Goal: Task Accomplishment & Management: Manage account settings

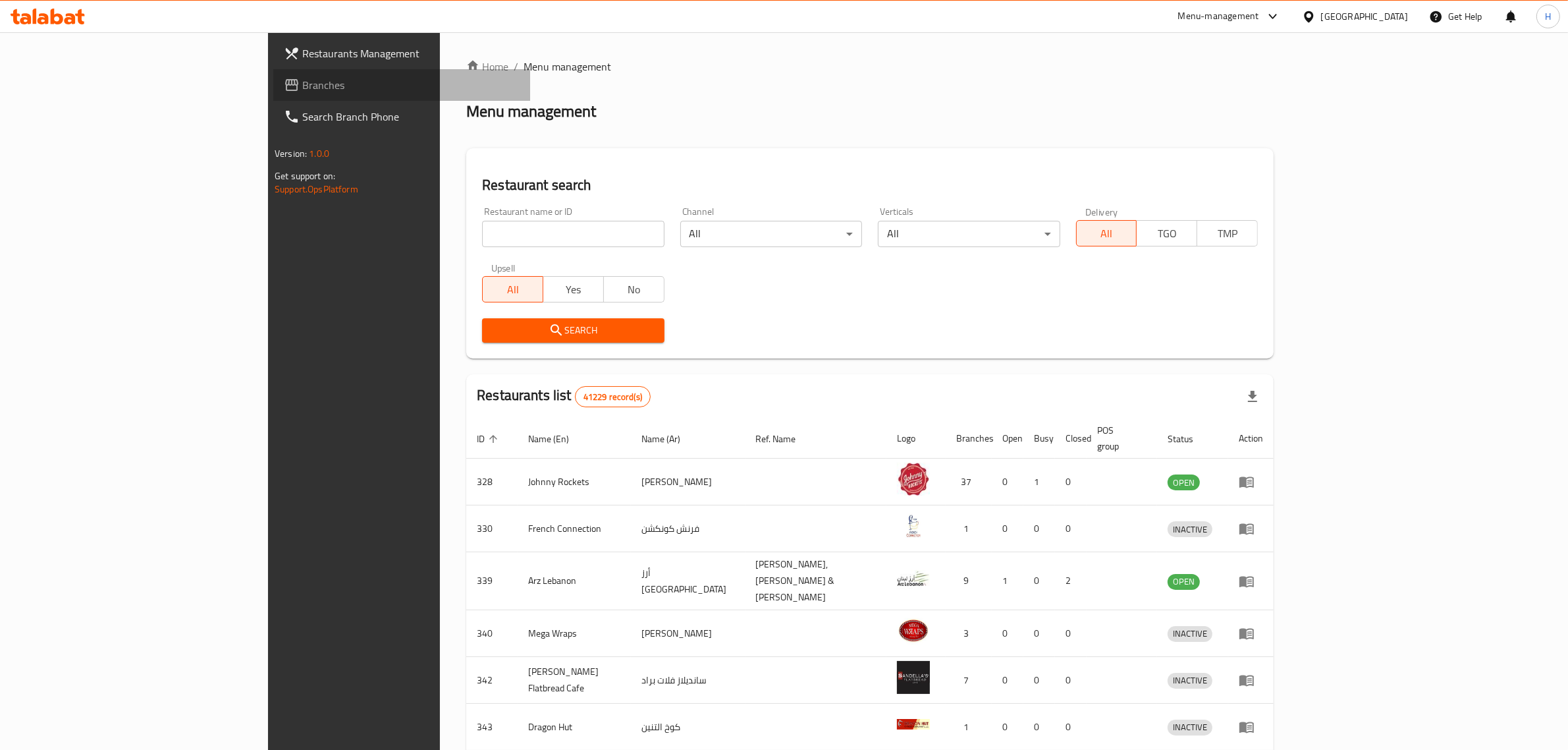
click at [274, 95] on link "Branches" at bounding box center [402, 85] width 257 height 32
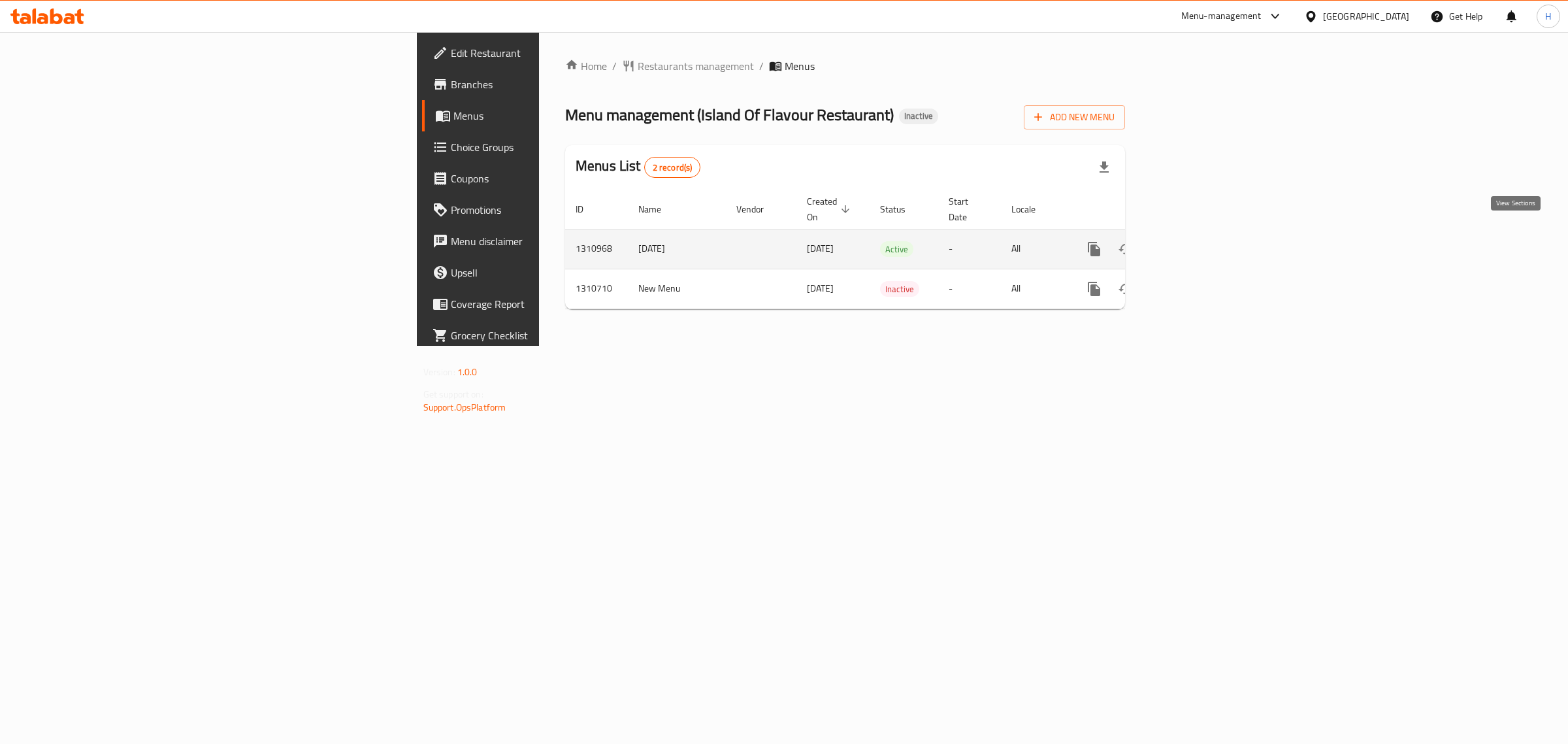
click at [1197, 242] on icon "enhanced table" at bounding box center [1189, 249] width 16 height 16
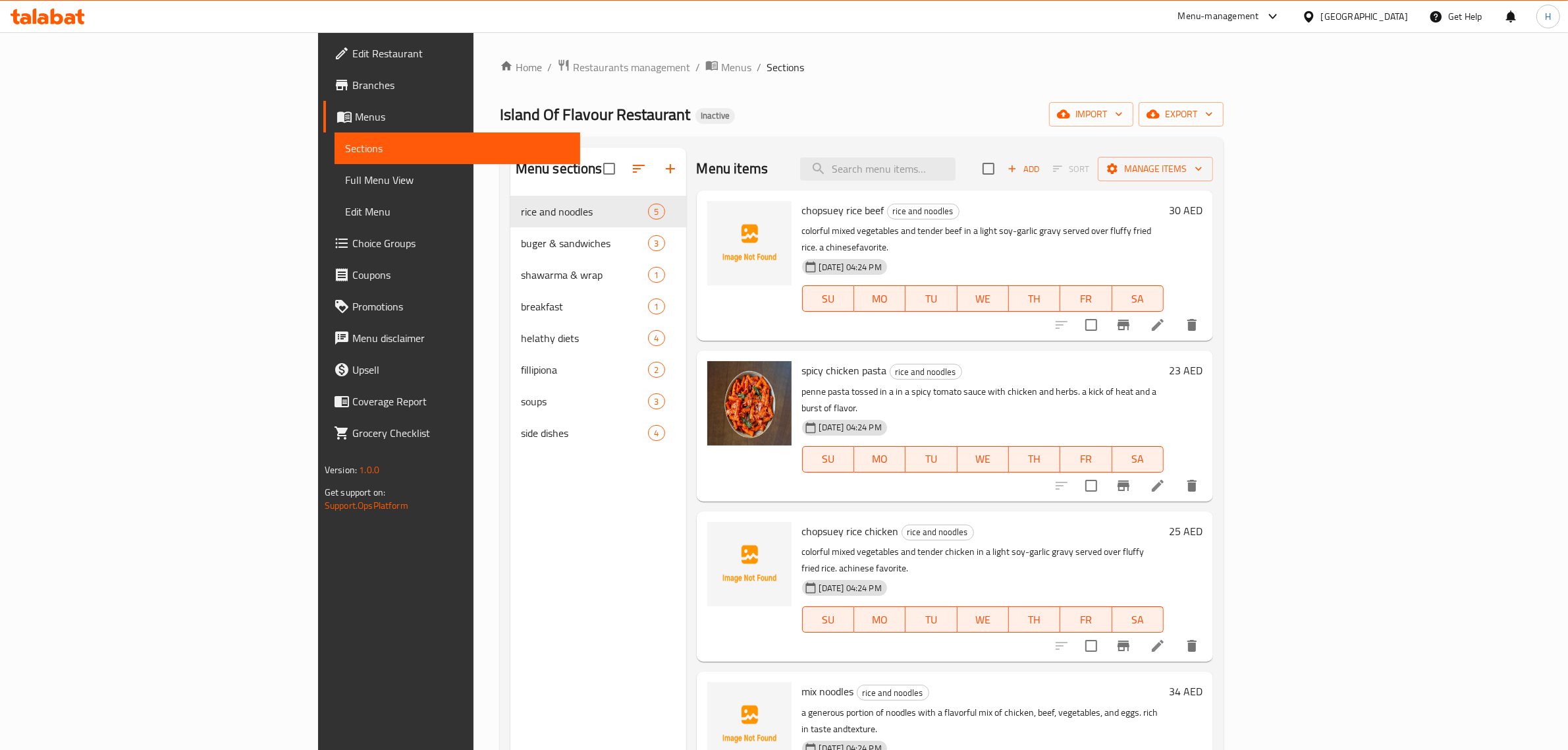
click at [345, 185] on span "Full Menu View" at bounding box center [457, 179] width 224 height 16
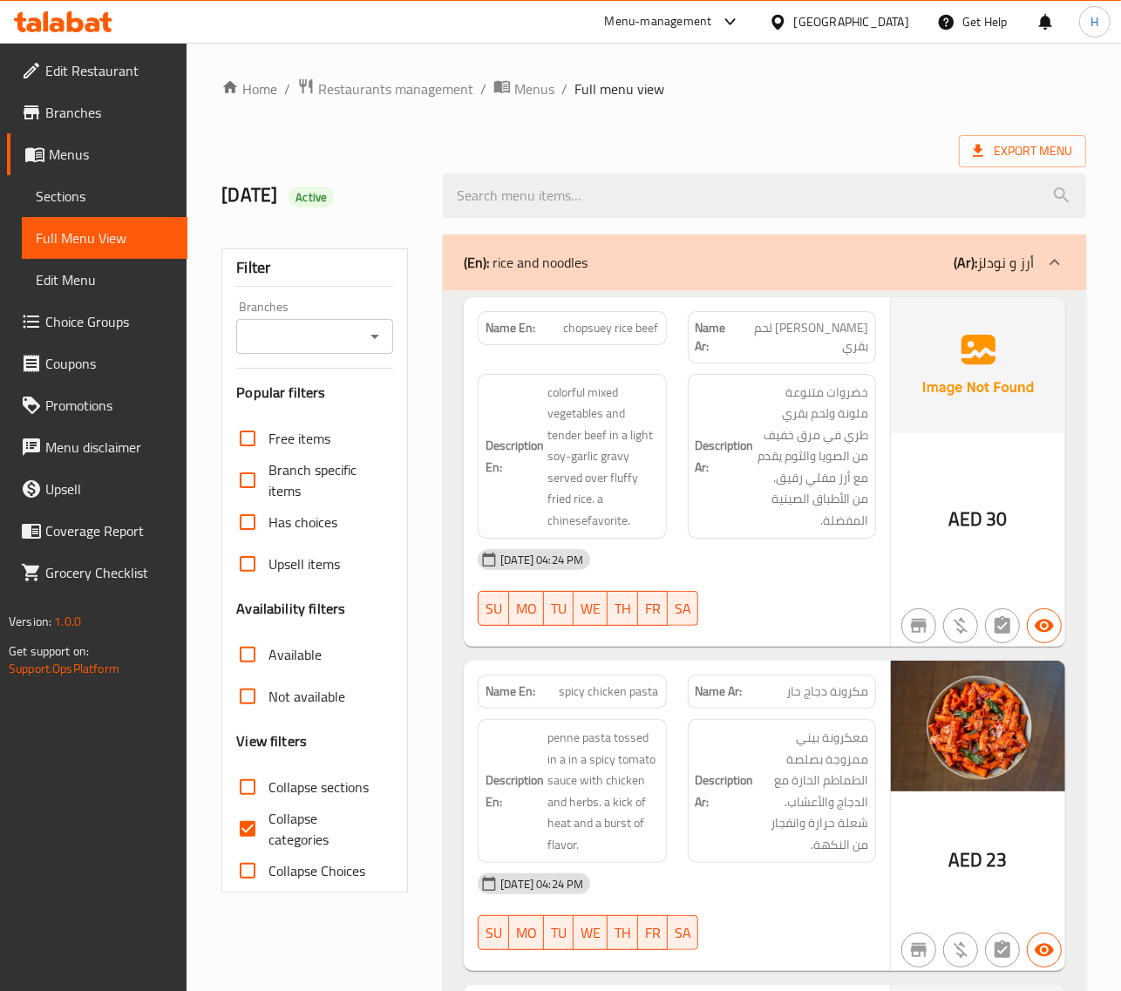
click at [235, 797] on input "Collapse sections" at bounding box center [248, 787] width 42 height 42
checkbox input "true"
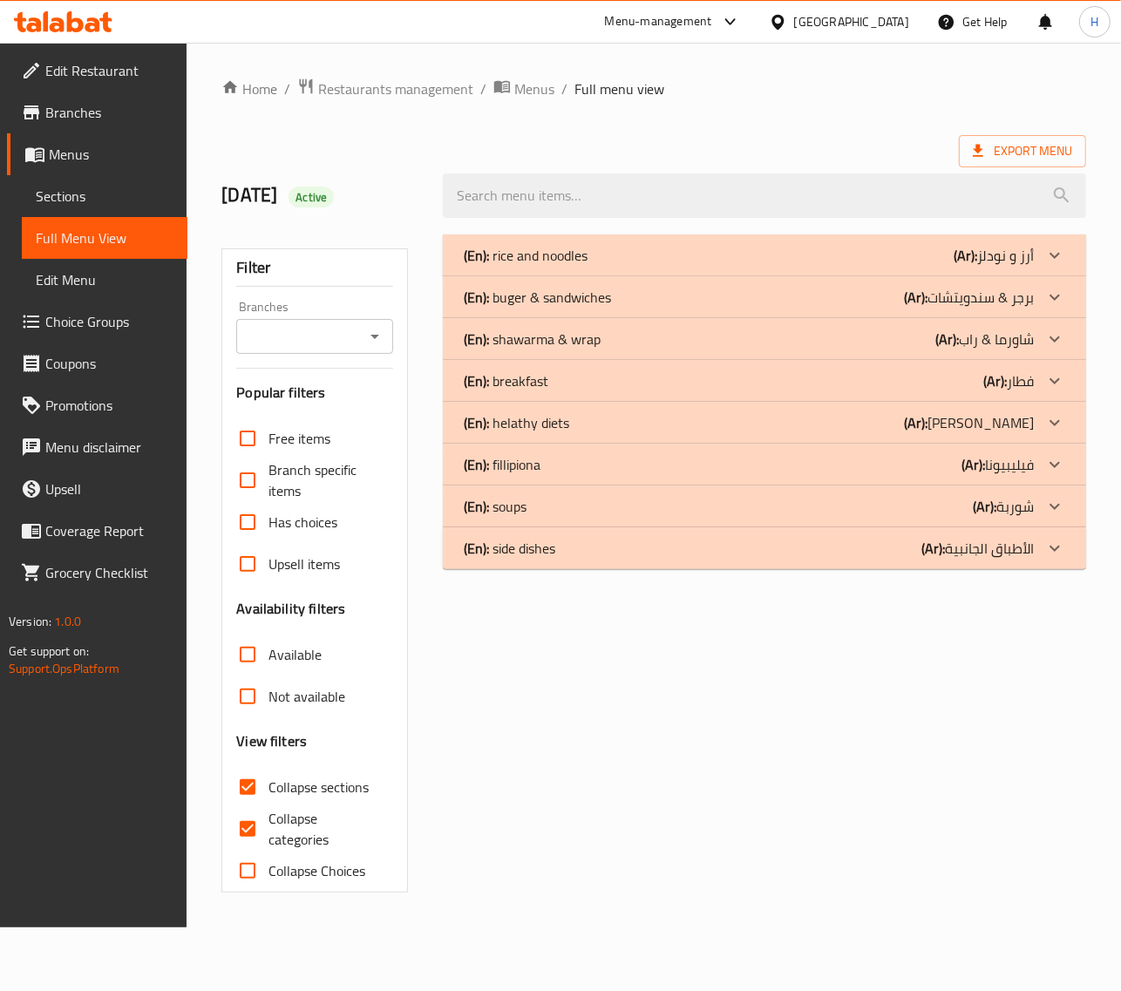
click at [261, 825] on input "Collapse categories" at bounding box center [248, 829] width 42 height 42
checkbox input "false"
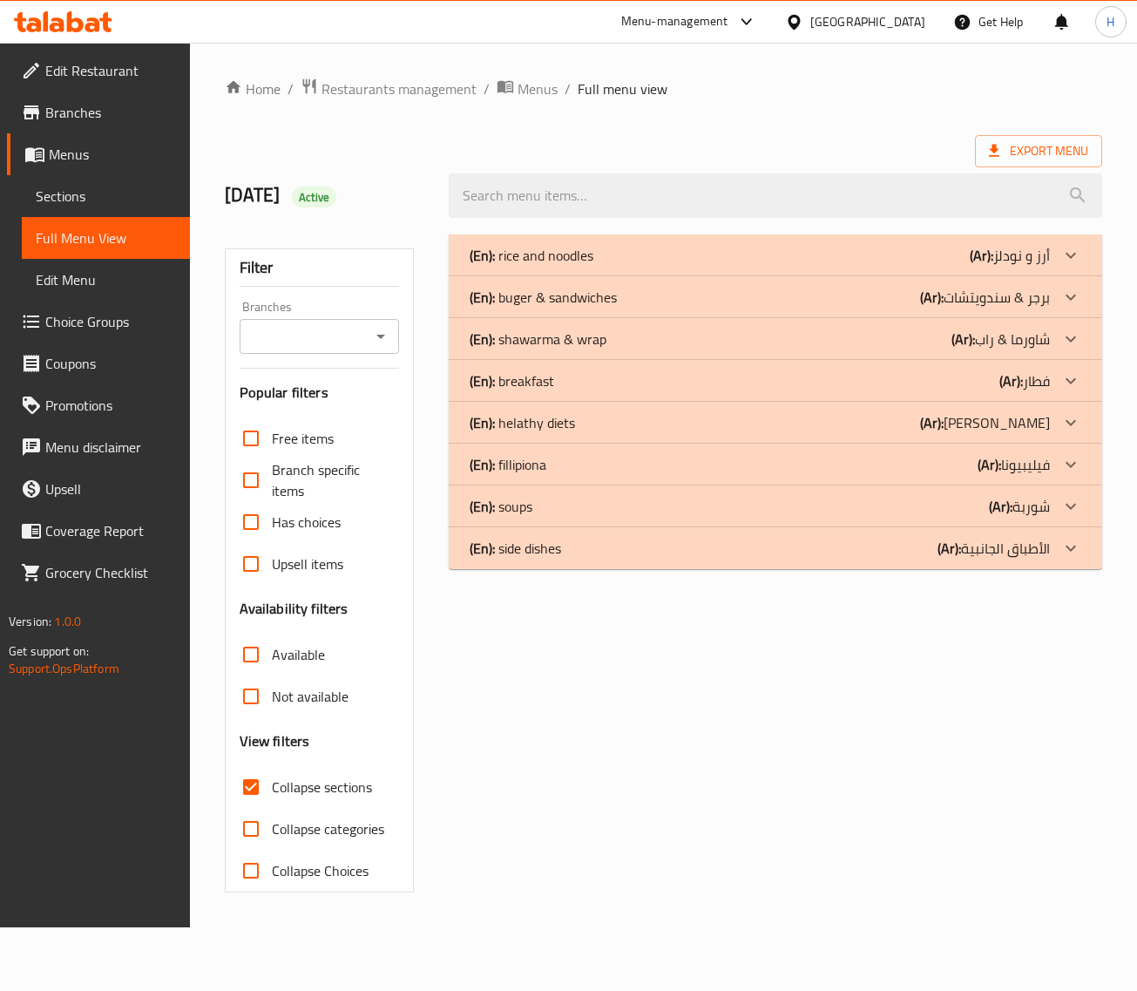
click at [255, 783] on input "Collapse sections" at bounding box center [251, 787] width 42 height 42
checkbox input "false"
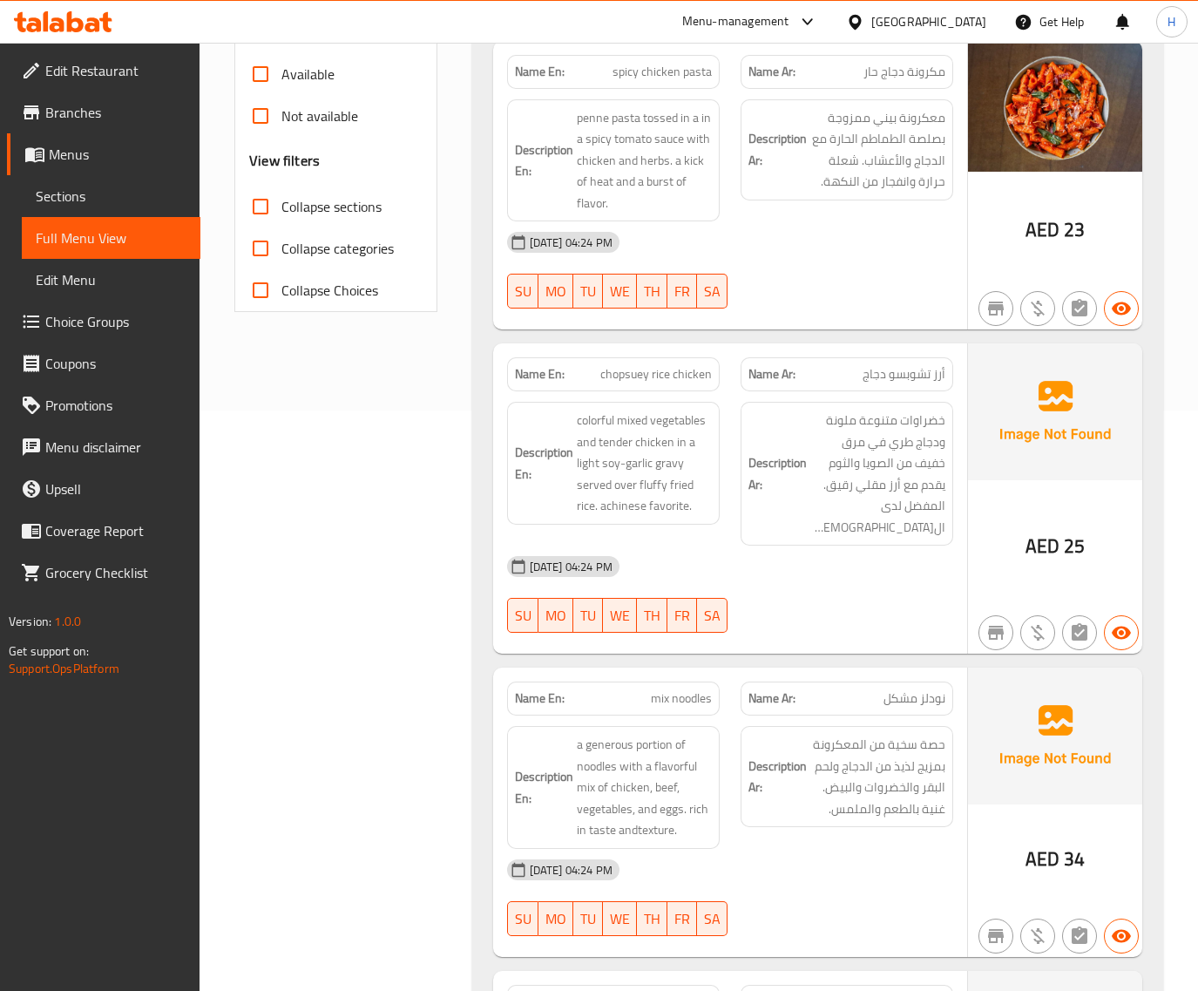
scroll to position [508, 0]
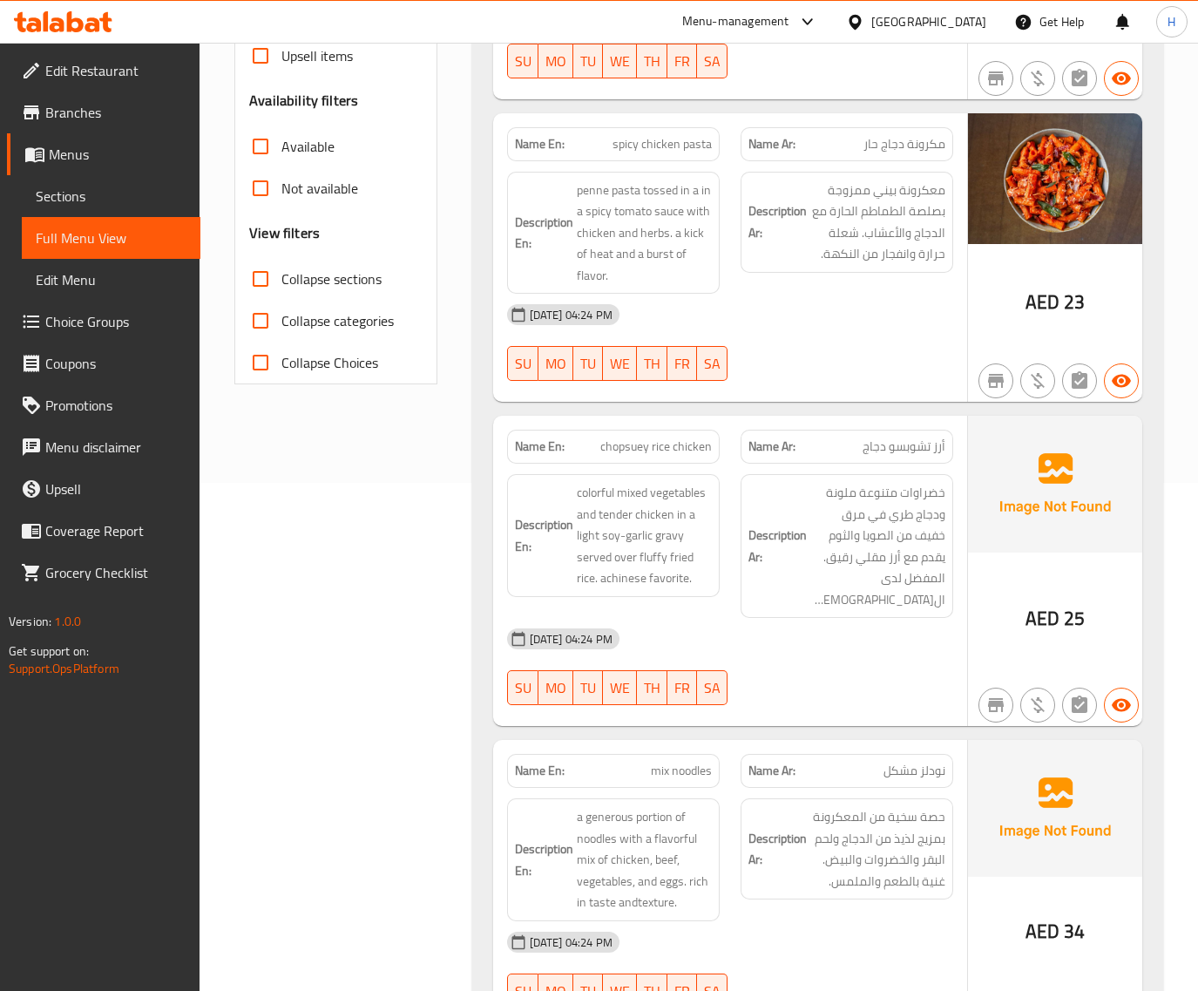
click at [647, 152] on span "spicy chicken pasta" at bounding box center [662, 144] width 99 height 18
copy span "spicy chicken pasta"
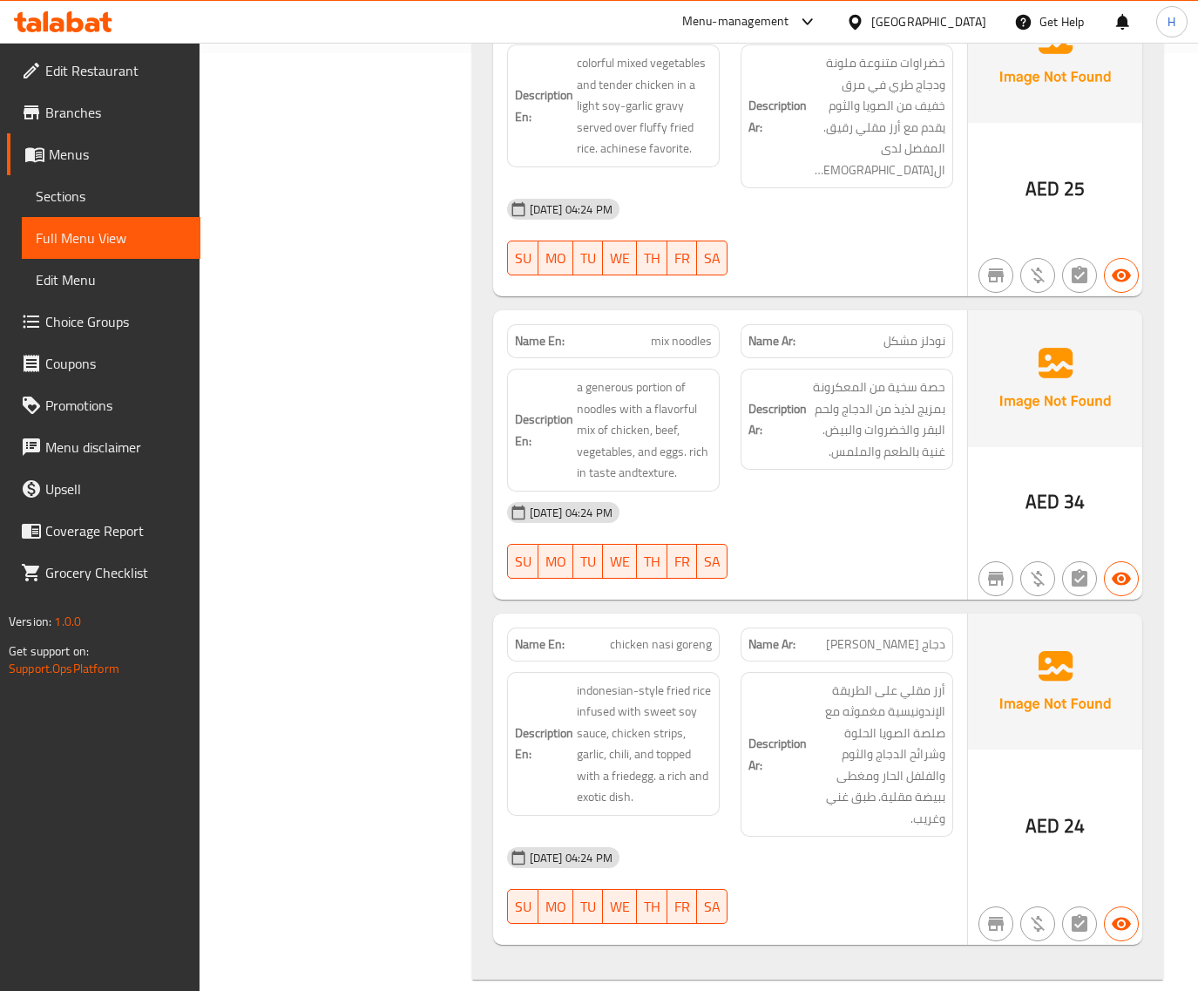
scroll to position [1016, 0]
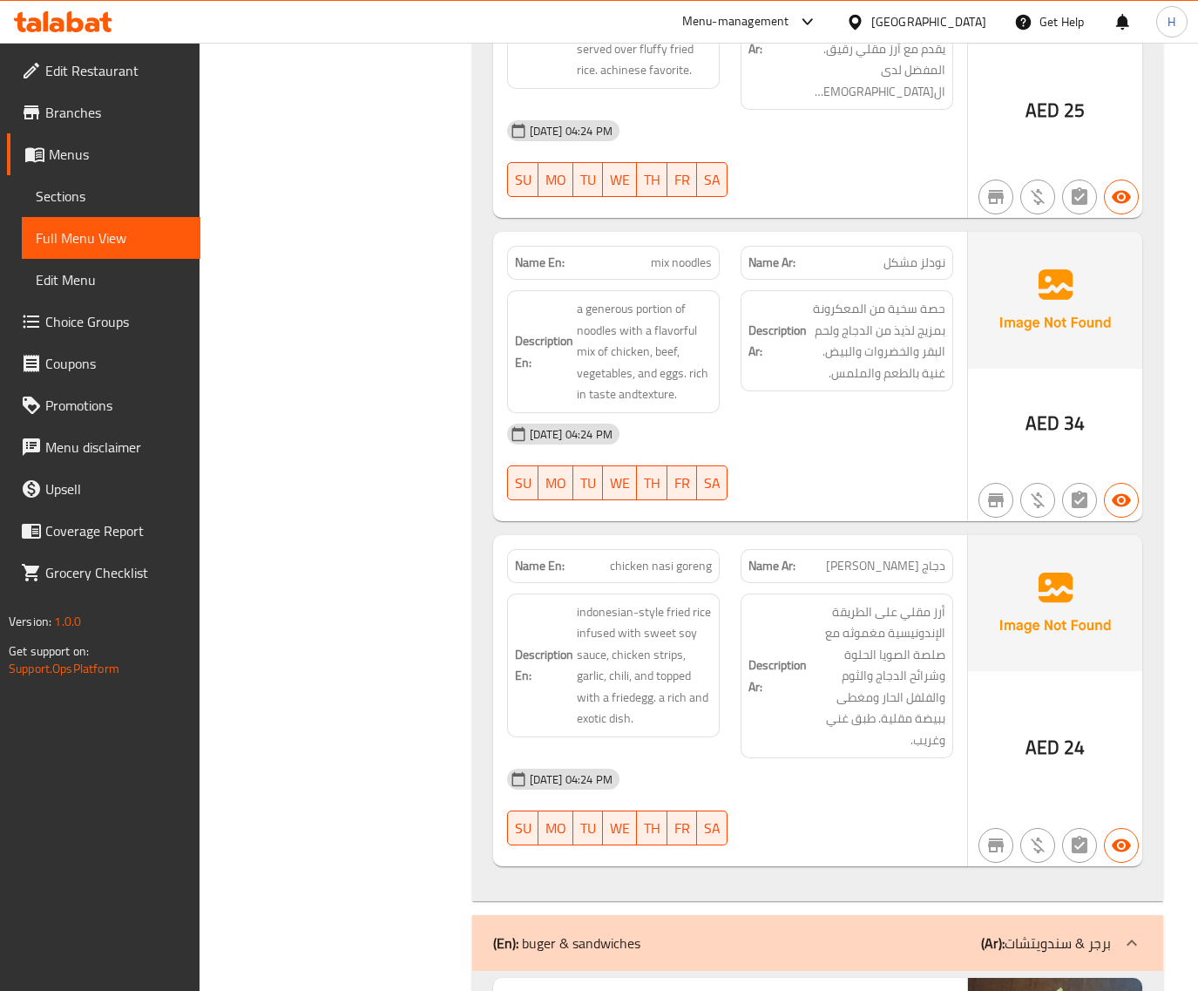
drag, startPoint x: 75, startPoint y: 188, endPoint x: 180, endPoint y: 168, distance: 107.3
click at [75, 188] on span "Sections" at bounding box center [111, 196] width 151 height 21
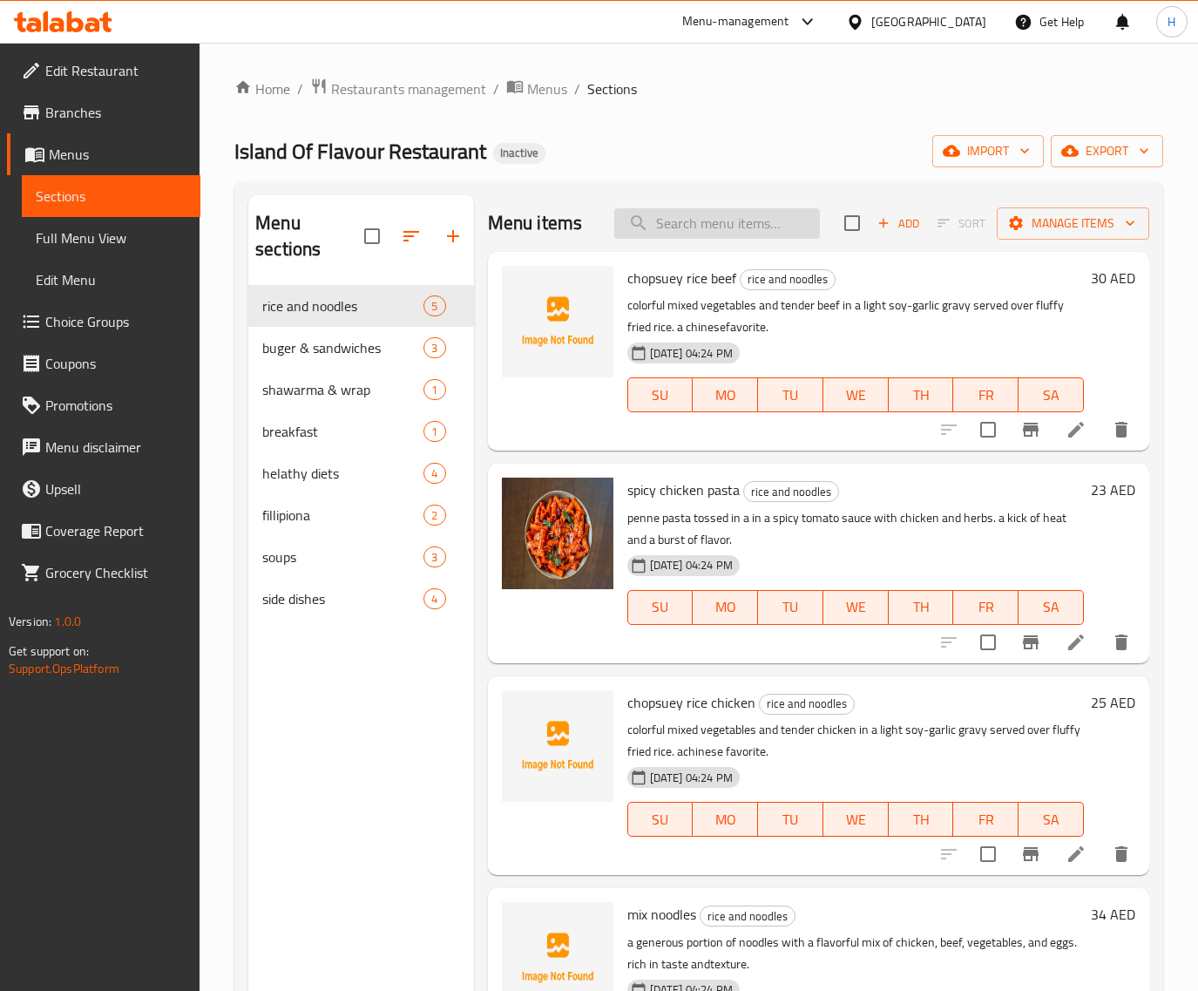
click at [762, 215] on input "search" at bounding box center [717, 223] width 206 height 30
paste input "chicken monogolian rice"
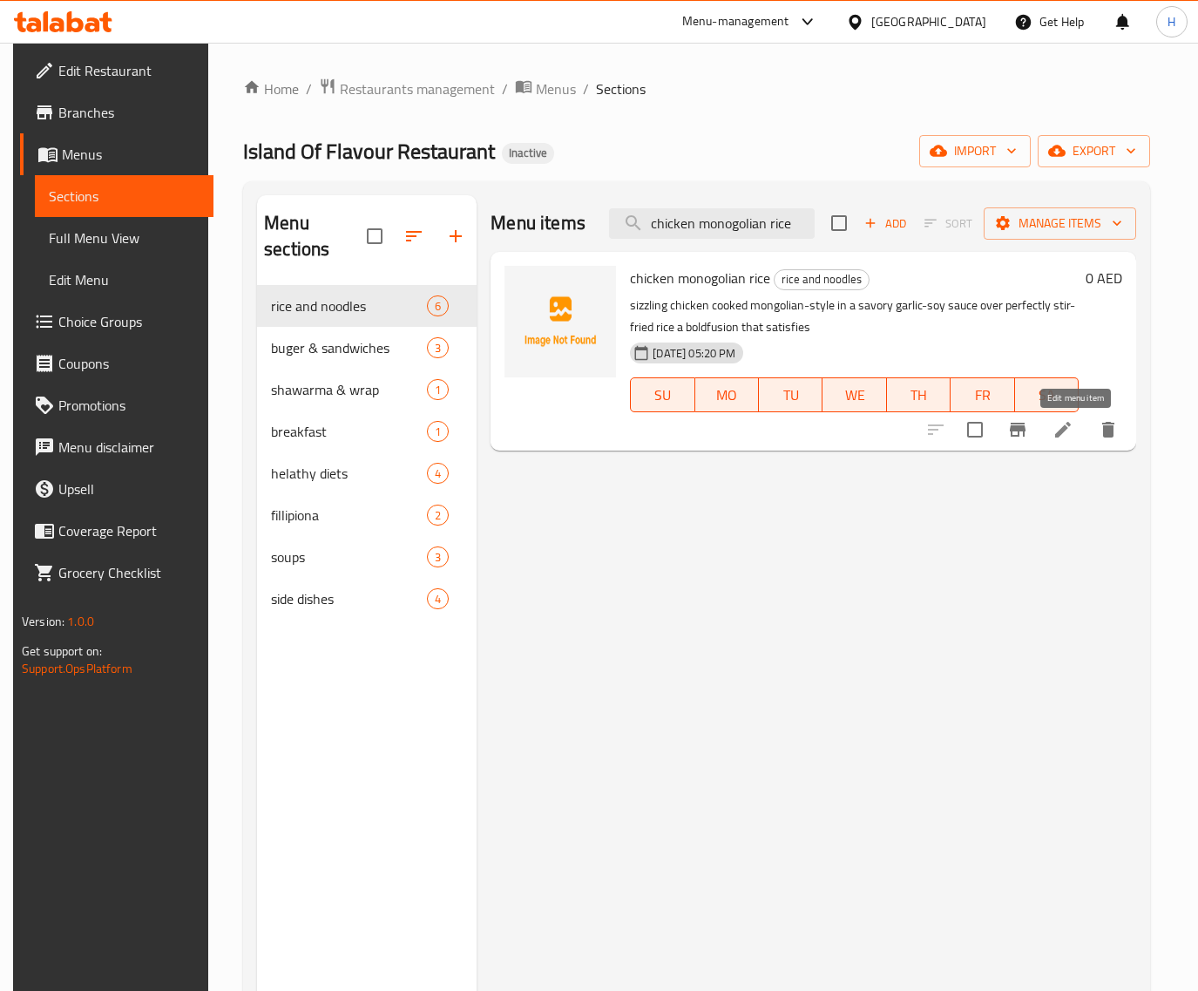
type input "chicken monogolian rice"
click at [1066, 429] on icon at bounding box center [1063, 429] width 21 height 21
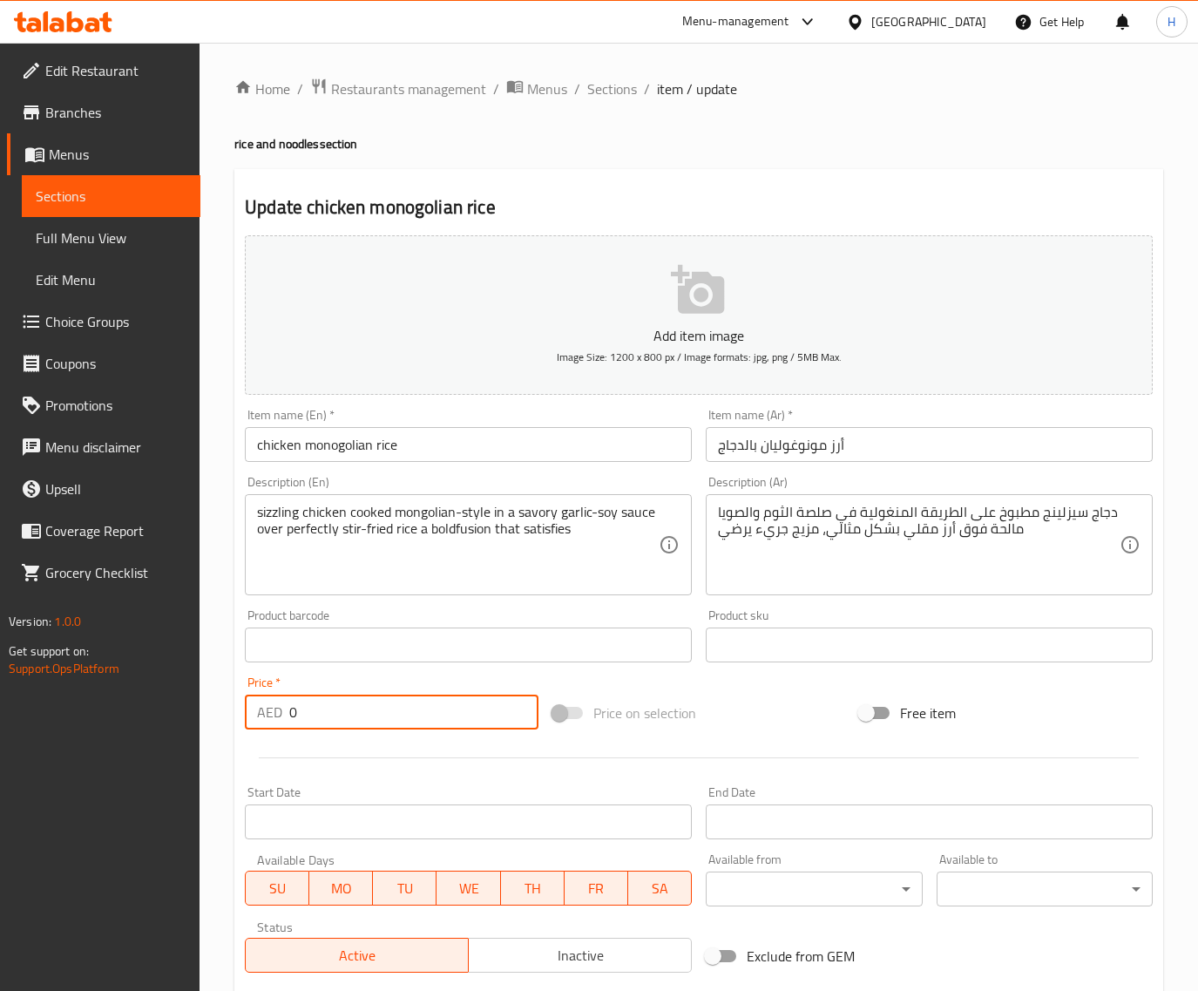
click at [341, 710] on input "0" at bounding box center [413, 712] width 249 height 35
type input "35"
click at [219, 634] on div "Home / Restaurants management / Menus / Sections / item / update rice and noodl…" at bounding box center [699, 637] width 999 height 1189
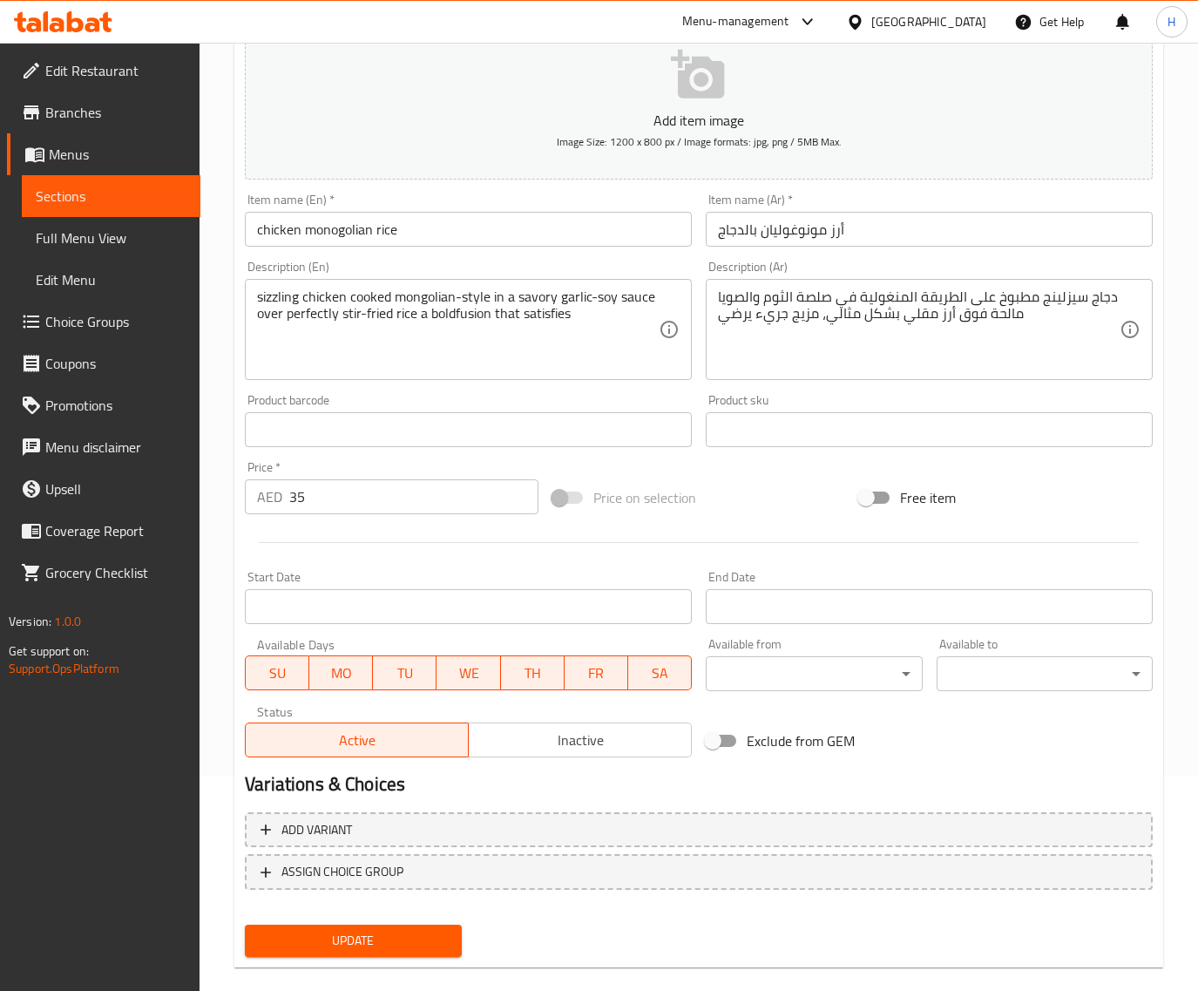
scroll to position [218, 0]
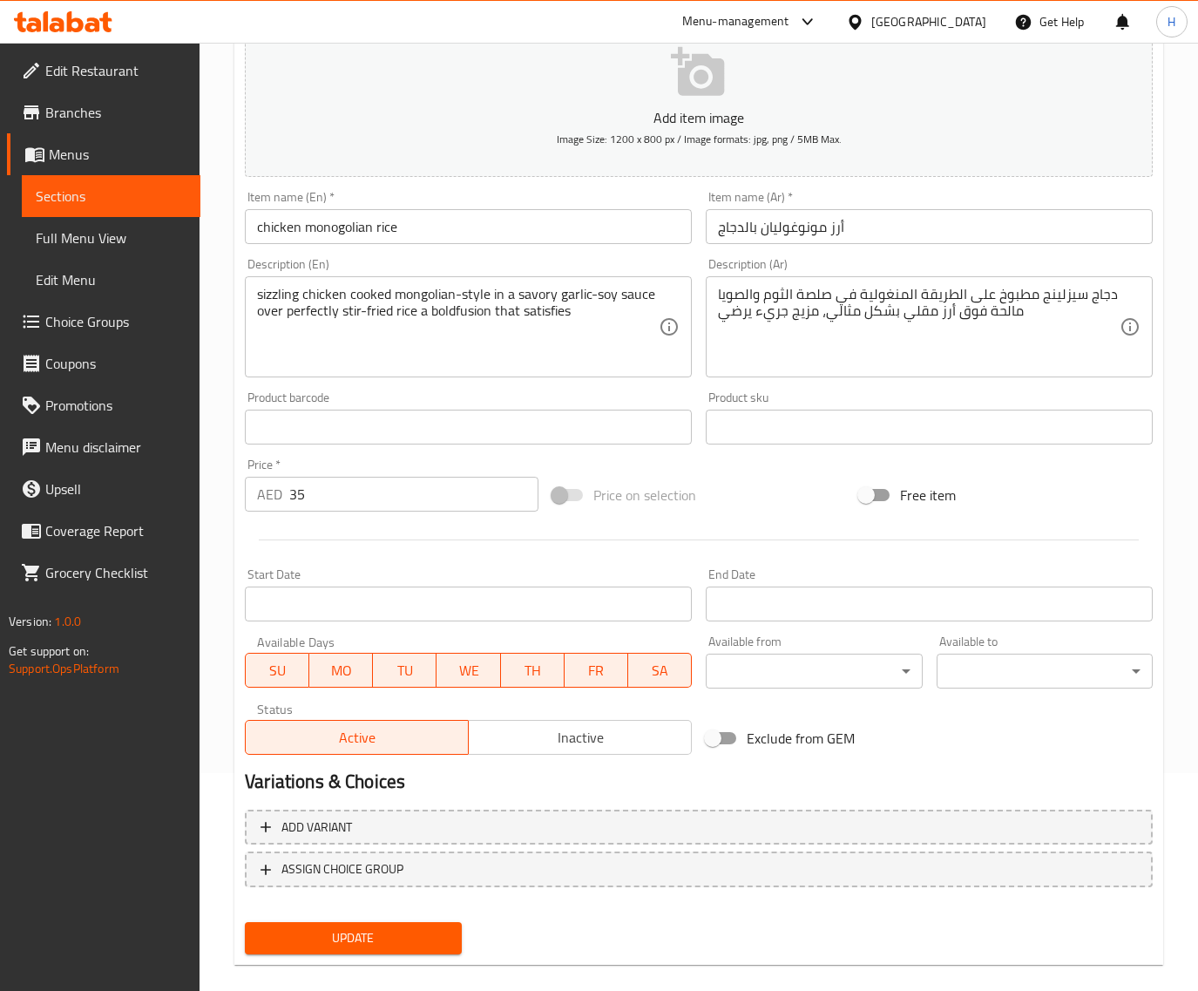
click at [397, 922] on button "Update" at bounding box center [353, 938] width 216 height 32
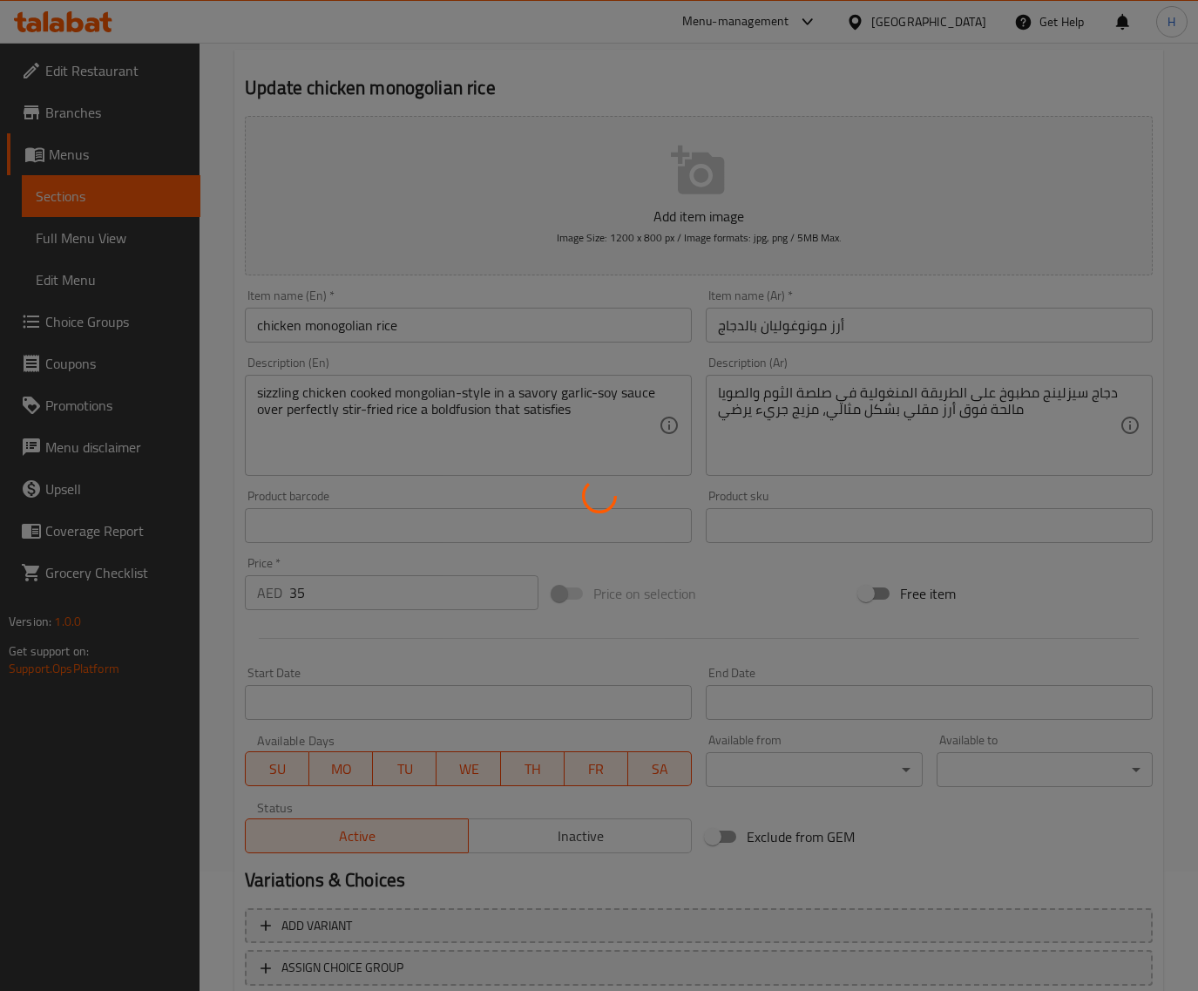
scroll to position [0, 0]
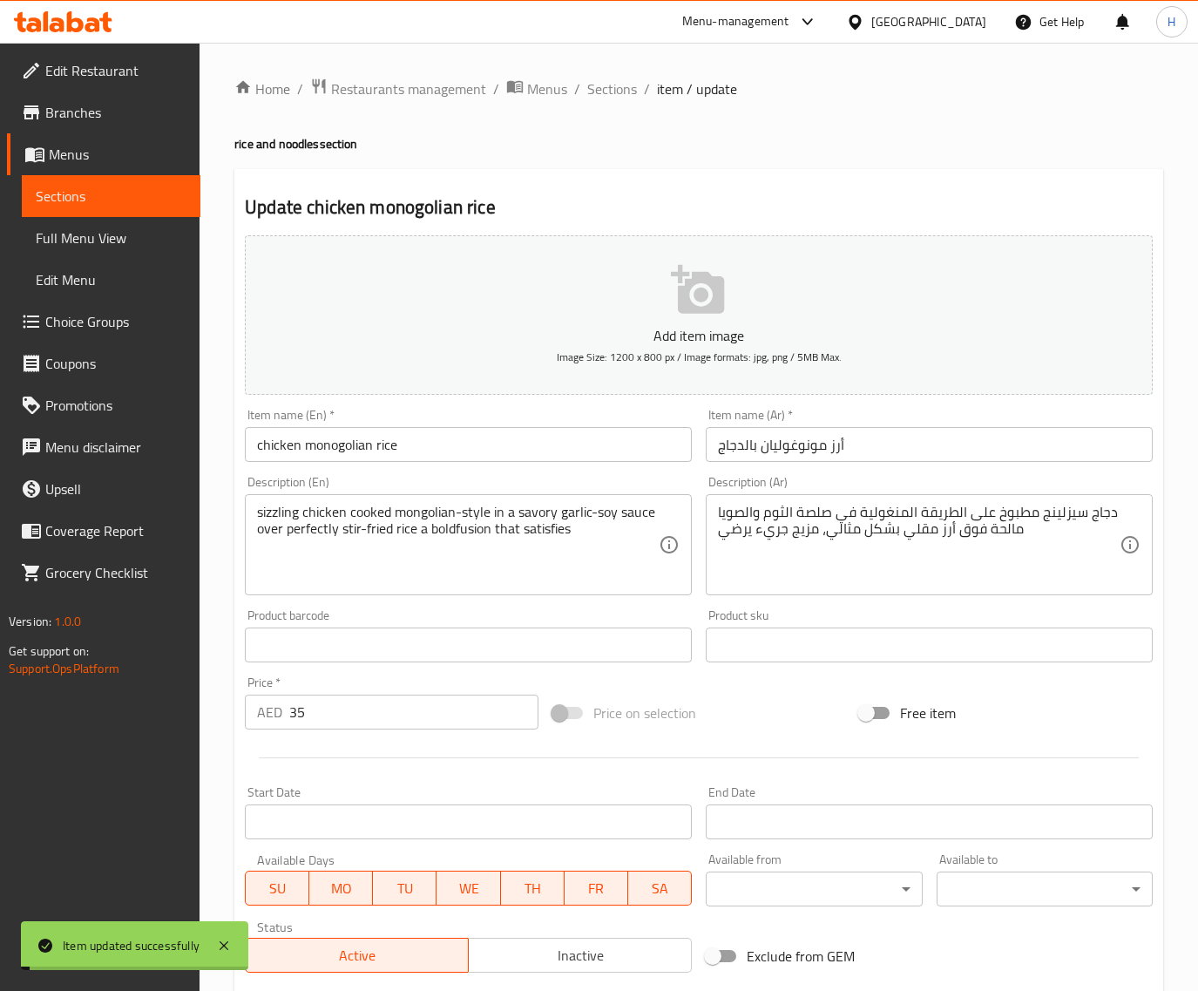
click at [616, 85] on span "Sections" at bounding box center [612, 88] width 50 height 21
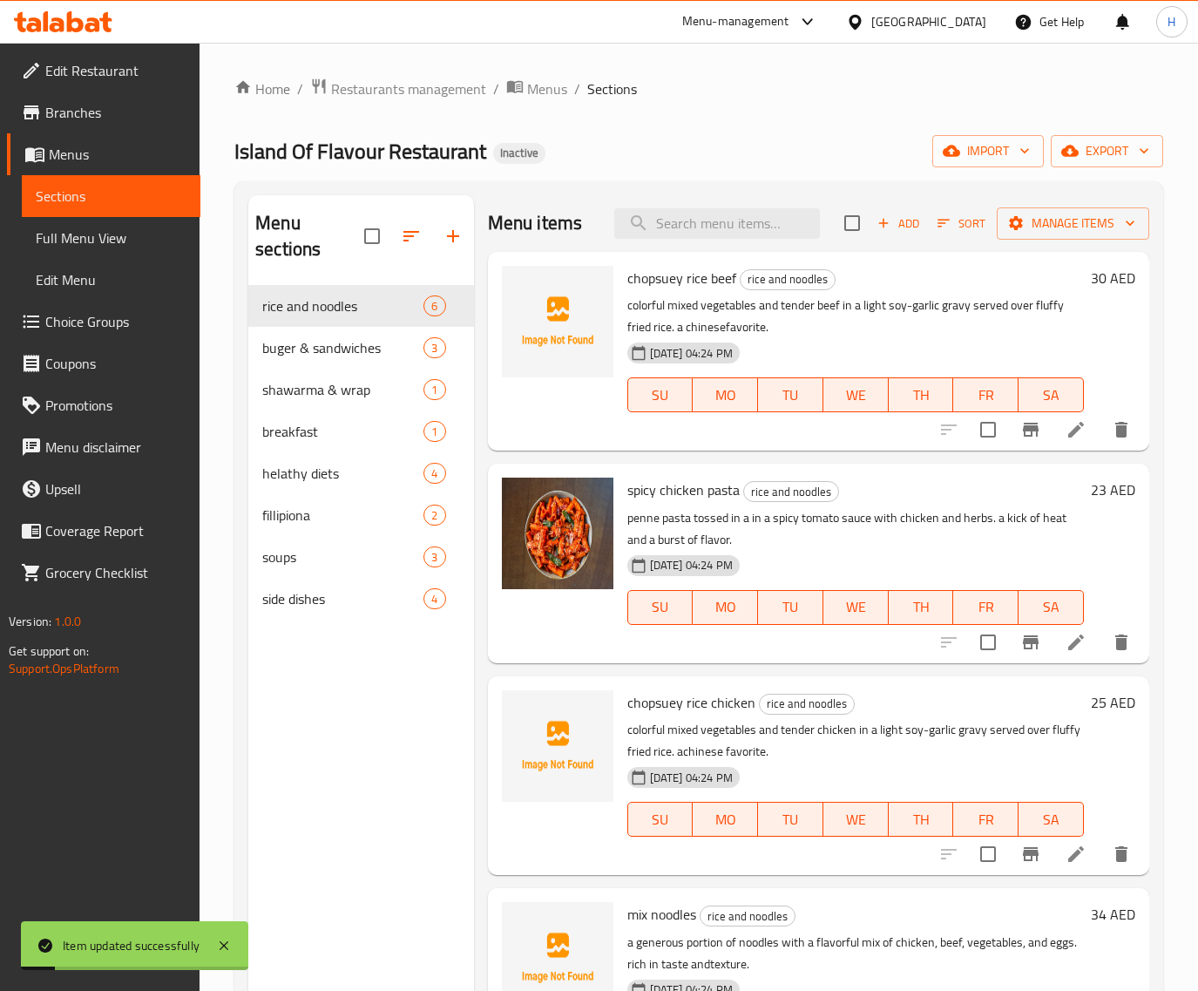
click at [118, 238] on span "Full Menu View" at bounding box center [111, 237] width 151 height 21
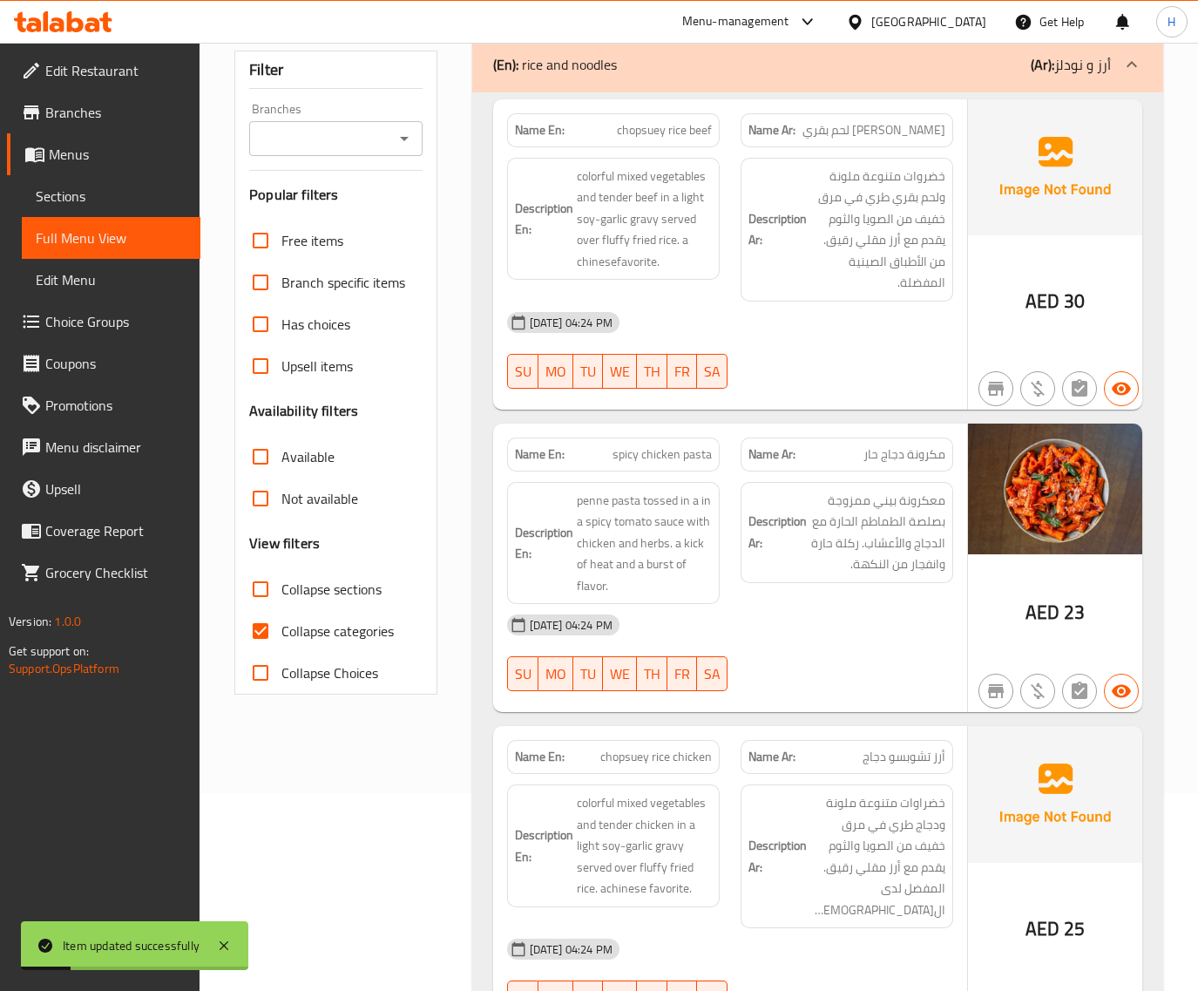
scroll to position [290, 0]
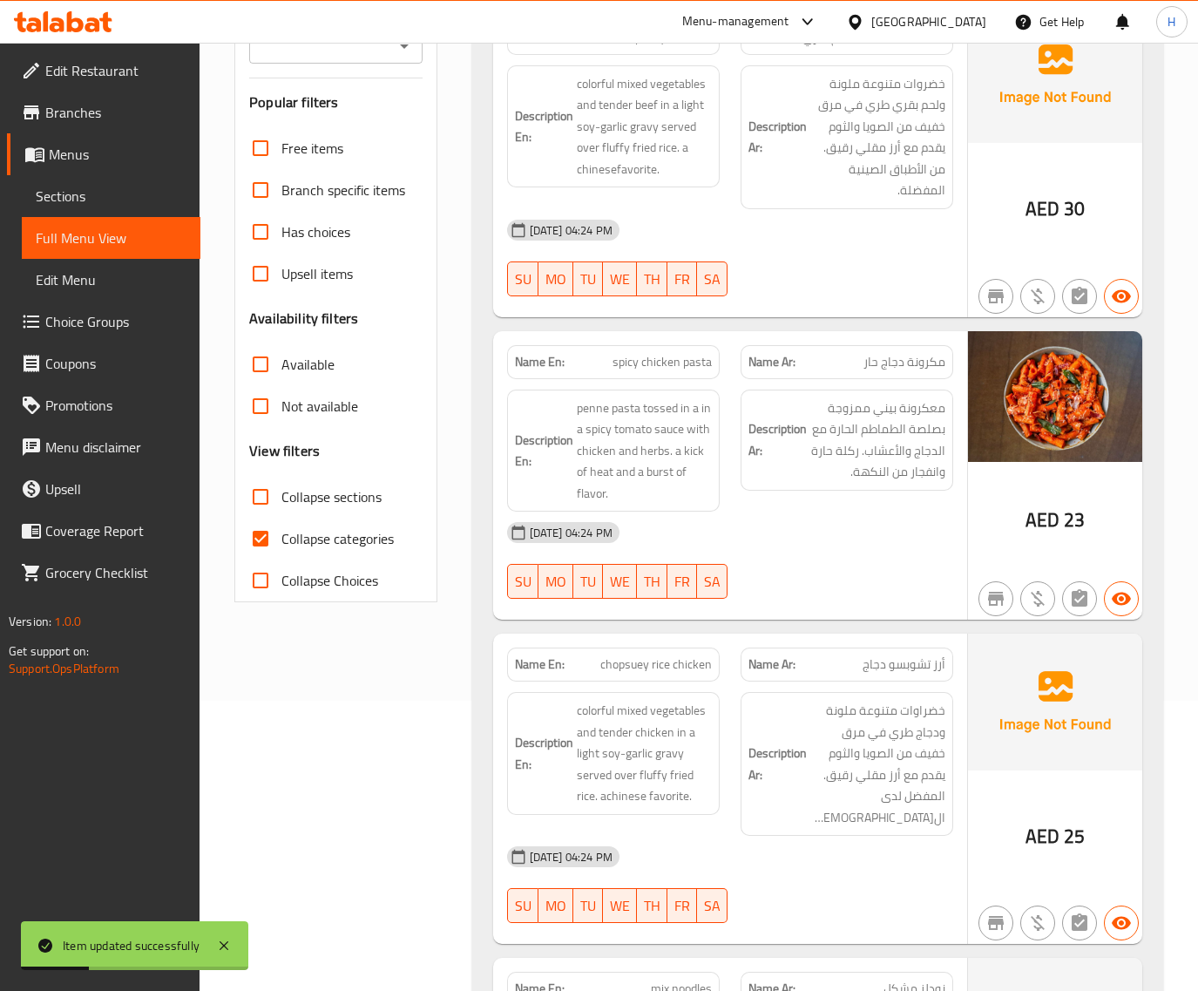
click at [308, 528] on span "Collapse categories" at bounding box center [337, 538] width 112 height 21
click at [281, 527] on input "Collapse categories" at bounding box center [261, 539] width 42 height 42
checkbox input "false"
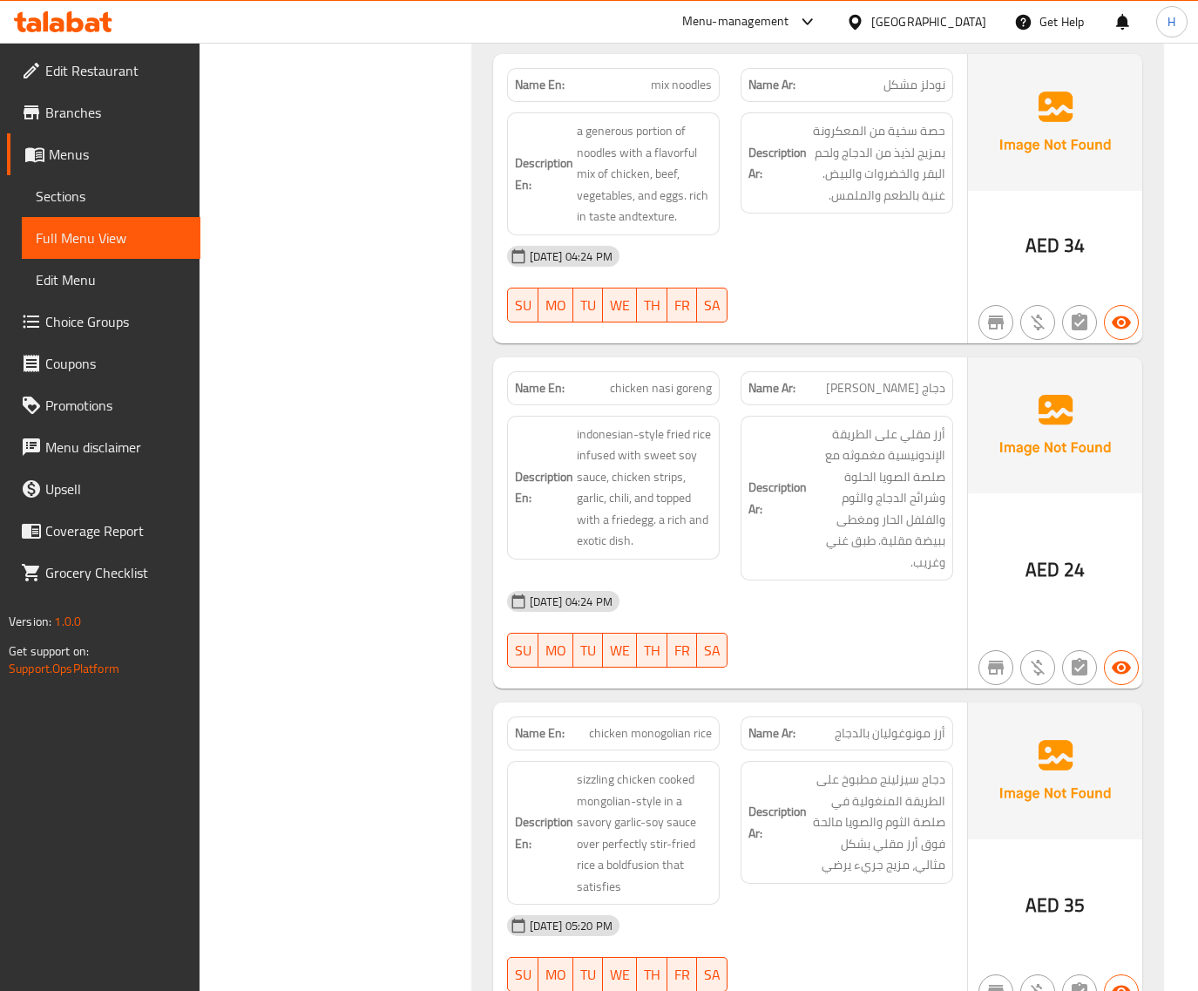
scroll to position [1196, 0]
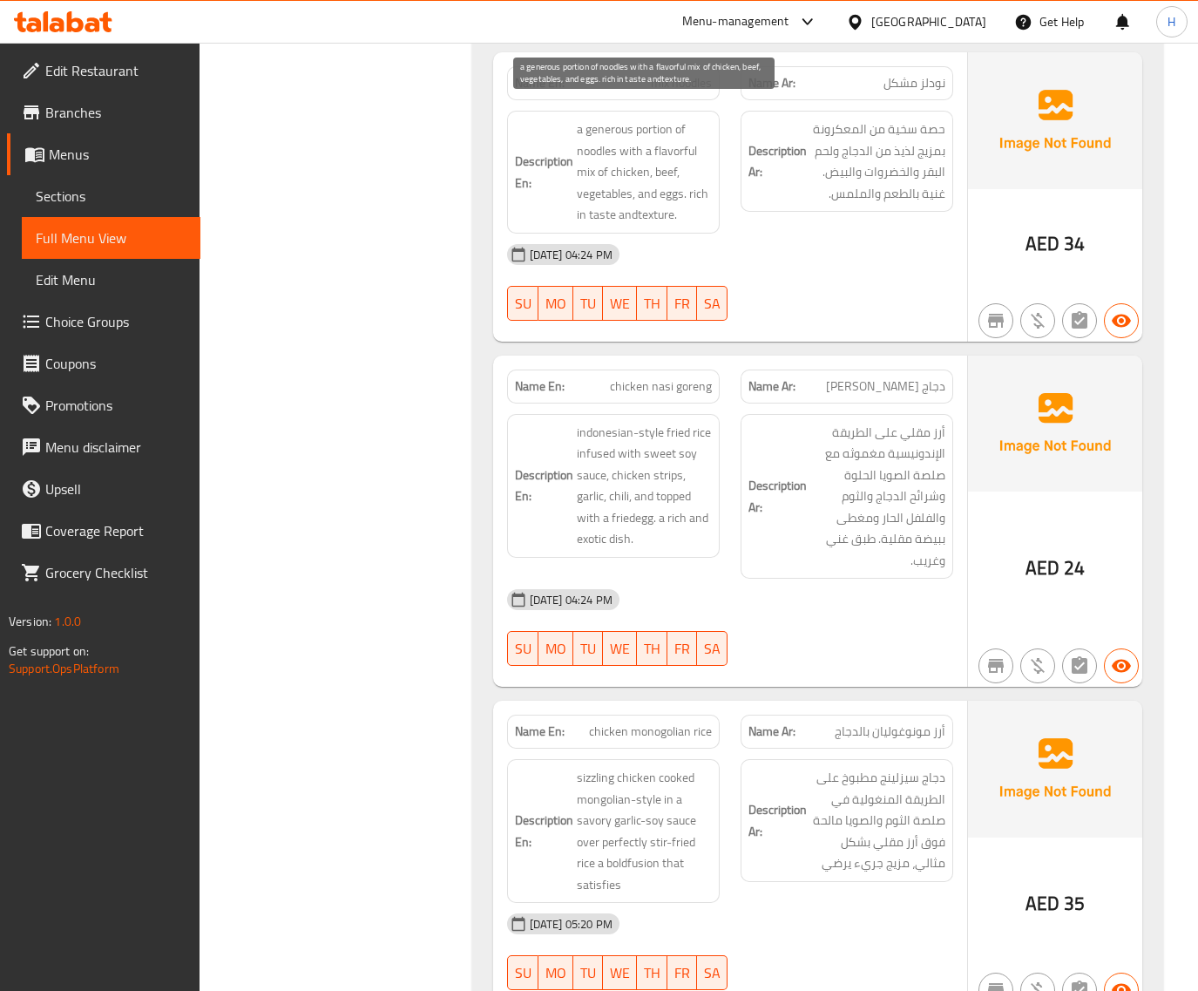
click at [582, 133] on span "a generous portion of noodles with a flavorful mix of chicken, beef, vegetables…" at bounding box center [644, 172] width 135 height 107
copy span "noodles"
click at [691, 74] on span "mix noodles" at bounding box center [681, 83] width 61 height 18
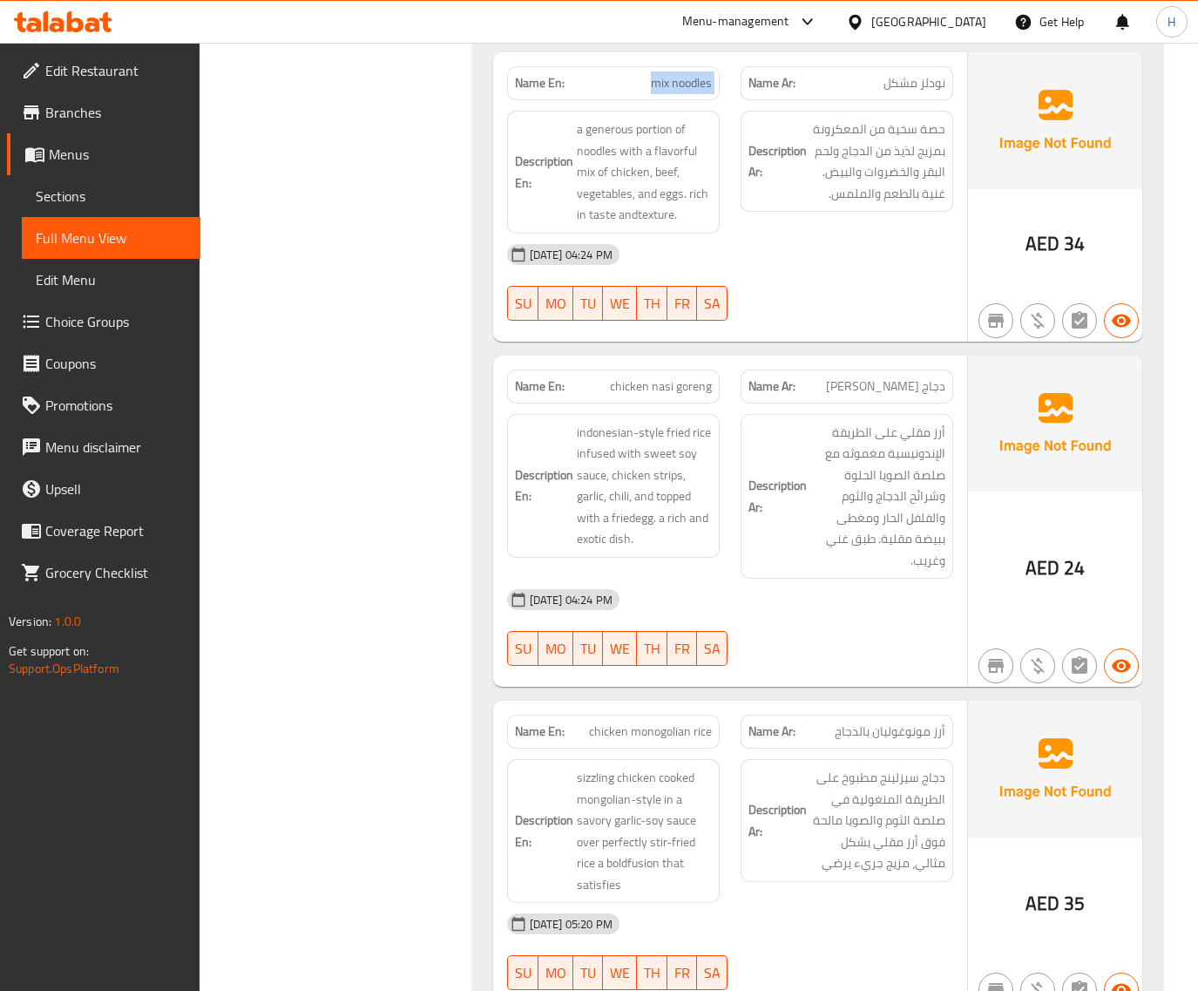
click at [691, 74] on span "mix noodles" at bounding box center [681, 83] width 61 height 18
copy span "mix noodles"
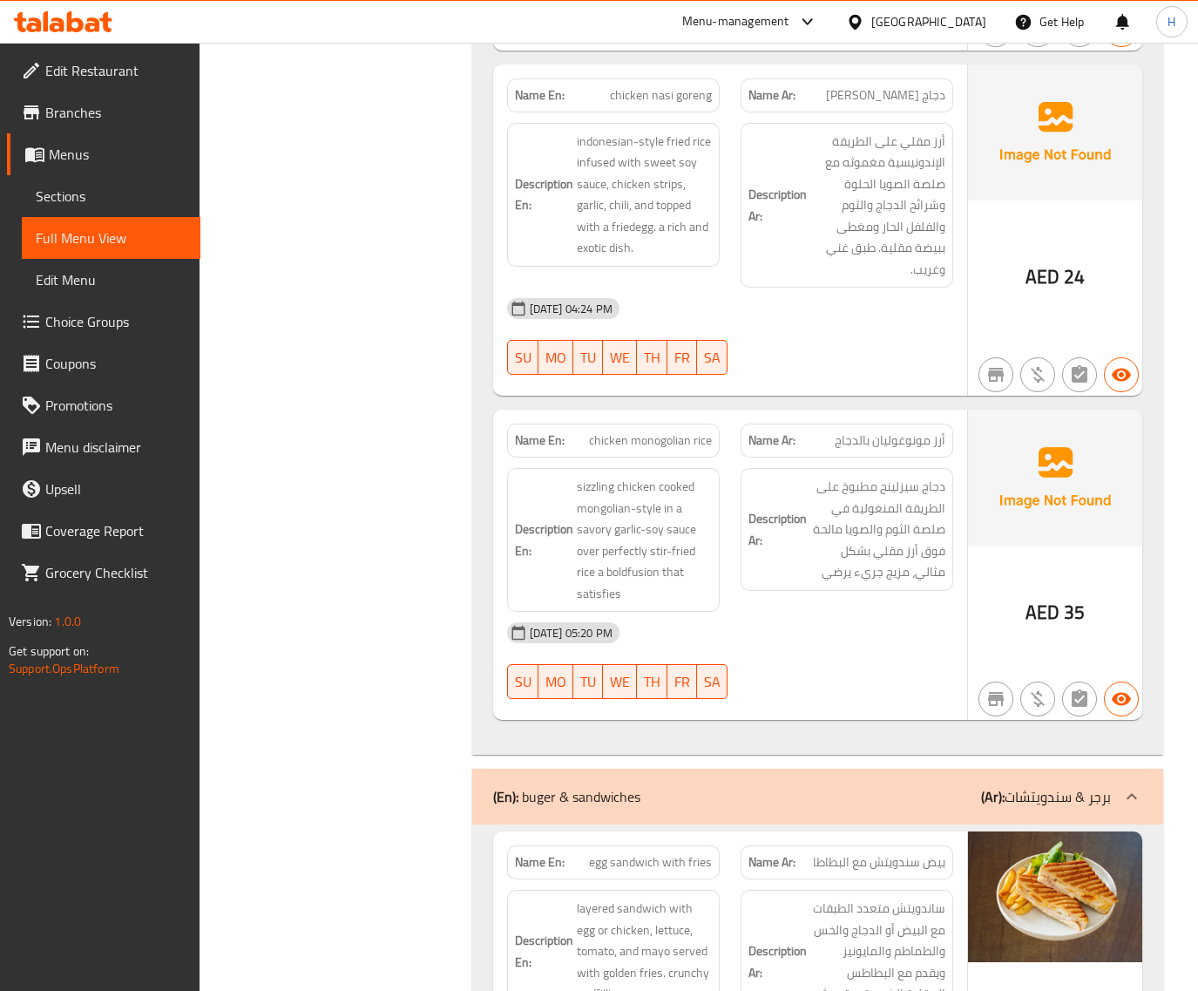
scroll to position [1413, 0]
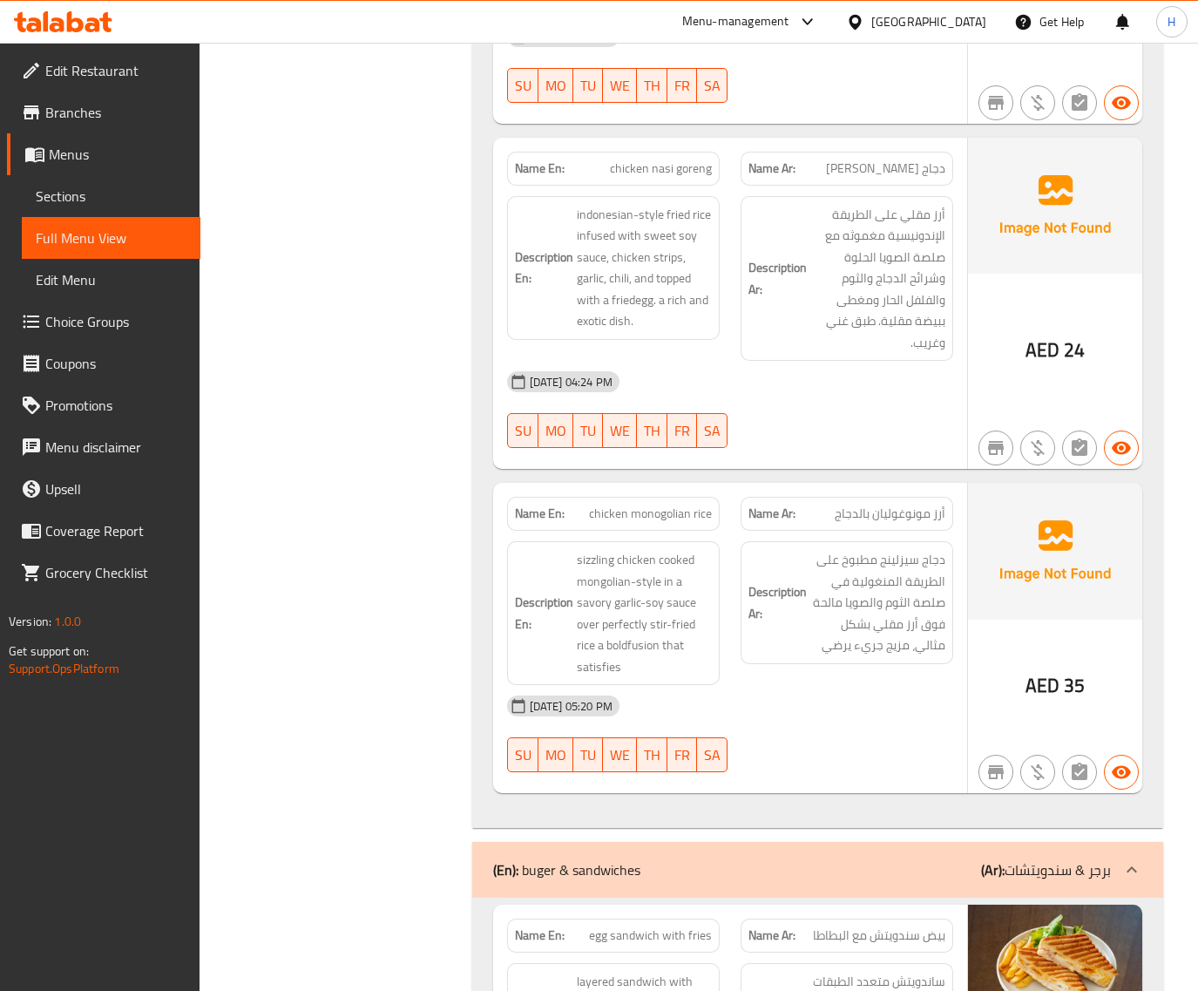
click at [654, 159] on span "chicken nasi goreng" at bounding box center [661, 168] width 102 height 18
copy span "chicken nasi goreng"
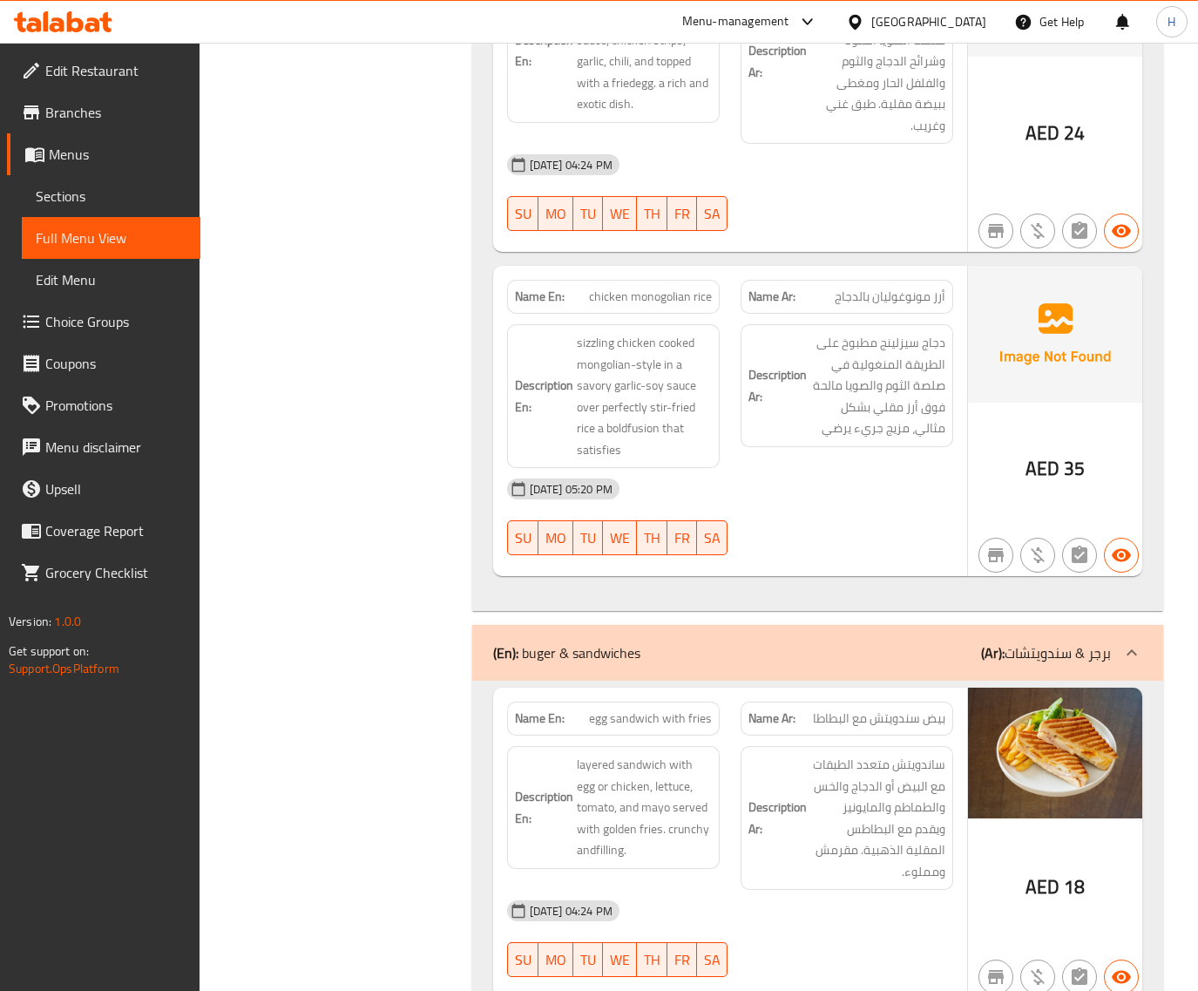
scroll to position [1631, 0]
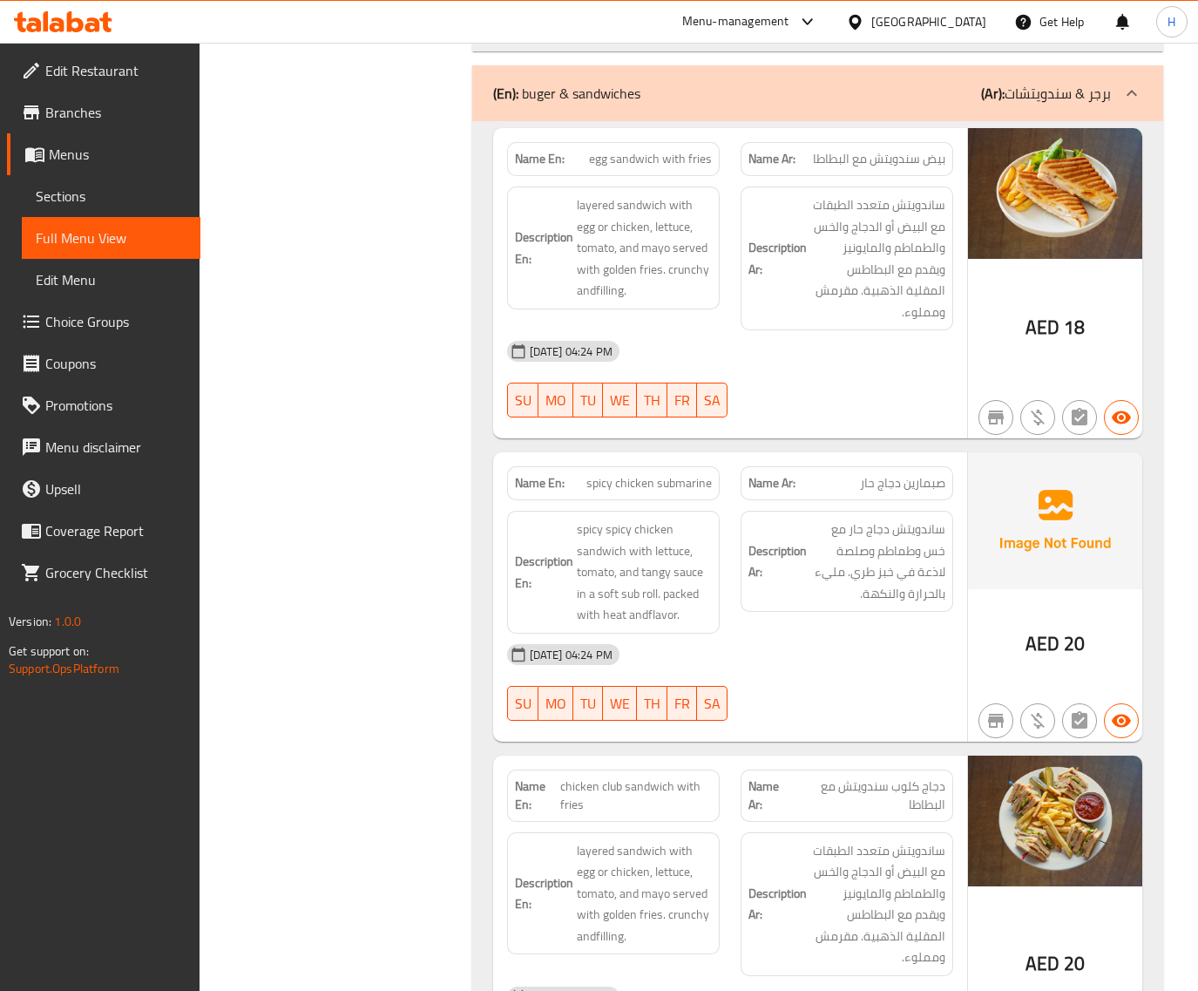
scroll to position [2285, 0]
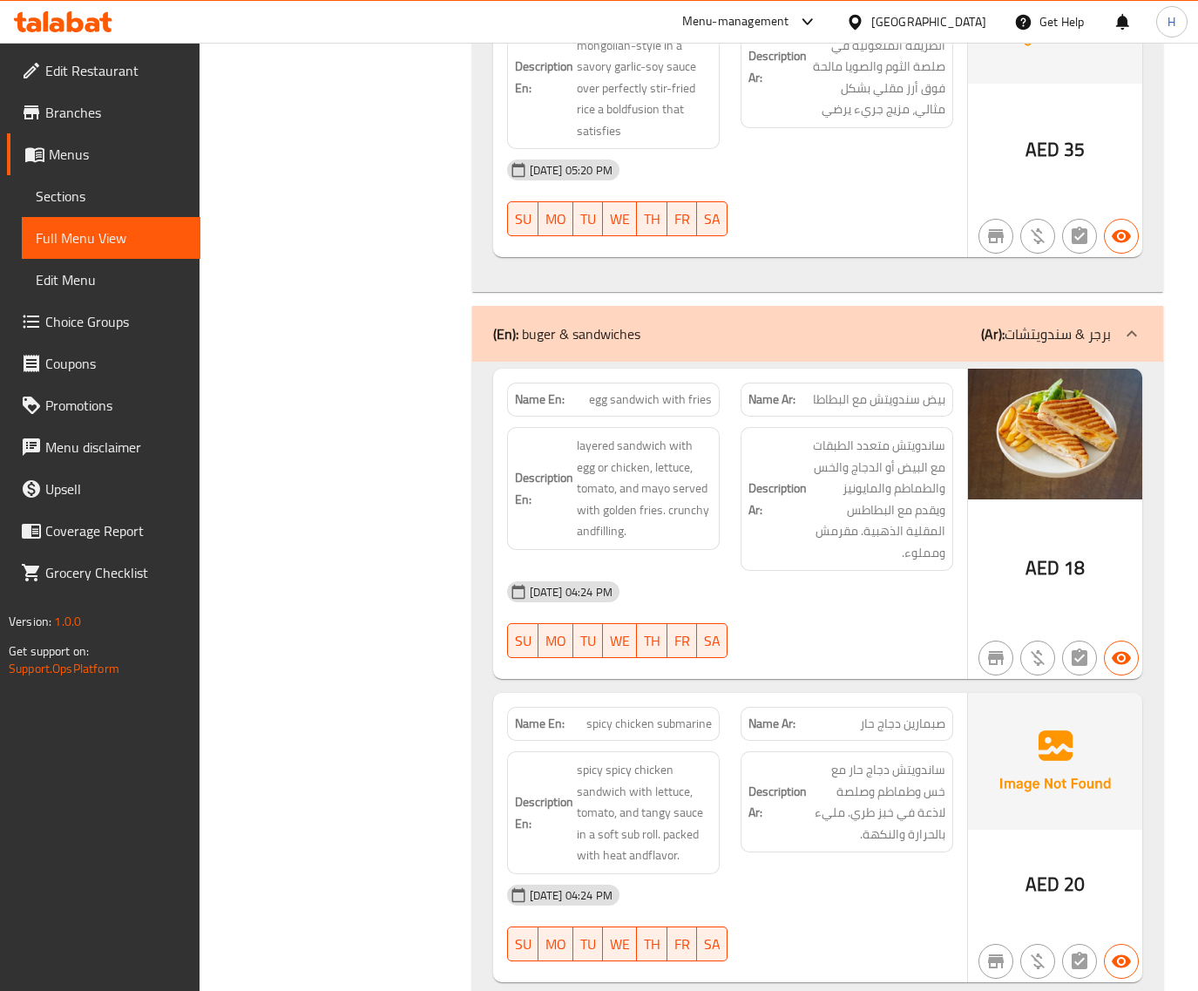
scroll to position [2115, 0]
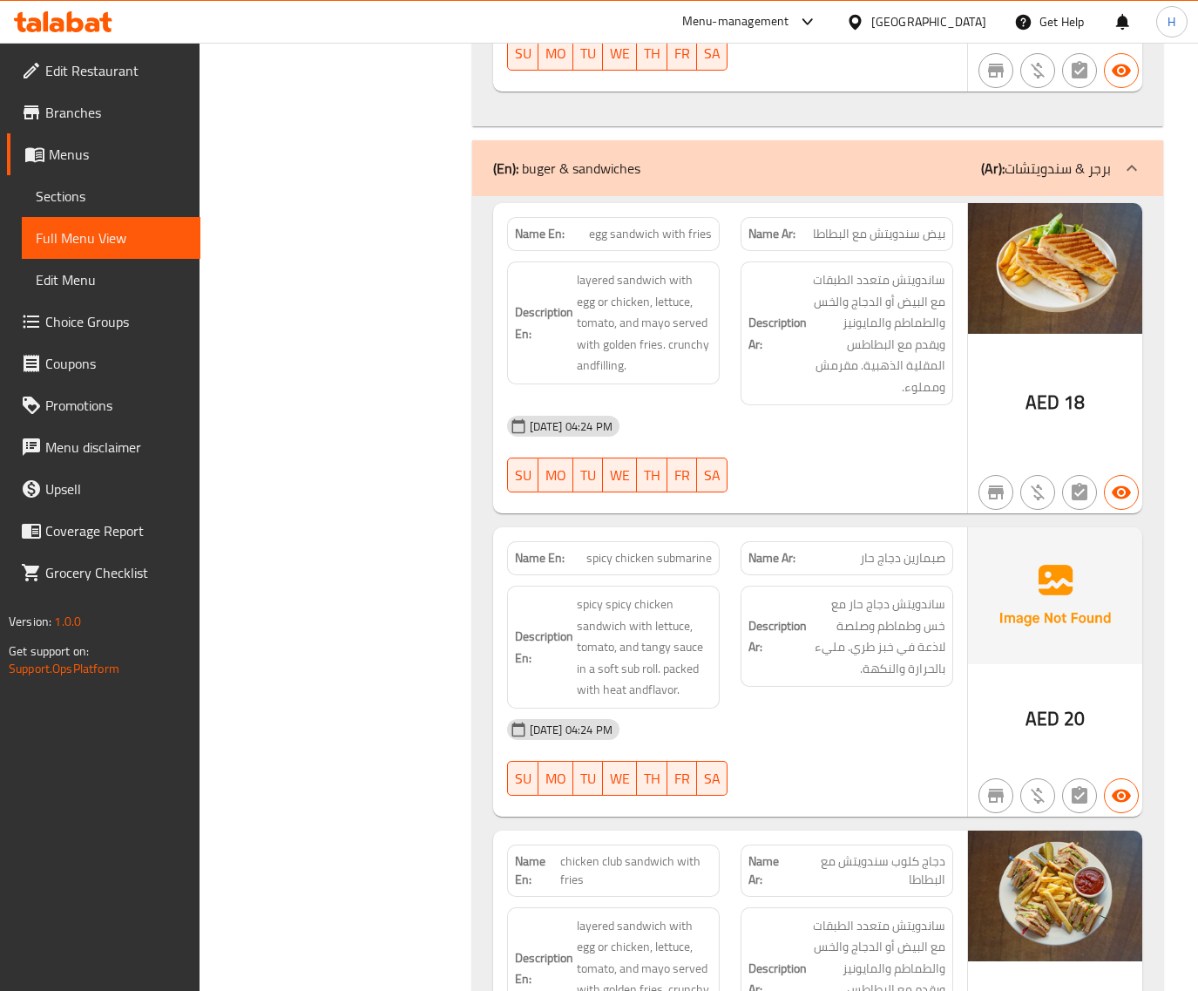
drag, startPoint x: 85, startPoint y: 183, endPoint x: 350, endPoint y: 2, distance: 321.7
click at [85, 186] on span "Sections" at bounding box center [111, 196] width 151 height 21
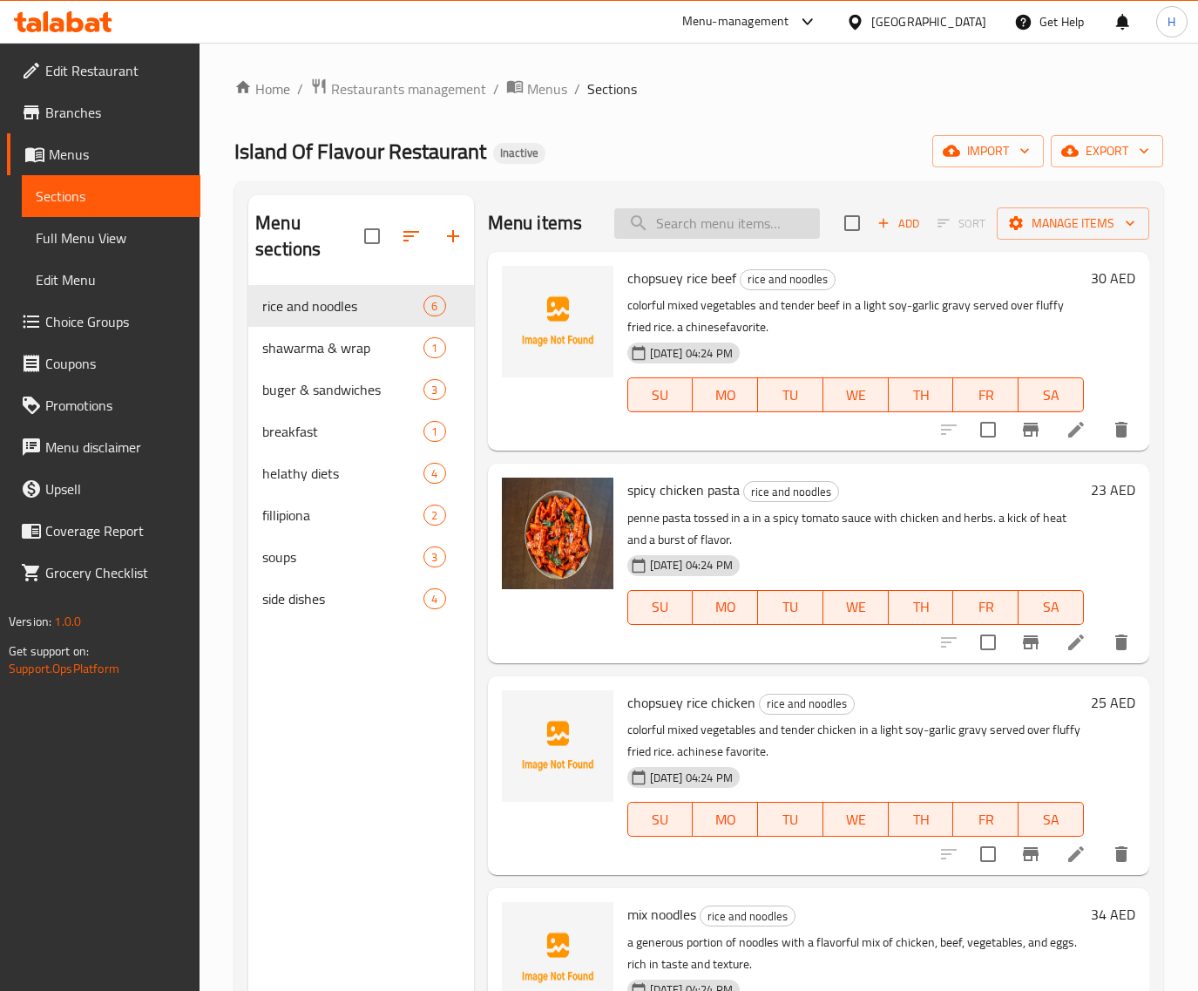
click at [758, 219] on input "search" at bounding box center [717, 223] width 206 height 30
paste input "chicken shawarma"
type input "chicken shawarma"
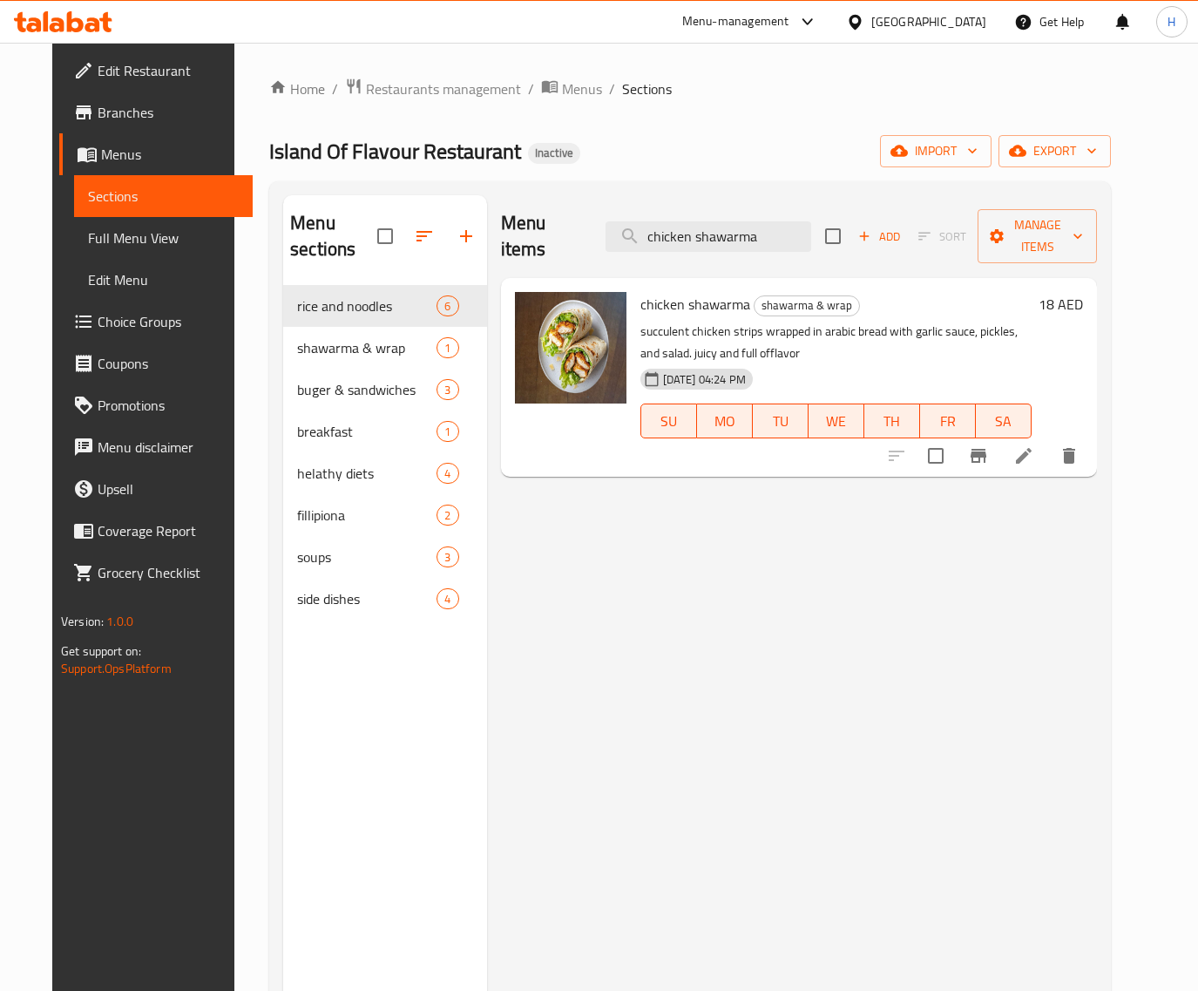
click at [1048, 440] on li at bounding box center [1024, 455] width 49 height 31
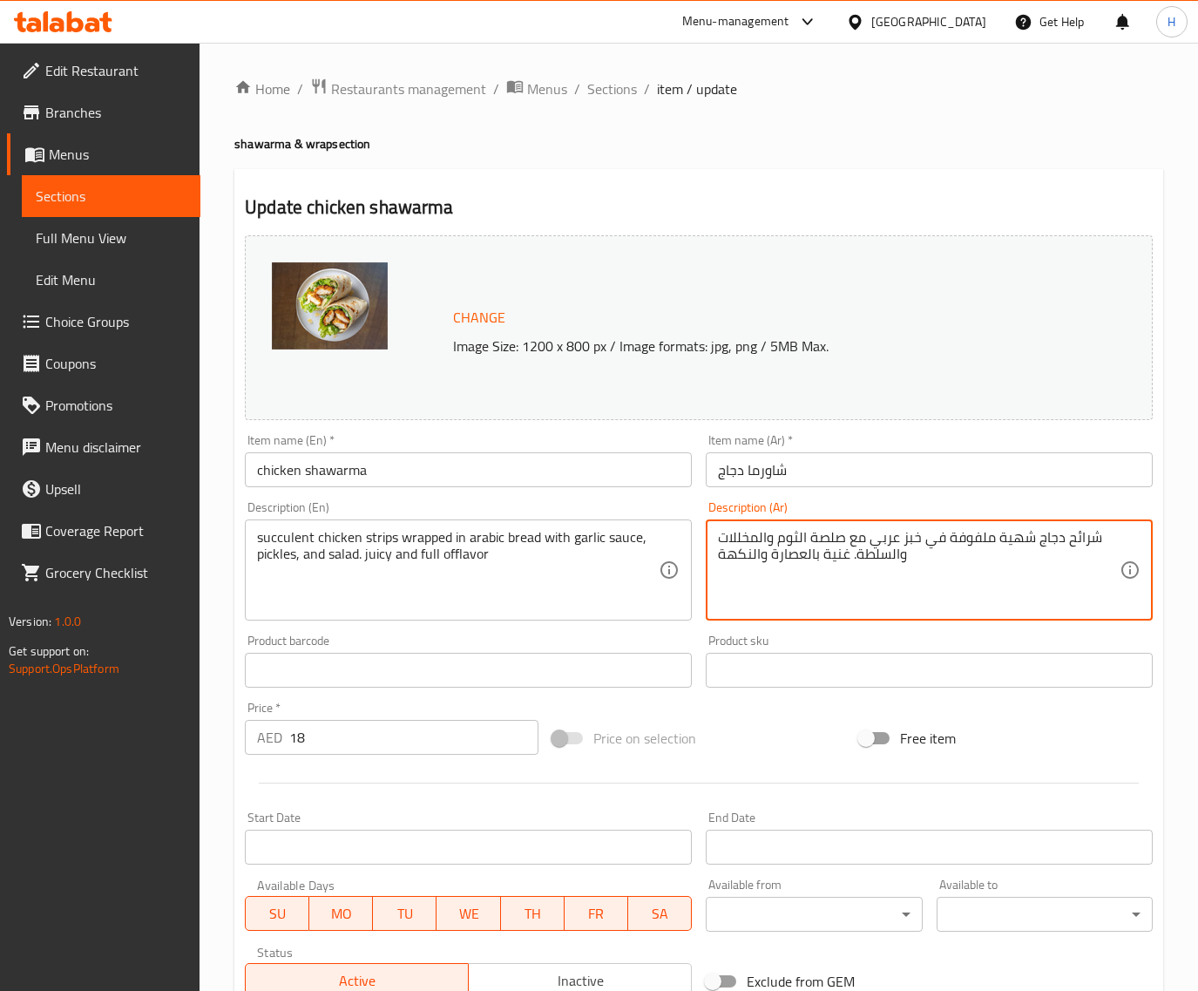
click at [1017, 542] on textarea "شرائح دجاج شهية ملفوفة في خبز عربي مع صلصة الثوم والمخللات والسلطة. غنية بالعصا…" at bounding box center [919, 570] width 402 height 83
paste textarea "صارية"
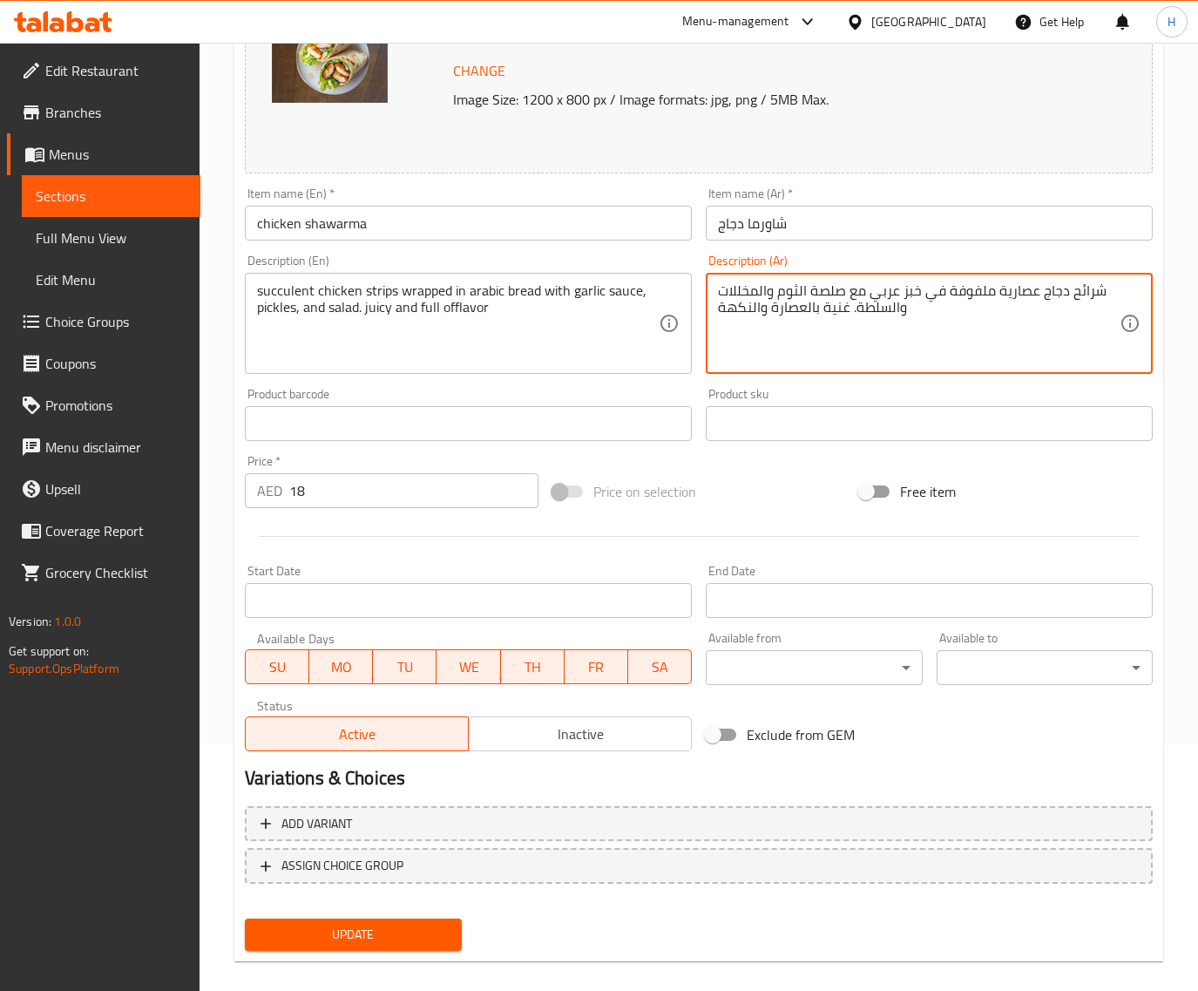
scroll to position [263, 0]
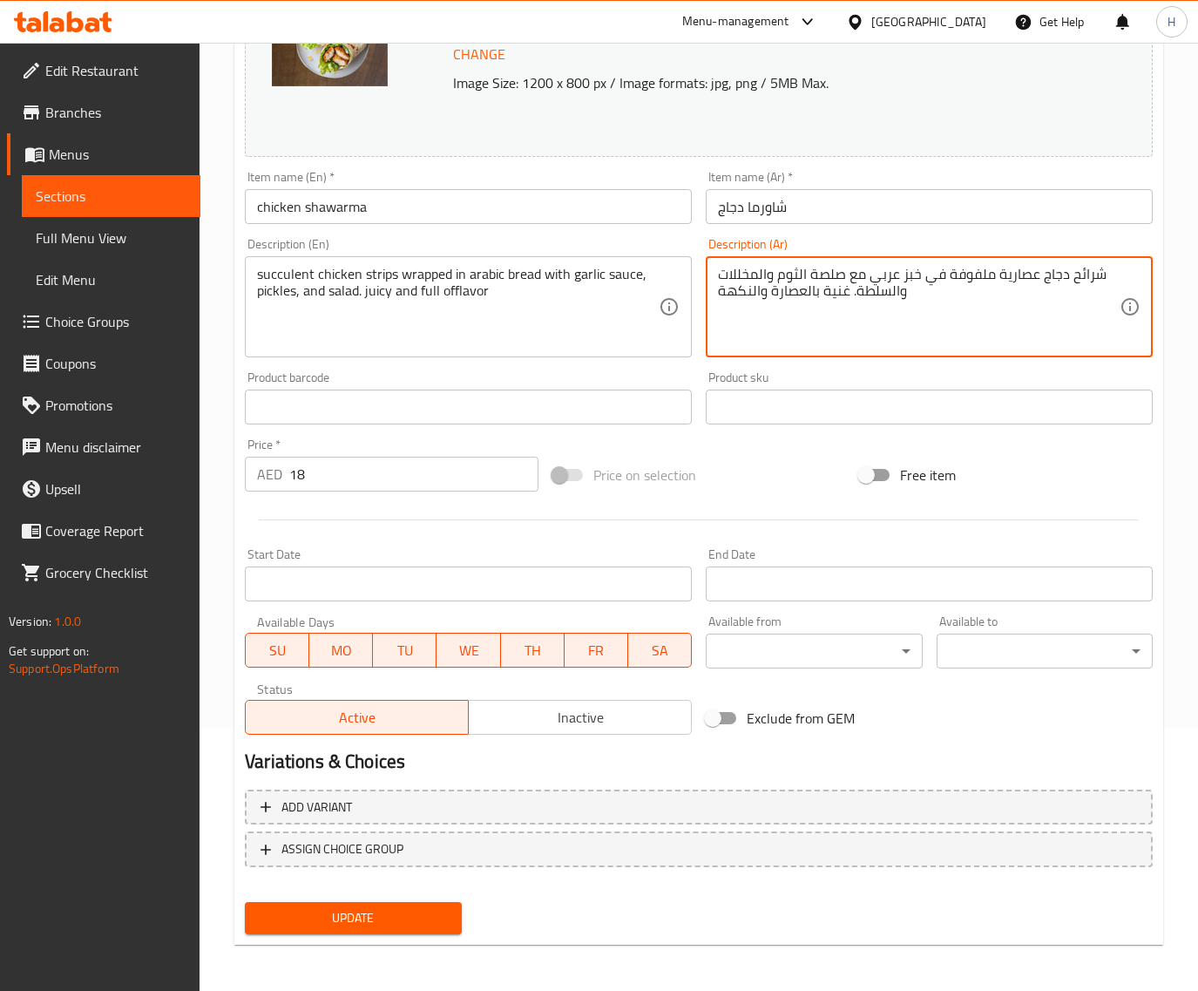
click at [444, 909] on span "Update" at bounding box center [353, 918] width 188 height 22
type textarea "شرائح دجاج عصارية ملفوفة في خبز عربي مع صلصة الثوم والمخللات والسلطة. جوسي و غن…"
click at [379, 918] on span "Update" at bounding box center [353, 918] width 188 height 22
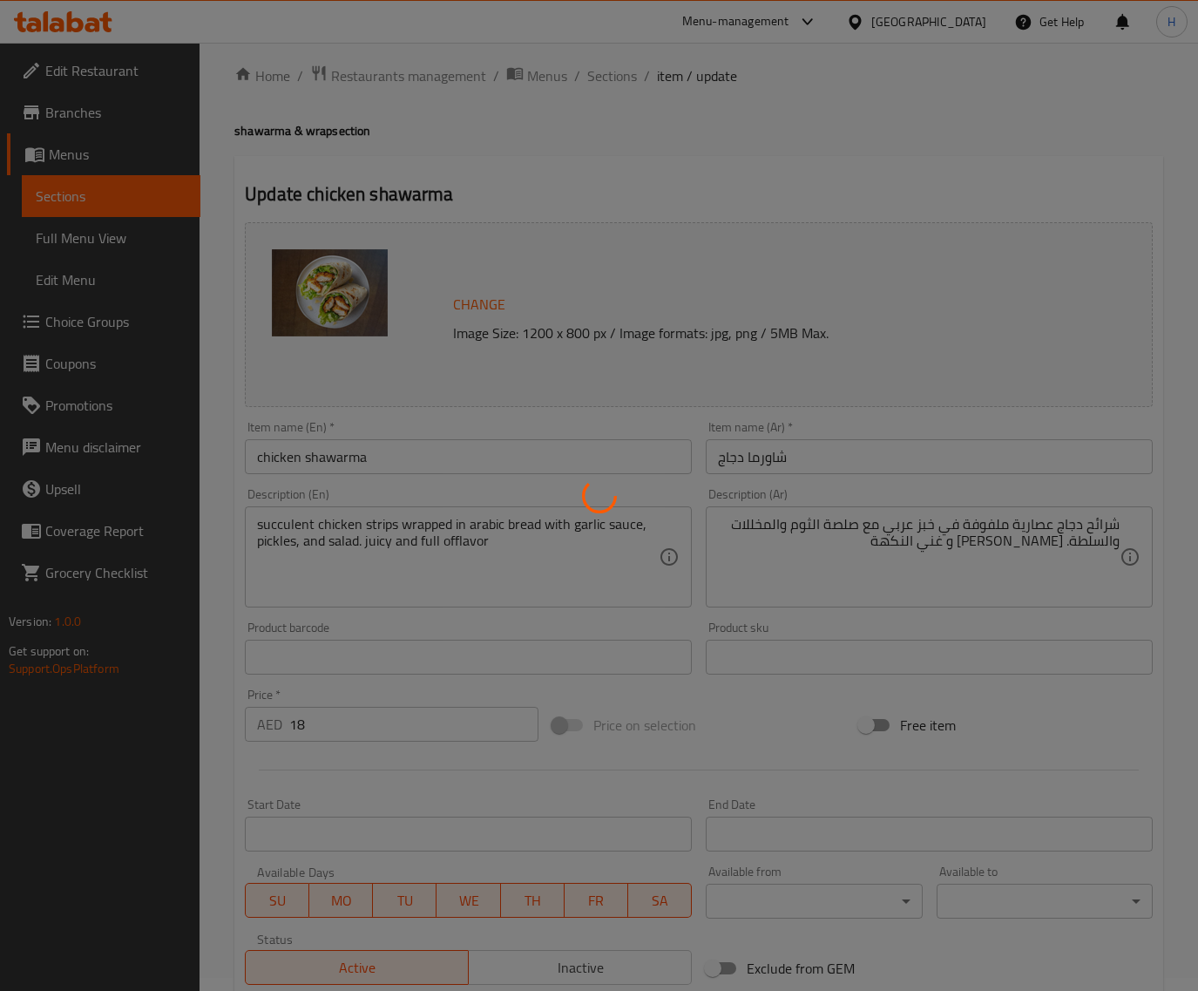
scroll to position [0, 0]
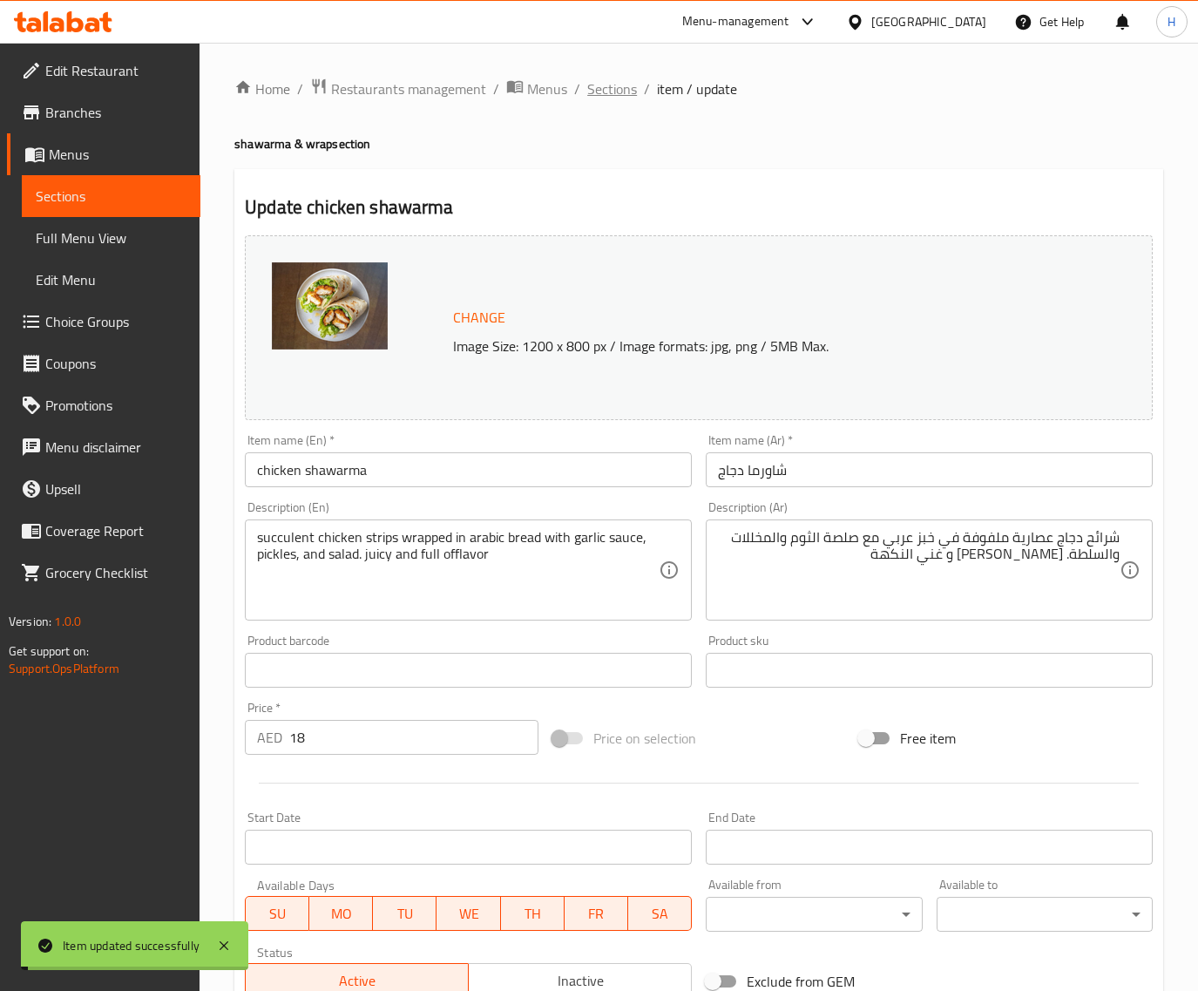
click at [607, 91] on span "Sections" at bounding box center [612, 88] width 50 height 21
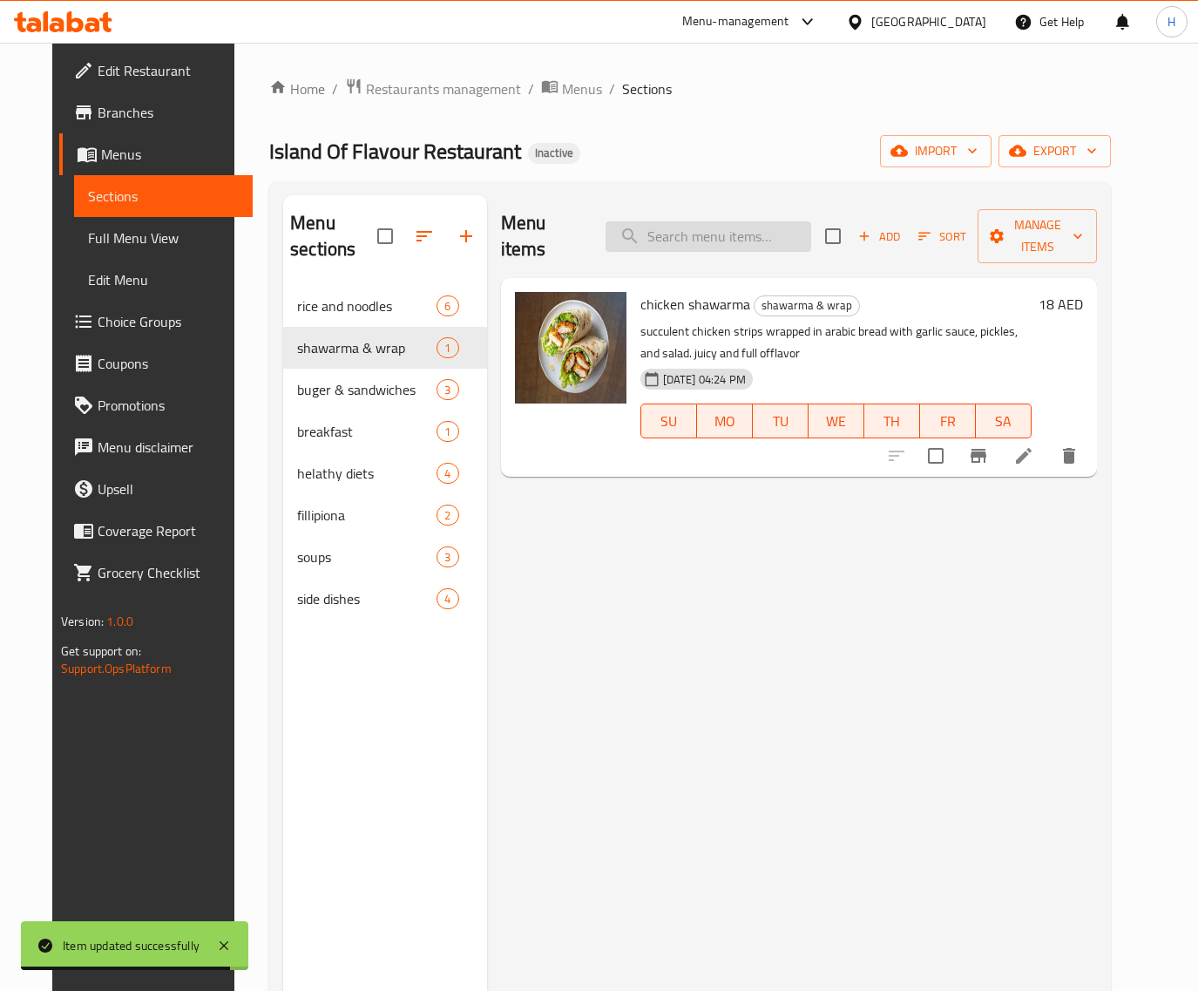
click at [710, 227] on input "search" at bounding box center [709, 236] width 206 height 30
paste input "egg sandwich with fries"
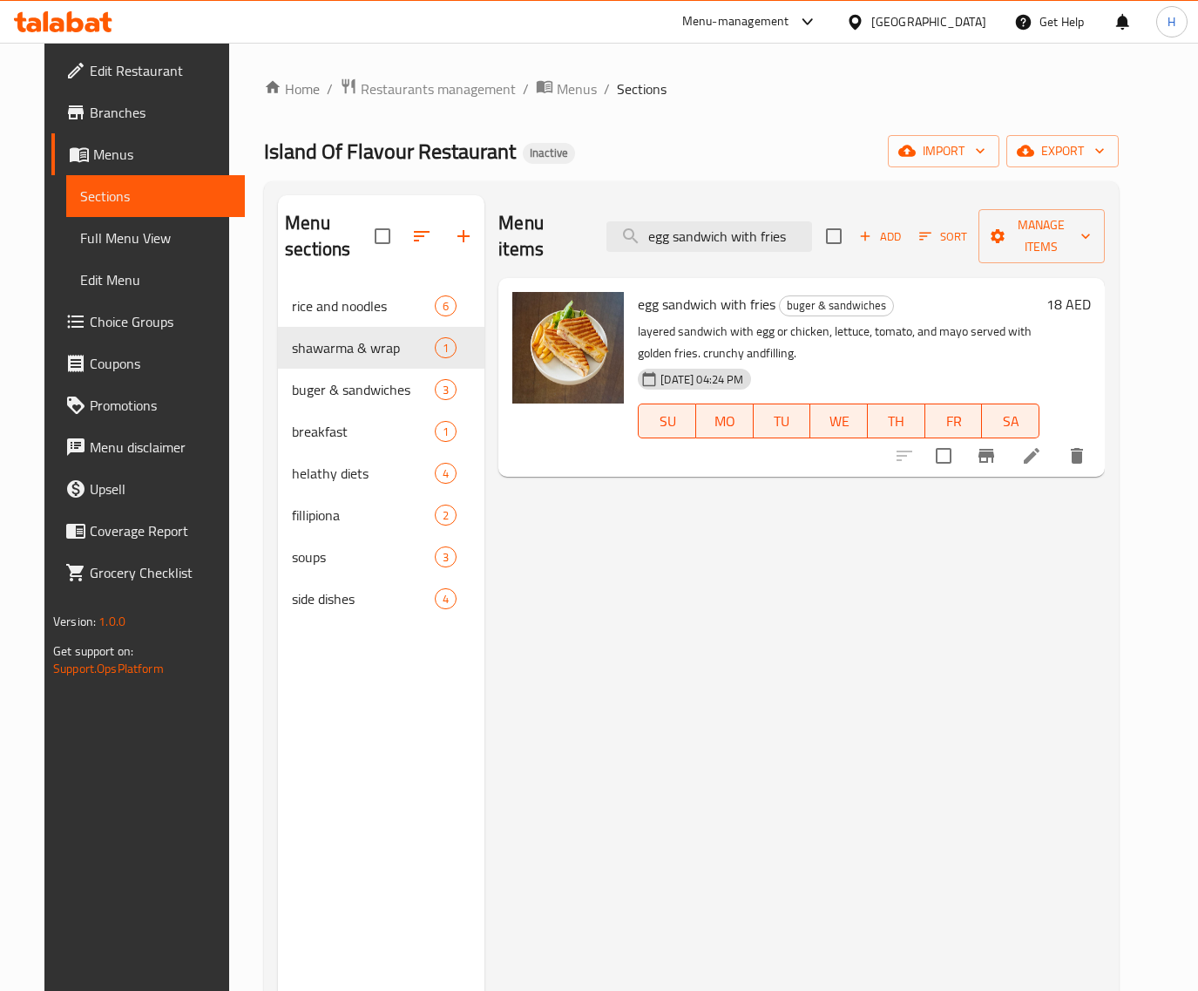
type input "egg sandwich with fries"
click at [1042, 445] on icon at bounding box center [1031, 455] width 21 height 21
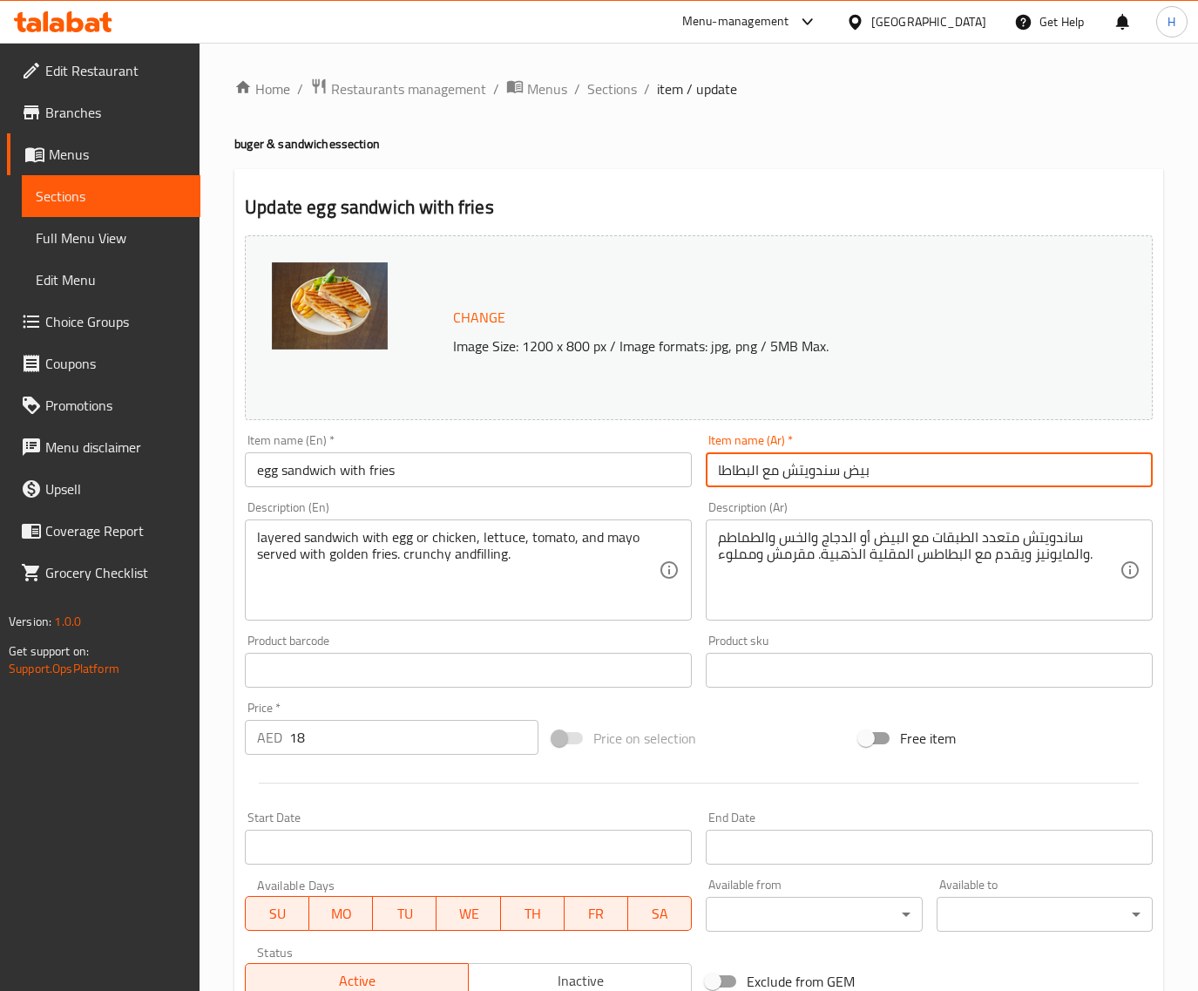
click at [906, 471] on input "بيض سندويتش مع البطاطا" at bounding box center [929, 469] width 447 height 35
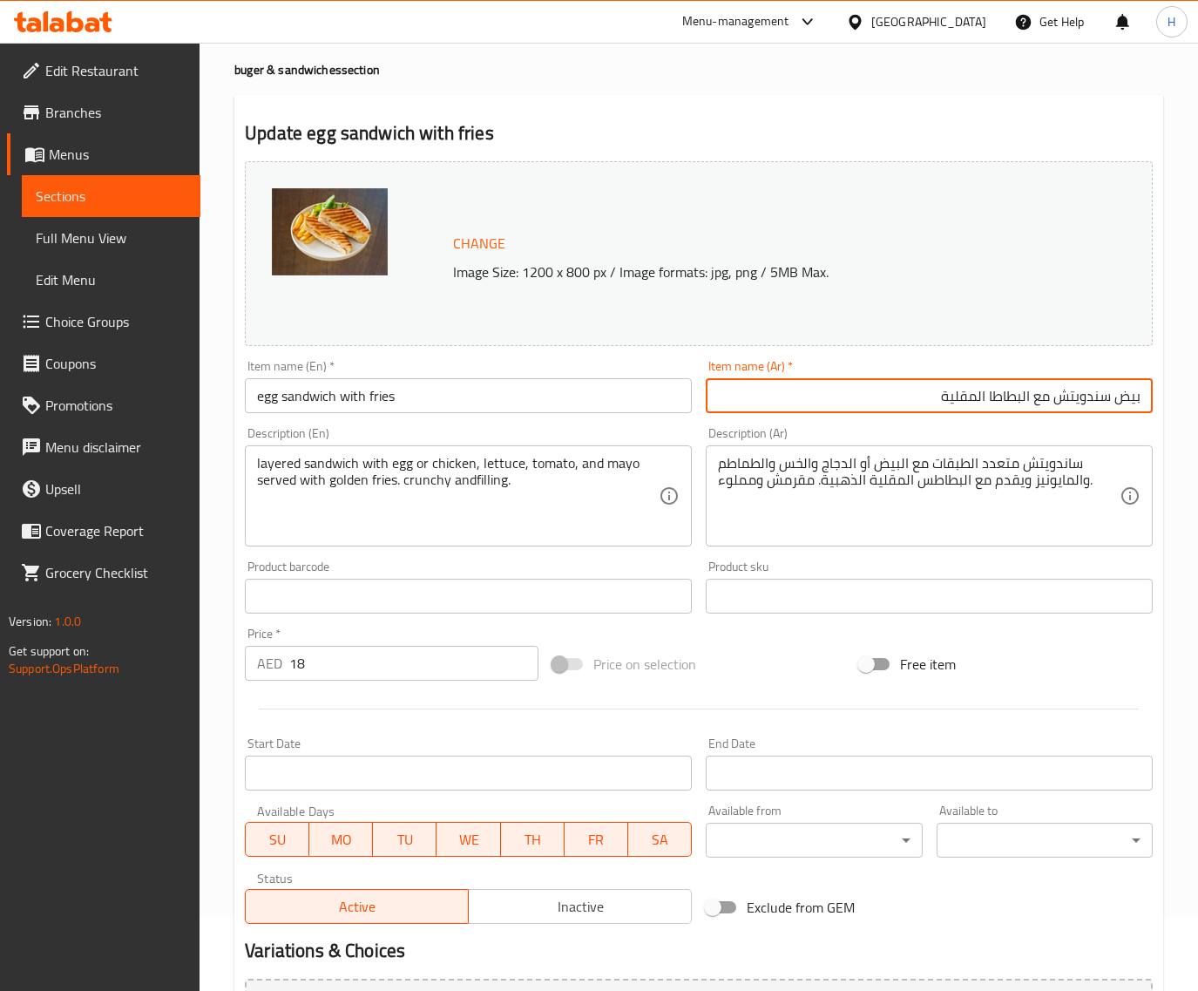
scroll to position [263, 0]
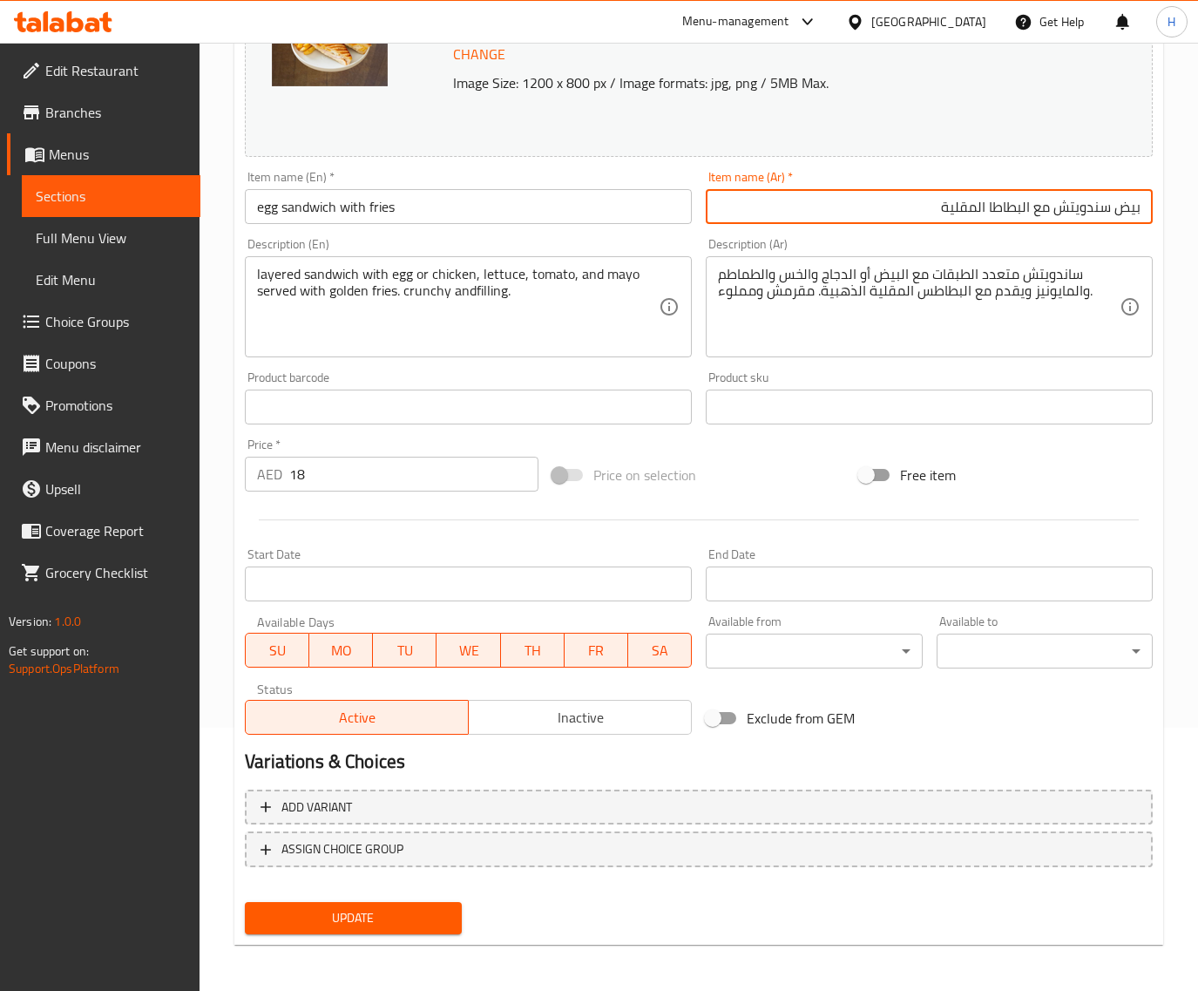
type input "بيض سندويتش مع البطاطا المقلية"
click at [411, 911] on span "Update" at bounding box center [353, 918] width 188 height 22
click at [417, 913] on span "Update" at bounding box center [353, 918] width 188 height 22
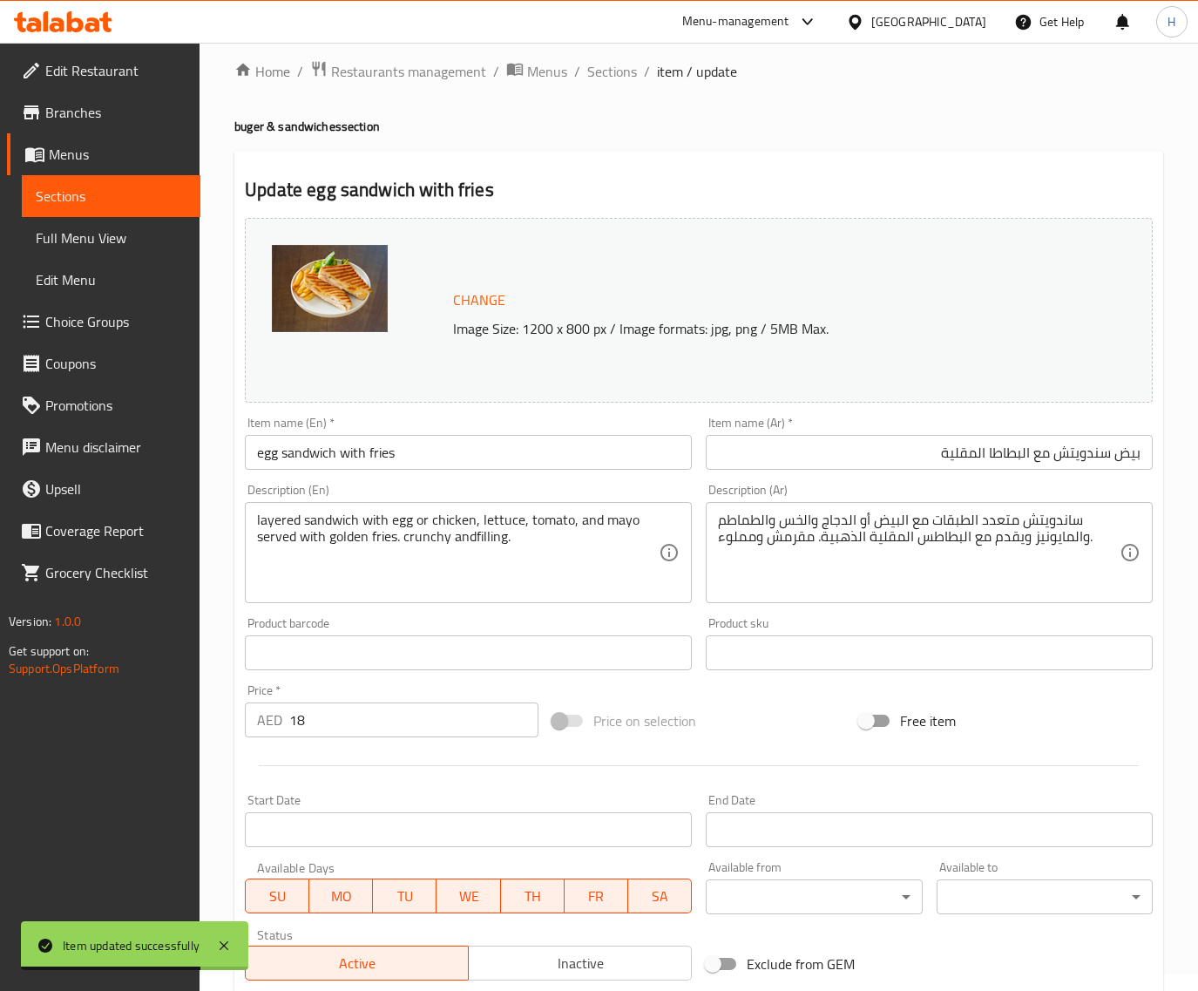
scroll to position [0, 0]
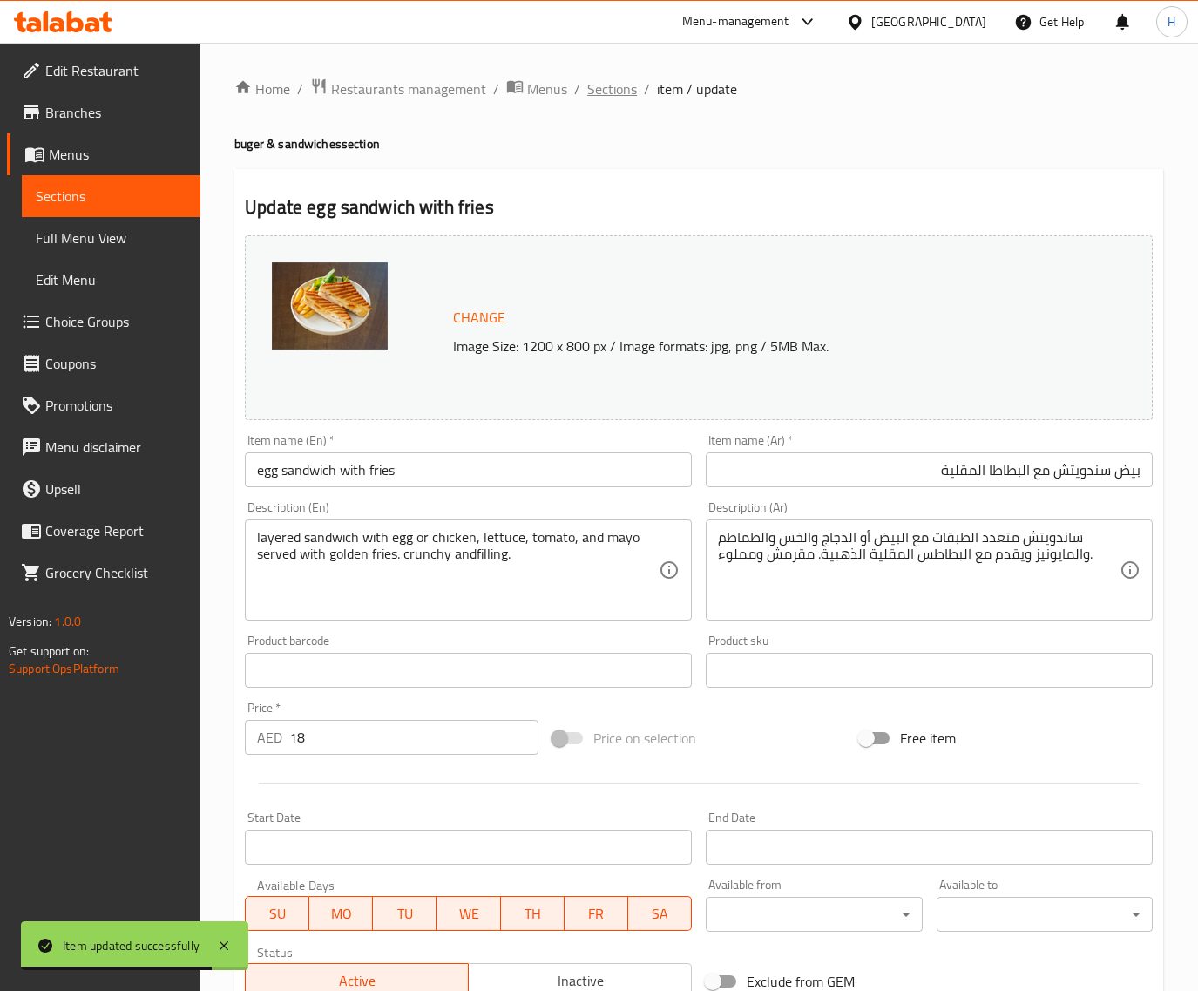
click at [598, 90] on span "Sections" at bounding box center [612, 88] width 50 height 21
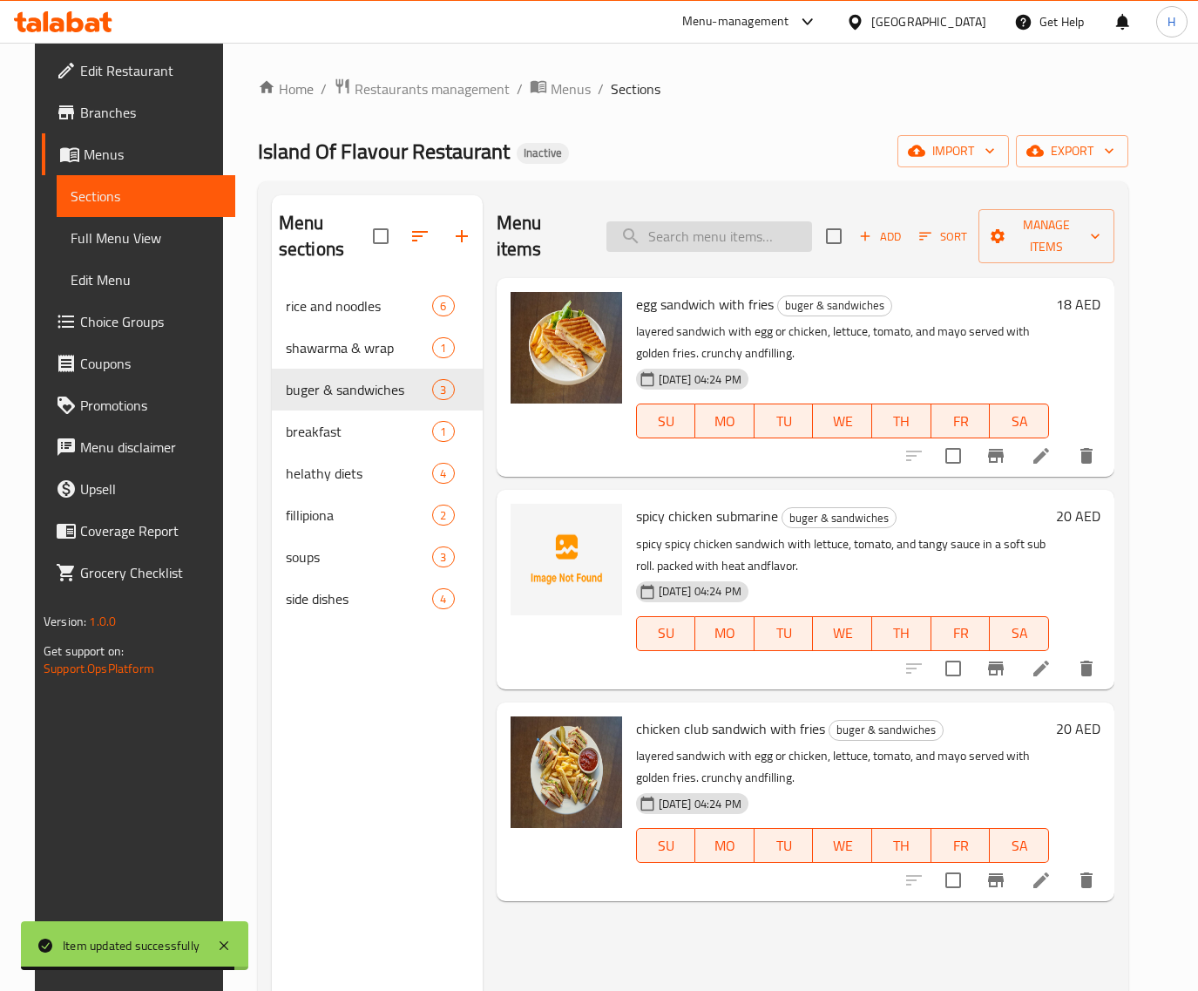
click at [728, 221] on input "search" at bounding box center [710, 236] width 206 height 30
paste input "egg sandwich with fries"
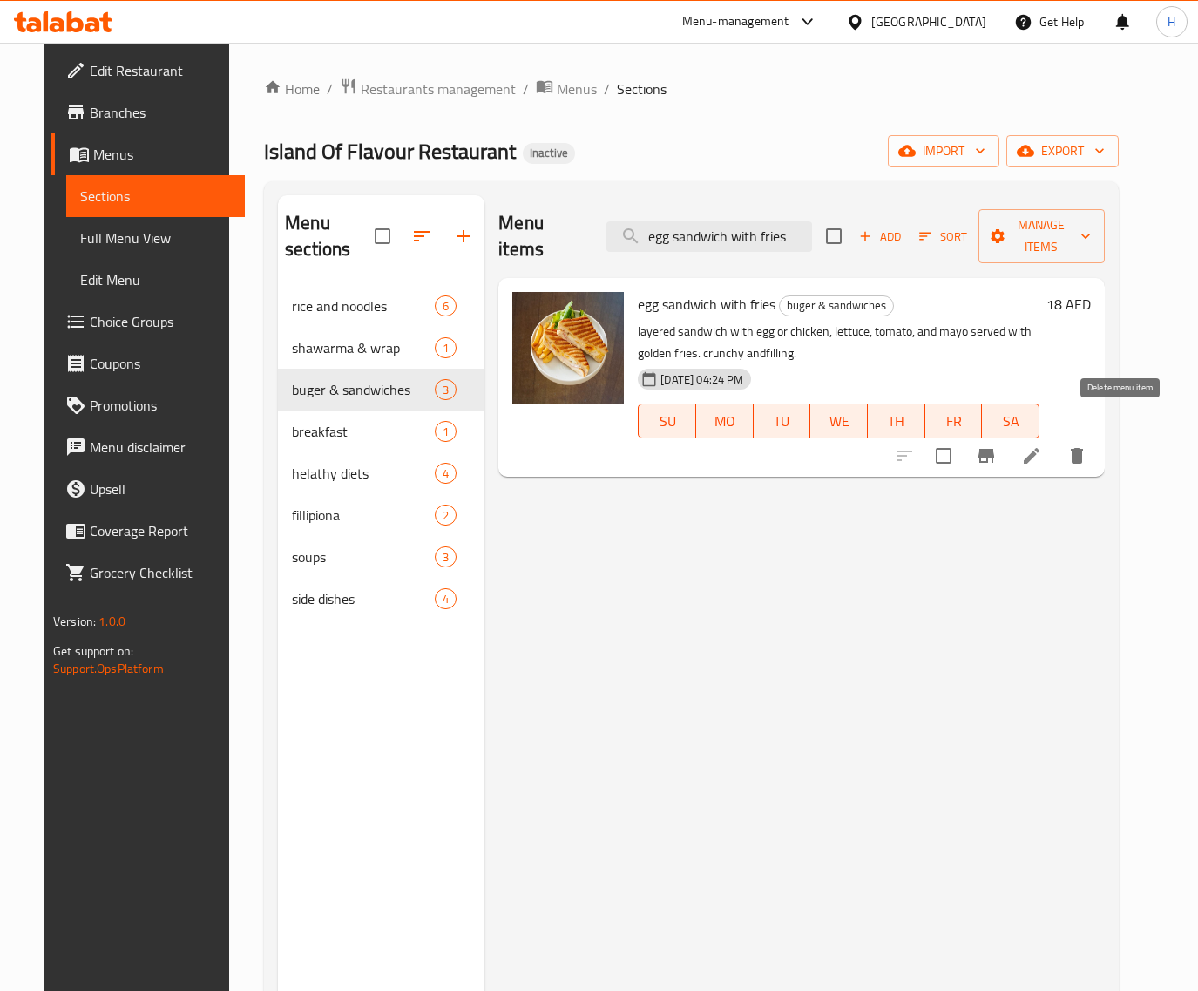
click at [1088, 445] on icon "delete" at bounding box center [1077, 455] width 21 height 21
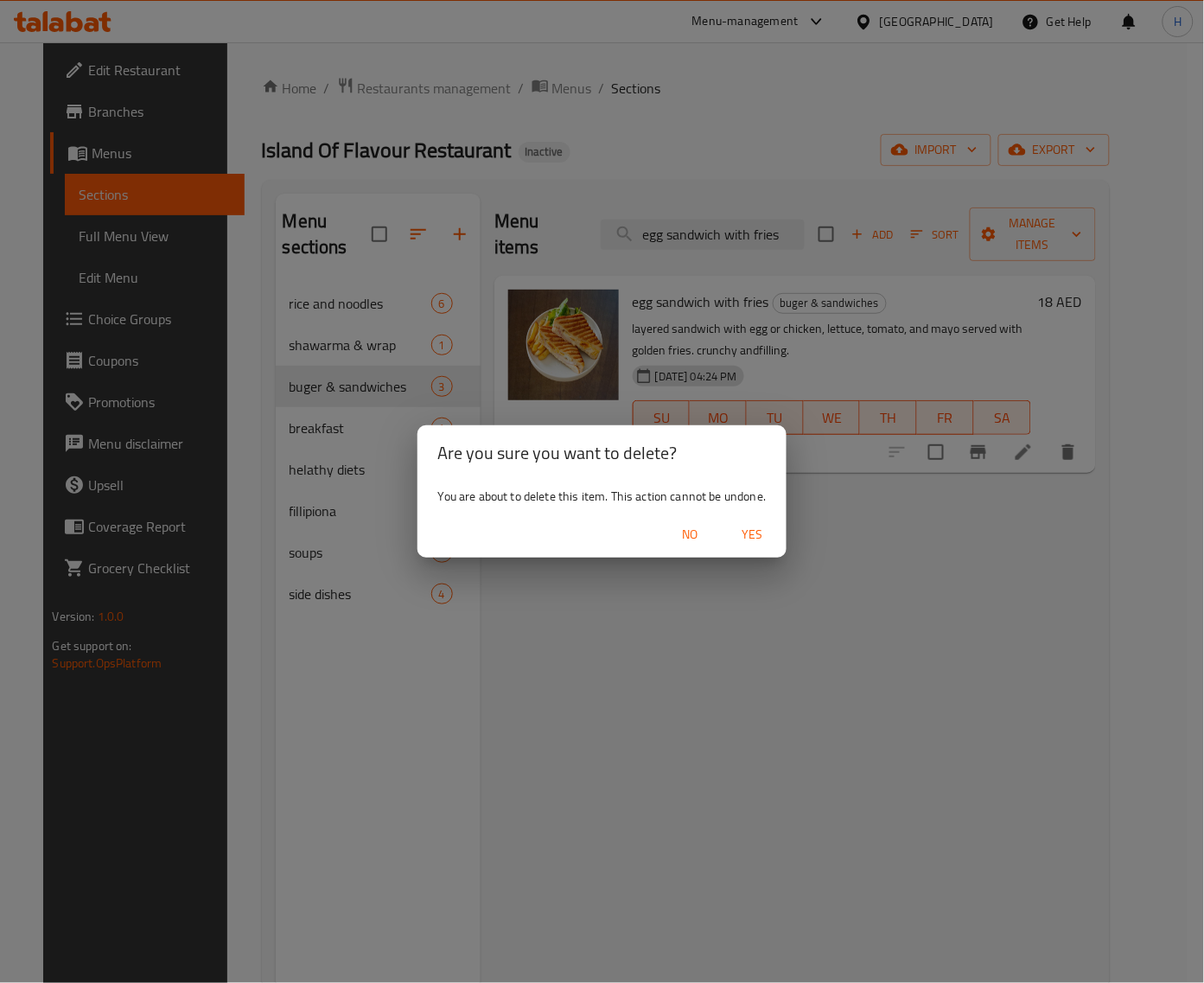
click at [770, 528] on span "Yes" at bounding box center [752, 535] width 42 height 22
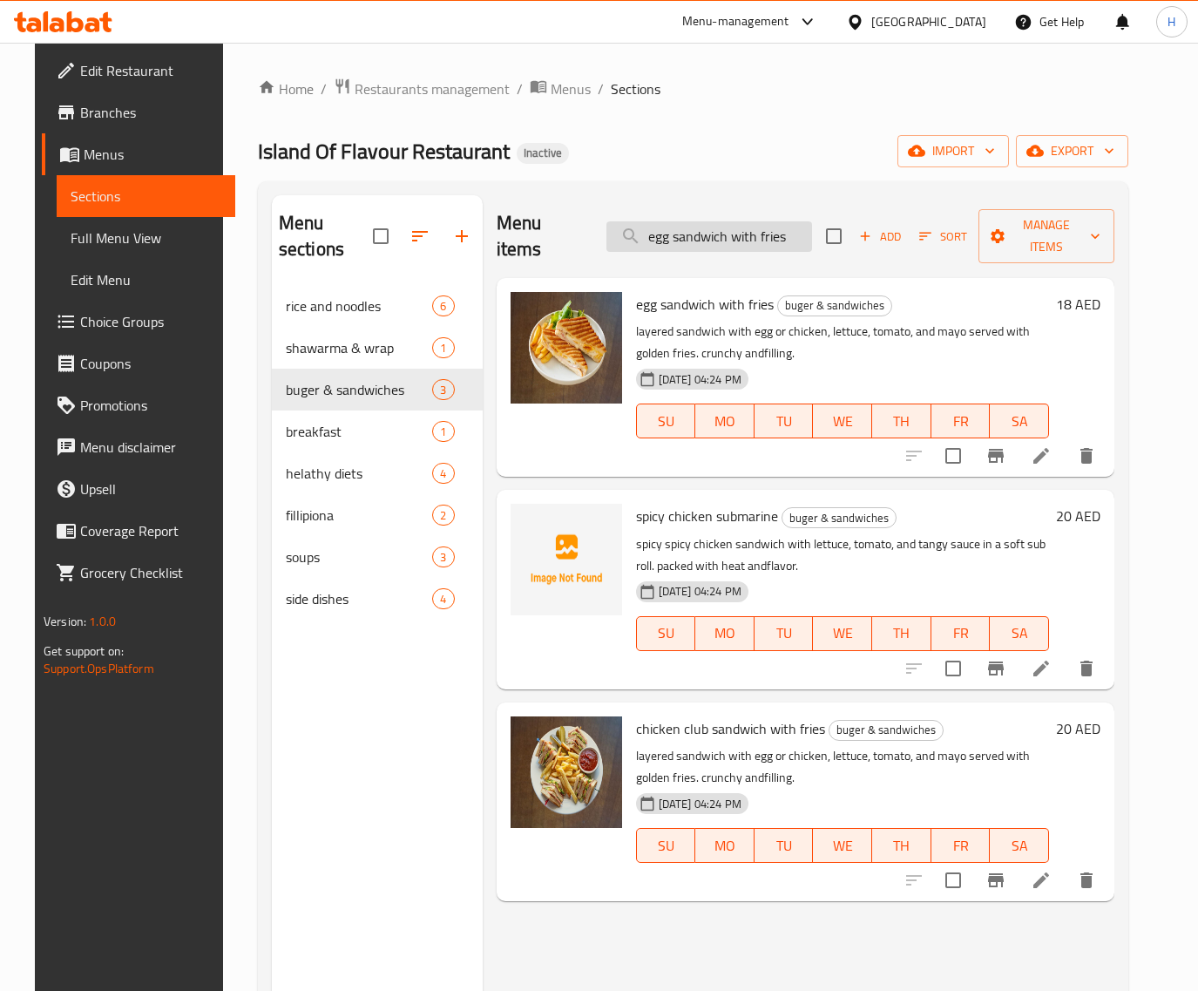
click at [784, 225] on input "egg sandwich with fries" at bounding box center [710, 236] width 206 height 30
paste input "spicy chicken submarine"
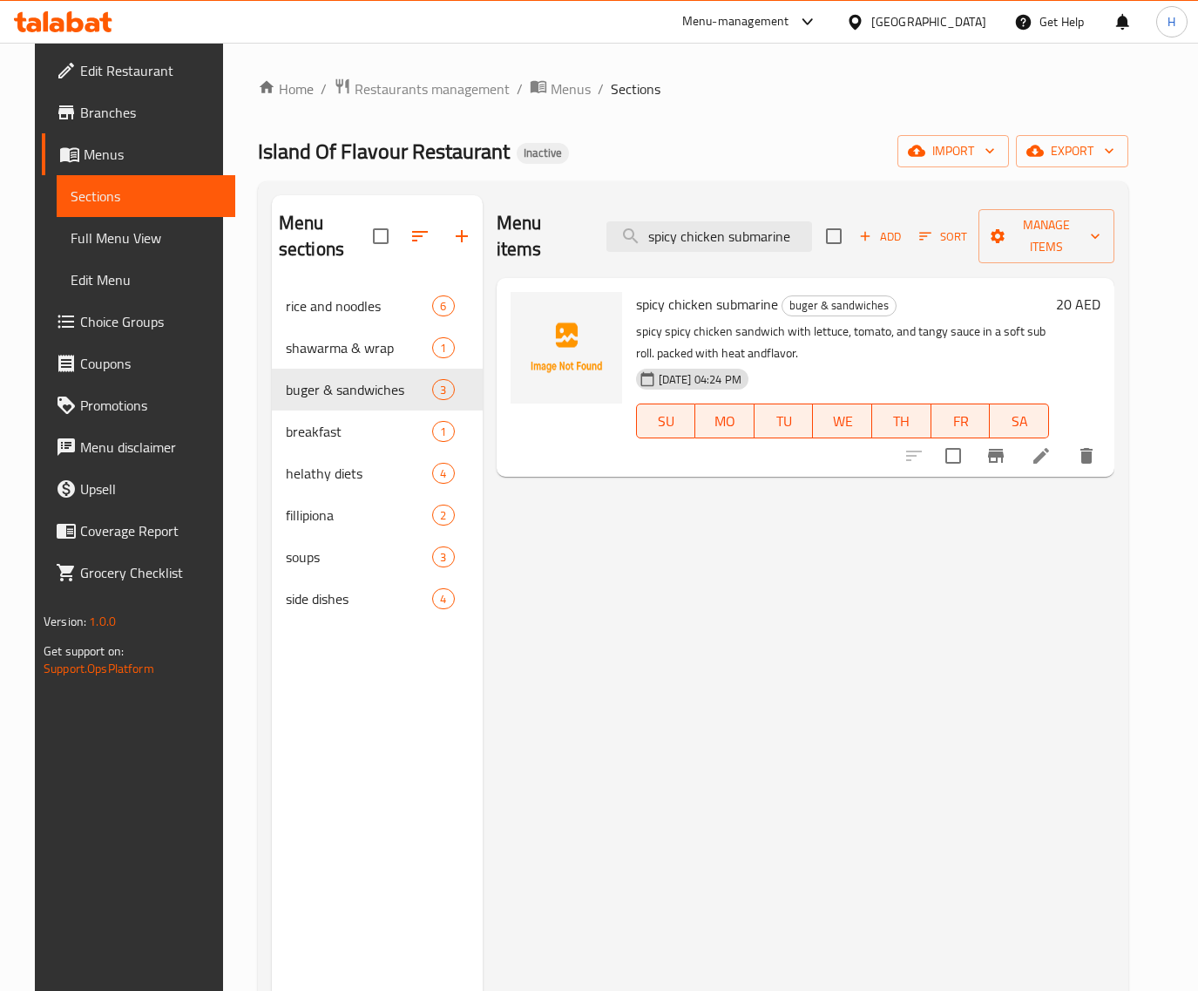
type input "spicy chicken submarine"
click at [1049, 448] on icon at bounding box center [1042, 456] width 16 height 16
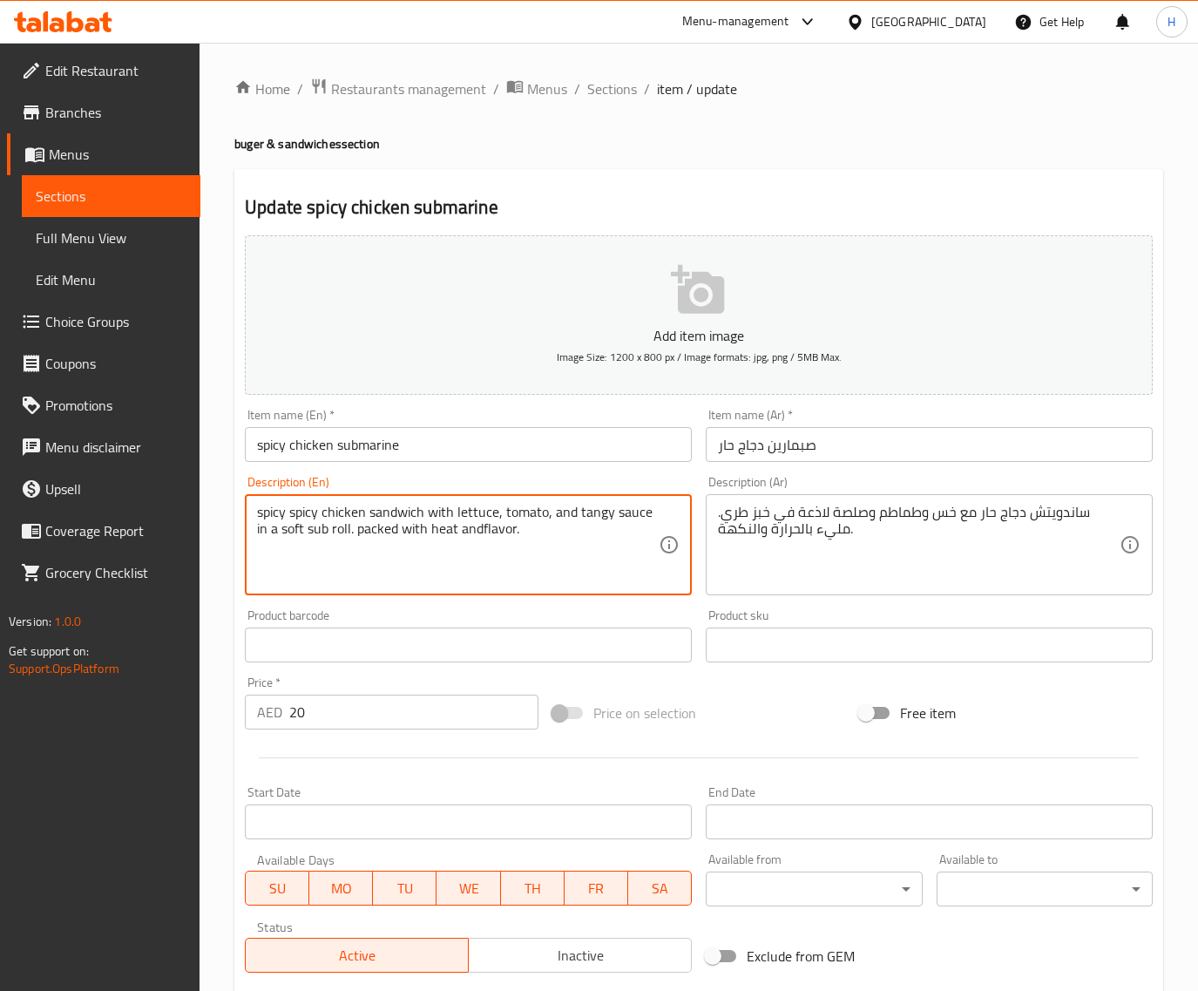
click at [279, 507] on textarea "spicy spicy chicken sandwich with lettuce, tomato, and tangy sauce in a soft su…" at bounding box center [458, 545] width 402 height 83
type textarea "spicy chicken sandwich with lettuce, tomato, and tangy sauce in a soft sub roll…"
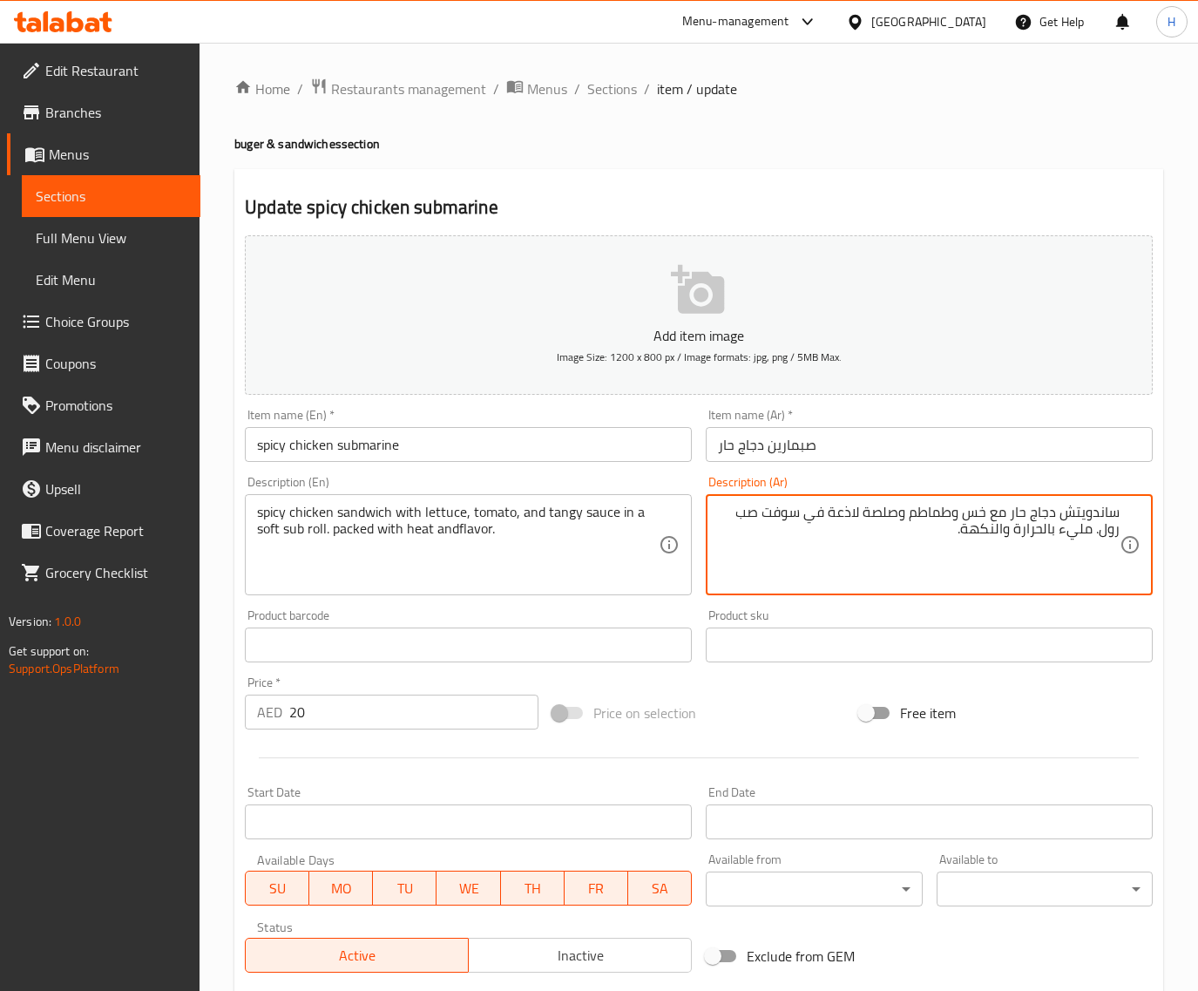
type textarea "ساندويتش دجاج حار مع خس وطماطم وصلصة لاذعة في سوفت صب رول. مليء بالحرارة والنكه…"
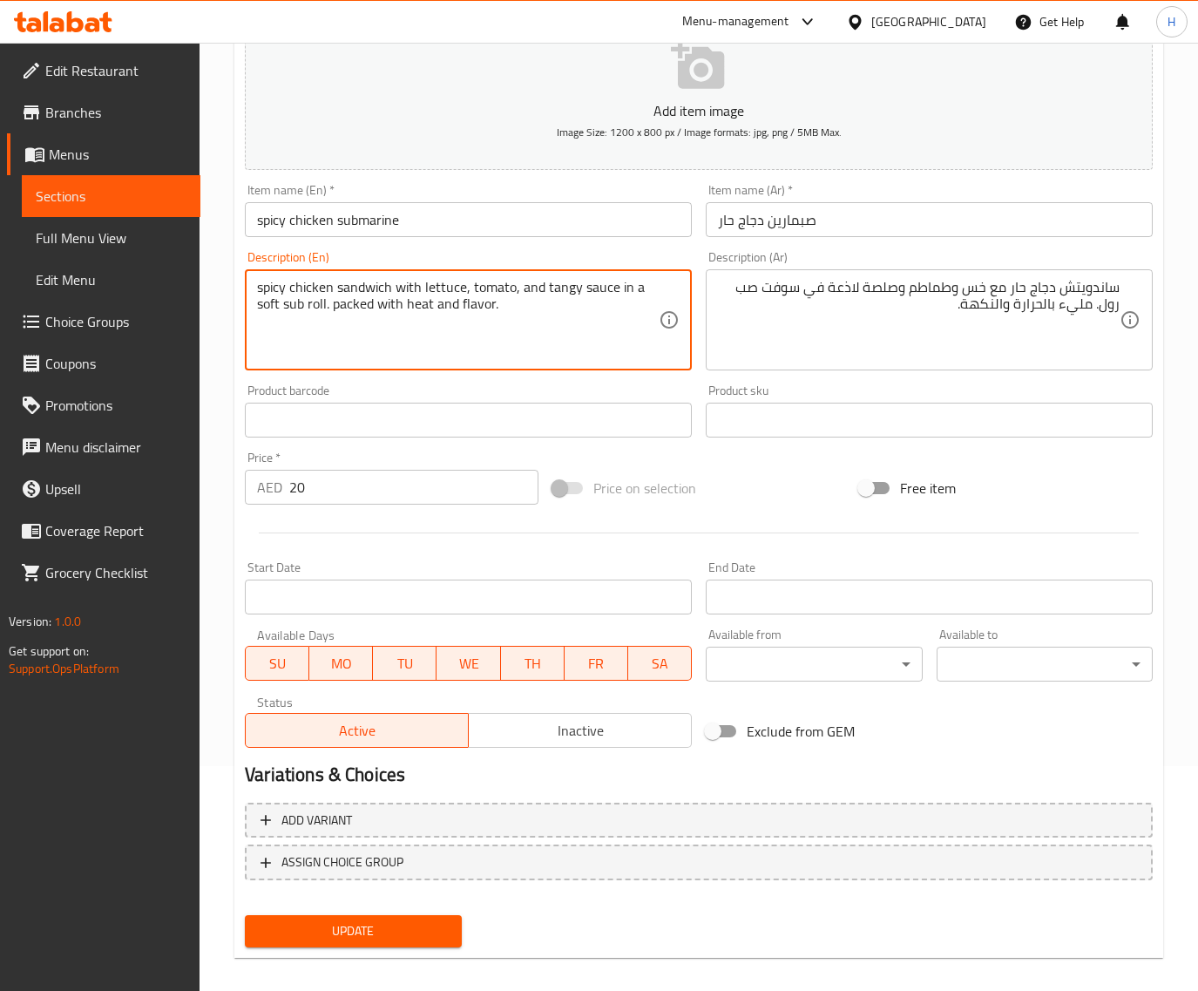
scroll to position [237, 0]
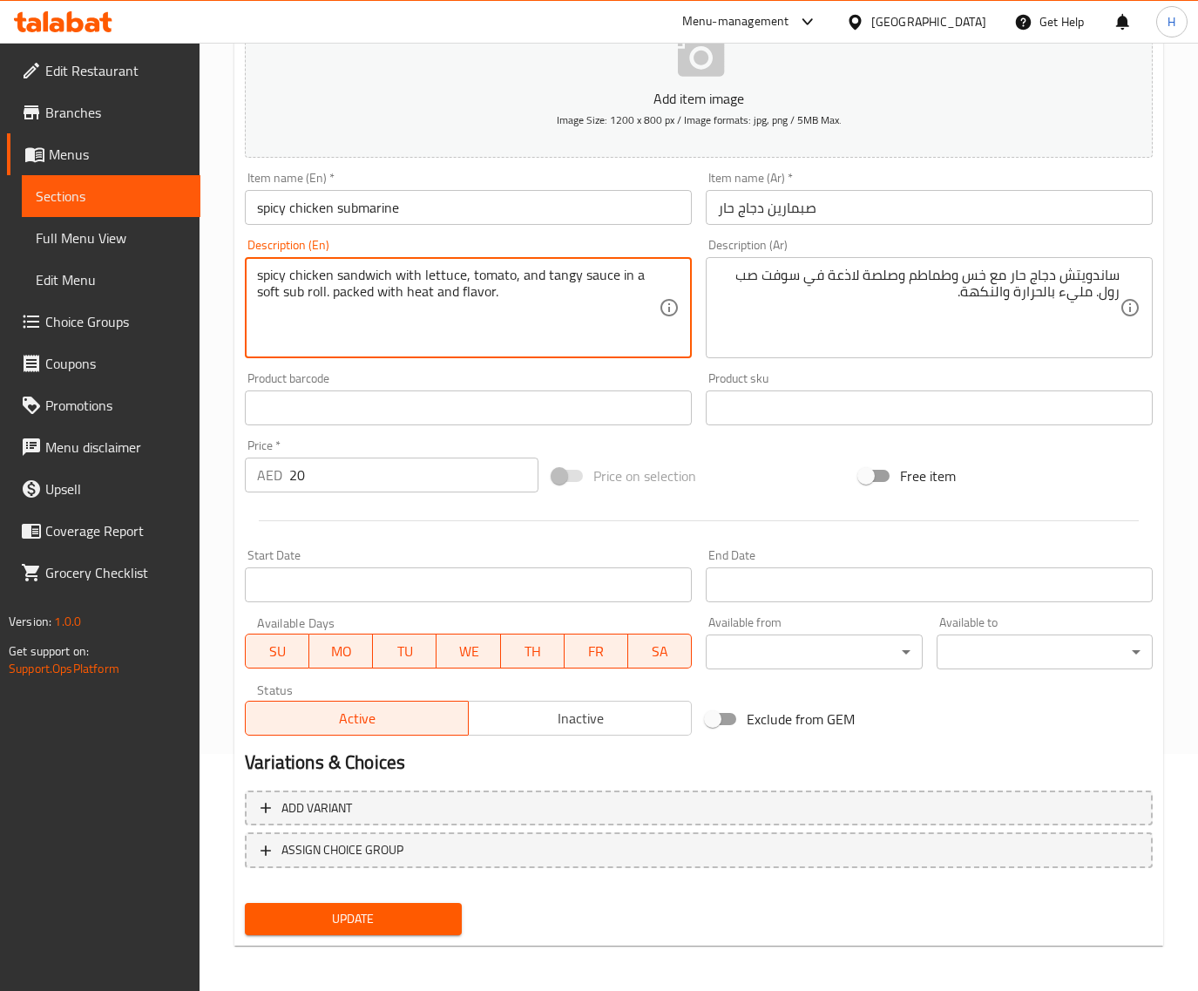
type textarea "spicy chicken sandwich with lettuce, tomato, and tangy sauce in a soft sub roll…"
click at [410, 903] on button "Update" at bounding box center [353, 919] width 216 height 32
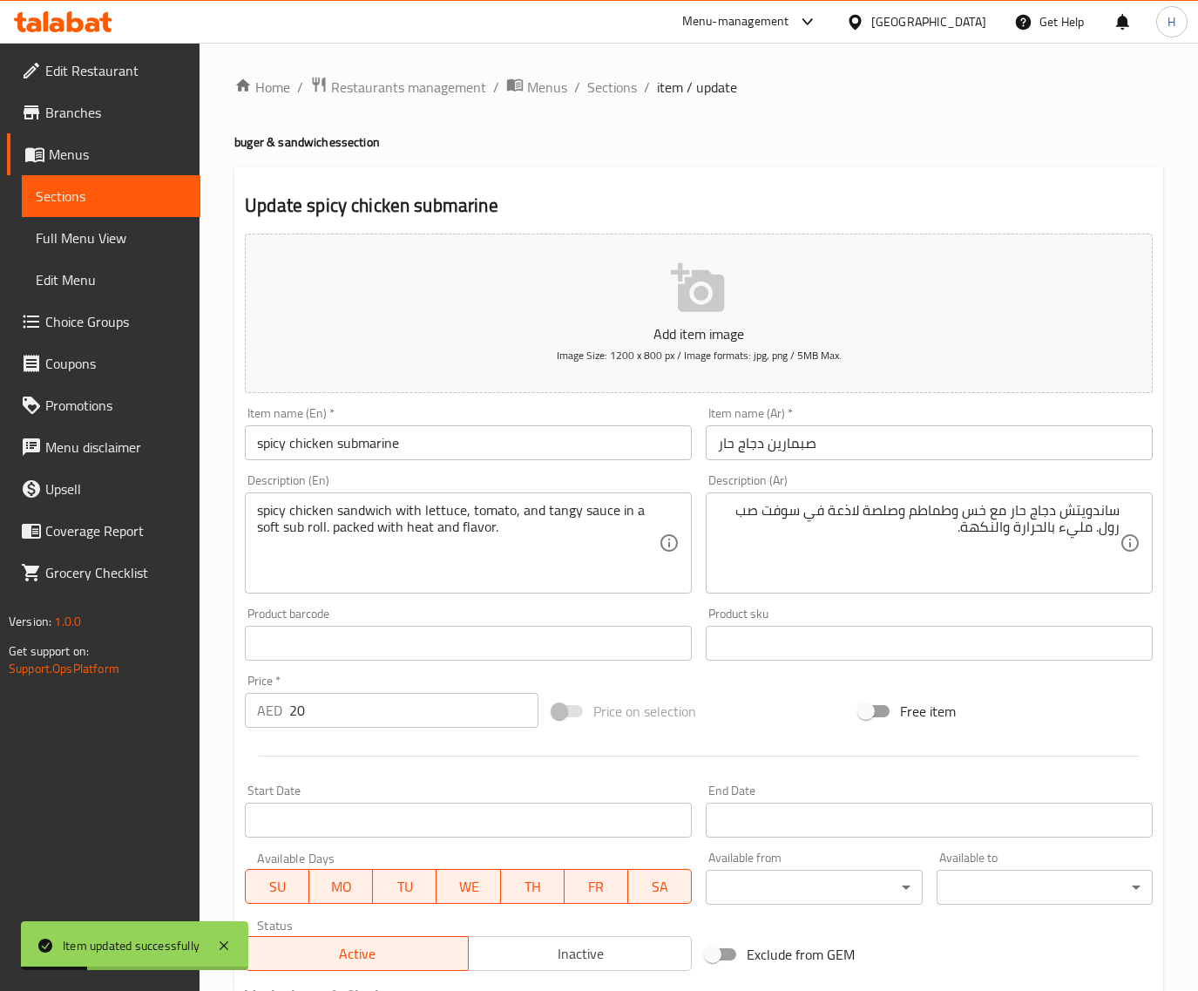
scroll to position [0, 0]
click at [620, 85] on span "Sections" at bounding box center [612, 88] width 50 height 21
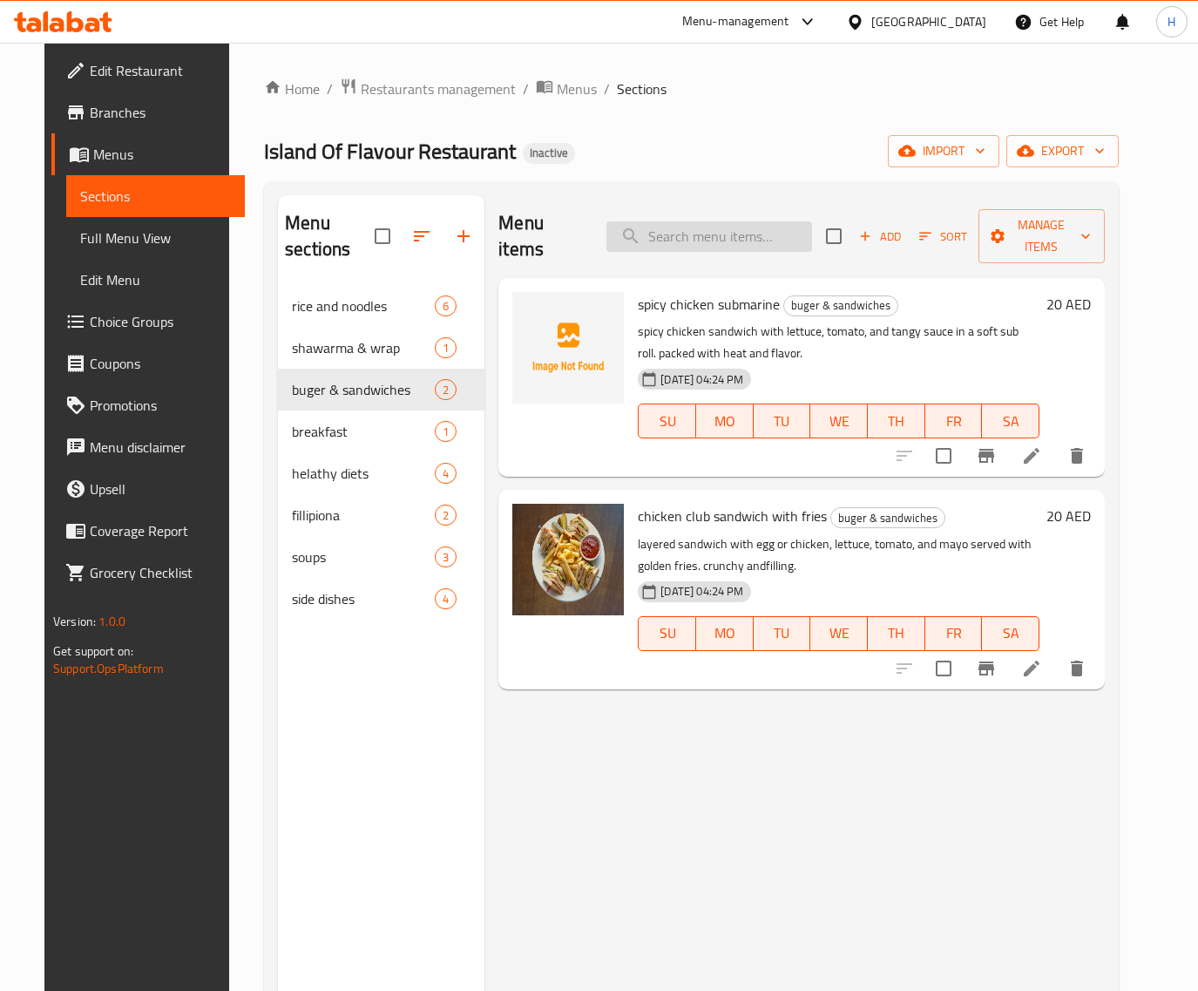
click at [687, 221] on input "search" at bounding box center [710, 236] width 206 height 30
paste input "chicken club sandwich with fries"
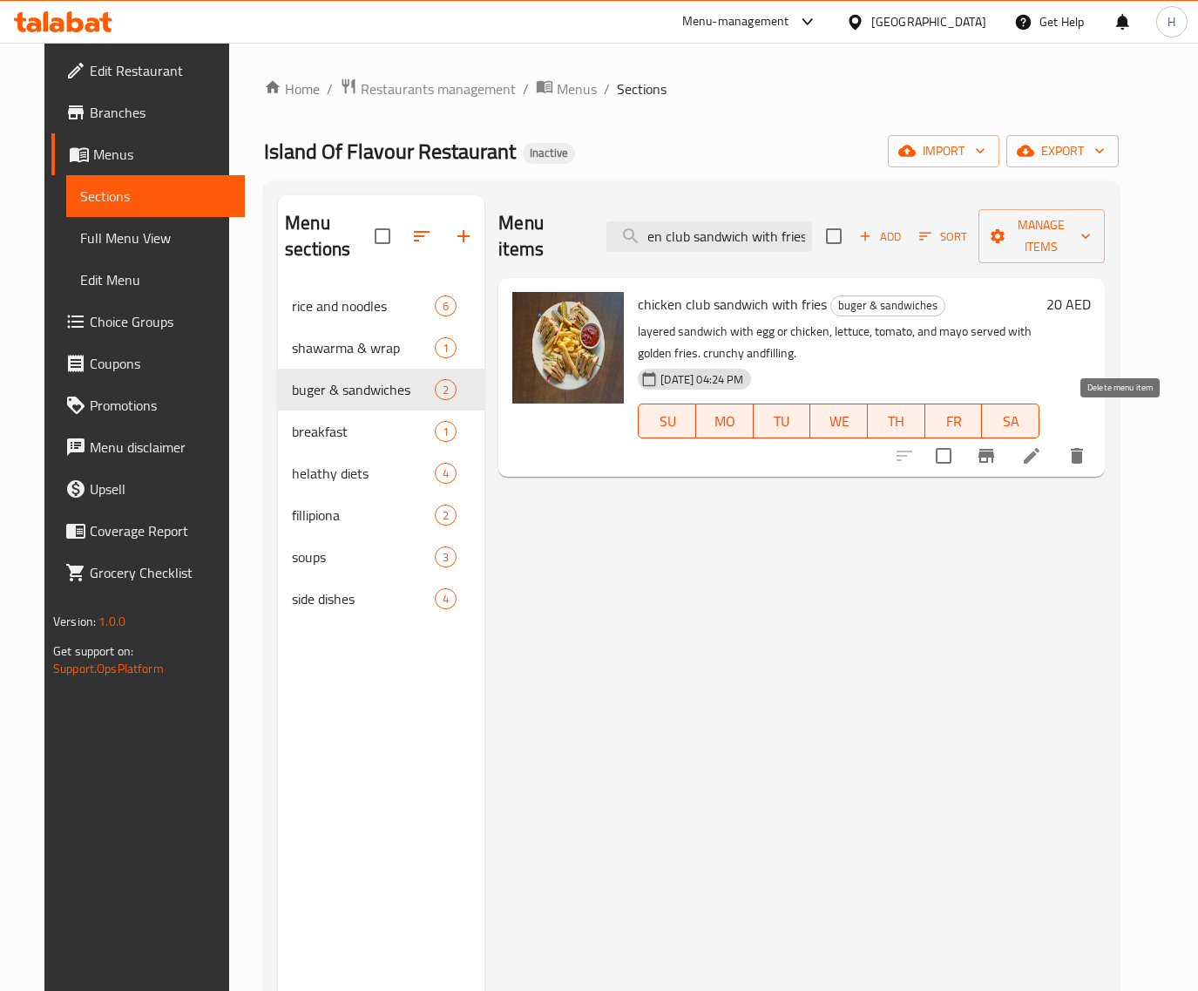
click at [1088, 445] on icon "delete" at bounding box center [1077, 455] width 21 height 21
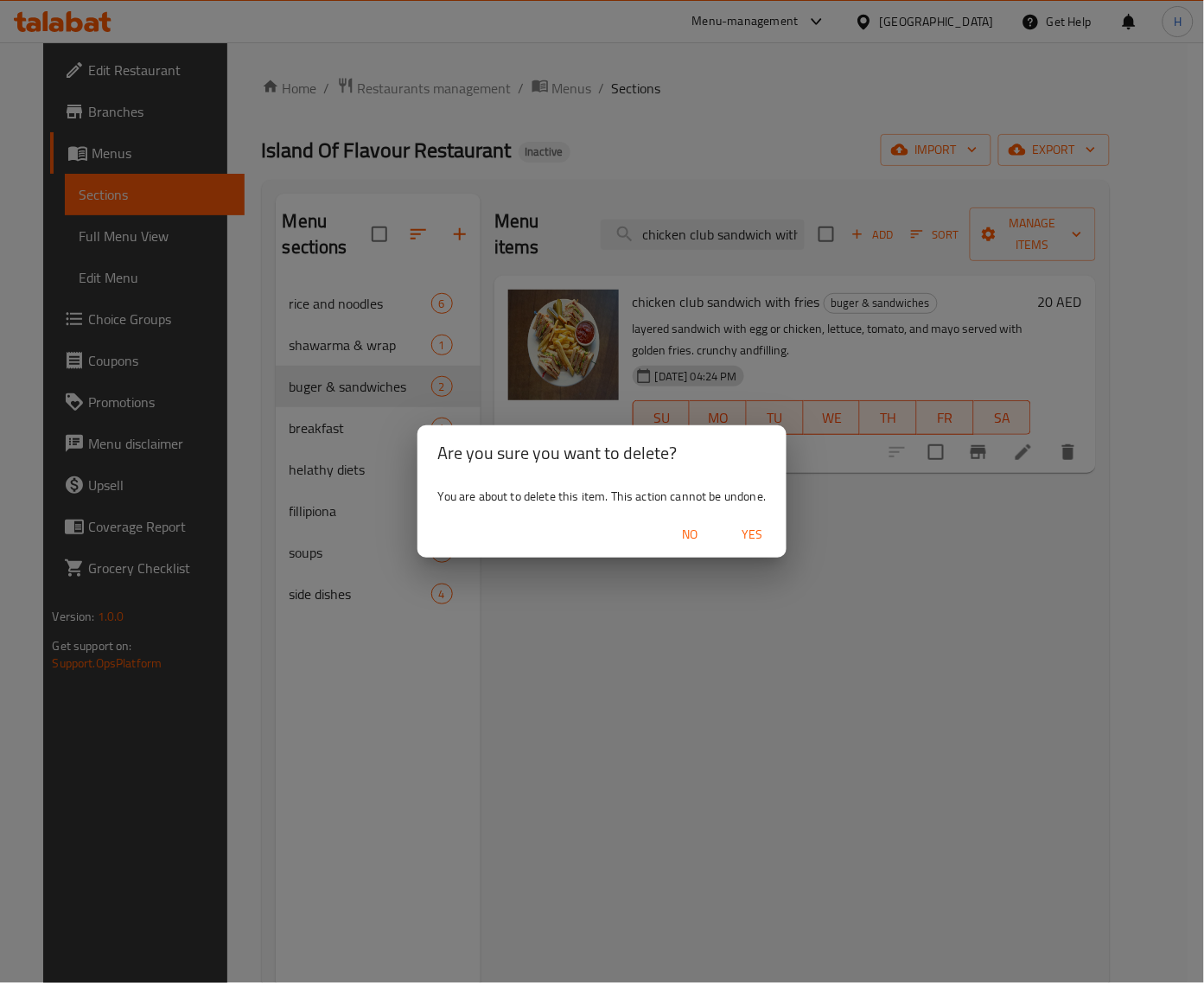
click at [768, 517] on div "No Yes" at bounding box center [602, 535] width 370 height 46
click at [765, 524] on span "Yes" at bounding box center [752, 535] width 42 height 22
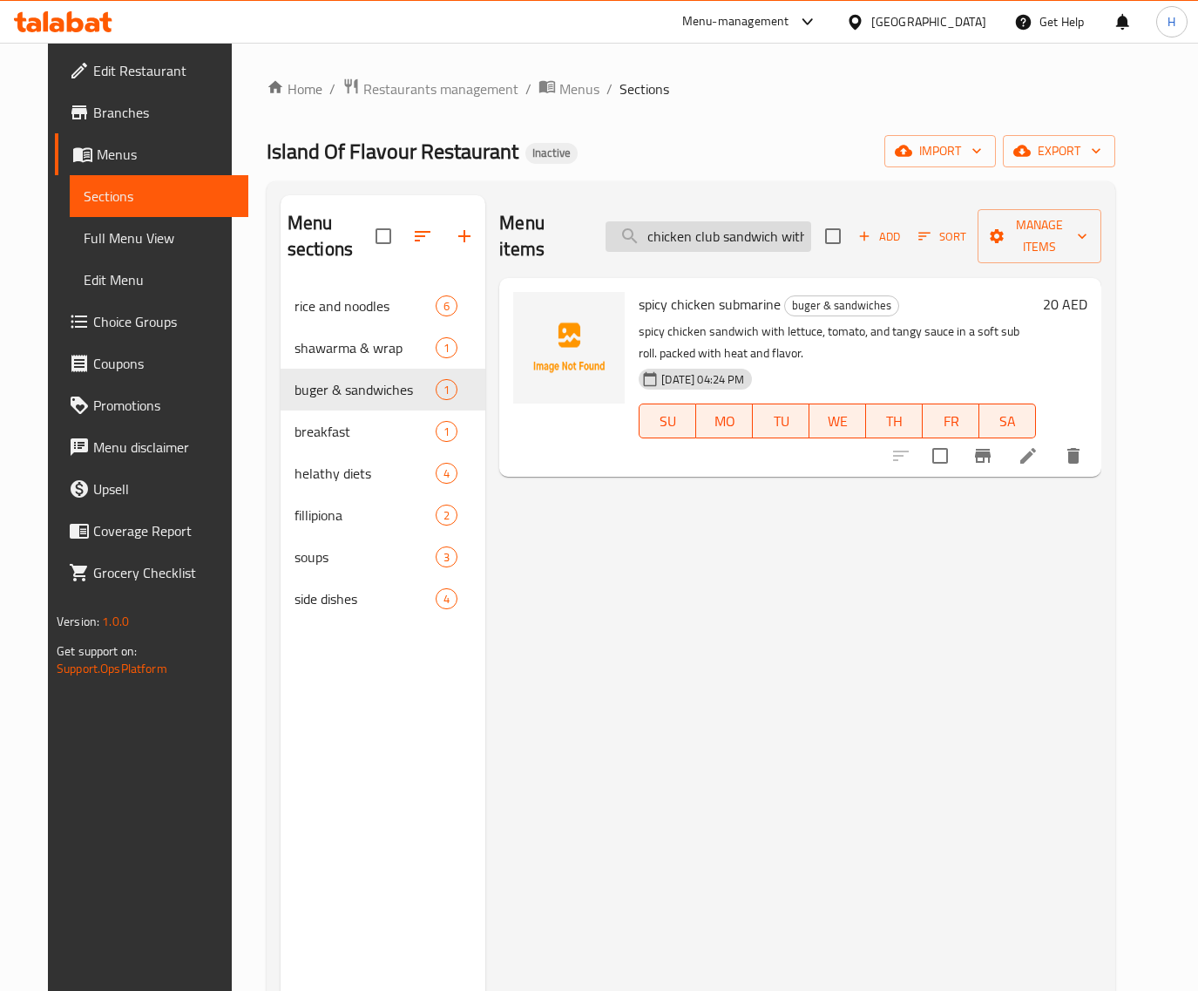
click at [700, 221] on input "chicken club sandwich with fries" at bounding box center [709, 236] width 206 height 30
paste input "sisig"
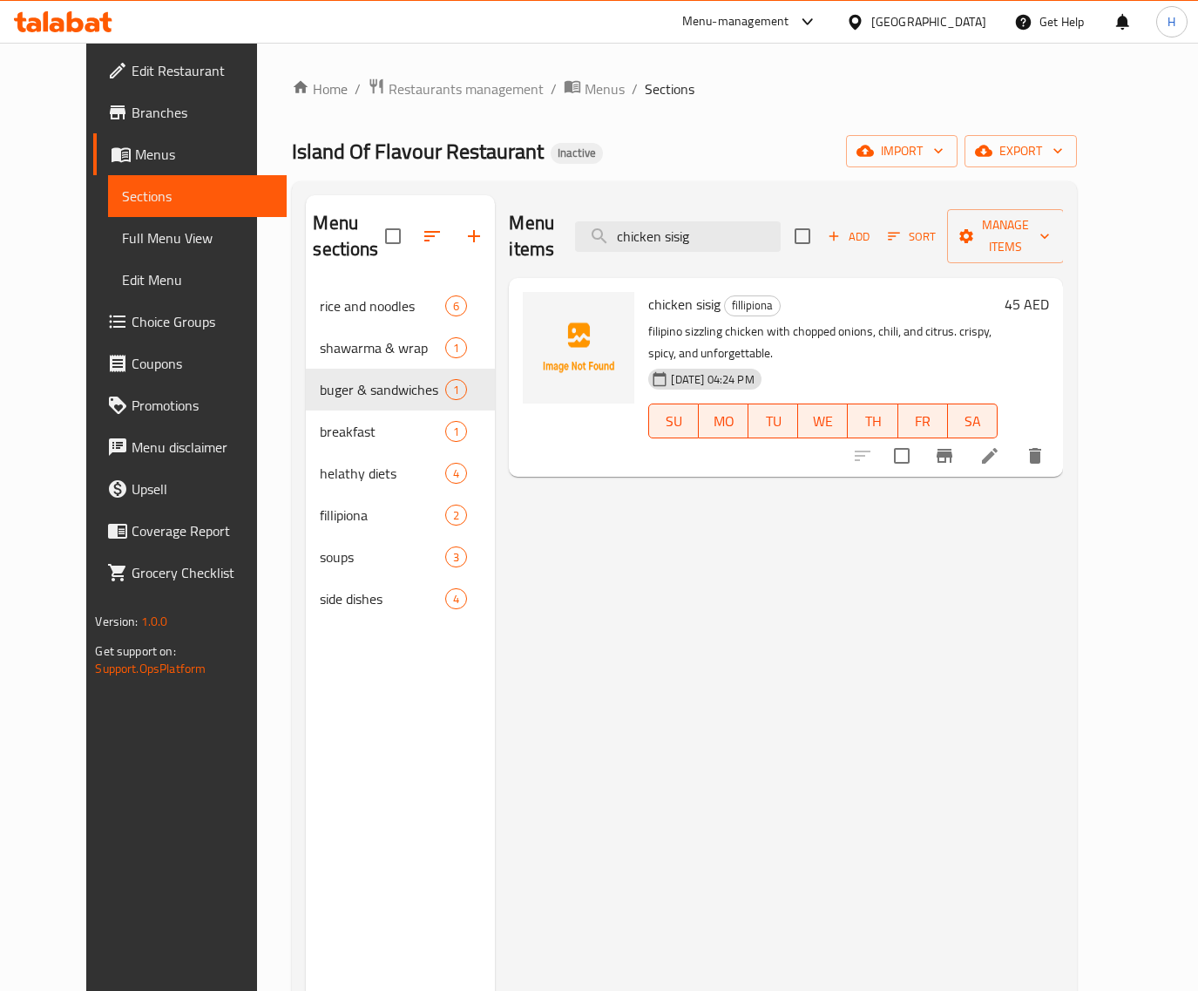
type input "chicken sisig"
click at [1000, 445] on icon at bounding box center [989, 455] width 21 height 21
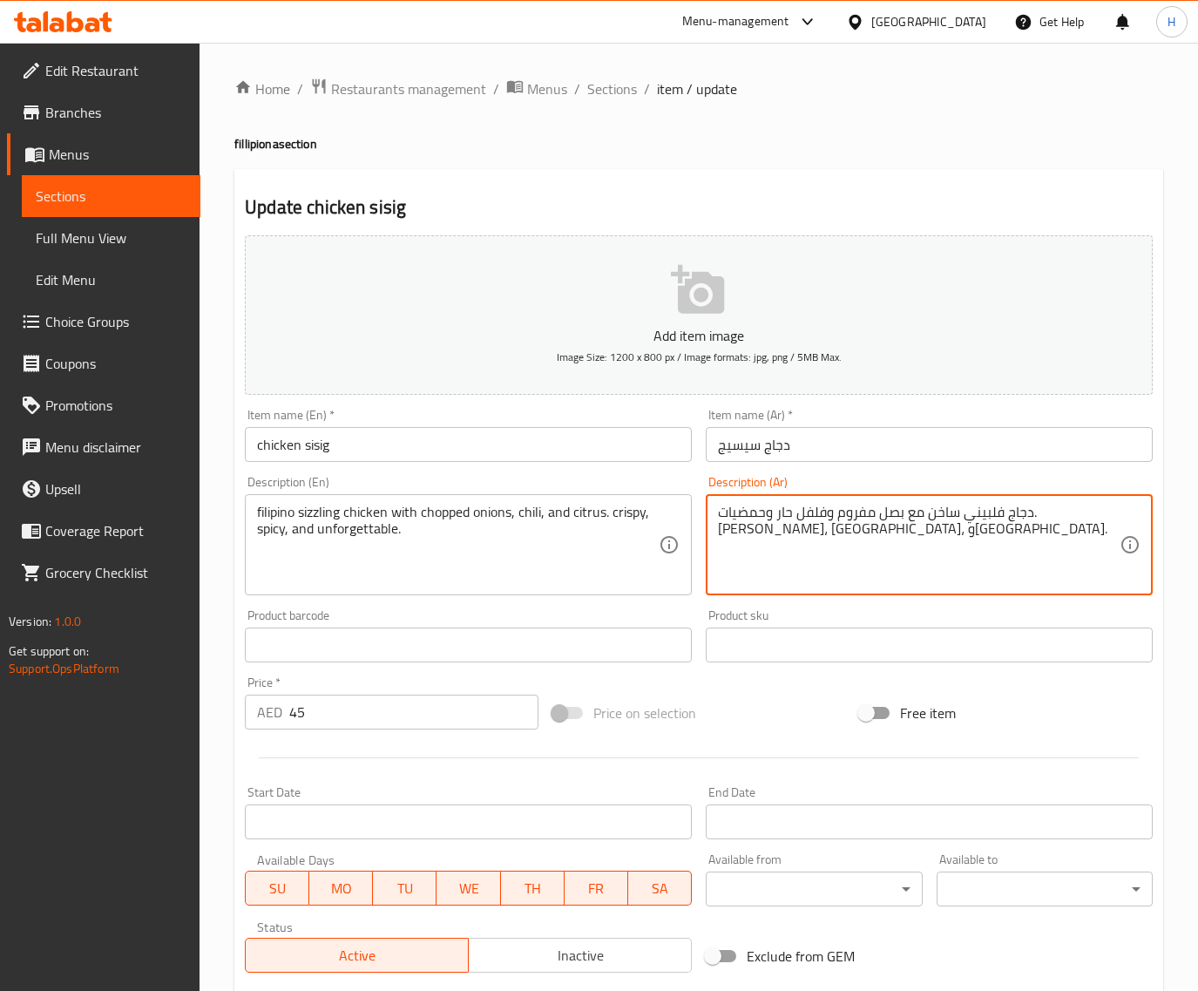
click at [1029, 515] on textarea "دجاج فلبيني ساخن مع بصل مفروم وفلفل حار وحمضيات. مقرمش، حار، ولا يُنسى." at bounding box center [919, 545] width 402 height 83
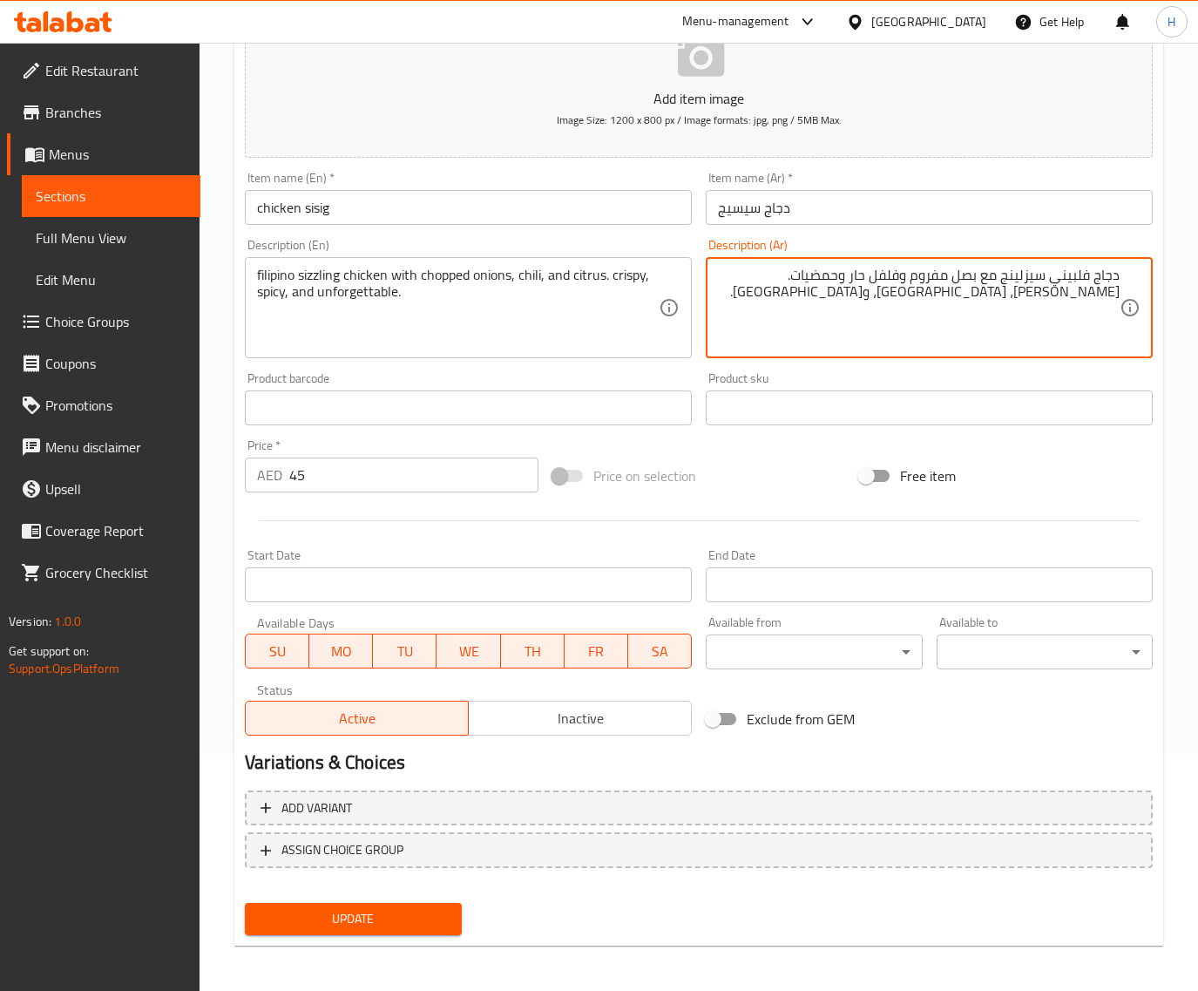
type textarea "دجاج فلبيني سيزلينج مع بصل مفروم وفلفل حار وحمضيات. مقرمش، حار، ولا يُنسى."
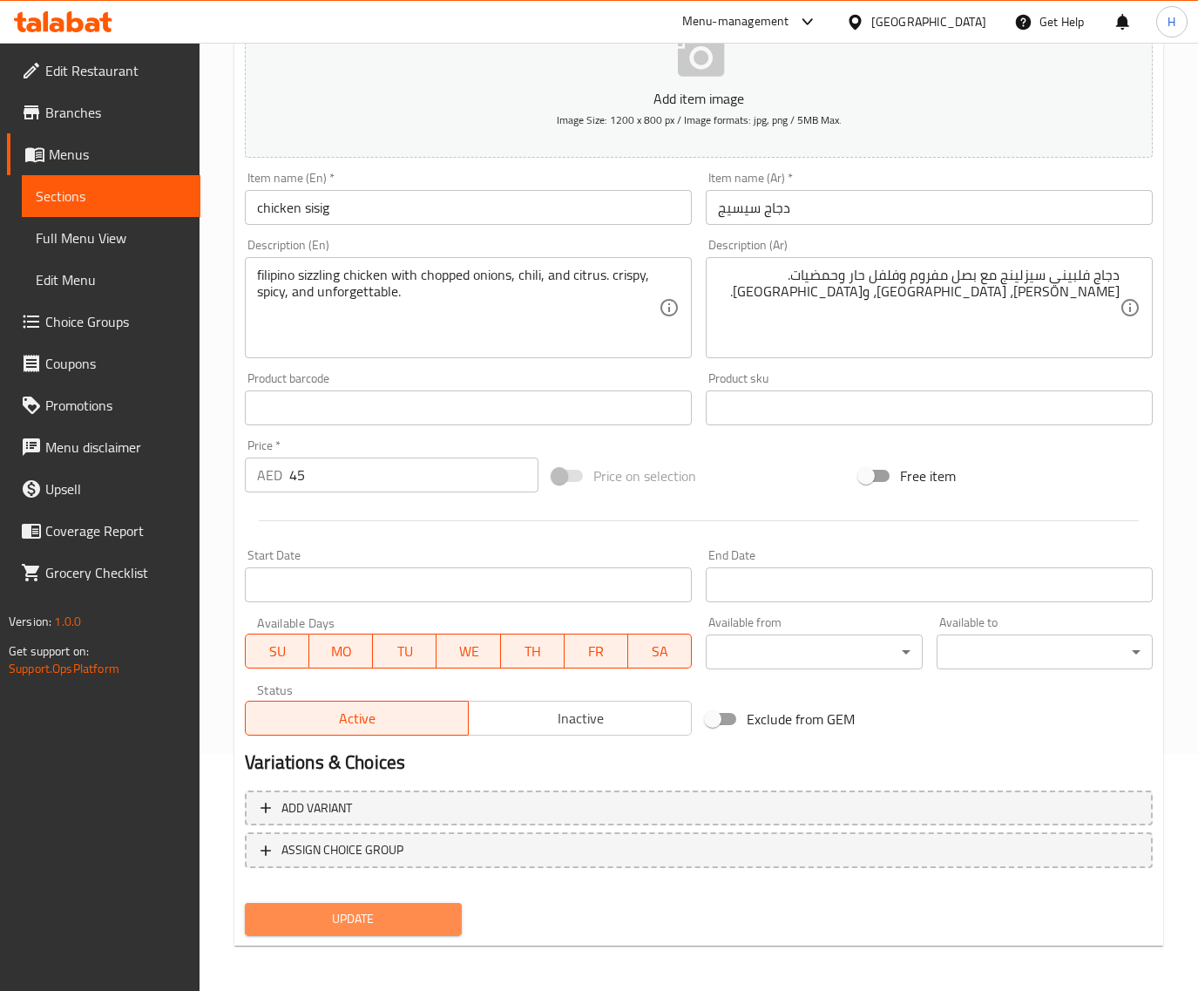
click at [390, 918] on span "Update" at bounding box center [353, 919] width 188 height 22
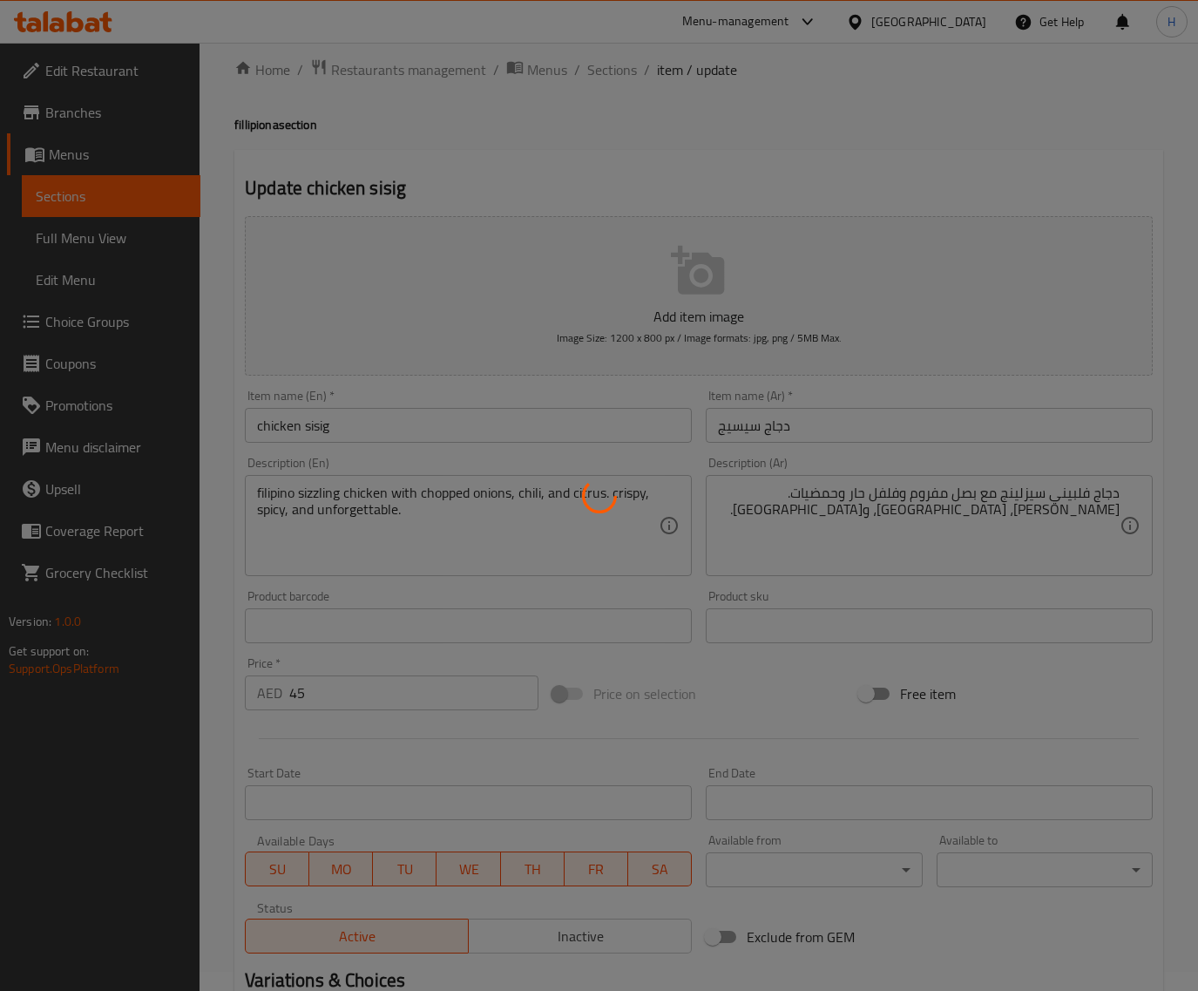
scroll to position [0, 0]
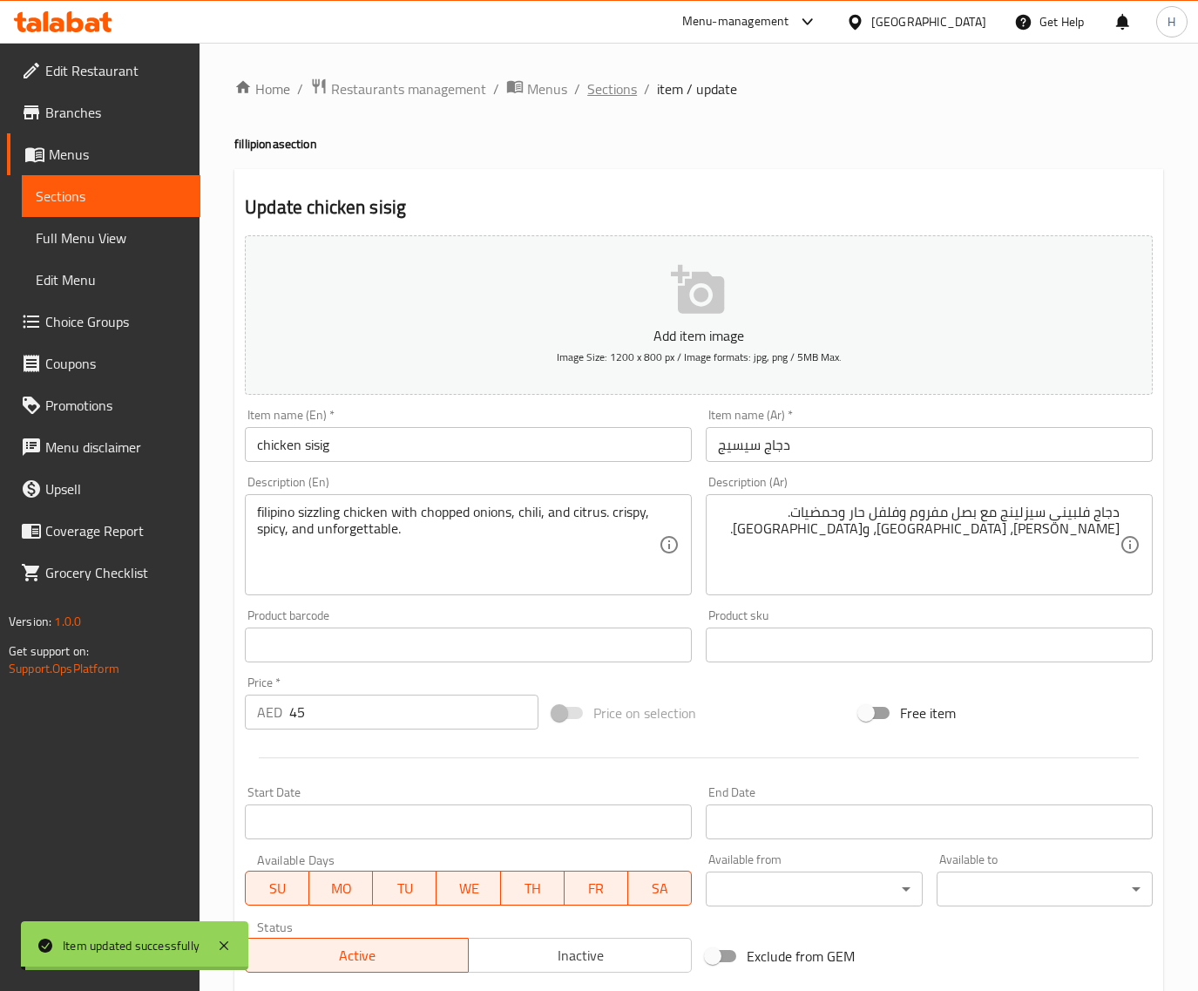
click at [615, 90] on span "Sections" at bounding box center [612, 88] width 50 height 21
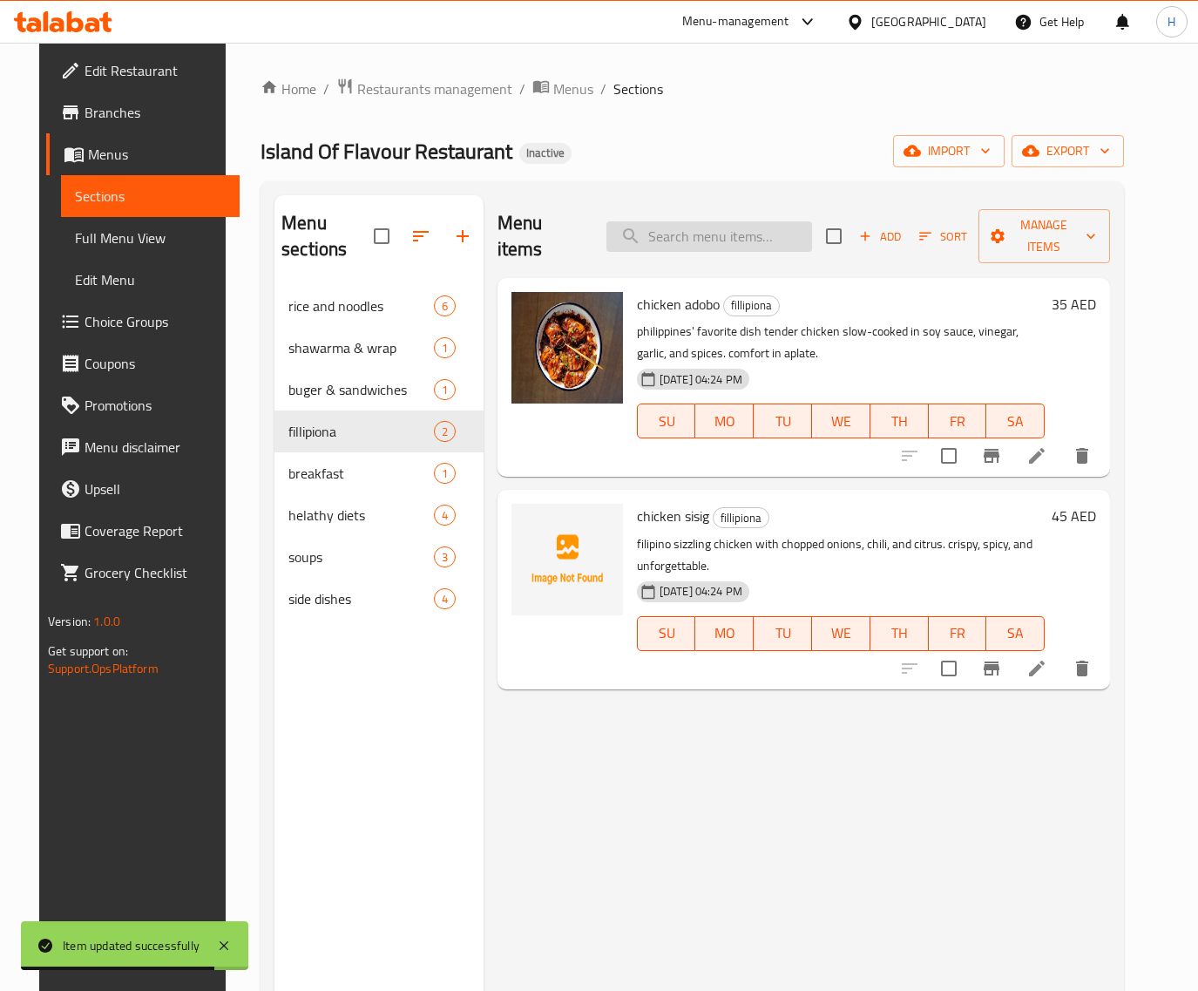
click at [668, 221] on input "search" at bounding box center [710, 236] width 206 height 30
paste input "cheese chicken & mushroom omelette"
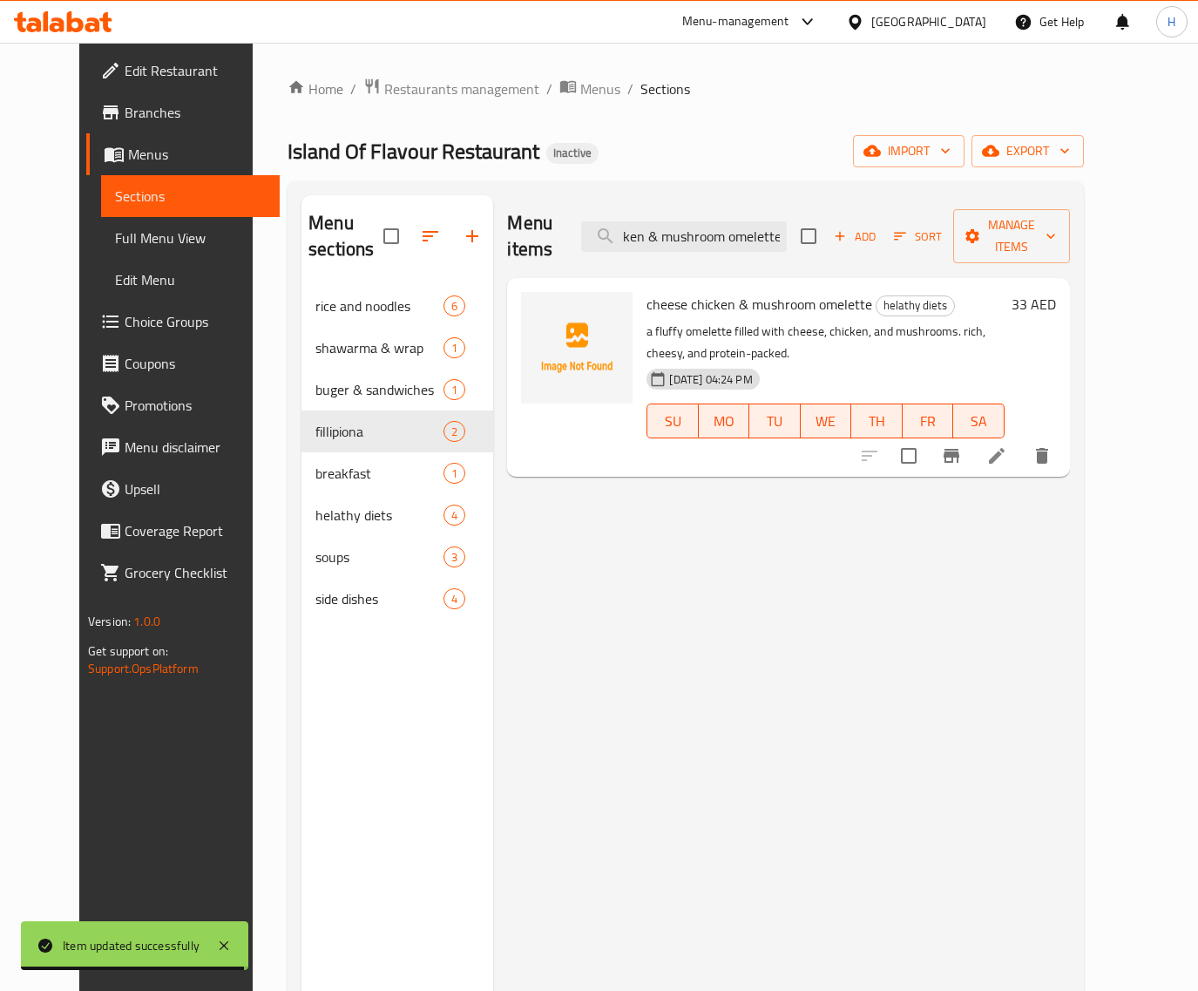
type input "cheese chicken & mushroom omelette"
click at [1007, 445] on icon at bounding box center [996, 455] width 21 height 21
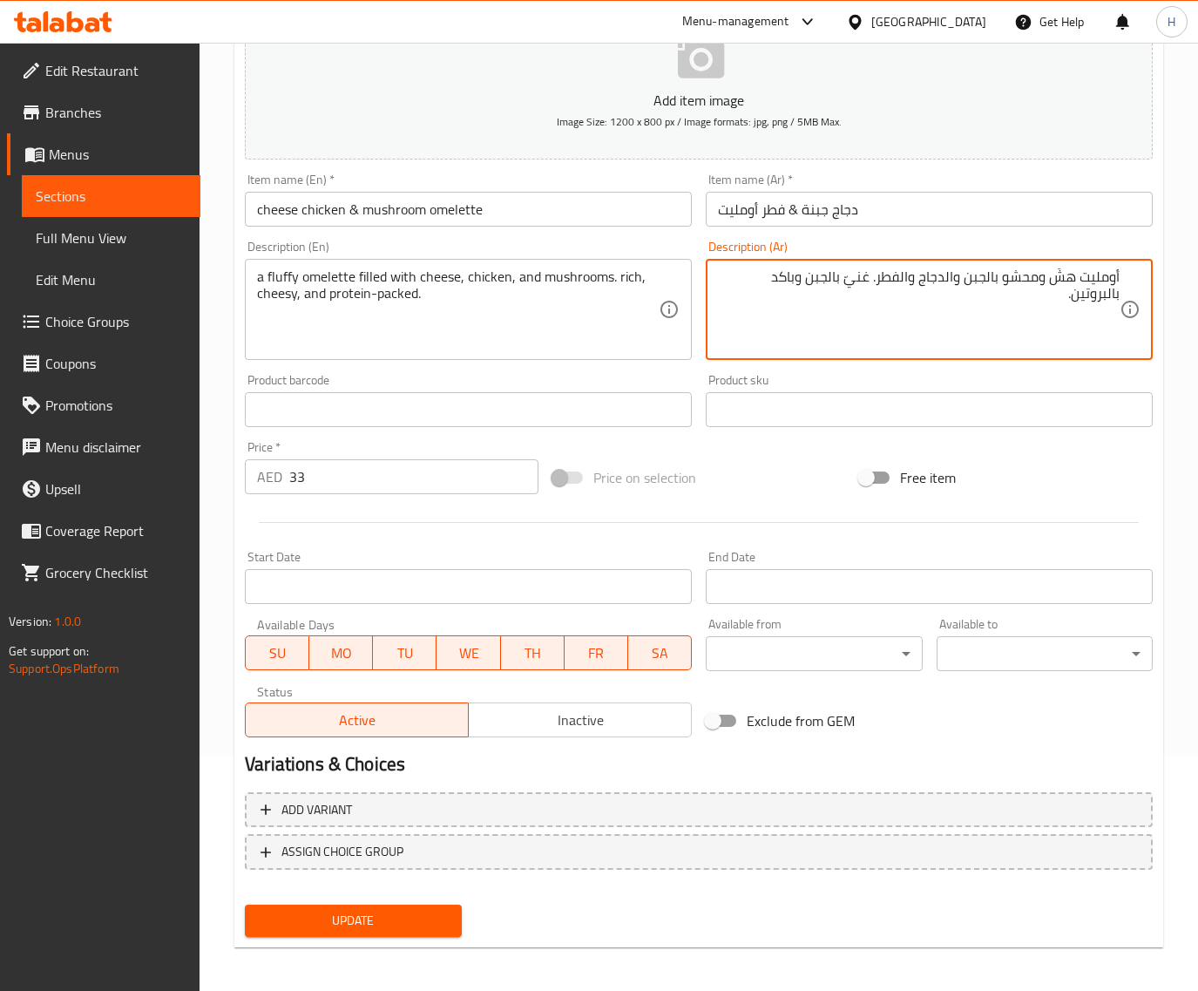
scroll to position [237, 0]
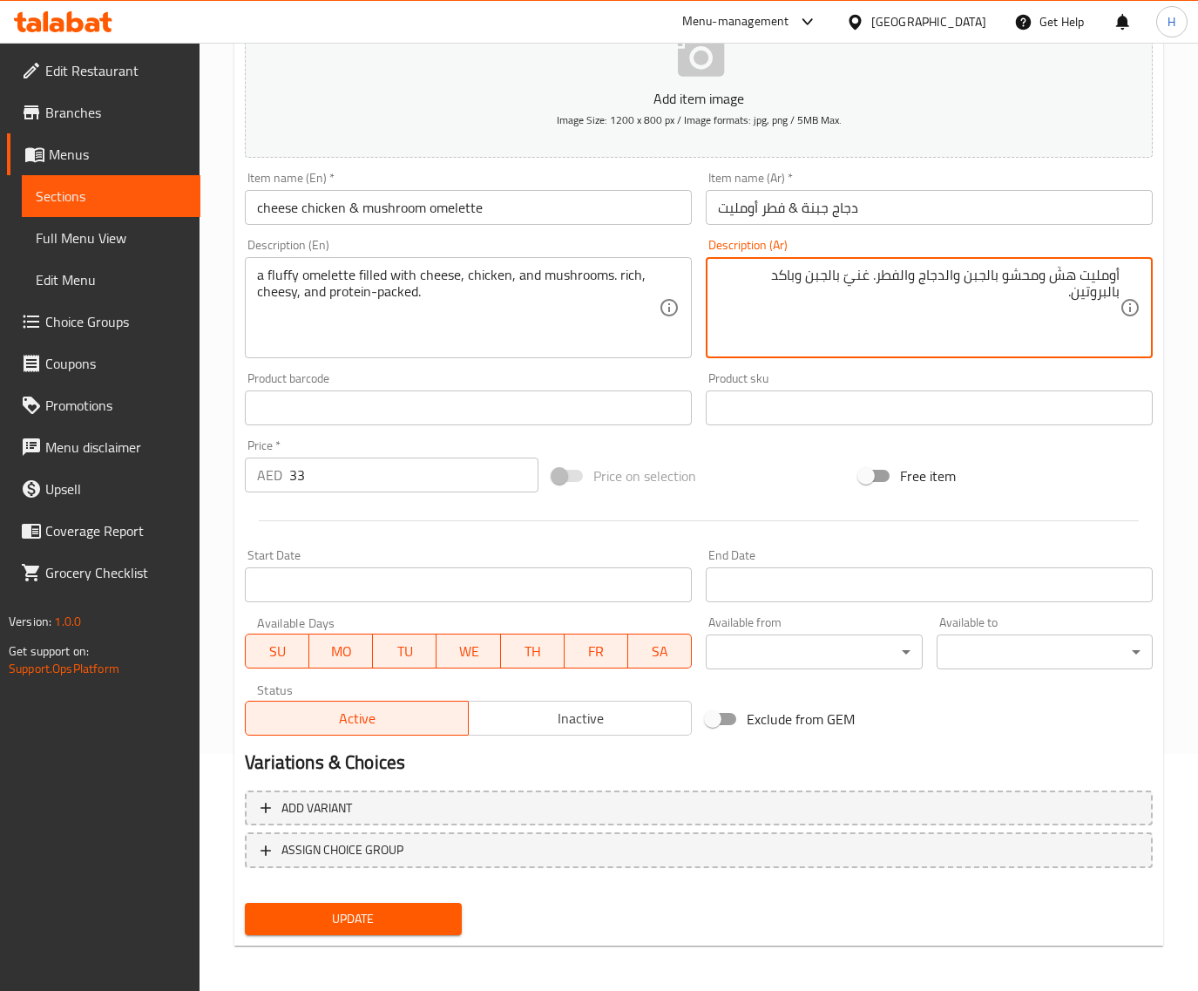
type textarea "أومليت هشّ ومحشو بالجبن والدجاج والفطر. غنيّ بالجبن وباكد بالبروتين."
click at [355, 903] on button "Update" at bounding box center [353, 919] width 216 height 32
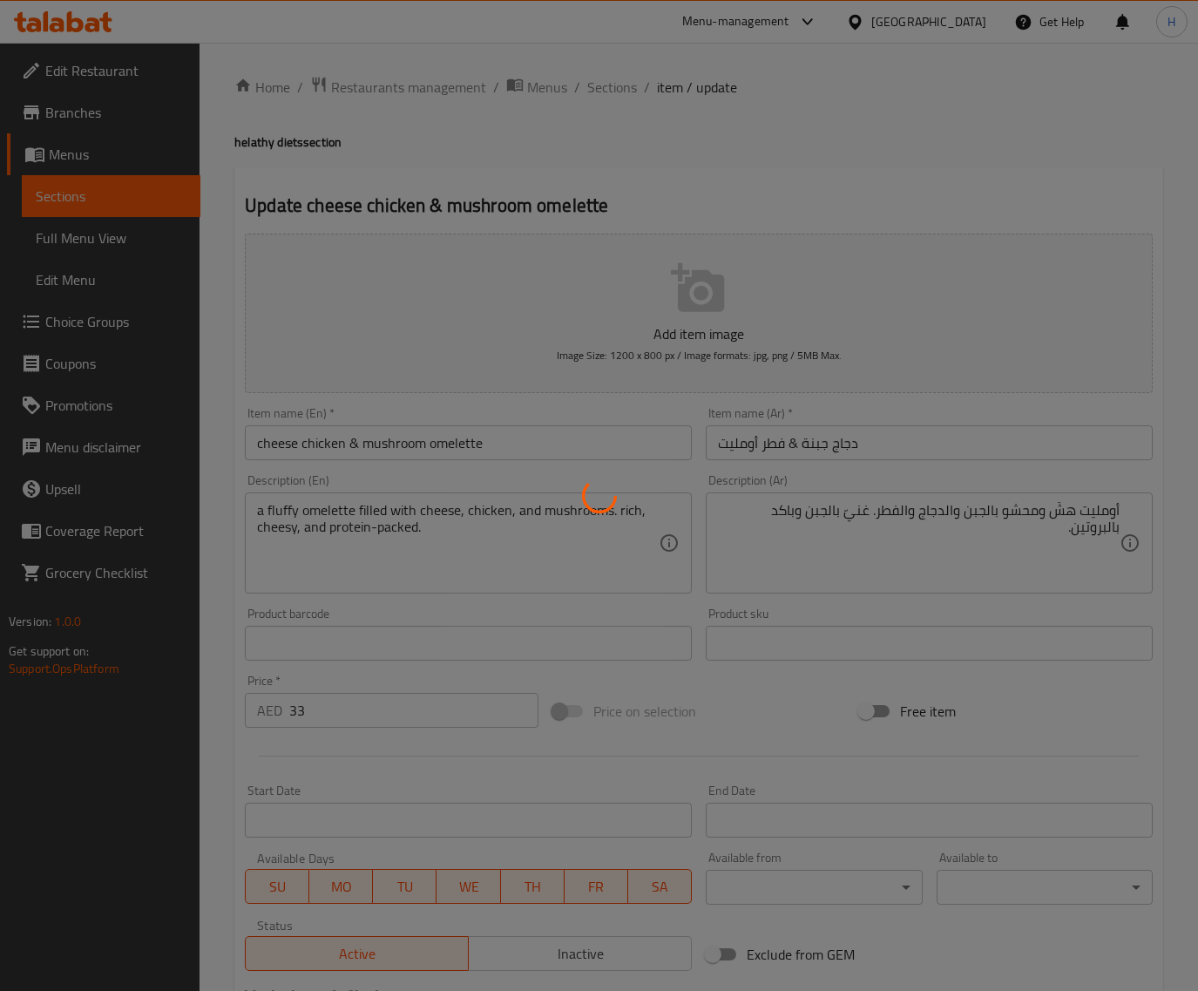
scroll to position [0, 0]
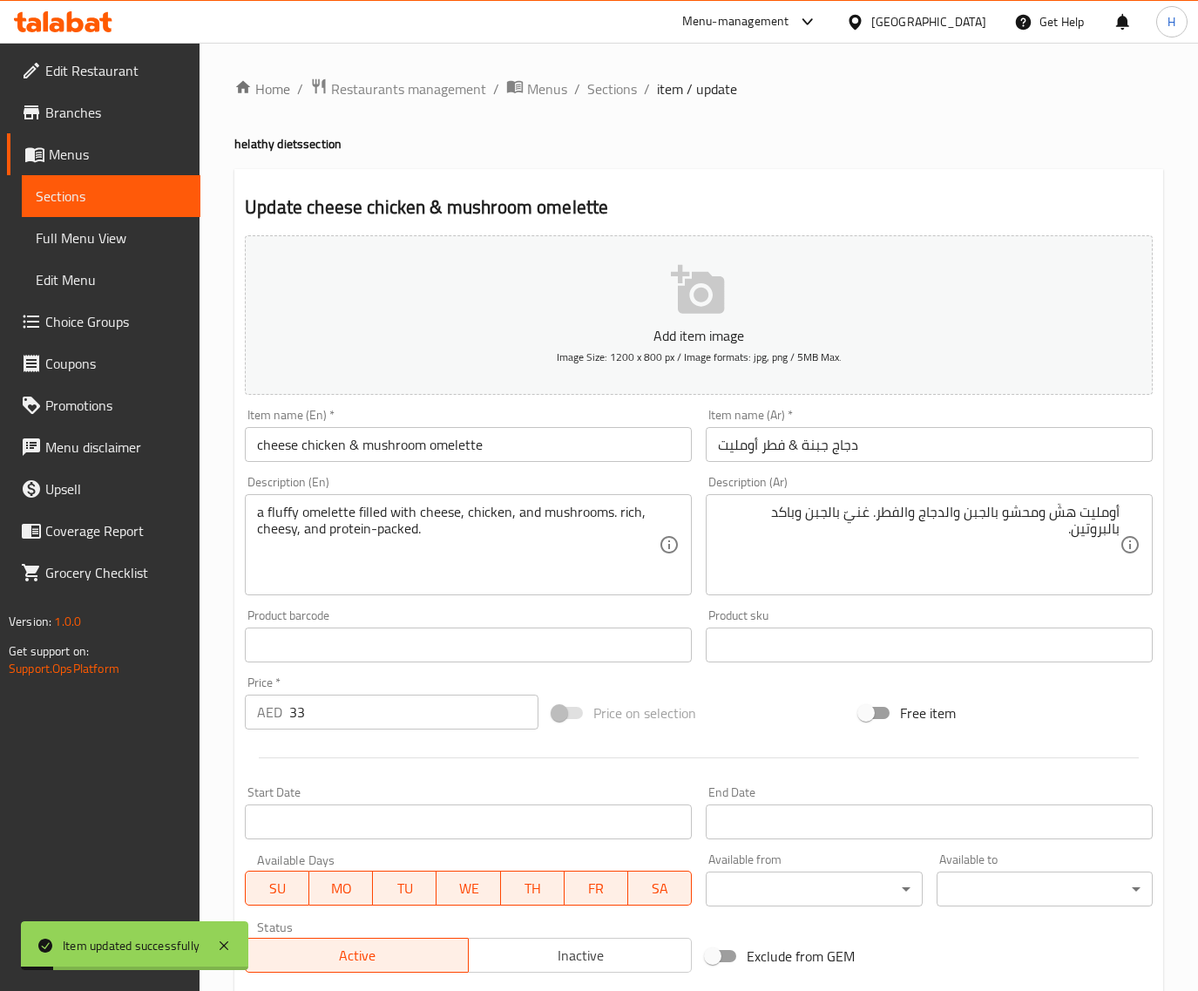
click at [620, 87] on span "Sections" at bounding box center [612, 88] width 50 height 21
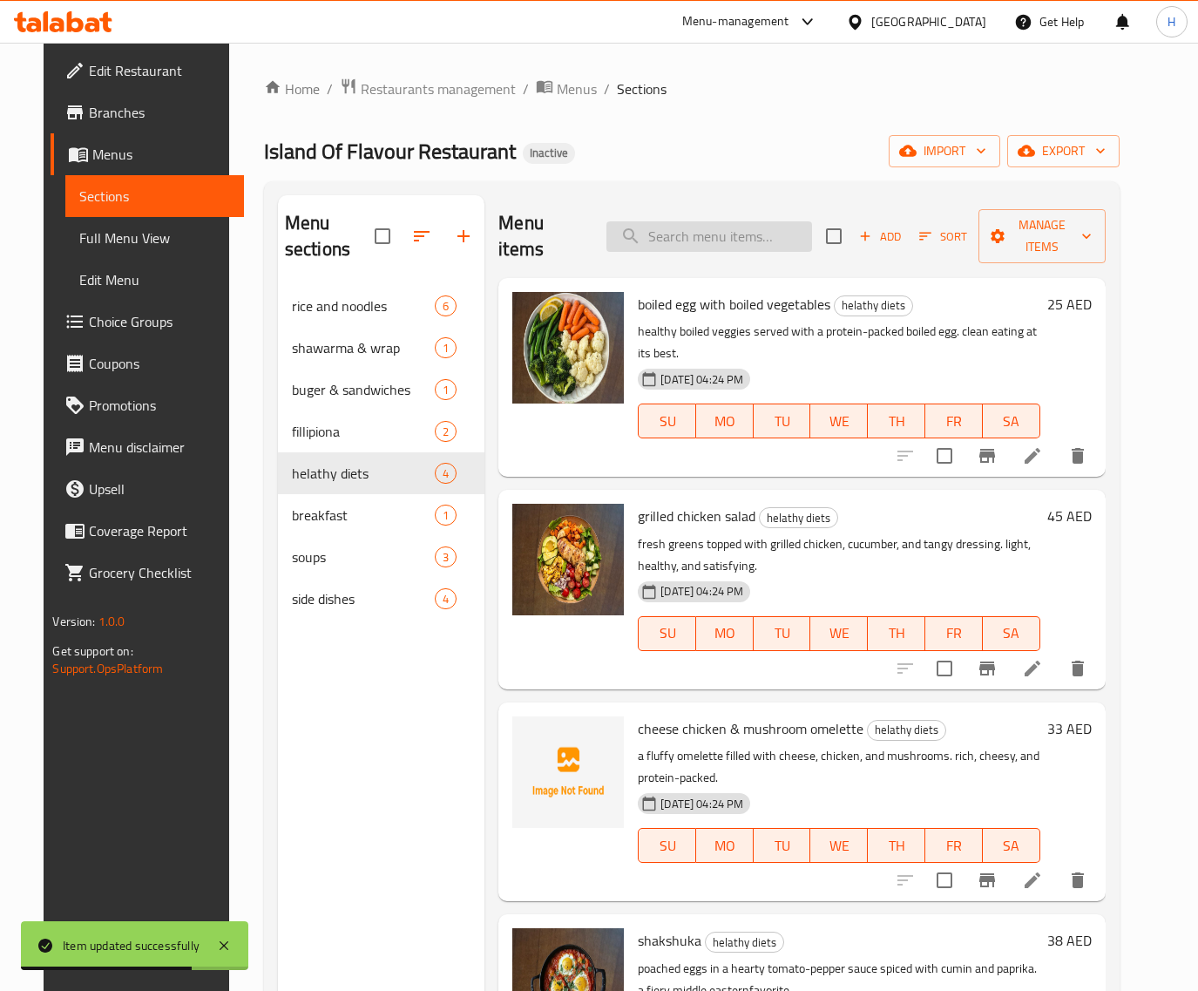
click at [721, 227] on input "search" at bounding box center [710, 236] width 206 height 30
paste input "shakshuka"
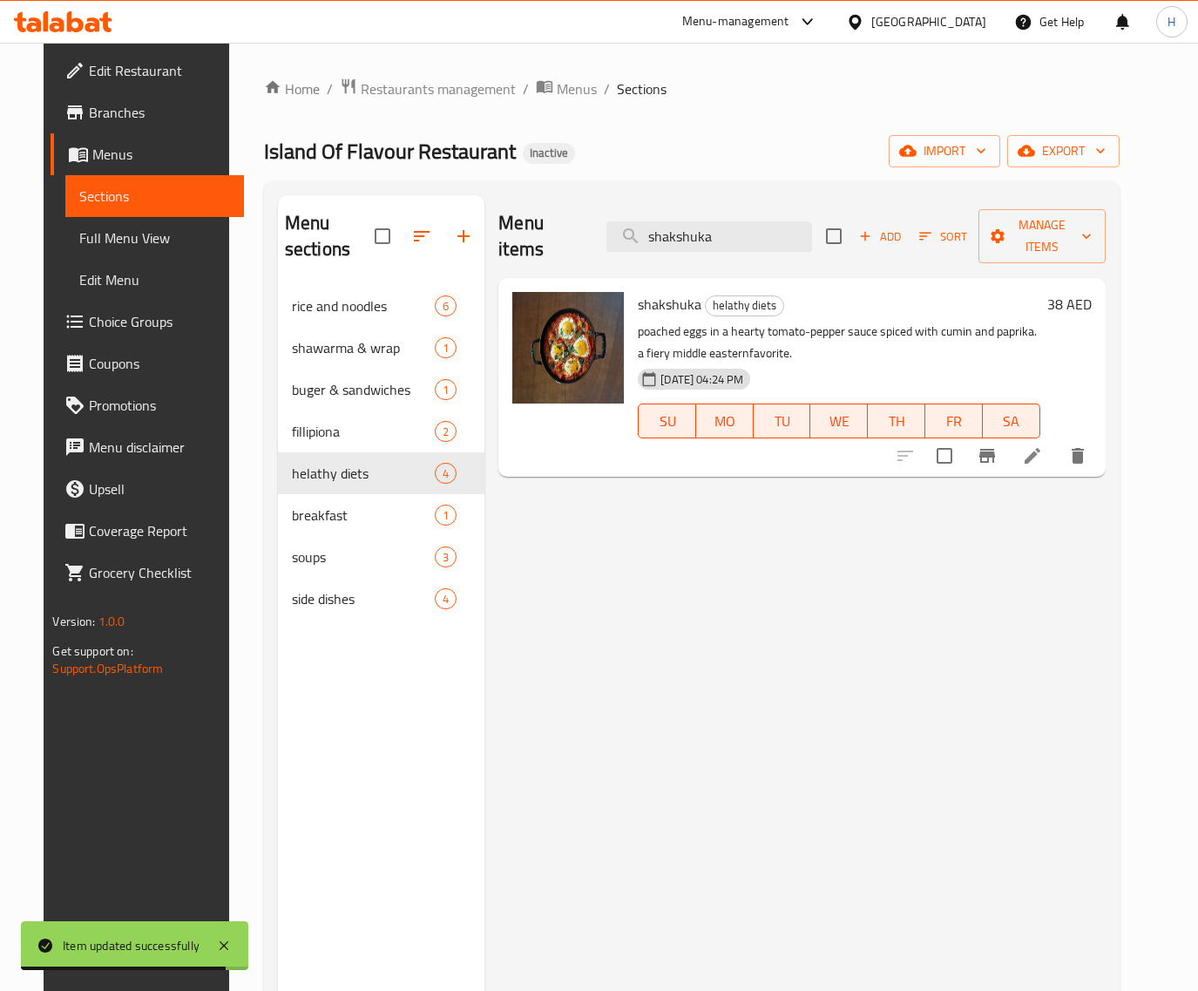
type input "shakshuka"
click at [1043, 445] on icon at bounding box center [1032, 455] width 21 height 21
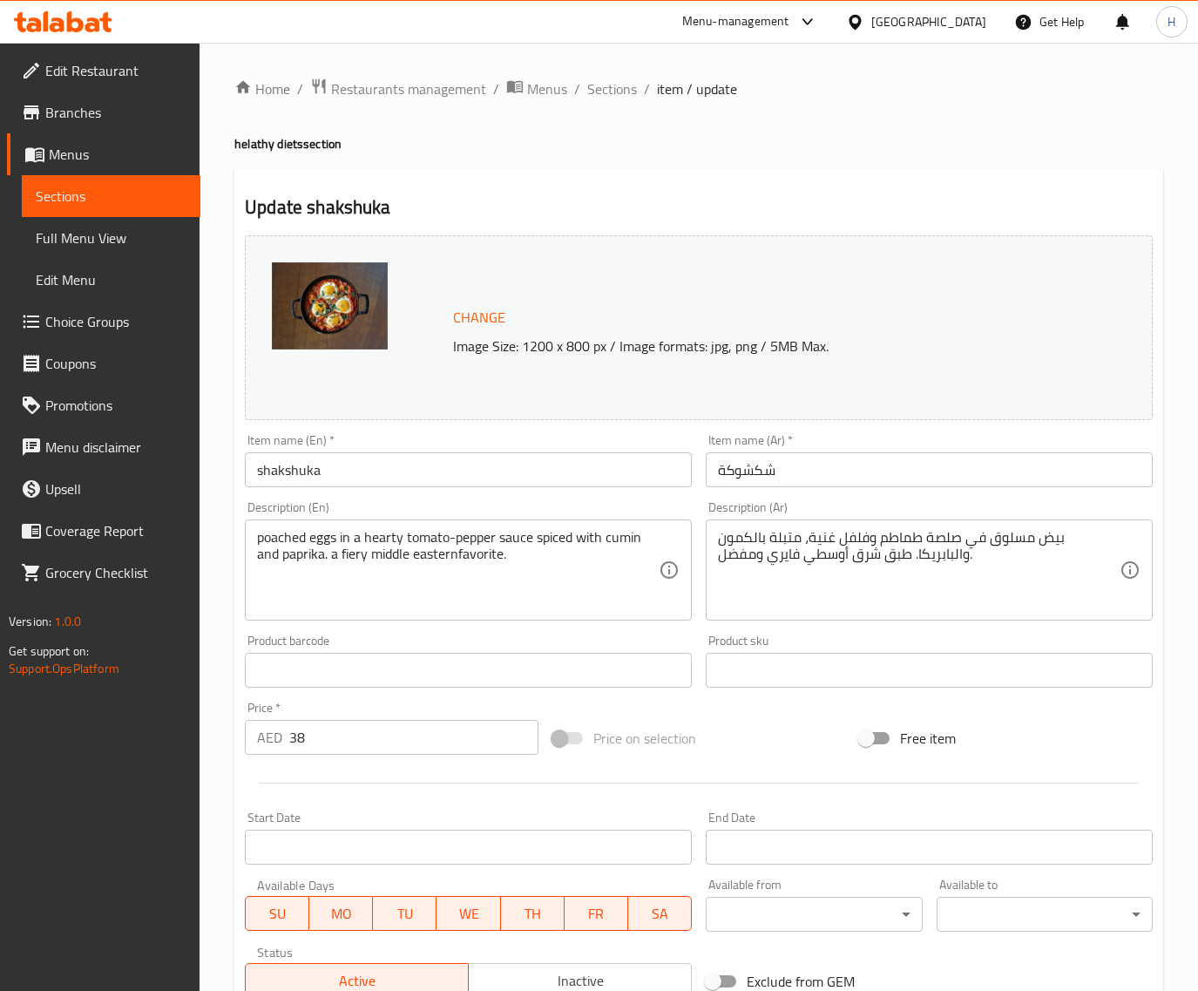
click at [1088, 619] on div "بيض مسلوق في صلصة طماطم وفلفل غنية، متبلة بالكمون والبابريكا. طبق شرق أوسطي فاي…" at bounding box center [929, 569] width 447 height 101
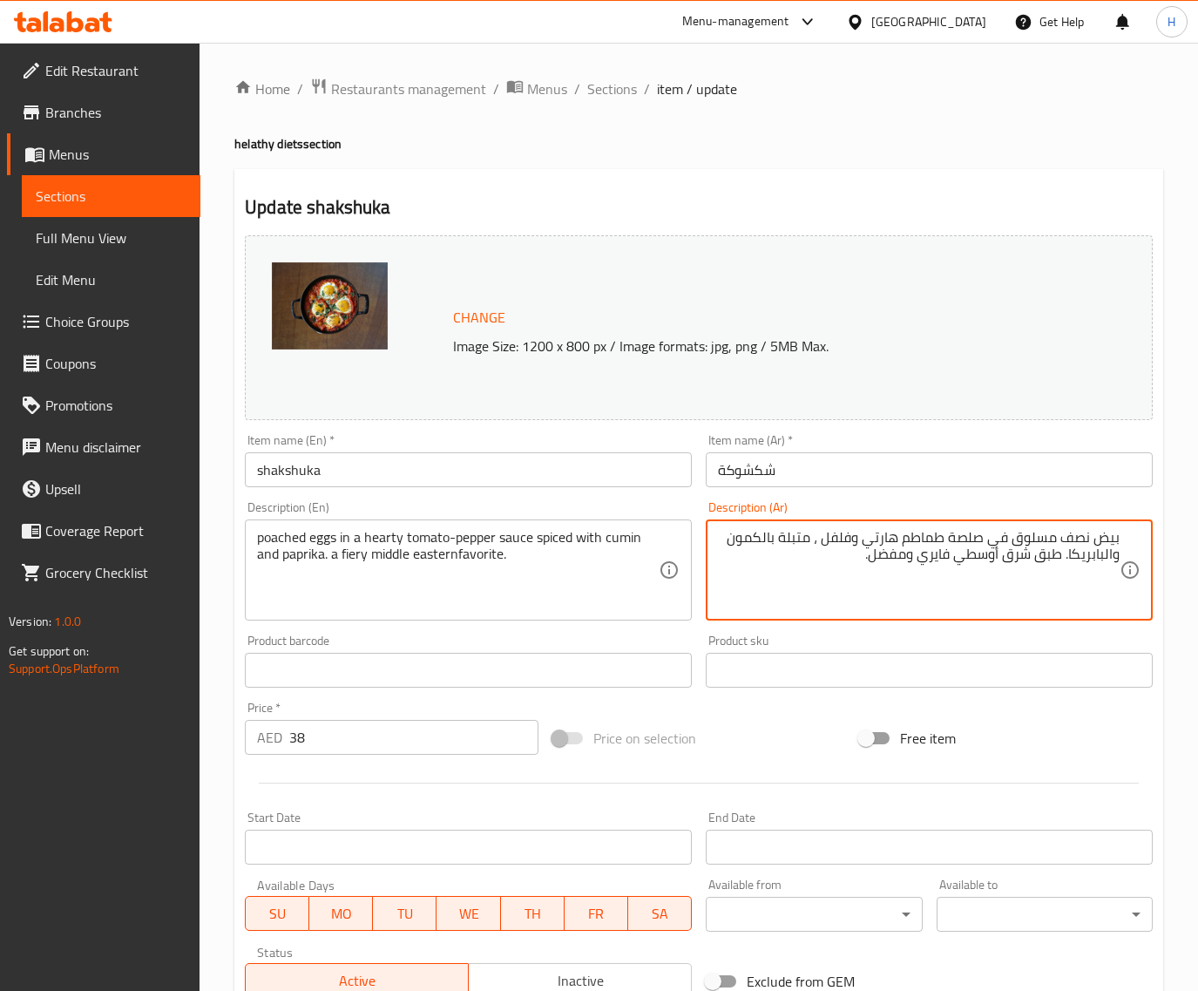
type textarea "بيض نصف مسلوق في صلصة طماطم هارتي وفلفل ، متبلة بالكمون والبابريكا. طبق شرق أوس…"
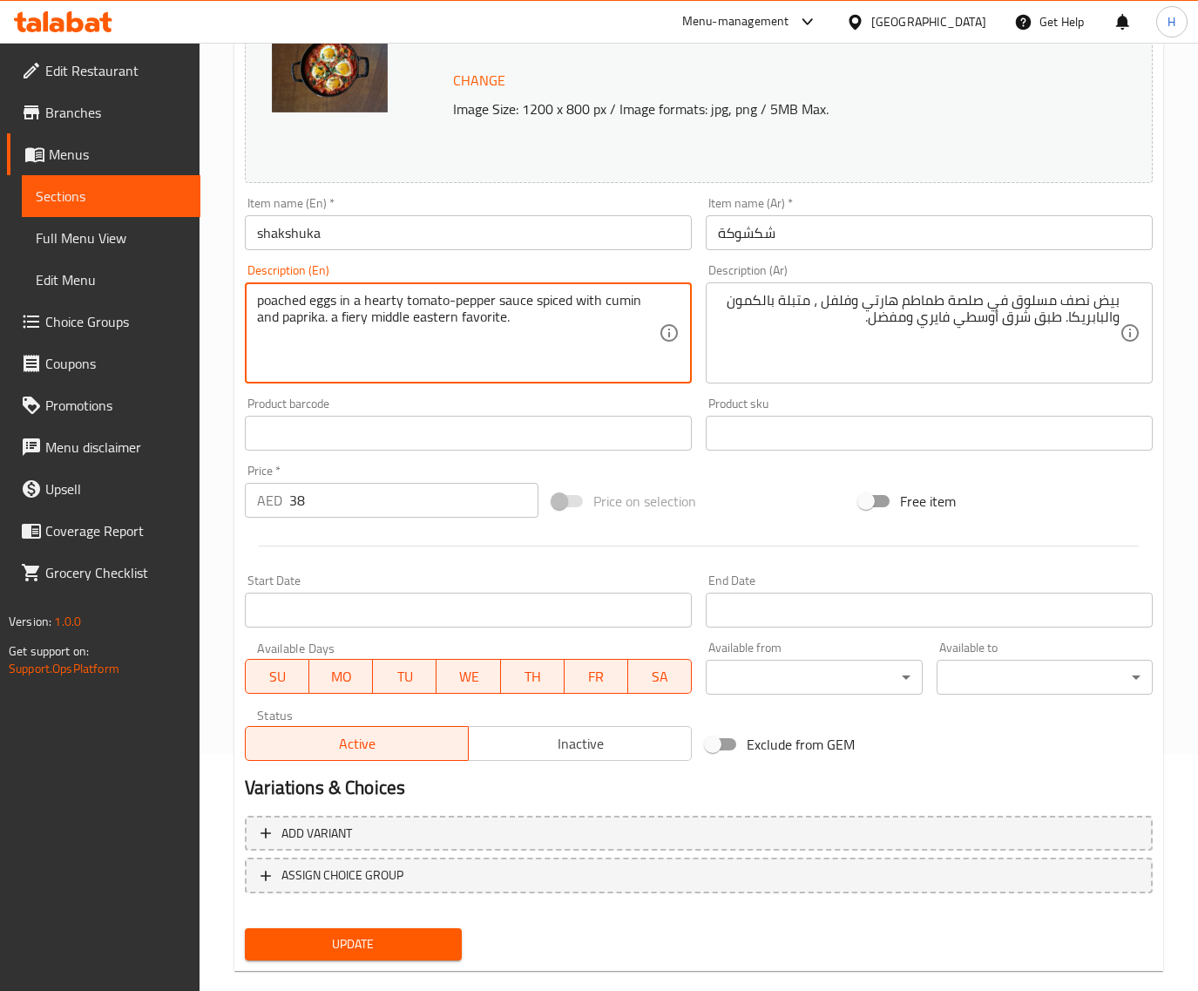
scroll to position [263, 0]
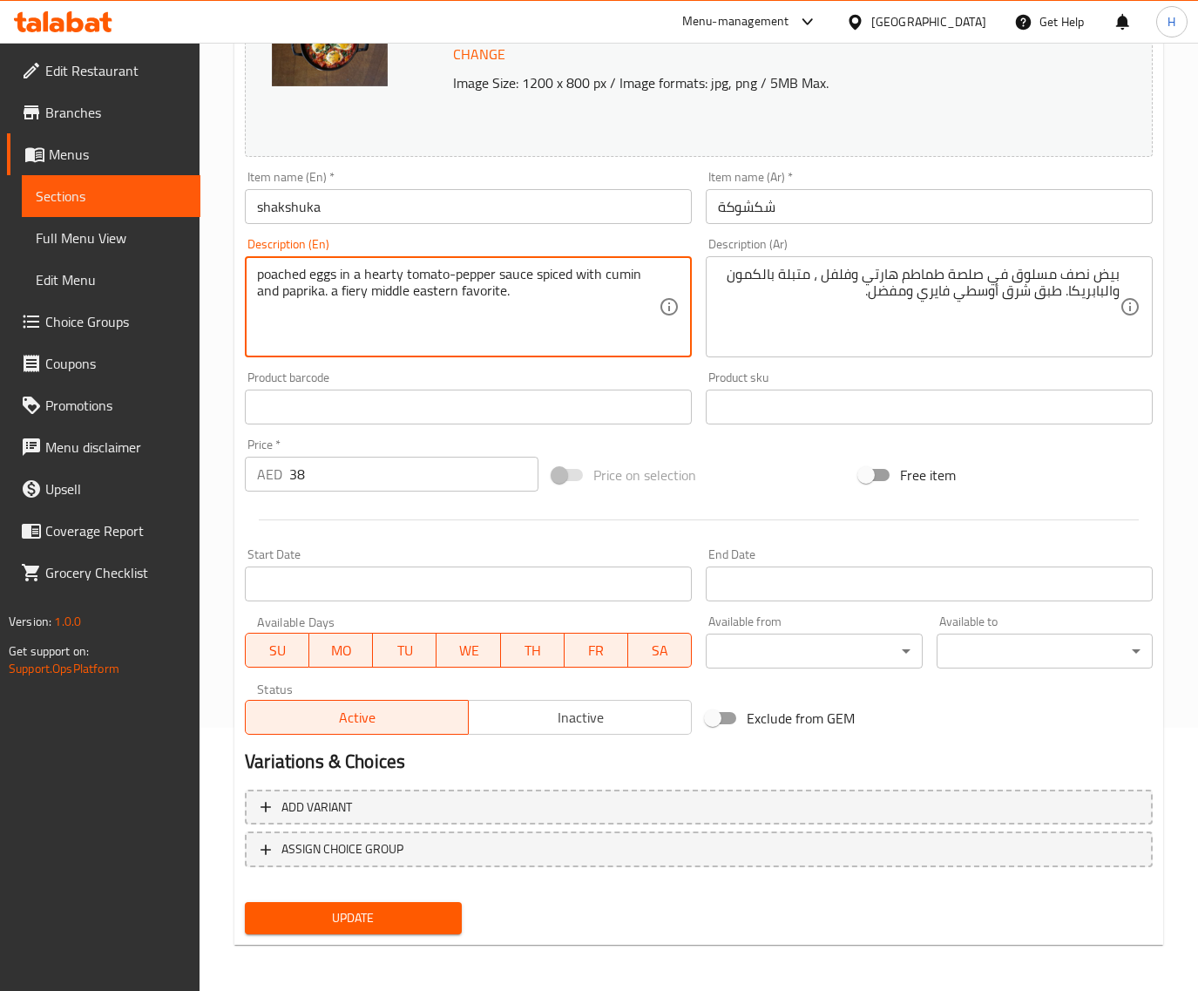
type textarea "poached eggs in a hearty tomato-pepper sauce spiced with cumin and paprika. a f…"
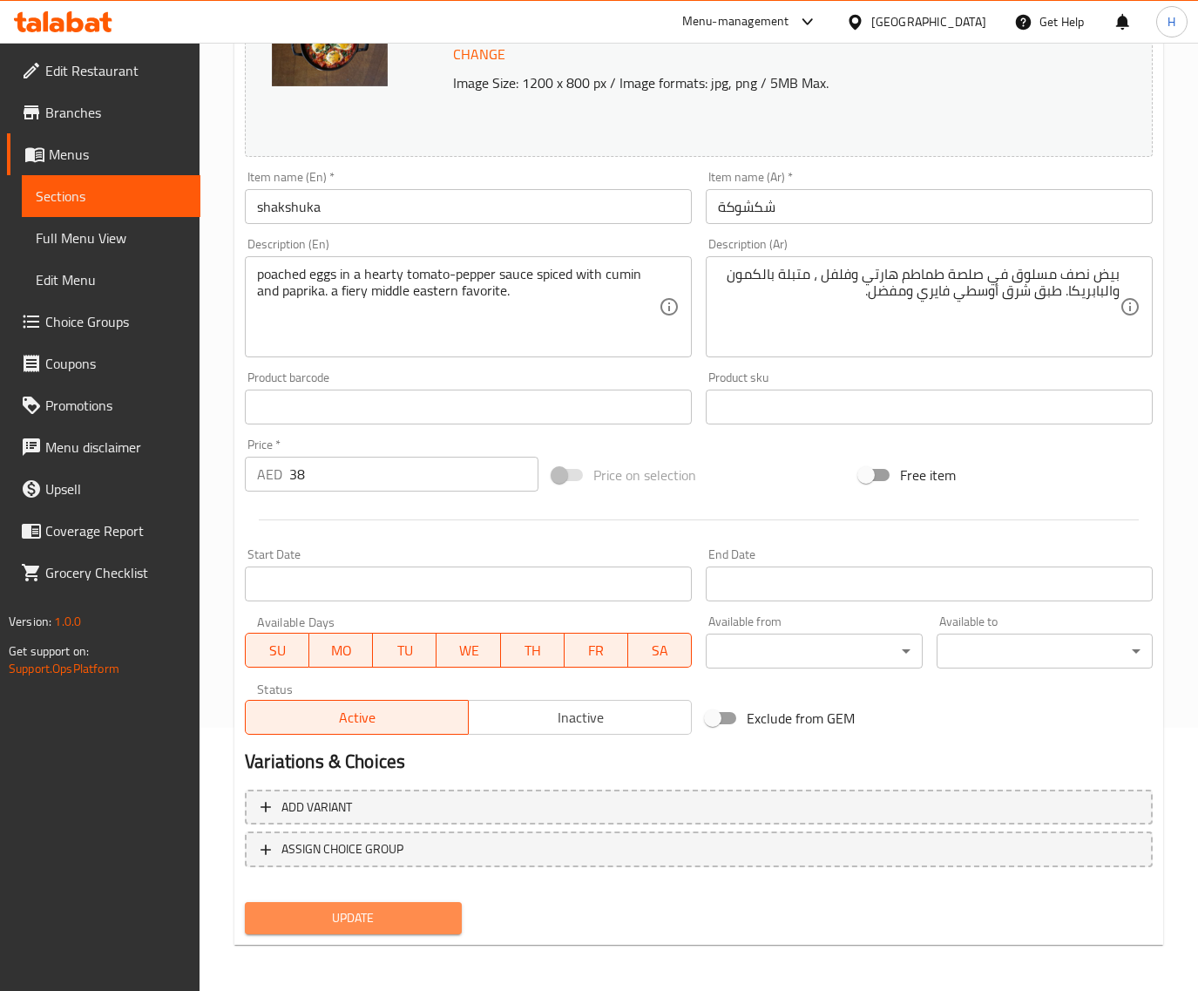
click at [408, 907] on span "Update" at bounding box center [353, 918] width 188 height 22
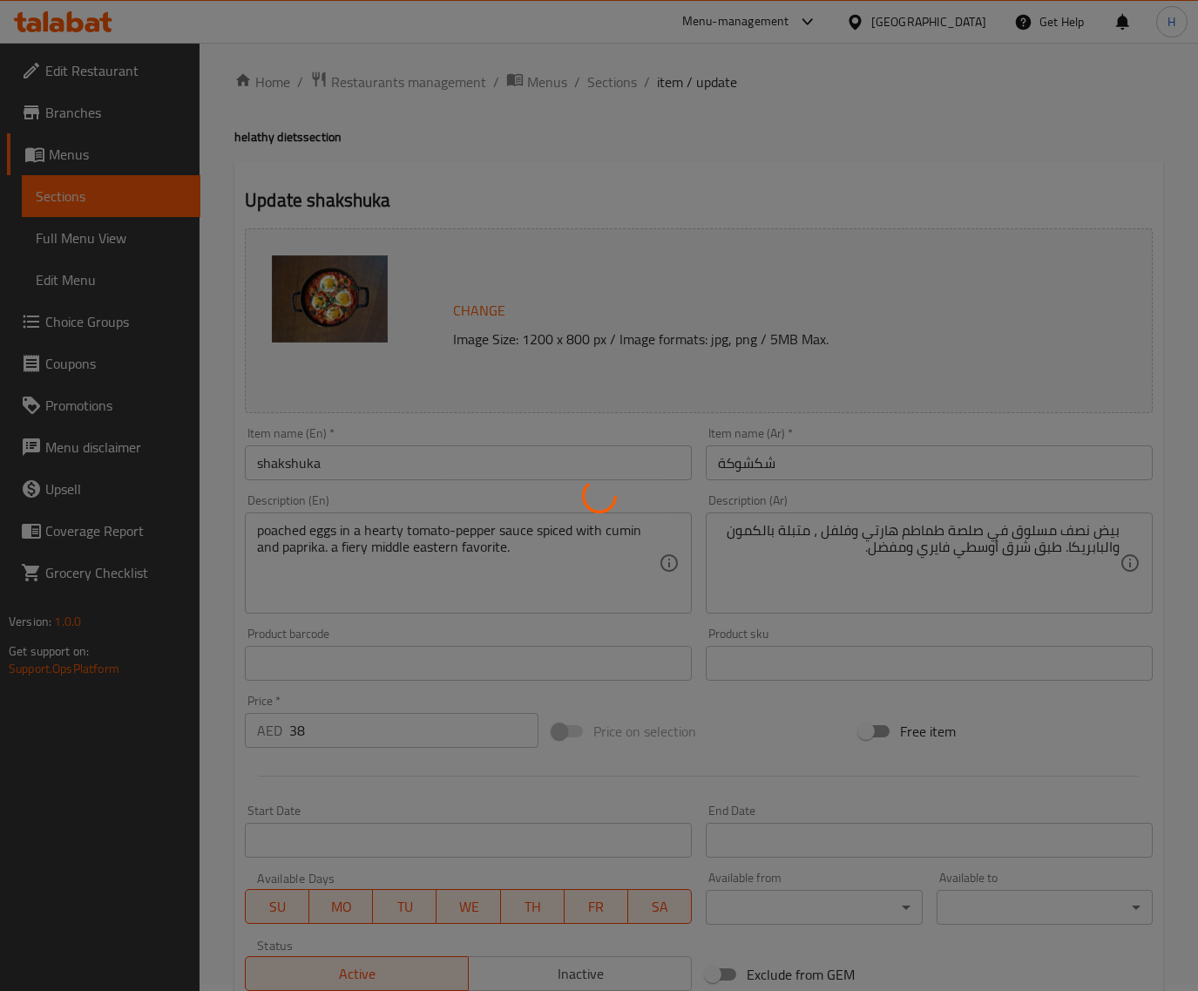
scroll to position [0, 0]
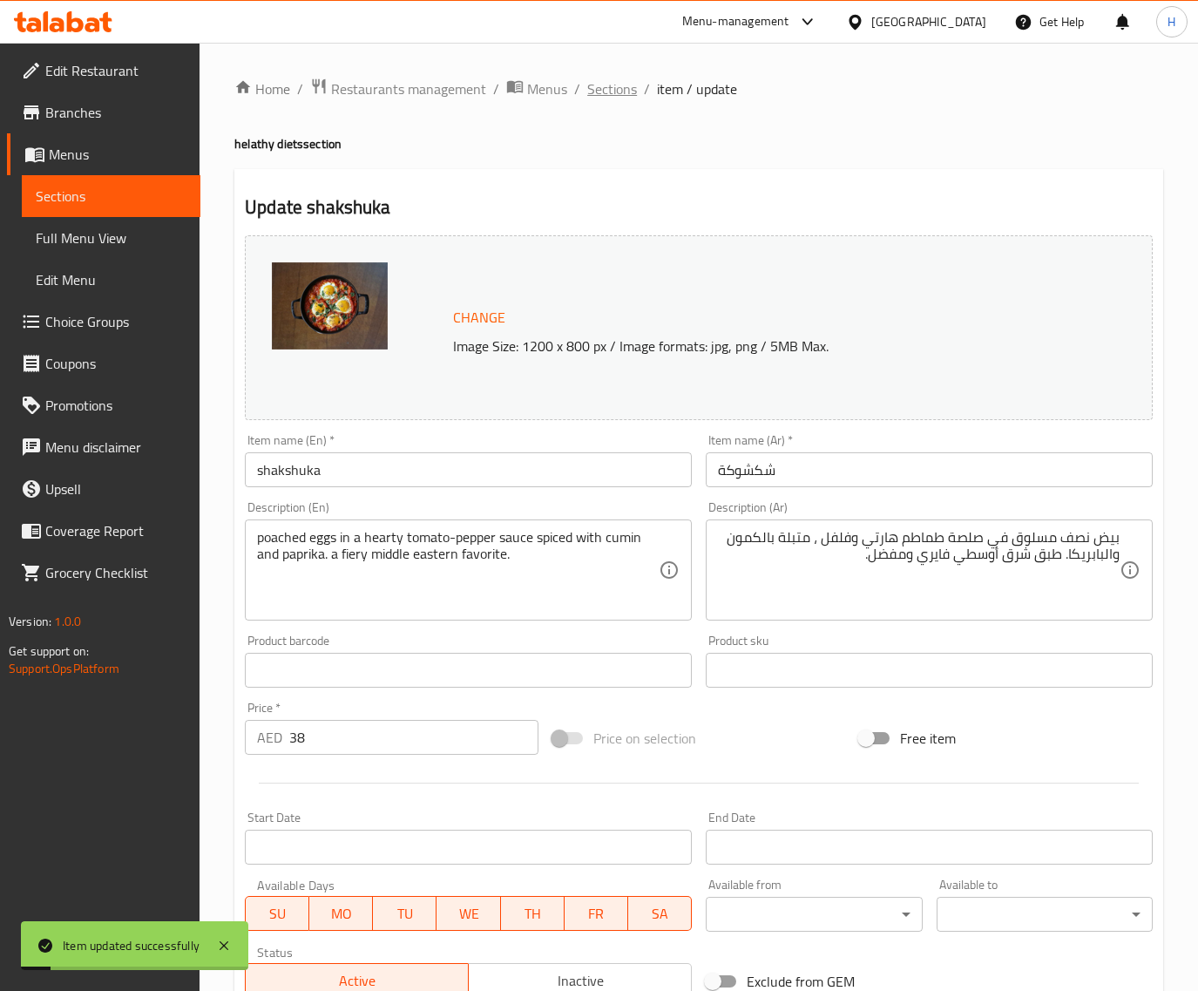
click at [616, 89] on span "Sections" at bounding box center [612, 88] width 50 height 21
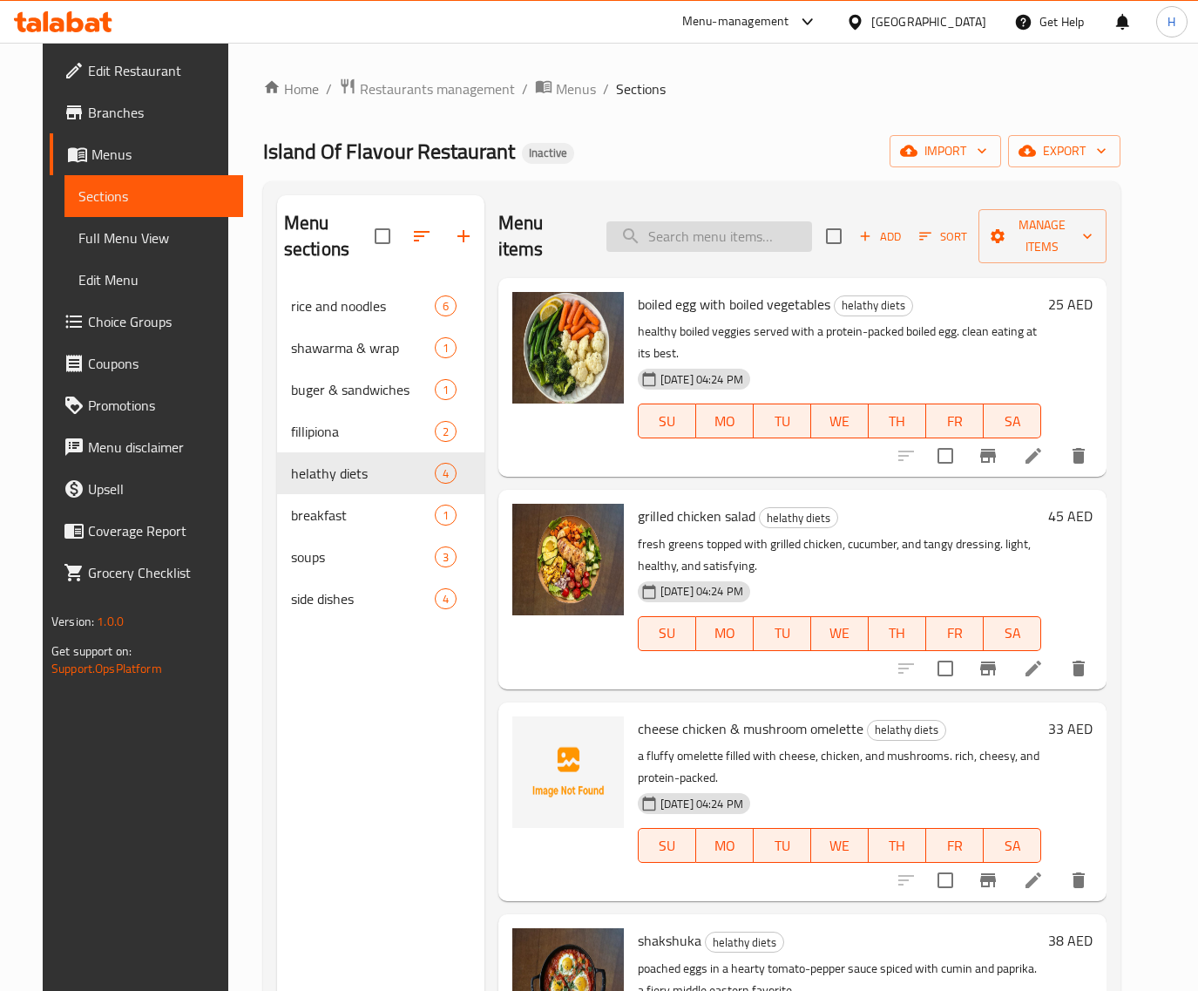
click at [769, 223] on input "search" at bounding box center [710, 236] width 206 height 30
paste input "corn dog"
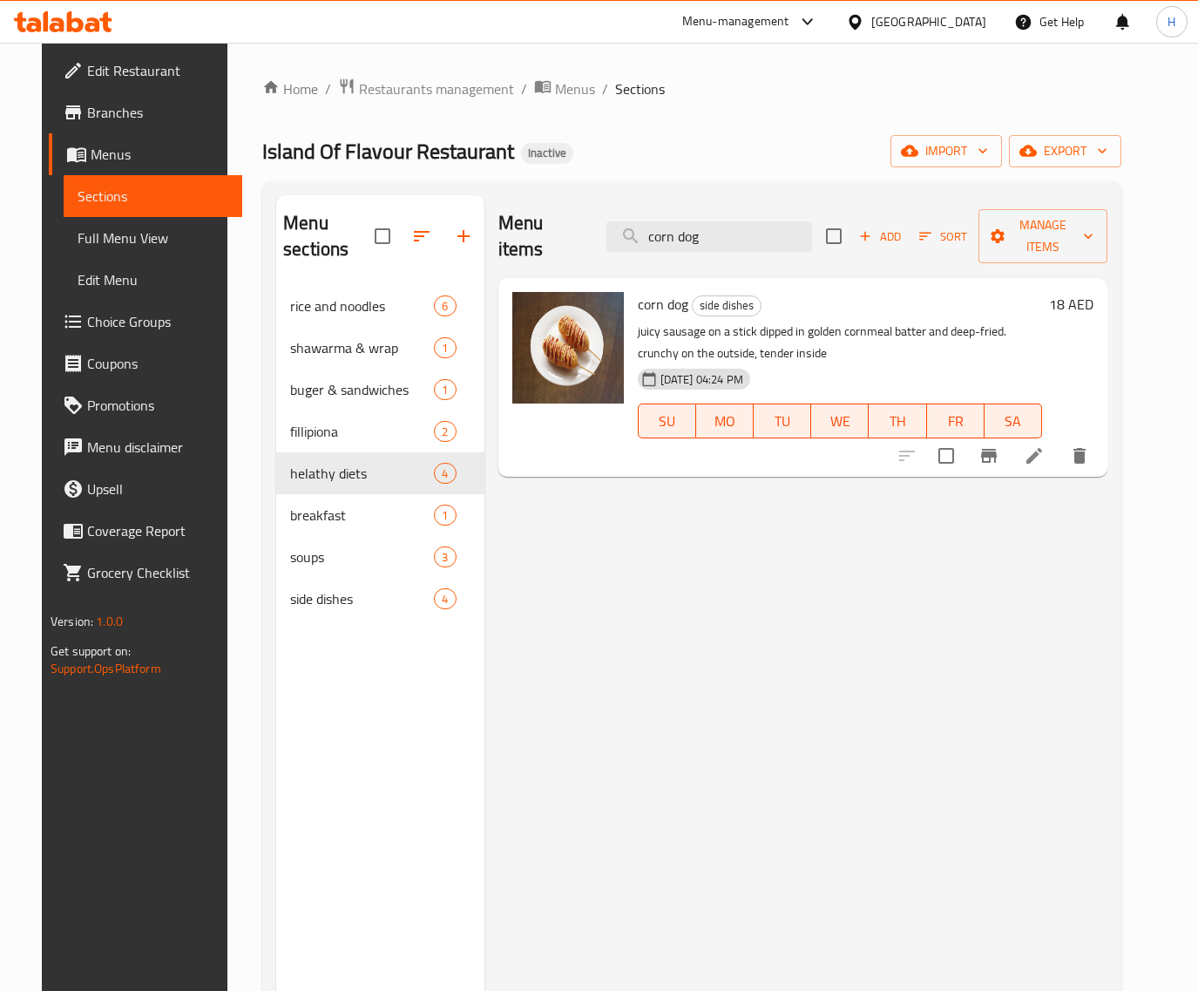
type input "corn dog"
click at [1059, 440] on li at bounding box center [1034, 455] width 49 height 31
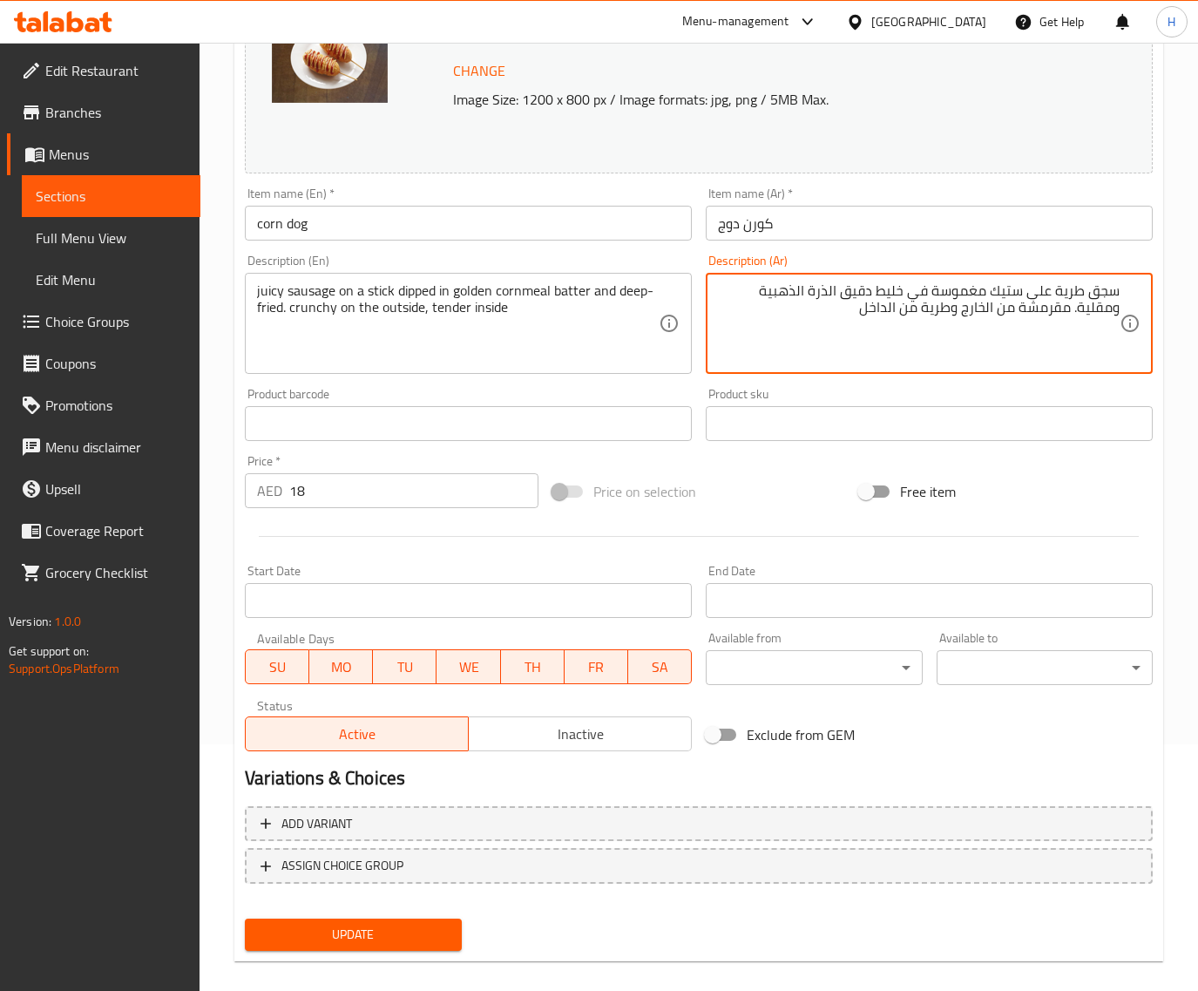
scroll to position [263, 0]
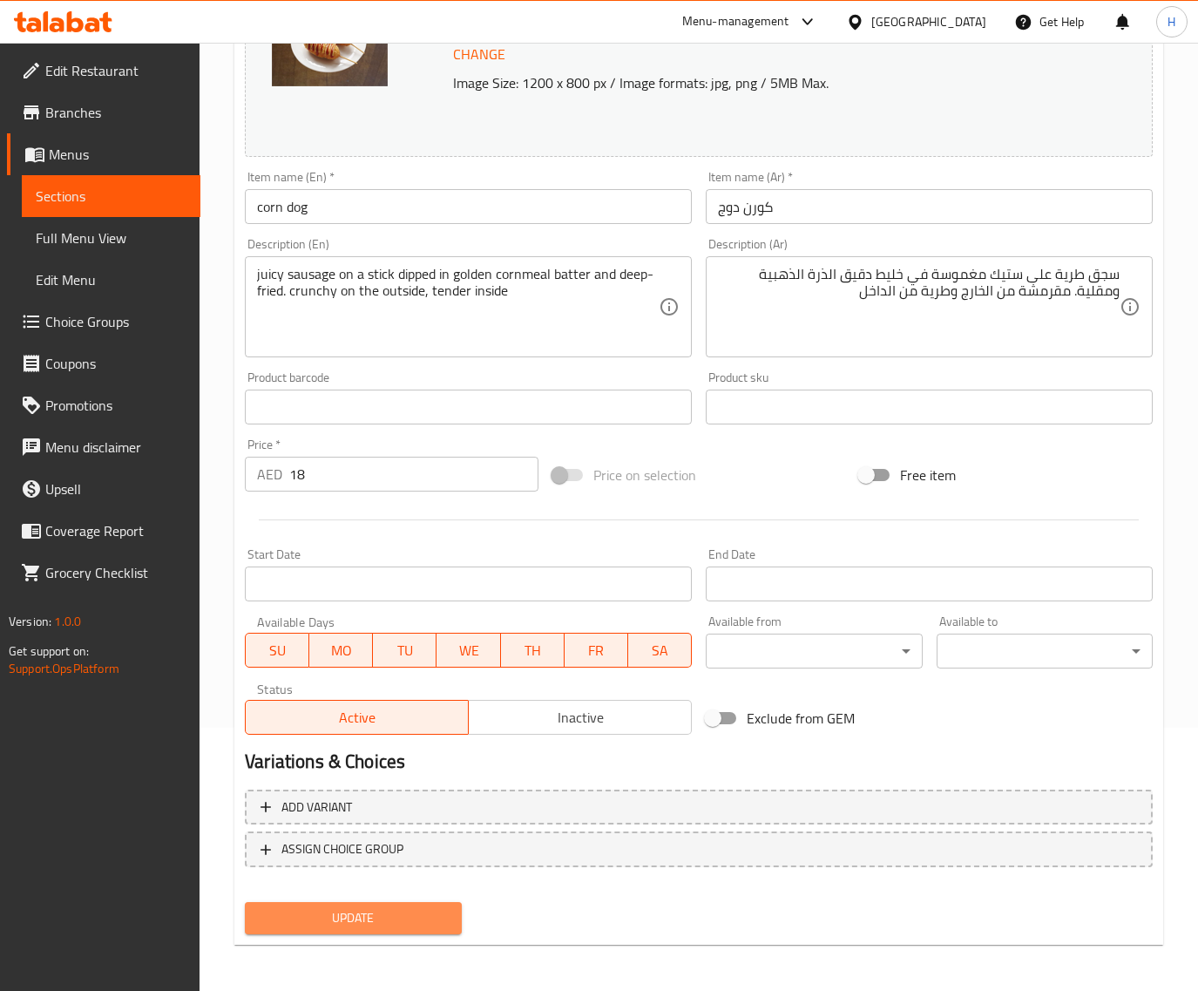
click at [411, 907] on span "Update" at bounding box center [353, 918] width 188 height 22
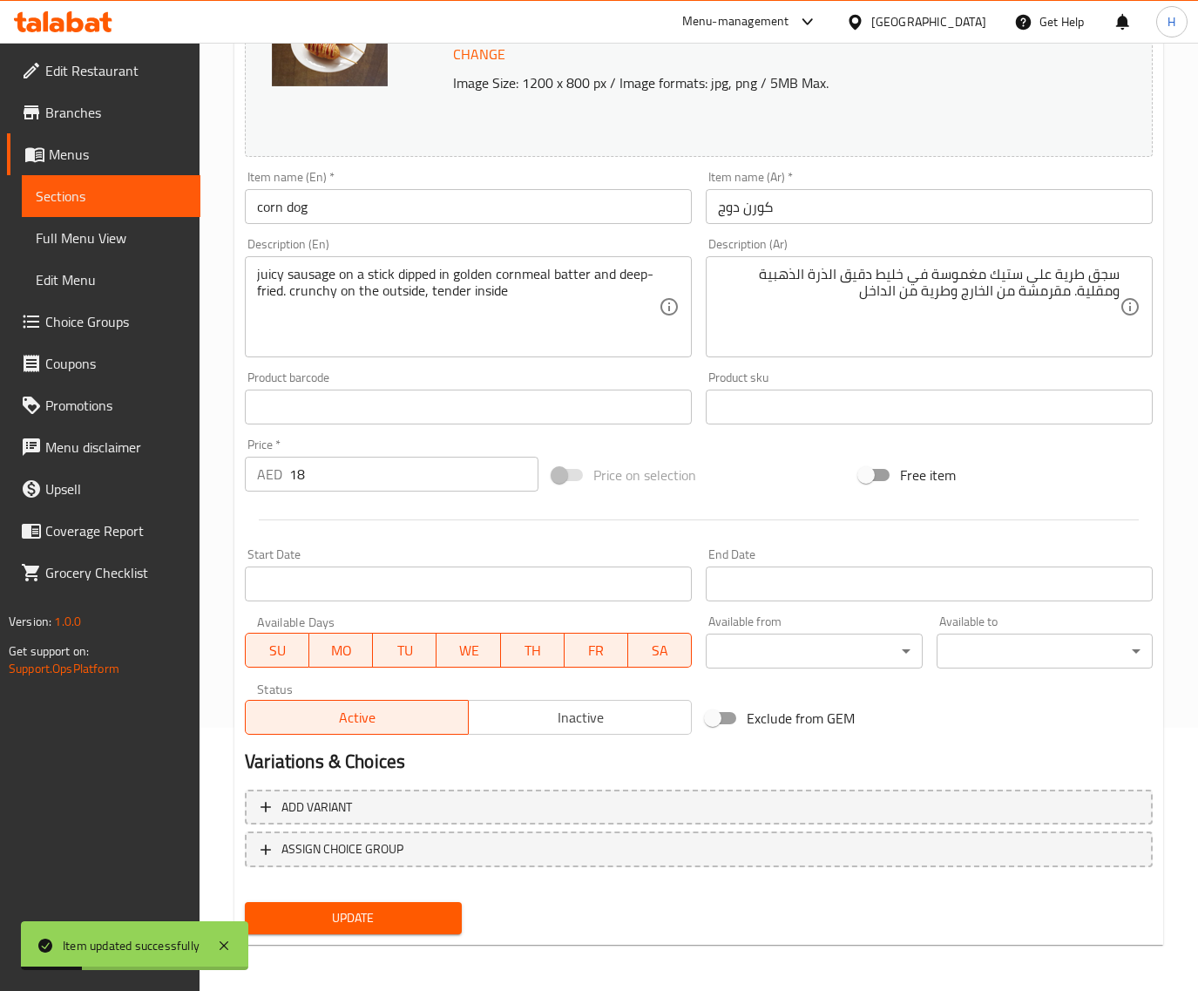
click at [1073, 274] on textarea "سجق طرية على ستيك مغموسة في خليط دقيق الذرة الذهبية ومقلية. مقرمشة من الخارج وط…" at bounding box center [919, 307] width 402 height 83
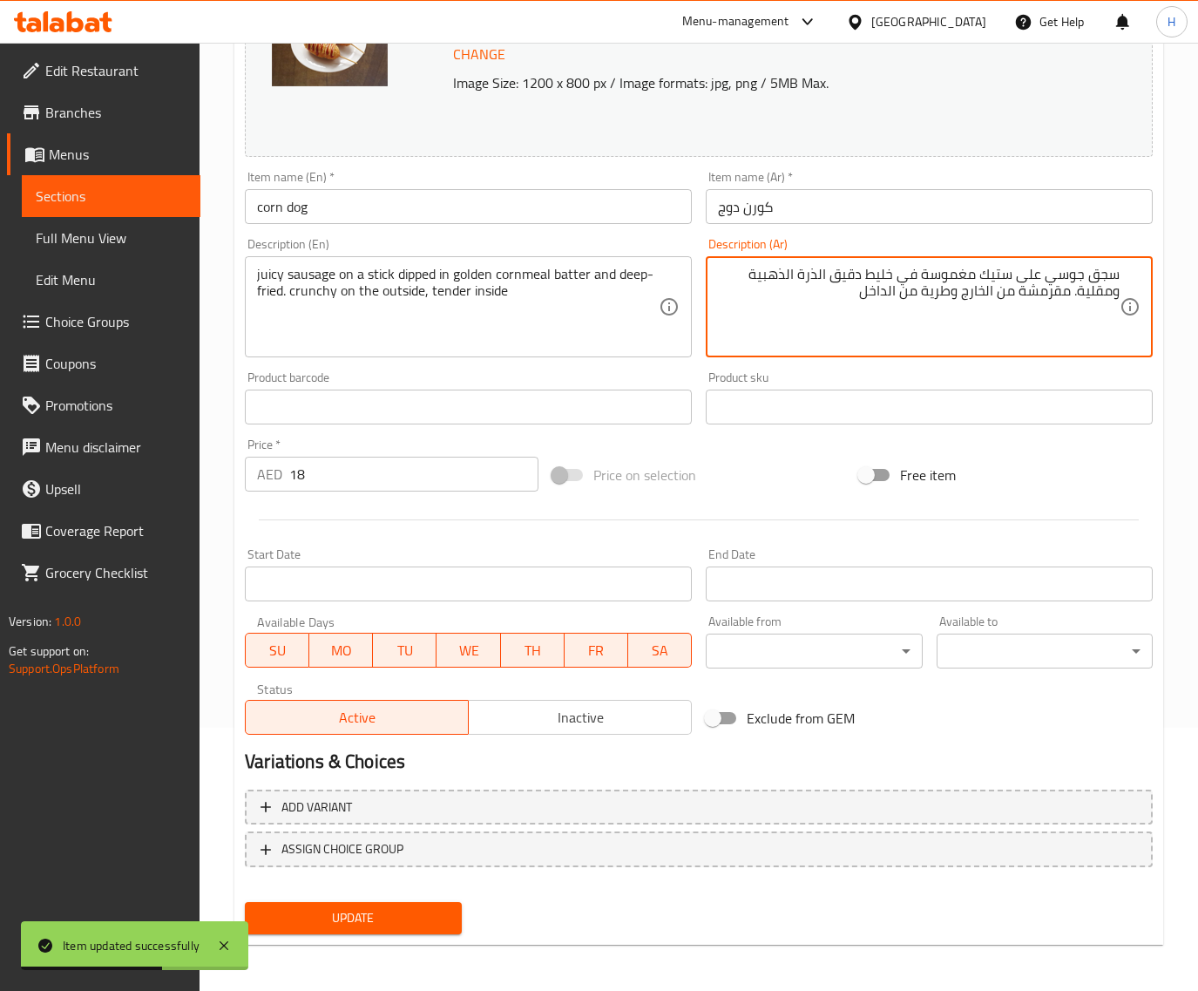
type textarea "سجق جوسي على ستيك مغموسة في خليط دقيق الذرة الذهبية ومقلية. مقرمشة من الخارج وط…"
click at [390, 915] on span "Update" at bounding box center [353, 918] width 188 height 22
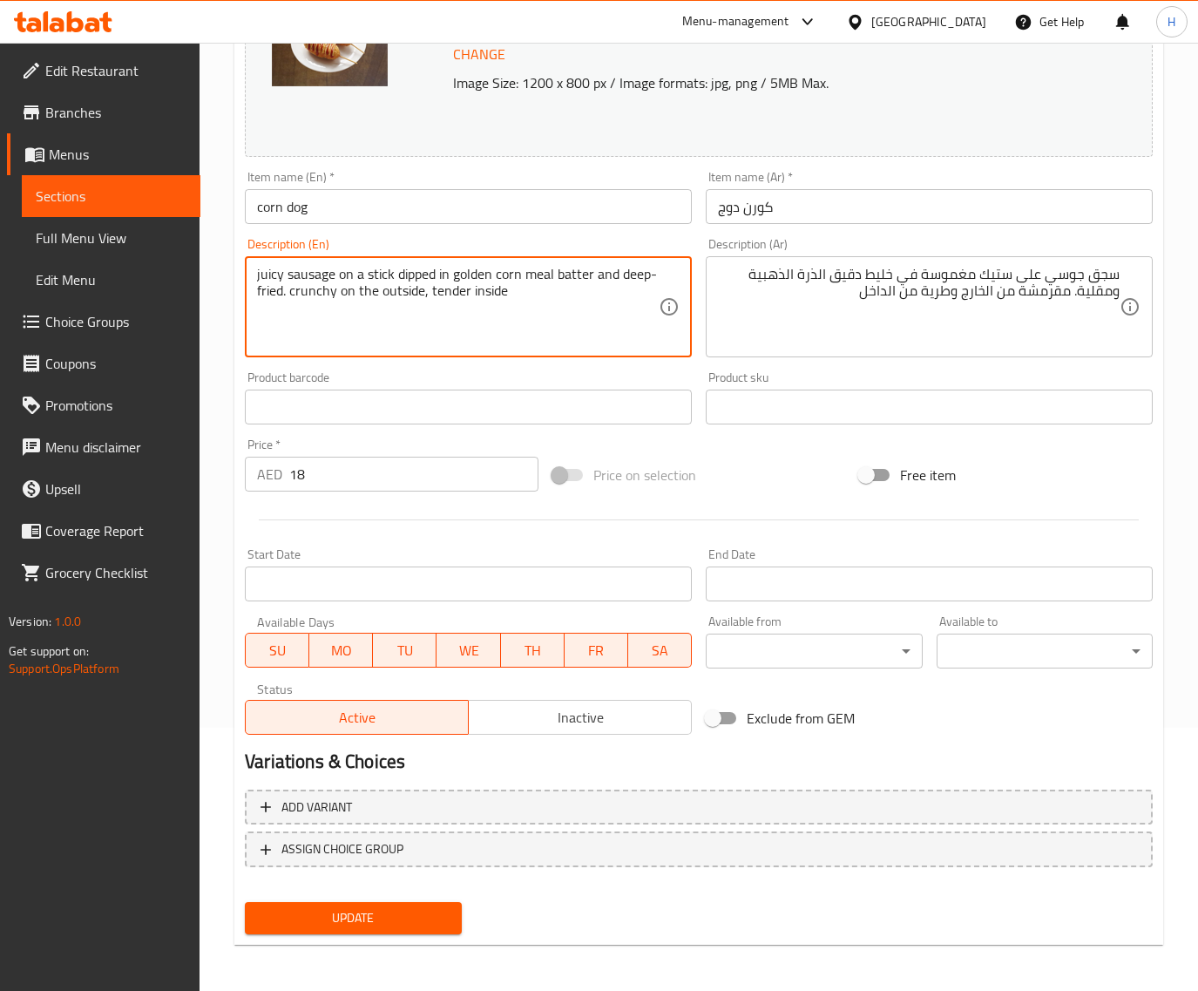
type textarea "juicy sausage on a stick dipped in golden corn meal batter and deep-fried. crun…"
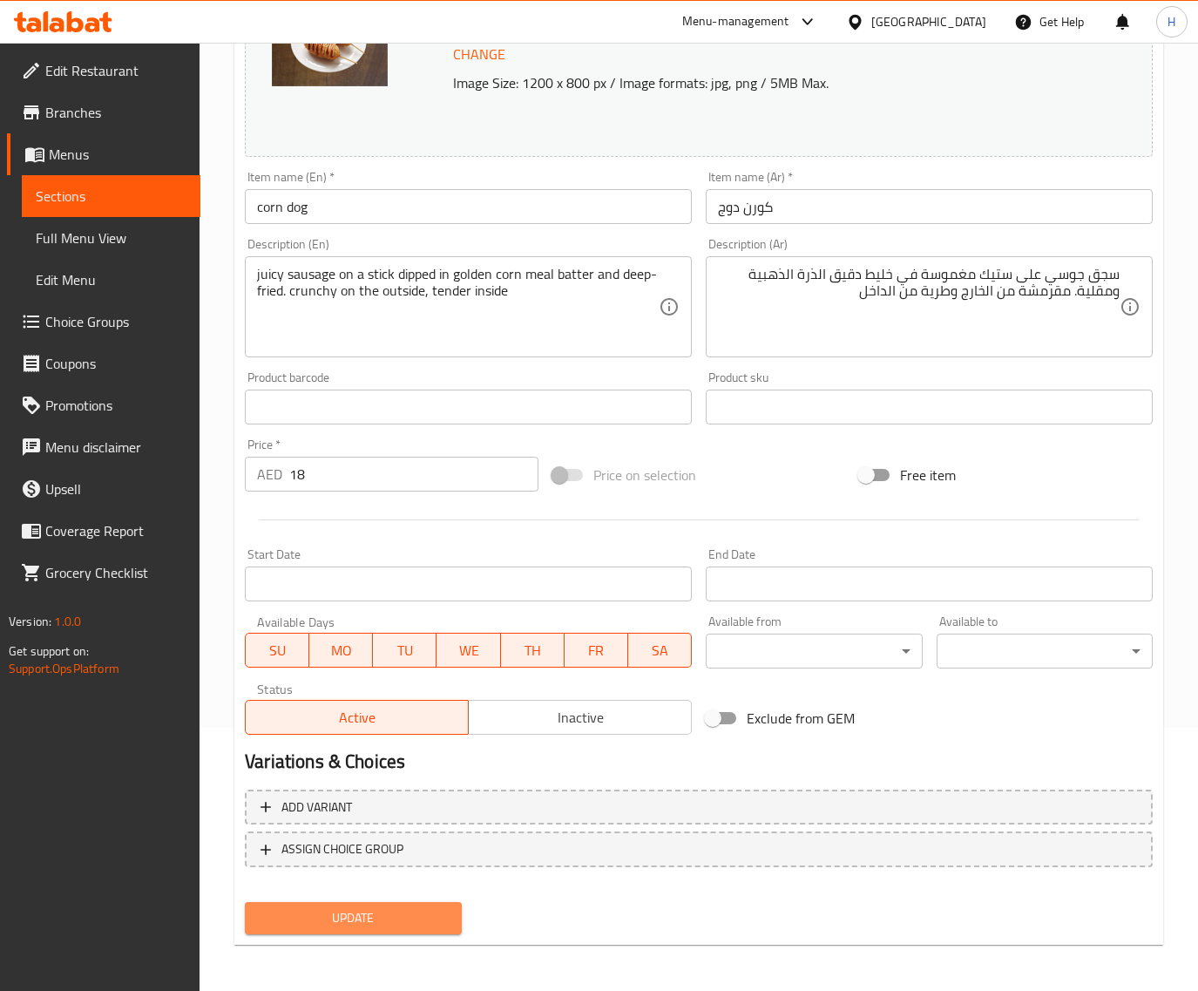
click at [383, 911] on span "Update" at bounding box center [353, 918] width 188 height 22
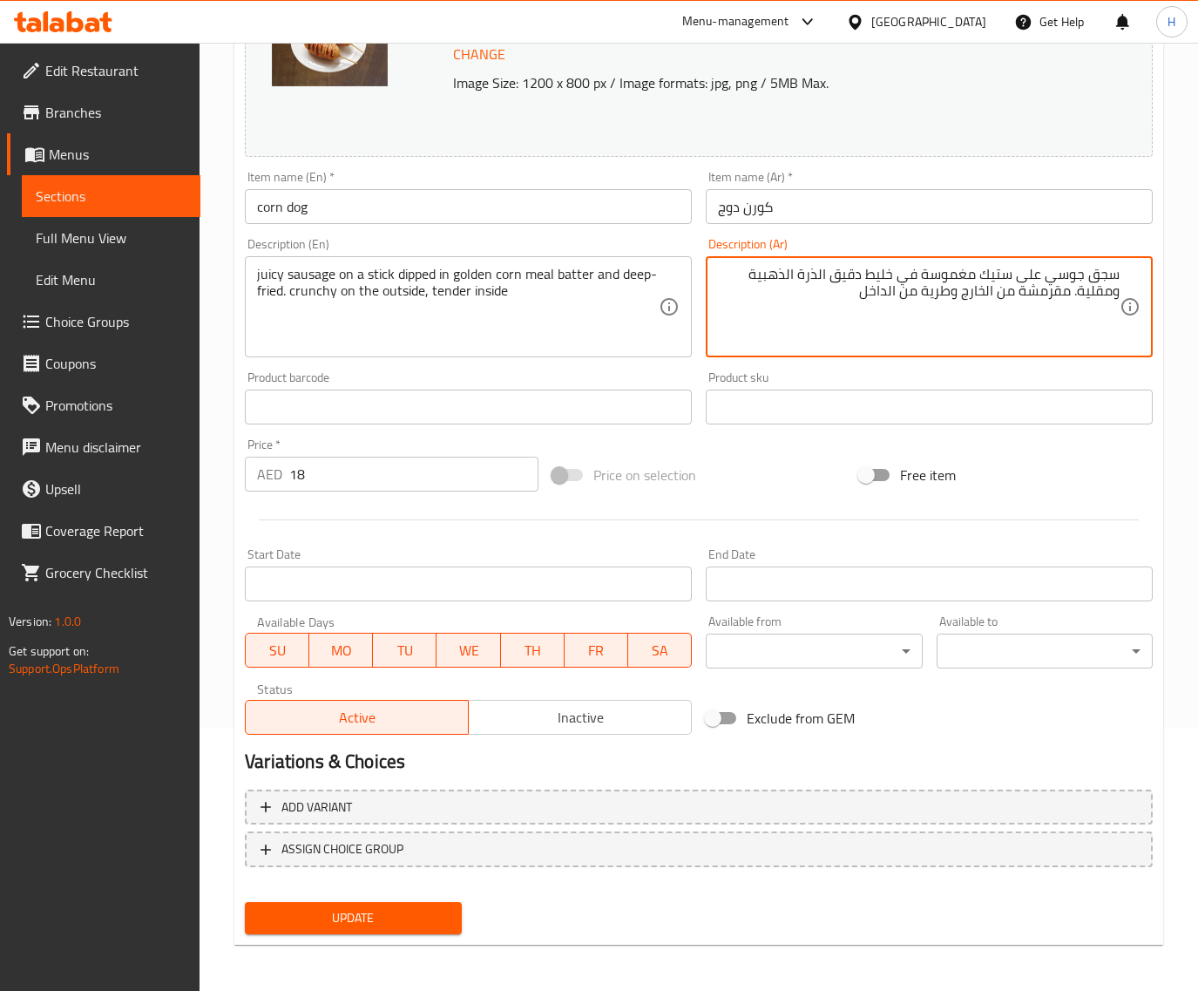
click at [851, 272] on textarea "سجق جوسي على ستيك مغموسة في خليط دقيق الذرة الذهبية ومقلية. مقرمشة من الخارج وط…" at bounding box center [919, 307] width 402 height 83
type textarea "سجق جوسي على ستيك مغموسة في خليط ميل الذرة الذهبية ومقلية. مقرمشة من الخارج وطر…"
click at [382, 921] on span "Update" at bounding box center [353, 918] width 188 height 22
click at [398, 920] on span "Update" at bounding box center [353, 918] width 188 height 22
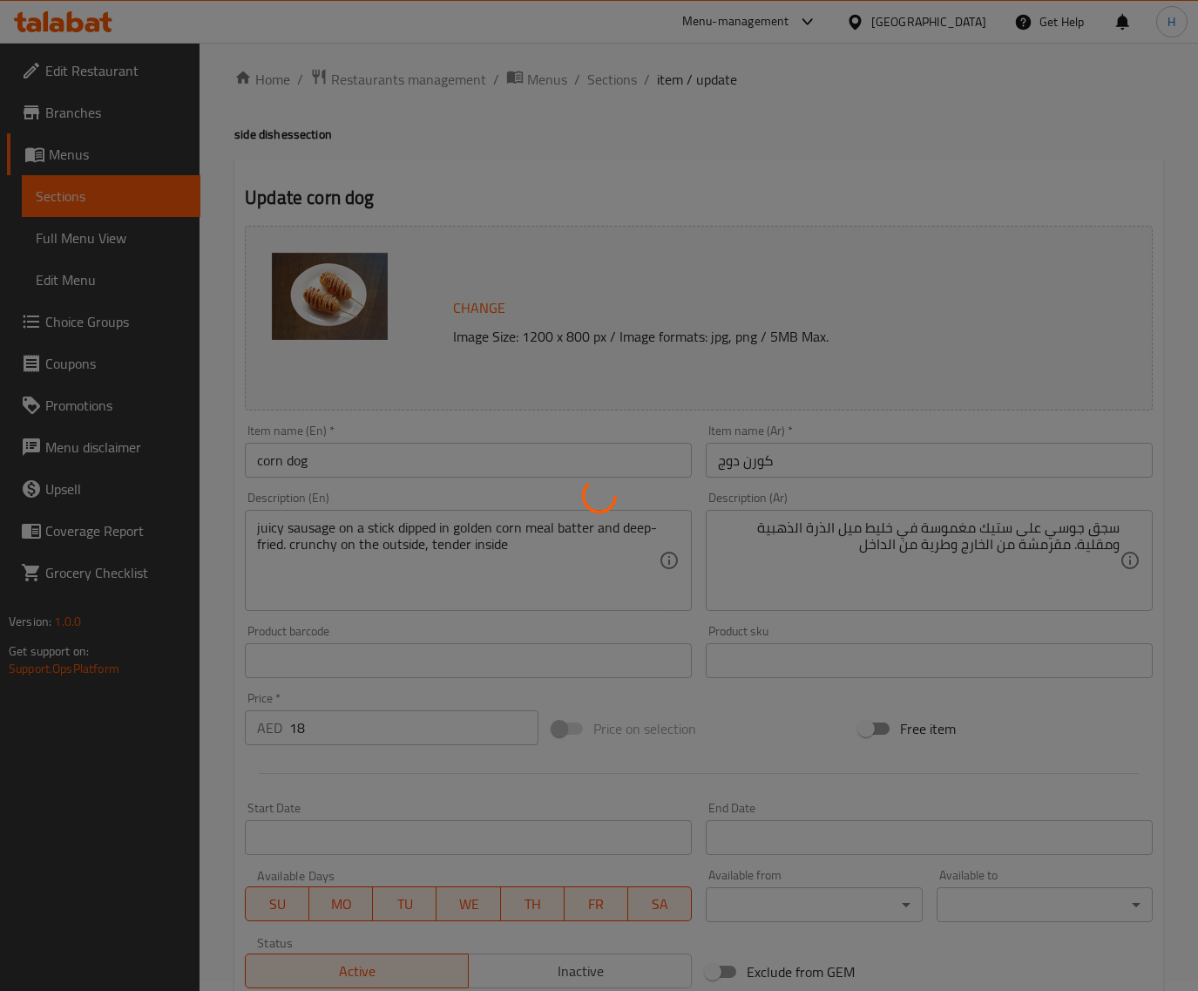
scroll to position [0, 0]
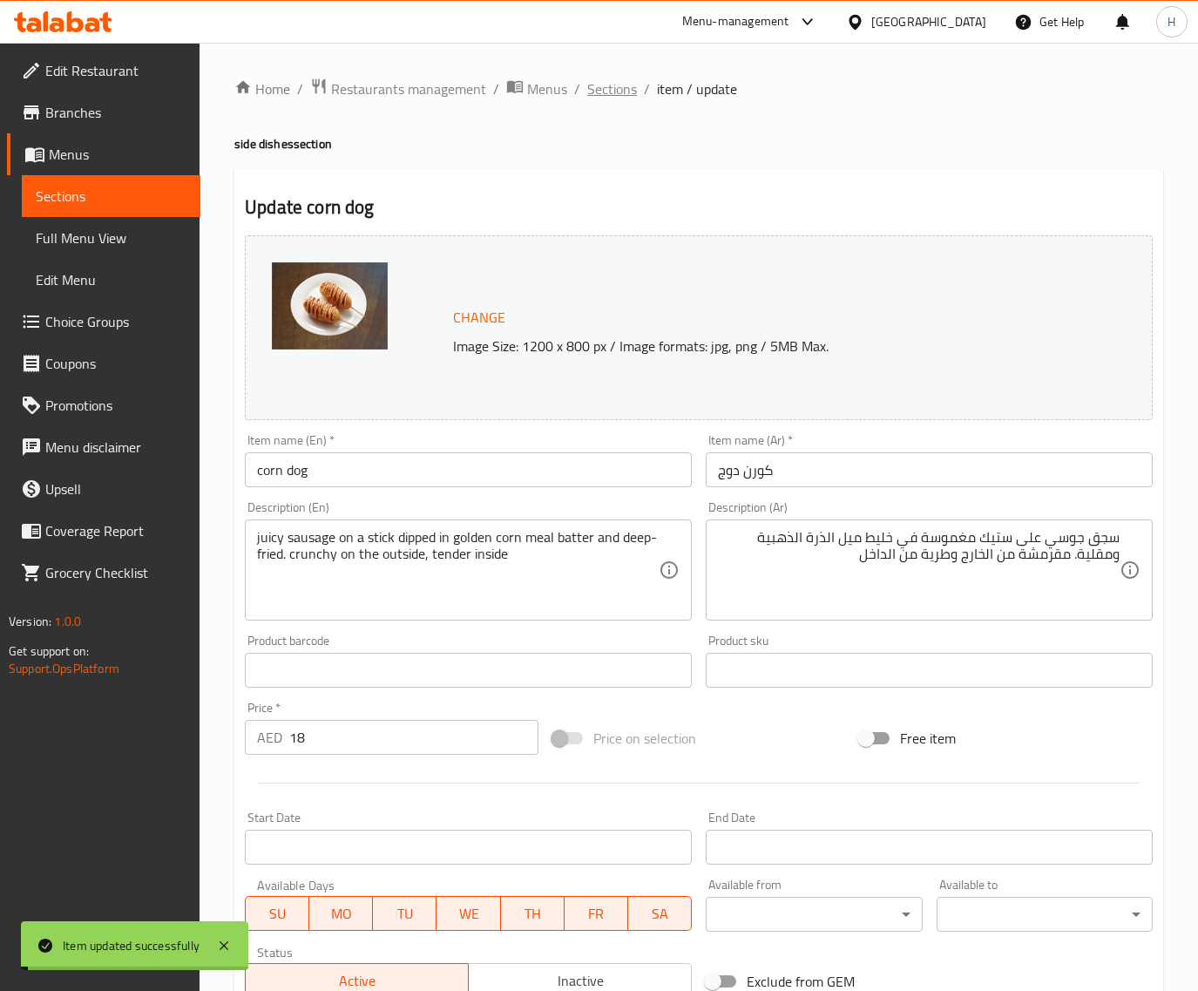
click at [602, 89] on span "Sections" at bounding box center [612, 88] width 50 height 21
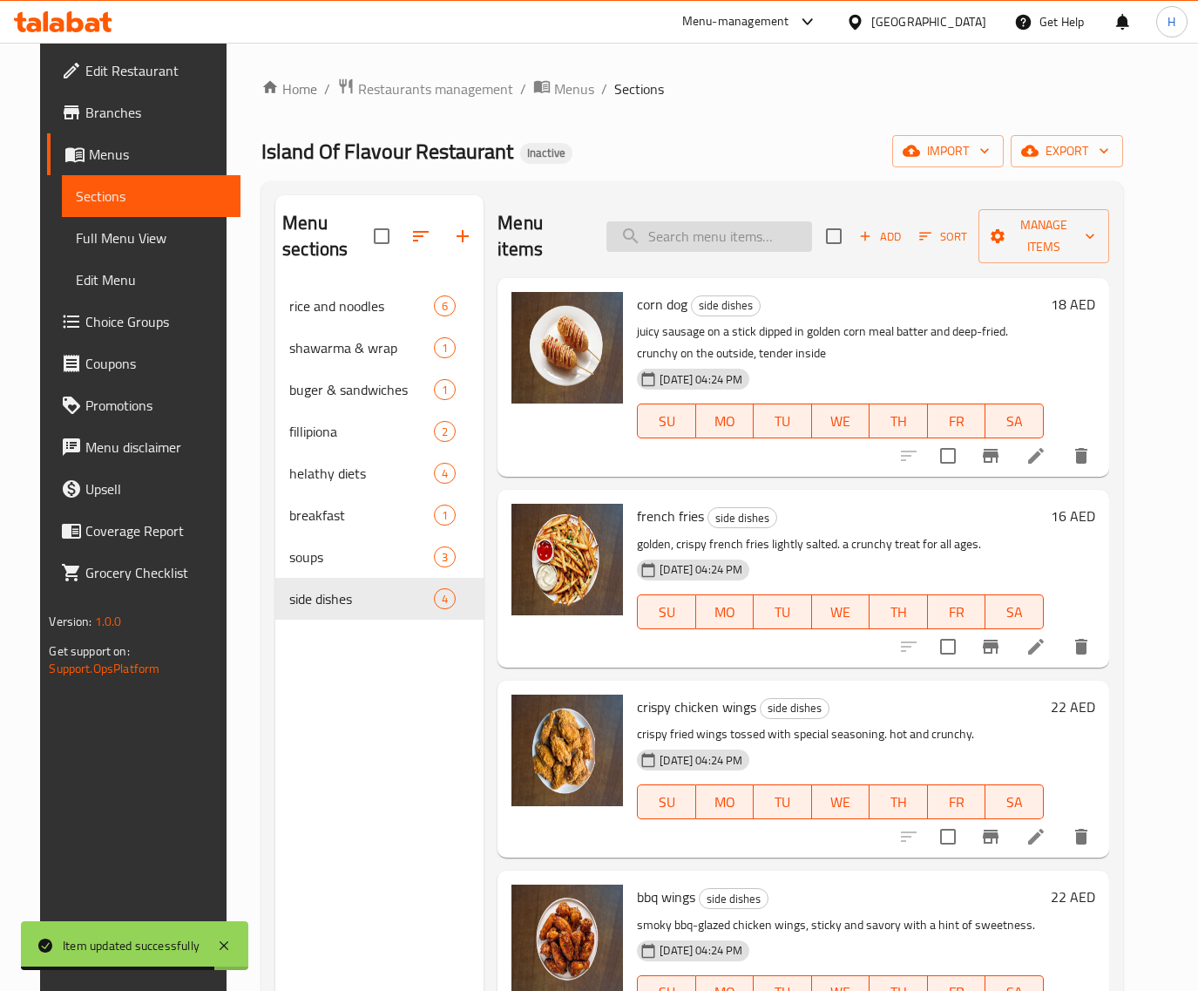
click at [748, 227] on input "search" at bounding box center [710, 236] width 206 height 30
paste input "french fries"
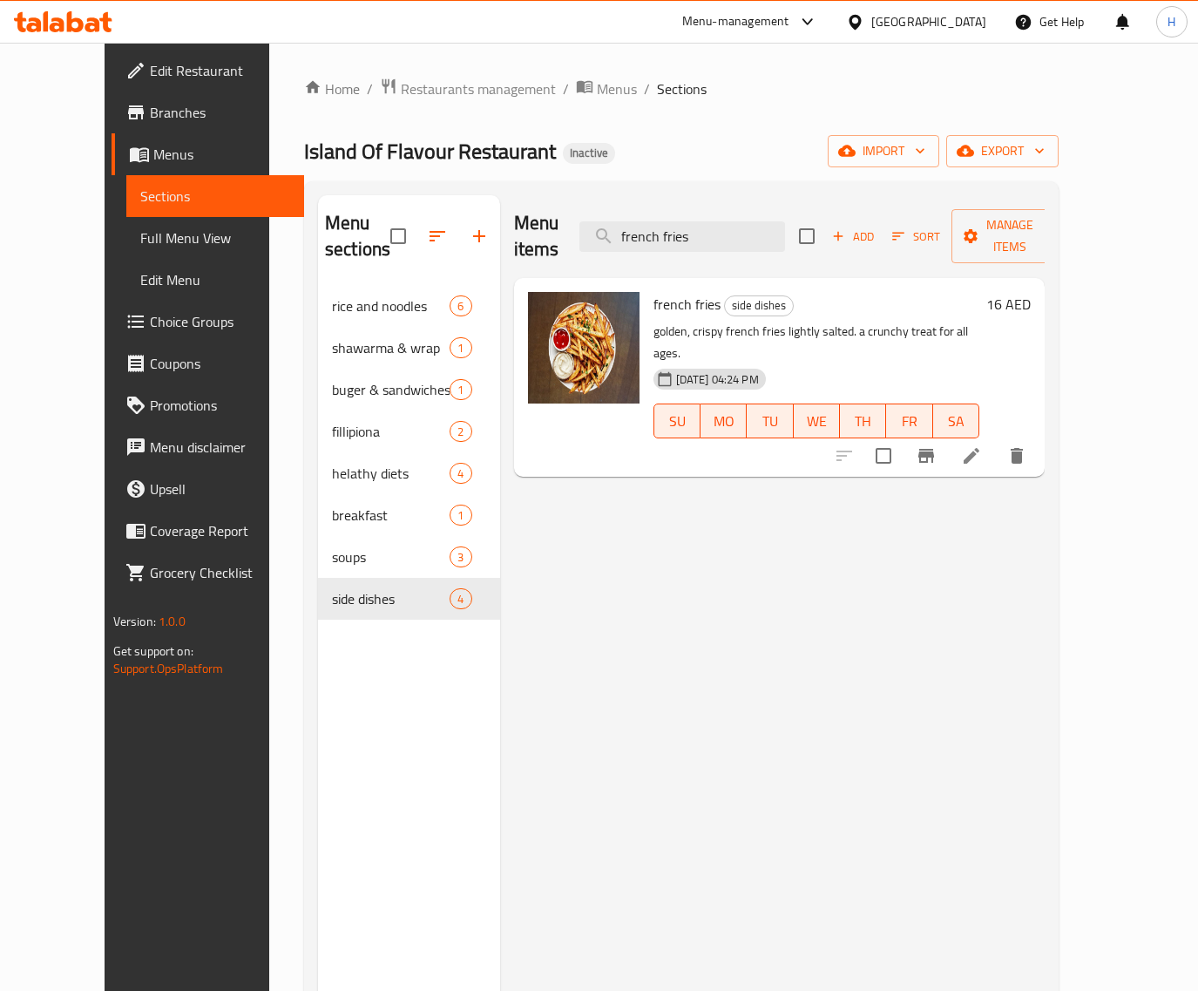
type input "french fries"
click at [996, 440] on li at bounding box center [971, 455] width 49 height 31
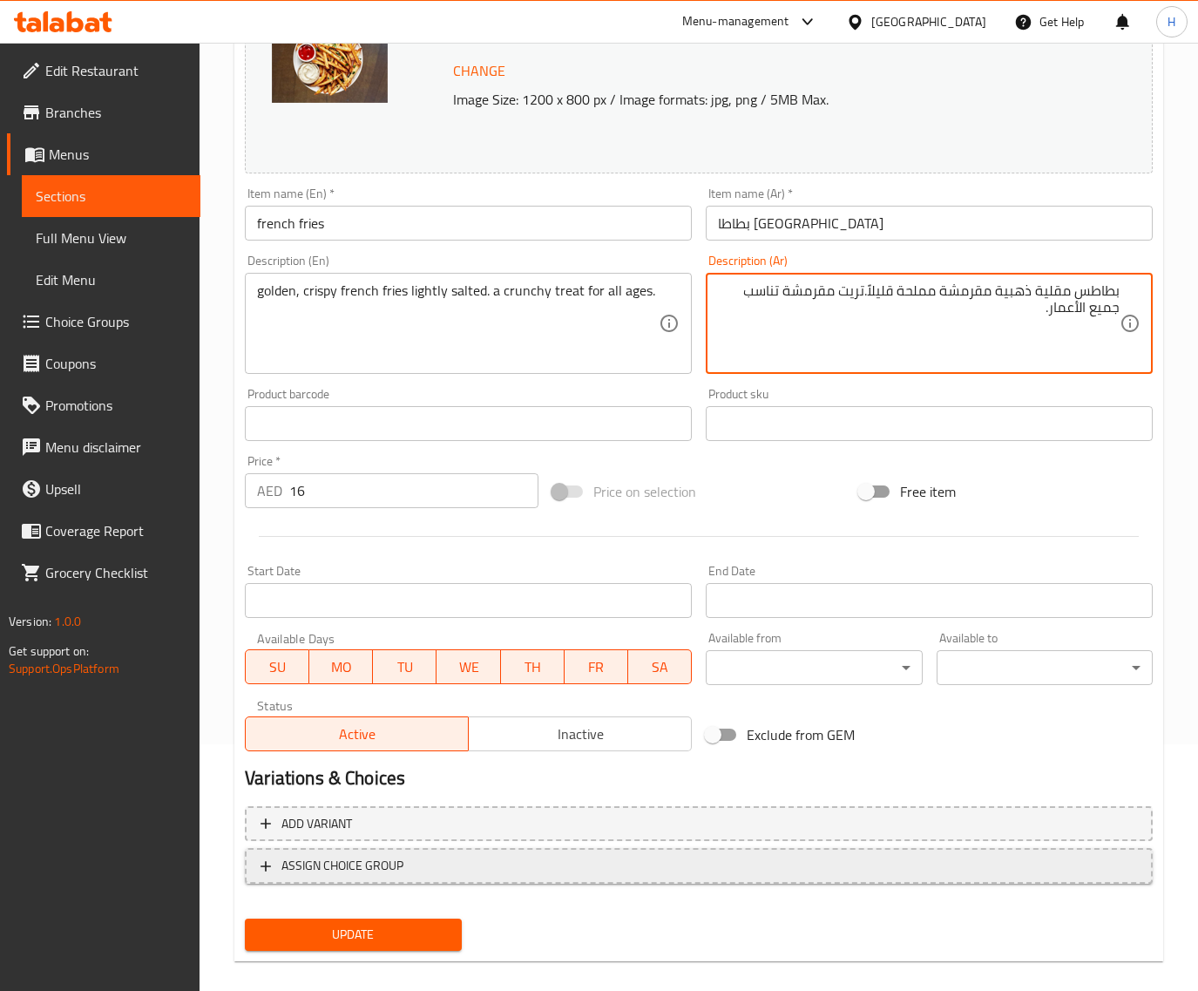
scroll to position [263, 0]
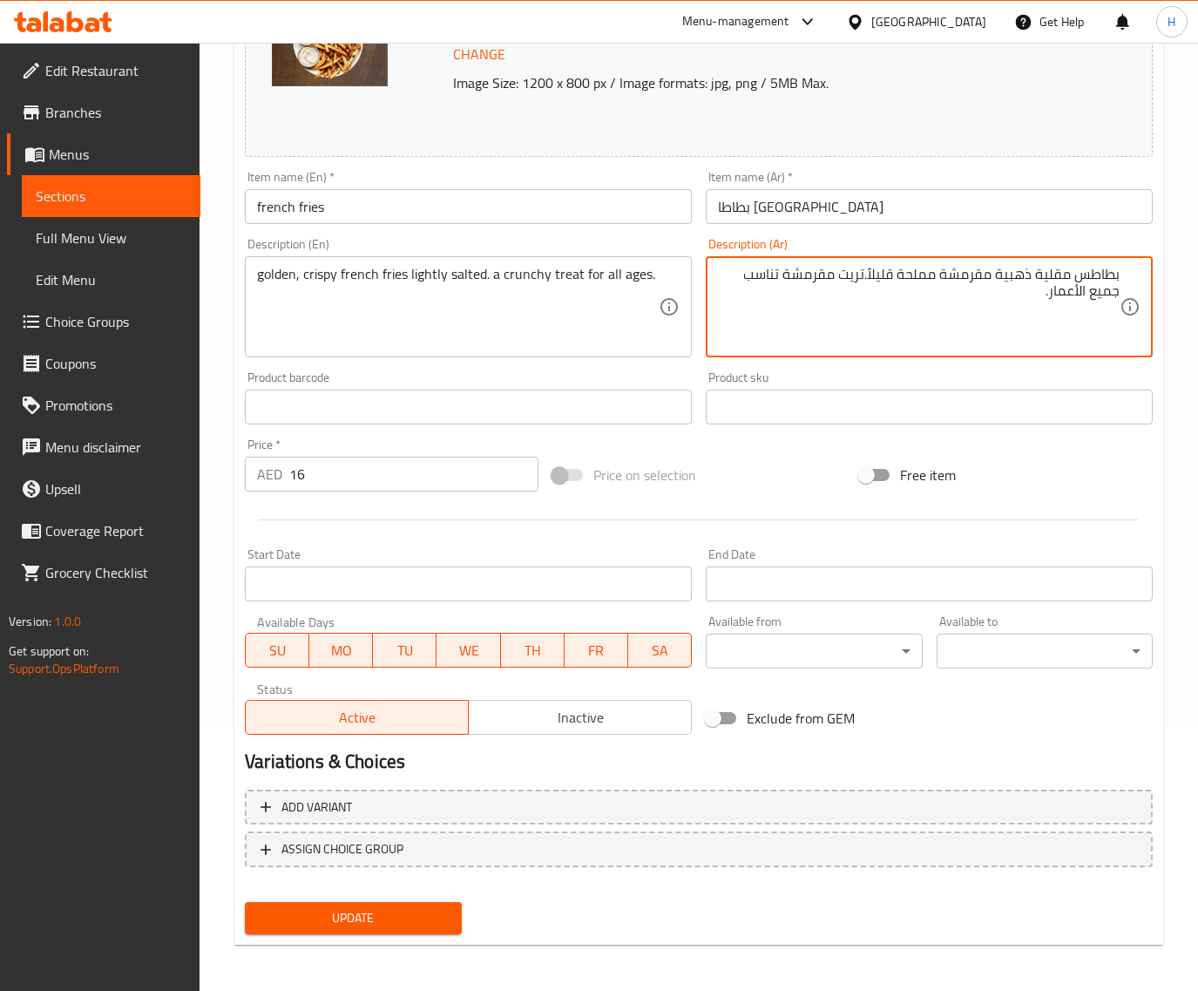
type textarea "بطاطس مقلية ذهبية مقرمشة مملحة قليلاً.تريت مقرمشة تناسب جميع الأعمار."
click at [429, 907] on span "Update" at bounding box center [353, 918] width 188 height 22
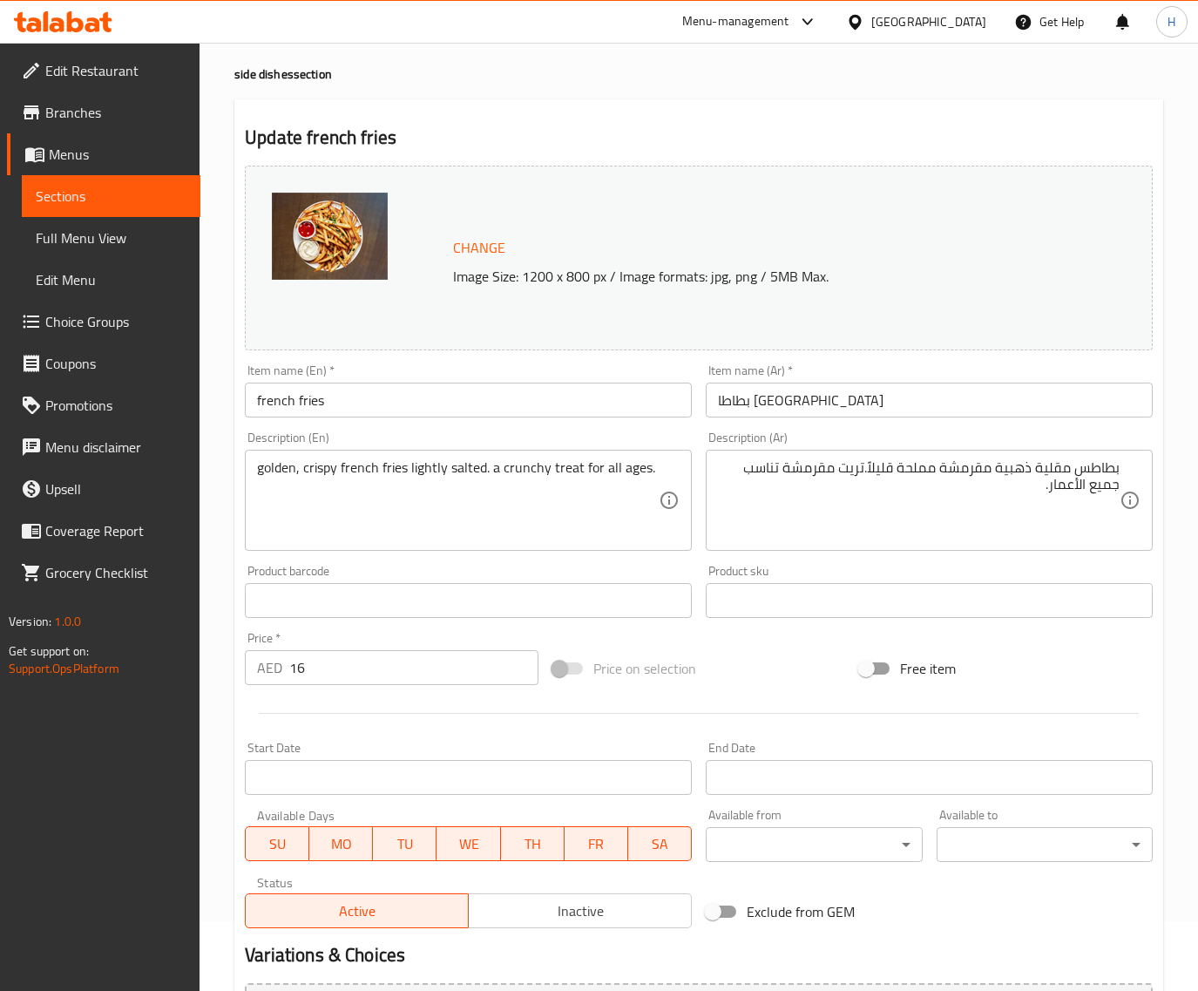
scroll to position [0, 0]
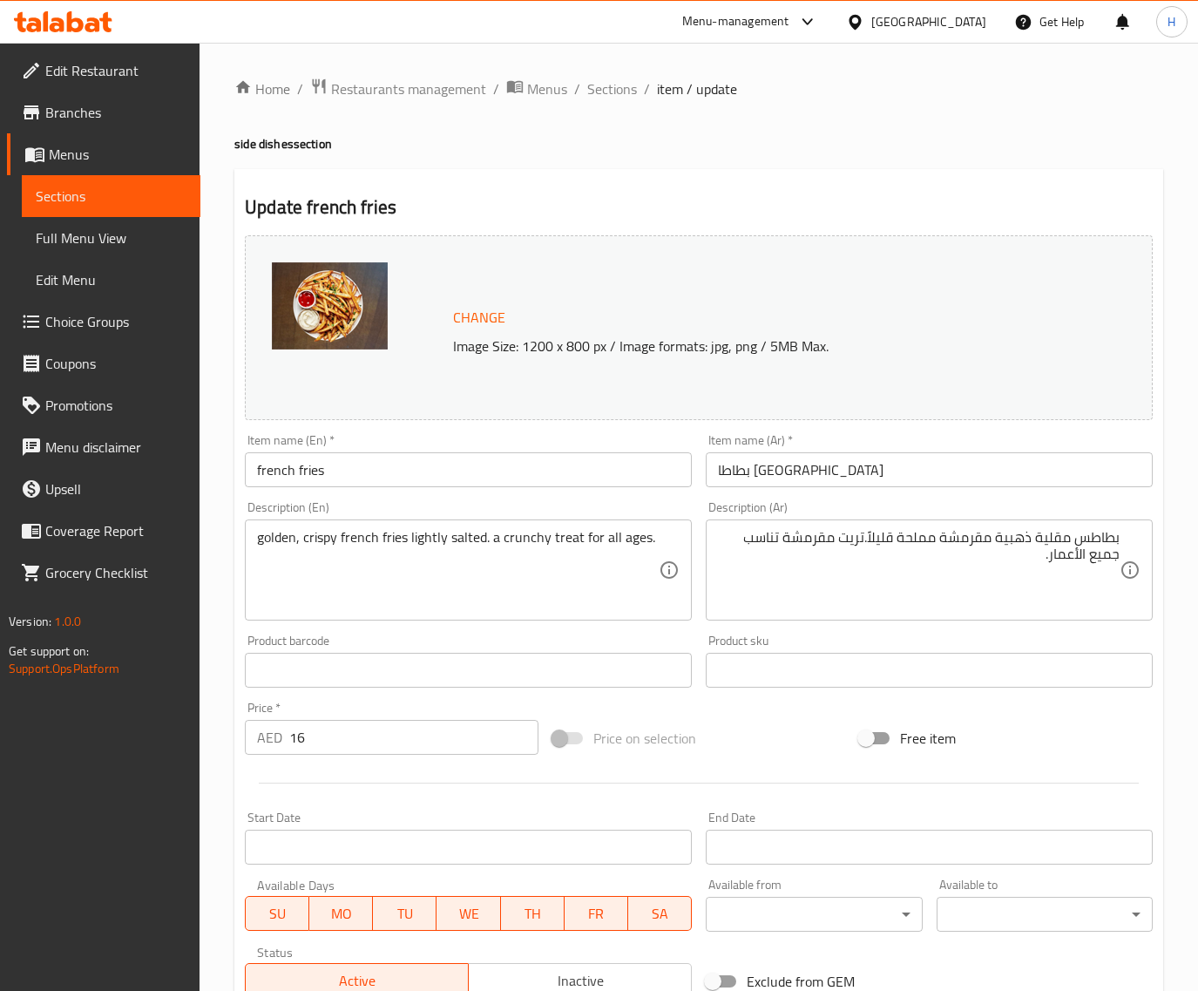
drag, startPoint x: 610, startPoint y: 85, endPoint x: 604, endPoint y: 24, distance: 61.3
click at [610, 85] on span "Sections" at bounding box center [612, 88] width 50 height 21
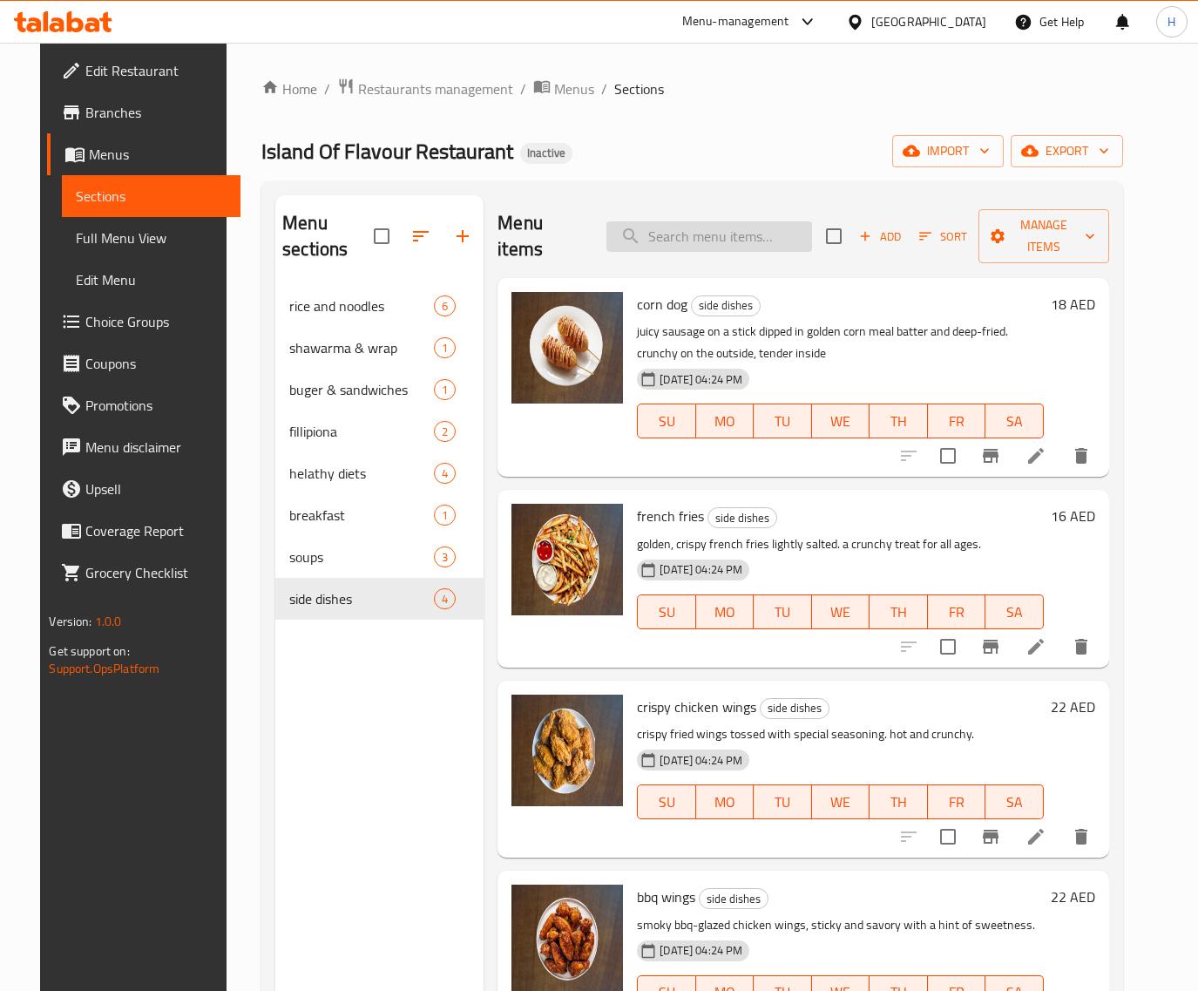
click at [699, 234] on input "search" at bounding box center [710, 236] width 206 height 30
paste input "crispy chicken wings"
type input "crispy chicken wings"
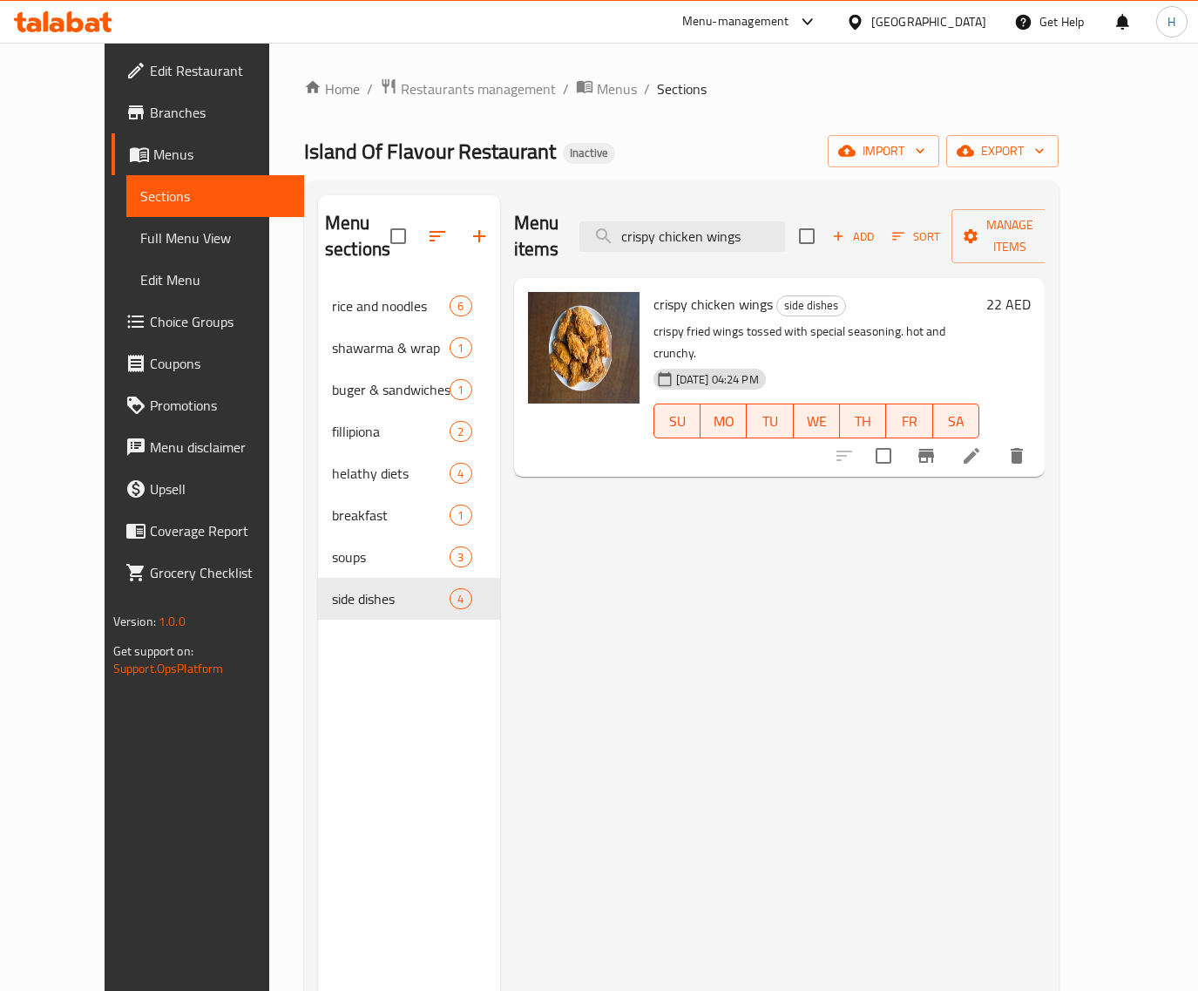
click at [982, 445] on icon at bounding box center [971, 455] width 21 height 21
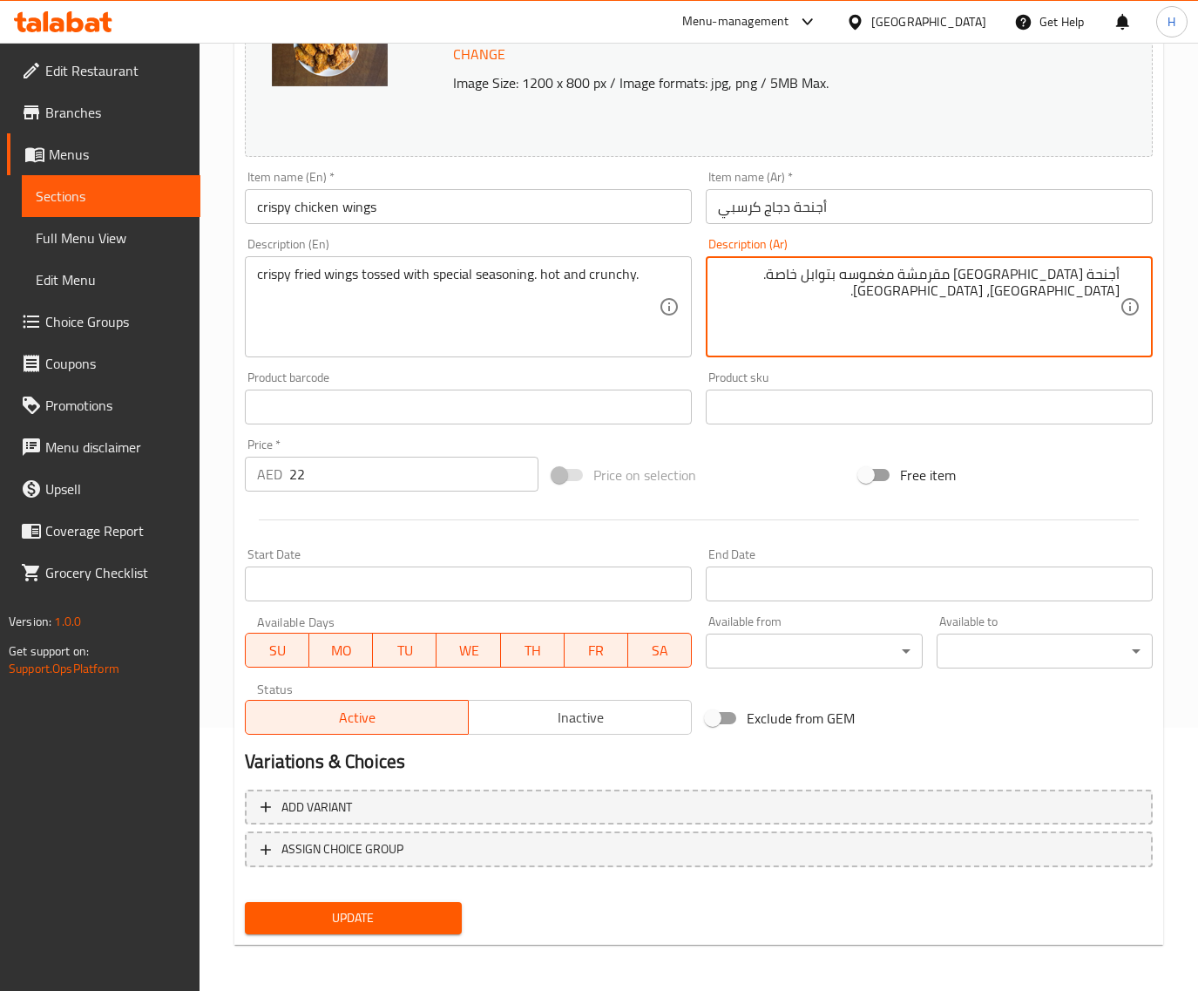
type textarea "أجنحة مقلية مقرمشة مغموسه بتوابل خاصة. ساخنة، مقرمشة."
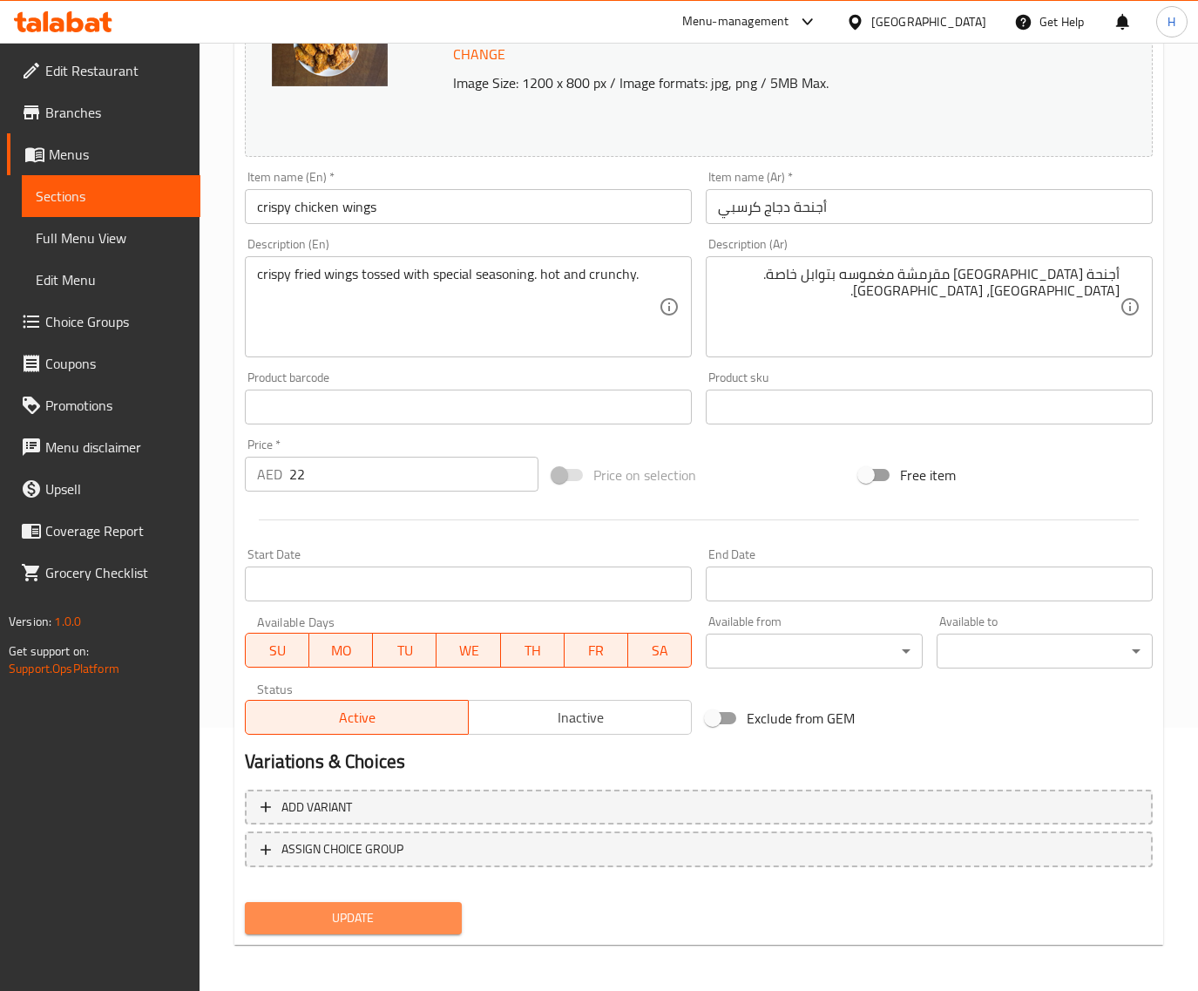
click at [406, 922] on span "Update" at bounding box center [353, 918] width 188 height 22
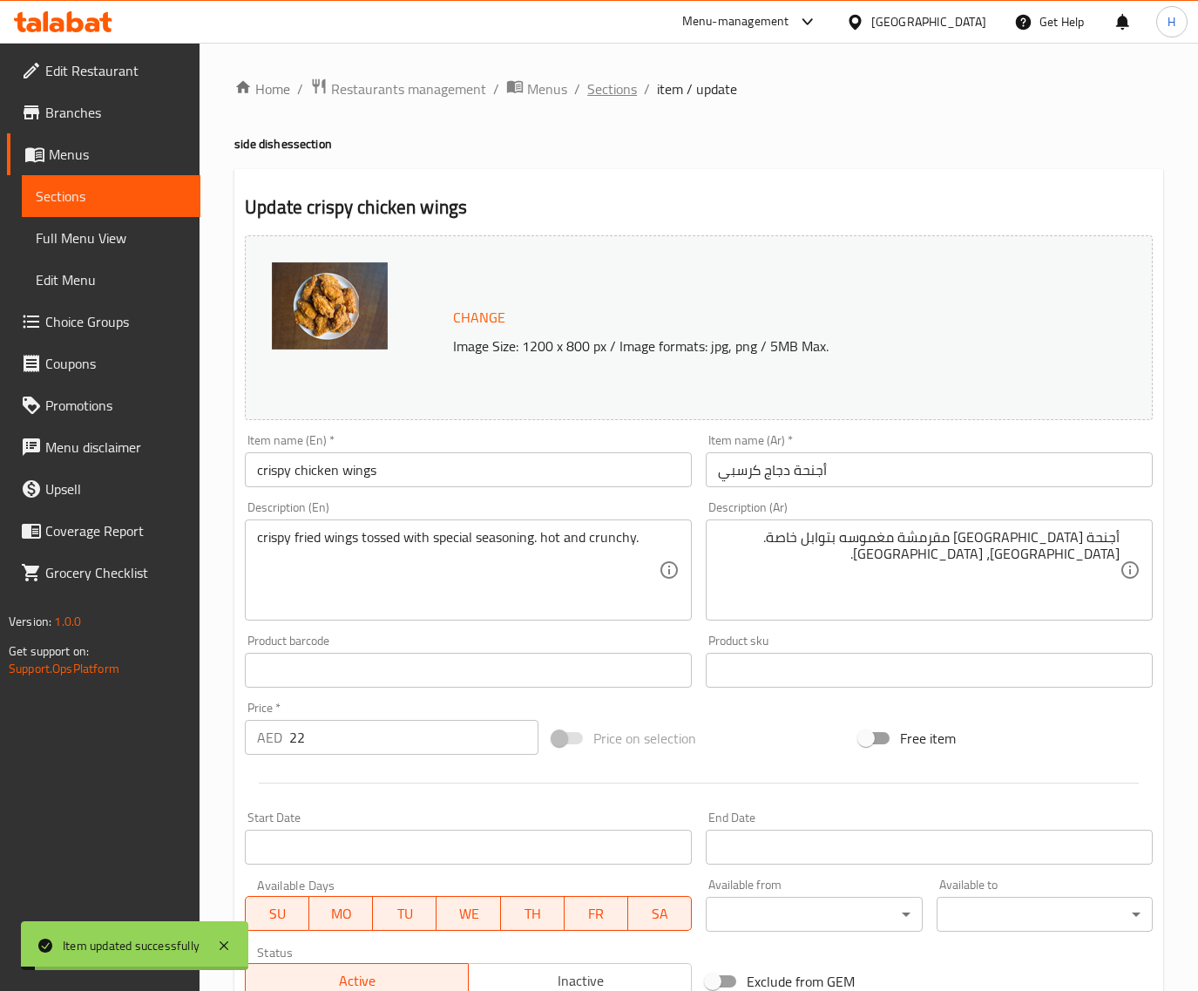
click at [611, 78] on span "Sections" at bounding box center [612, 88] width 50 height 21
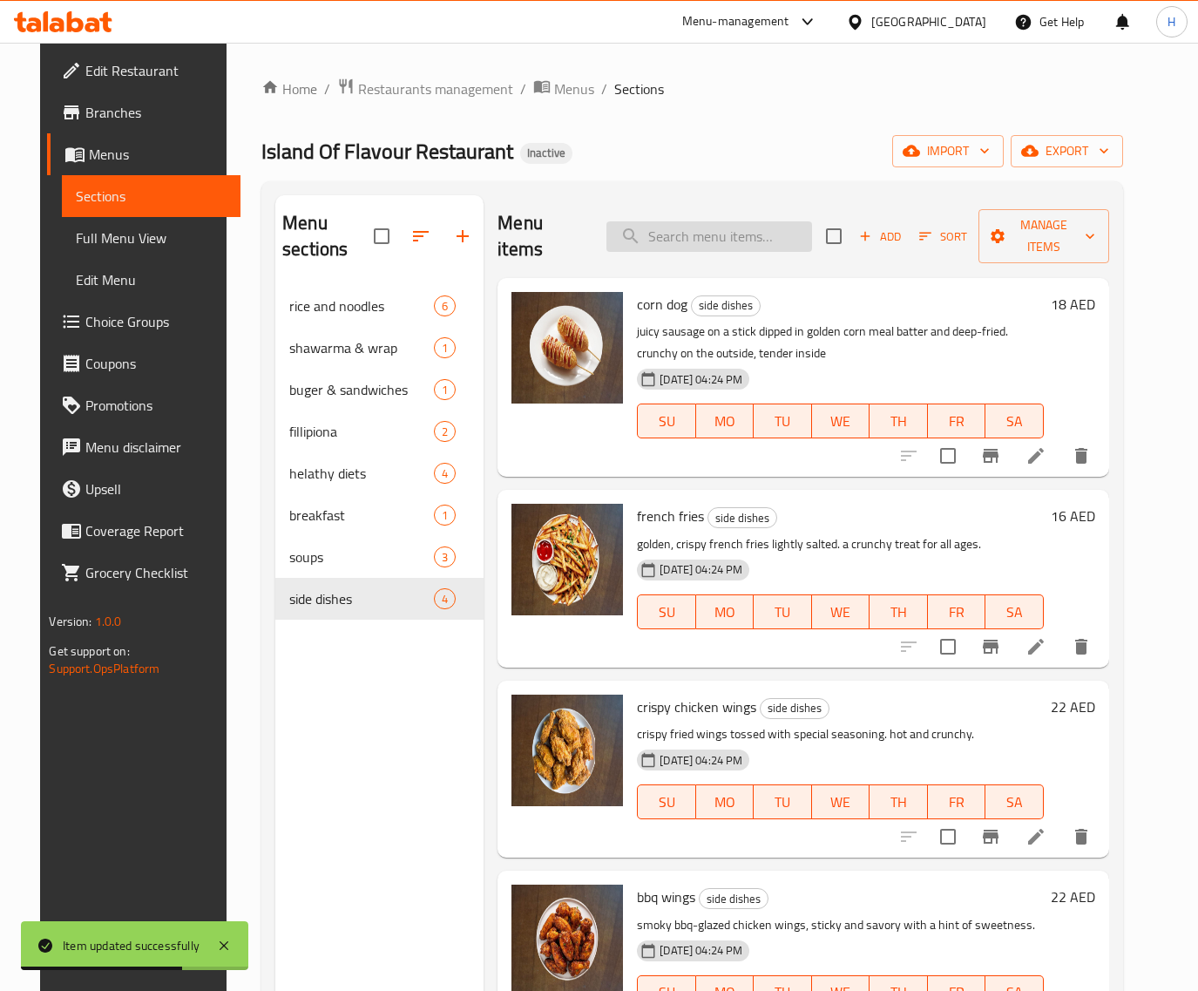
click at [695, 221] on input "search" at bounding box center [710, 236] width 206 height 30
paste input "bbq wings"
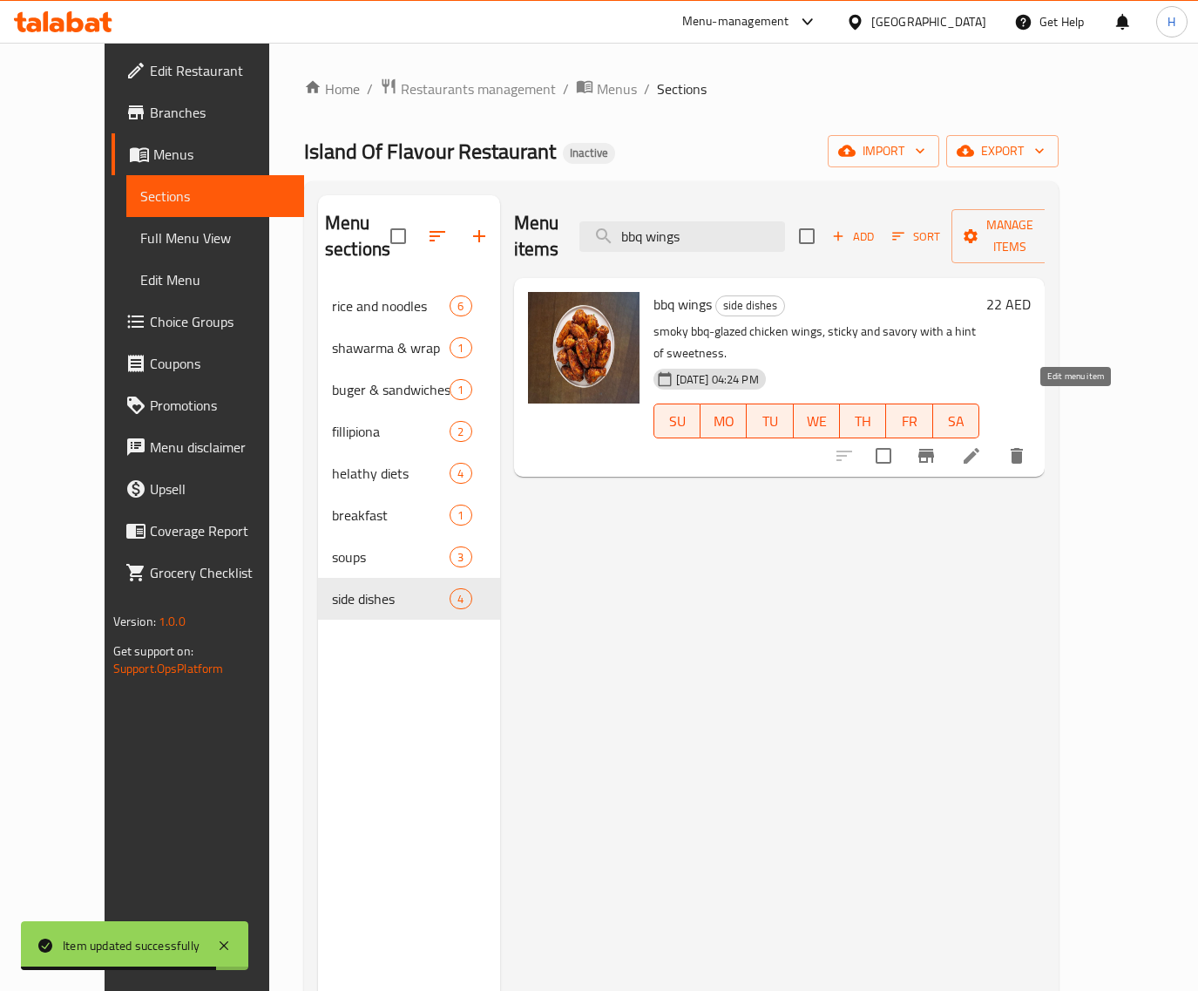
type input "bbq wings"
click at [982, 445] on icon at bounding box center [971, 455] width 21 height 21
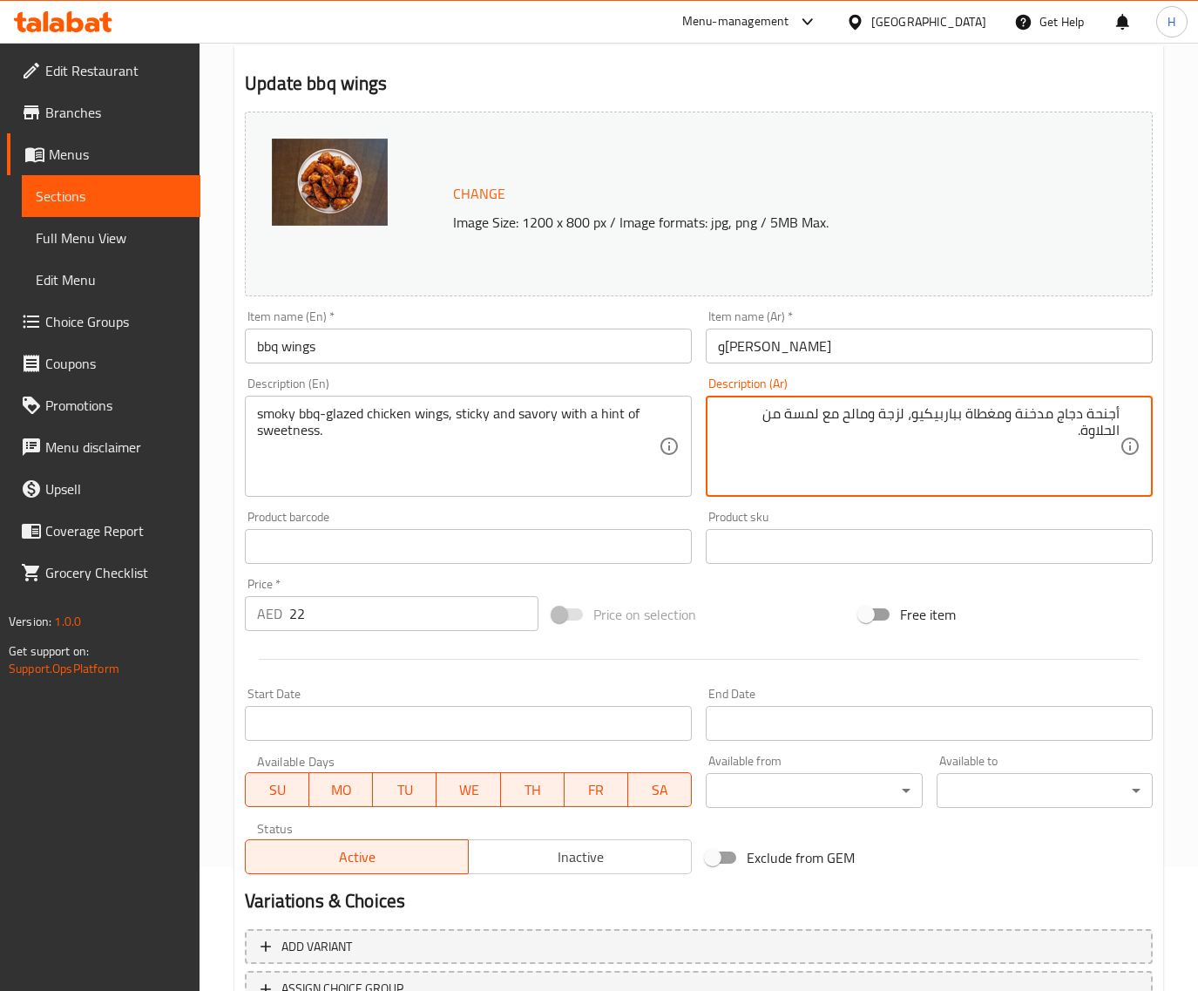
scroll to position [263, 0]
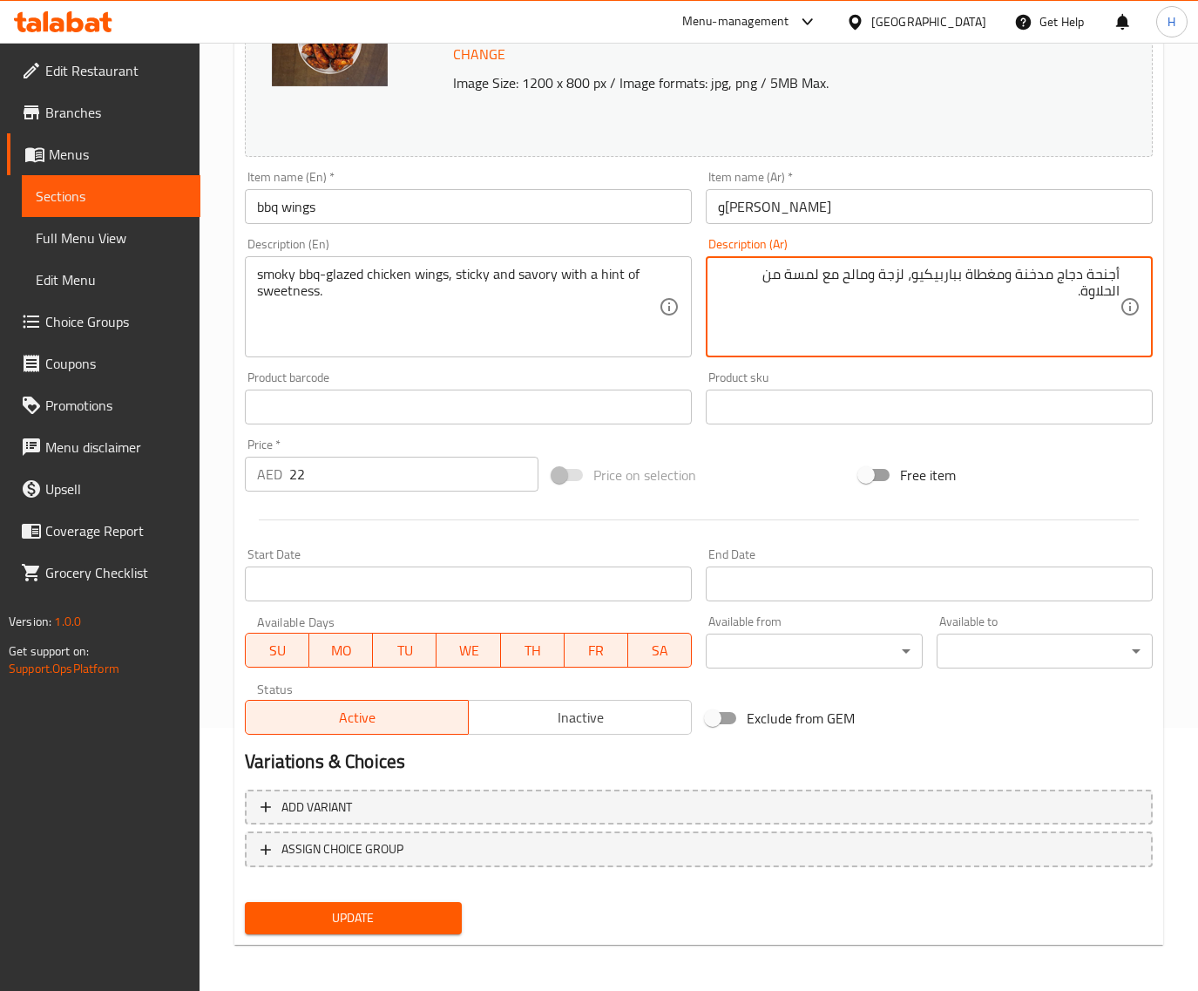
type textarea "أجنحة دجاج مدخنة ومغطاة بباربيكيو، لزجة ومالح مع لمسة من الحلاوة."
click at [407, 909] on span "Update" at bounding box center [353, 918] width 188 height 22
click at [415, 911] on span "Update" at bounding box center [353, 918] width 188 height 22
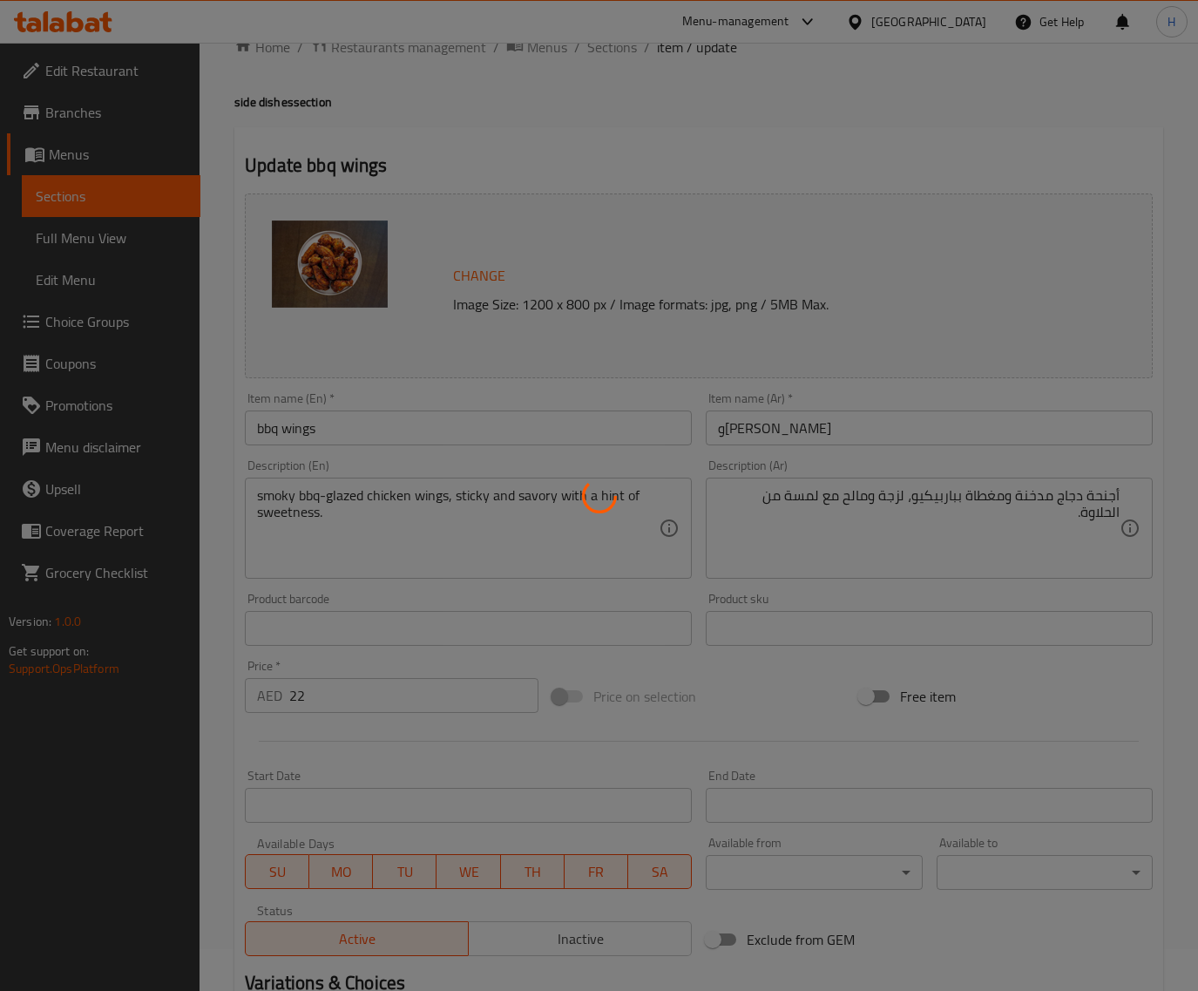
scroll to position [0, 0]
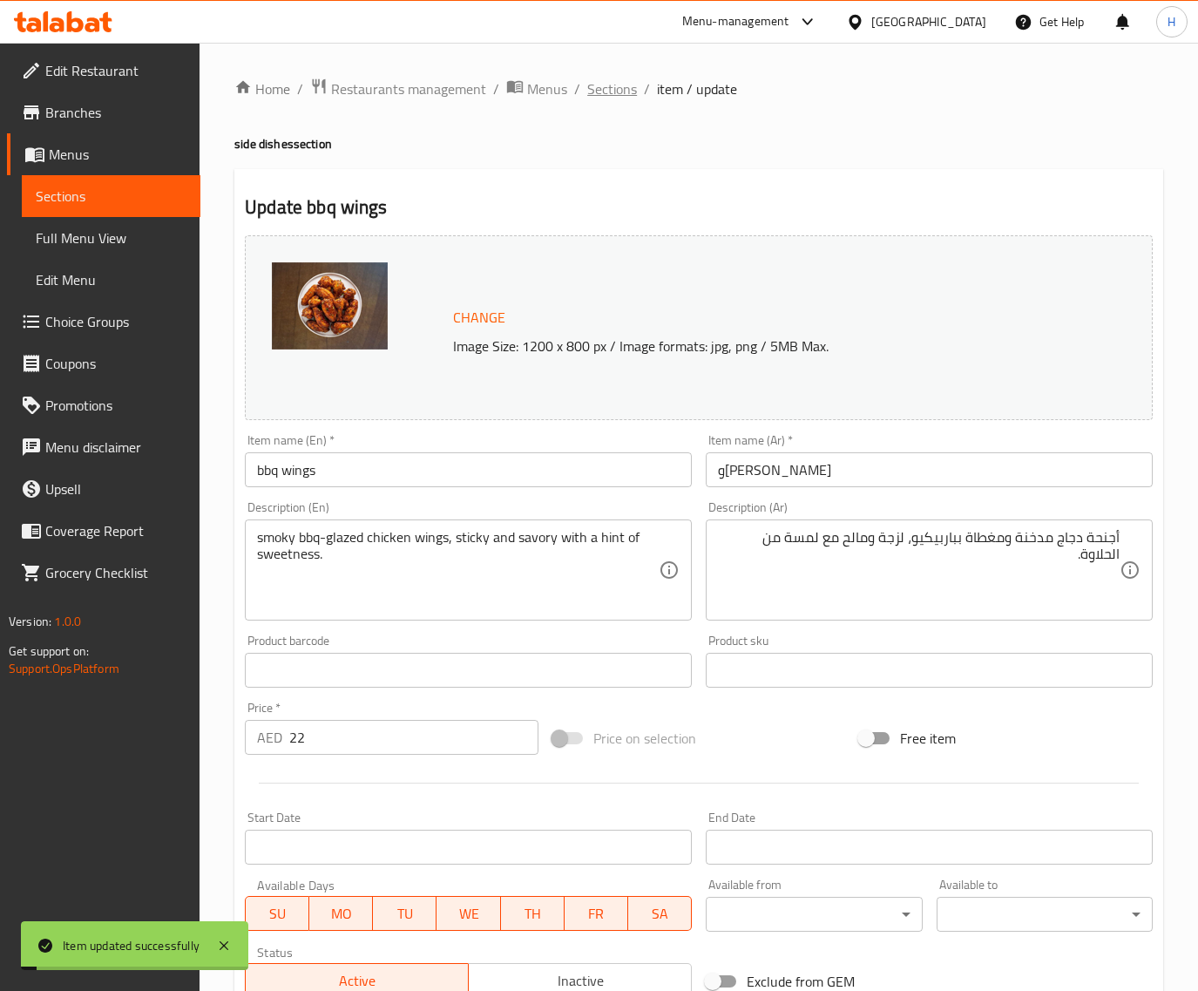
click at [613, 85] on span "Sections" at bounding box center [612, 88] width 50 height 21
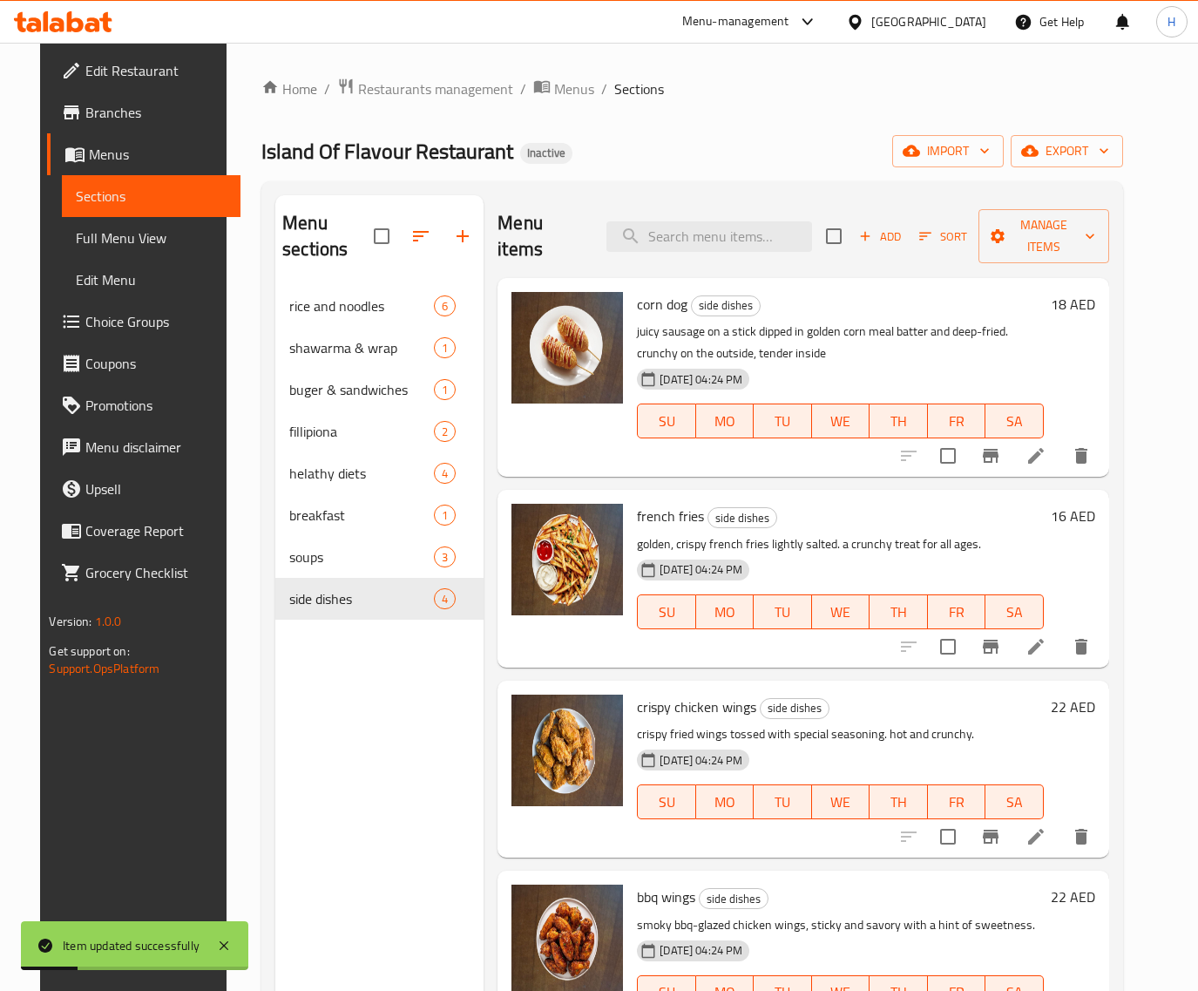
click at [144, 233] on span "Full Menu View" at bounding box center [151, 237] width 151 height 21
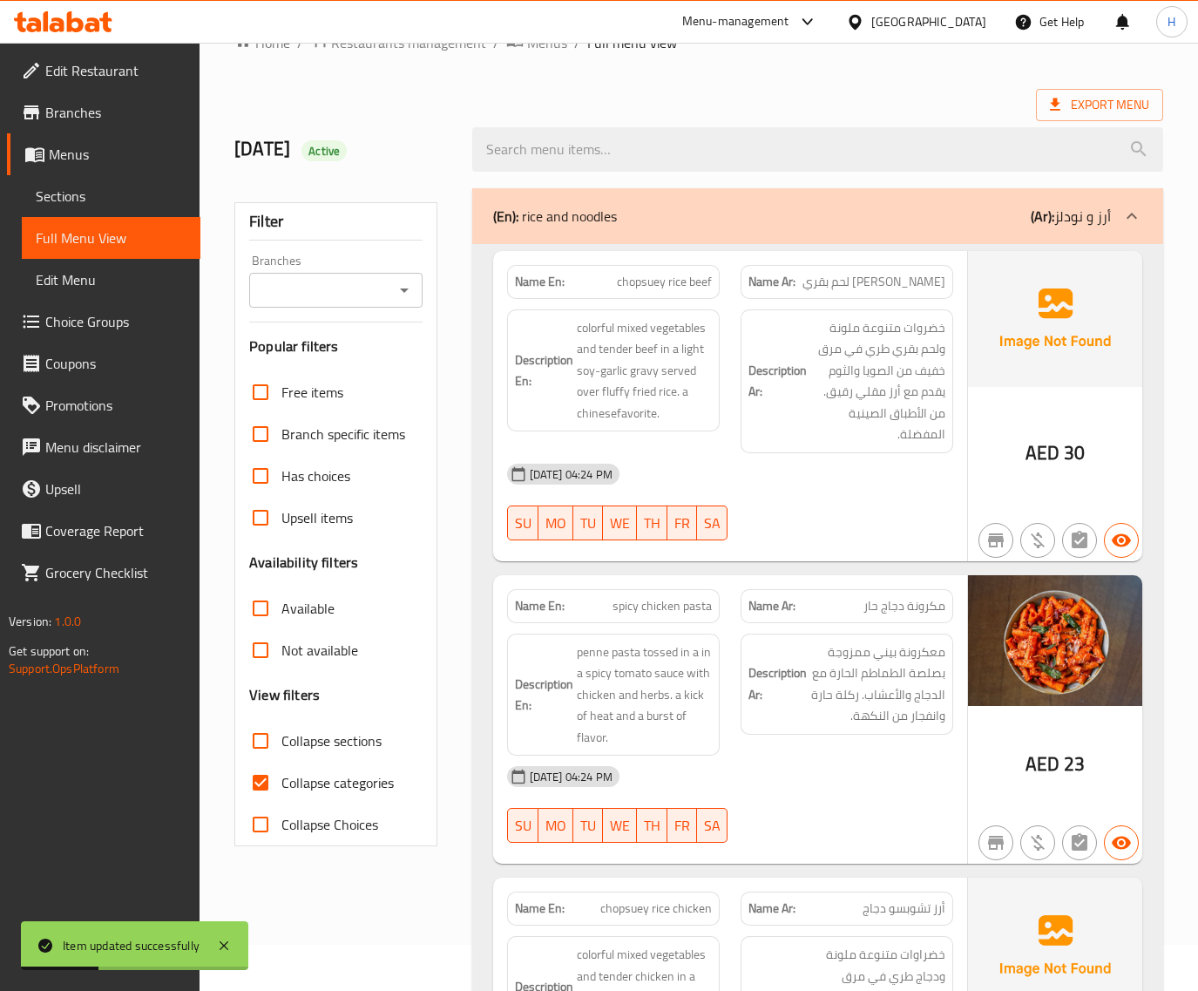
scroll to position [72, 0]
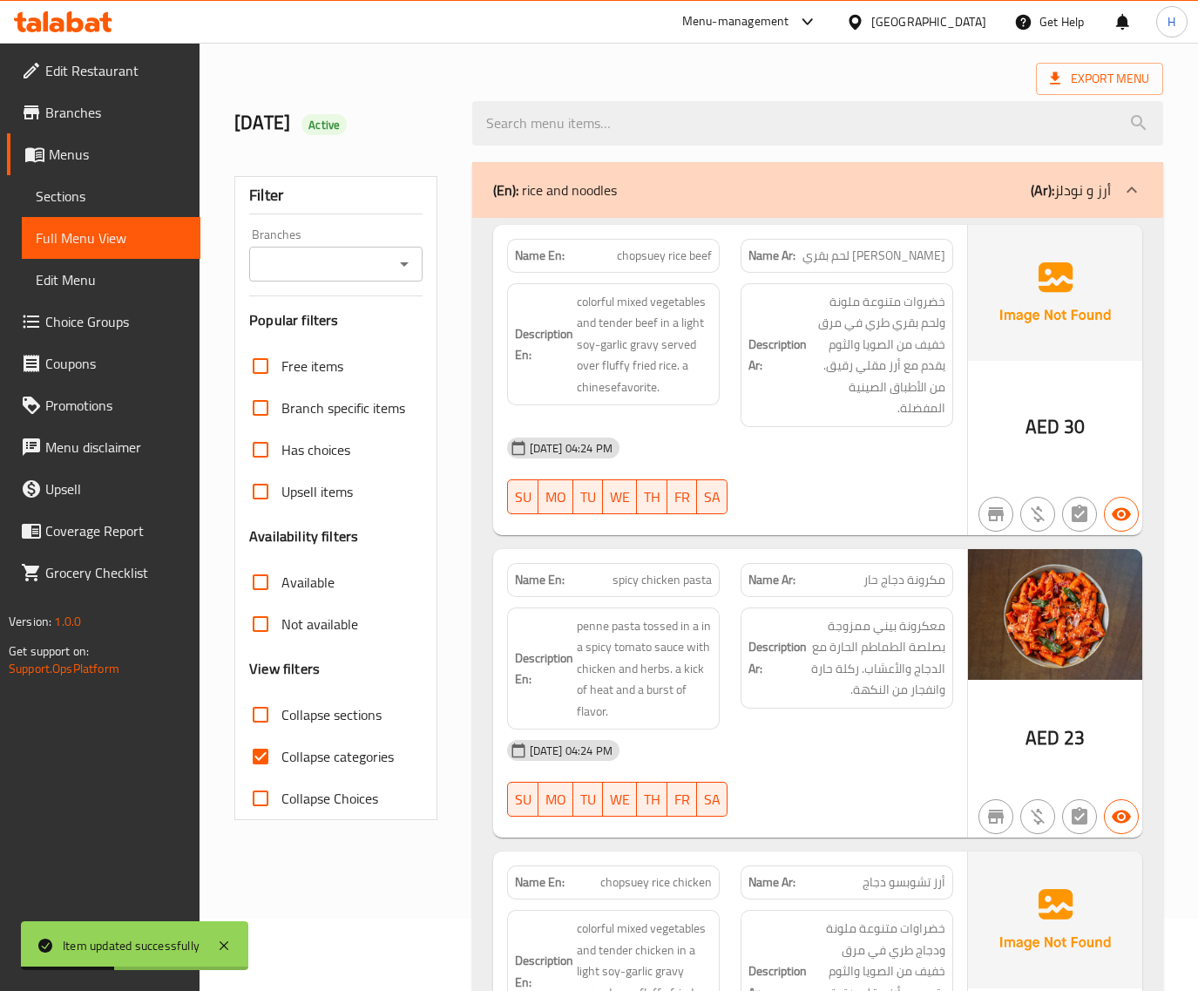
click at [331, 742] on label "Collapse categories" at bounding box center [317, 756] width 154 height 42
click at [281, 742] on input "Collapse categories" at bounding box center [261, 756] width 42 height 42
checkbox input "false"
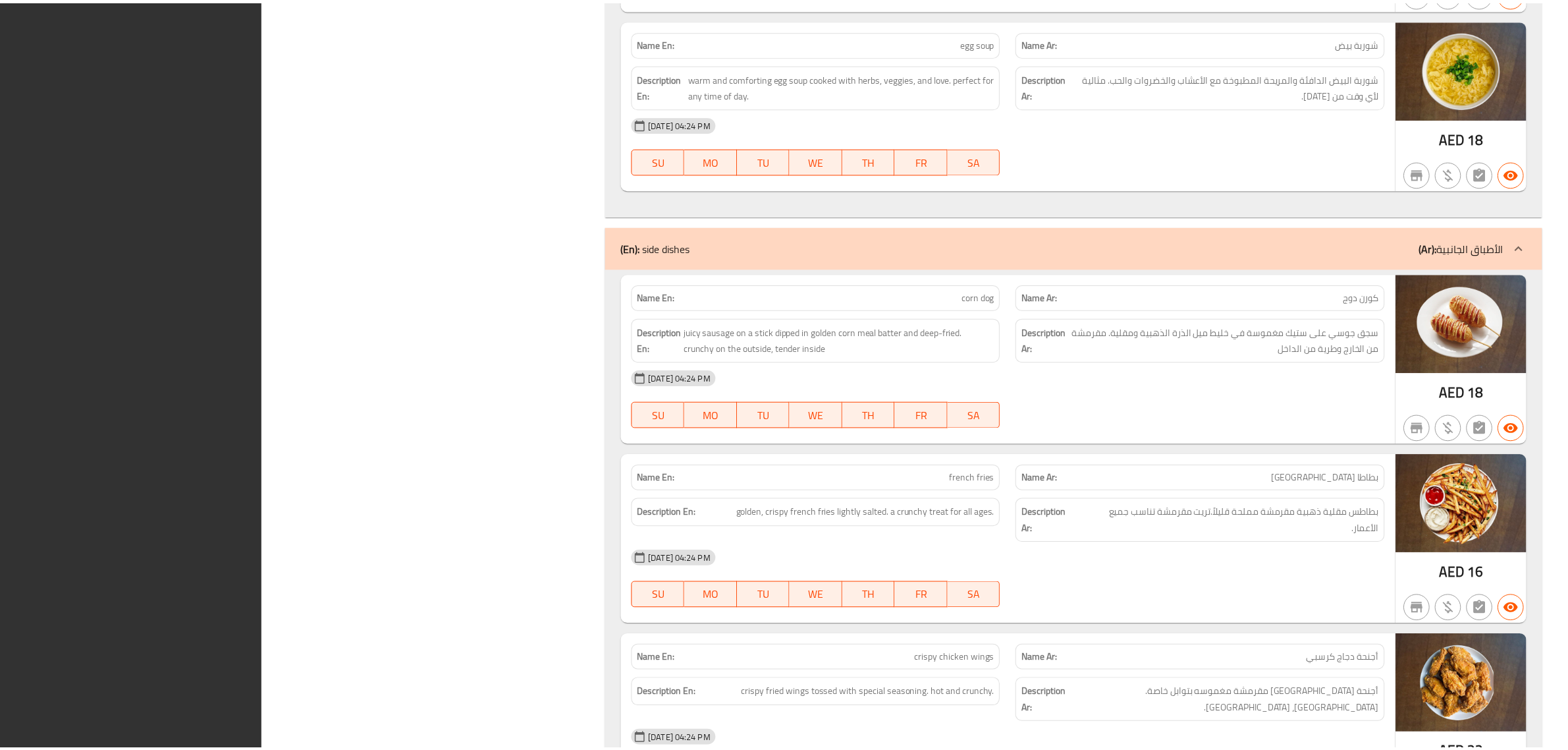
scroll to position [3953, 0]
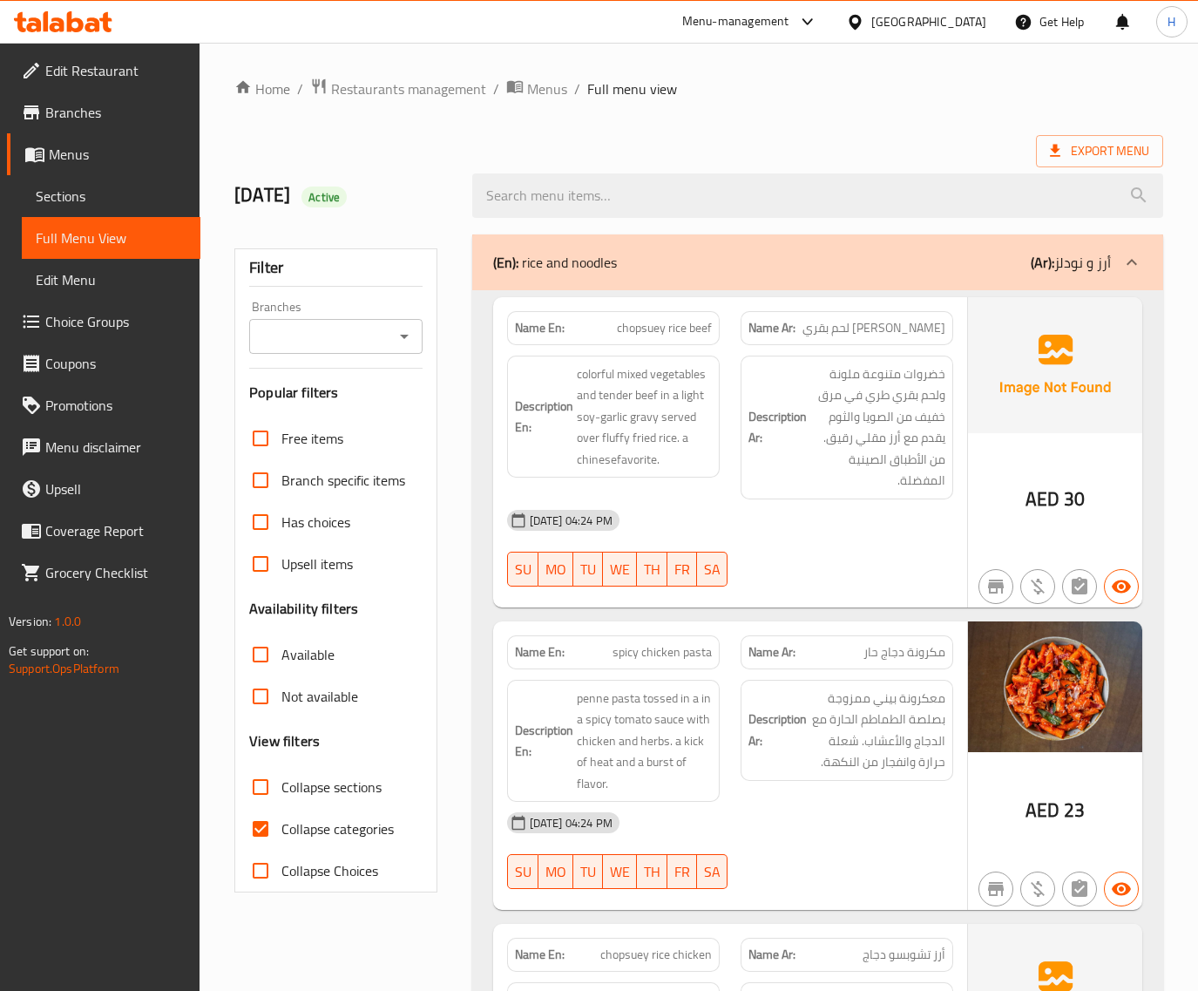
drag, startPoint x: 101, startPoint y: 198, endPoint x: 124, endPoint y: 194, distance: 22.9
click at [101, 198] on span "Sections" at bounding box center [111, 196] width 151 height 21
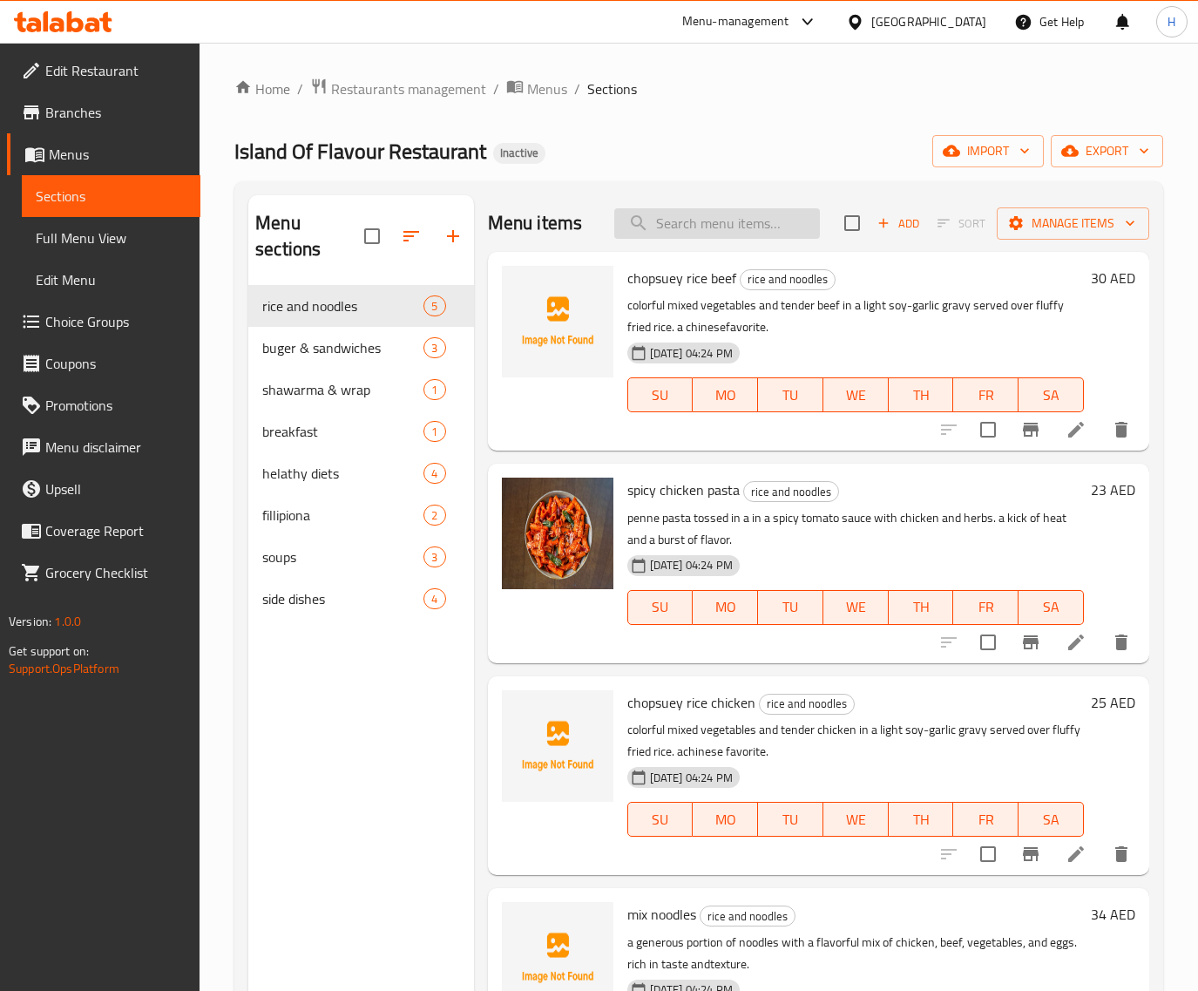
click at [732, 232] on input "search" at bounding box center [717, 223] width 206 height 30
paste input "spicy chicken pasta"
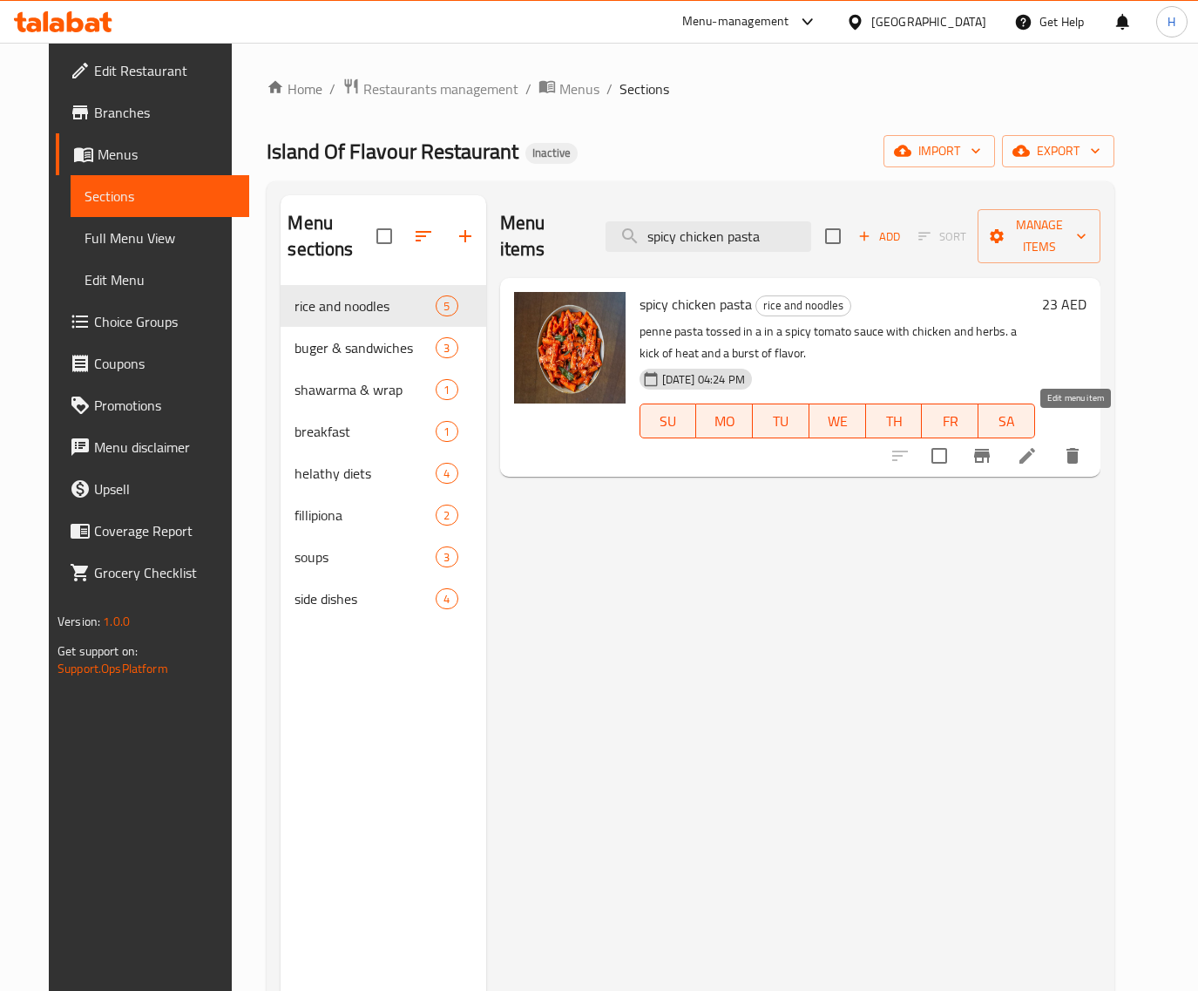
type input "spicy chicken pasta"
click at [1038, 445] on icon at bounding box center [1027, 455] width 21 height 21
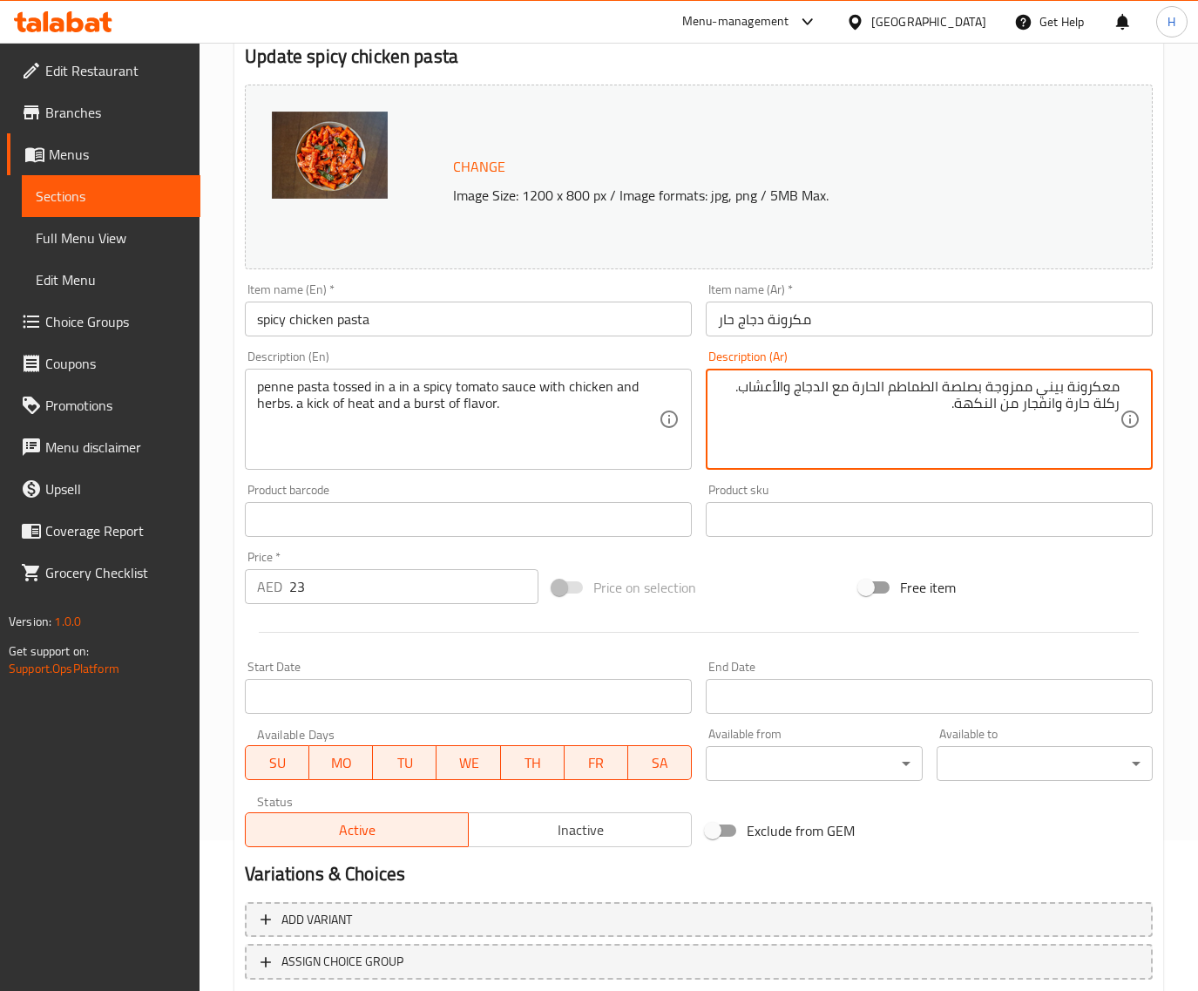
scroll to position [218, 0]
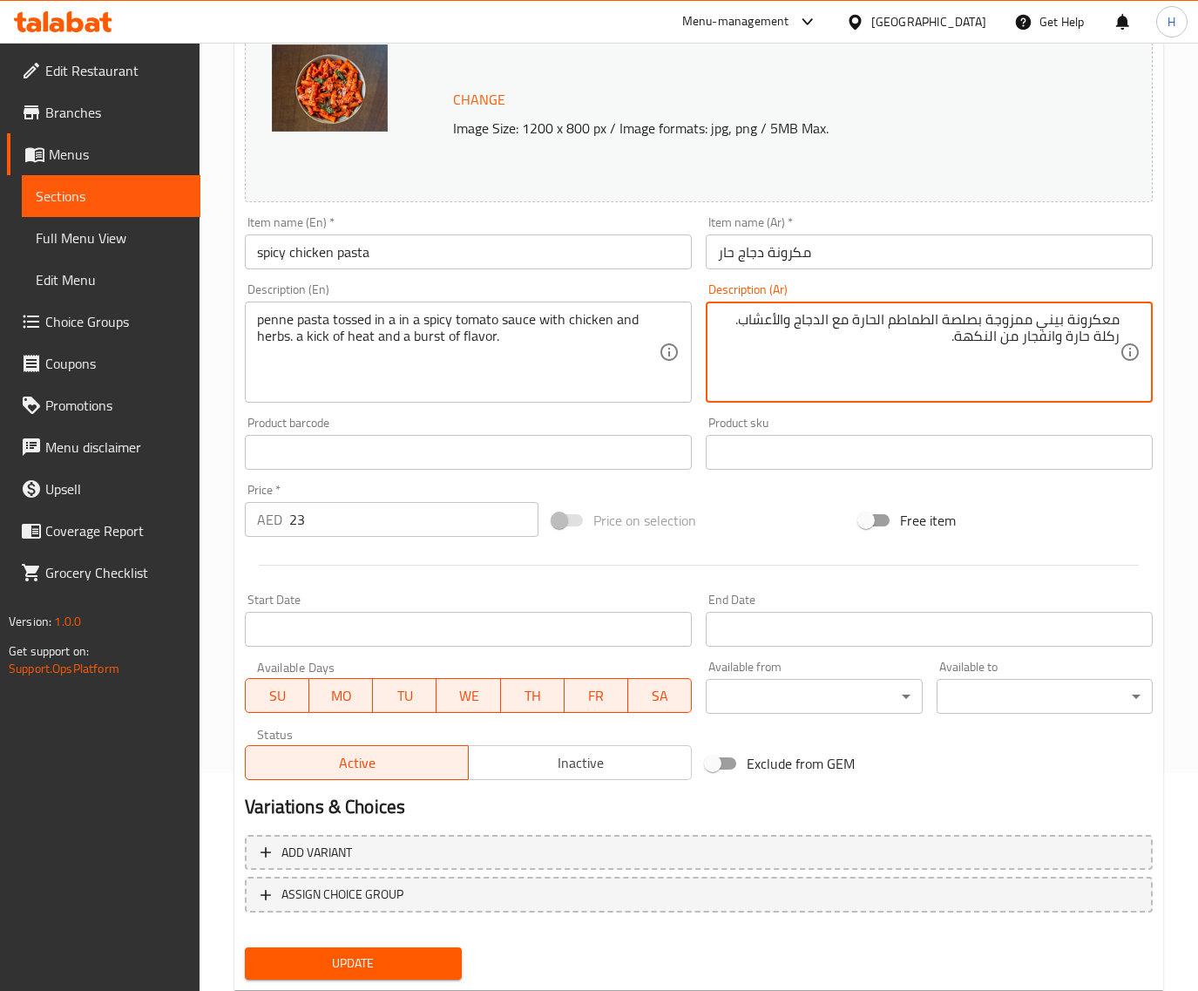
type textarea "معكرونة بيني ممزوجة بصلصة الطماطم الحارة مع الدجاج والأعشاب. ركلة حارة وانفجار …"
click at [442, 948] on button "Update" at bounding box center [353, 963] width 216 height 32
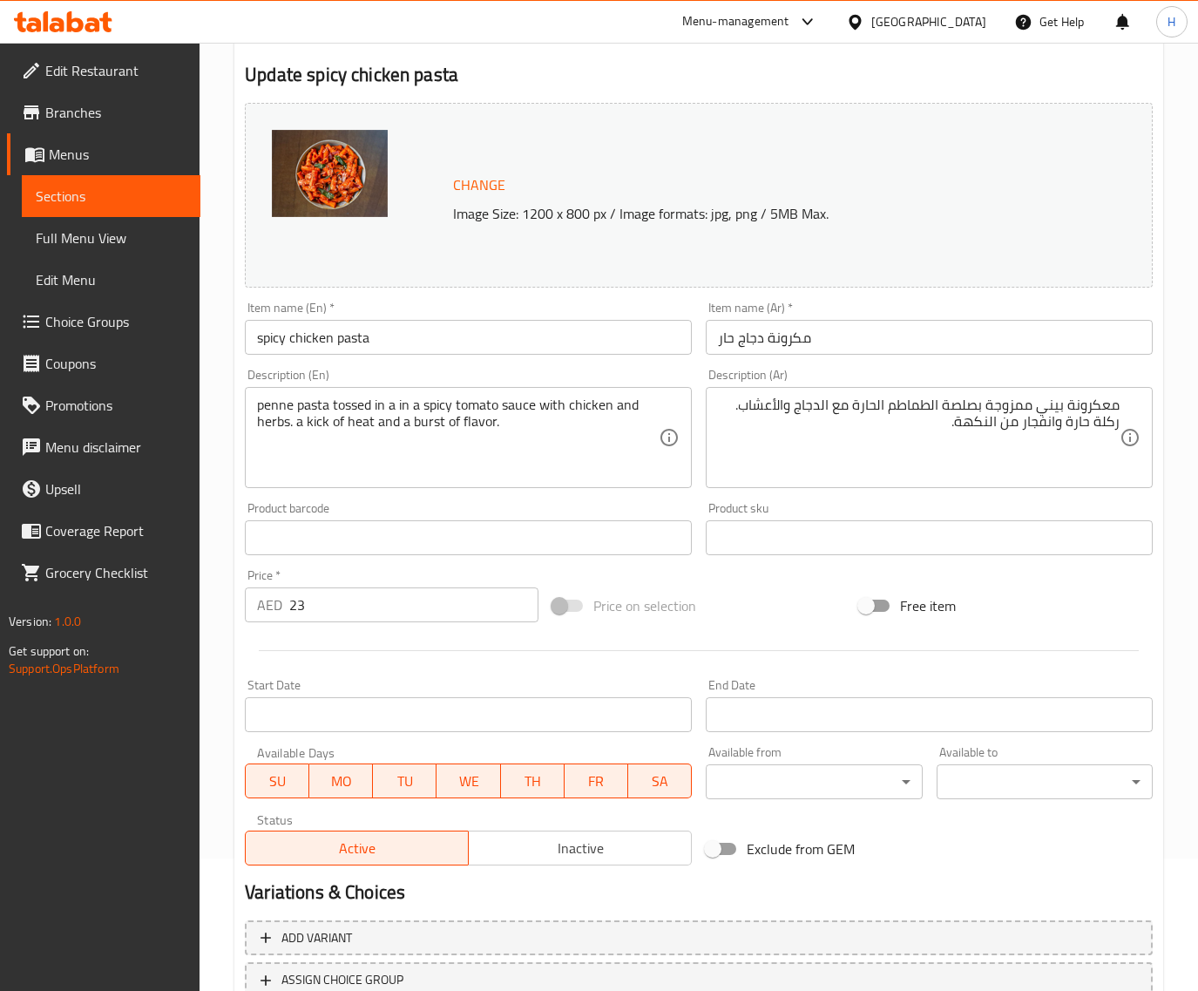
scroll to position [263, 0]
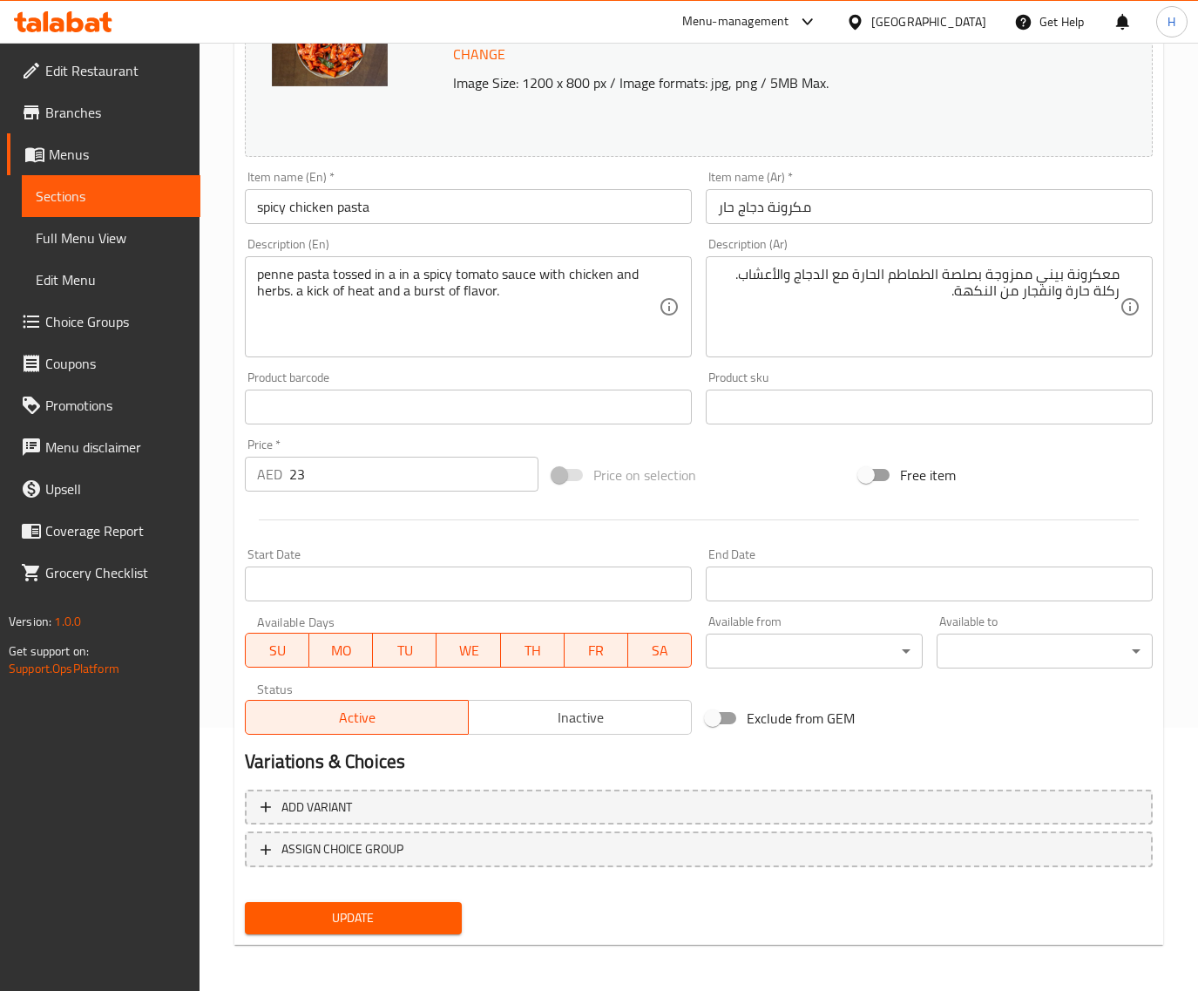
click at [411, 920] on span "Update" at bounding box center [353, 918] width 188 height 22
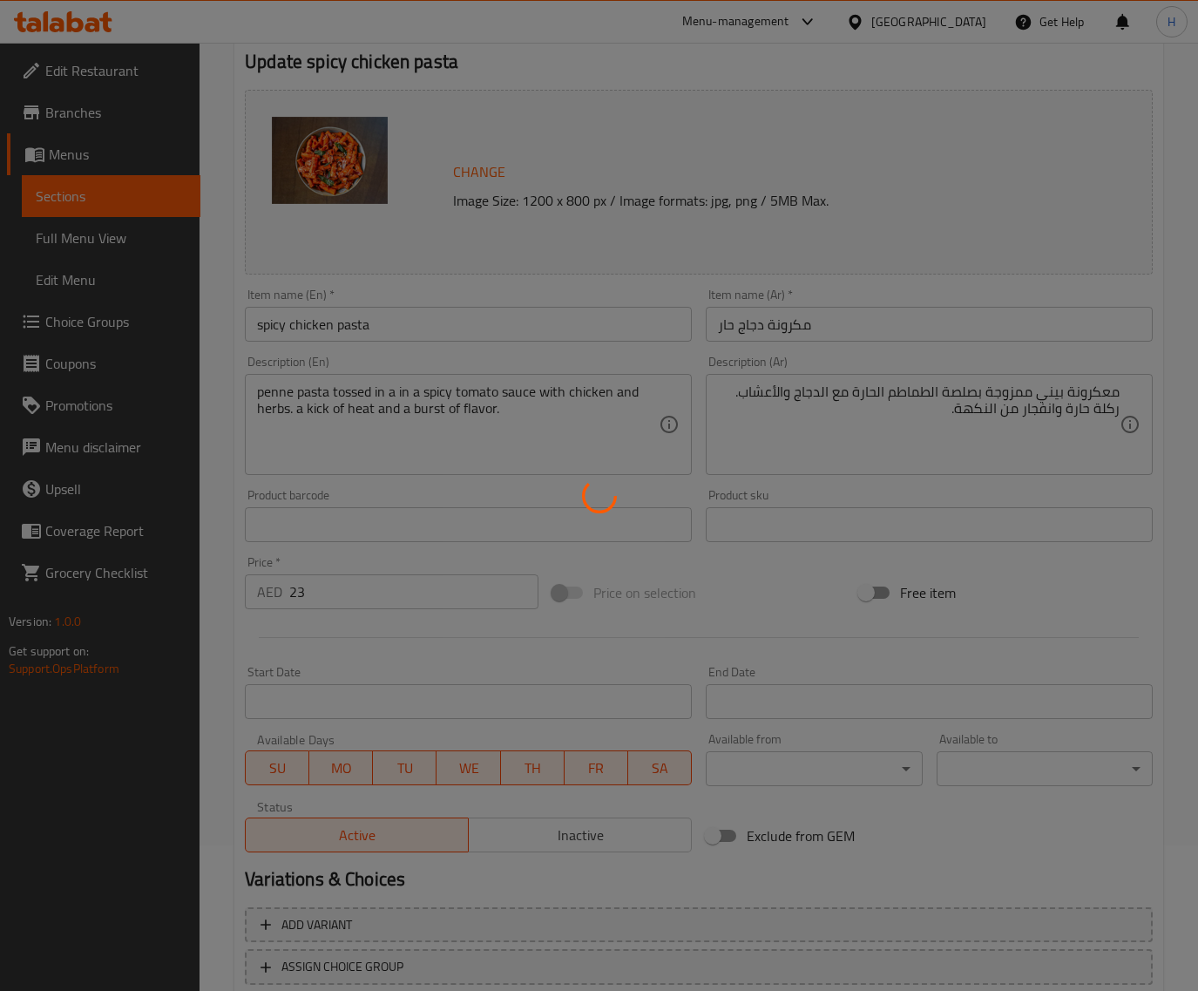
scroll to position [0, 0]
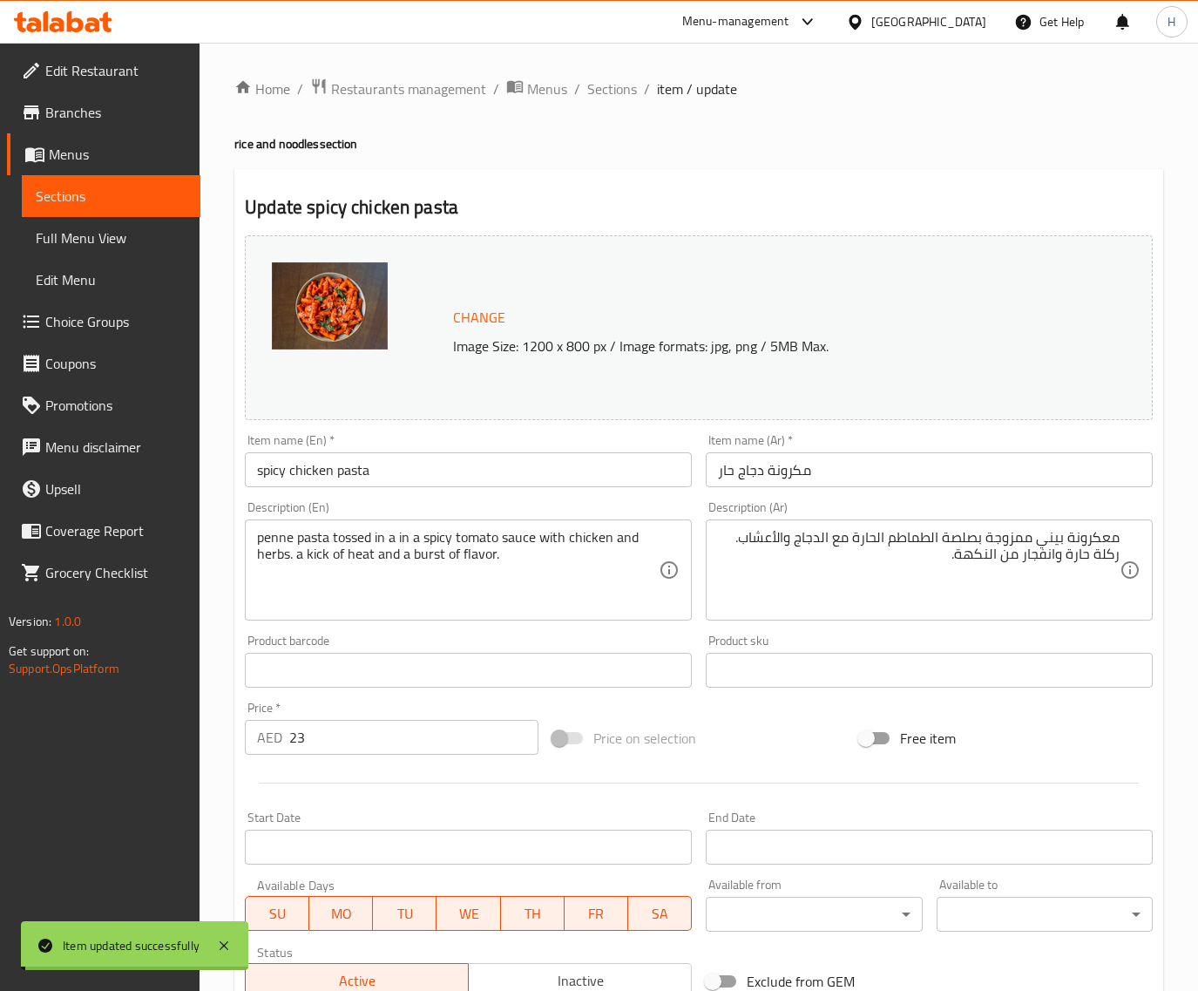
drag, startPoint x: 623, startPoint y: 87, endPoint x: 615, endPoint y: 26, distance: 61.5
click at [623, 87] on span "Sections" at bounding box center [612, 88] width 50 height 21
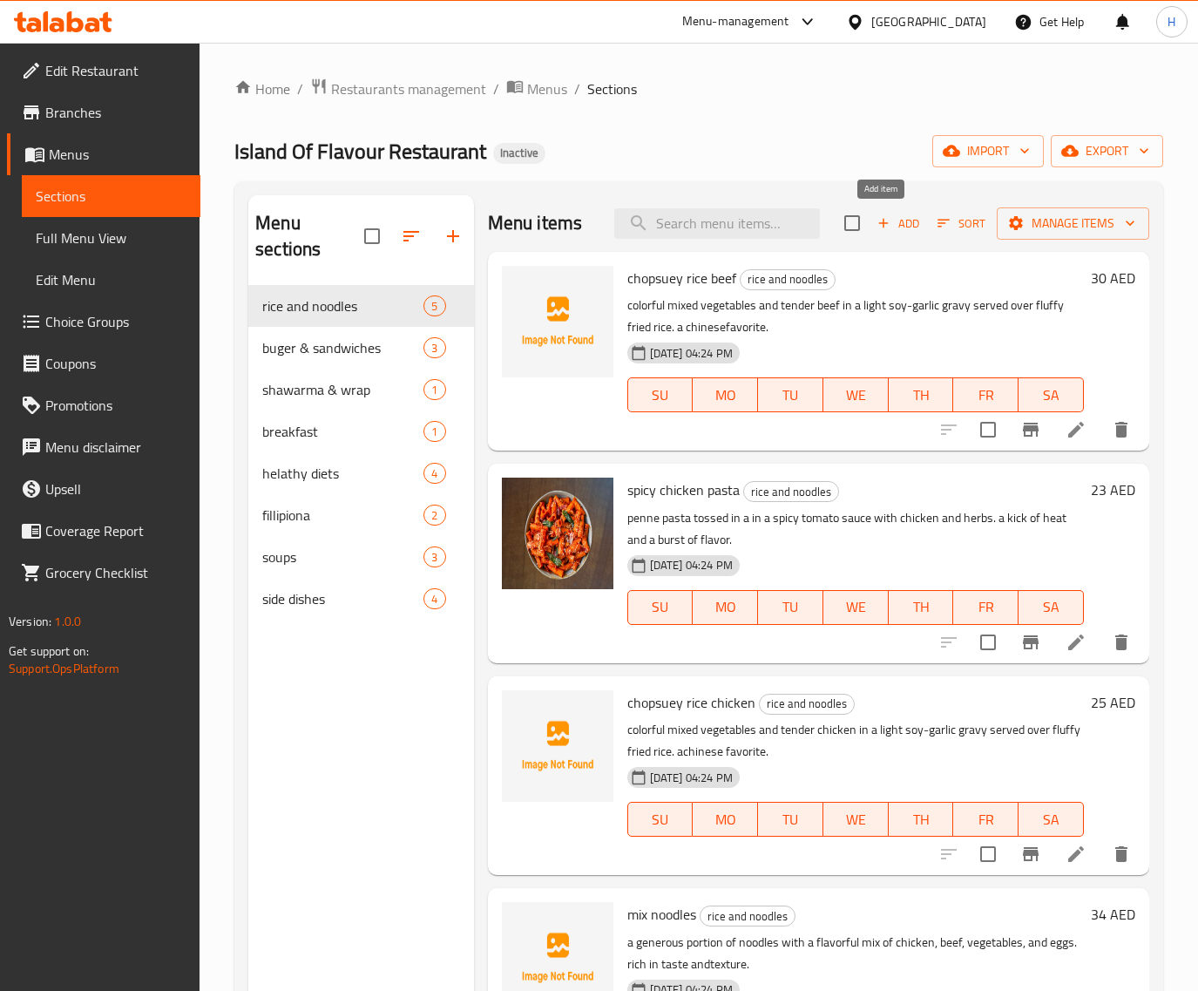
click at [891, 220] on span "Add" at bounding box center [898, 223] width 47 height 20
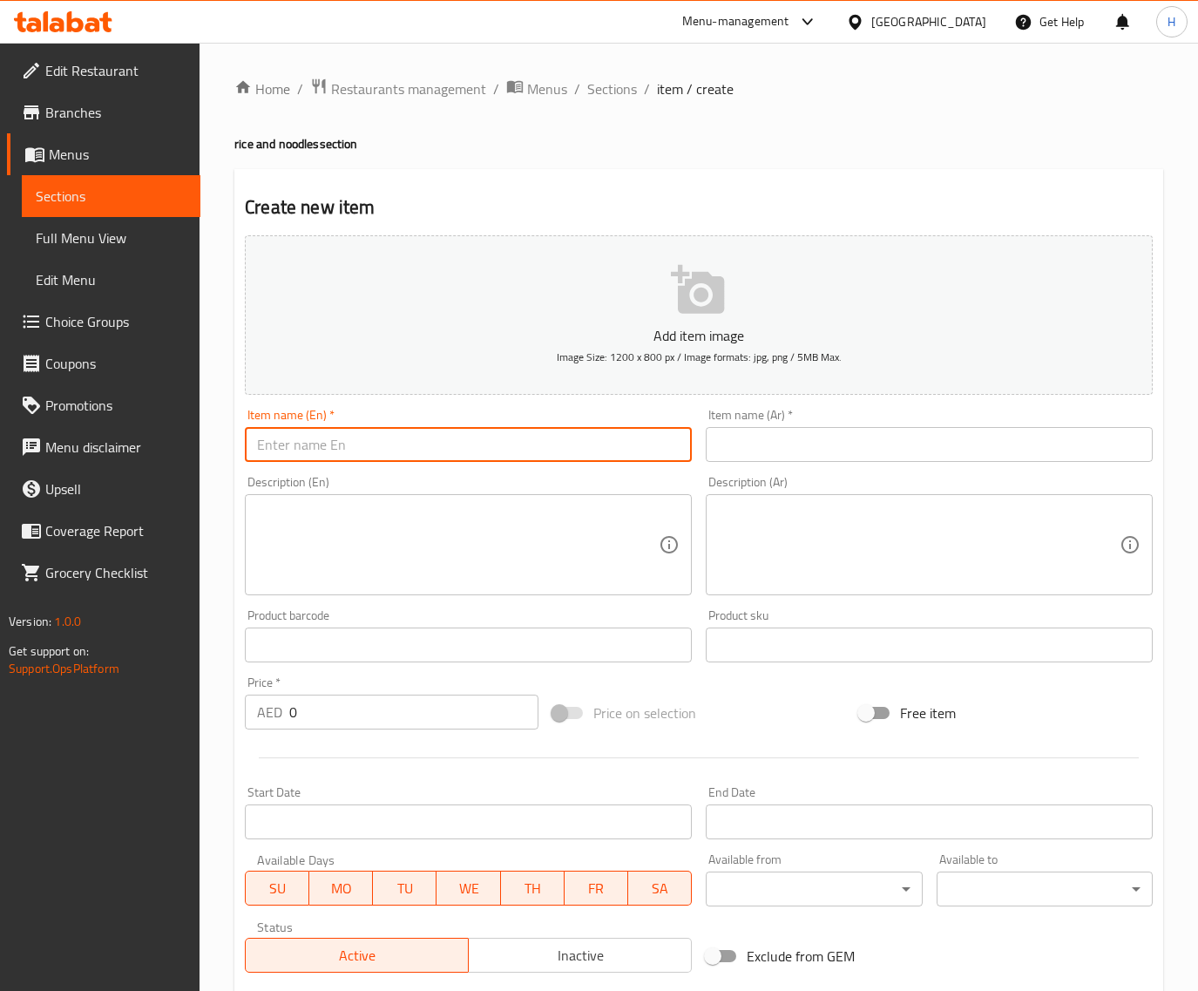
click at [415, 442] on input "text" at bounding box center [468, 444] width 447 height 35
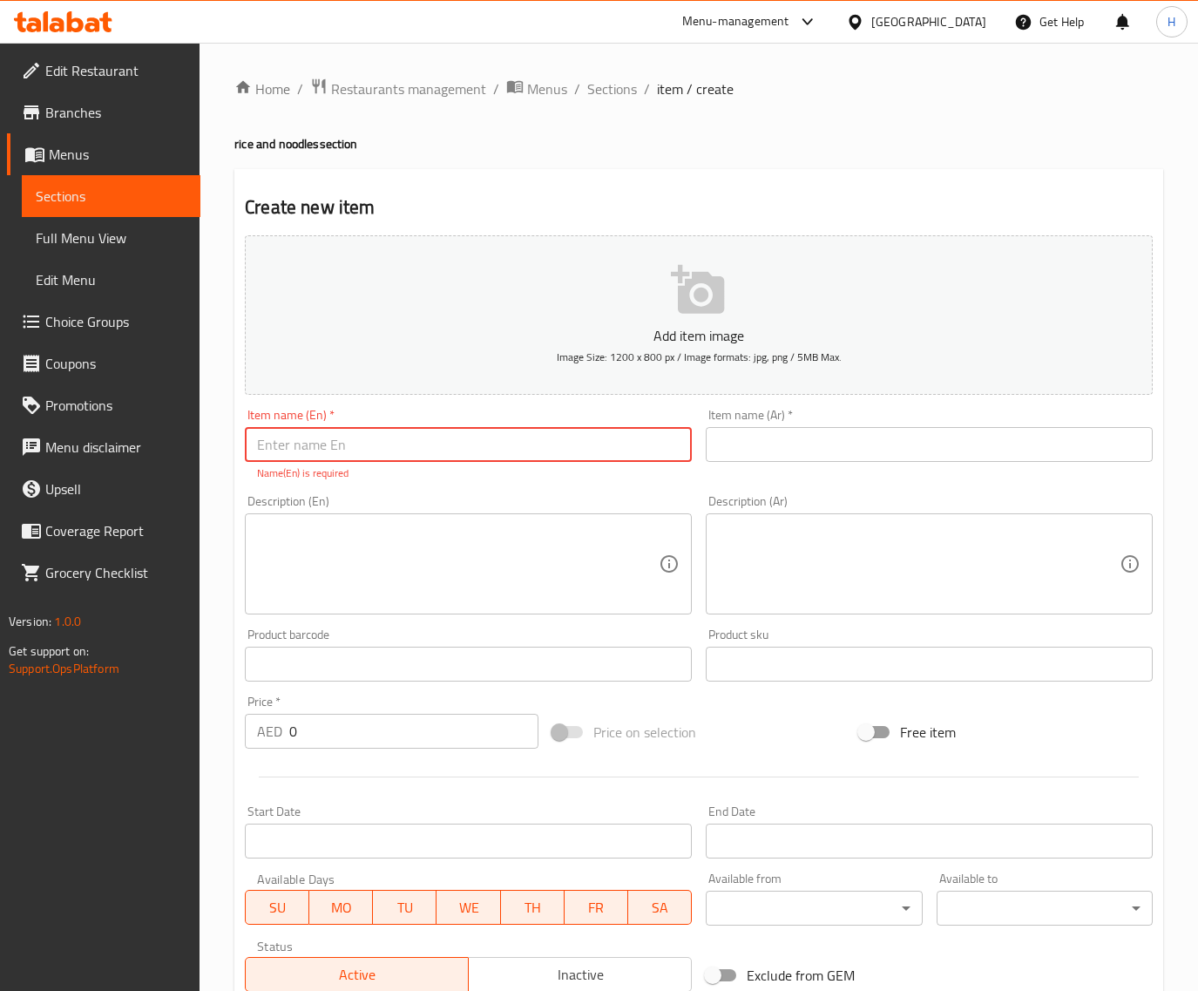
click at [458, 551] on textarea at bounding box center [458, 564] width 402 height 83
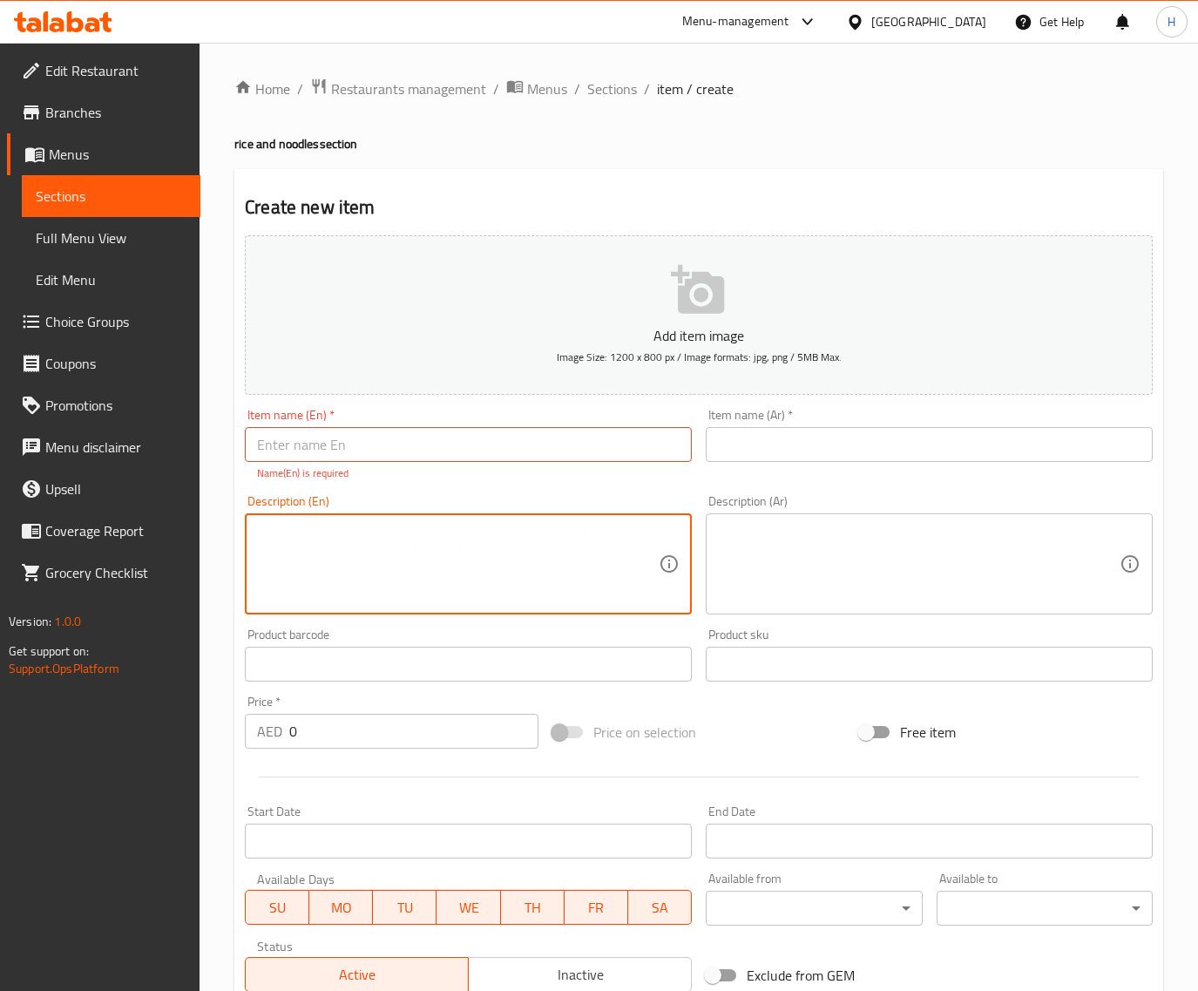
paste textarea "sizzling chicken cooked mongolian-style in a savory garlic-soy sauce over perfe…"
type textarea "sizzling chicken cooked mongolian-style in a savory garlic-soy sauce over perfe…"
click at [362, 445] on input "text" at bounding box center [468, 444] width 447 height 35
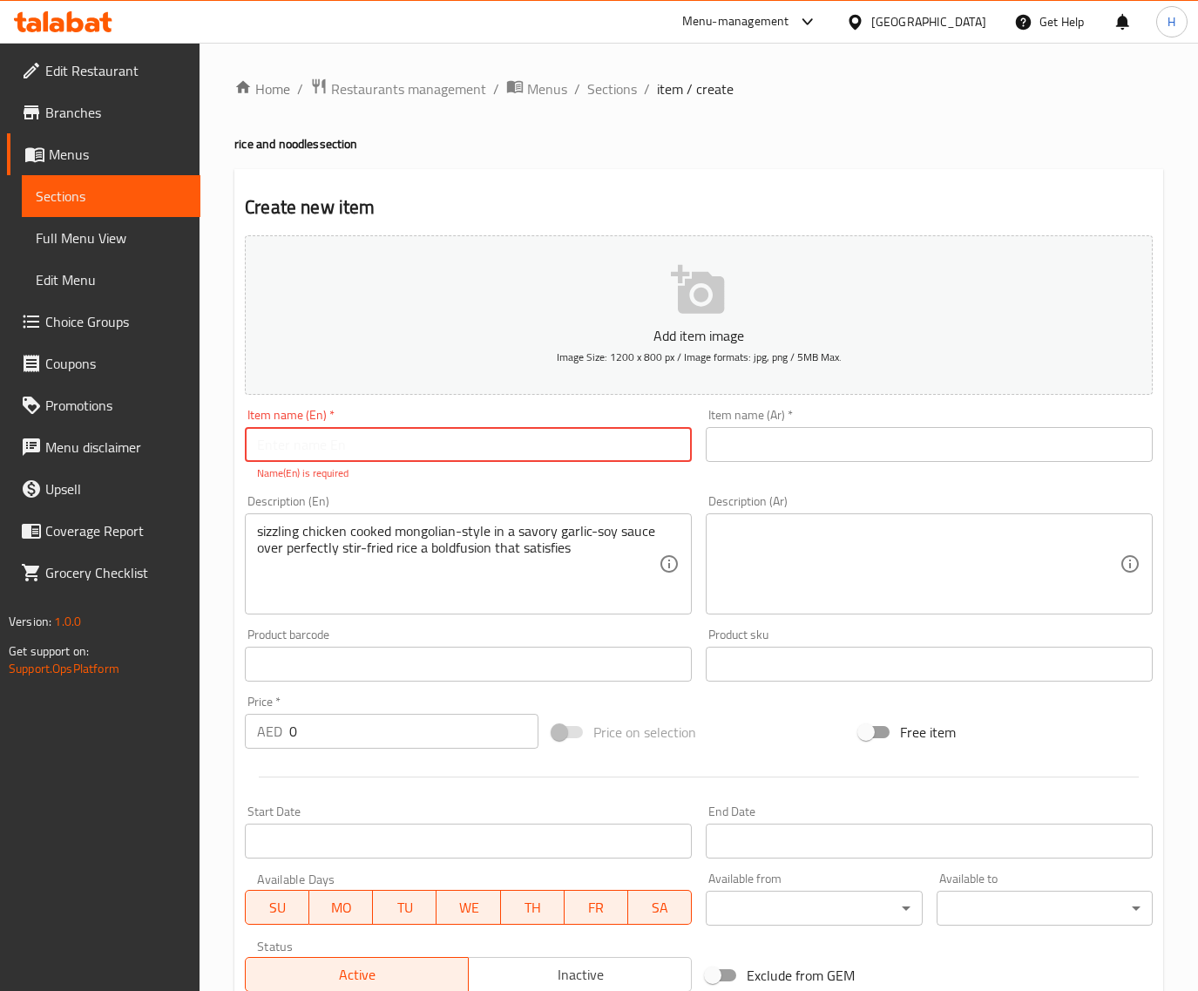
paste input "chicken monogolian rice"
type input "chicken monogolian rice"
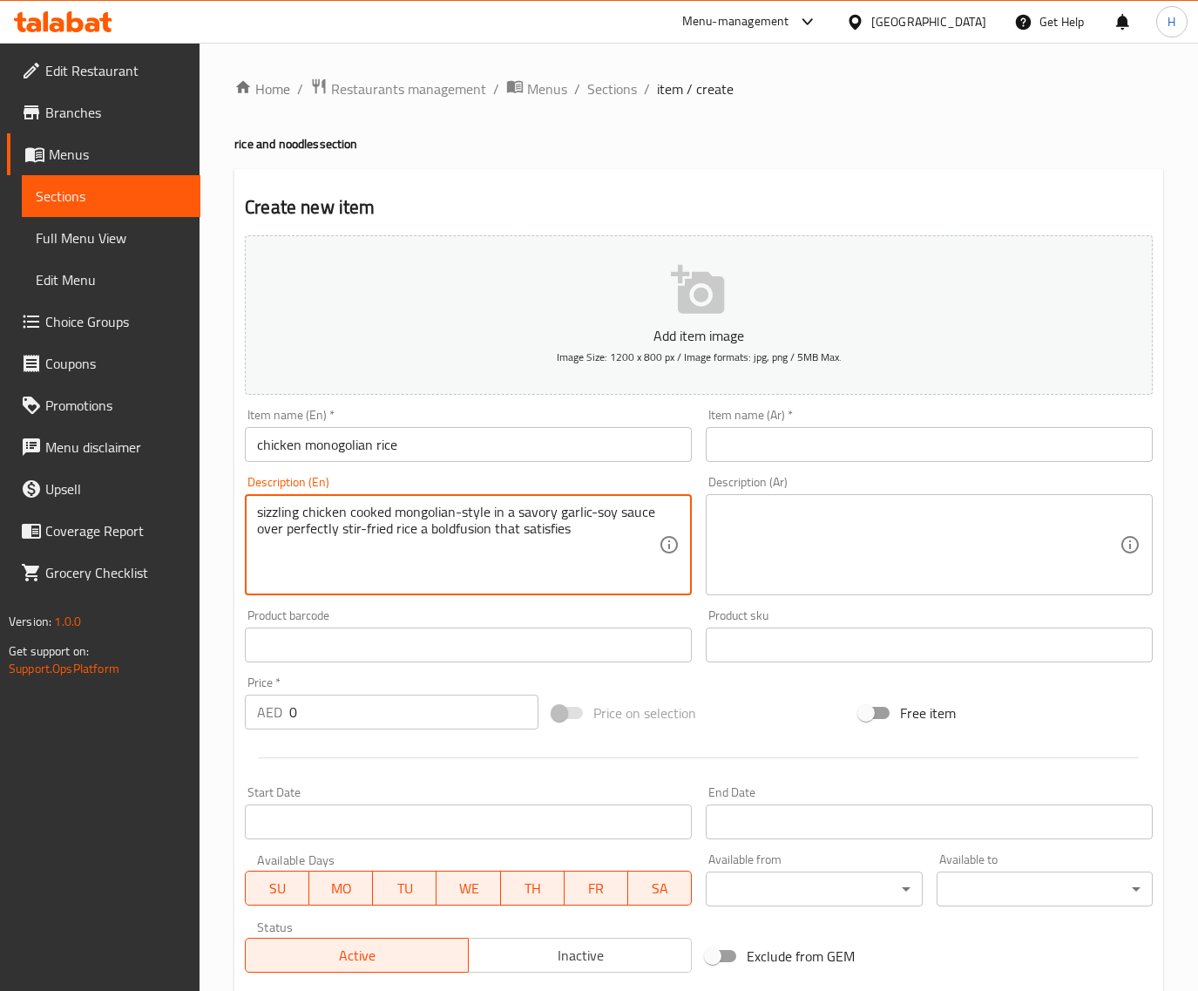
click at [335, 444] on input "chicken monogolian rice" at bounding box center [468, 444] width 447 height 35
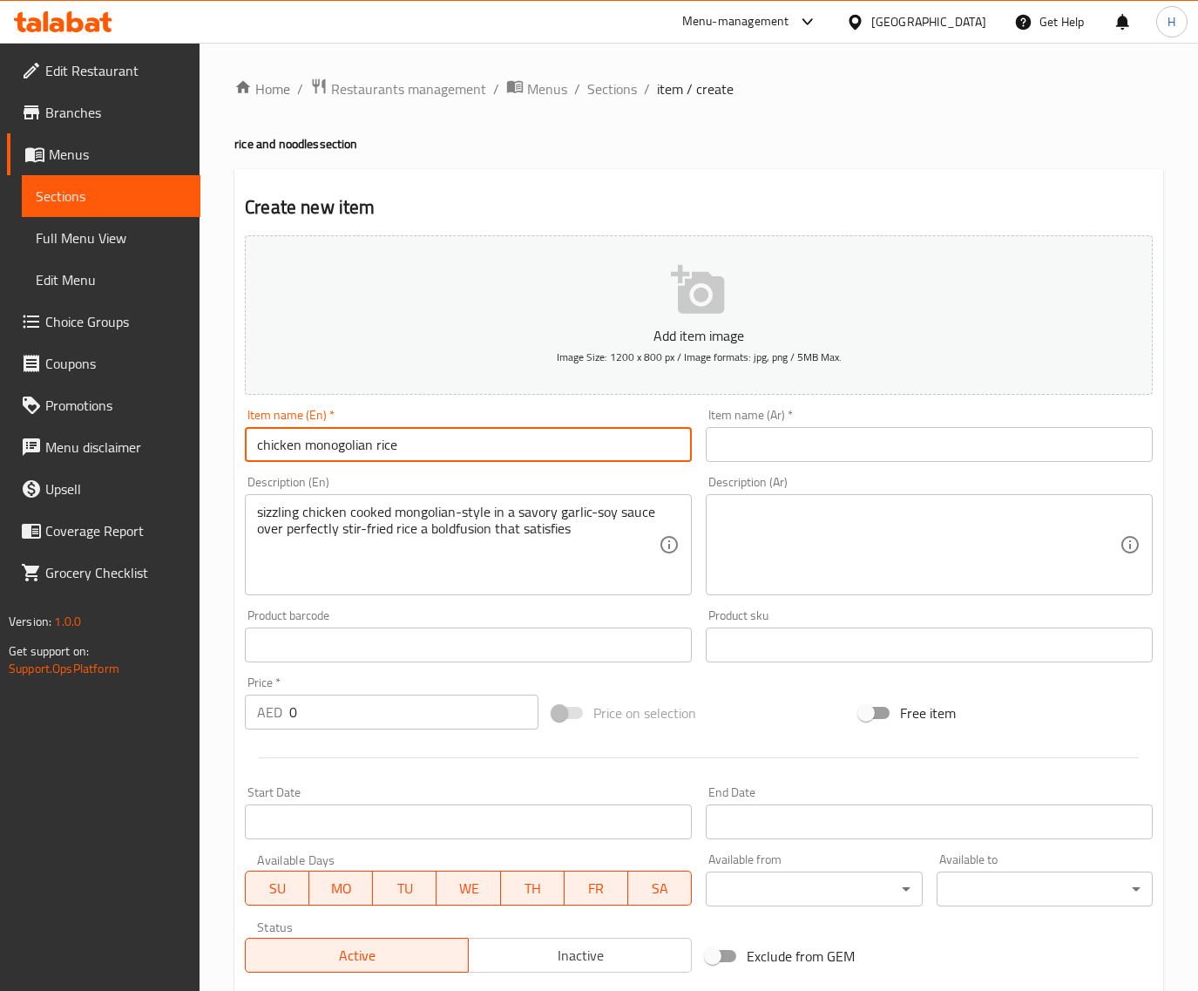
click at [335, 444] on input "chicken monogolian rice" at bounding box center [468, 444] width 447 height 35
click at [838, 447] on input "text" at bounding box center [929, 444] width 447 height 35
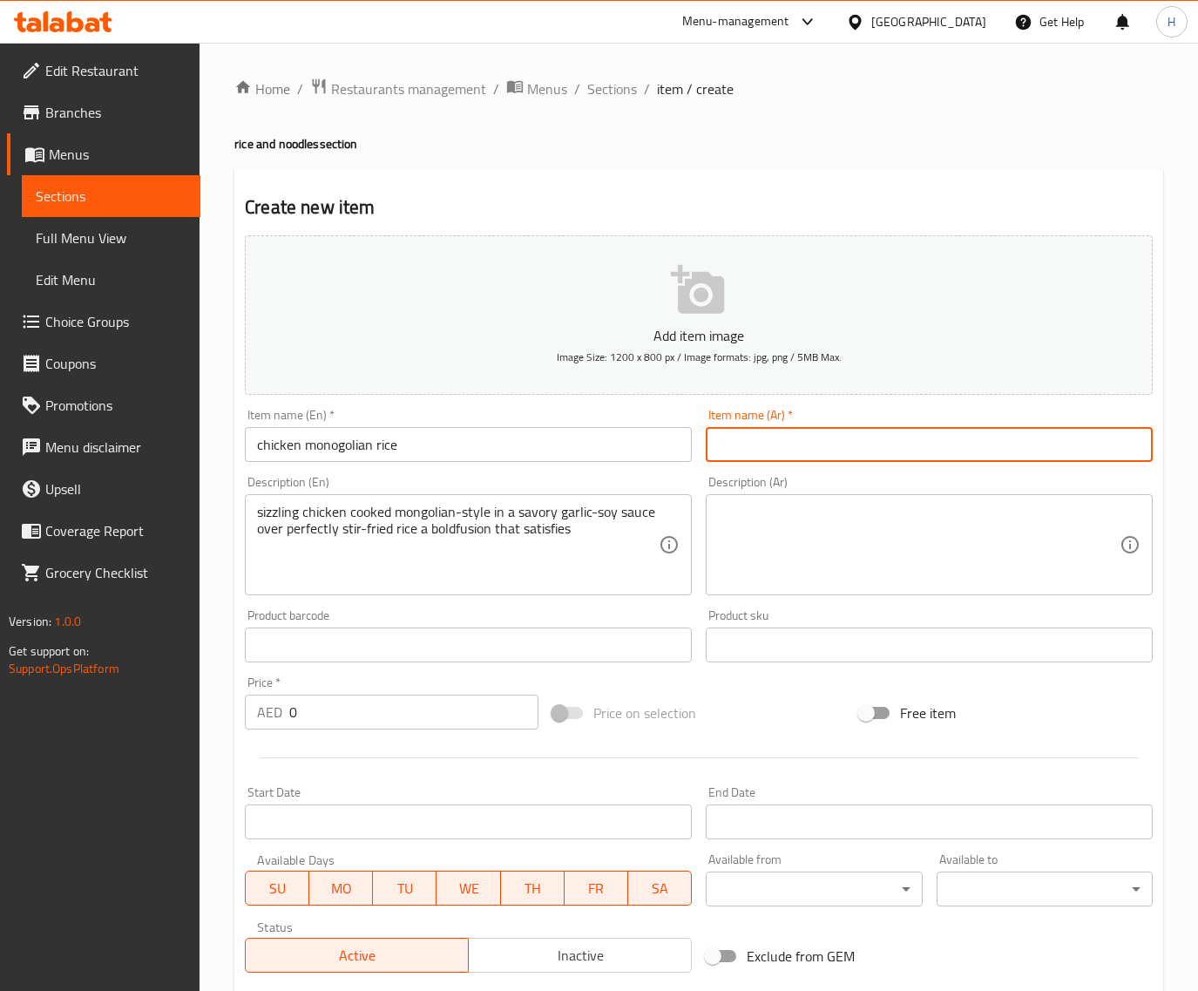
paste input "أرز مونوغوليان بالدجاج"
type input "أرز مونوغوليان بالدجاج"
click at [578, 493] on div "Description (En) sizzling chicken cooked mongolian-style in a savory garlic-soy…" at bounding box center [468, 535] width 447 height 119
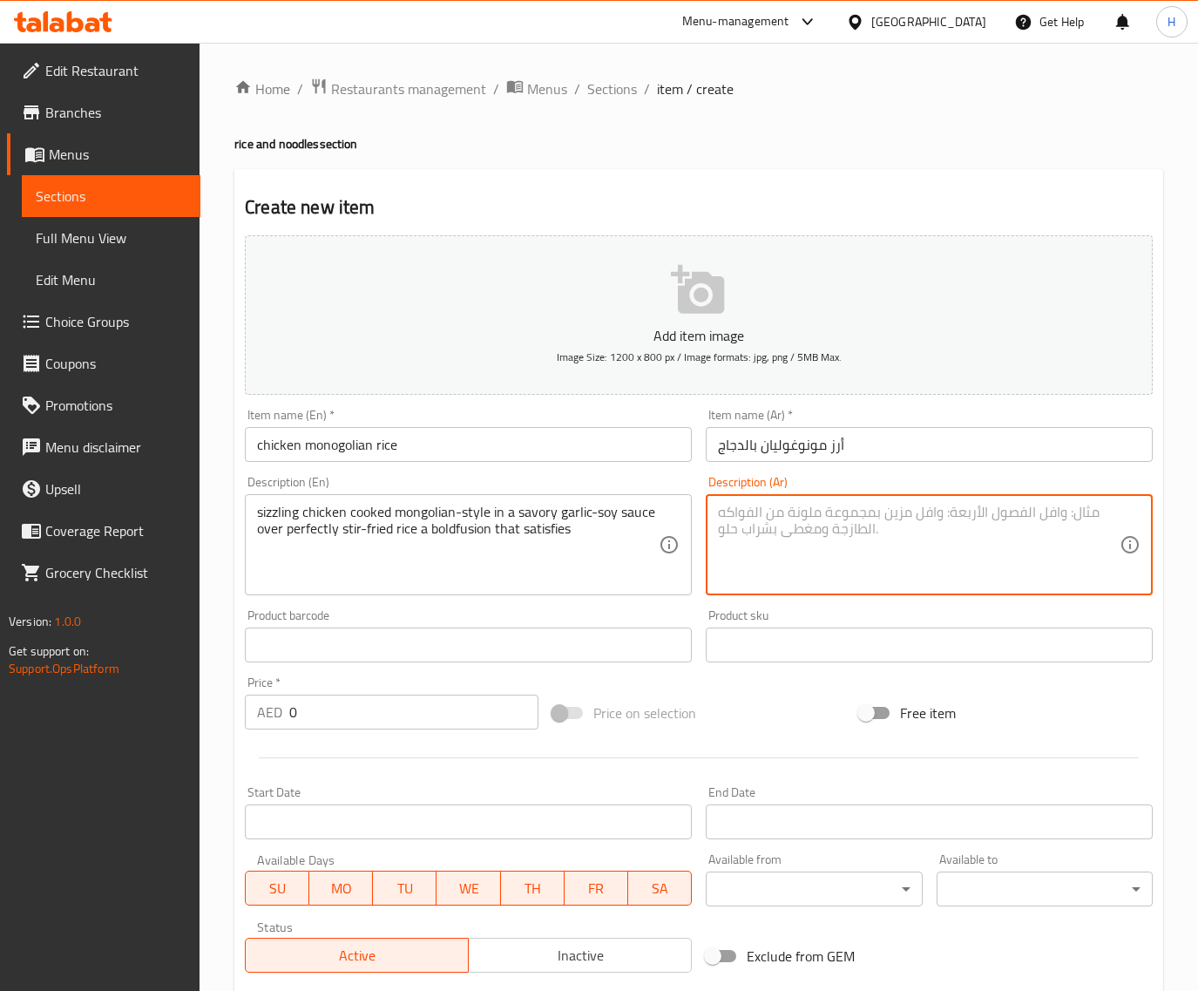
click at [903, 534] on textarea at bounding box center [919, 545] width 402 height 83
paste textarea "دجاج ساخن مطبوخ على الطريقة المنغولية في صلصة الثوم والصويا اللذيذة فوق أرز مقل…"
click at [1086, 529] on textarea "دجاج سيزلينج مطبوخ على الطريقة المنغولية في صلصة الثوم والصويا اللذيذة فوق أرز …" at bounding box center [919, 545] width 402 height 83
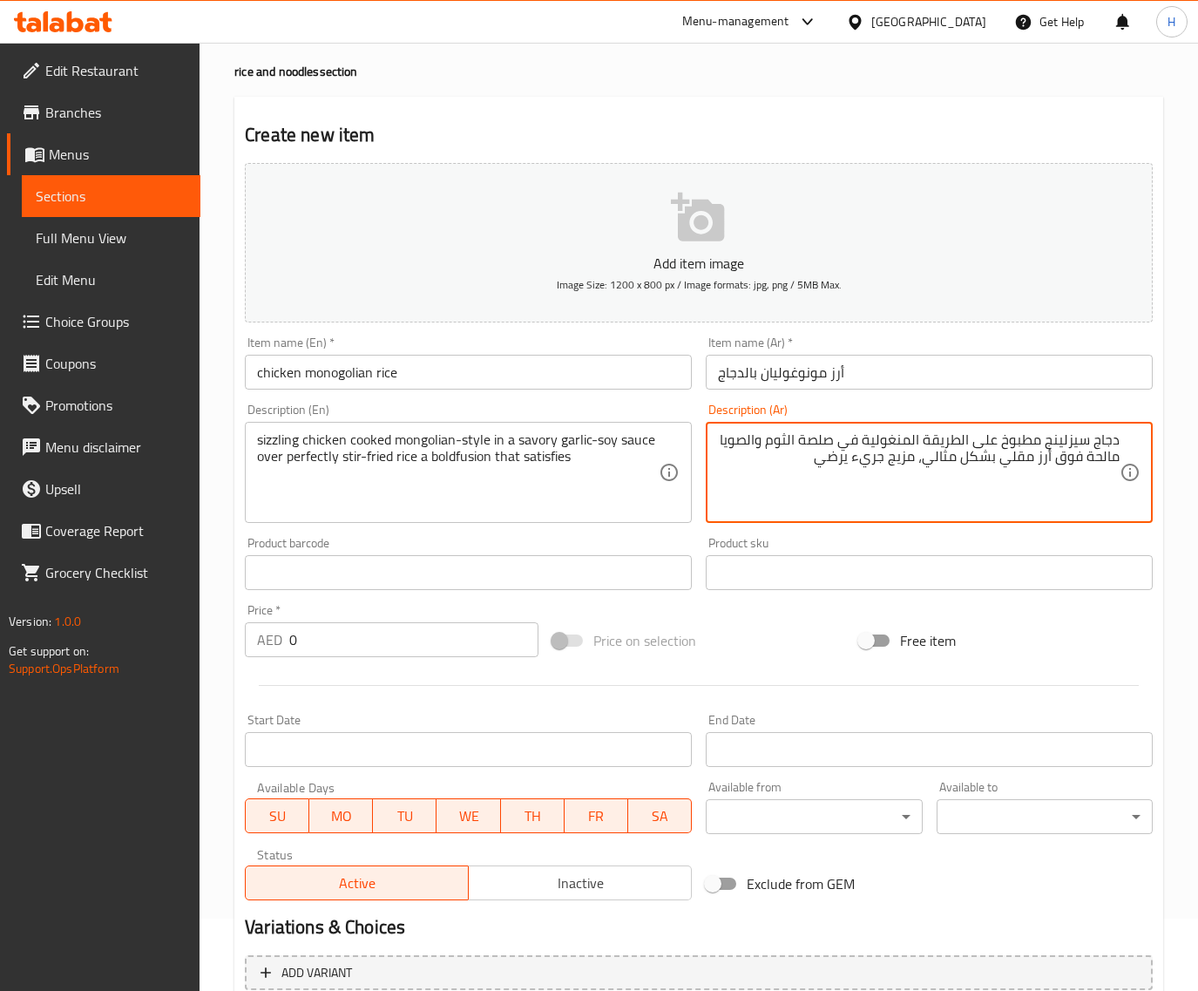
scroll to position [237, 0]
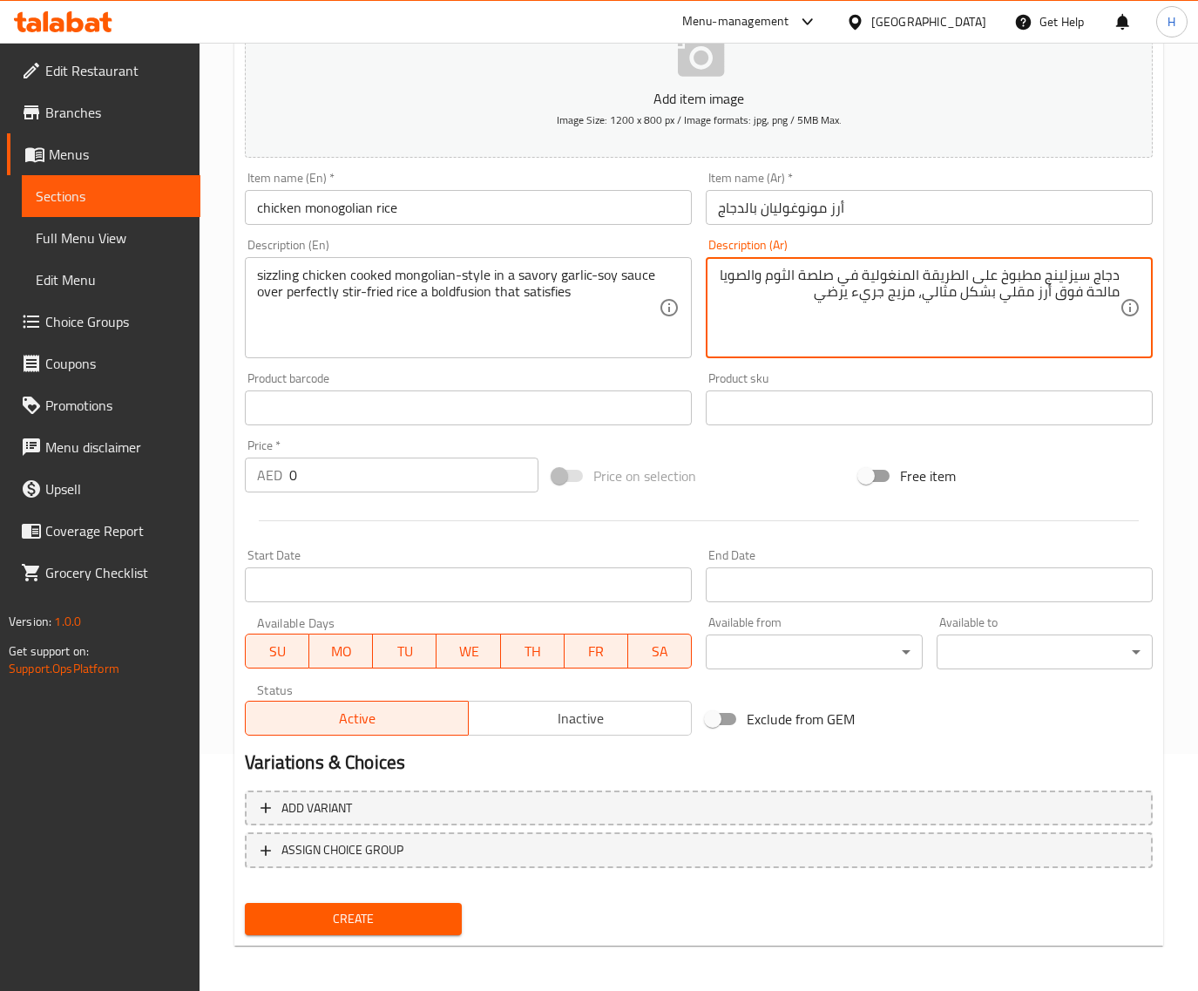
type textarea "دجاج سيزلينج مطبوخ على الطريقة المنغولية في صلصة الثوم والصويا مالحة فوق أرز مق…"
click at [401, 912] on span "Create" at bounding box center [353, 919] width 188 height 22
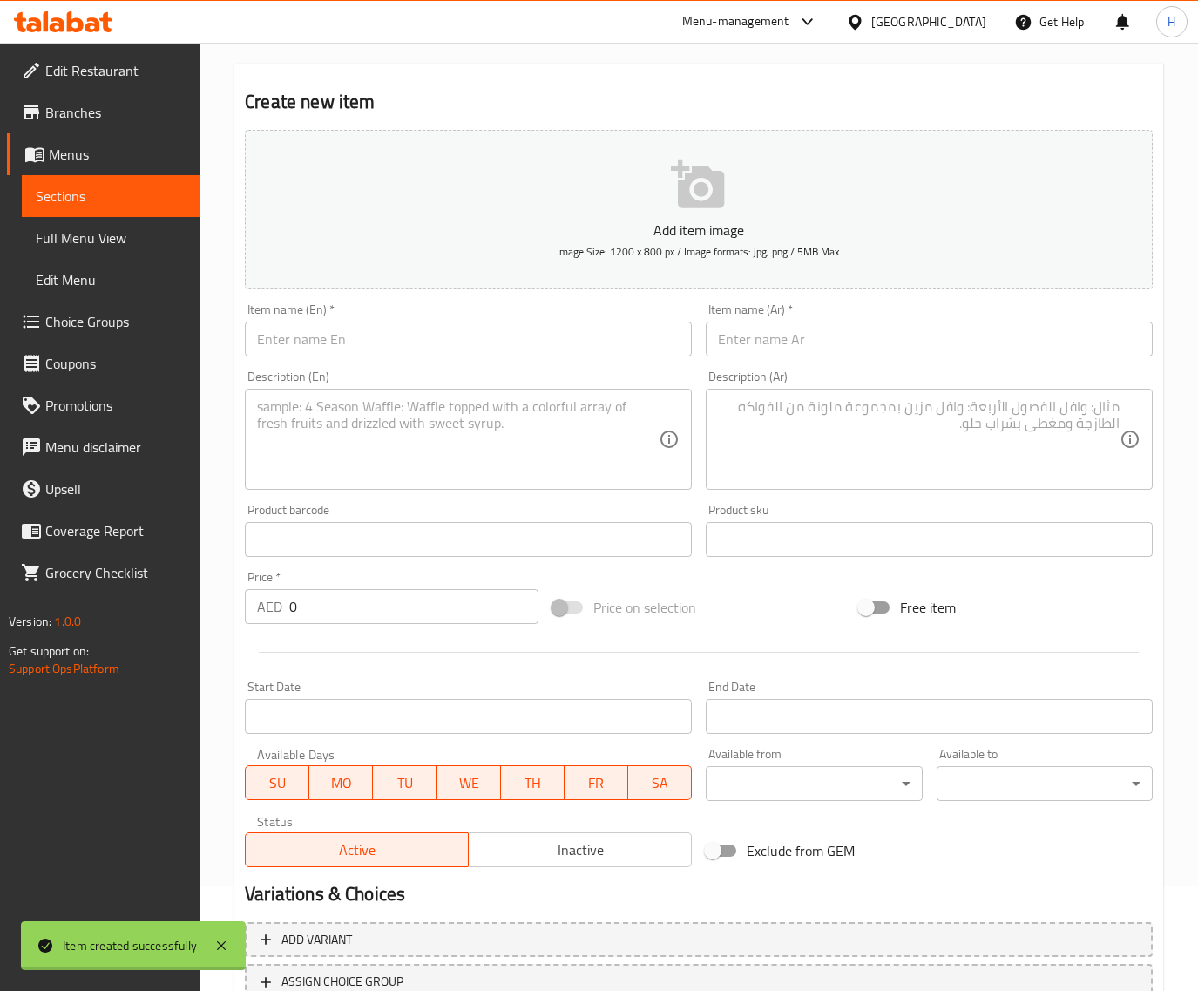
scroll to position [0, 0]
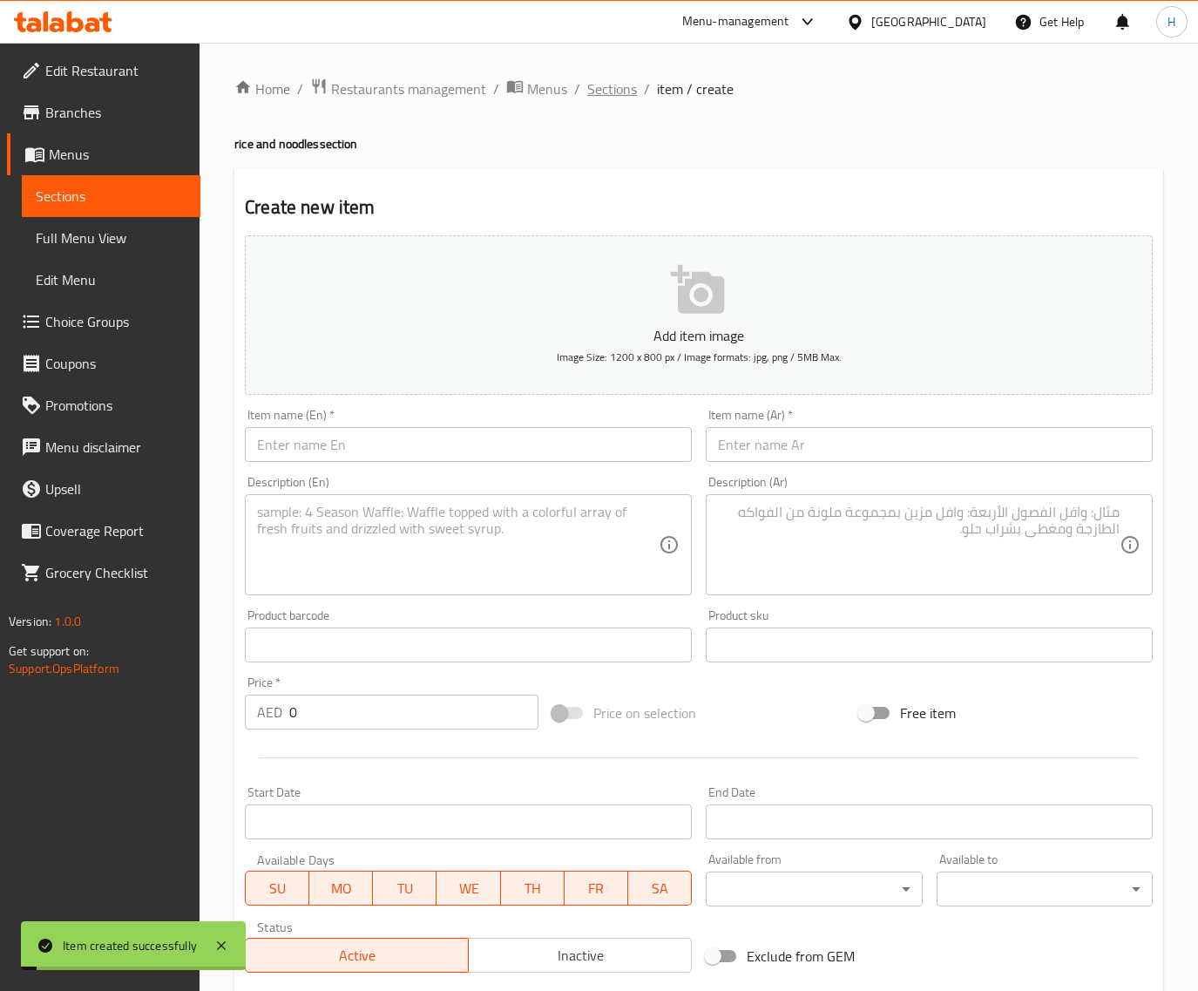
click at [614, 83] on span "Sections" at bounding box center [612, 88] width 50 height 21
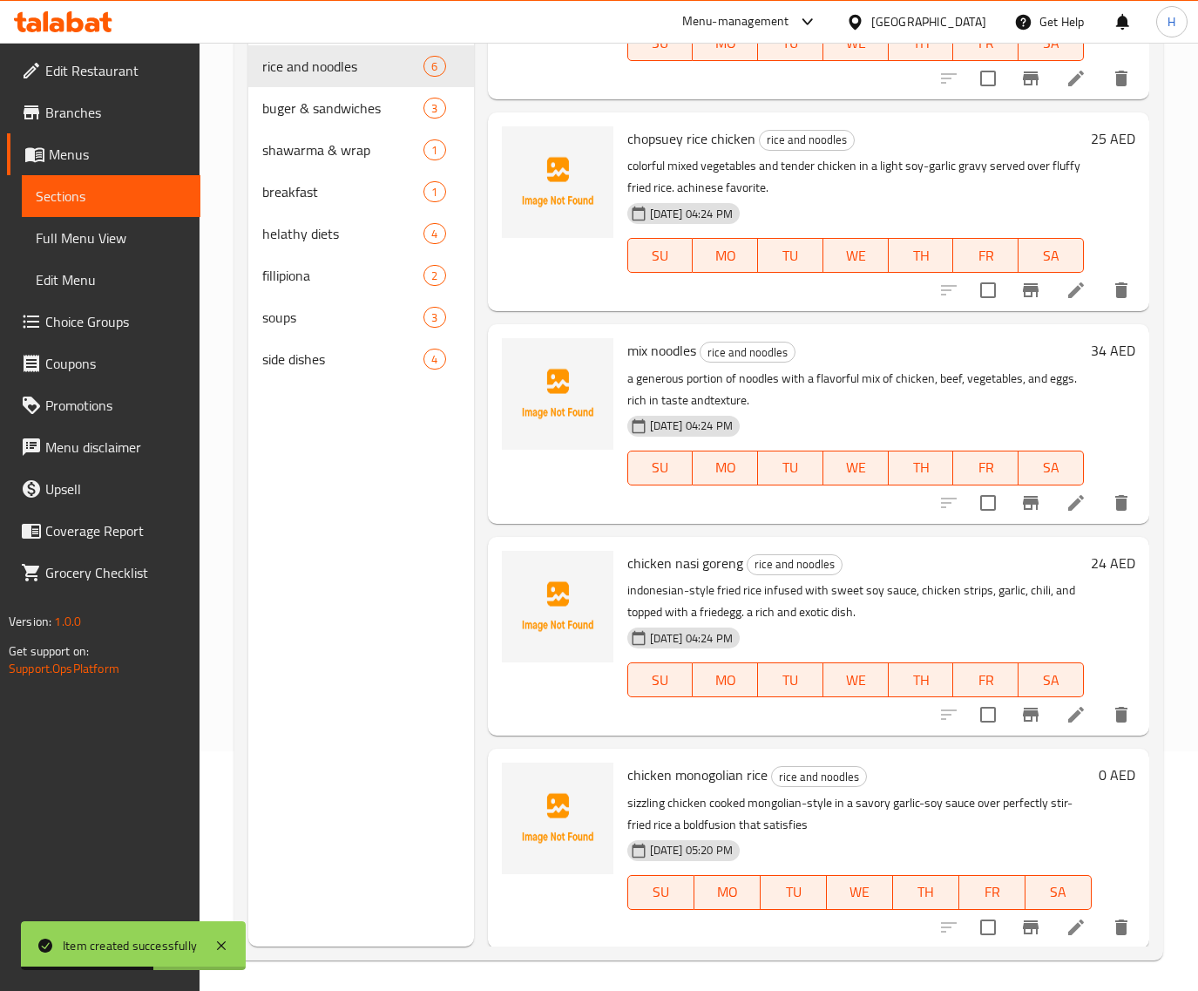
scroll to position [245, 0]
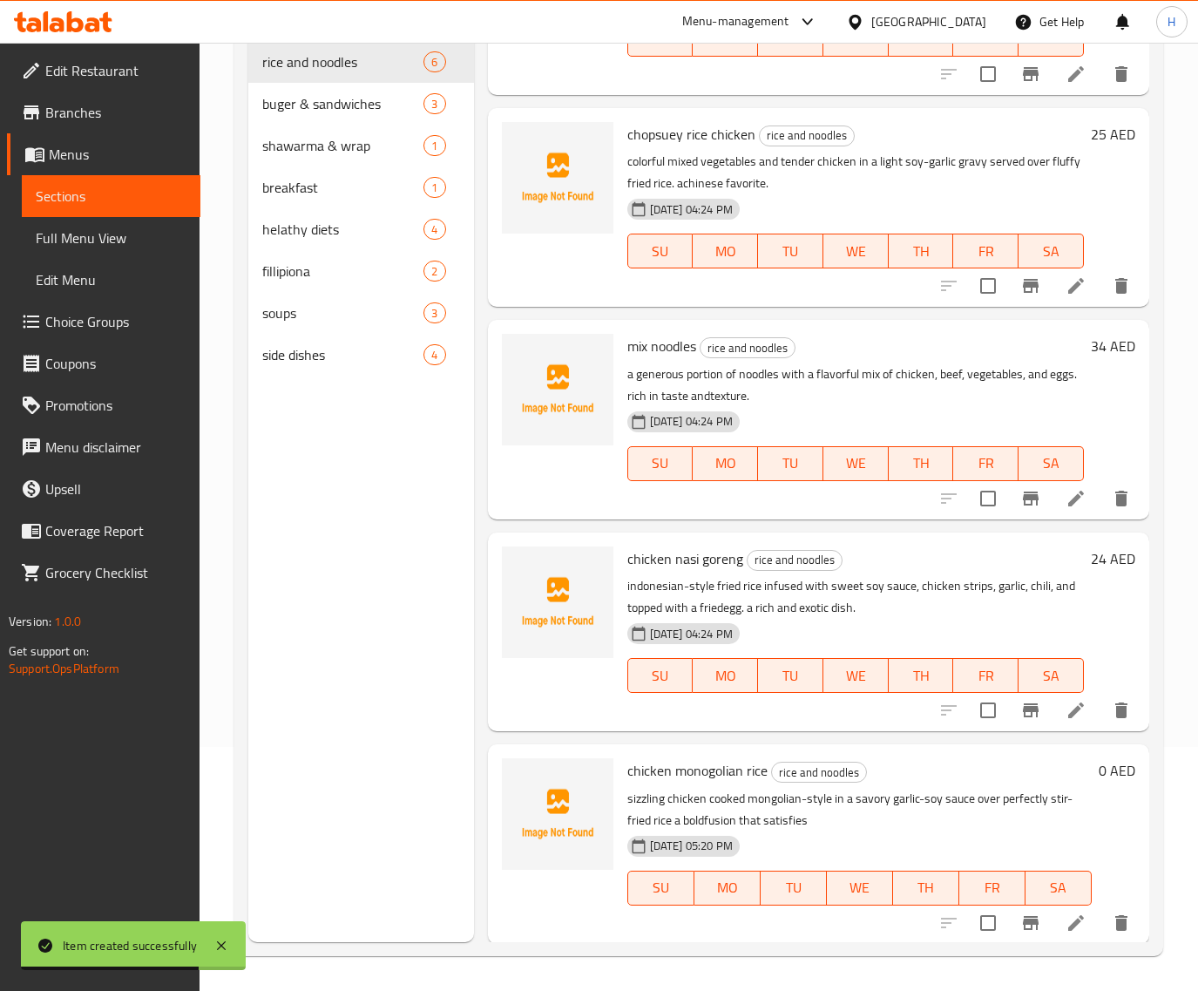
click at [711, 765] on span "chicken monogolian rice" at bounding box center [697, 770] width 140 height 26
copy h6 "chicken monogolian rice"
click at [145, 232] on span "Full Menu View" at bounding box center [111, 237] width 151 height 21
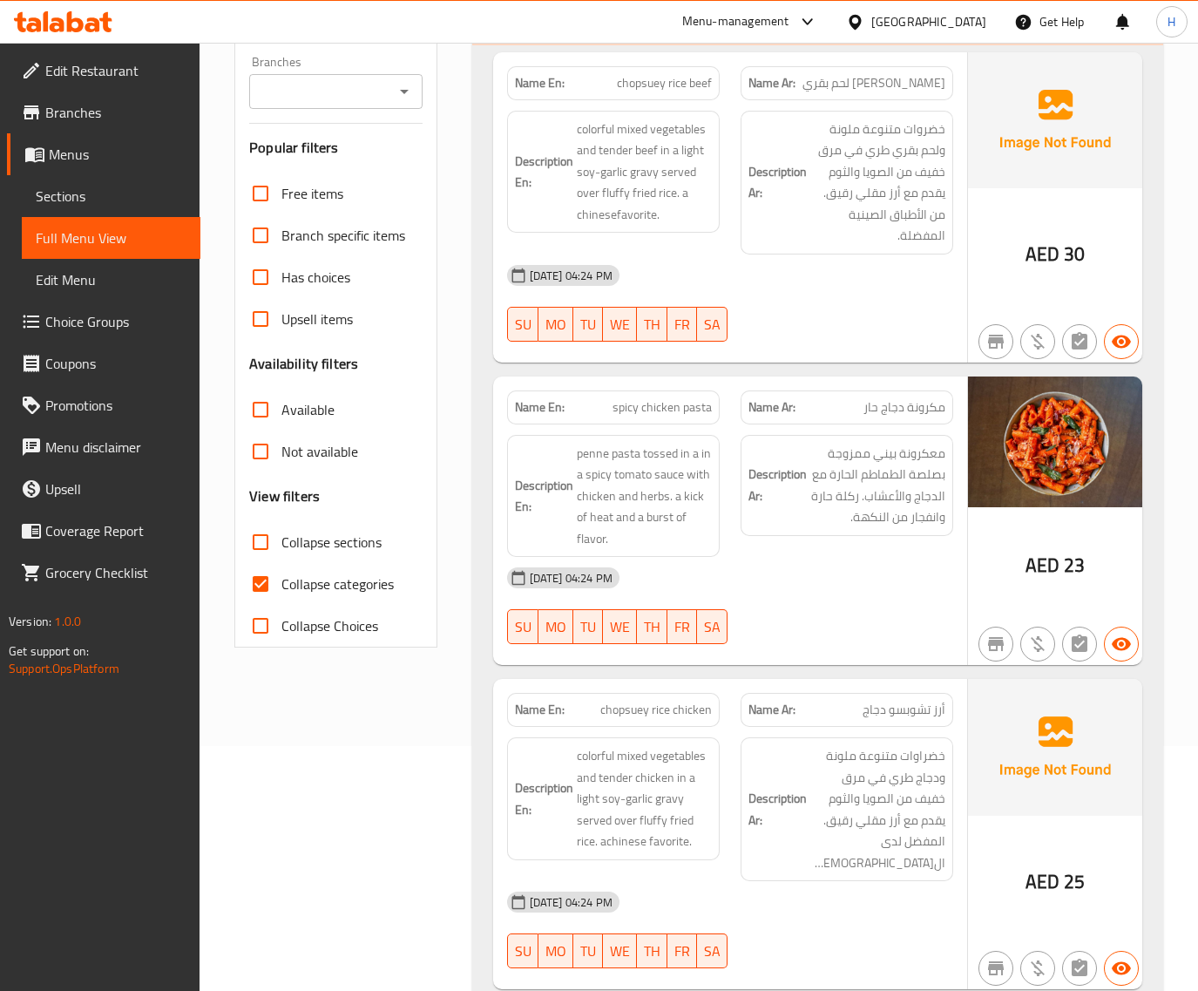
click at [340, 575] on span "Collapse categories" at bounding box center [337, 583] width 112 height 21
click at [281, 575] on input "Collapse categories" at bounding box center [261, 584] width 42 height 42
checkbox input "false"
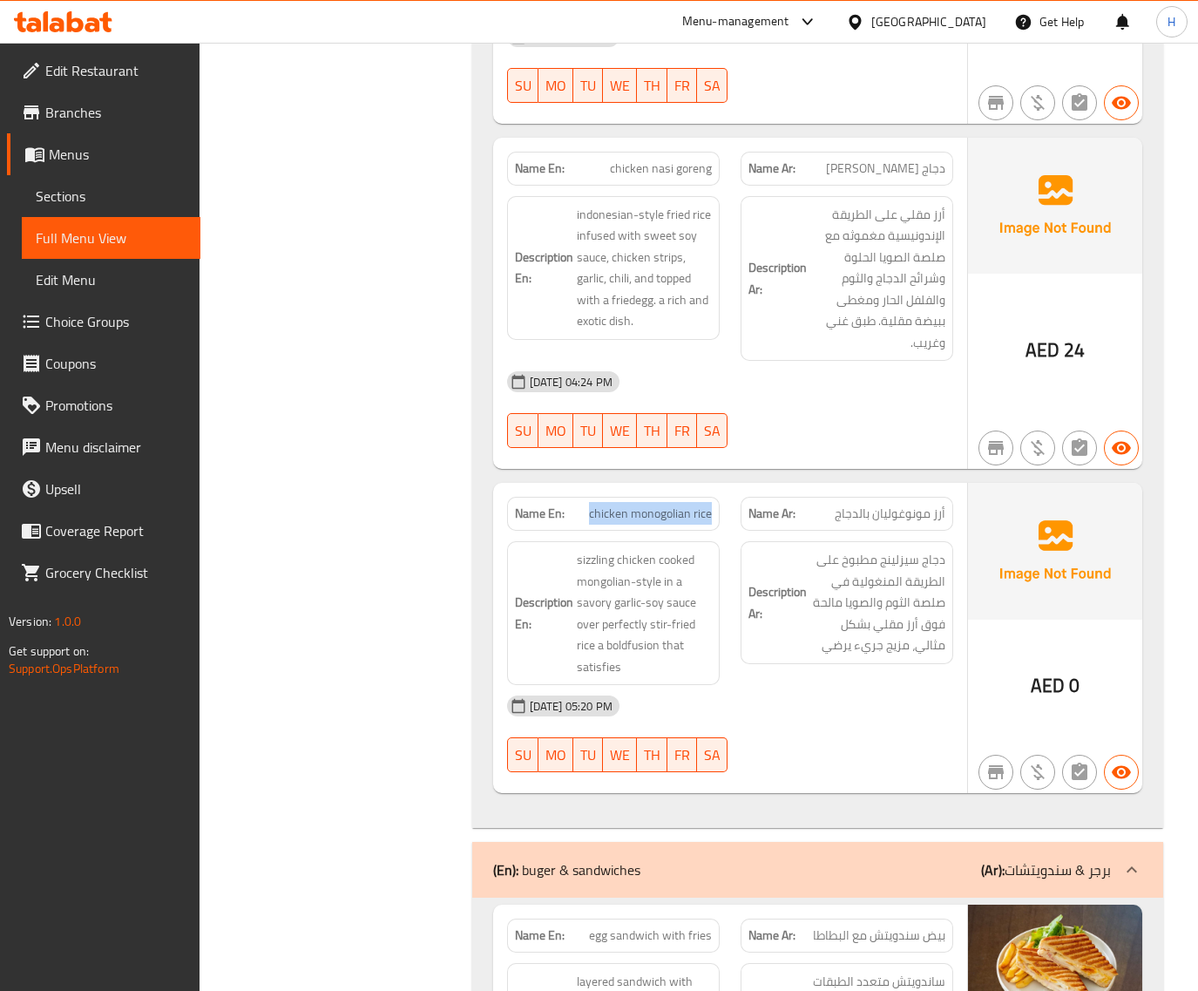
click at [627, 505] on span "chicken monogolian rice" at bounding box center [650, 514] width 123 height 18
click at [131, 205] on span "Sections" at bounding box center [111, 196] width 151 height 21
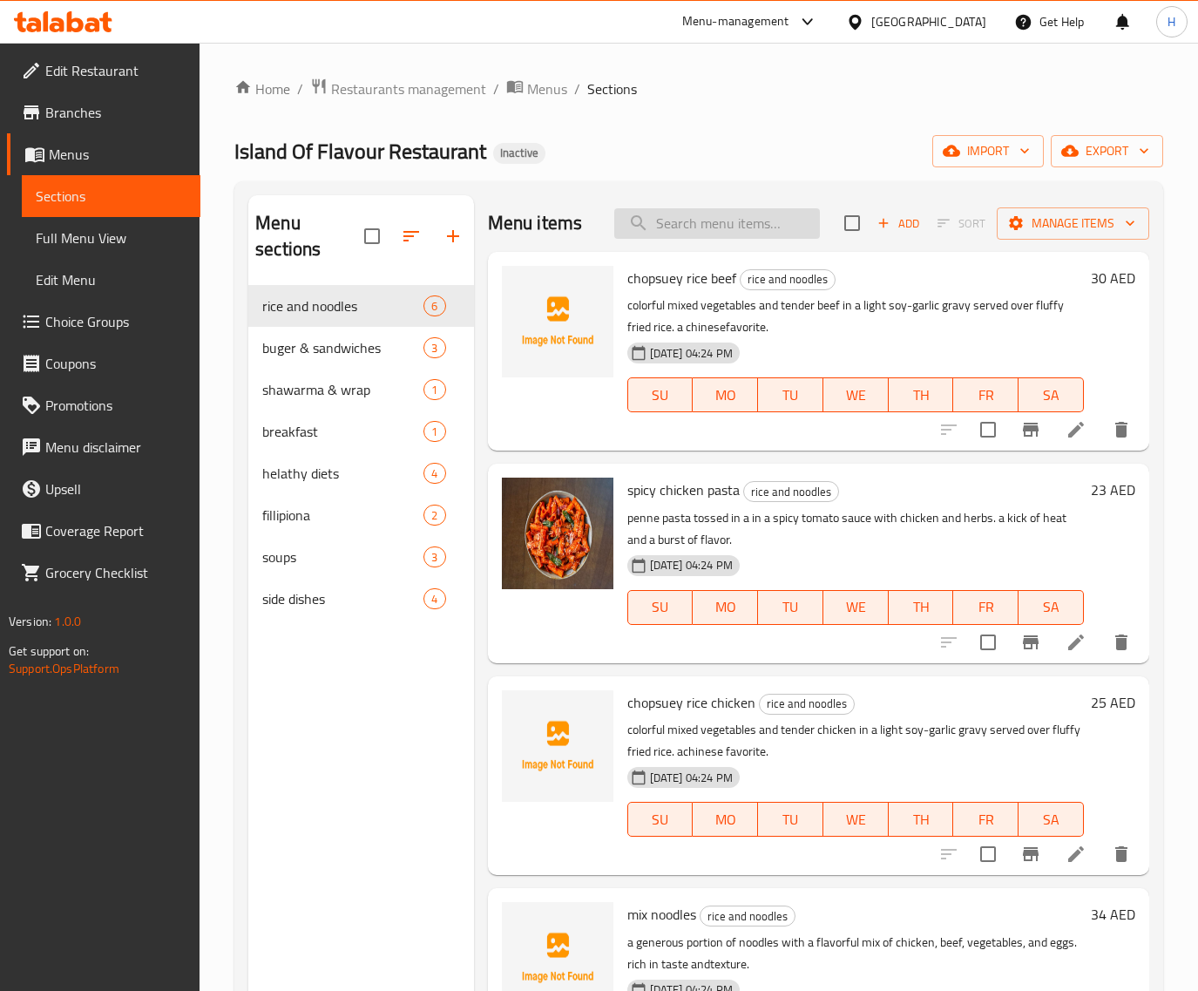
click at [723, 233] on input "search" at bounding box center [717, 223] width 206 height 30
paste input "mix noodles"
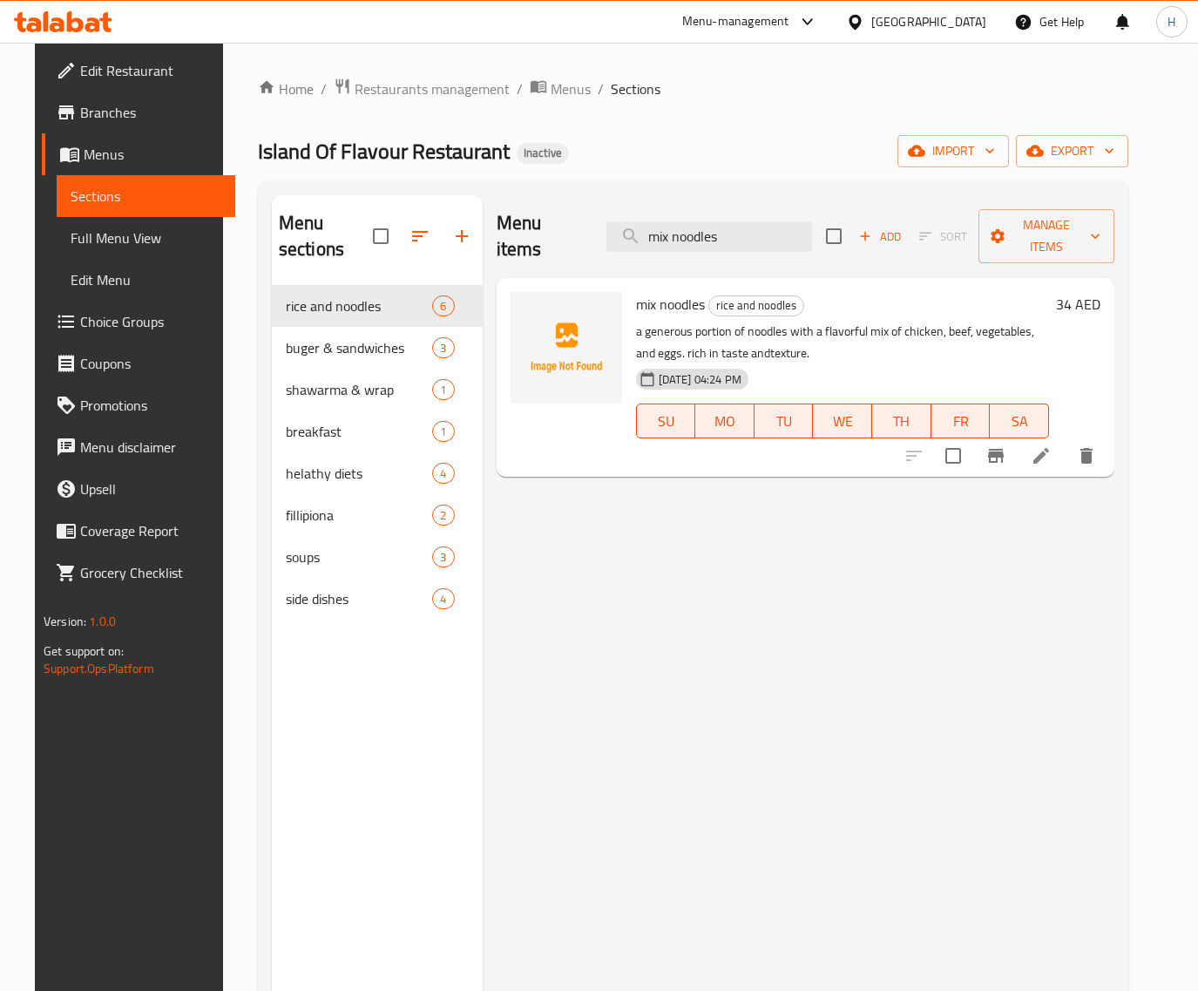
type input "mix noodles"
click at [1052, 445] on icon at bounding box center [1041, 455] width 21 height 21
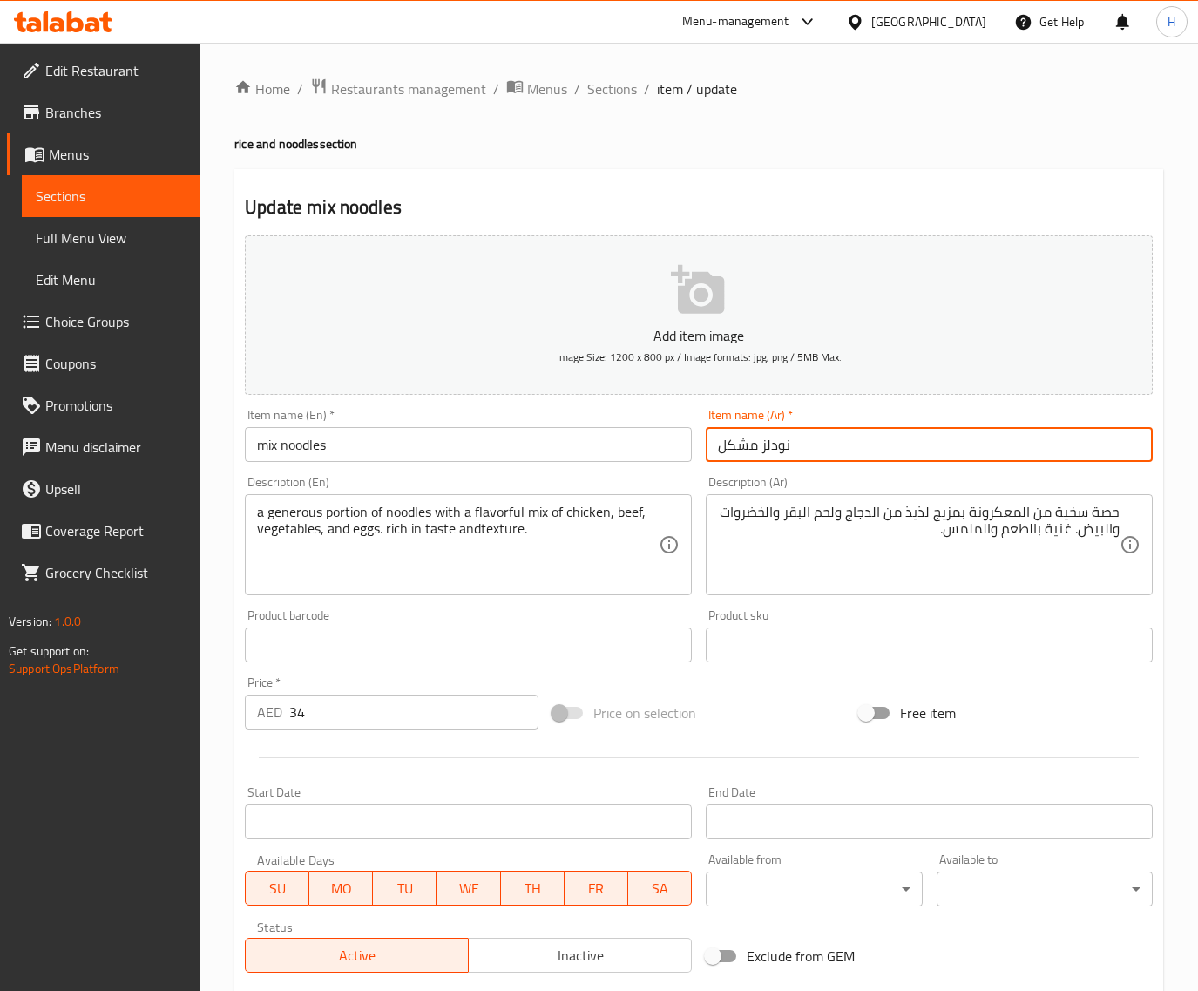
click at [781, 444] on input "نودلز مشكل" at bounding box center [929, 444] width 447 height 35
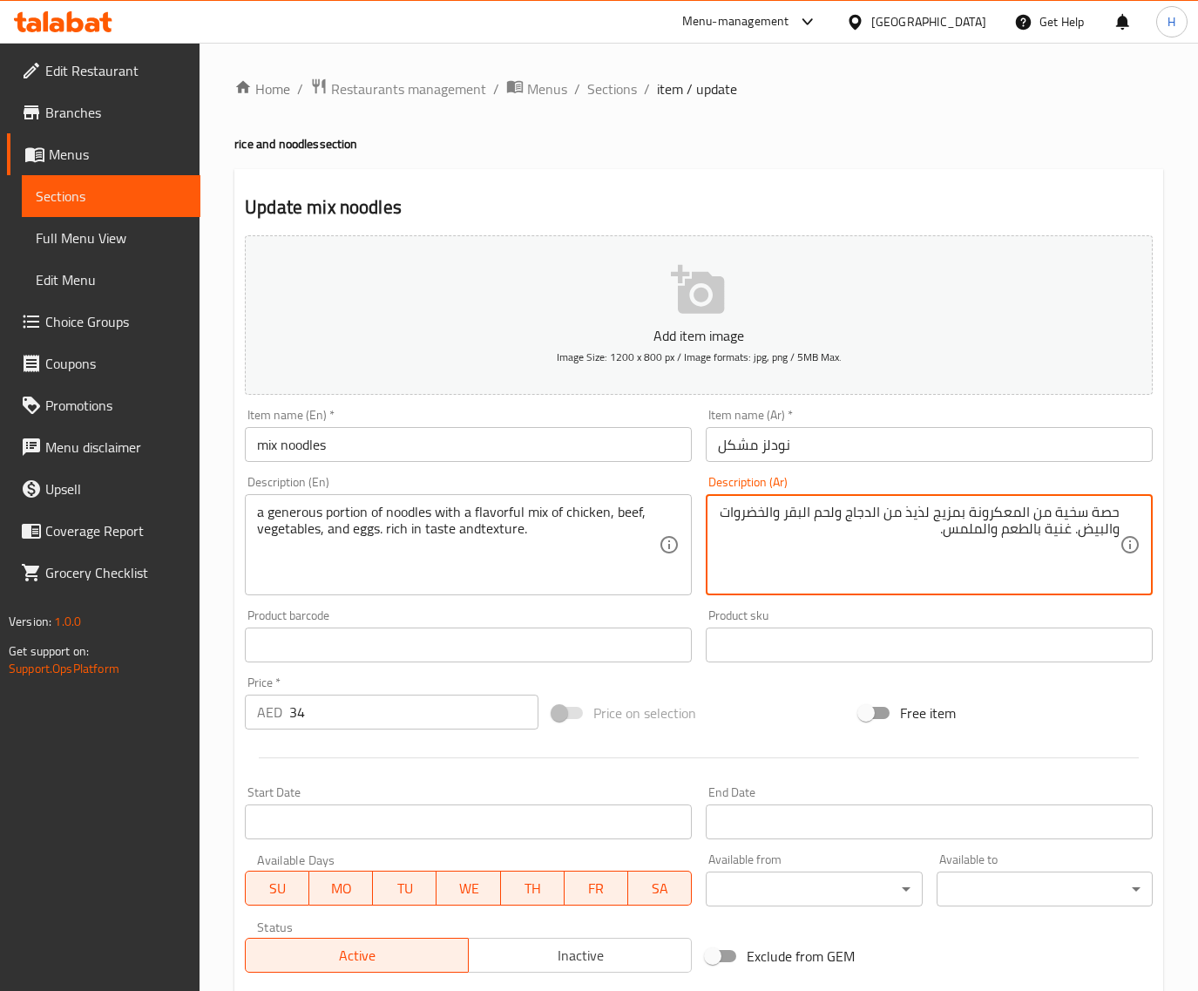
click at [1003, 511] on textarea "حصة سخية من المعكرونة بمزيج لذيذ من الدجاج ولحم البقر والخضروات والبيض. غنية با…" at bounding box center [919, 545] width 402 height 83
paste textarea "نودلز"
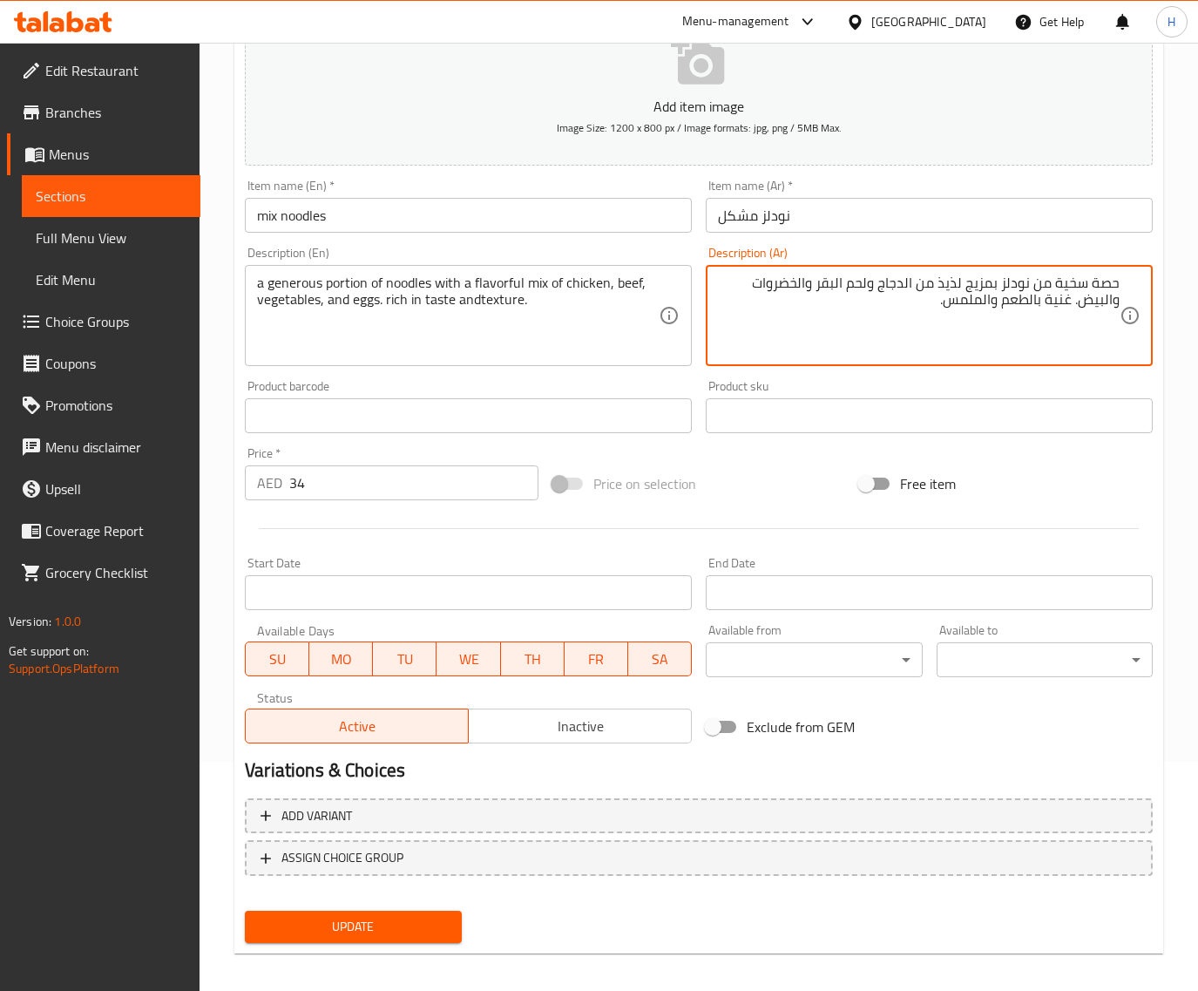
scroll to position [237, 0]
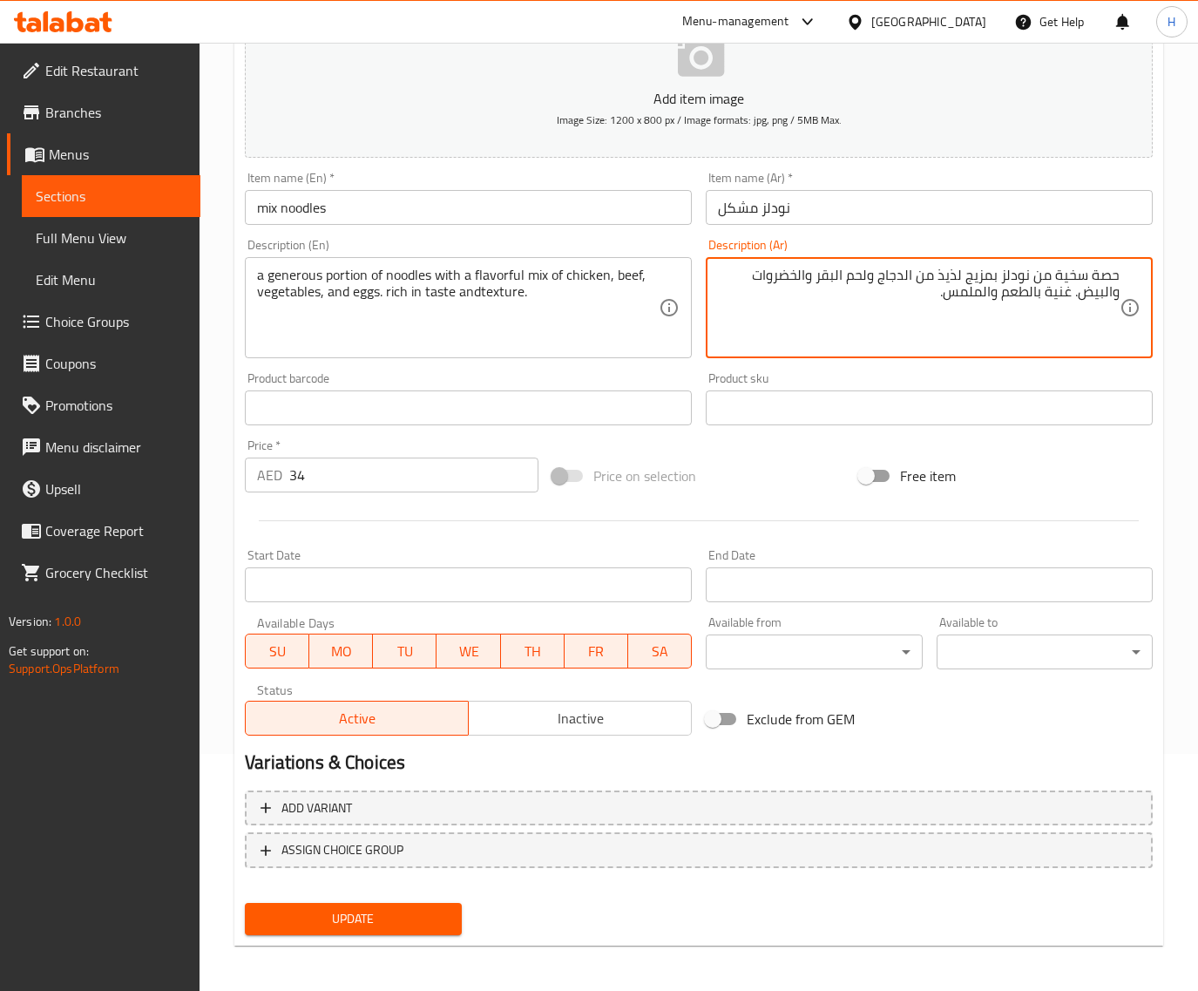
type textarea "حصة سخية من نودلز بمزيج لذيذ من الدجاج ولحم البقر والخضروات والبيض. غنية بالطعم…"
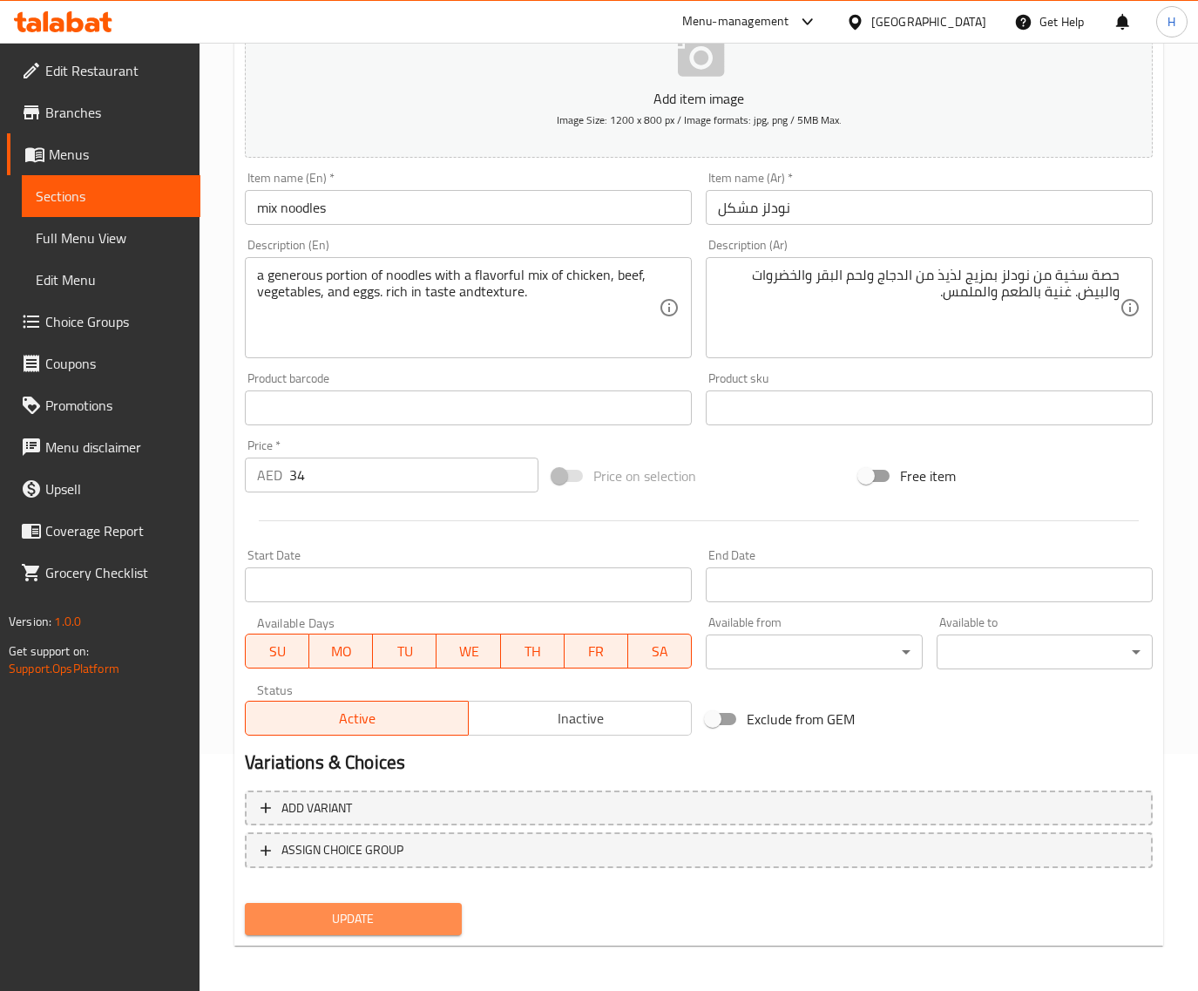
click at [427, 931] on button "Update" at bounding box center [353, 919] width 216 height 32
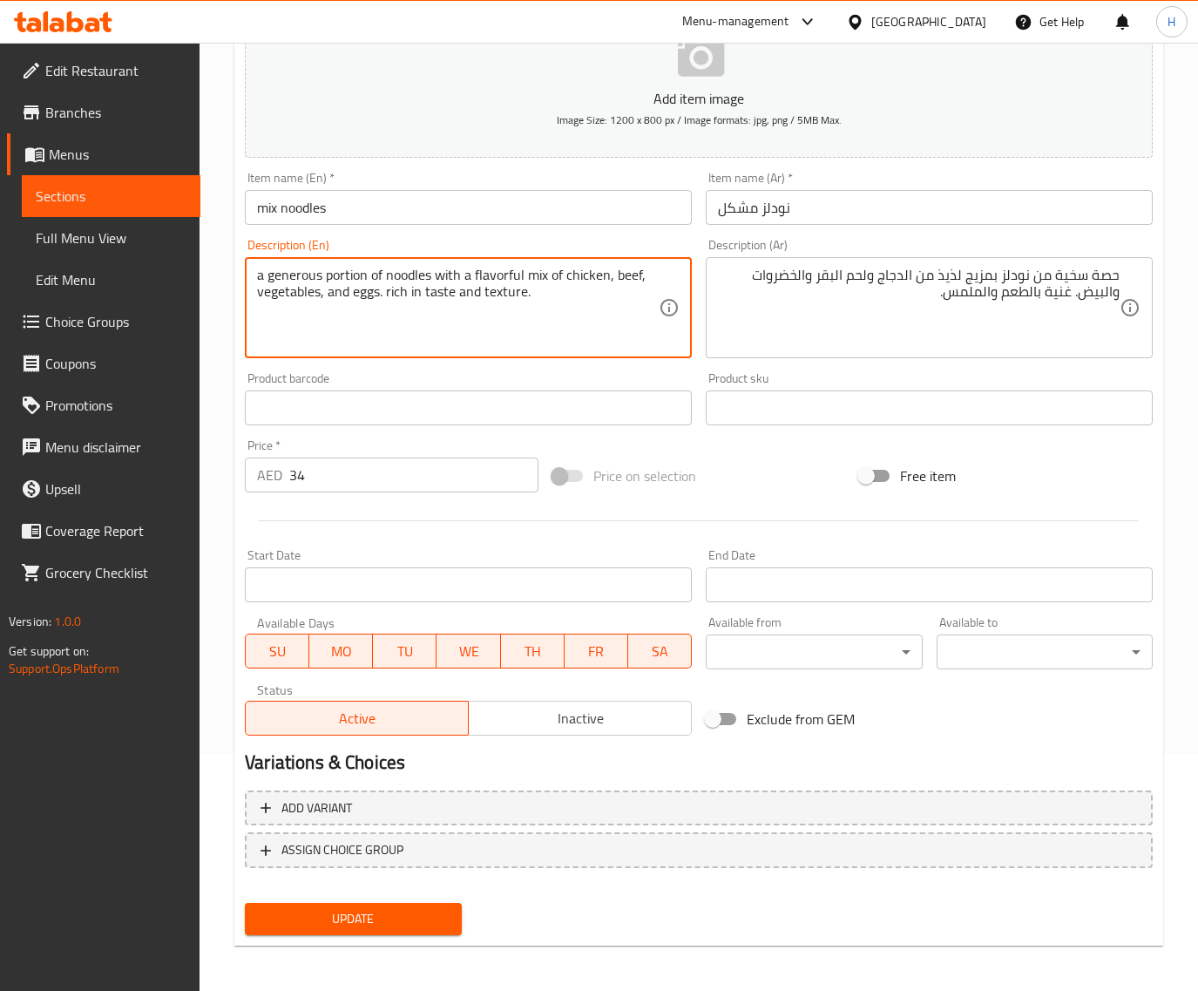
type textarea "a generous portion of noodles with a flavorful mix of chicken, beef, vegetables…"
click at [437, 916] on span "Update" at bounding box center [353, 919] width 188 height 22
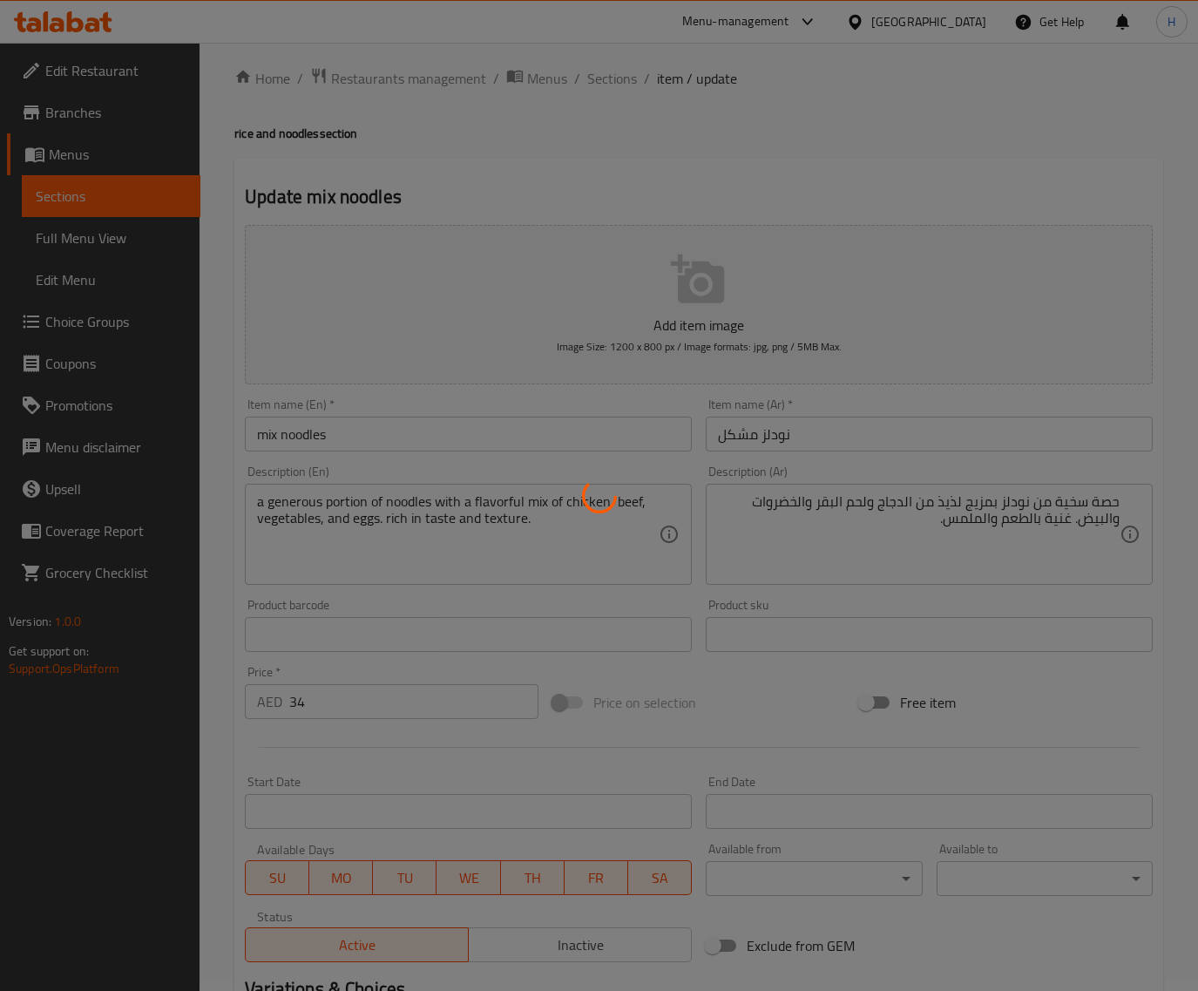
scroll to position [0, 0]
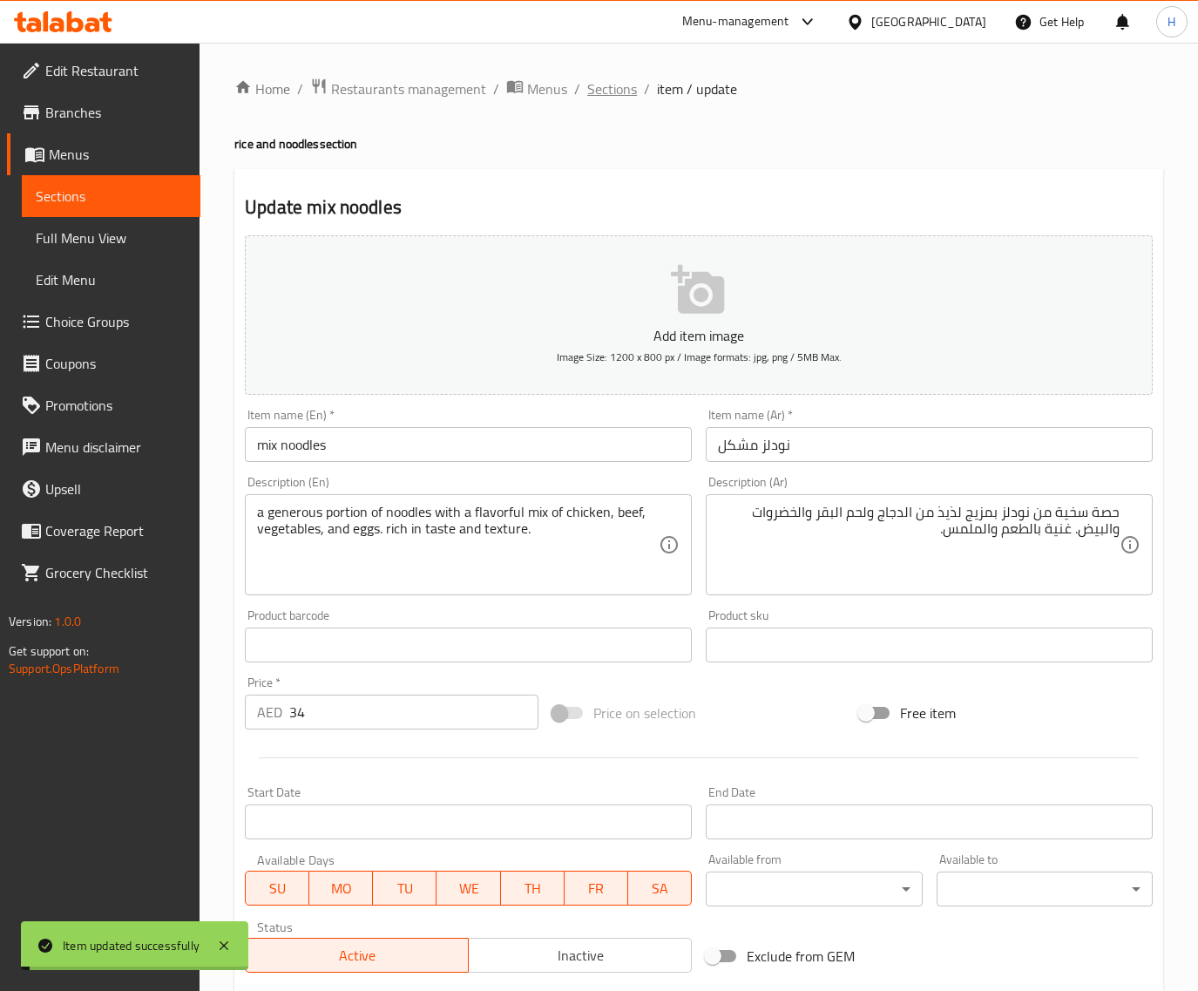
click at [607, 90] on span "Sections" at bounding box center [612, 88] width 50 height 21
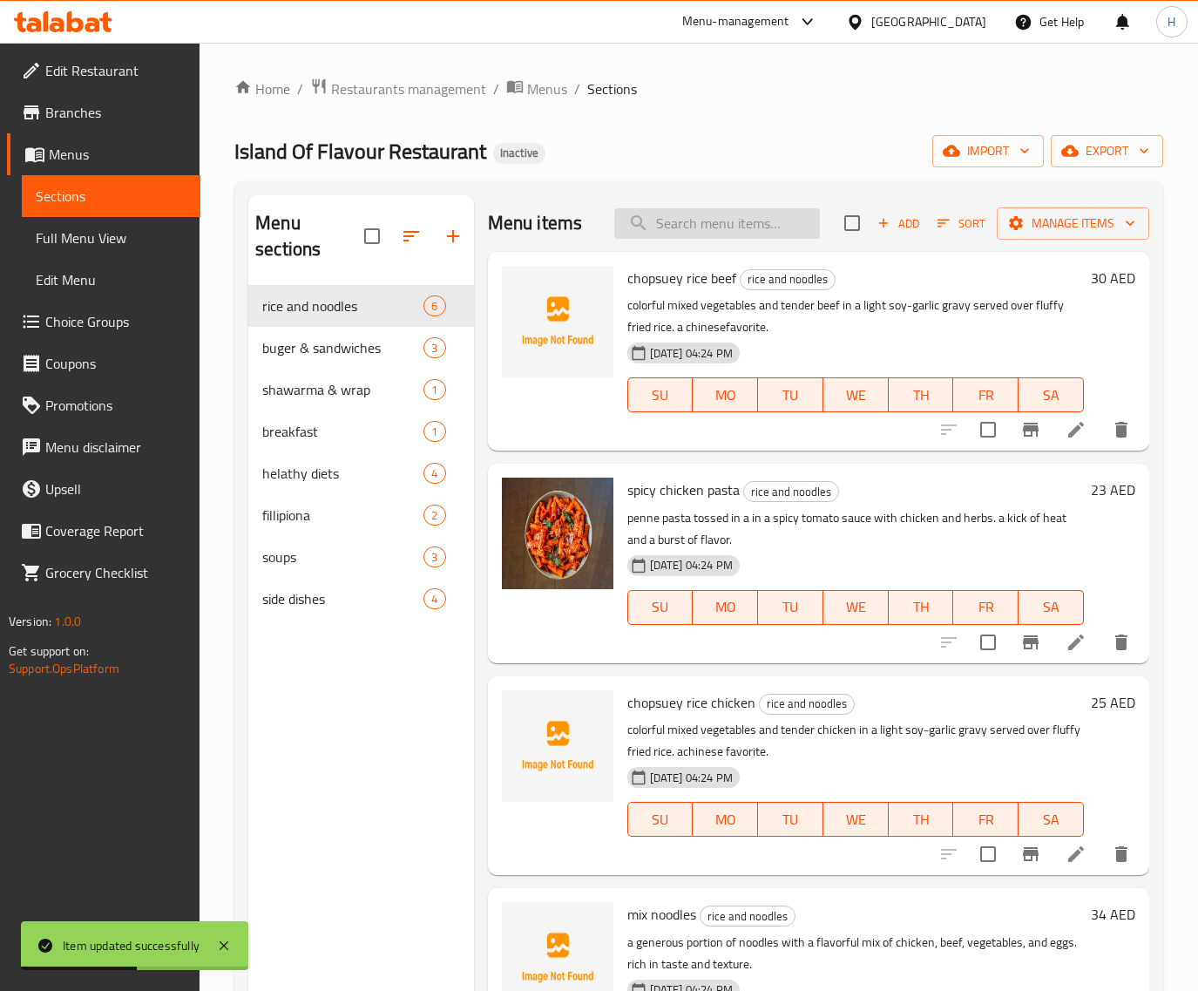
click at [742, 227] on input "search" at bounding box center [717, 223] width 206 height 30
paste input "chicken nasi goreng"
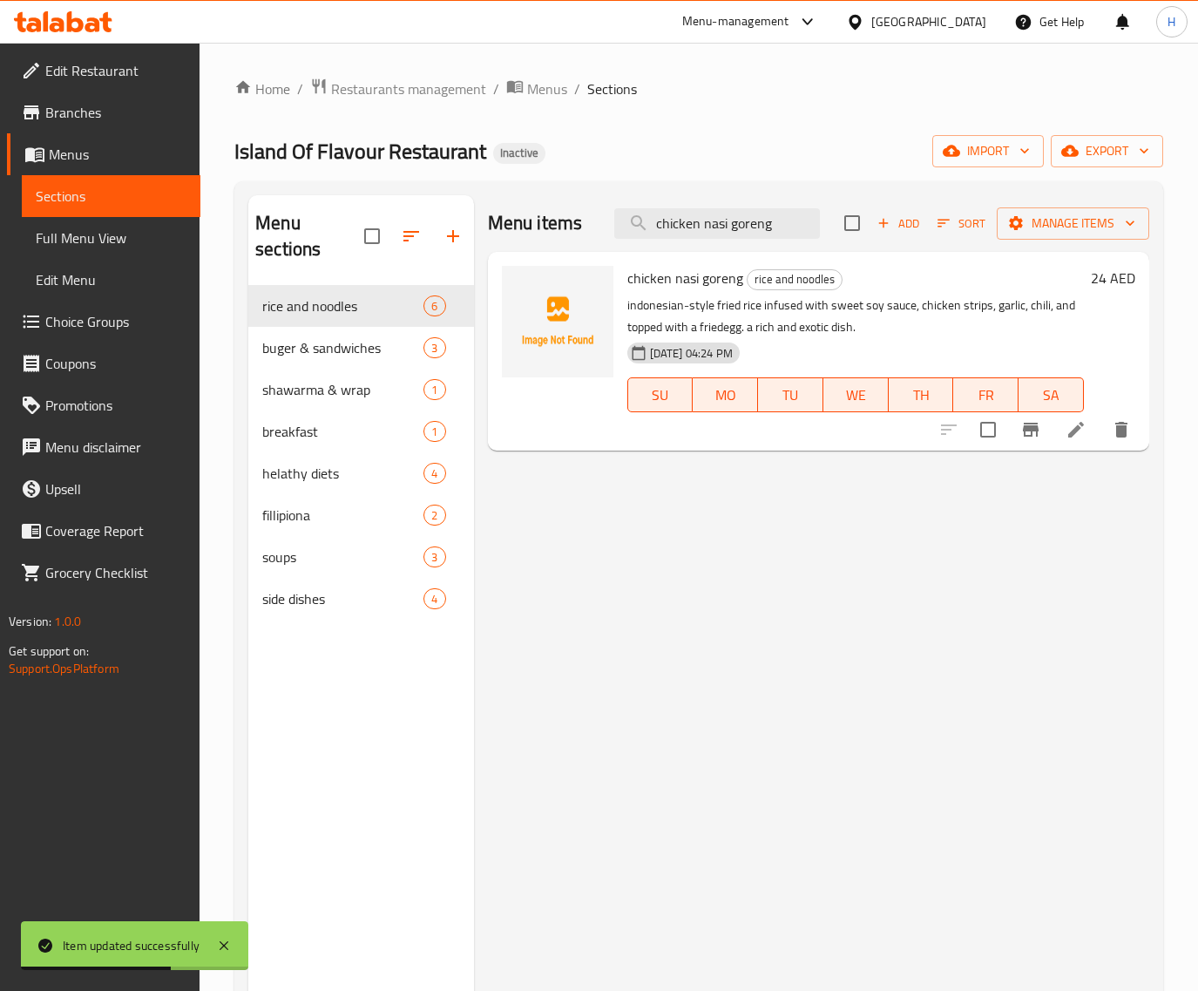
type input "chicken nasi goreng"
click at [1074, 430] on icon at bounding box center [1076, 430] width 16 height 16
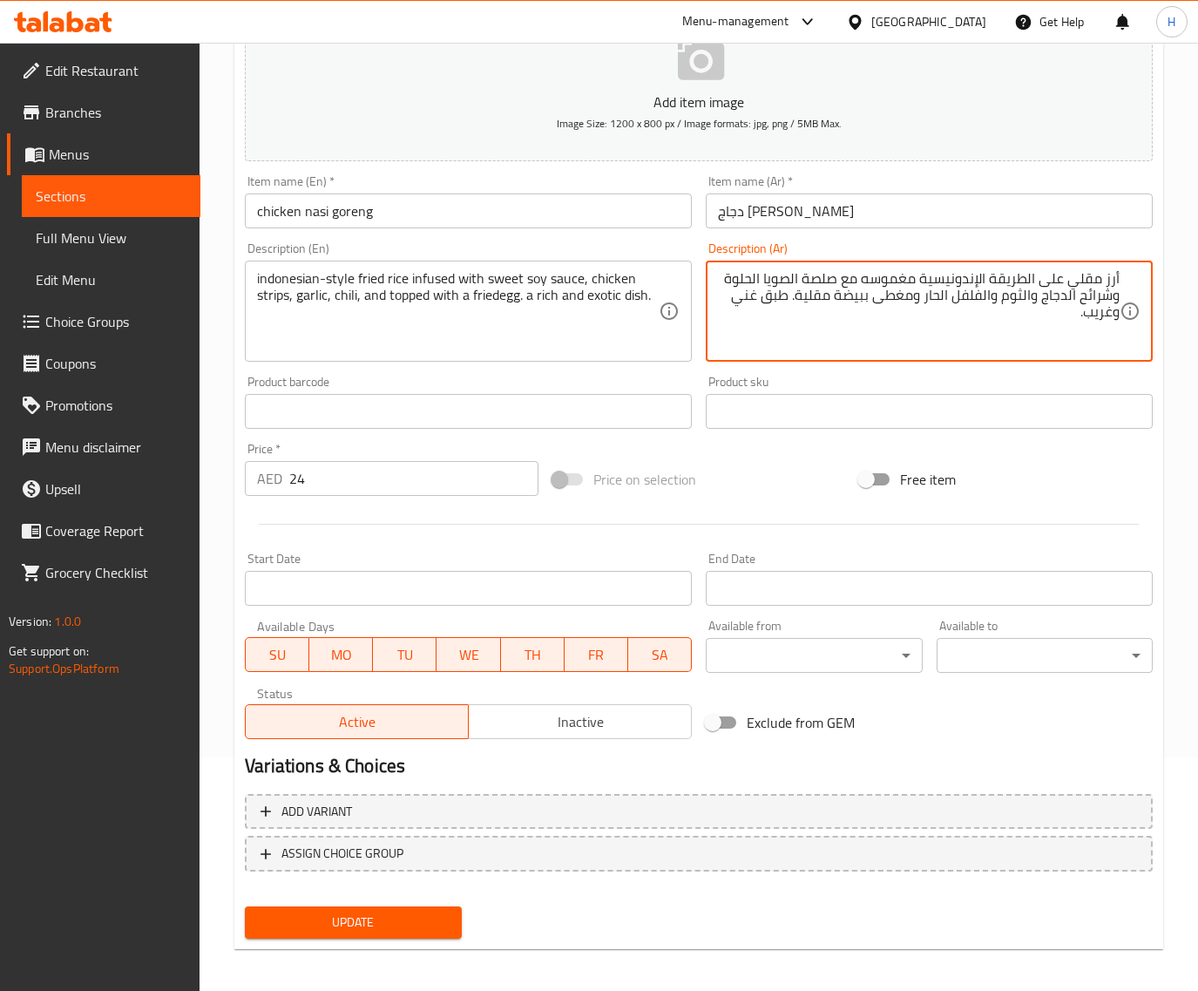
scroll to position [237, 0]
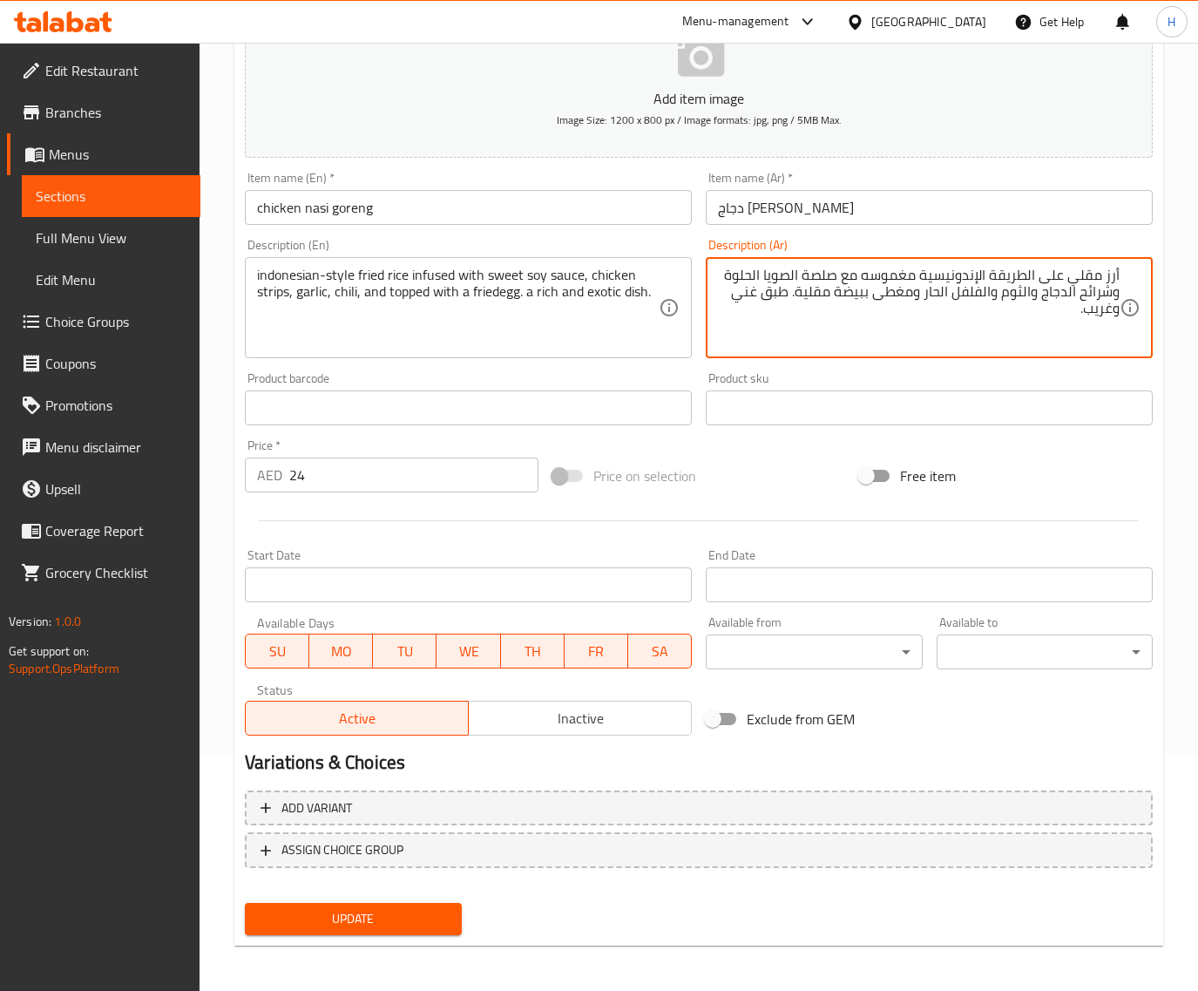
type textarea "أرز مقلي على الطريقة الإندونيسية مغموسه مع صلصة الصويا الحلوة وشرائح الدجاج وال…"
click at [431, 903] on button "Update" at bounding box center [353, 919] width 216 height 32
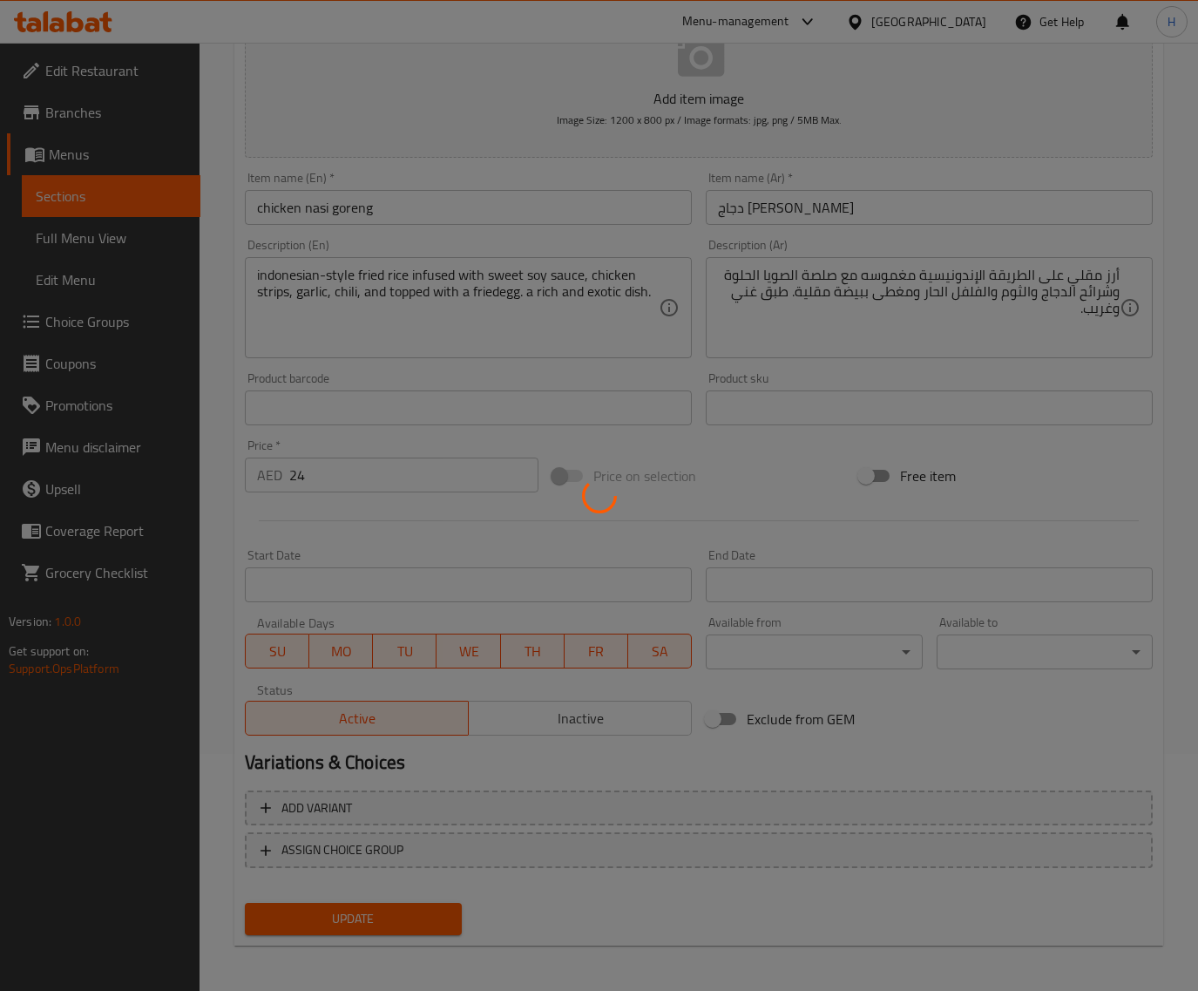
scroll to position [0, 0]
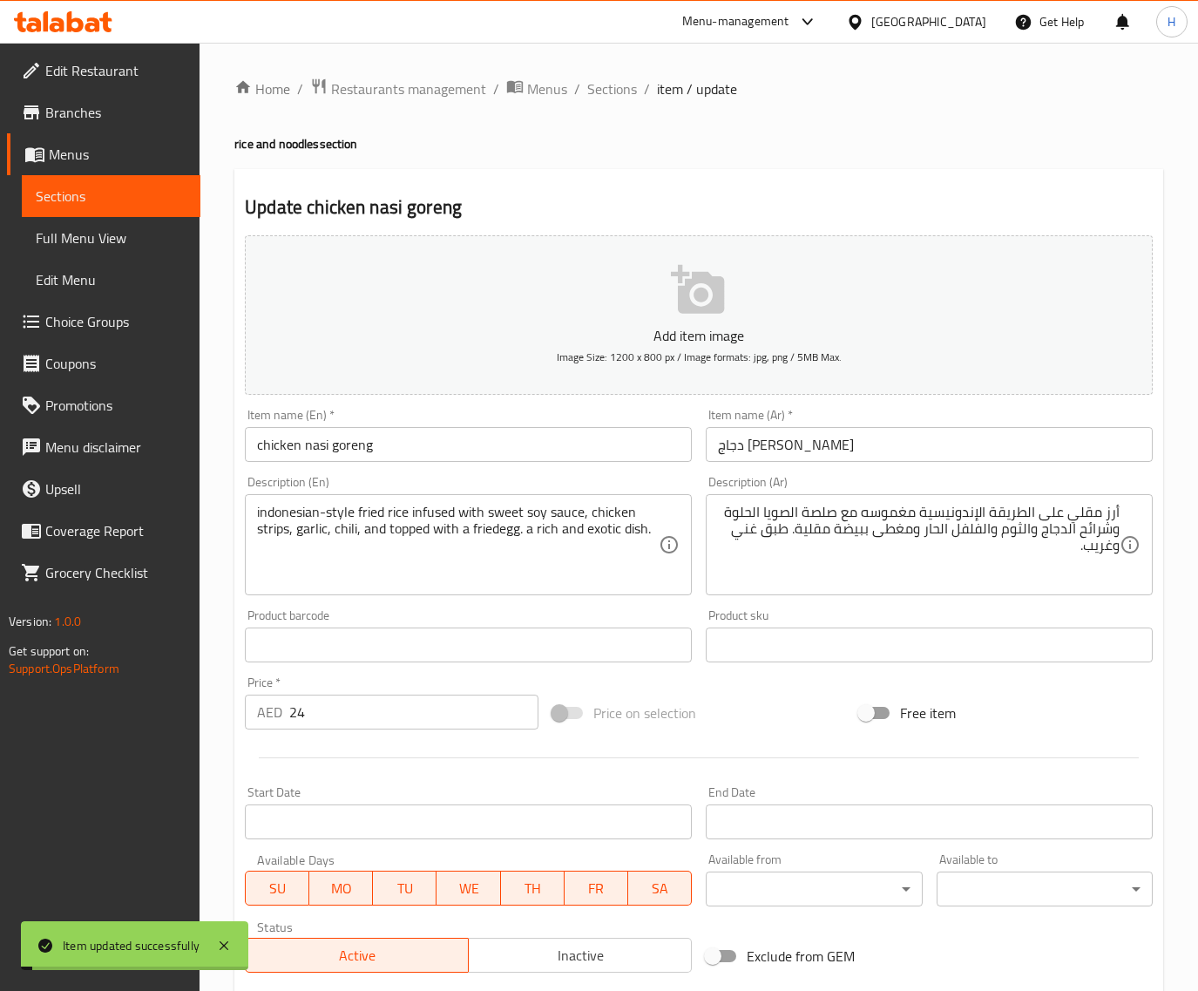
drag, startPoint x: 611, startPoint y: 84, endPoint x: 603, endPoint y: 1, distance: 83.2
click at [611, 84] on span "Sections" at bounding box center [612, 88] width 50 height 21
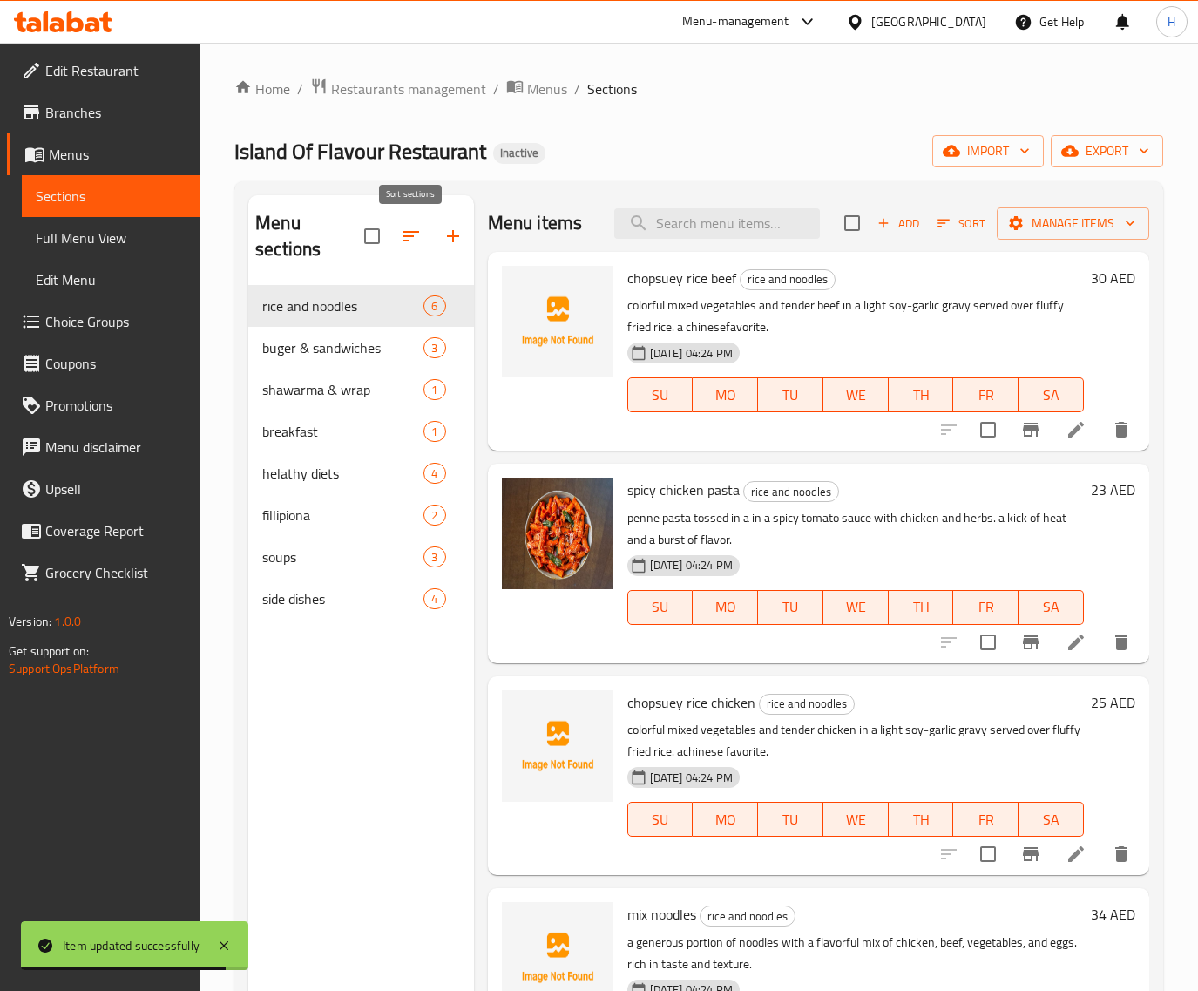
click at [411, 235] on icon "button" at bounding box center [411, 236] width 21 height 21
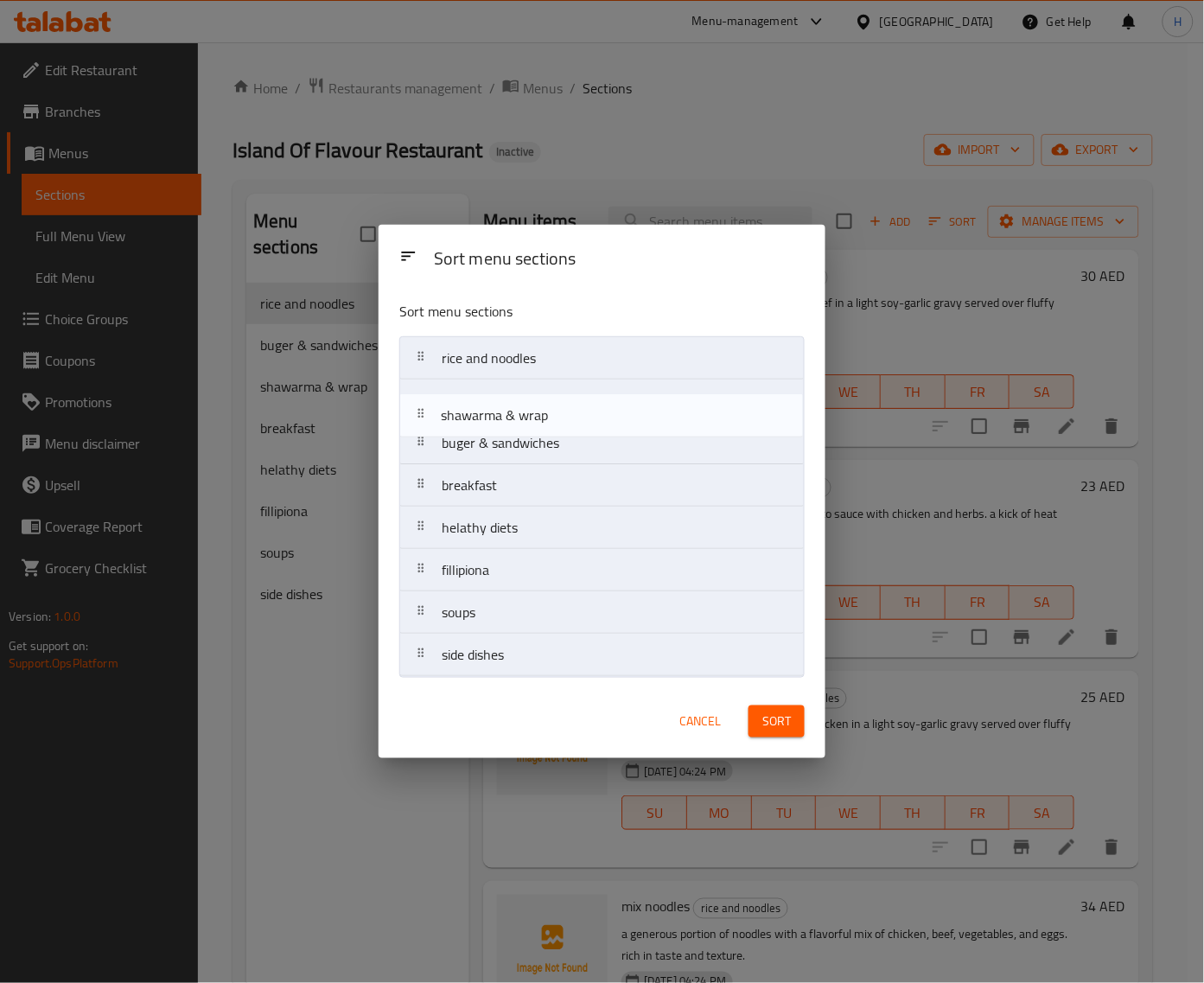
drag, startPoint x: 542, startPoint y: 450, endPoint x: 544, endPoint y: 412, distance: 38.1
click at [544, 412] on nav "rice and noodles buger & sandwiches shawarma & wrap breakfast helathy diets fil…" at bounding box center [602, 506] width 406 height 340
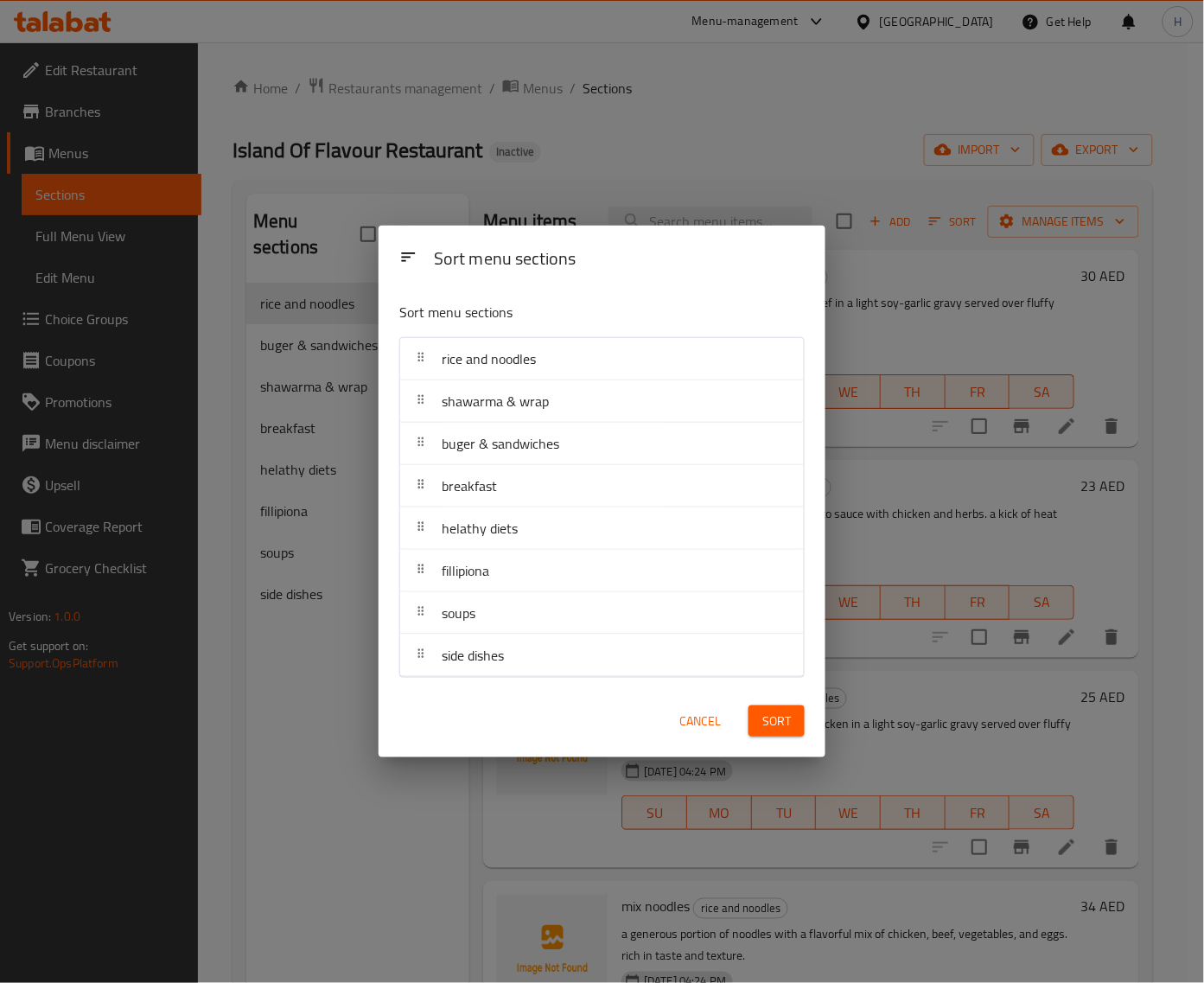
click at [801, 717] on button "Sort" at bounding box center [777, 721] width 57 height 32
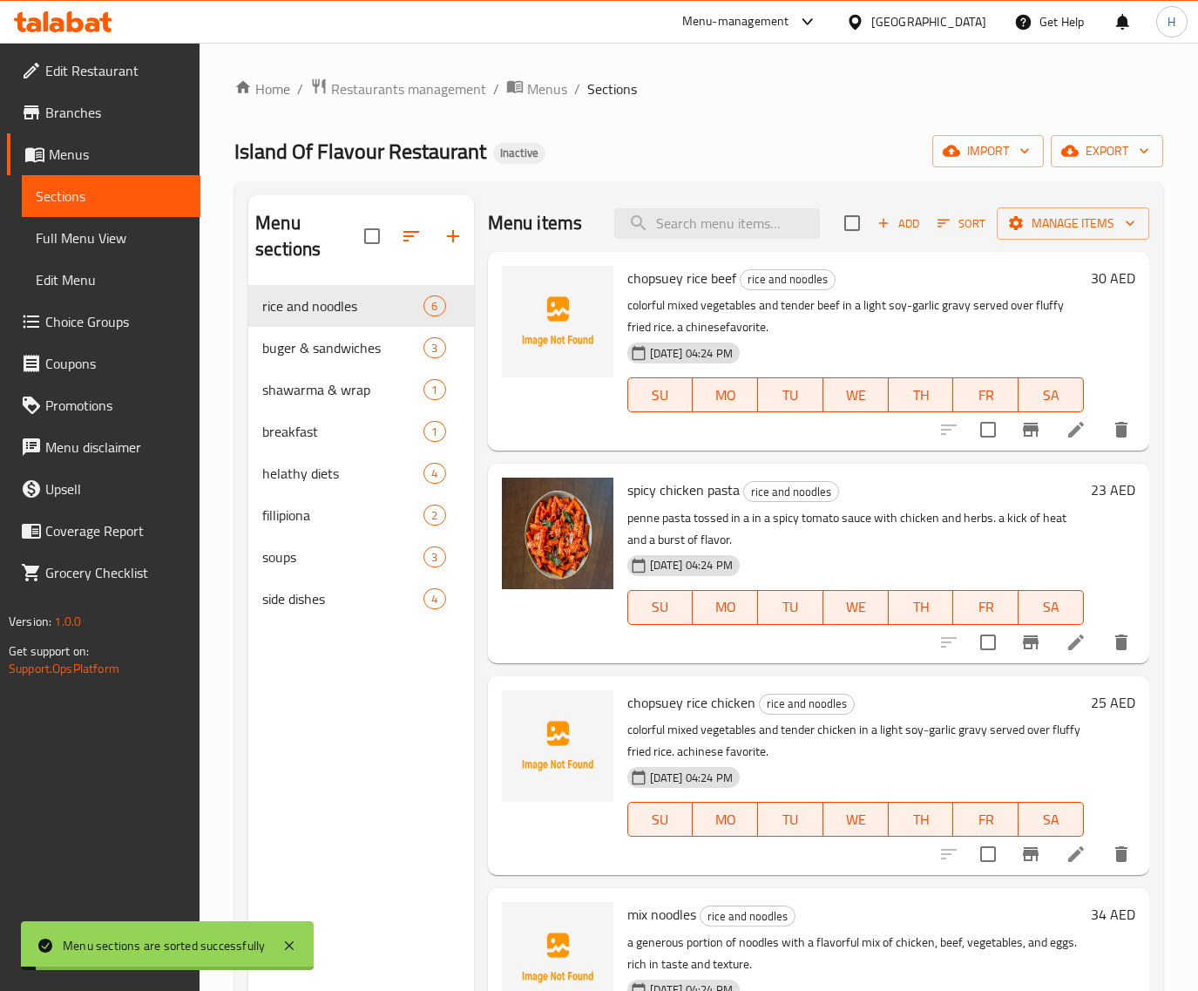
click at [109, 238] on span "Full Menu View" at bounding box center [111, 237] width 151 height 21
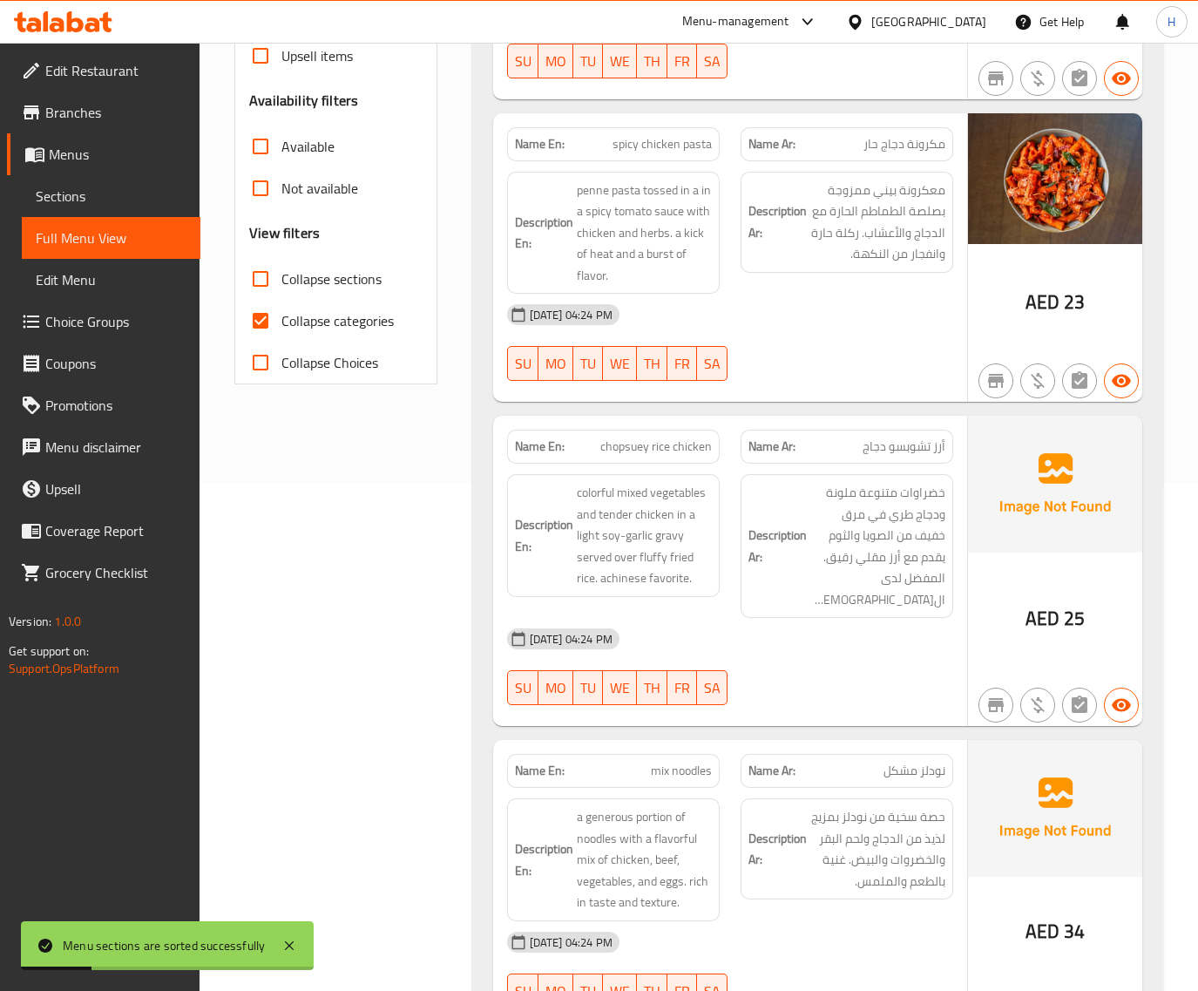
click at [346, 322] on span "Collapse categories" at bounding box center [337, 320] width 112 height 21
click at [281, 322] on input "Collapse categories" at bounding box center [261, 321] width 42 height 42
checkbox input "false"
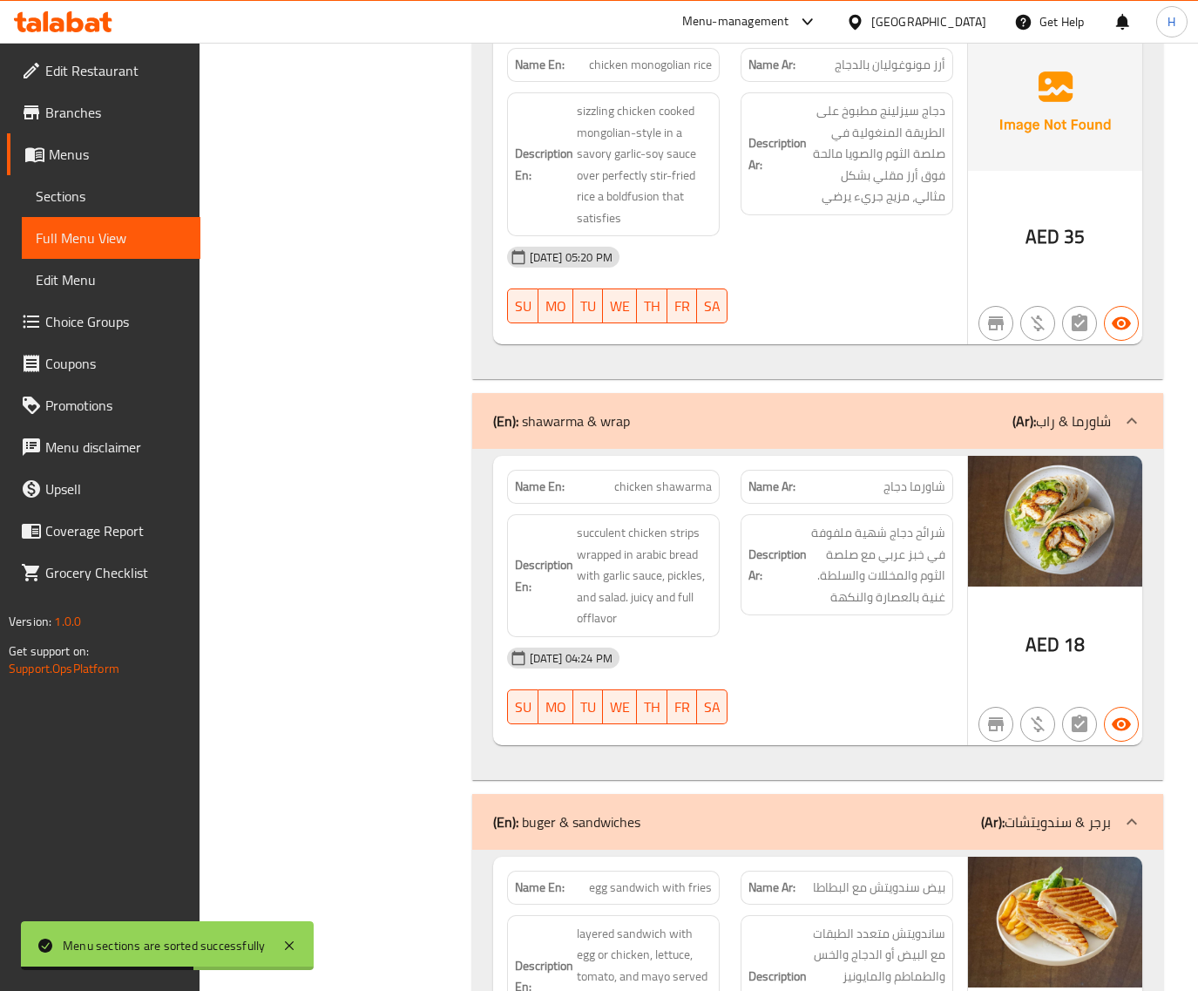
scroll to position [1887, 0]
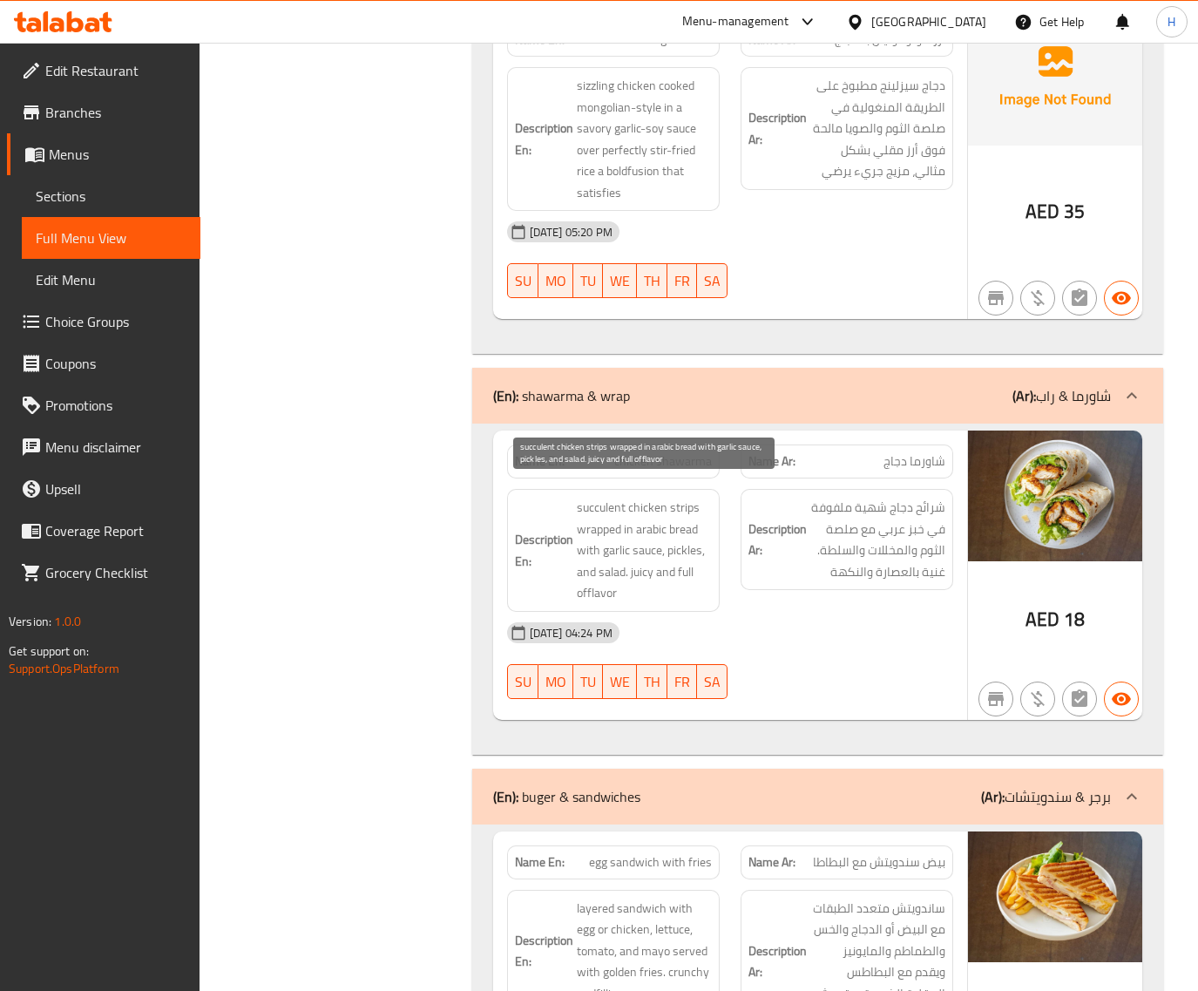
click at [595, 497] on span "succulent chicken strips wrapped in arabic bread with garlic sauce, pickles, an…" at bounding box center [644, 550] width 135 height 107
copy span "succulent"
click at [658, 452] on span "chicken shawarma" at bounding box center [663, 461] width 98 height 18
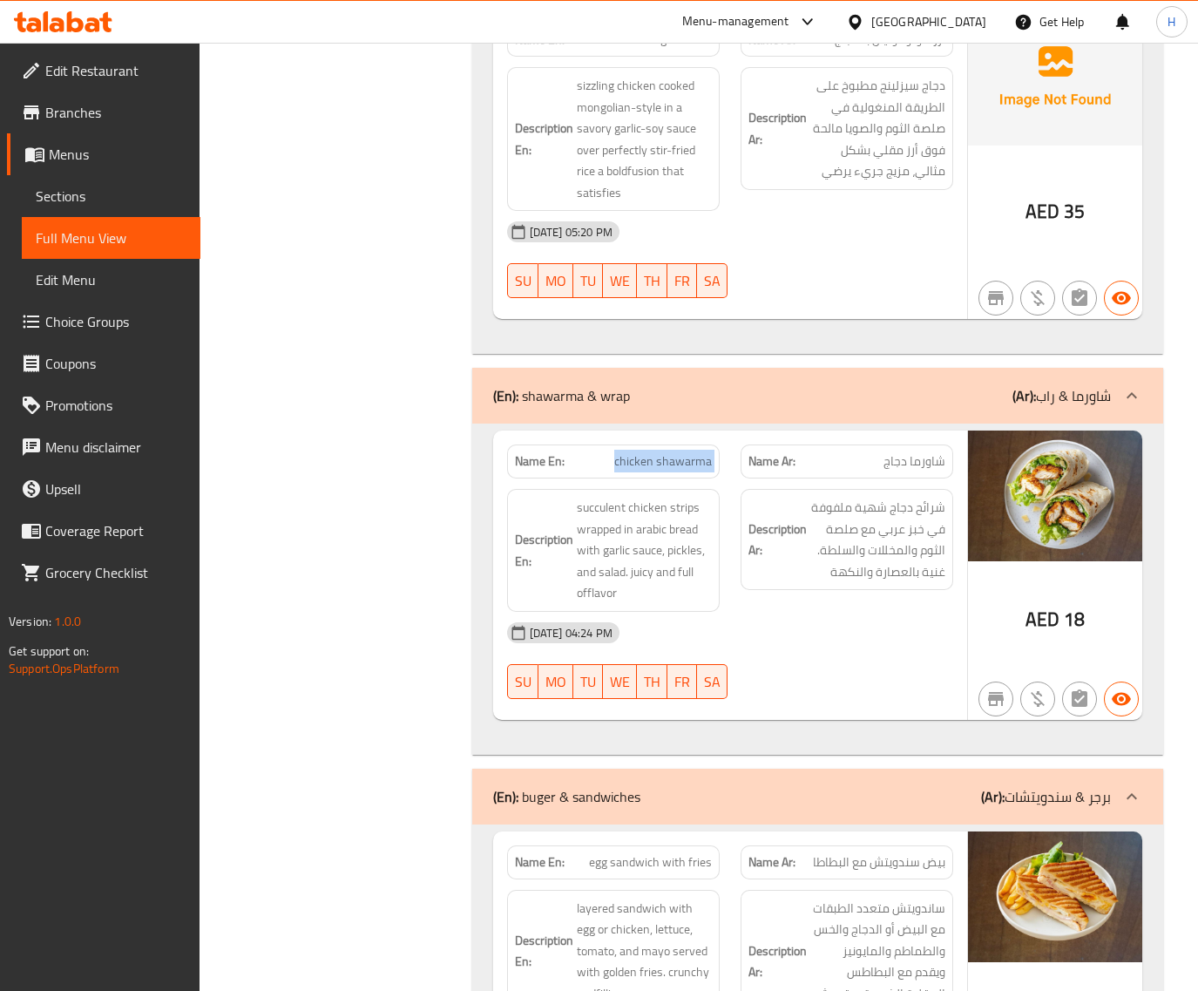
click at [658, 452] on span "chicken shawarma" at bounding box center [663, 461] width 98 height 18
copy span "chicken shawarma"
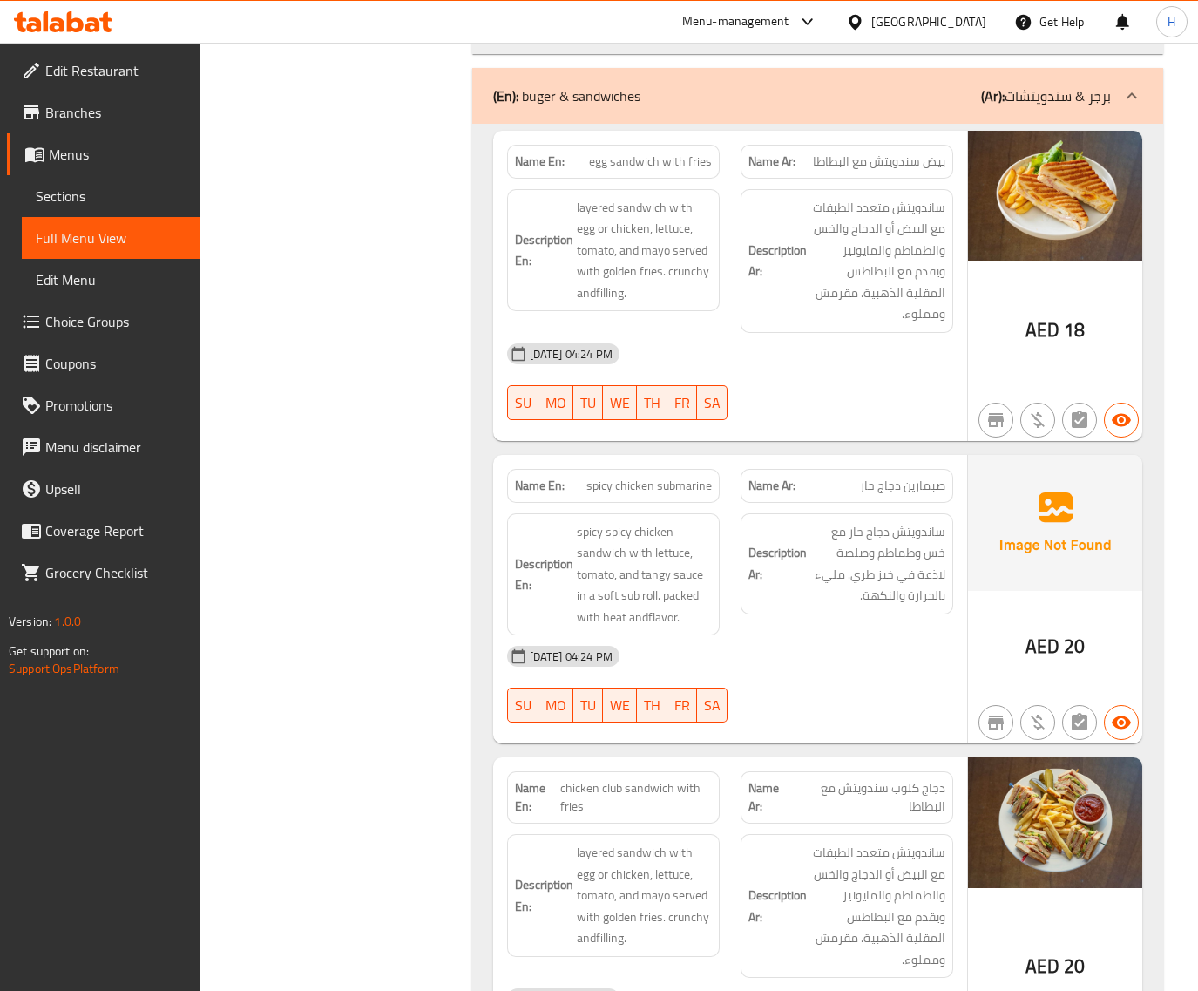
scroll to position [2614, 0]
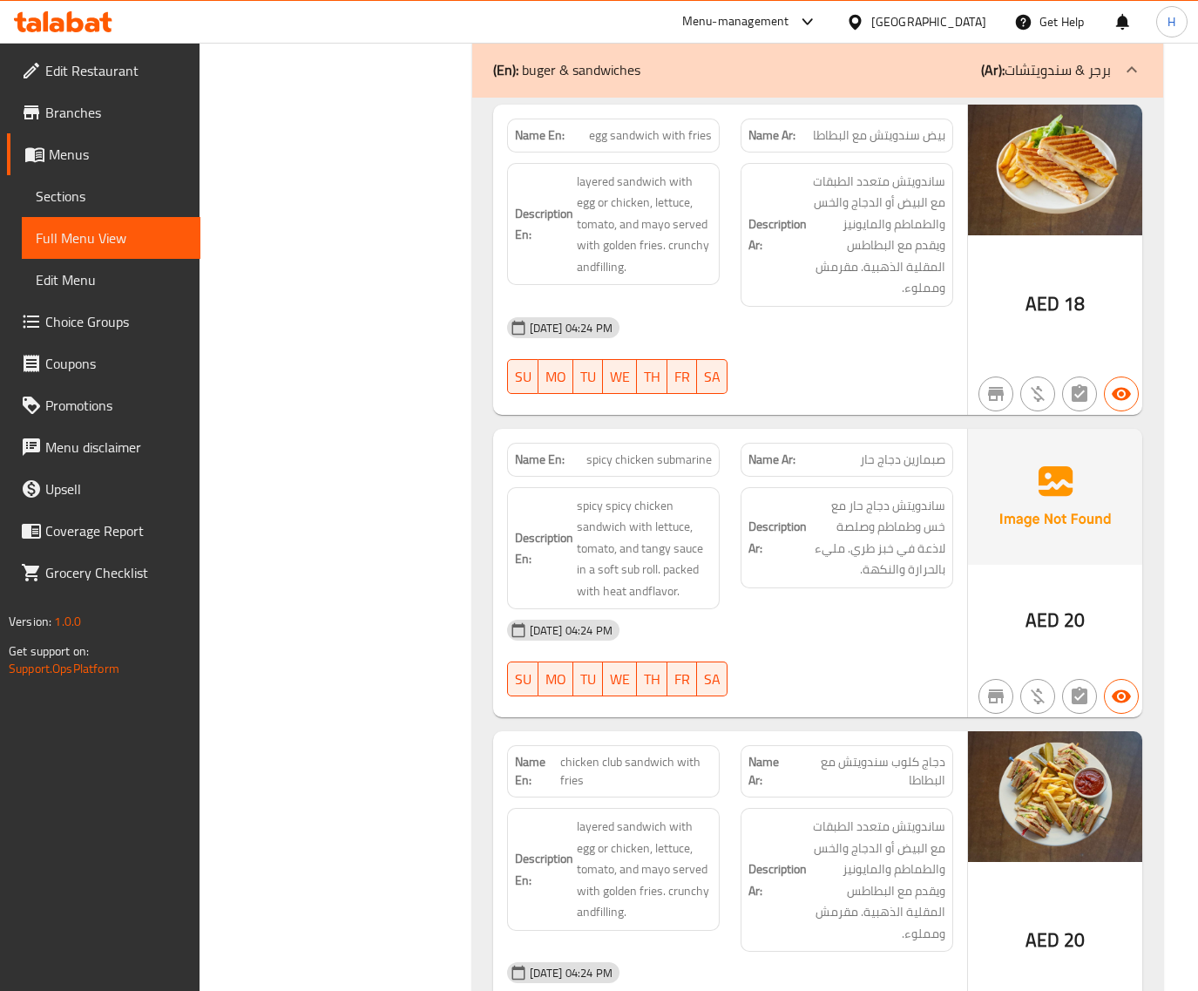
click at [700, 126] on span "egg sandwich with fries" at bounding box center [650, 135] width 123 height 18
copy span "fries"
click at [699, 126] on span "egg sandwich with fries" at bounding box center [650, 135] width 123 height 18
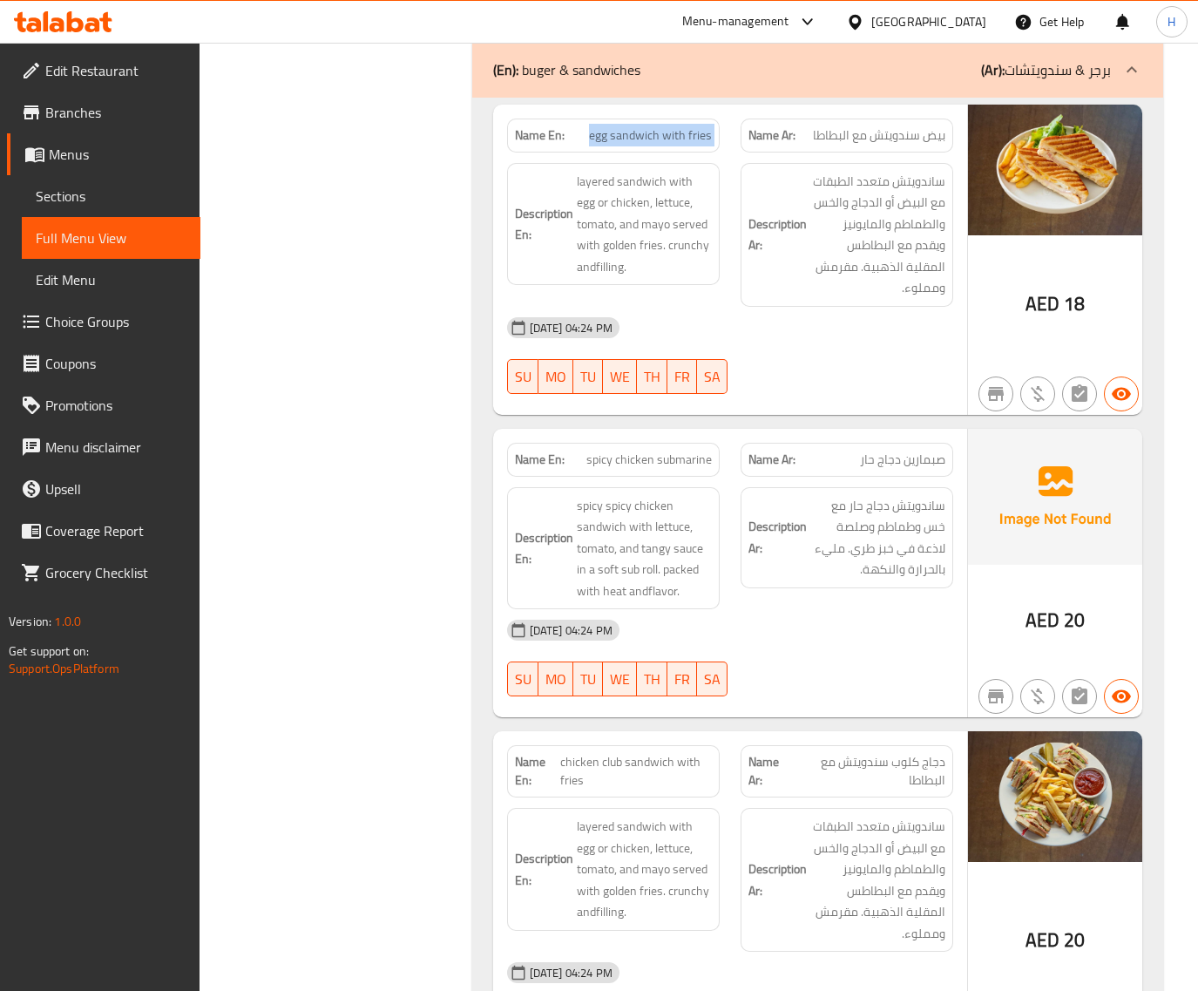
click at [699, 126] on span "egg sandwich with fries" at bounding box center [650, 135] width 123 height 18
click at [678, 127] on span "egg sandwich with fries" at bounding box center [650, 135] width 123 height 18
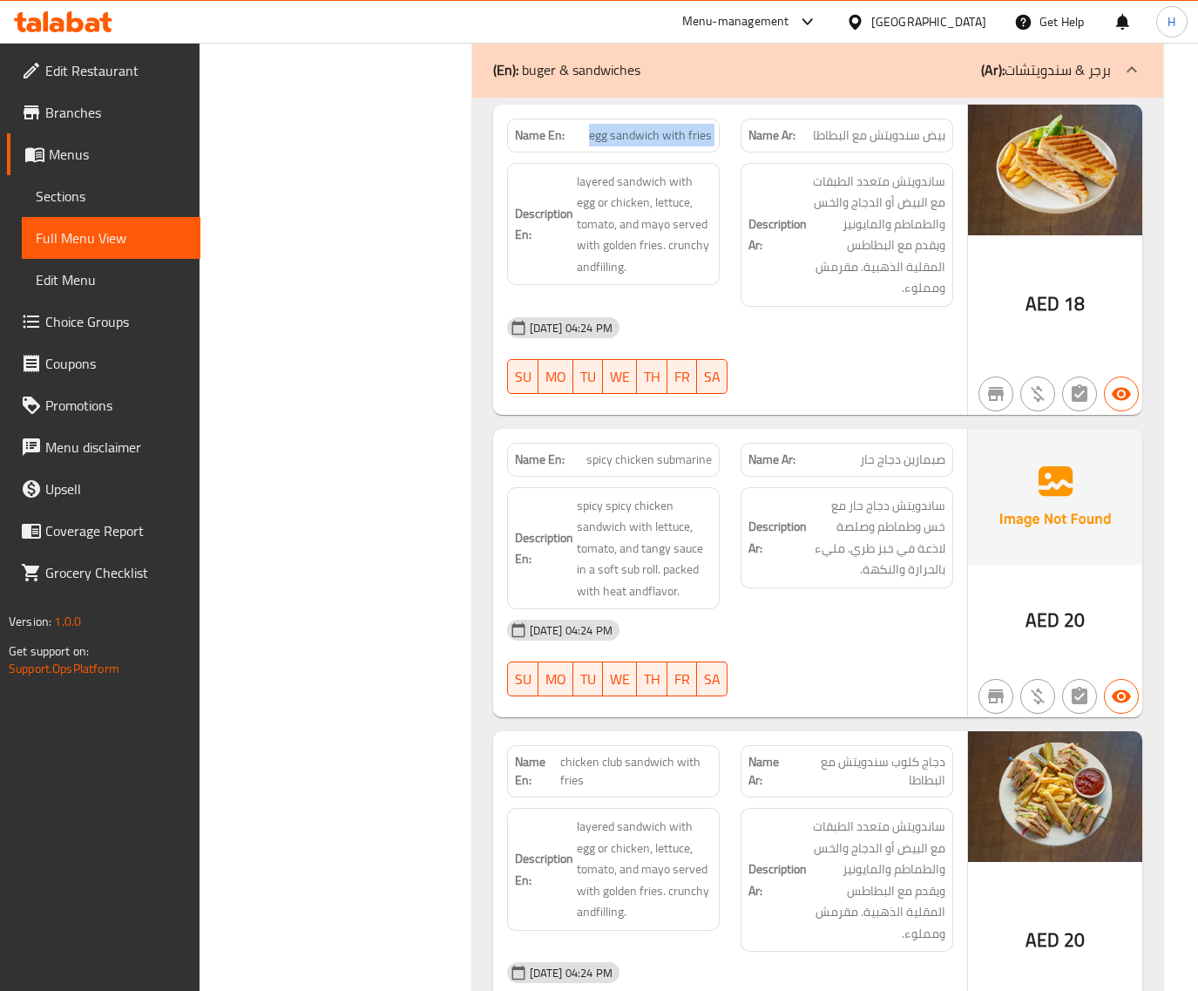
copy span "egg sandwich with fries"
click at [676, 126] on span "egg sandwich with fries" at bounding box center [650, 135] width 123 height 18
click at [642, 129] on span "egg sandwich with fries" at bounding box center [650, 135] width 123 height 18
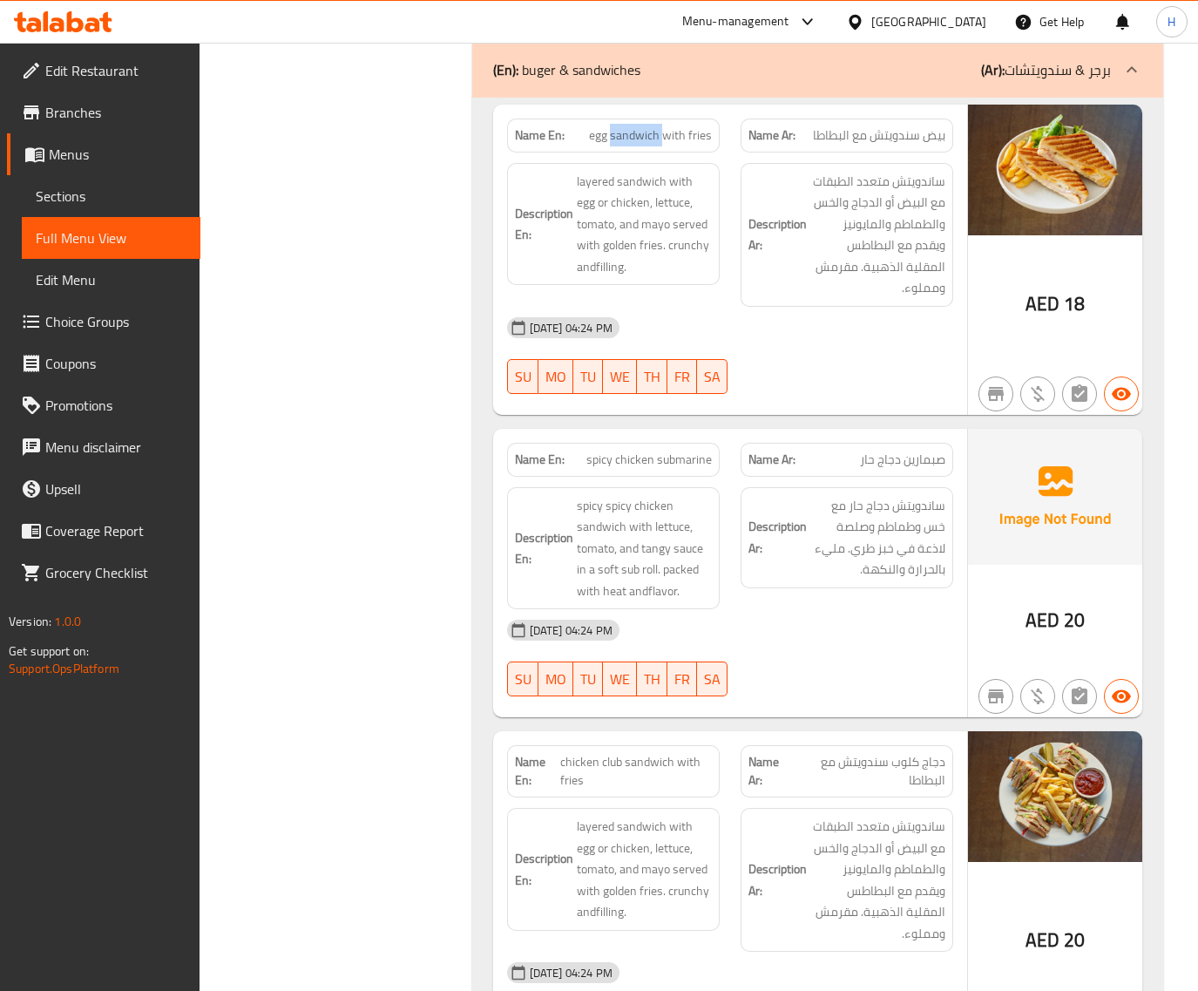
click at [642, 129] on span "egg sandwich with fries" at bounding box center [650, 135] width 123 height 18
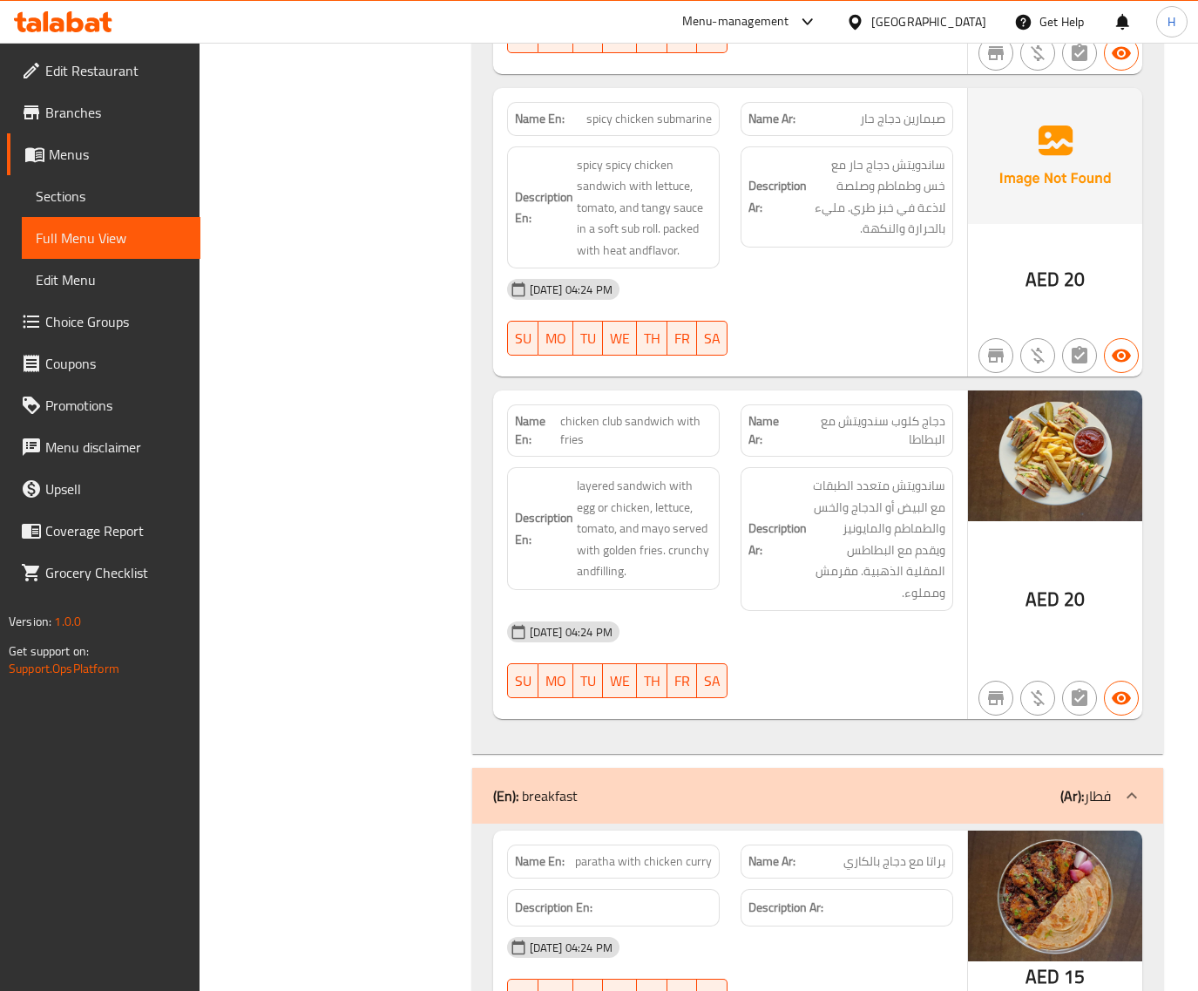
scroll to position [2977, 0]
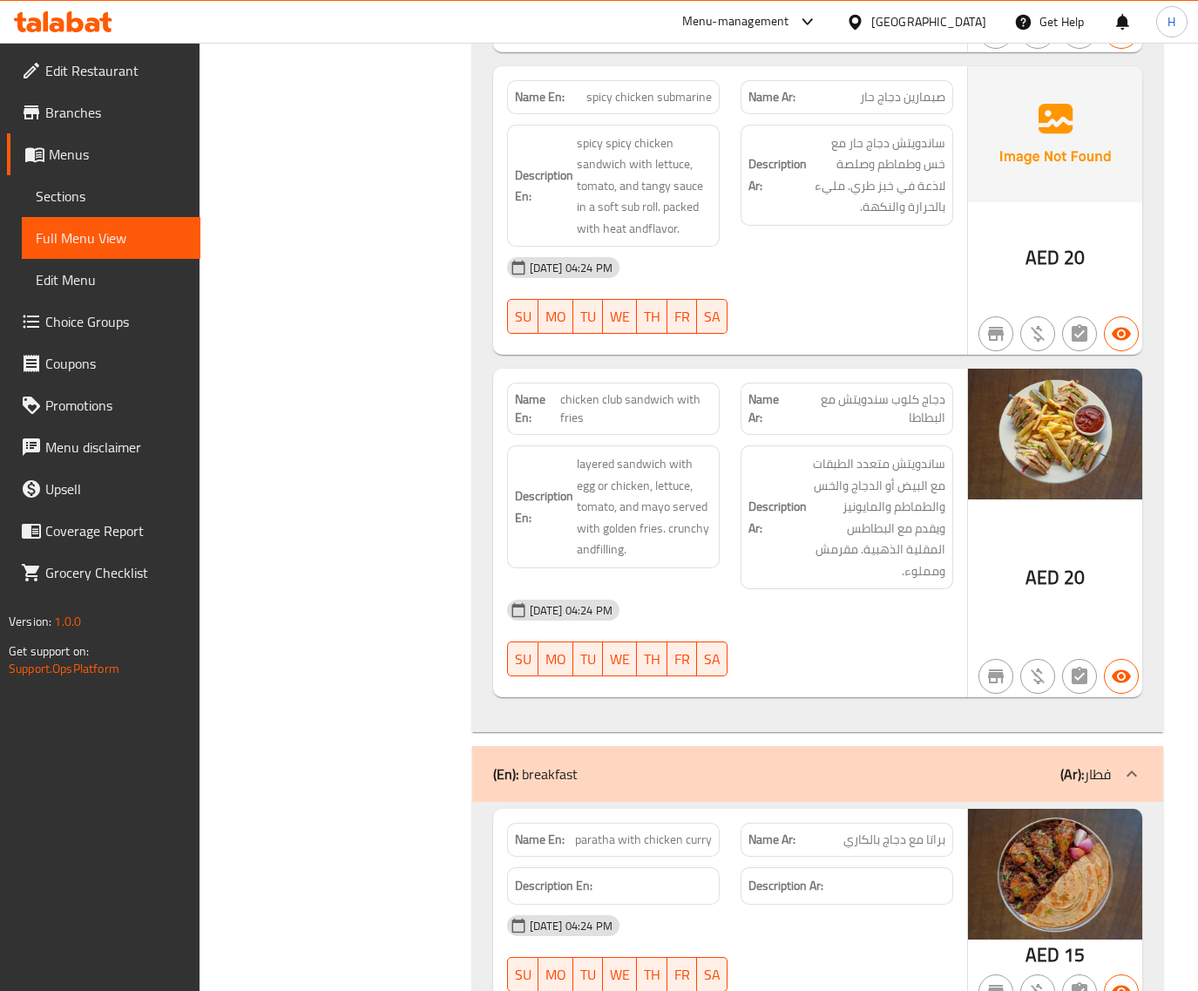
click at [628, 88] on span "spicy chicken submarine" at bounding box center [648, 97] width 125 height 18
copy span "spicy chicken submarine"
click at [673, 88] on span "spicy chicken submarine" at bounding box center [648, 97] width 125 height 18
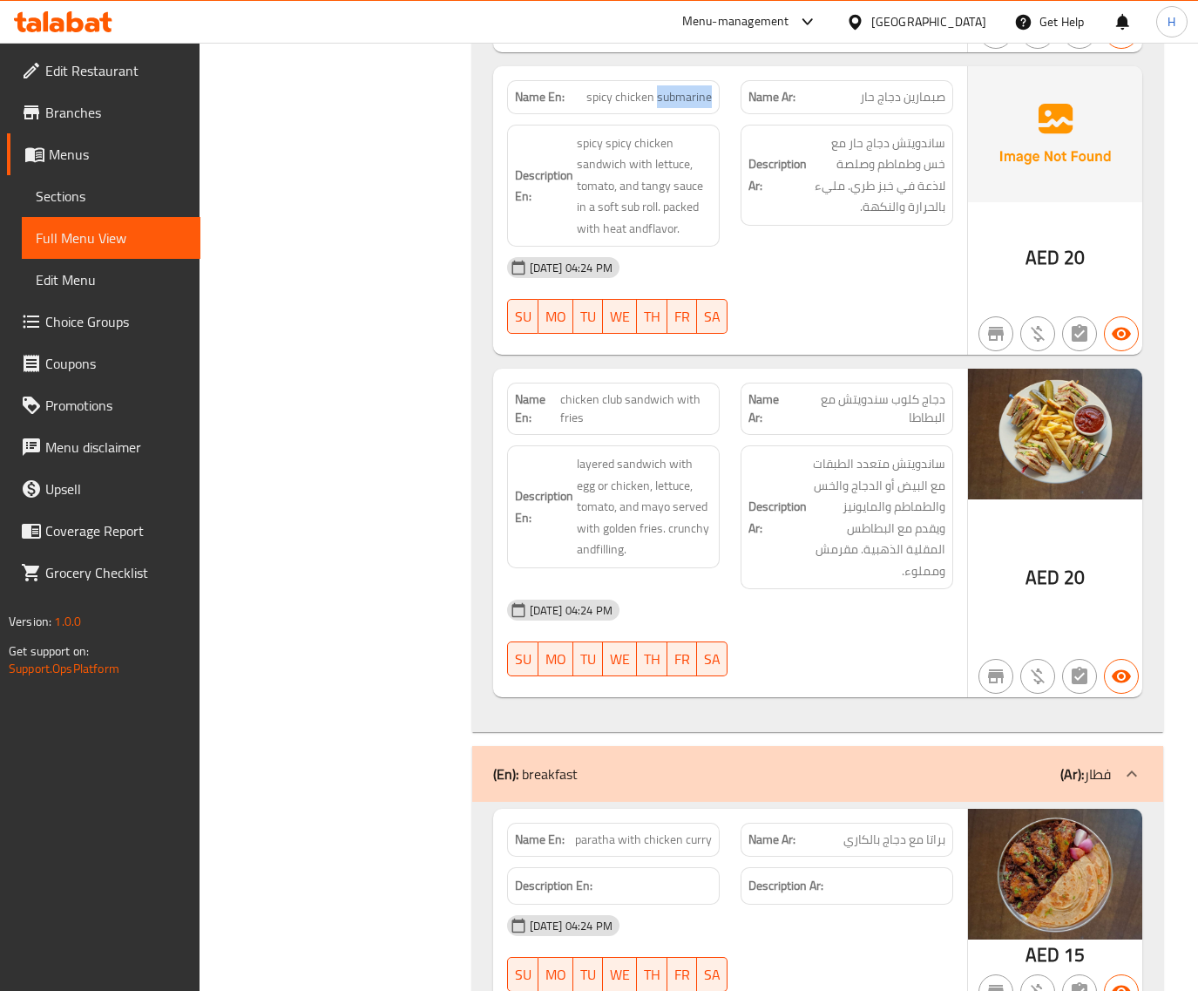
click at [673, 88] on span "spicy chicken submarine" at bounding box center [648, 97] width 125 height 18
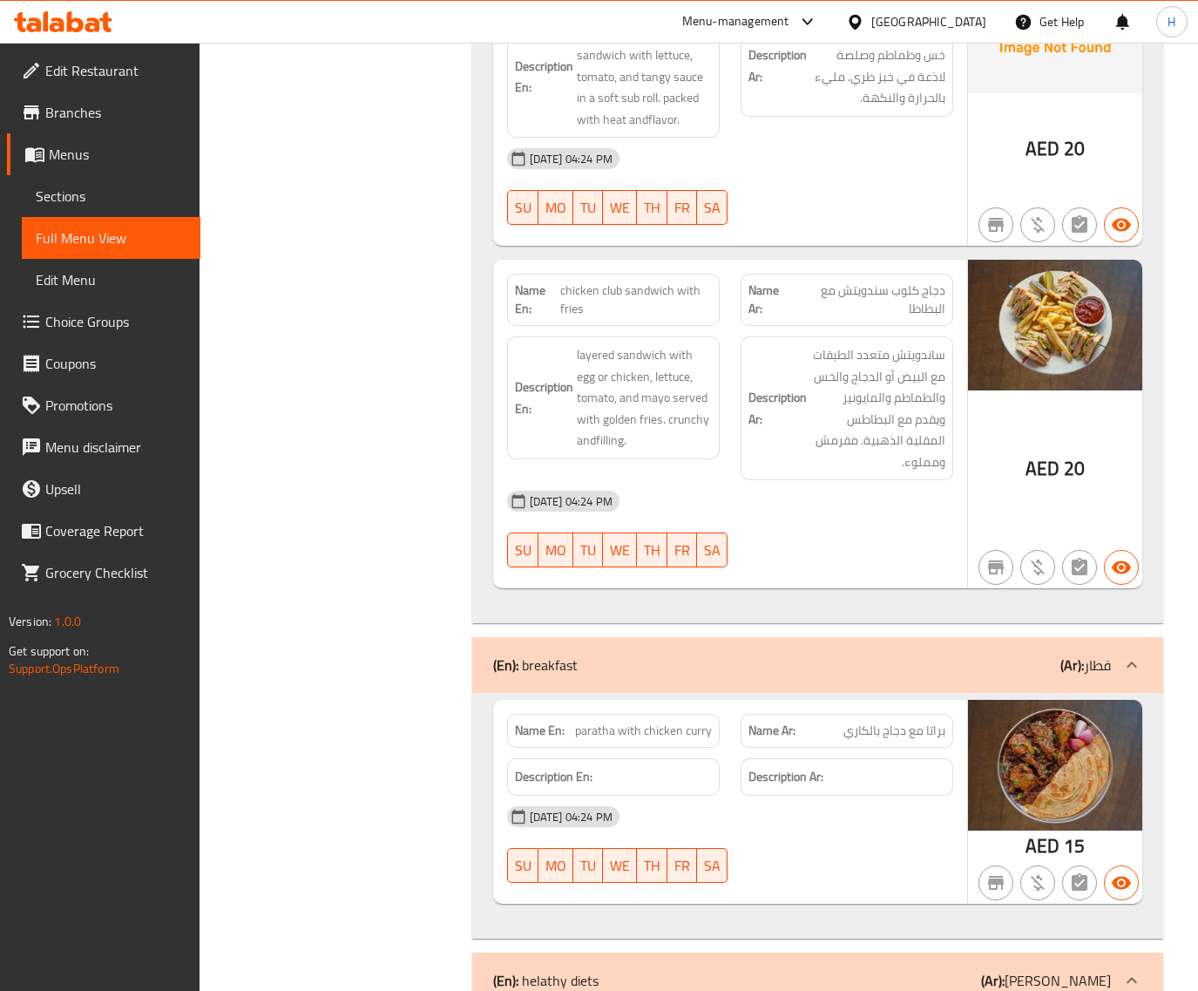
scroll to position [3122, 0]
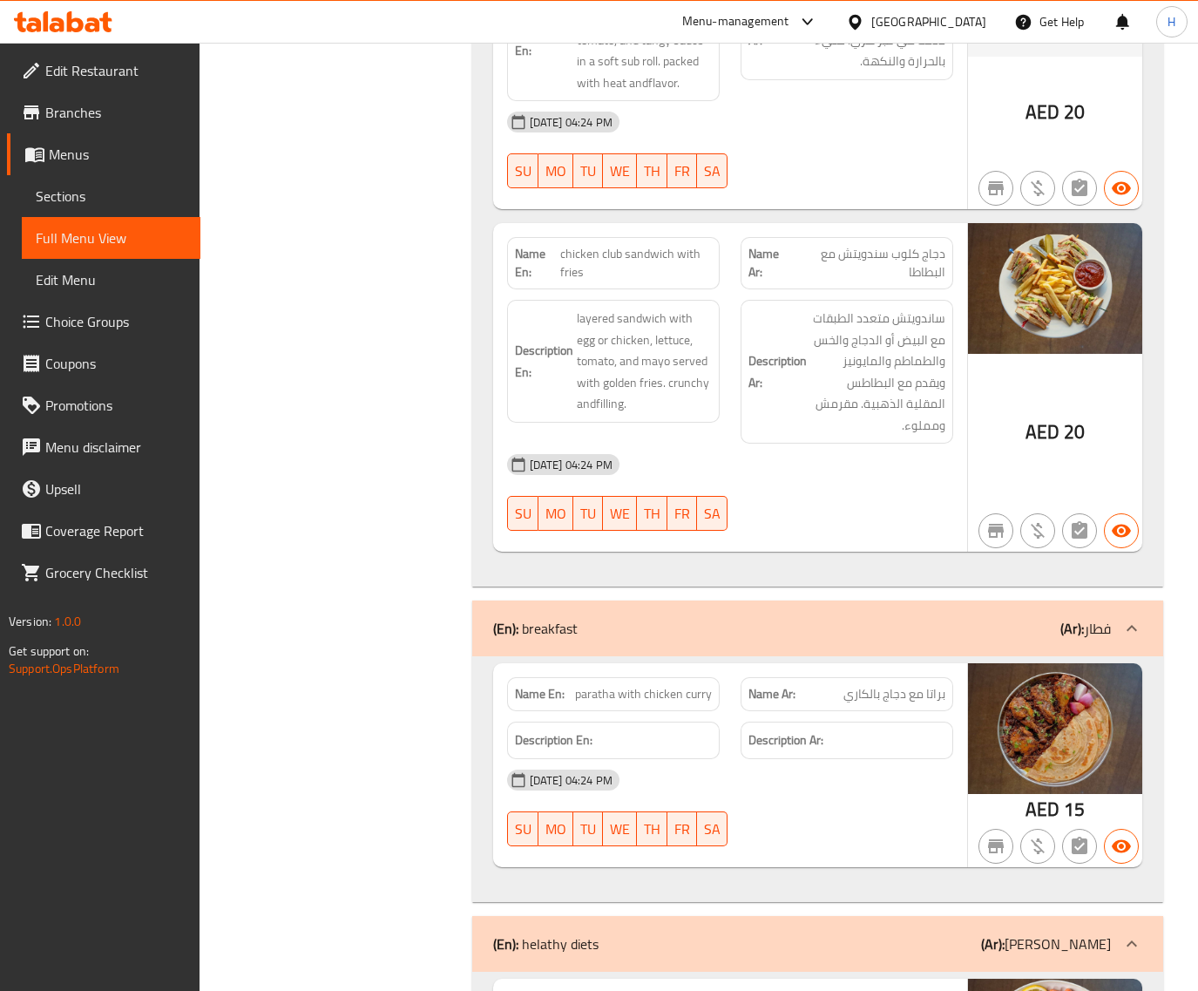
click at [614, 245] on span "chicken club sandwich with fries" at bounding box center [636, 263] width 152 height 37
copy span "chicken club sandwich with fries"
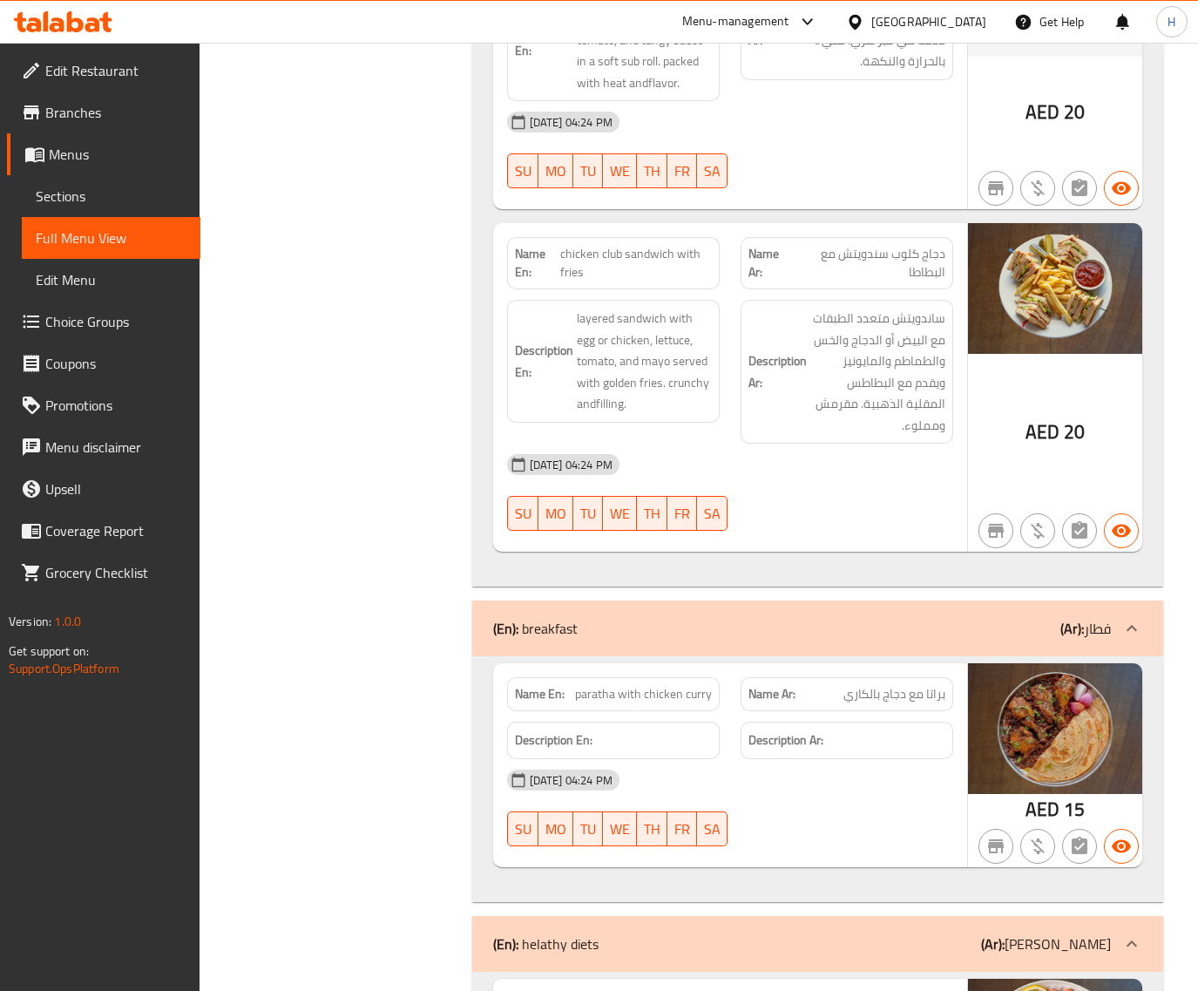
drag, startPoint x: 625, startPoint y: 253, endPoint x: 639, endPoint y: 232, distance: 25.1
click at [626, 249] on span "chicken club sandwich with fries" at bounding box center [636, 263] width 152 height 37
click at [639, 245] on span "chicken club sandwich with fries" at bounding box center [636, 263] width 152 height 37
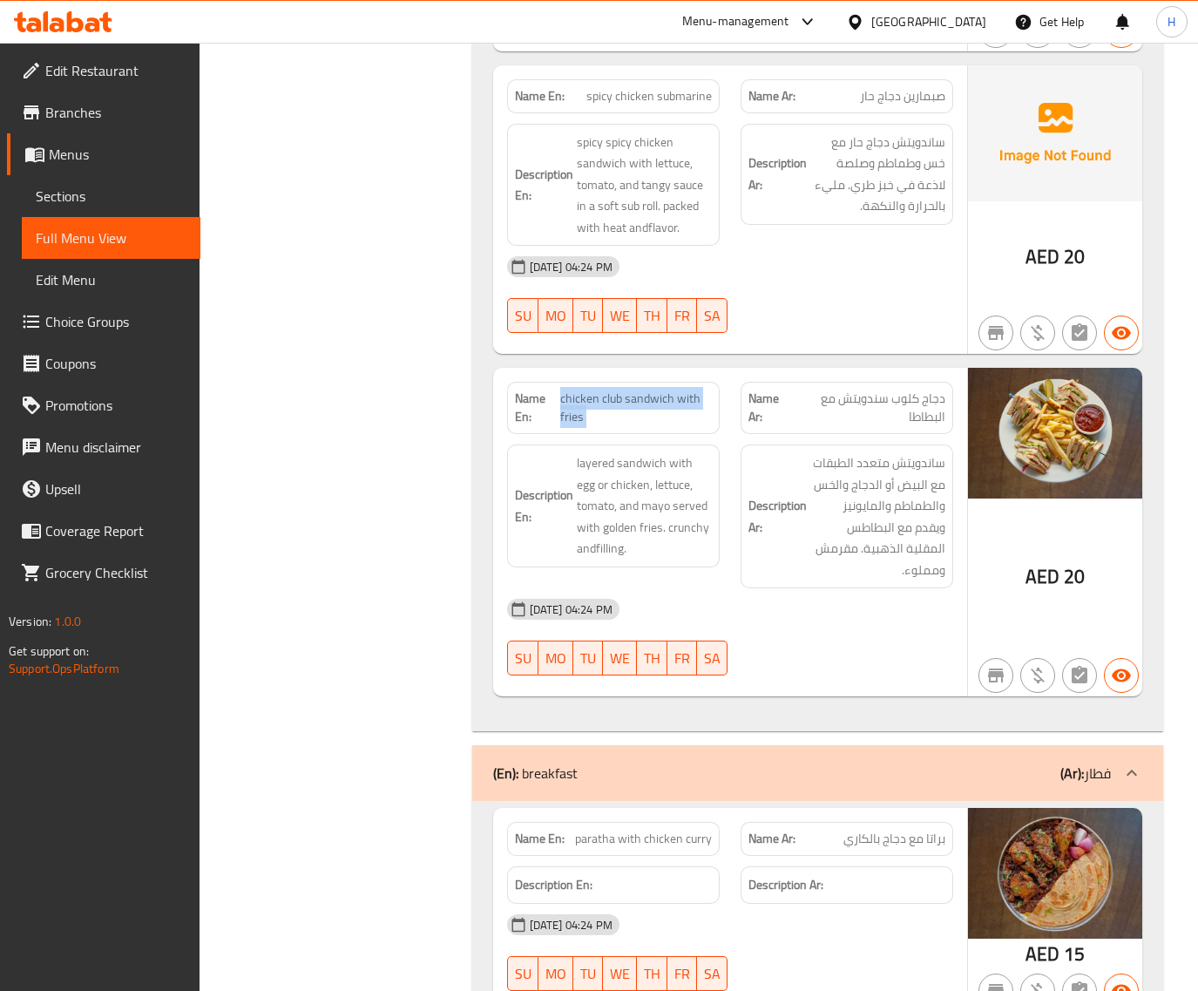
scroll to position [2977, 0]
drag, startPoint x: 112, startPoint y: 179, endPoint x: 207, endPoint y: 199, distance: 97.9
click at [112, 179] on link "Sections" at bounding box center [111, 196] width 179 height 42
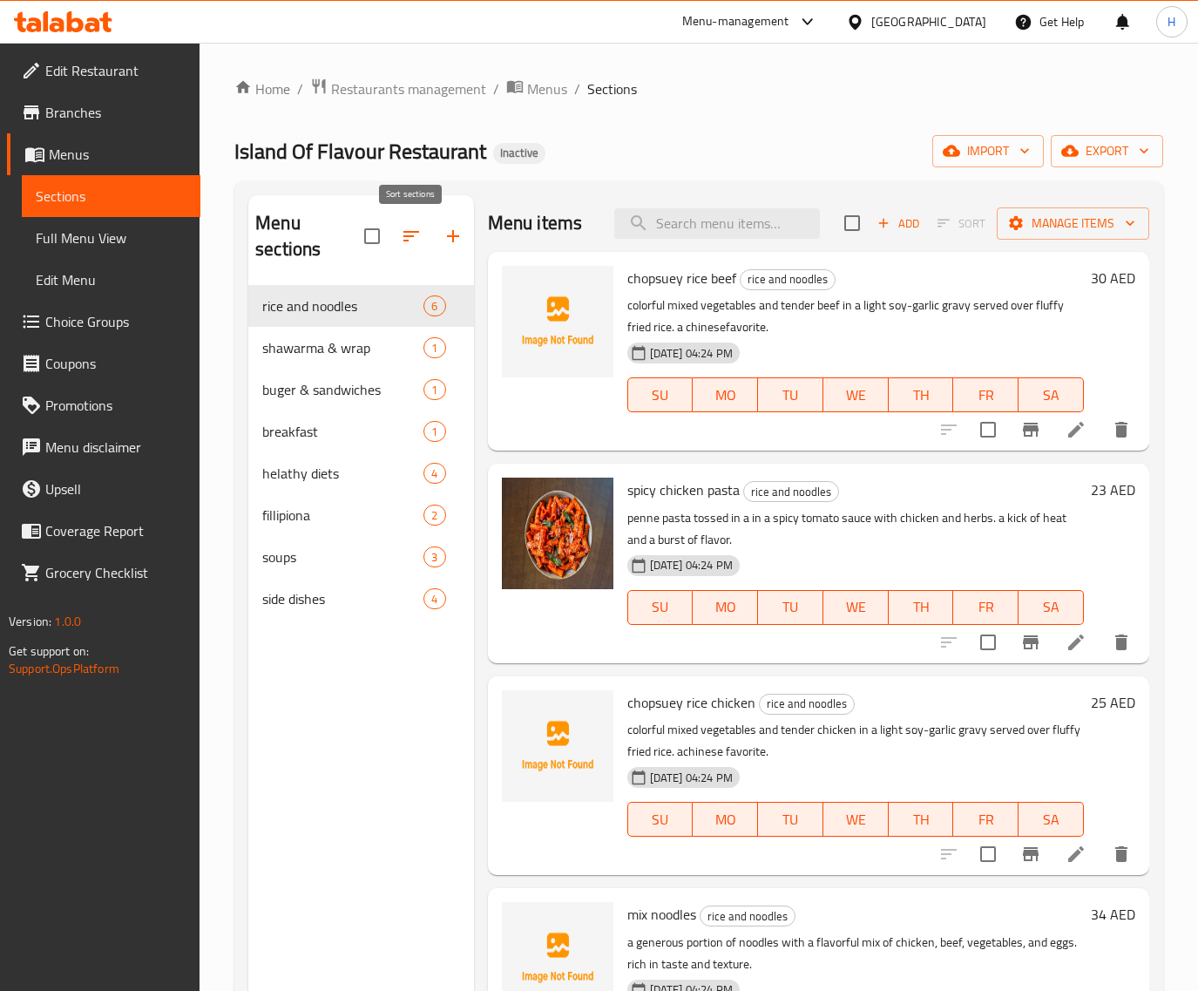
click at [397, 241] on button "button" at bounding box center [411, 236] width 42 height 42
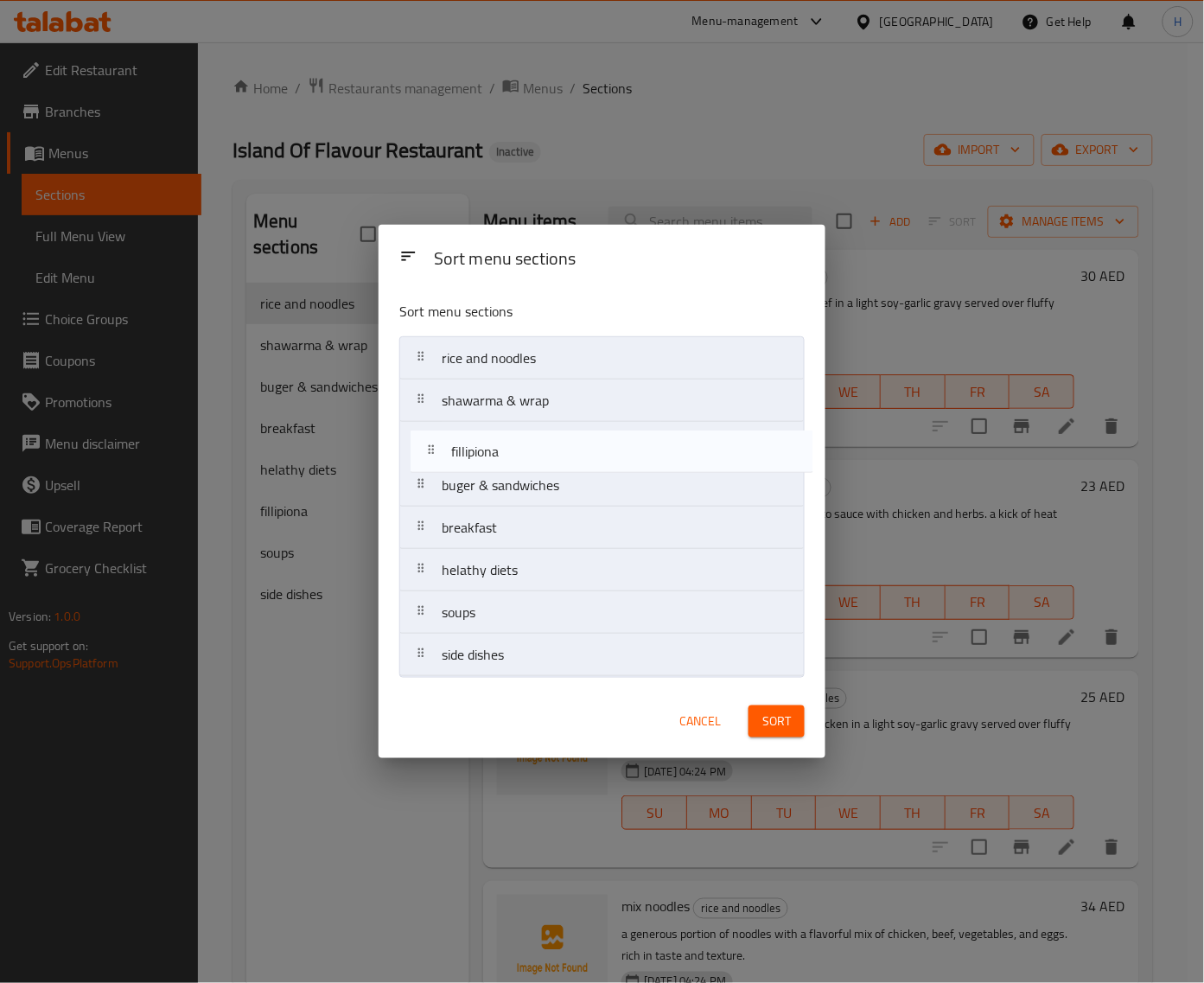
drag, startPoint x: 558, startPoint y: 580, endPoint x: 568, endPoint y: 453, distance: 127.4
click at [568, 453] on nav "rice and noodles shawarma & wrap buger & sandwiches breakfast helathy diets fil…" at bounding box center [602, 506] width 406 height 340
drag, startPoint x: 561, startPoint y: 491, endPoint x: 561, endPoint y: 459, distance: 32.0
click at [561, 459] on nav "rice and noodles shawarma & wrap fillipiona buger & sandwiches breakfast helath…" at bounding box center [602, 506] width 406 height 340
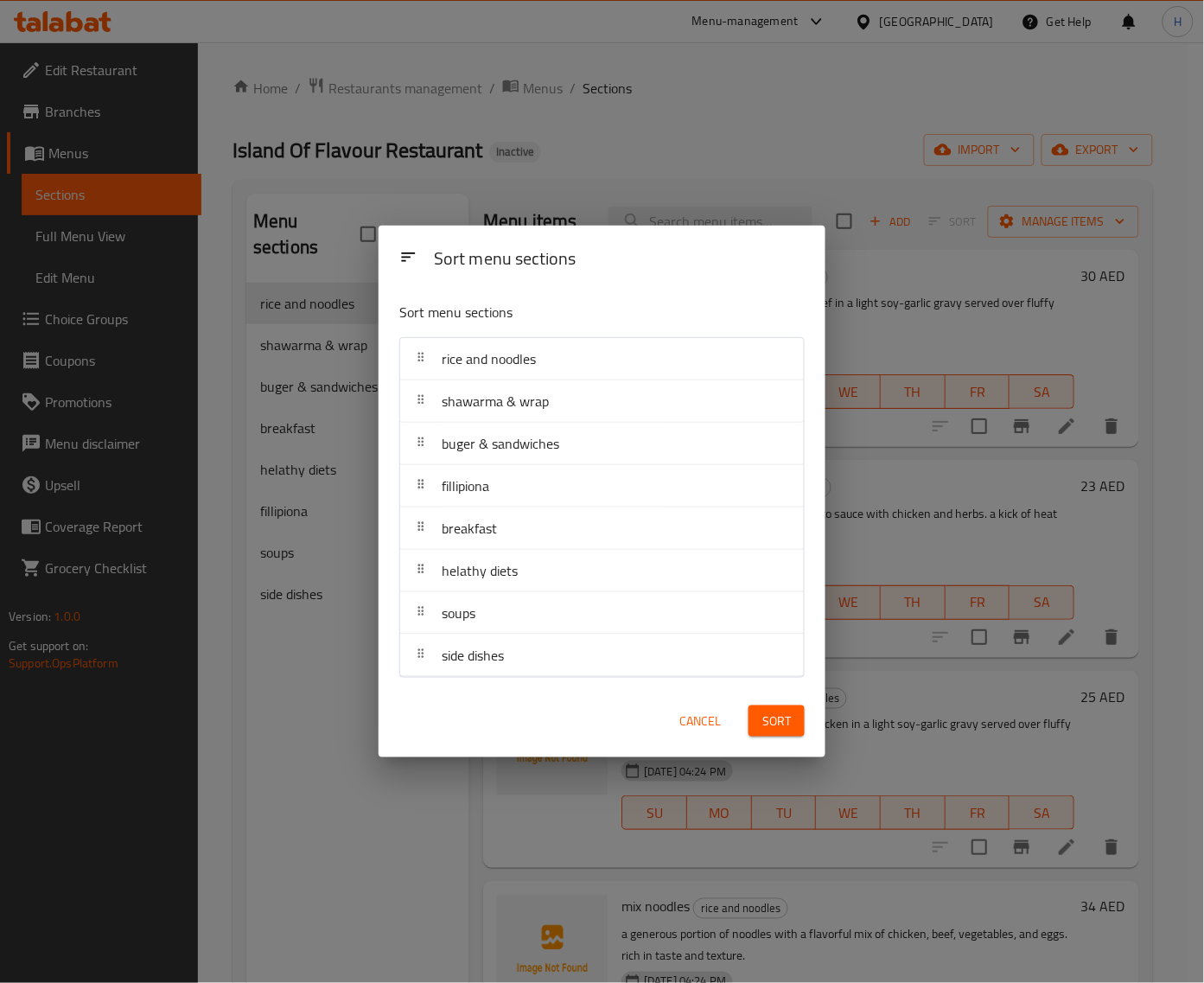
click at [786, 728] on span "Sort" at bounding box center [777, 721] width 29 height 22
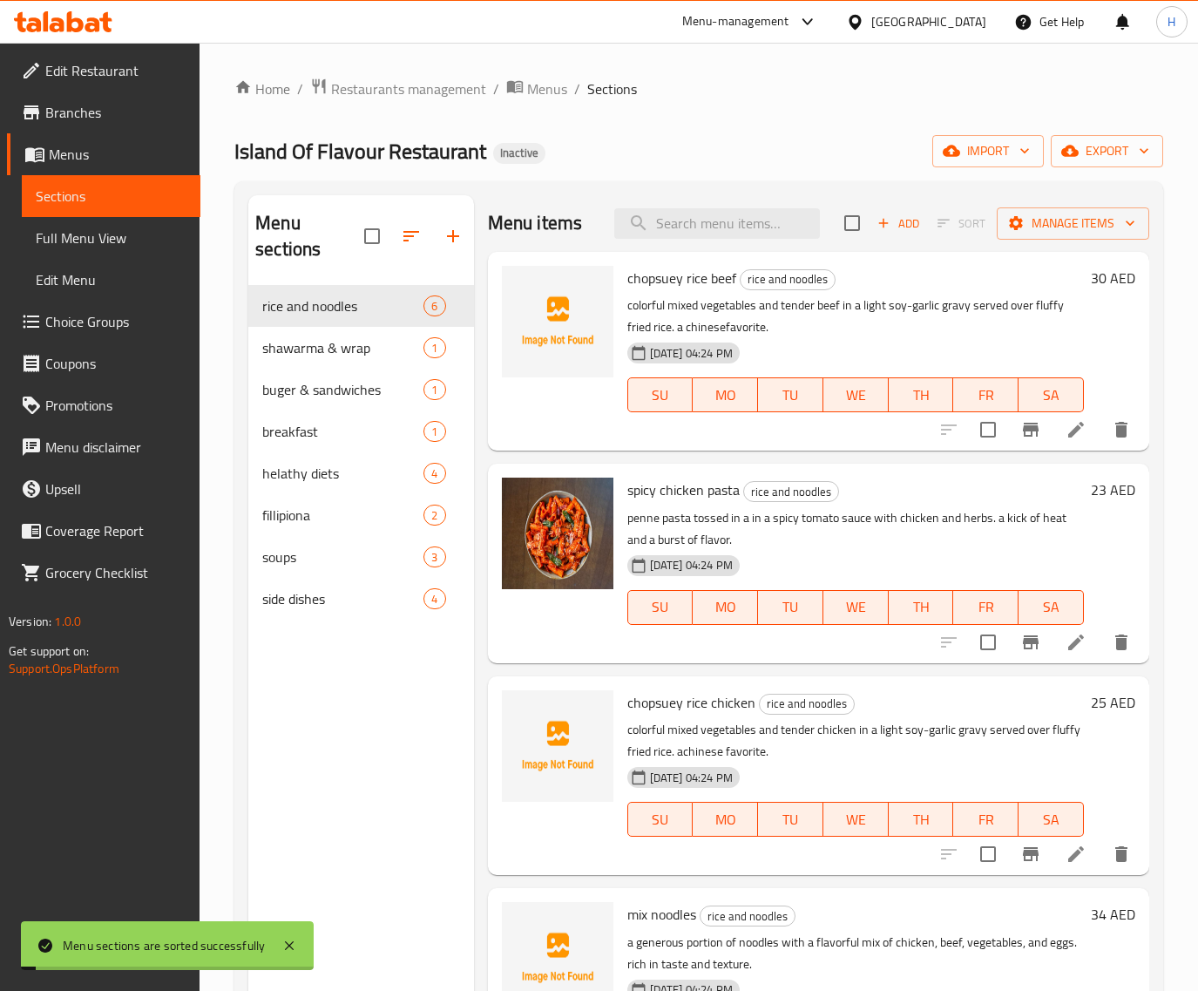
click at [113, 254] on link "Full Menu View" at bounding box center [111, 238] width 179 height 42
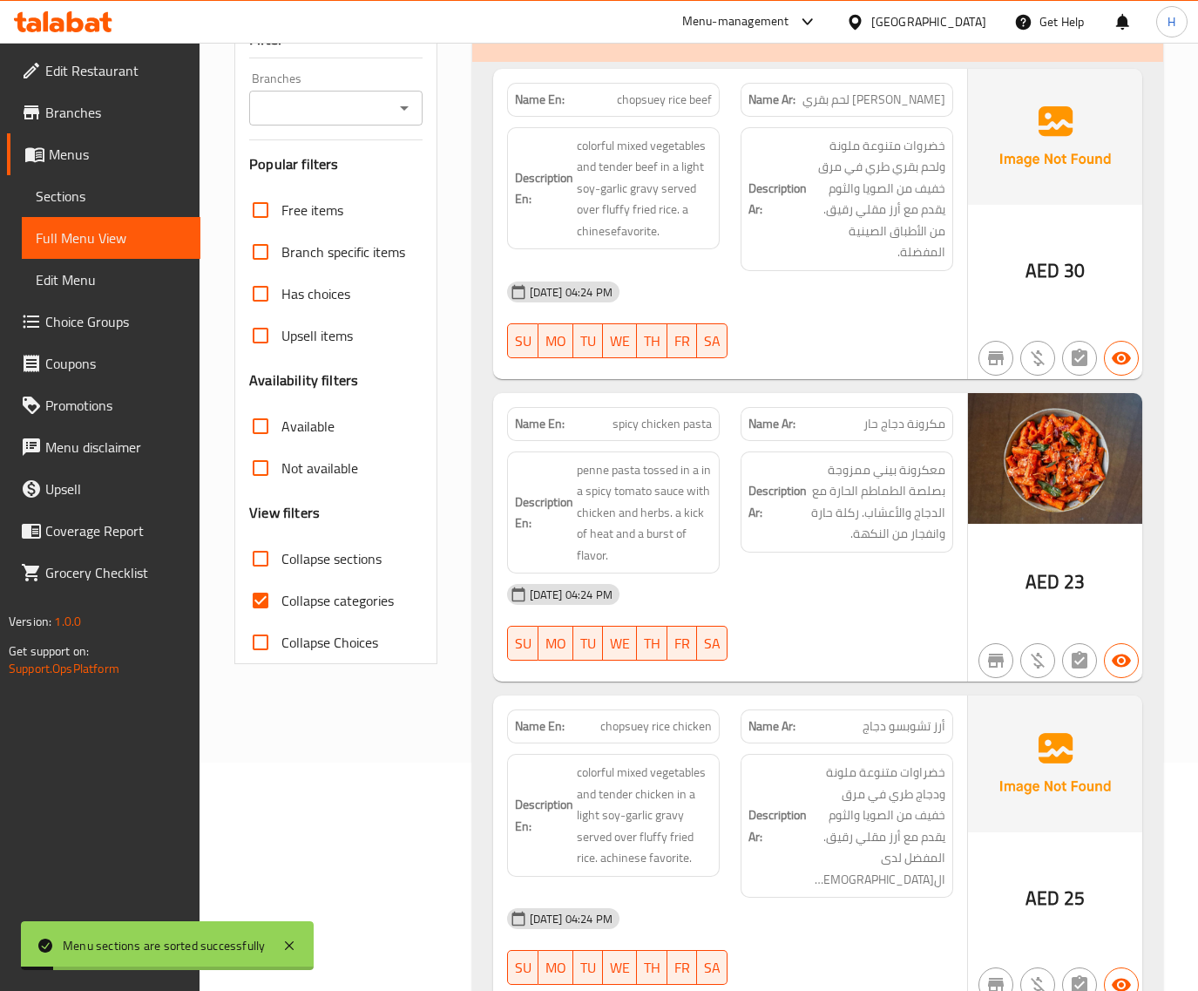
scroll to position [290, 0]
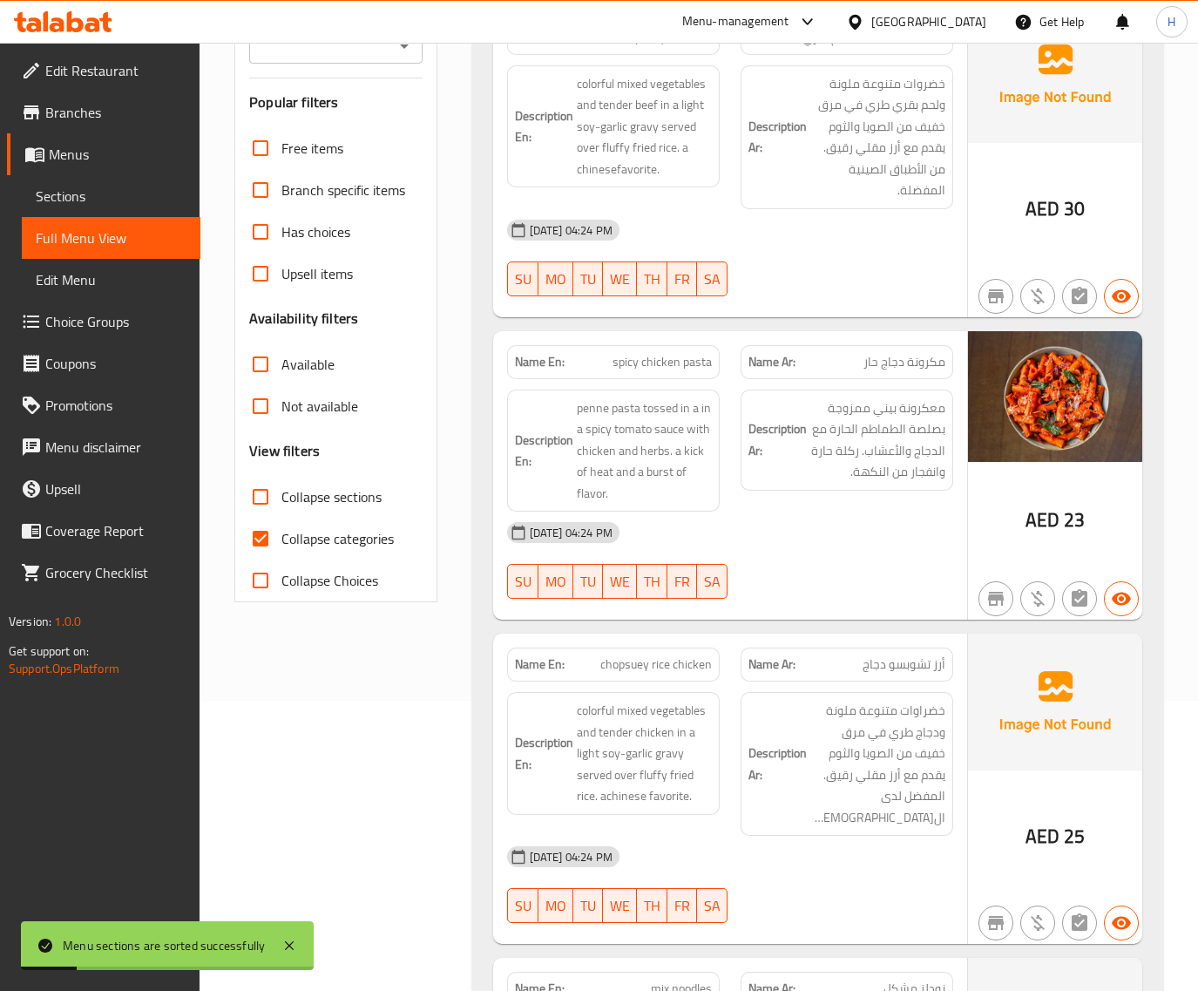
click at [306, 523] on label "Collapse categories" at bounding box center [317, 539] width 154 height 42
click at [281, 523] on input "Collapse categories" at bounding box center [261, 539] width 42 height 42
checkbox input "false"
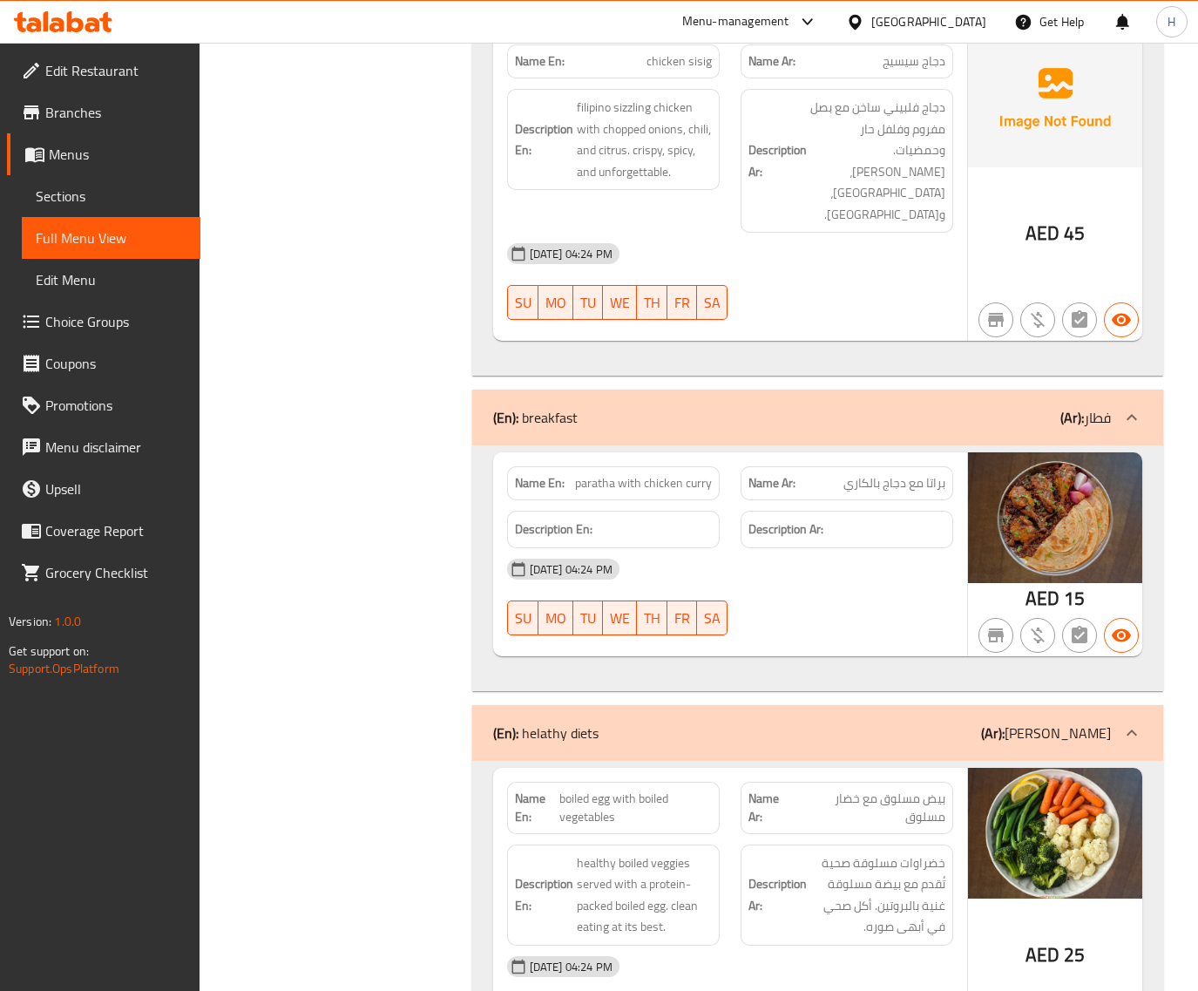
scroll to position [3340, 0]
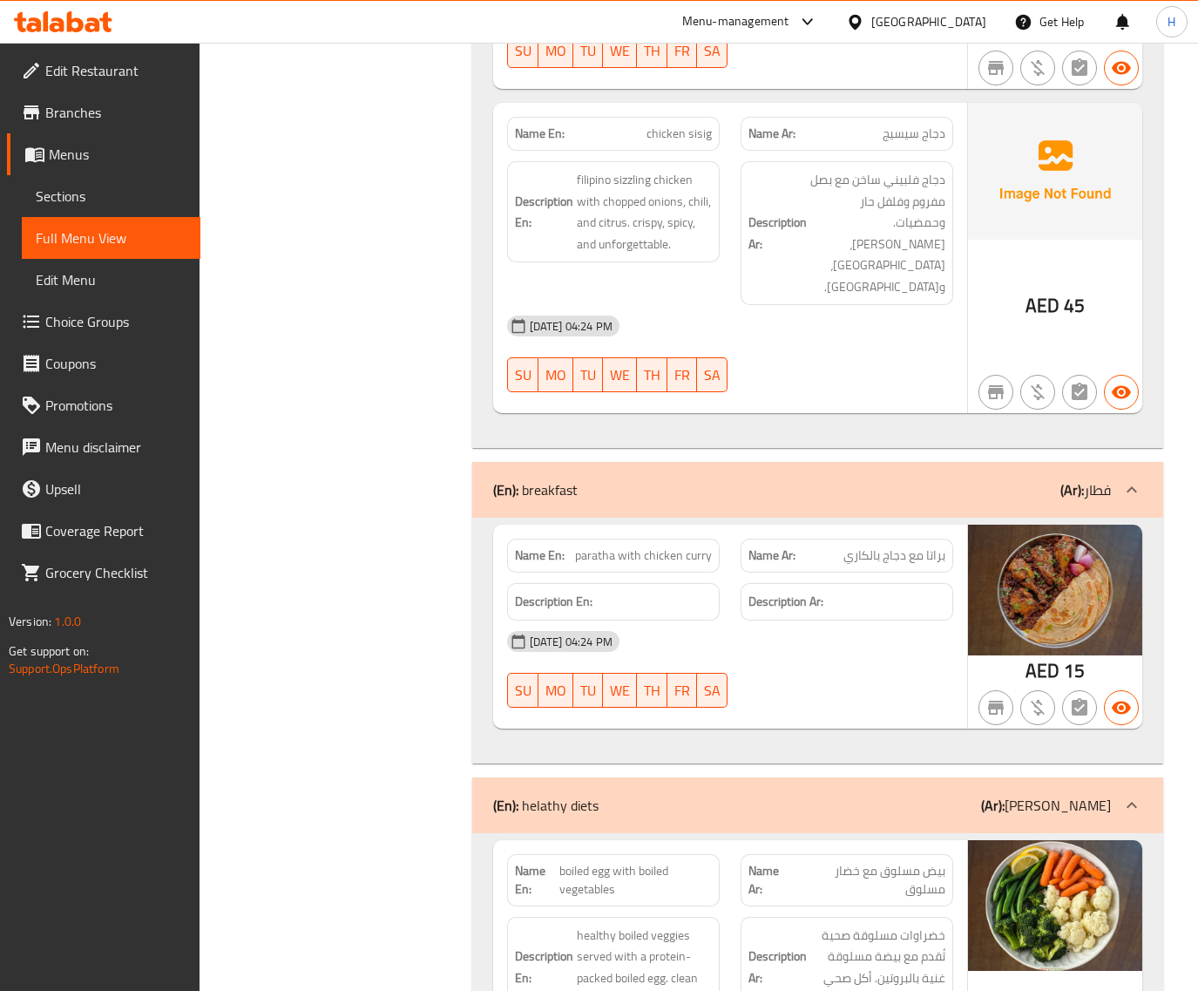
click at [691, 125] on span "chicken sisig" at bounding box center [679, 134] width 65 height 18
copy span "chicken sisig"
click at [395, 308] on div "Filter Branches Branches Popular filters Free items Branch specific items Has c…" at bounding box center [342, 606] width 237 height 7444
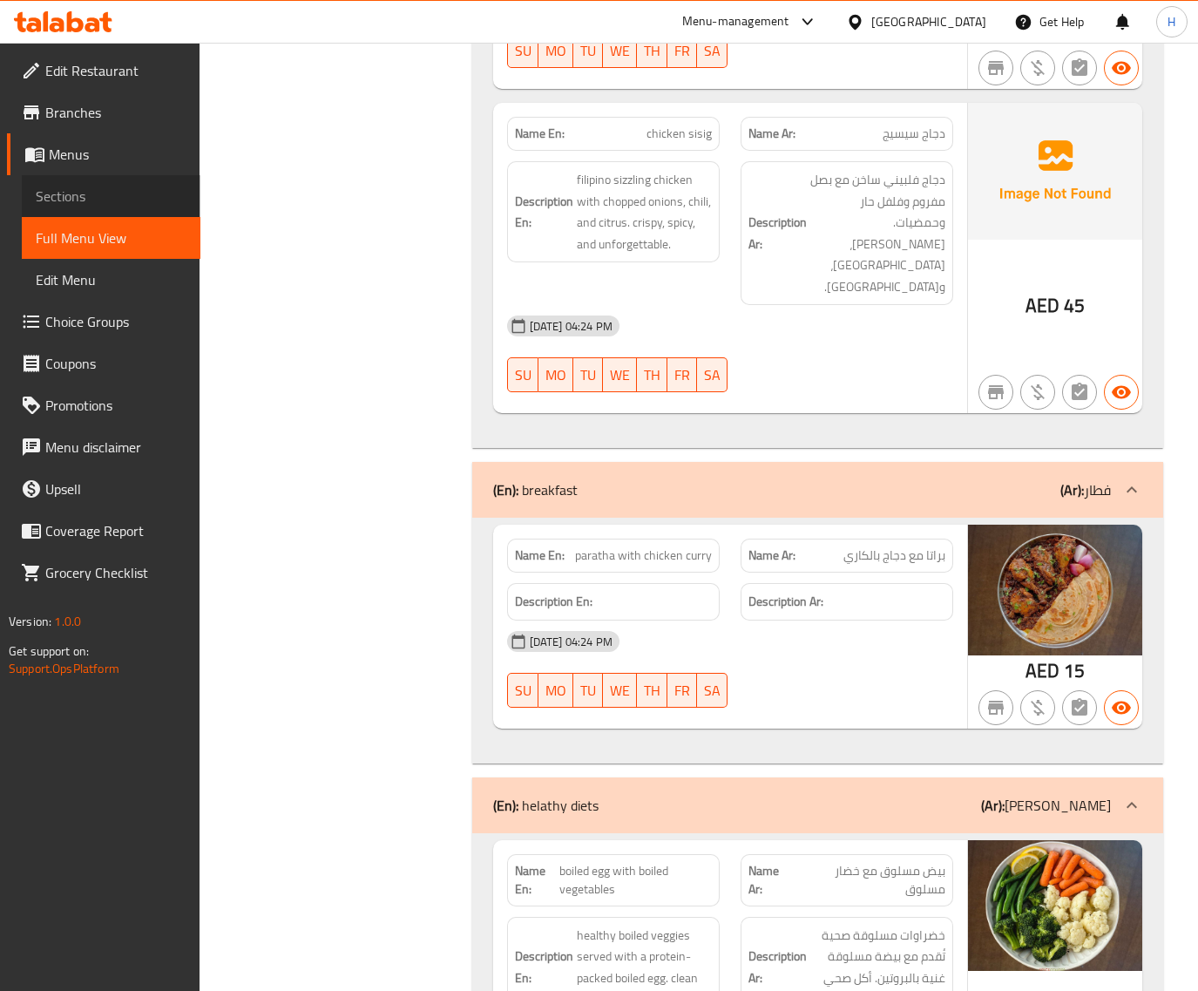
click at [106, 184] on link "Sections" at bounding box center [111, 196] width 179 height 42
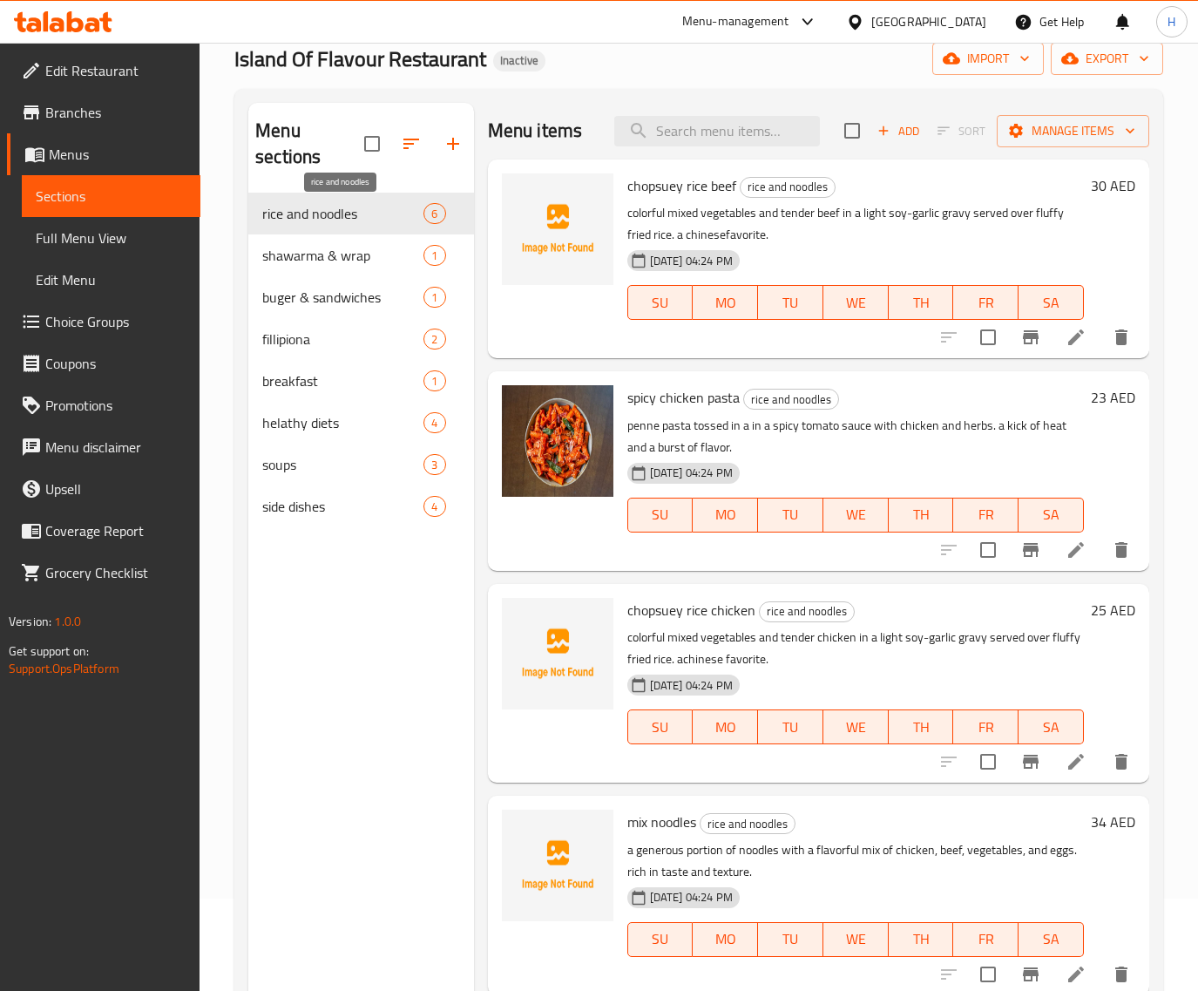
scroll to position [27, 0]
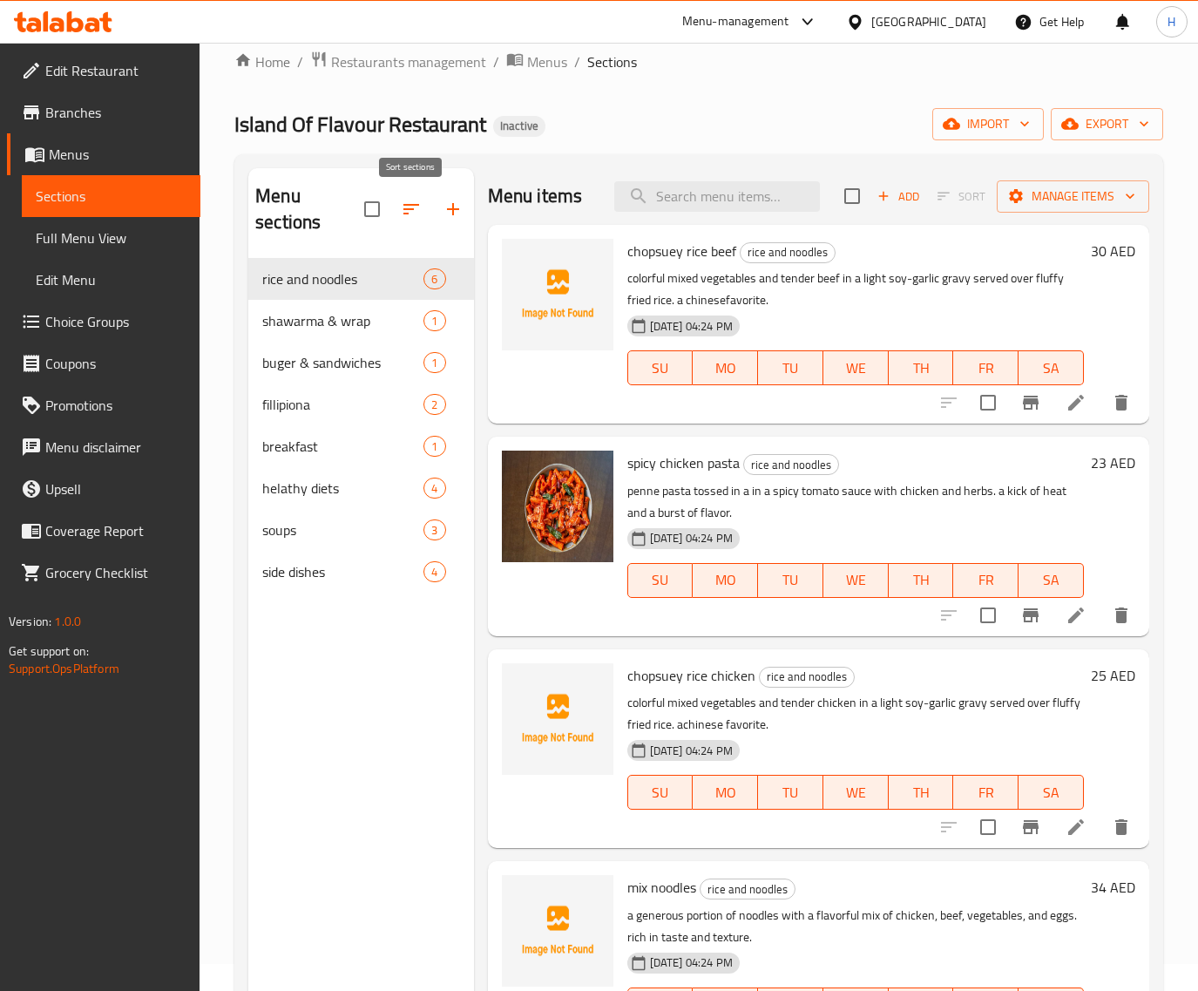
click at [410, 216] on icon "button" at bounding box center [411, 209] width 21 height 21
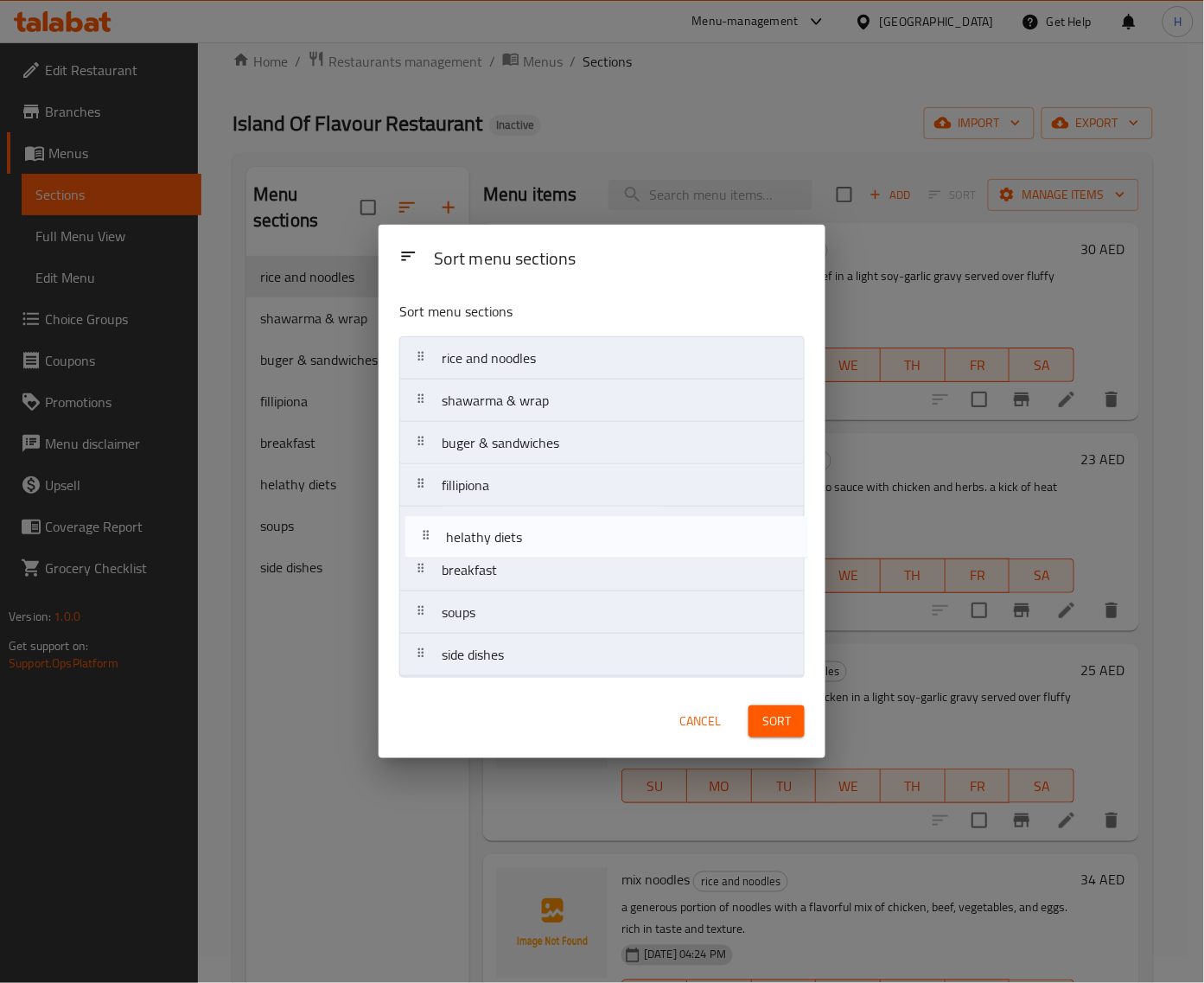
drag, startPoint x: 594, startPoint y: 571, endPoint x: 599, endPoint y: 533, distance: 38.3
click at [599, 533] on nav "rice and noodles shawarma & wrap buger & sandwiches fillipiona breakfast helath…" at bounding box center [602, 506] width 406 height 340
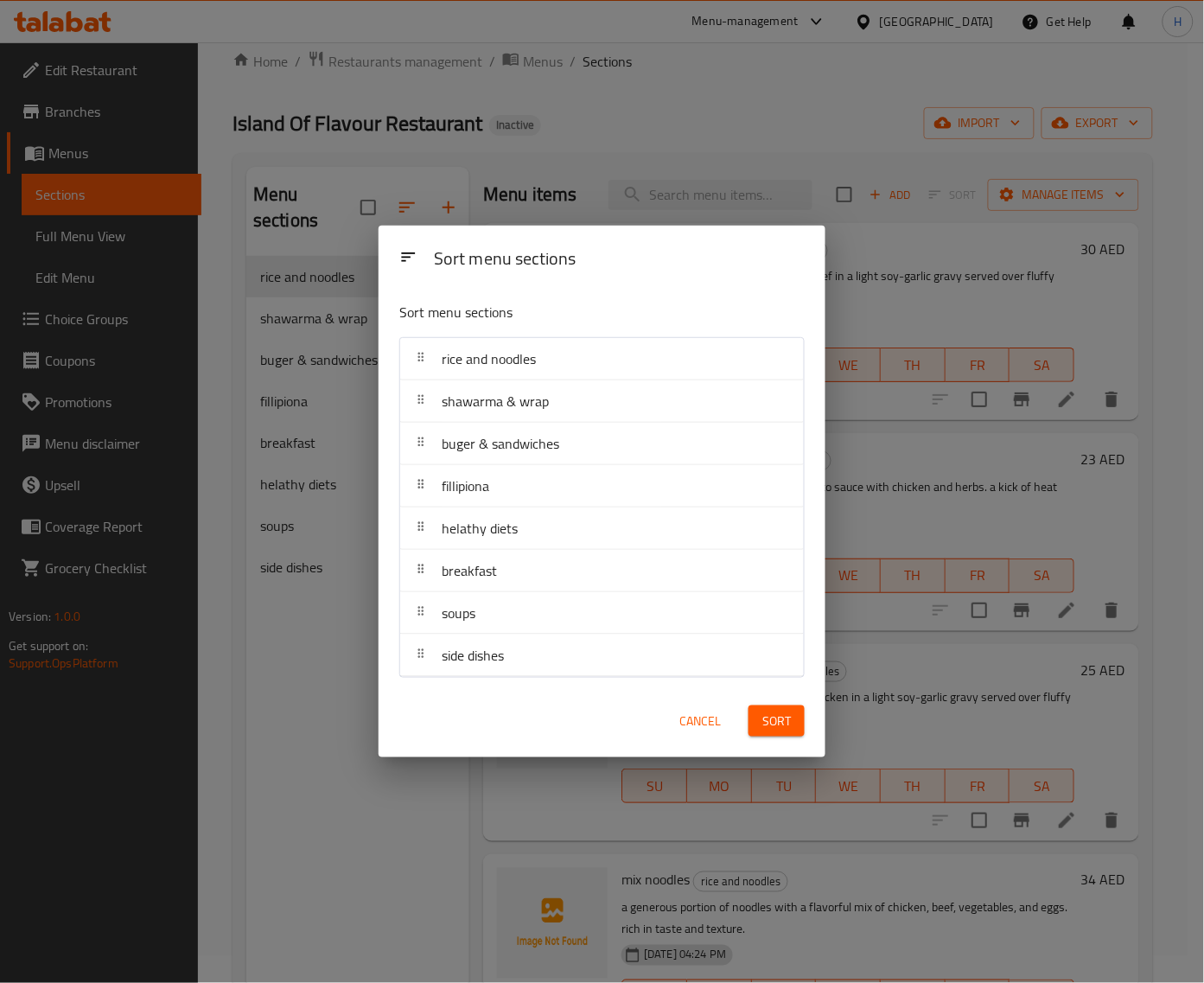
click at [781, 724] on span "Sort" at bounding box center [777, 721] width 29 height 22
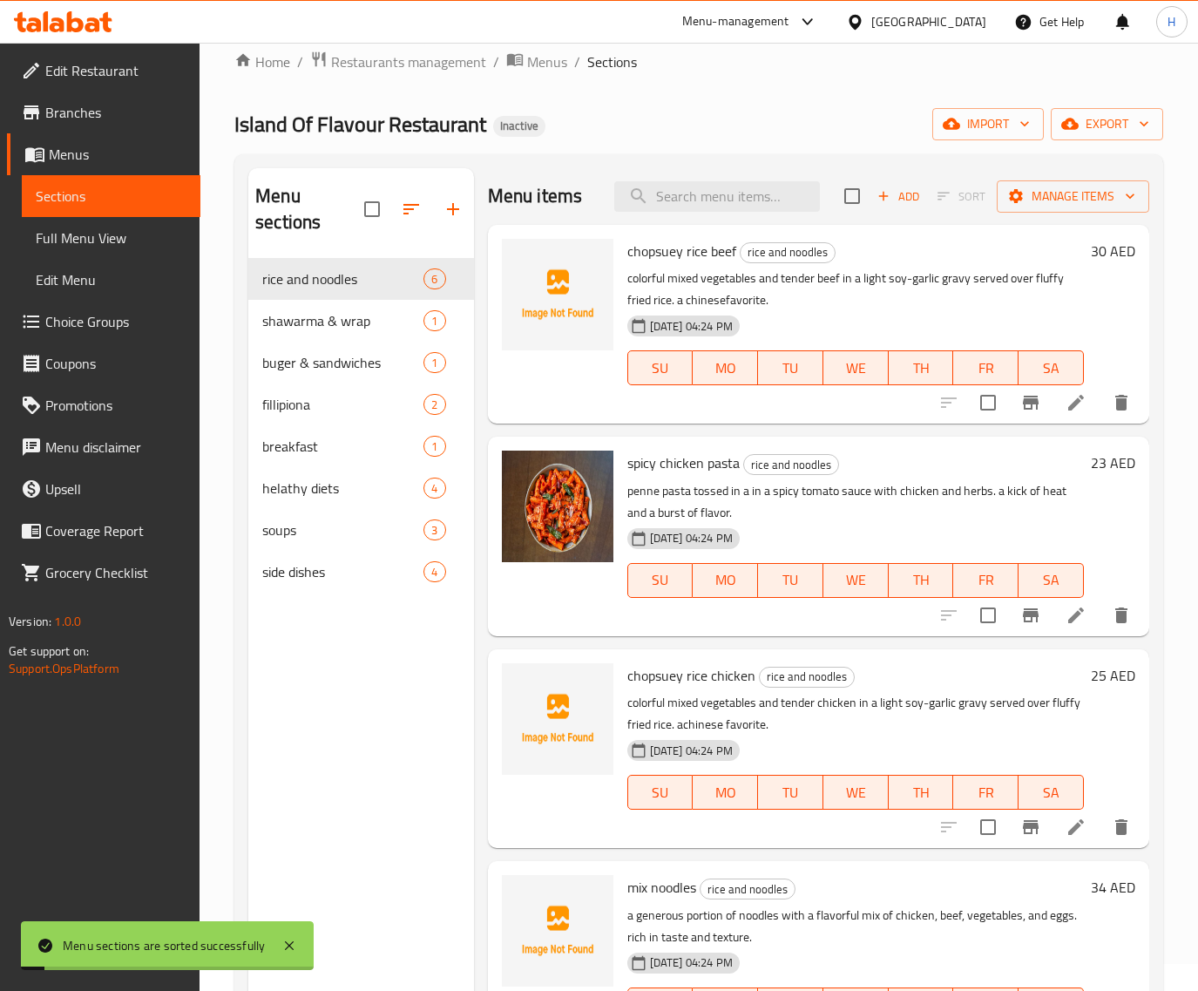
drag, startPoint x: 110, startPoint y: 237, endPoint x: 122, endPoint y: 240, distance: 12.5
click at [110, 237] on span "Full Menu View" at bounding box center [111, 237] width 151 height 21
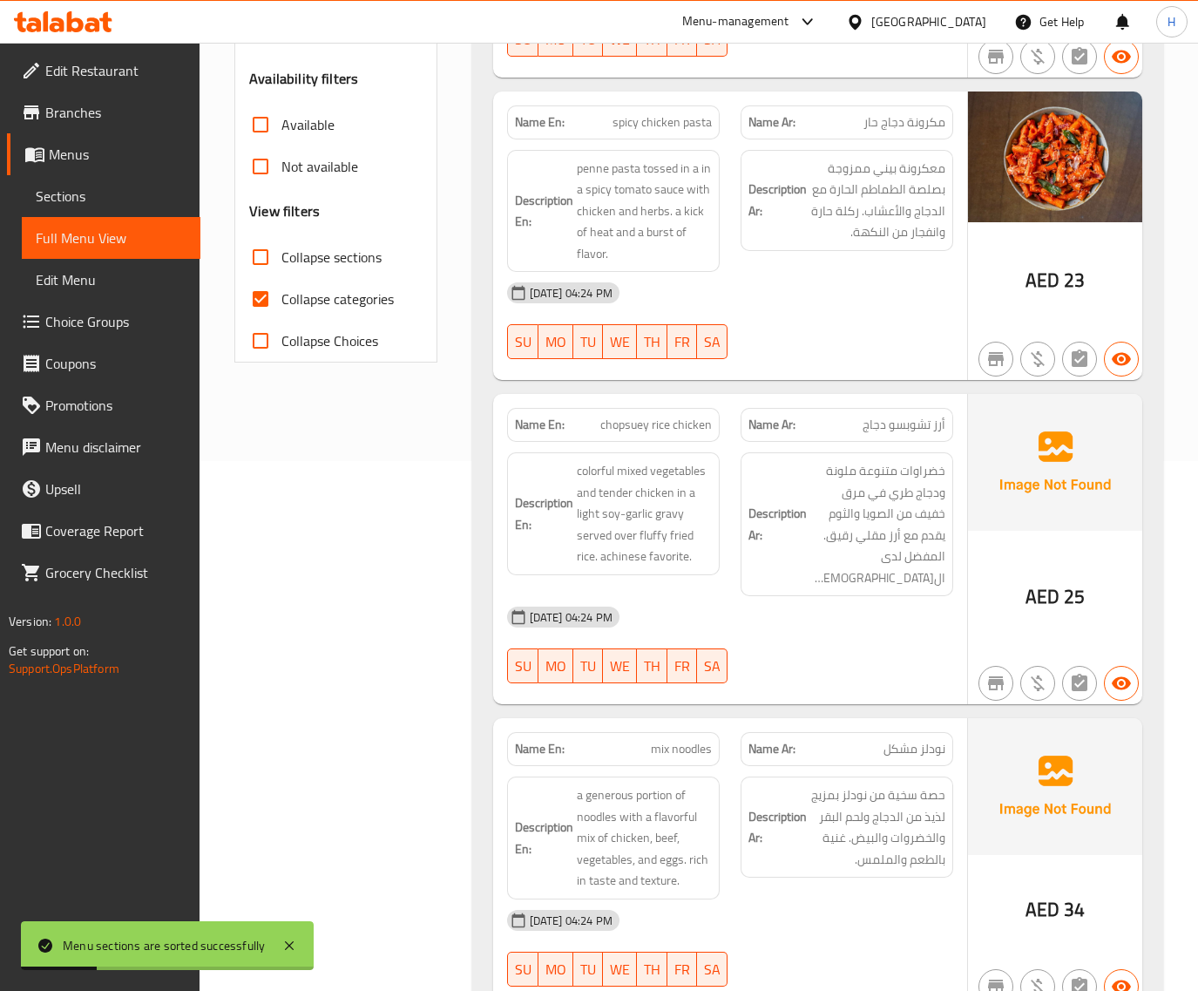
scroll to position [534, 0]
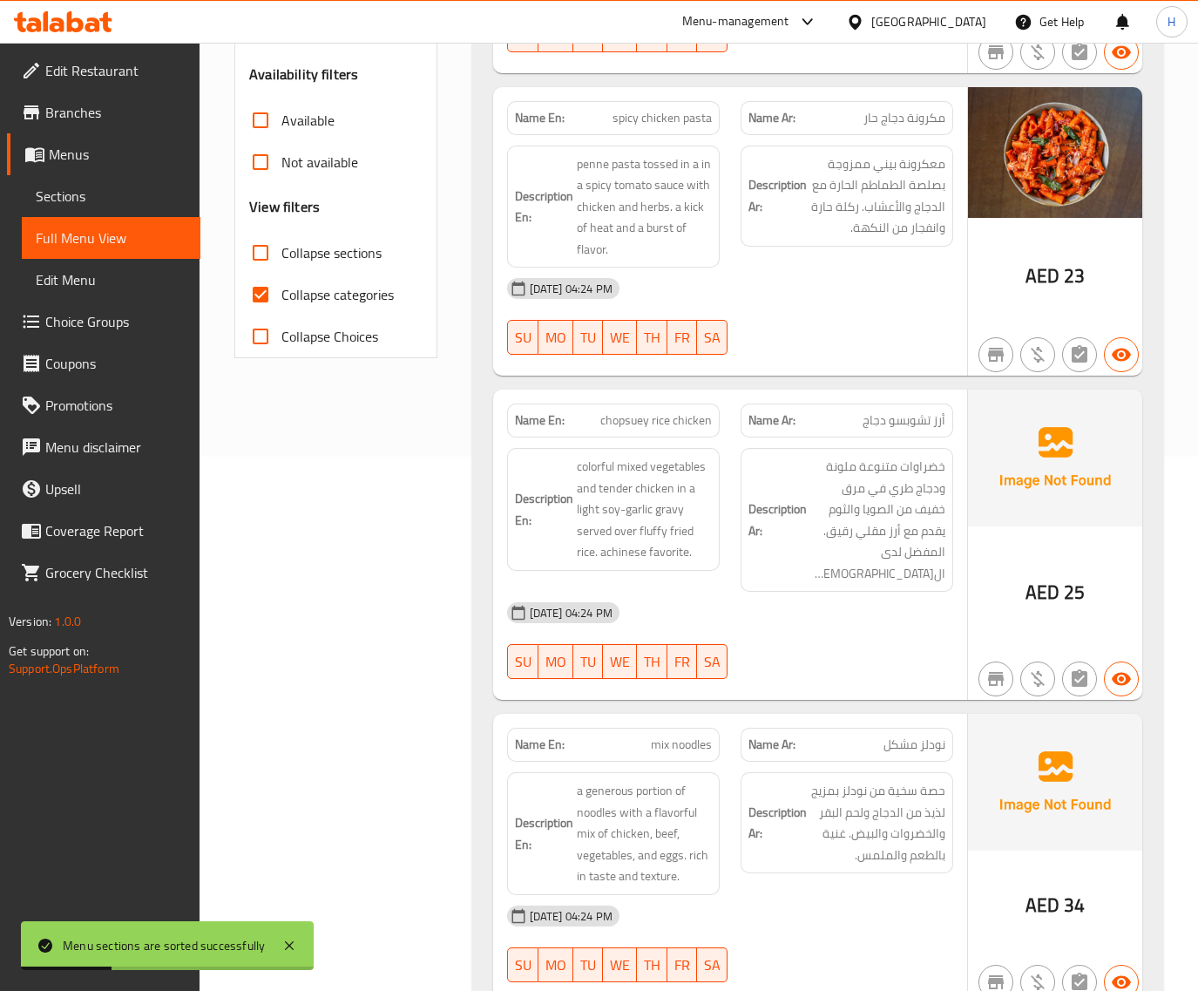
click at [310, 289] on span "Collapse categories" at bounding box center [337, 294] width 112 height 21
click at [281, 289] on input "Collapse categories" at bounding box center [261, 295] width 42 height 42
checkbox input "false"
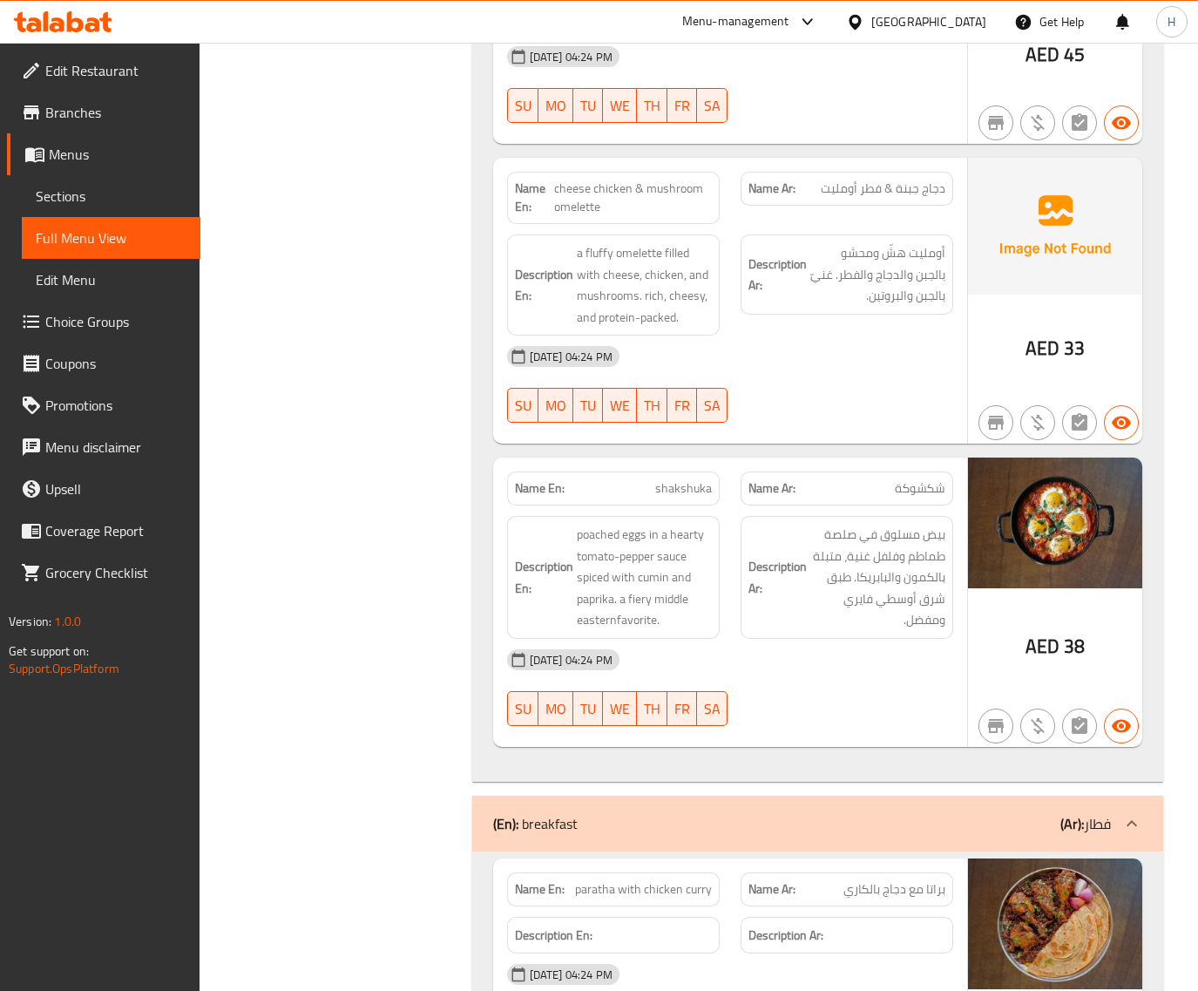
scroll to position [4299, 0]
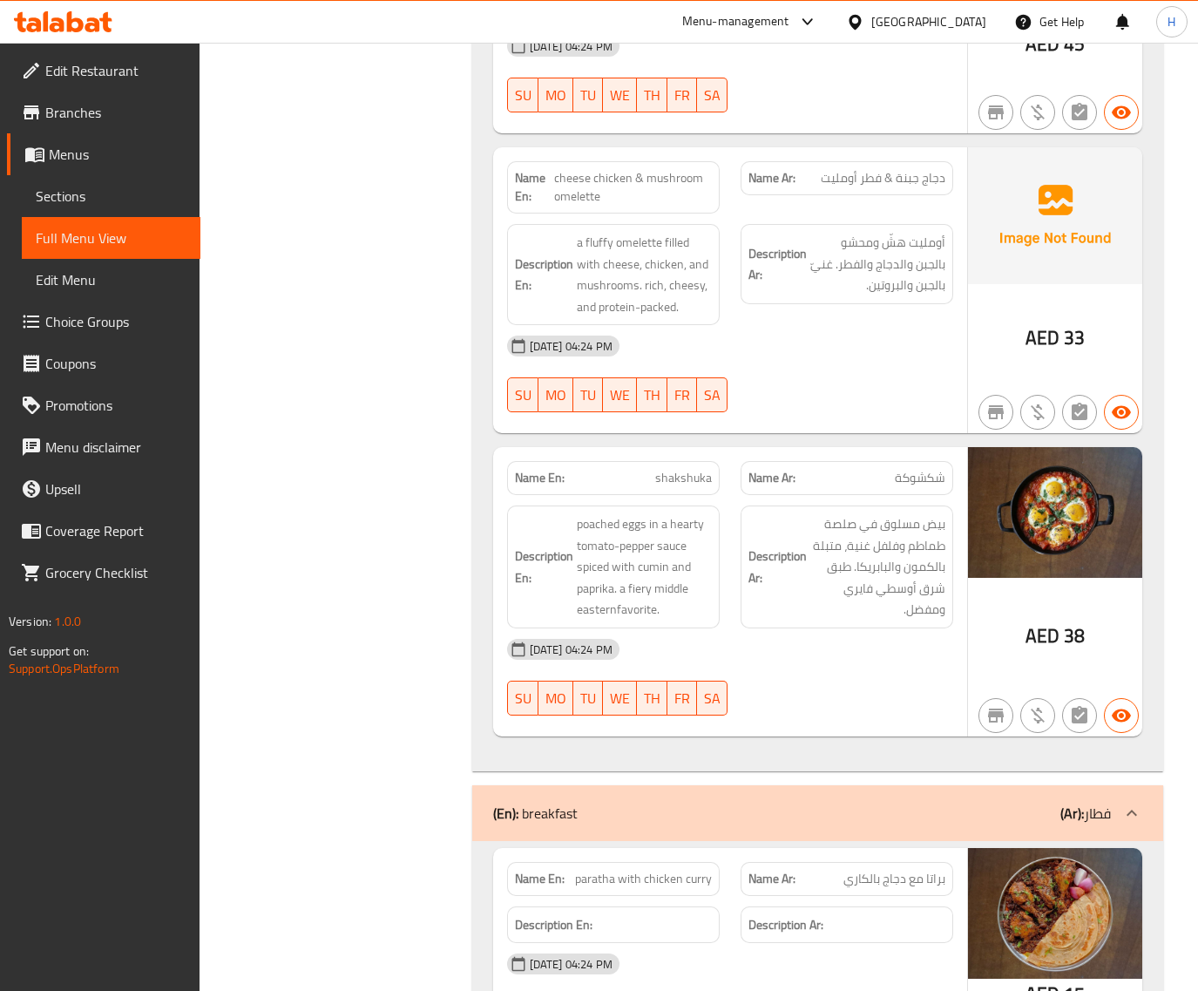
click at [649, 169] on span "cheese chicken & mushroom omelette" at bounding box center [633, 187] width 158 height 37
copy span "cheese chicken & mushroom omelette"
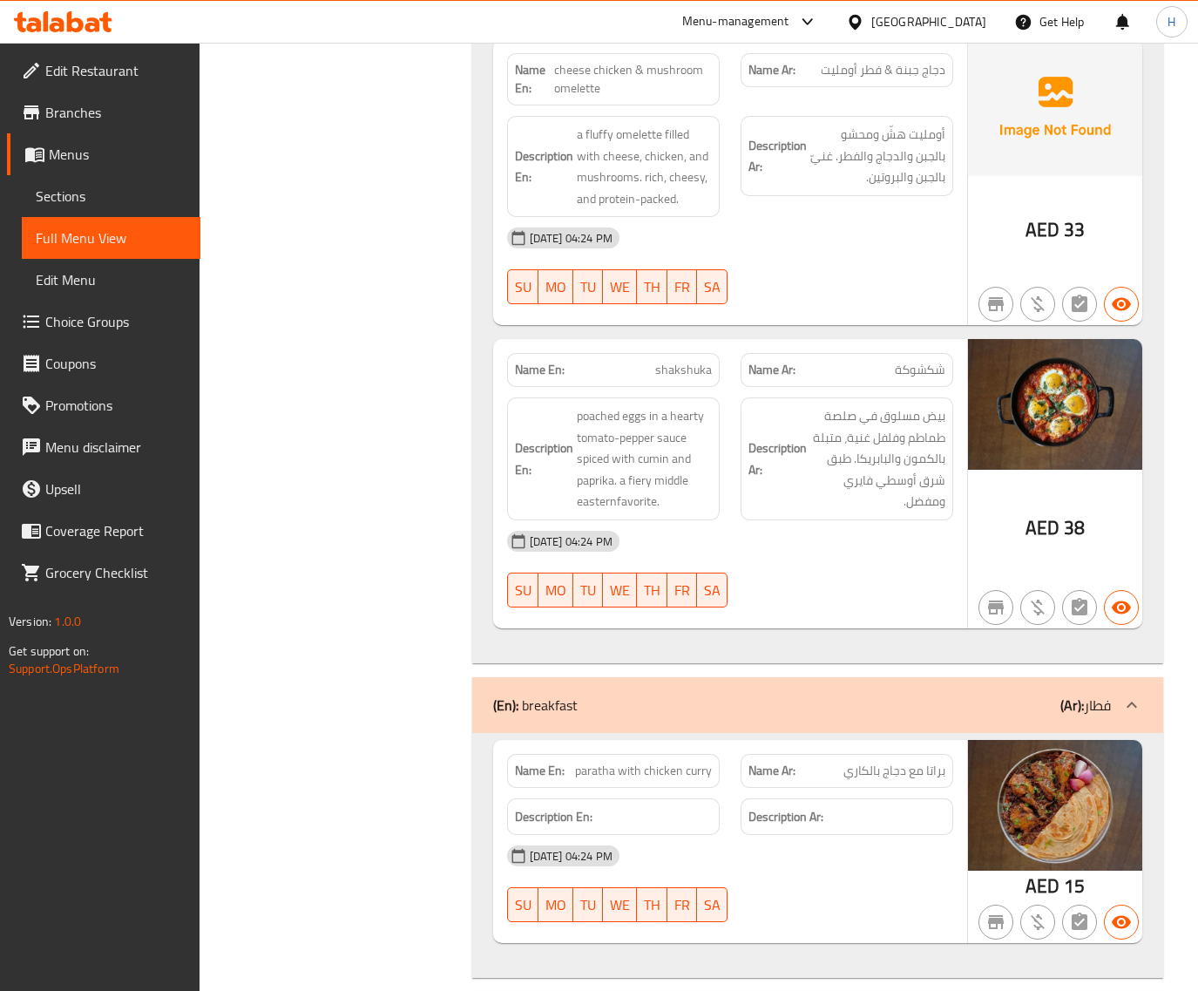
scroll to position [4589, 0]
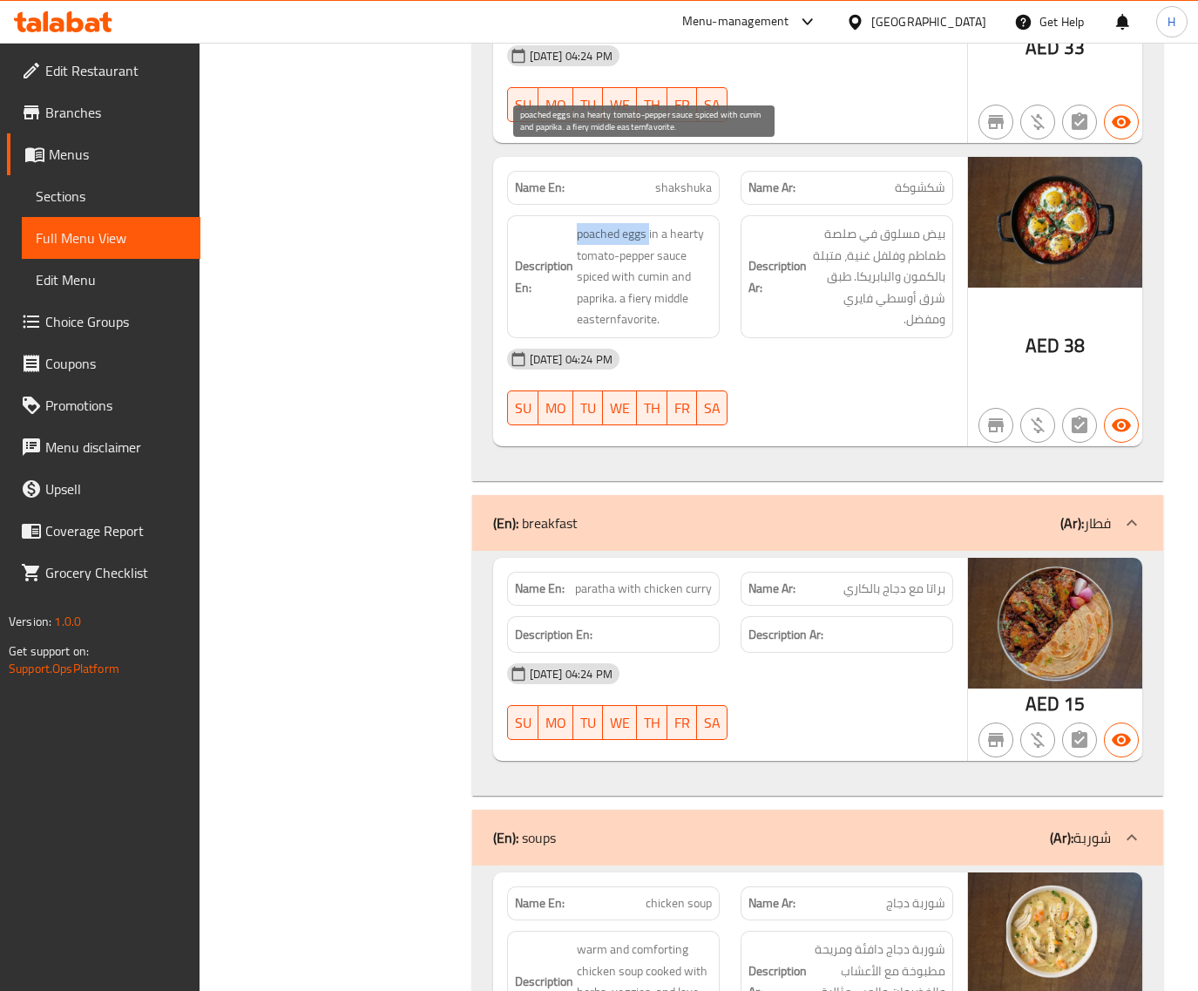
drag, startPoint x: 567, startPoint y: 157, endPoint x: 649, endPoint y: 167, distance: 82.6
click at [649, 223] on h6 "Description En: poached eggs in a hearty tomato-pepper sauce spiced with cumin …" at bounding box center [613, 276] width 197 height 107
copy span "poached eggs"
click at [681, 179] on span "shakshuka" at bounding box center [683, 188] width 57 height 18
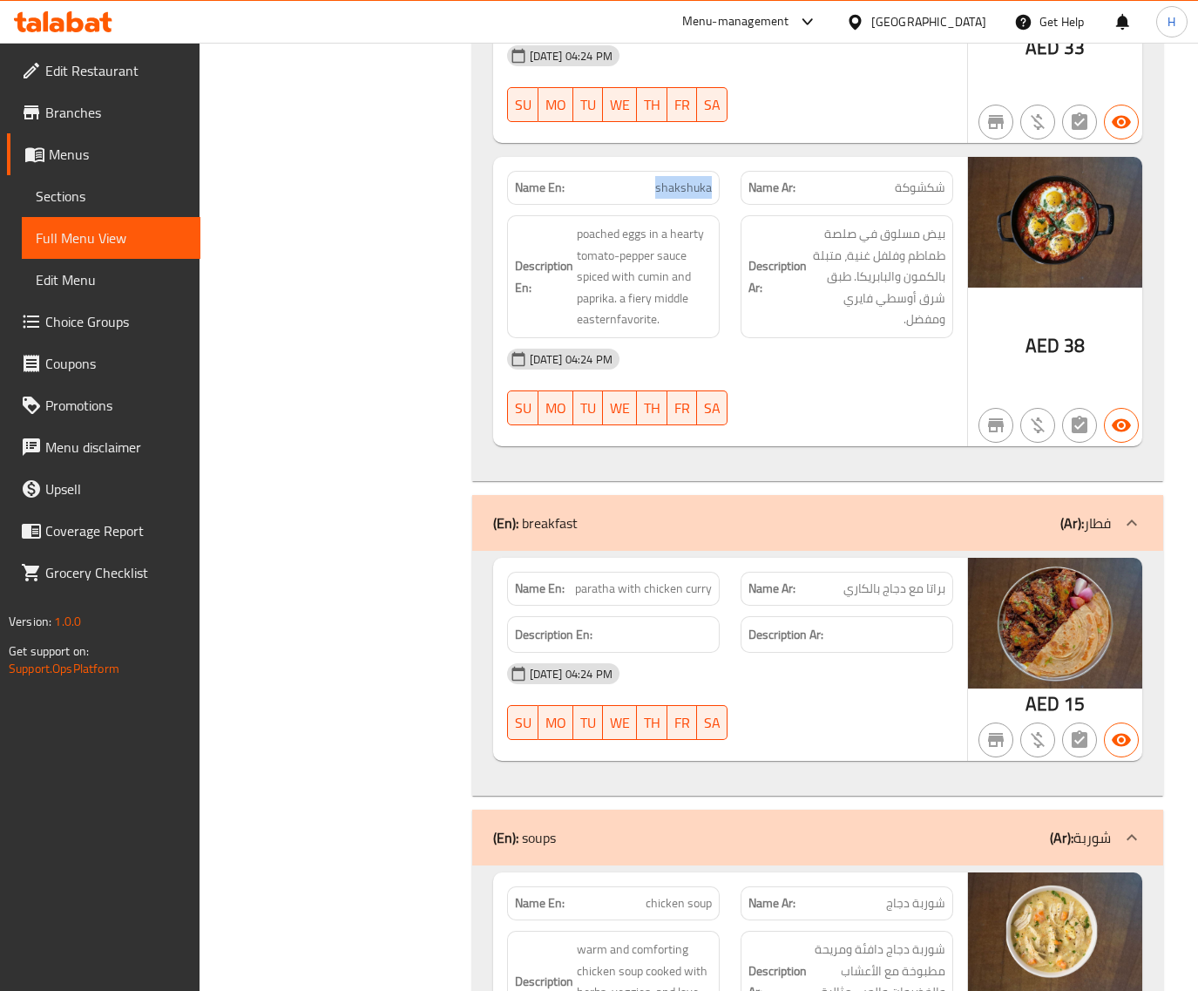
click at [681, 179] on span "shakshuka" at bounding box center [683, 188] width 57 height 18
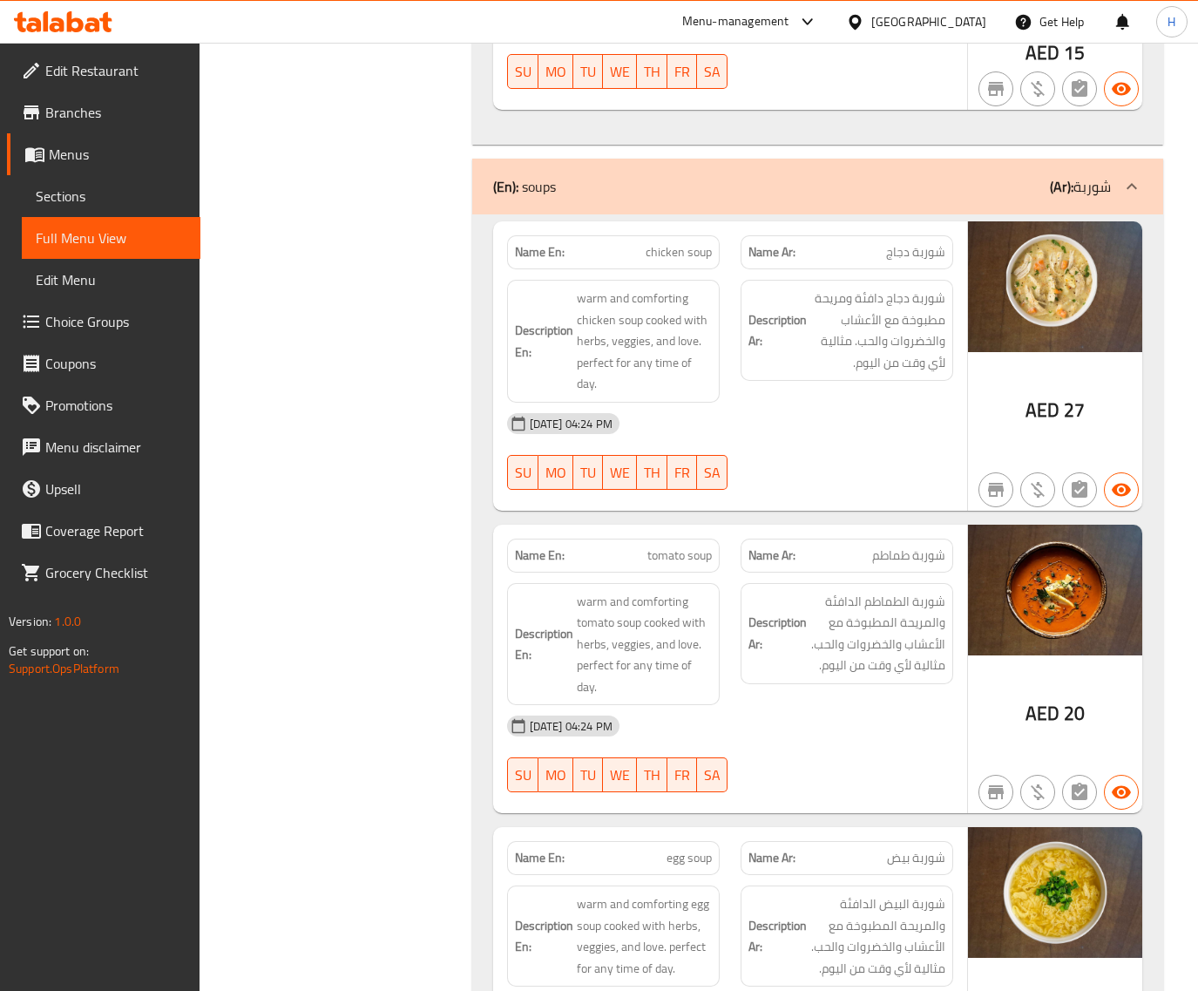
scroll to position [5242, 0]
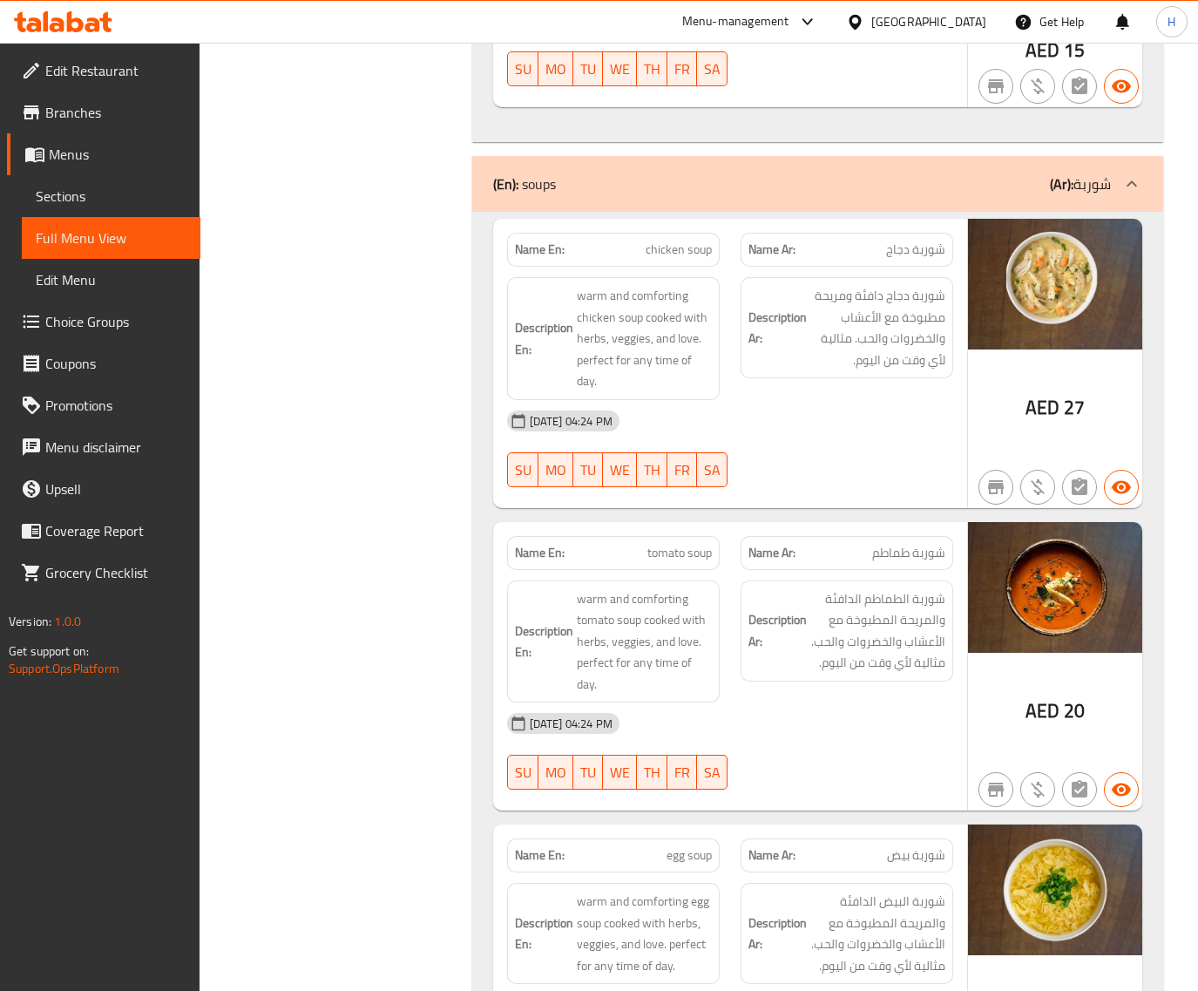
click at [146, 200] on span "Sections" at bounding box center [111, 196] width 151 height 21
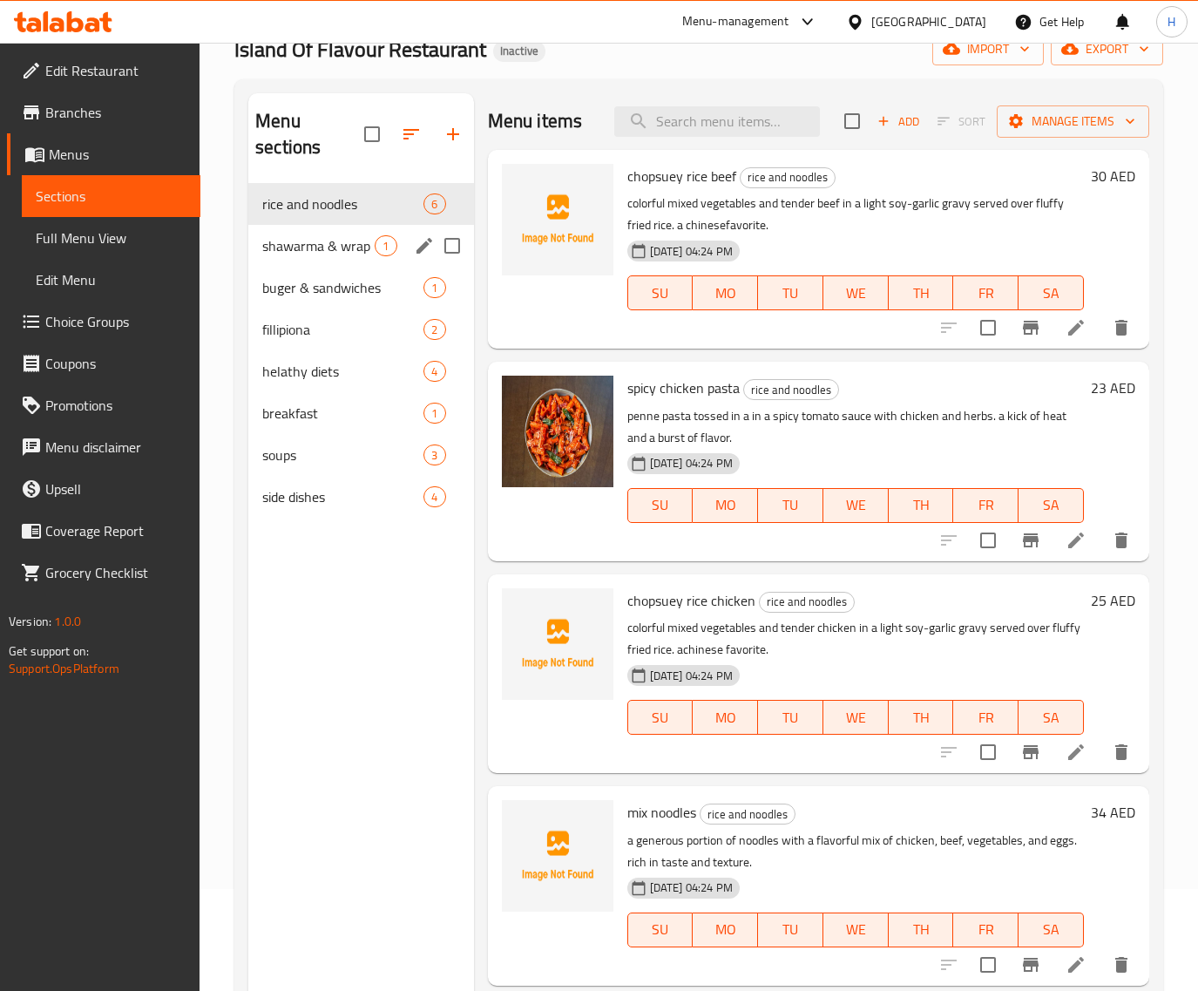
scroll to position [100, 0]
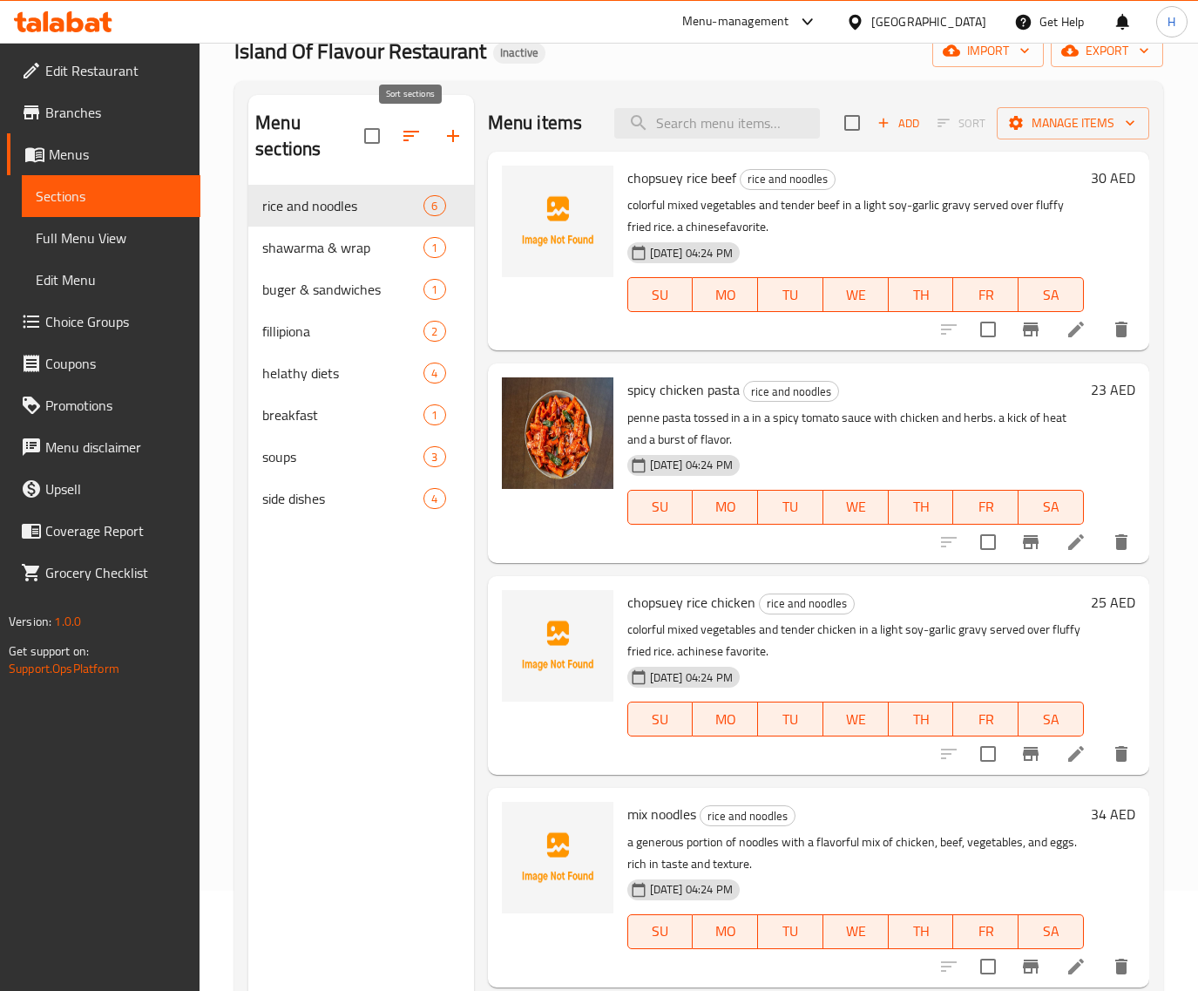
click at [415, 129] on icon "button" at bounding box center [411, 135] width 21 height 21
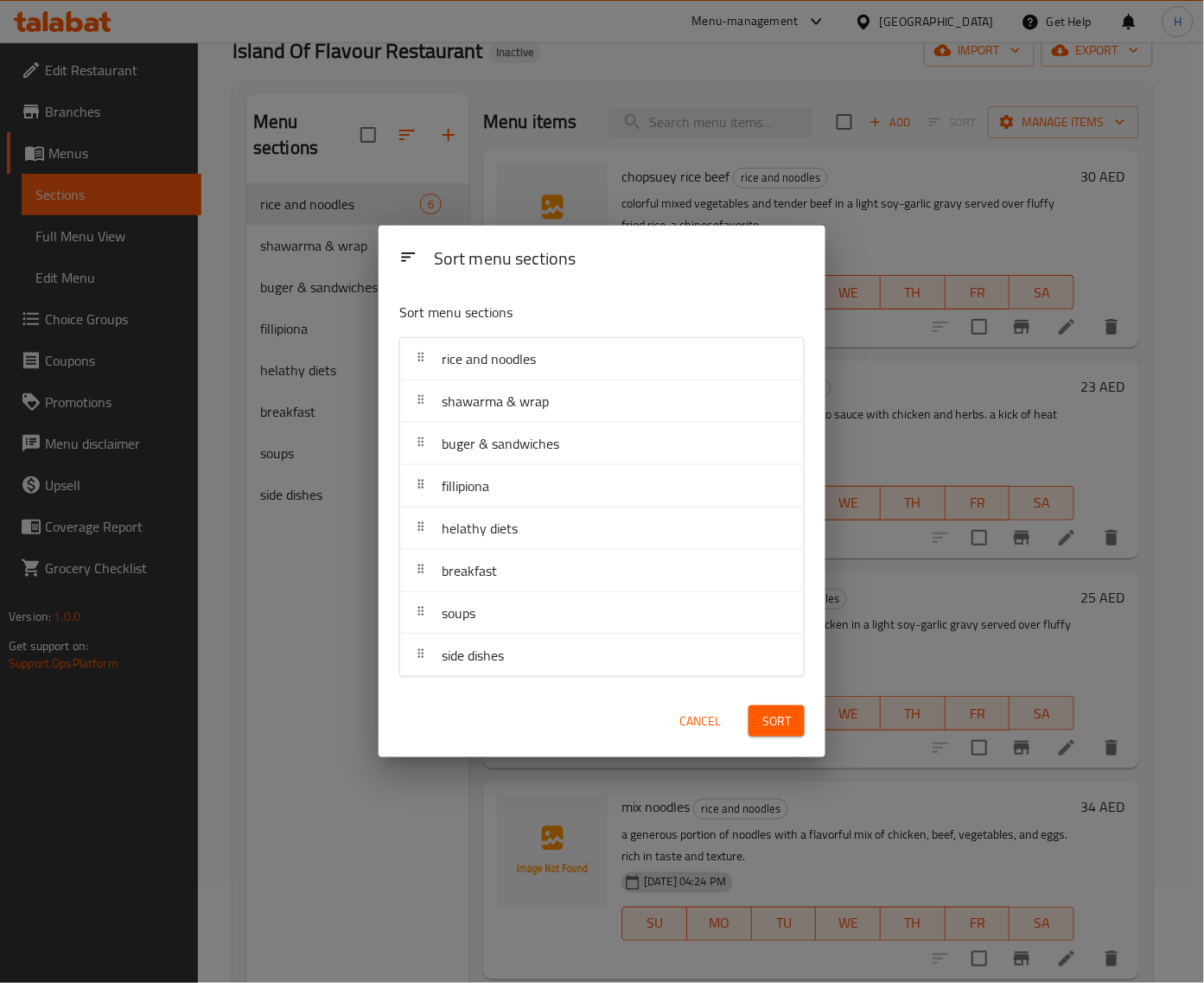
click at [706, 723] on span "Cancel" at bounding box center [700, 721] width 42 height 22
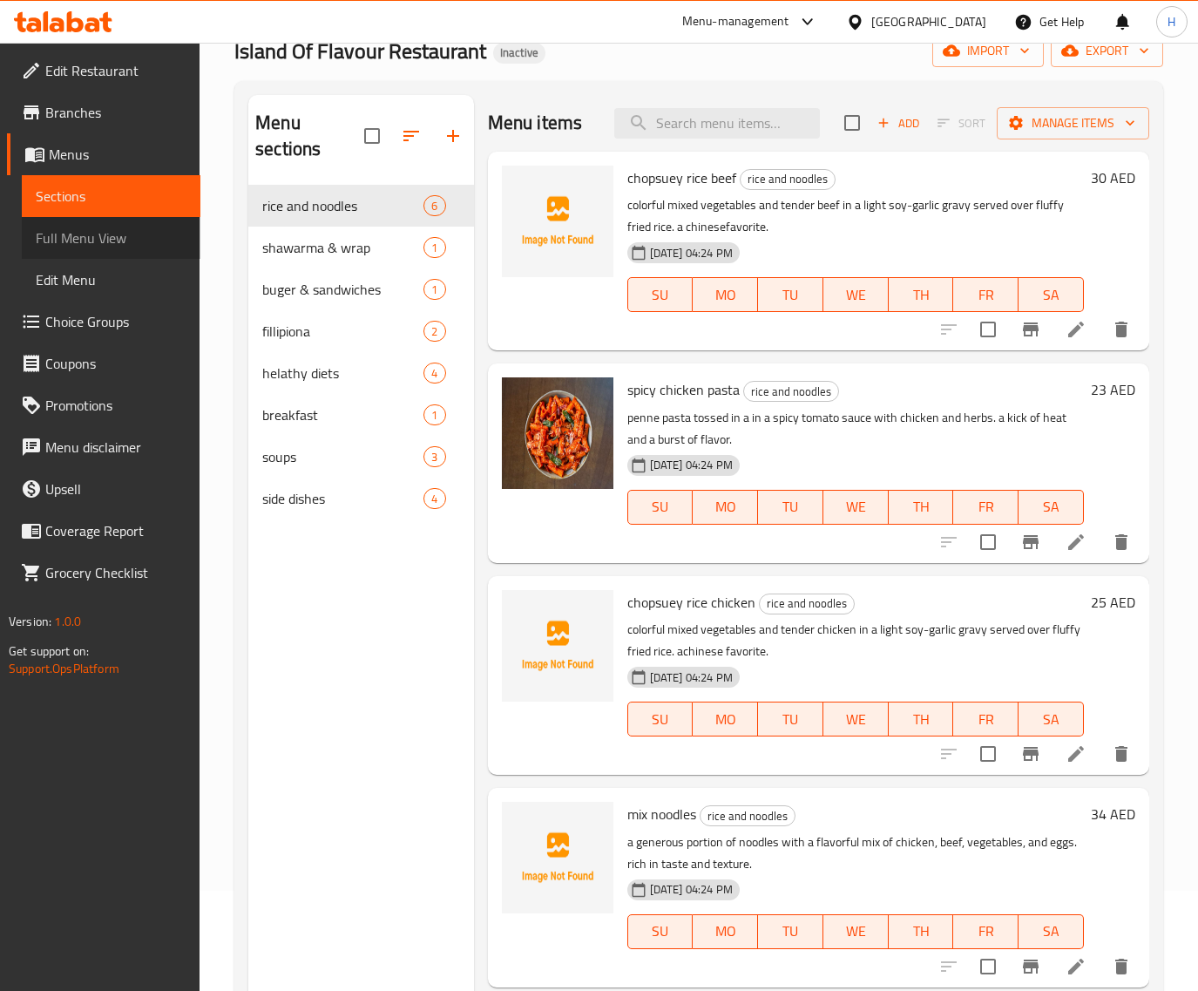
click at [83, 242] on span "Full Menu View" at bounding box center [111, 237] width 151 height 21
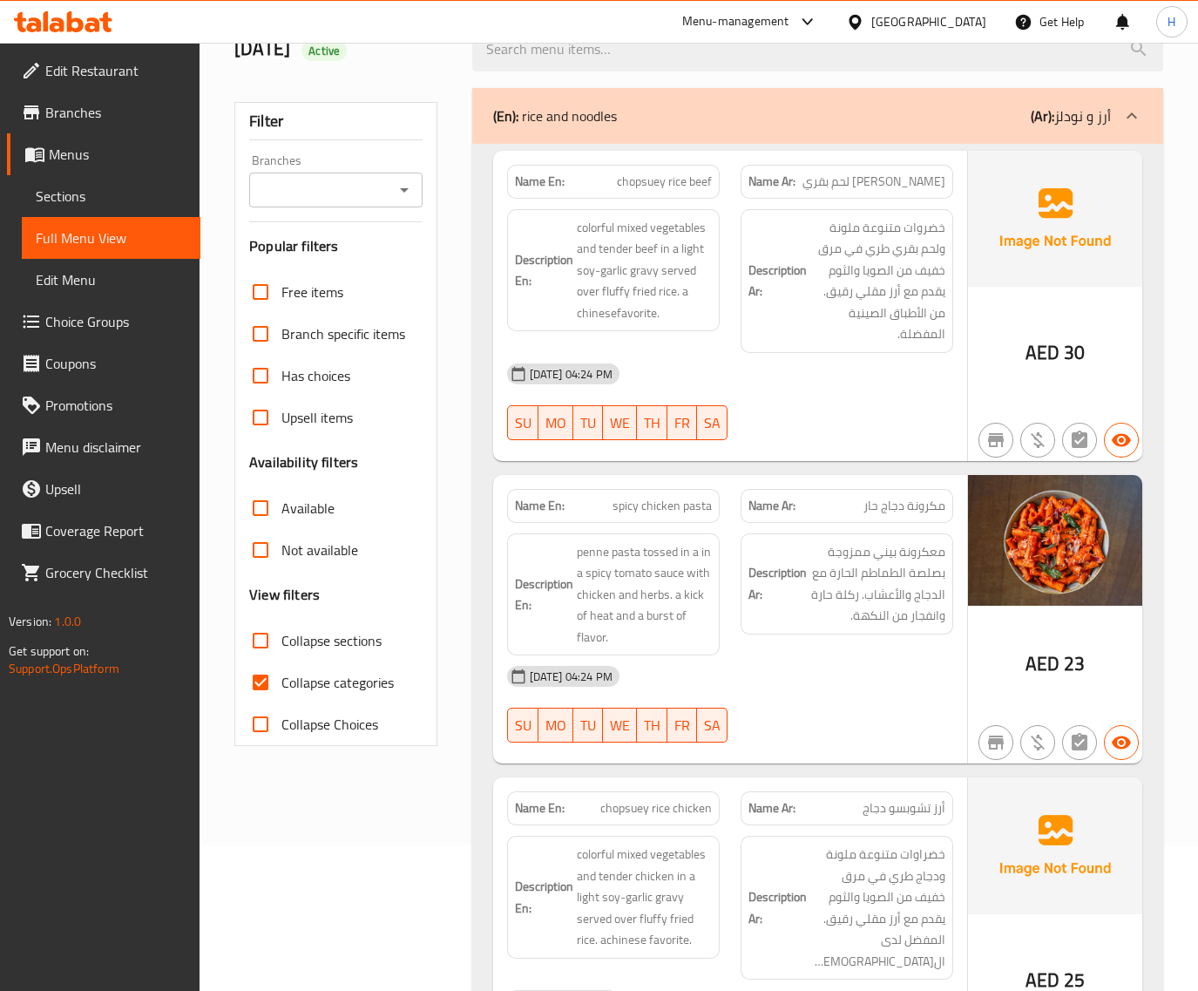
scroll to position [172, 0]
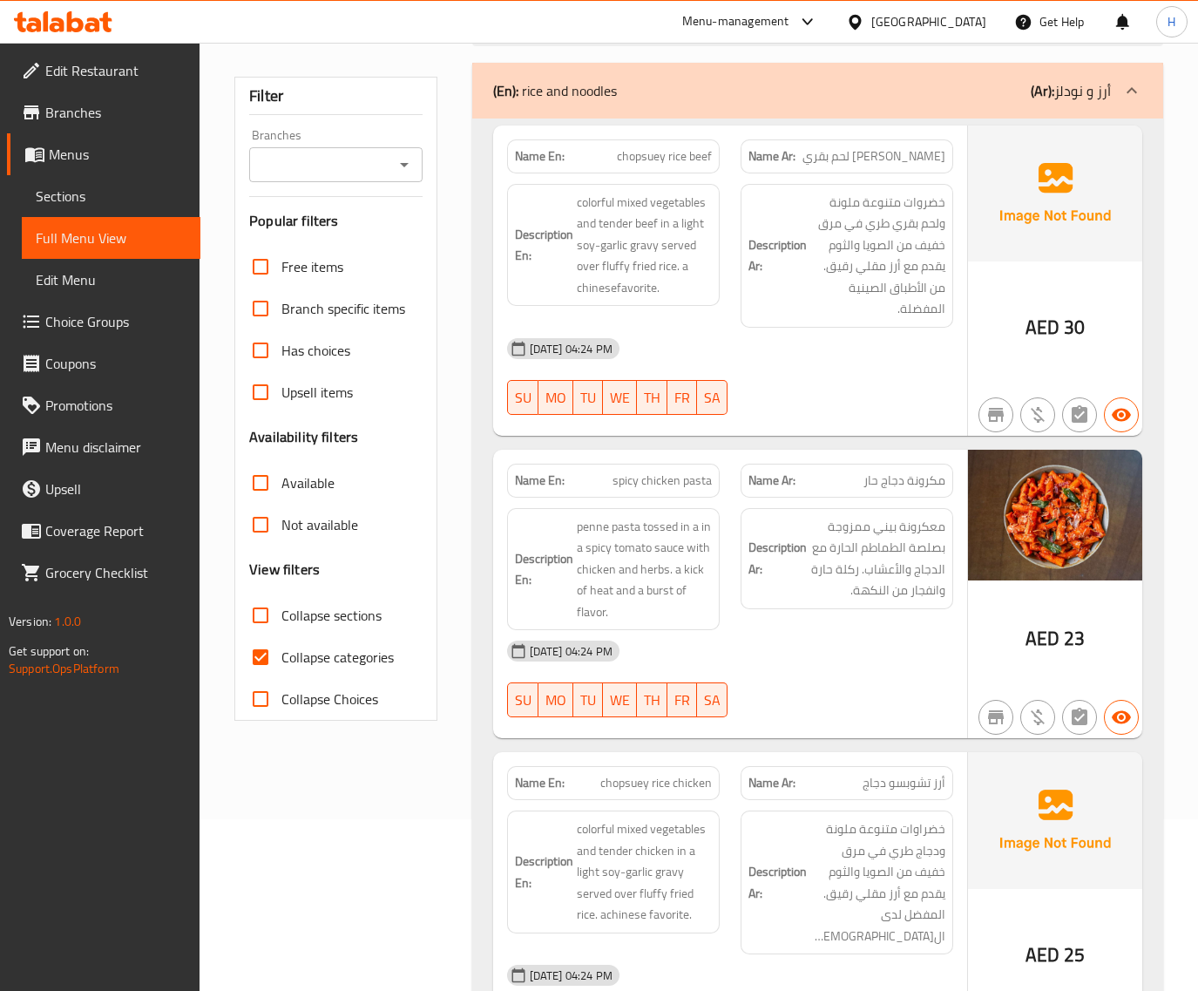
click at [260, 654] on input "Collapse categories" at bounding box center [261, 657] width 42 height 42
checkbox input "false"
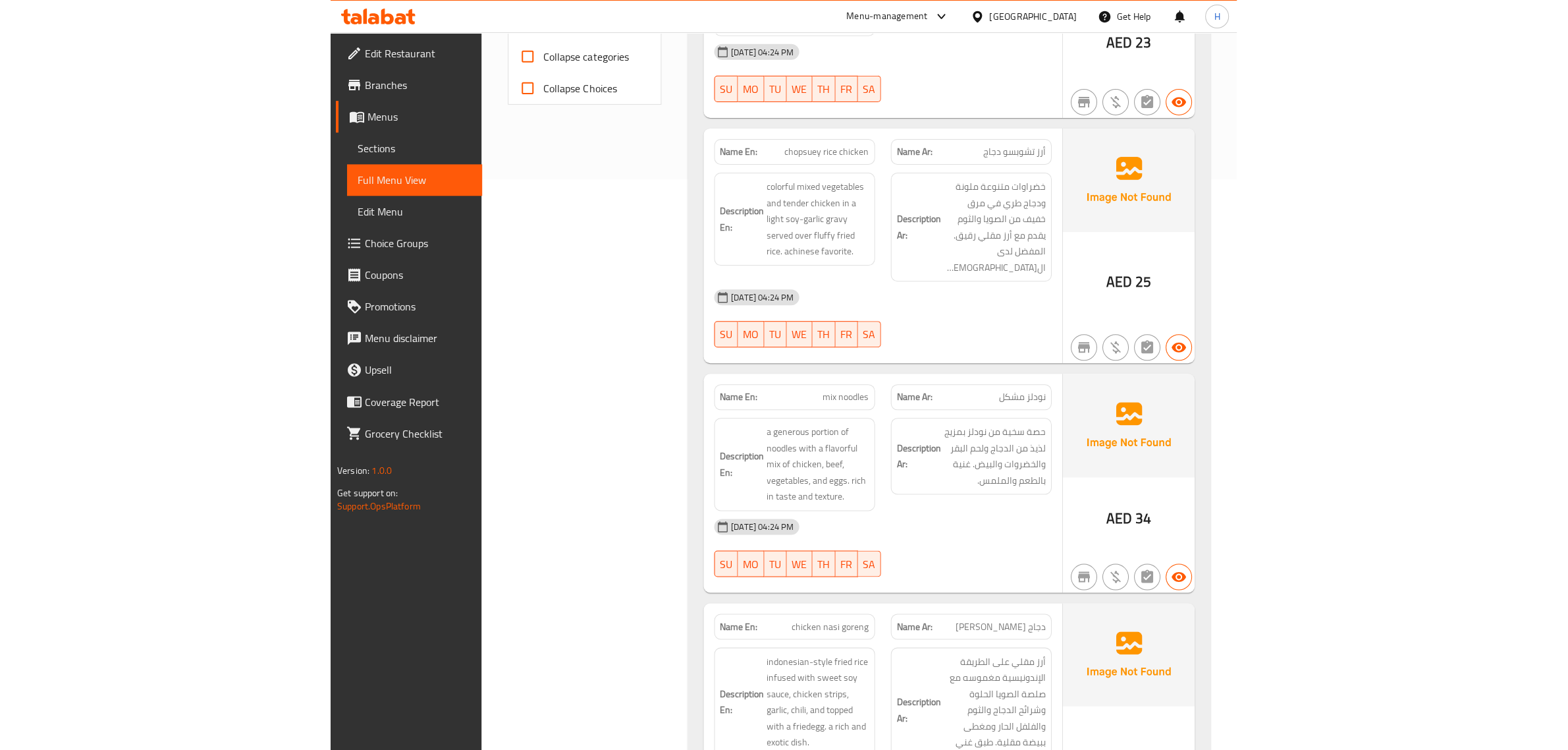
scroll to position [0, 0]
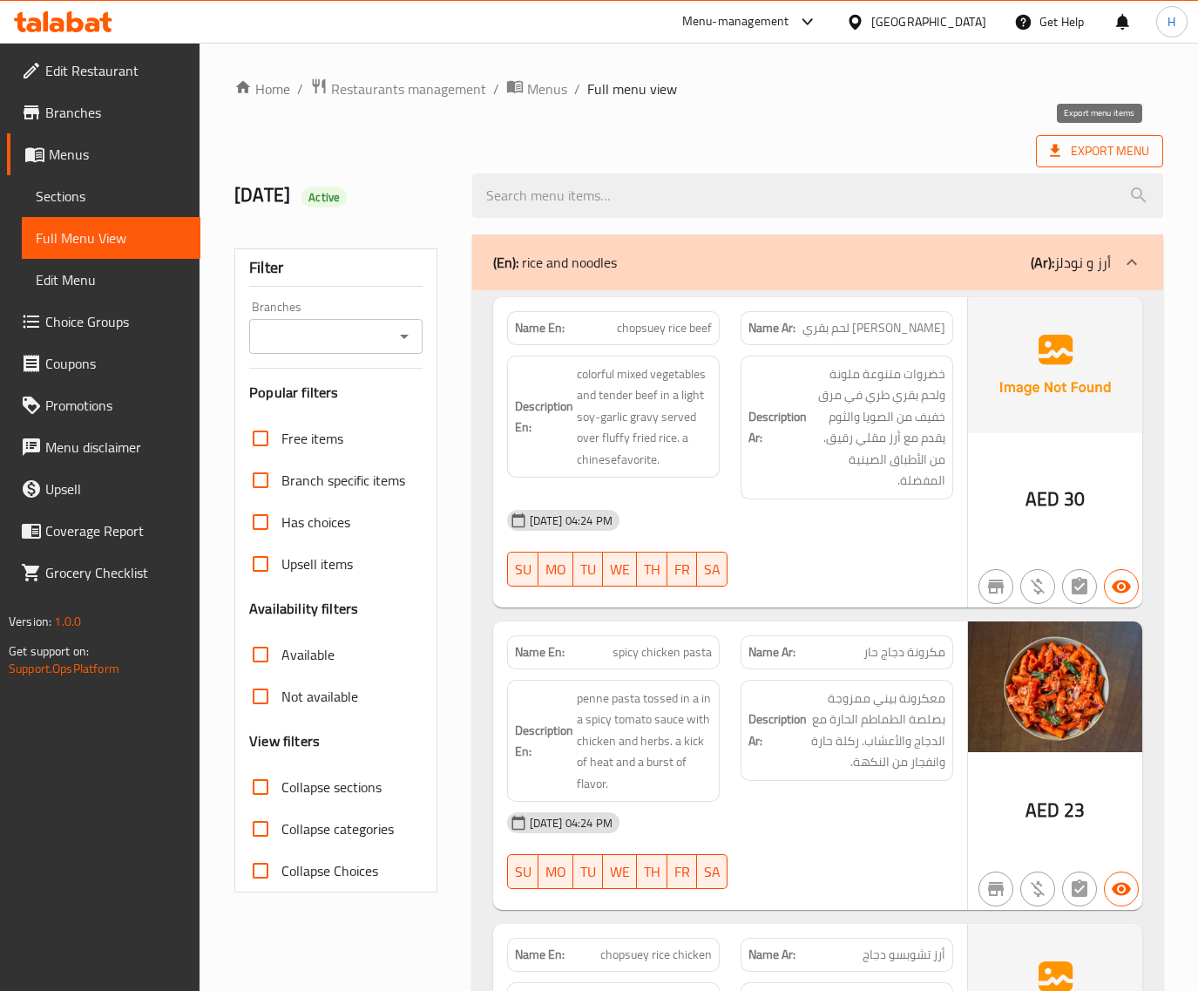
click at [1079, 146] on span "Export Menu" at bounding box center [1099, 151] width 99 height 22
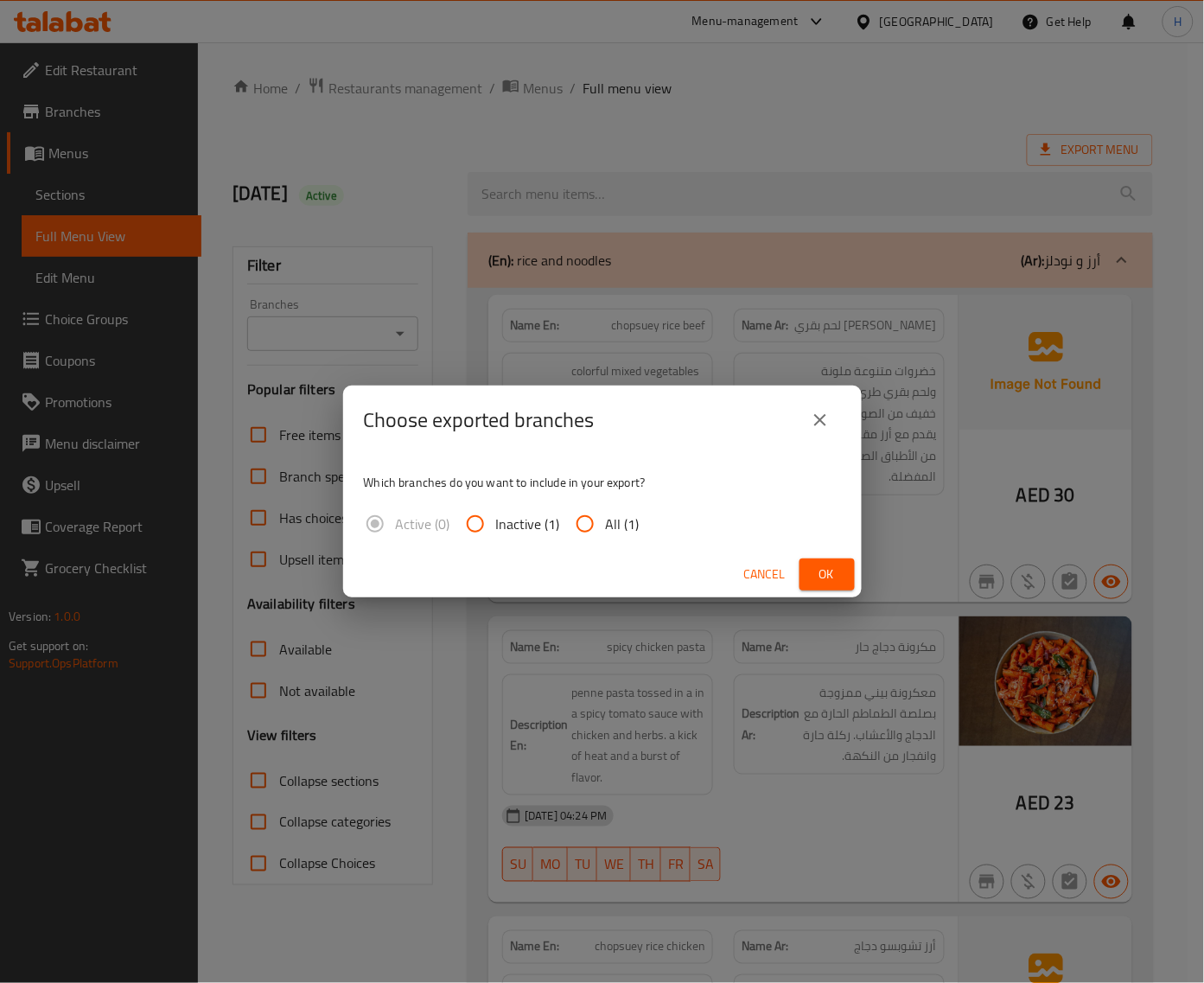
click at [583, 517] on input "All (1)" at bounding box center [585, 524] width 42 height 42
radio input "true"
click at [835, 560] on button "Ok" at bounding box center [827, 574] width 56 height 32
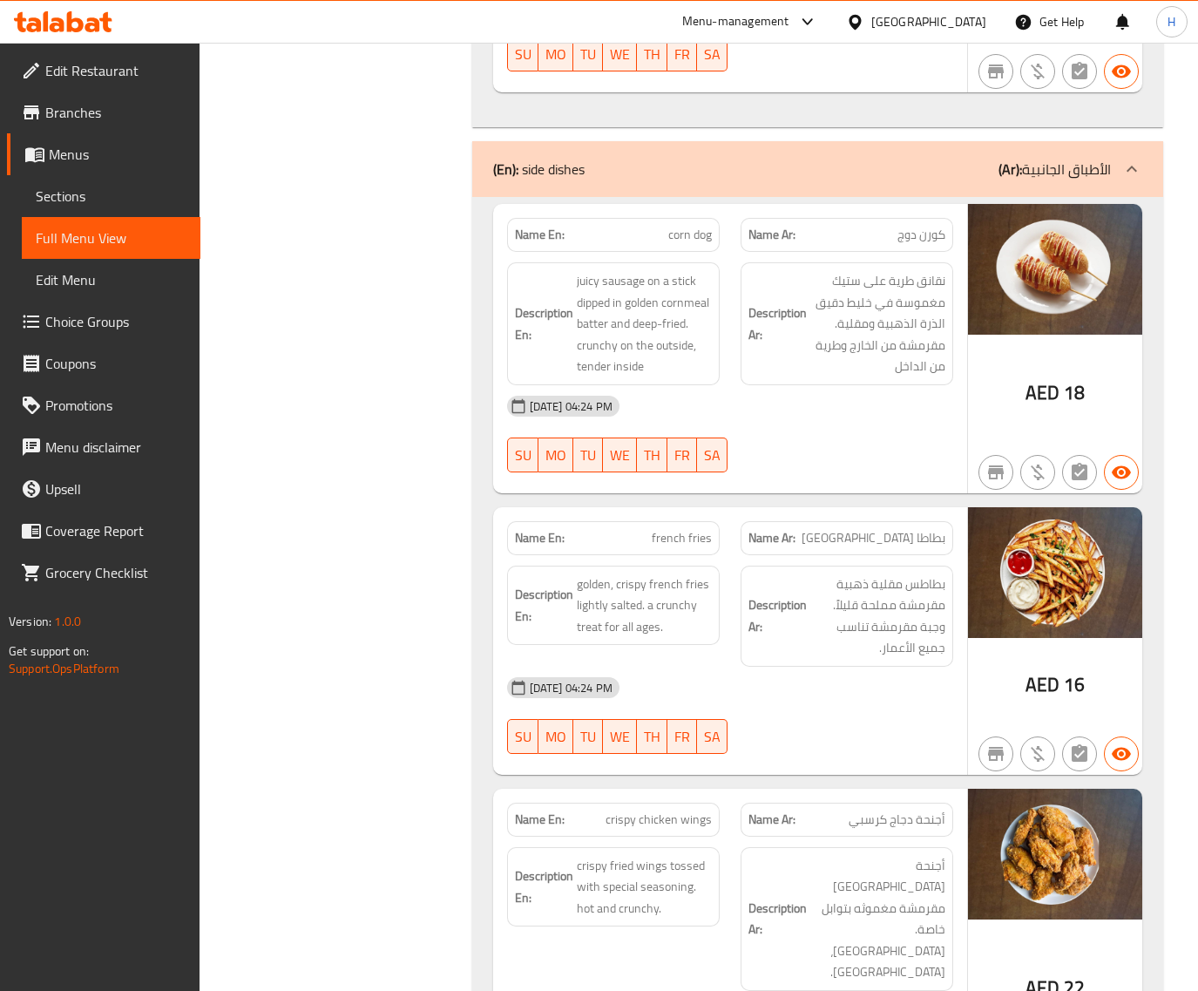
scroll to position [6277, 0]
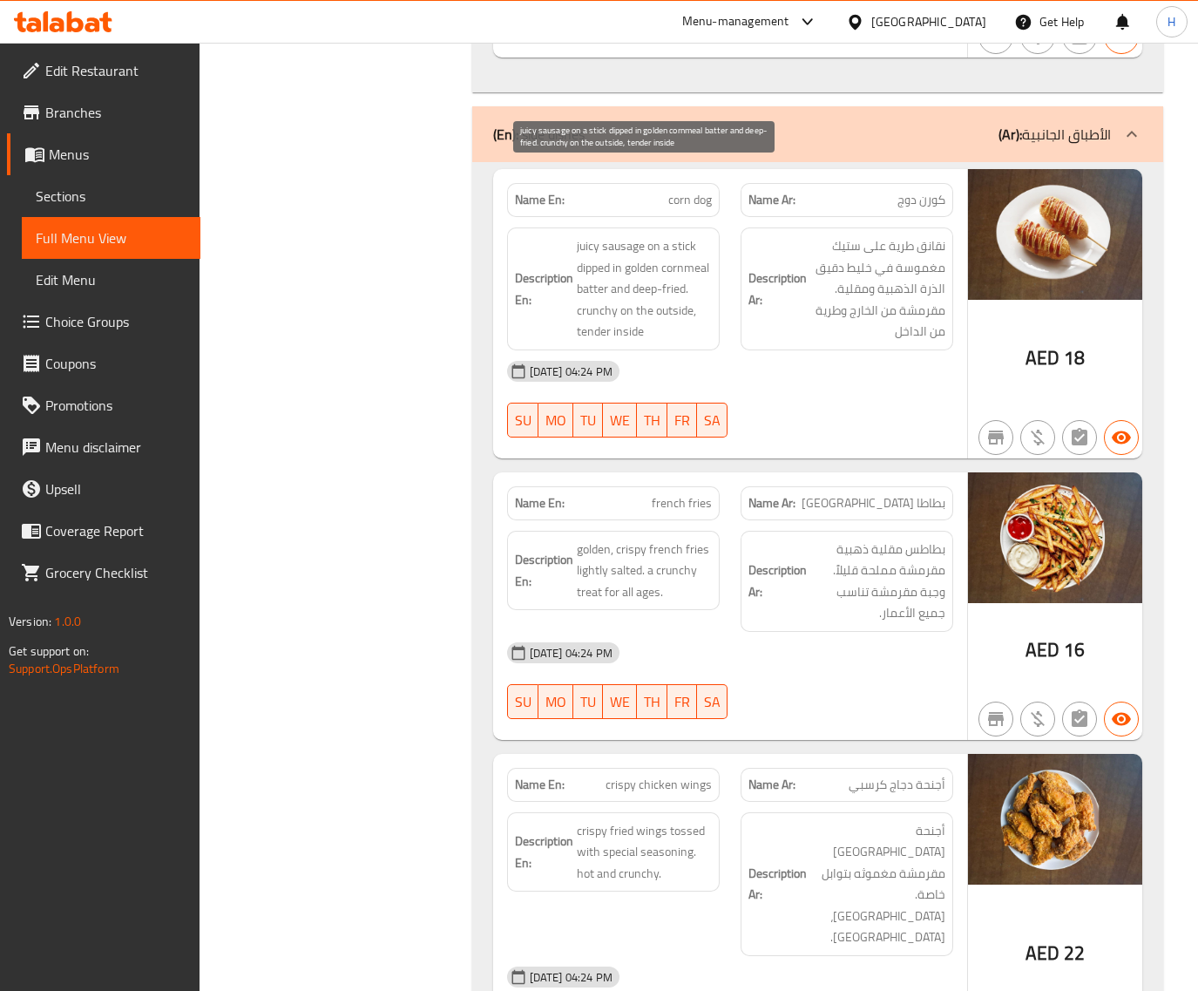
click at [630, 235] on span "juicy sausage on a stick dipped in golden cornmeal batter and deep-fried. crunc…" at bounding box center [644, 288] width 135 height 107
click at [687, 191] on span "corn dog" at bounding box center [690, 200] width 44 height 18
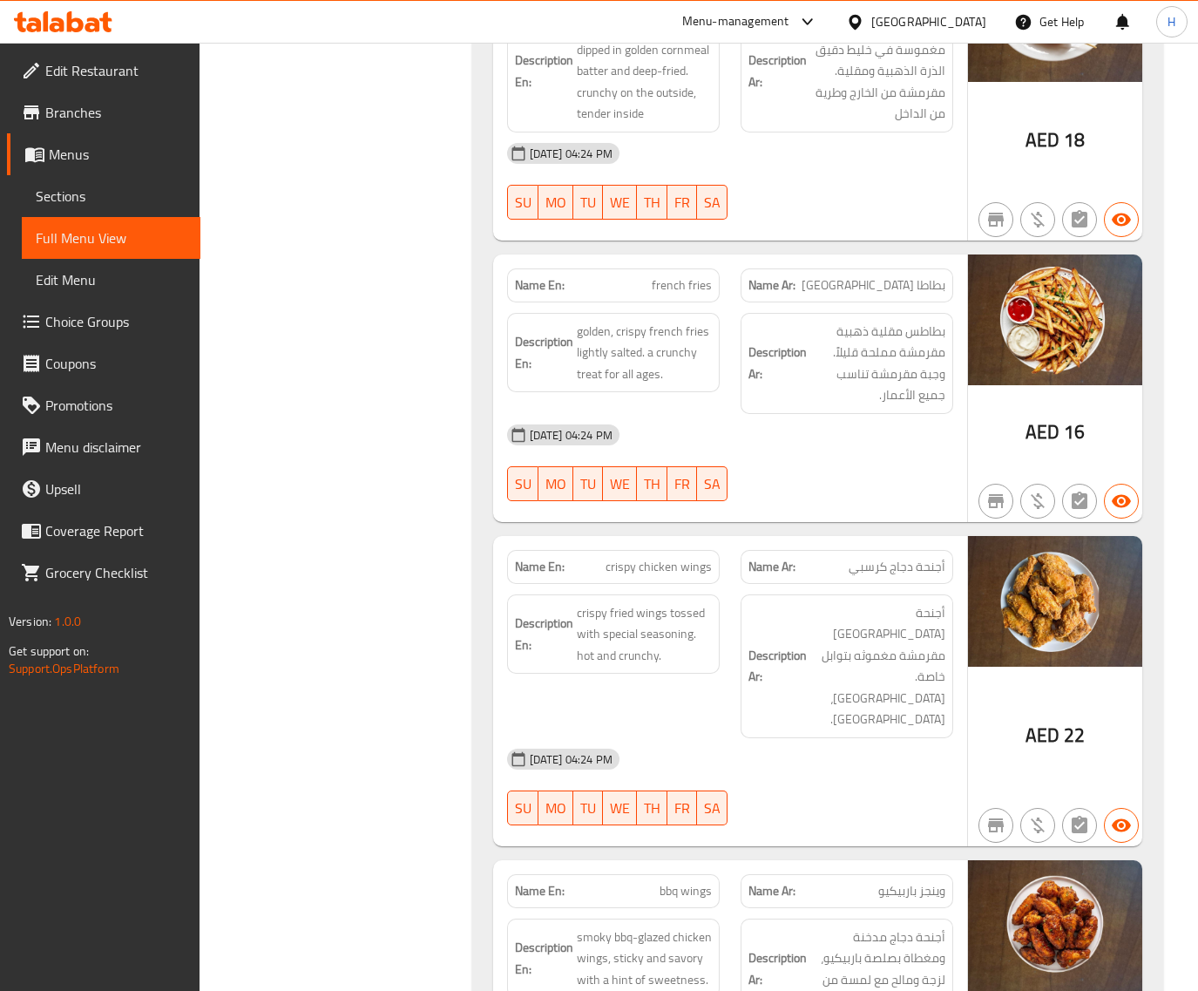
scroll to position [6568, 0]
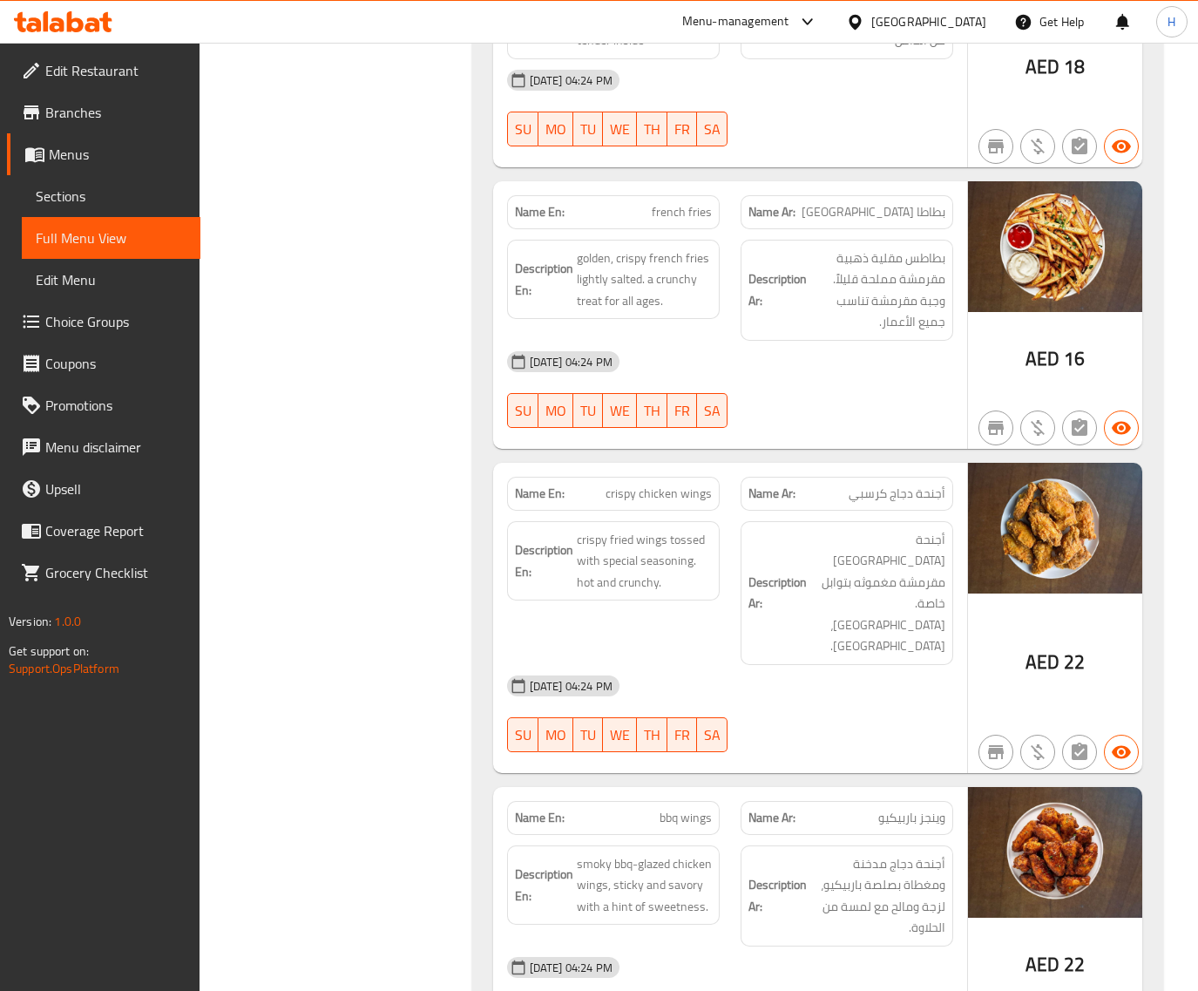
click at [663, 203] on span "french fries" at bounding box center [682, 212] width 60 height 18
click at [656, 485] on span "crispy chicken wings" at bounding box center [659, 494] width 106 height 18
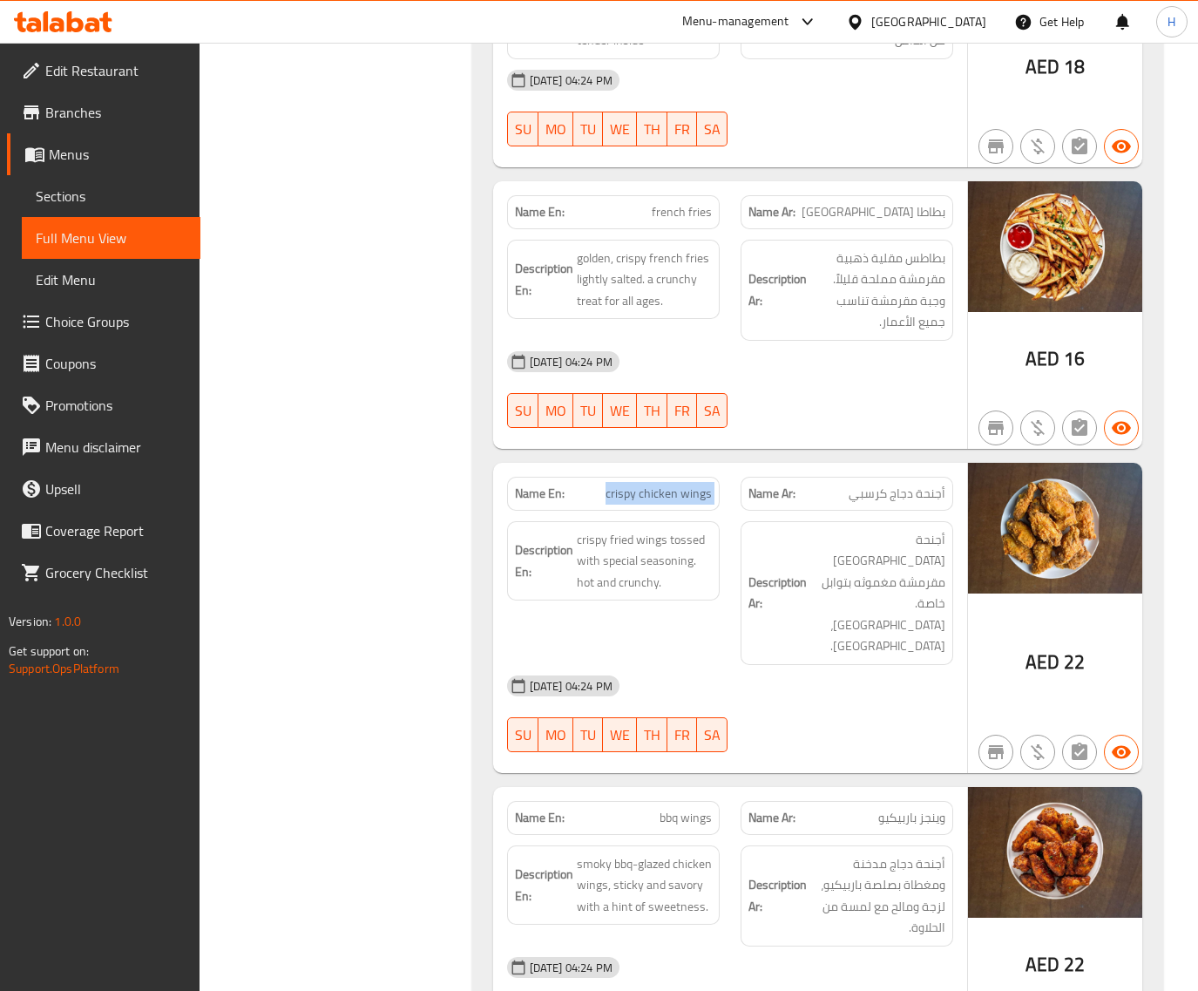
click at [656, 485] on span "crispy chicken wings" at bounding box center [659, 494] width 106 height 18
click at [690, 809] on span "bbq wings" at bounding box center [686, 818] width 52 height 18
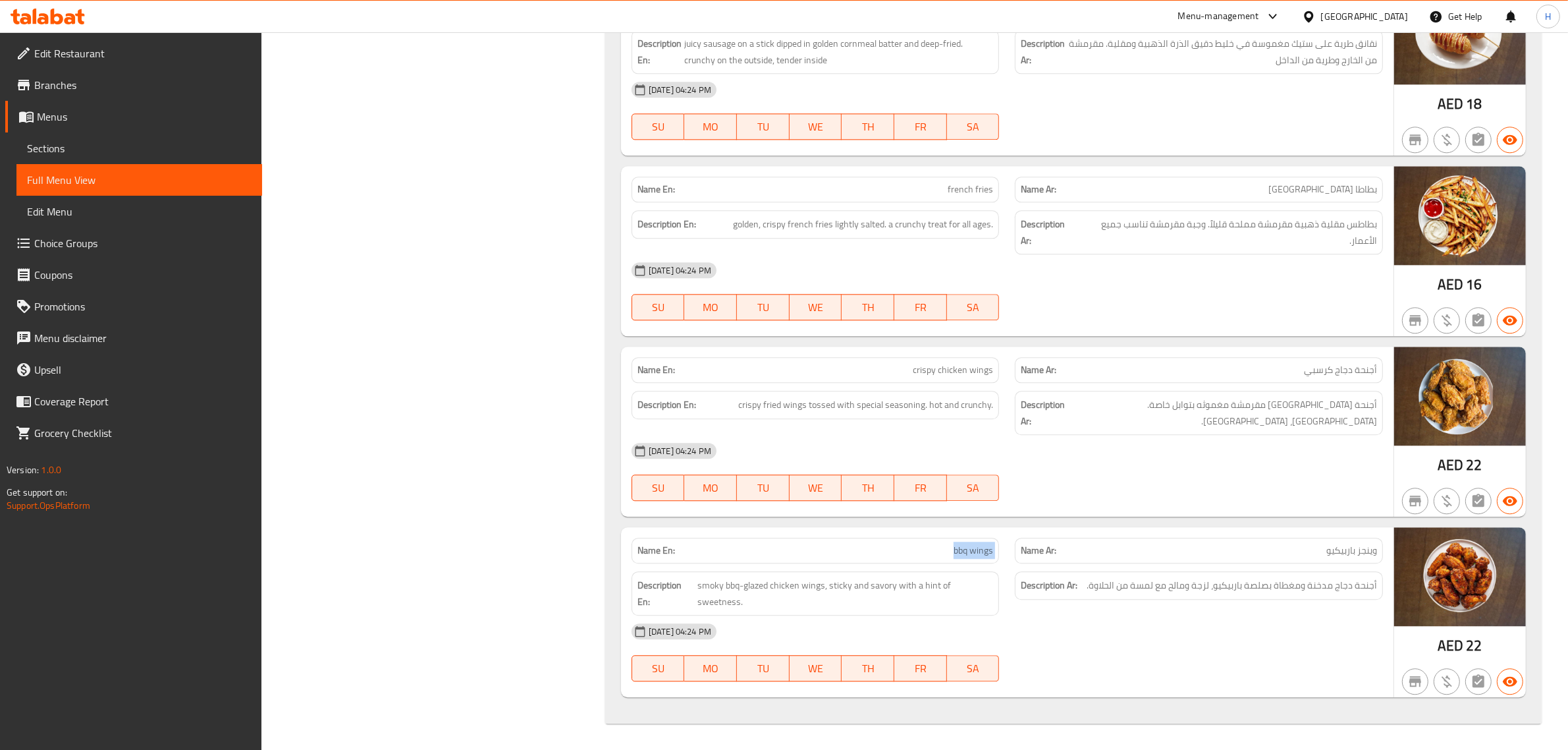
scroll to position [3984, 0]
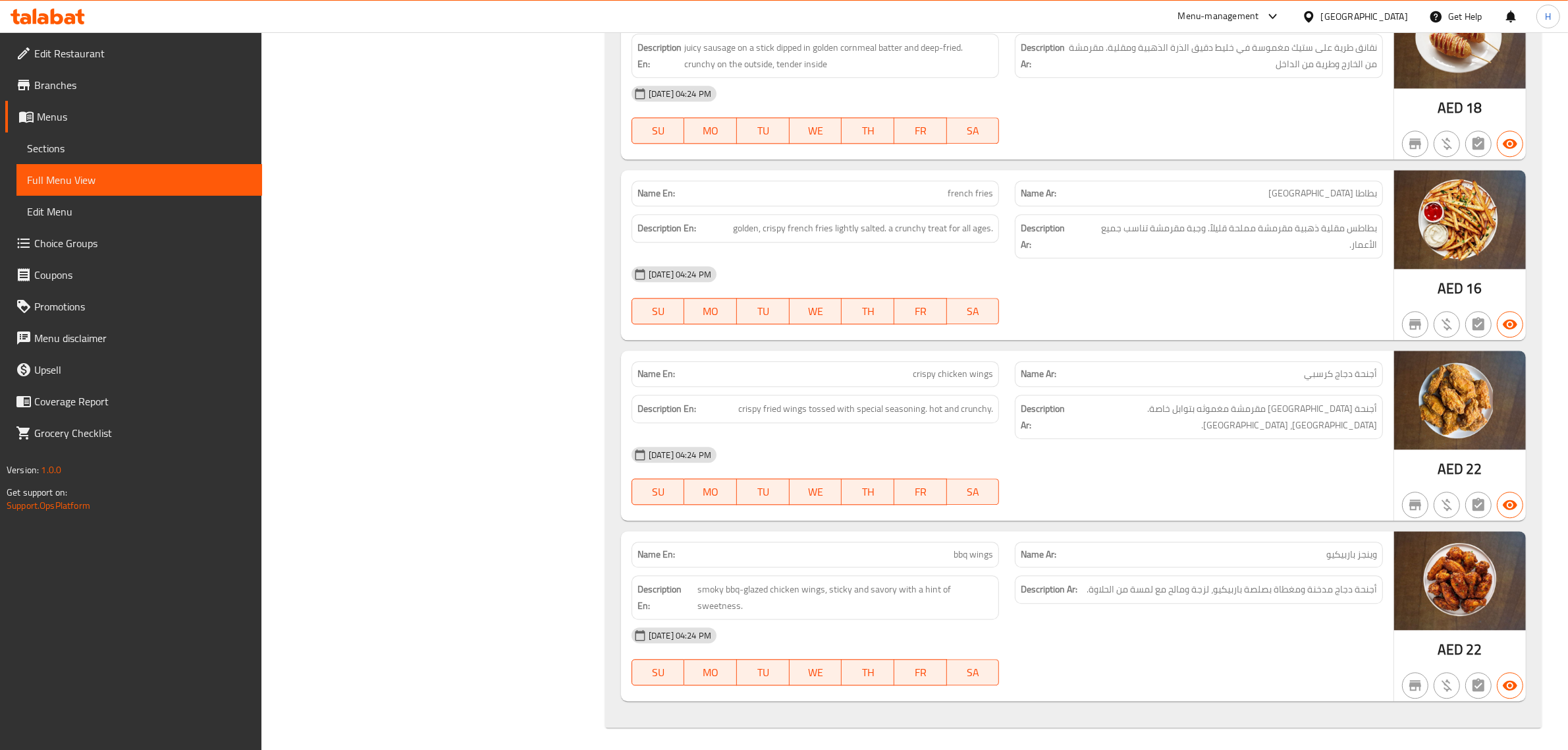
click at [917, 14] on div "[GEOGRAPHIC_DATA]" at bounding box center [1364, 16] width 87 height 14
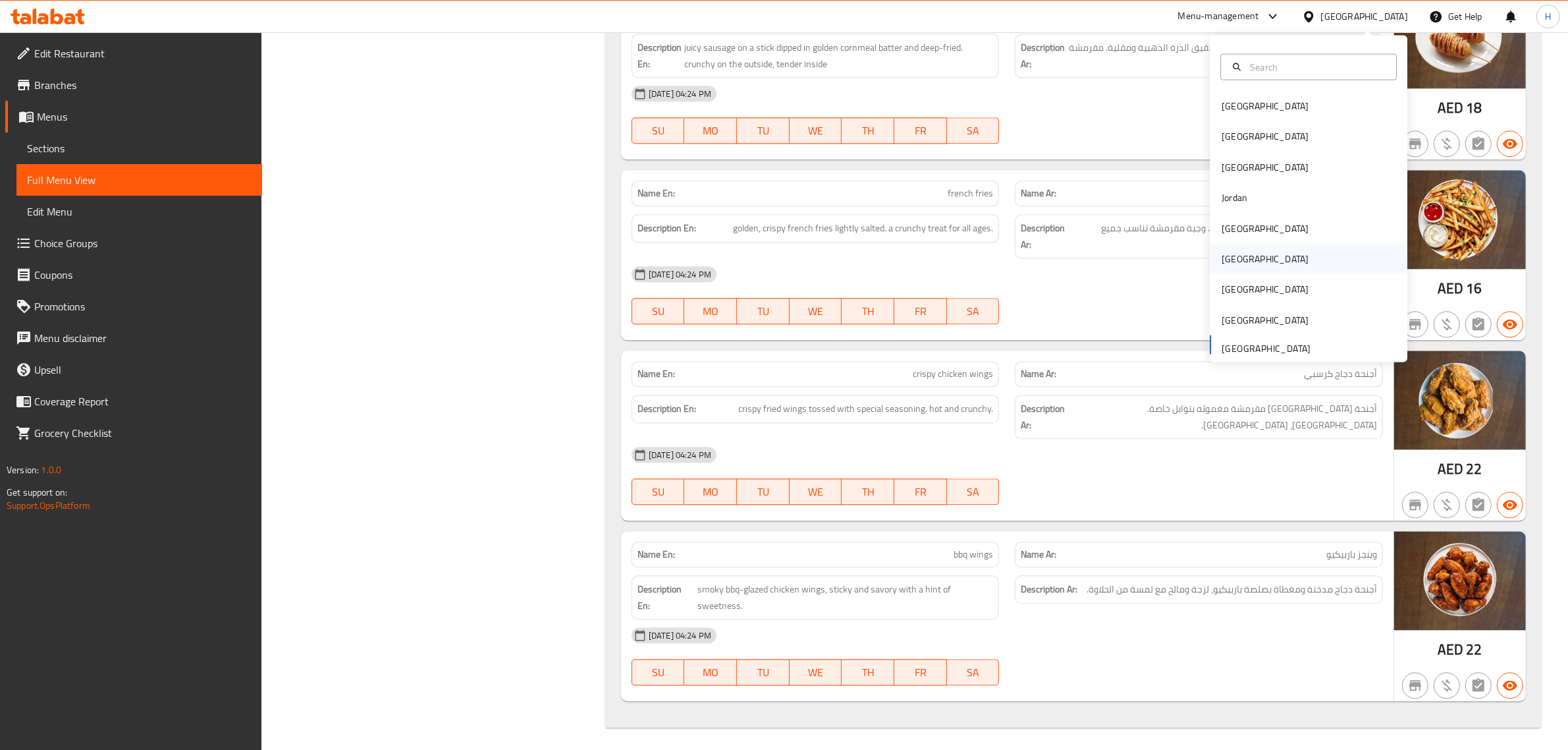
click at [917, 260] on div "Oman" at bounding box center [1308, 259] width 197 height 30
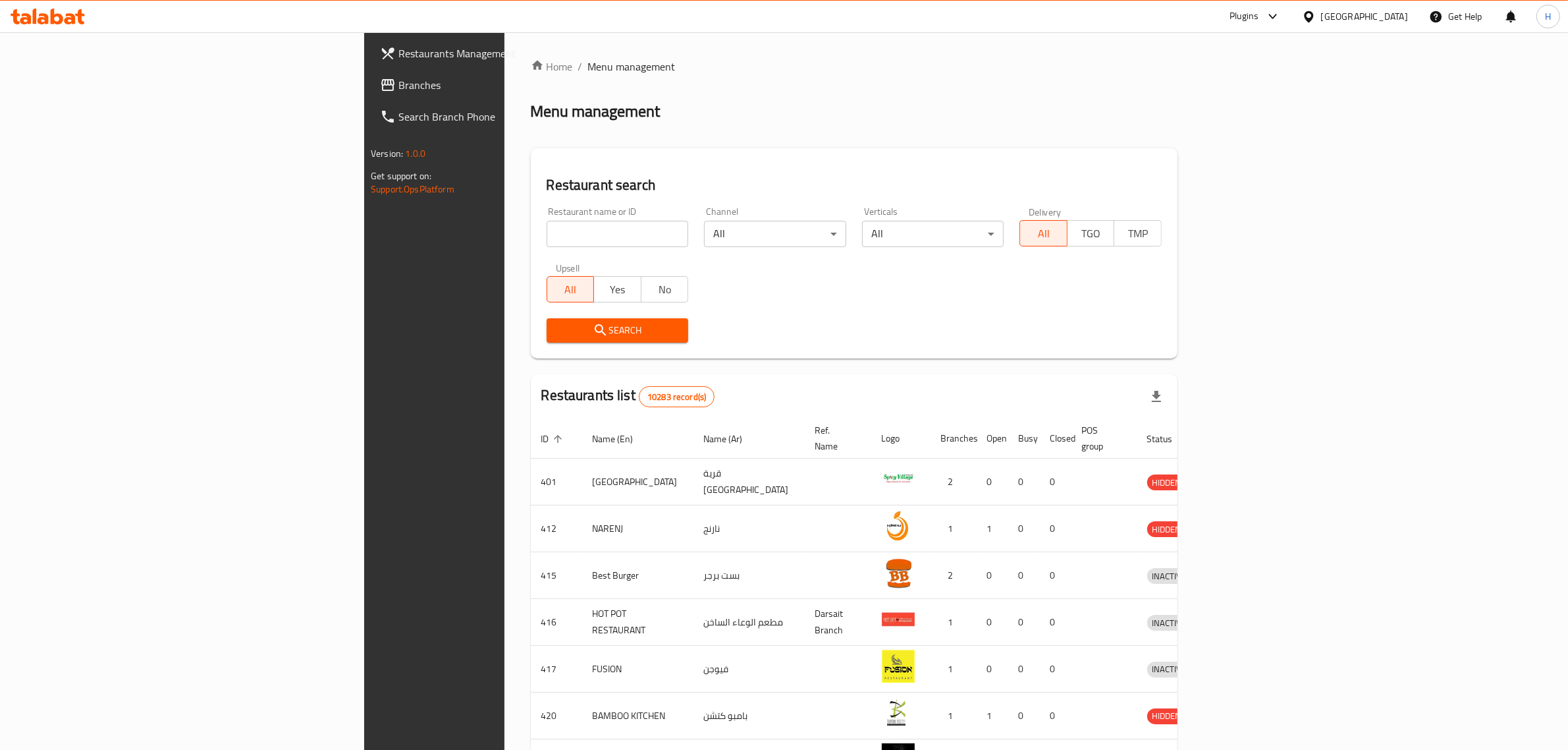
click at [917, 20] on div at bounding box center [1311, 16] width 19 height 14
click at [917, 345] on div "[GEOGRAPHIC_DATA]" at bounding box center [1264, 345] width 87 height 14
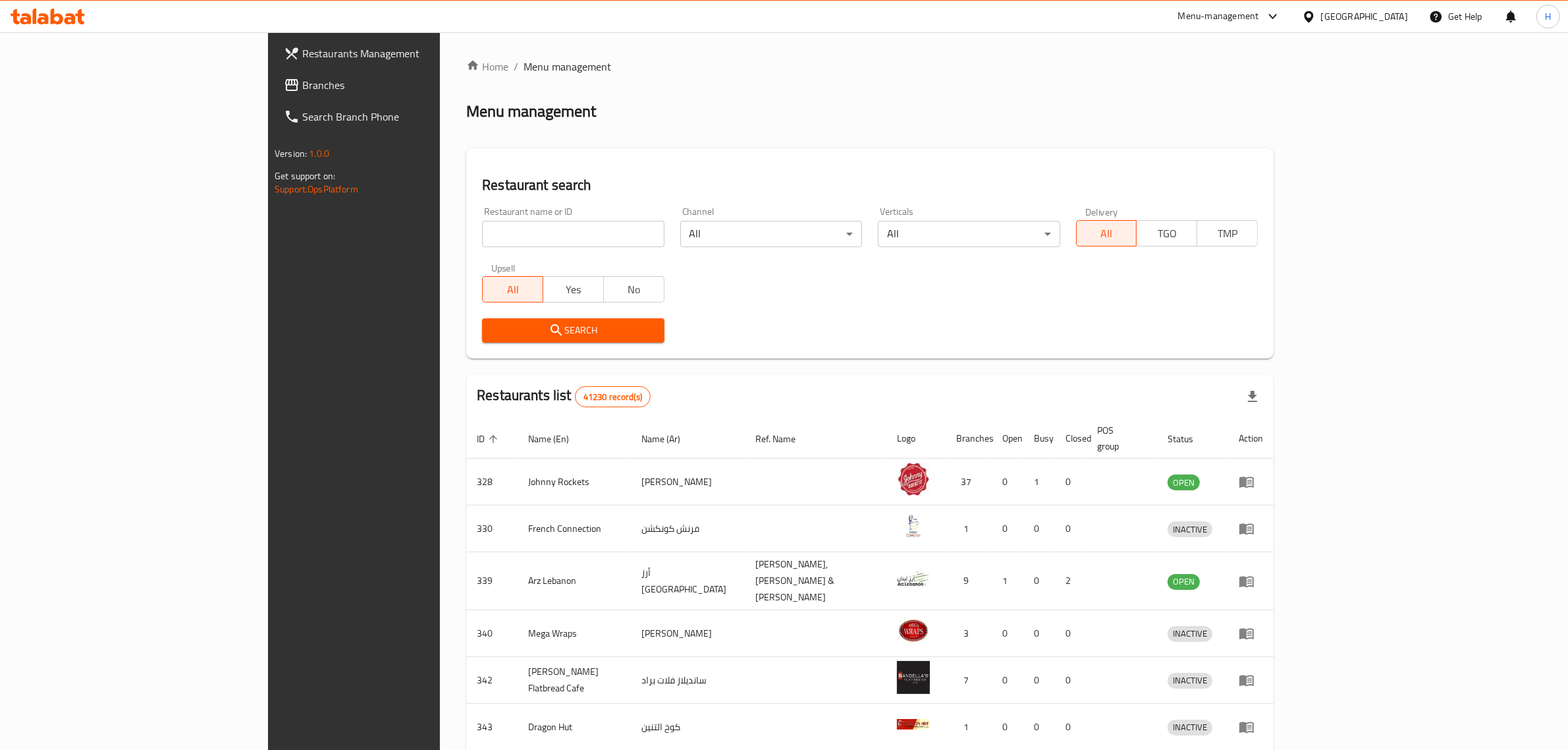
click at [302, 88] on span "Branches" at bounding box center [411, 85] width 218 height 16
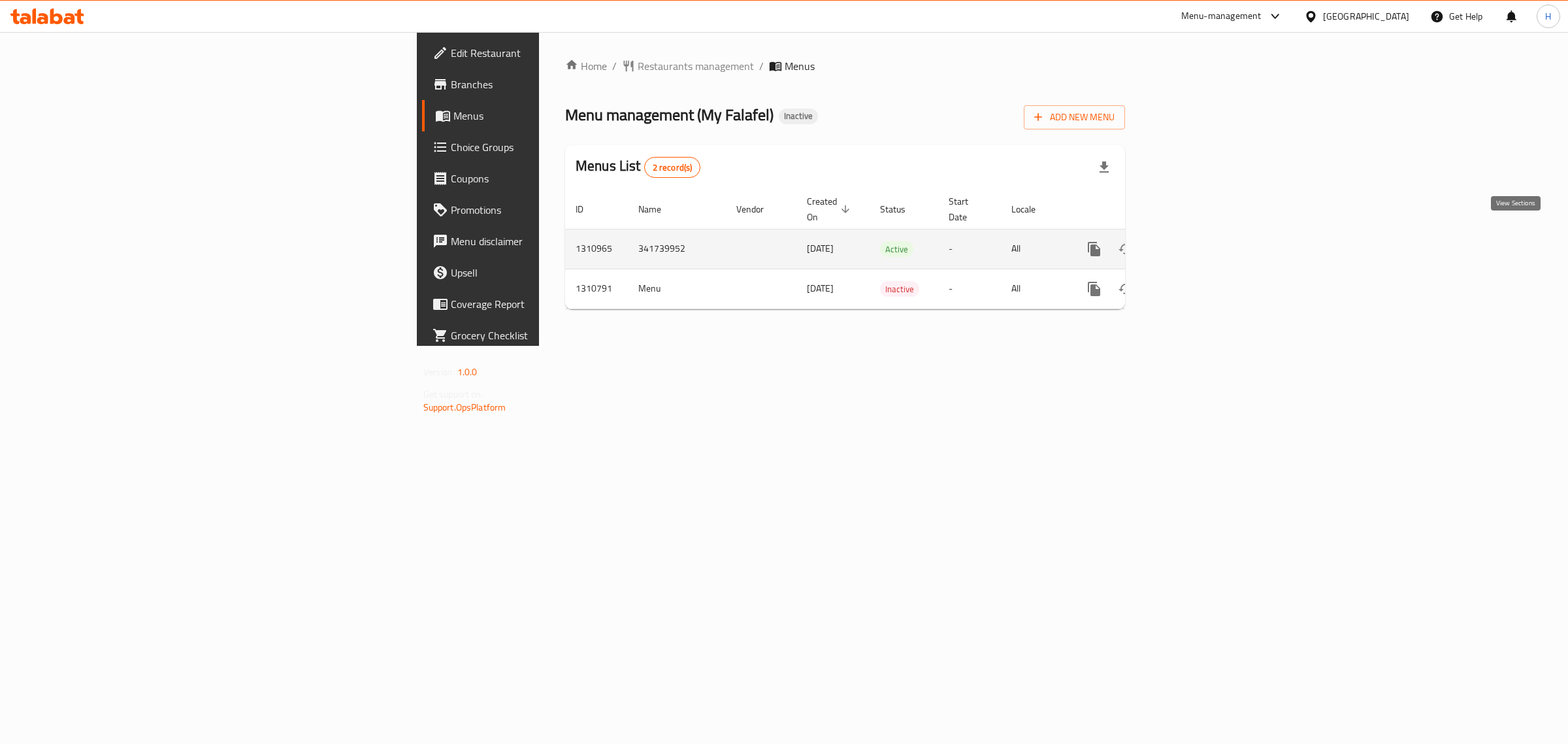
click at [1204, 233] on link "enhanced table" at bounding box center [1189, 249] width 31 height 32
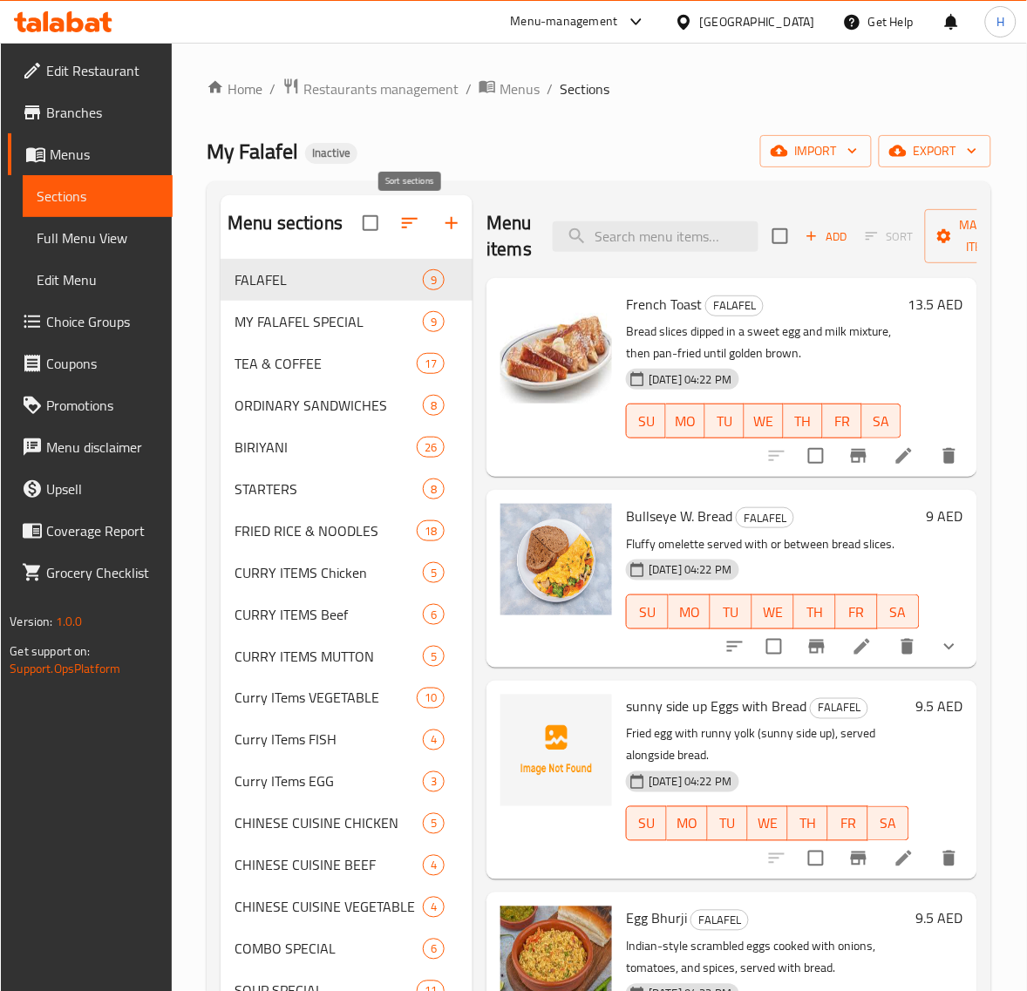
click at [415, 223] on icon "button" at bounding box center [409, 223] width 21 height 21
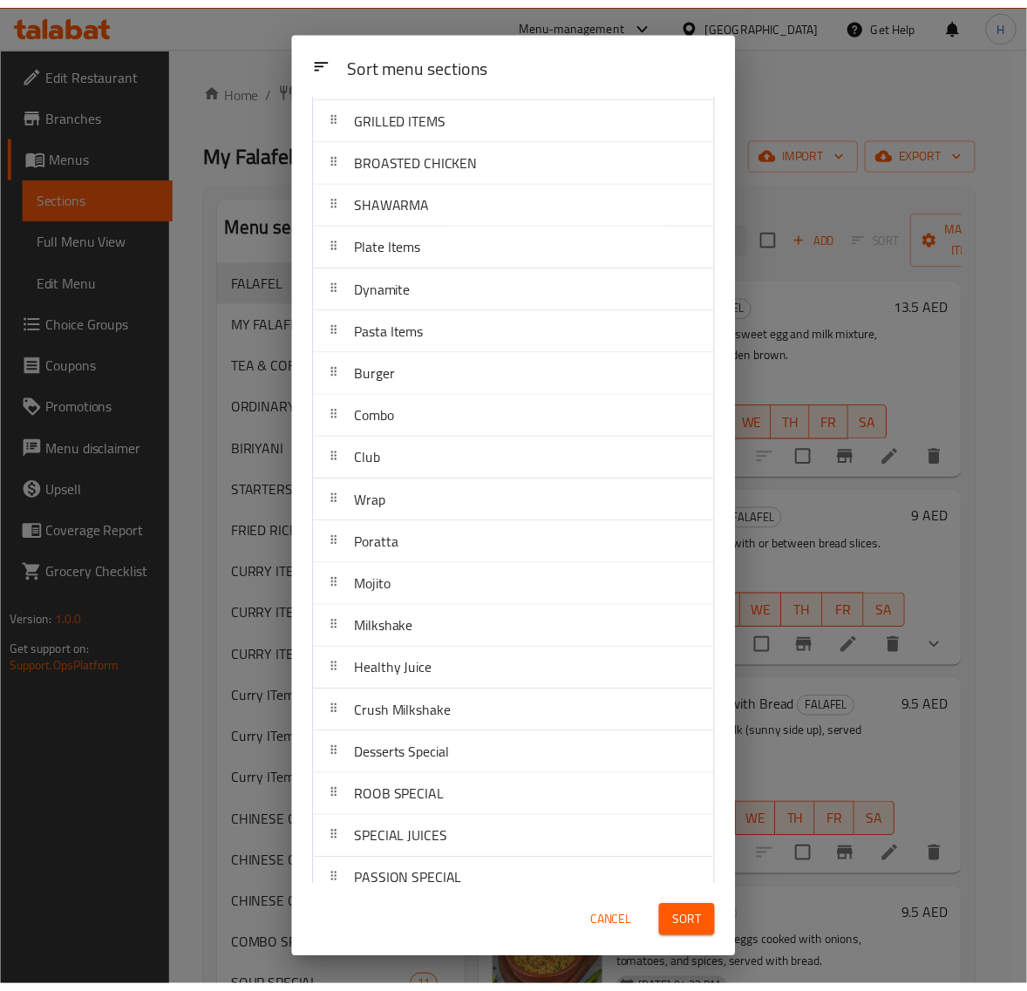
scroll to position [974, 0]
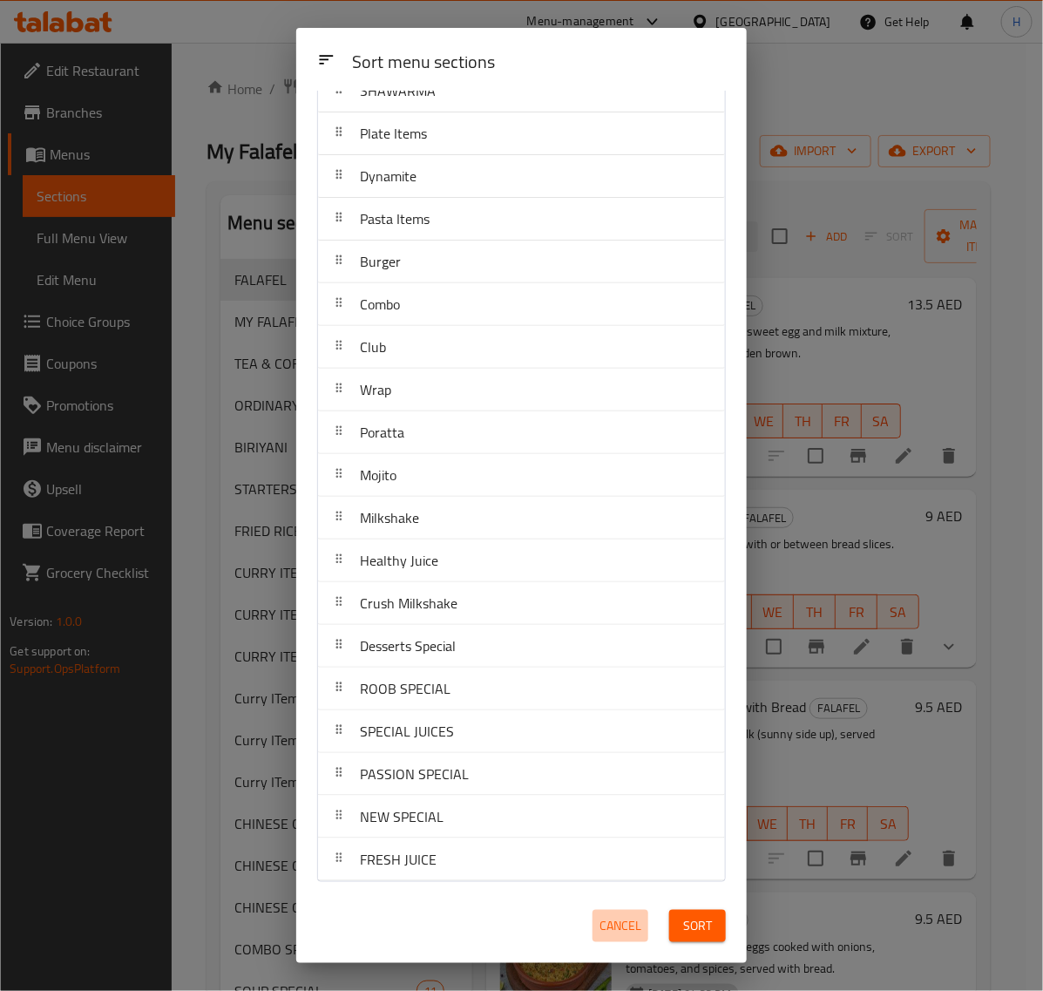
click at [626, 917] on span "Cancel" at bounding box center [621, 926] width 42 height 22
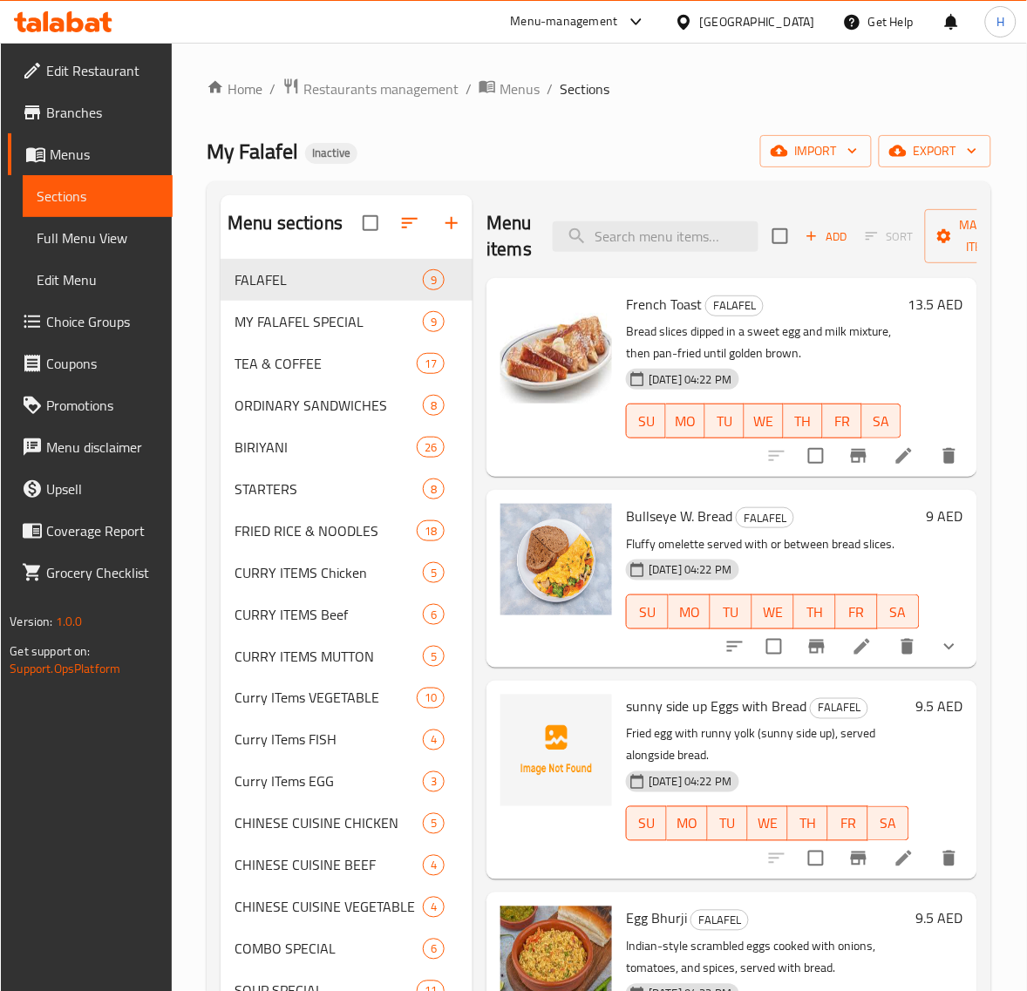
drag, startPoint x: 84, startPoint y: 242, endPoint x: 1035, endPoint y: 276, distance: 952.2
click at [84, 242] on span "Full Menu View" at bounding box center [98, 237] width 122 height 21
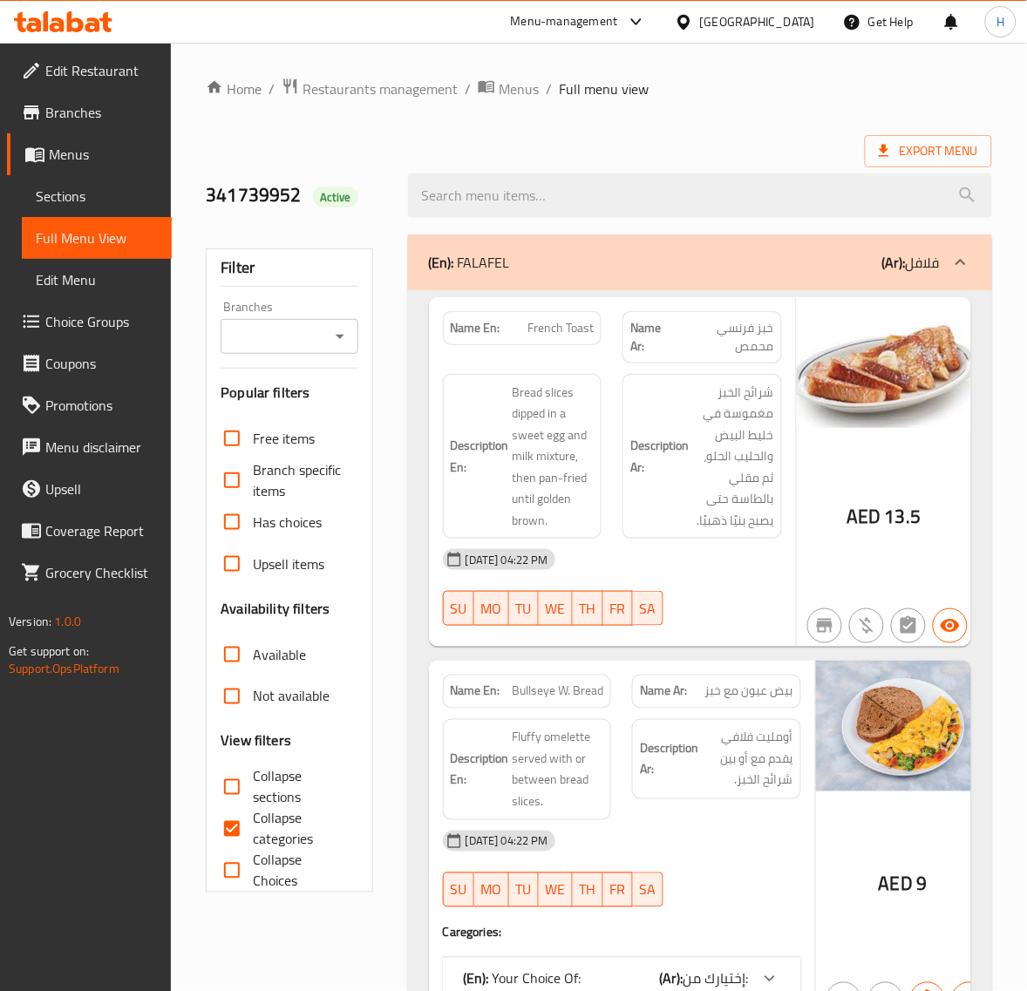
scroll to position [145, 0]
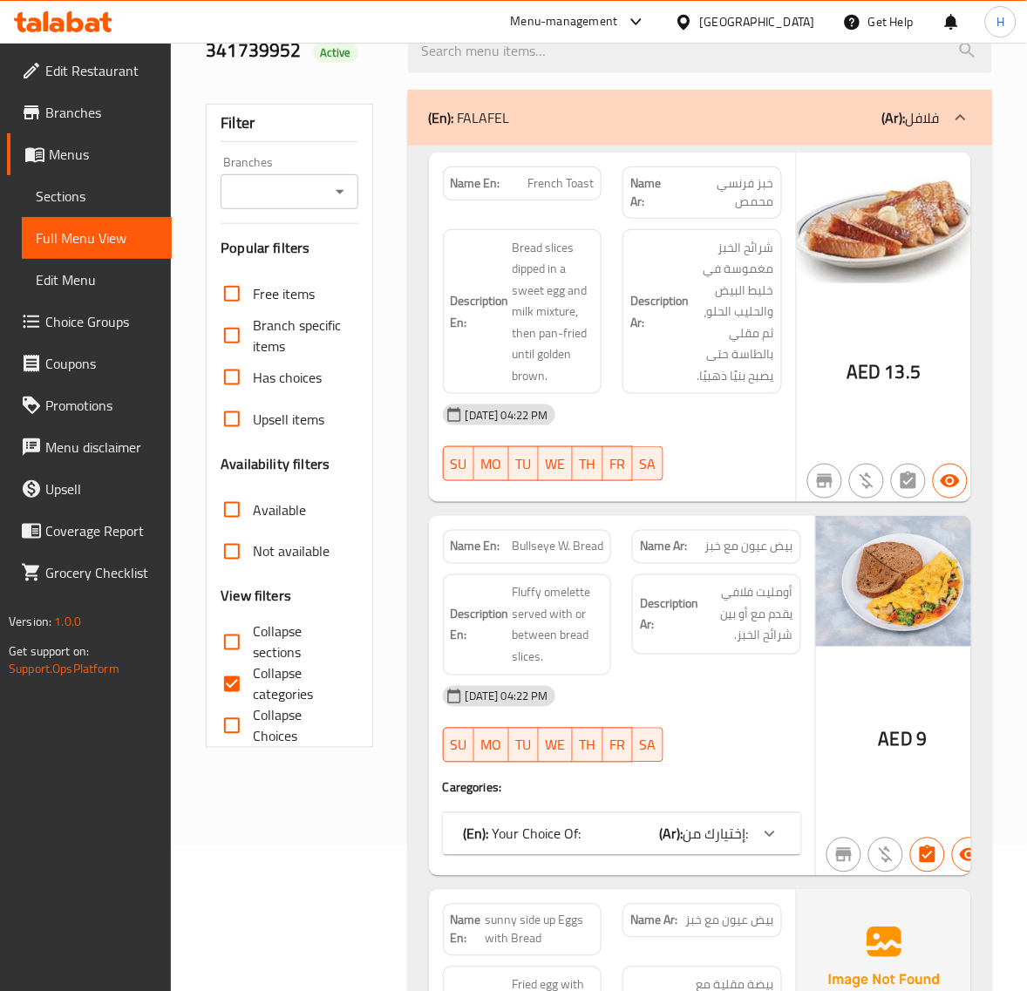
click at [242, 640] on input "Collapse sections" at bounding box center [232, 642] width 42 height 42
checkbox input "true"
click at [237, 689] on input "Collapse categories" at bounding box center [232, 684] width 42 height 42
checkbox input "false"
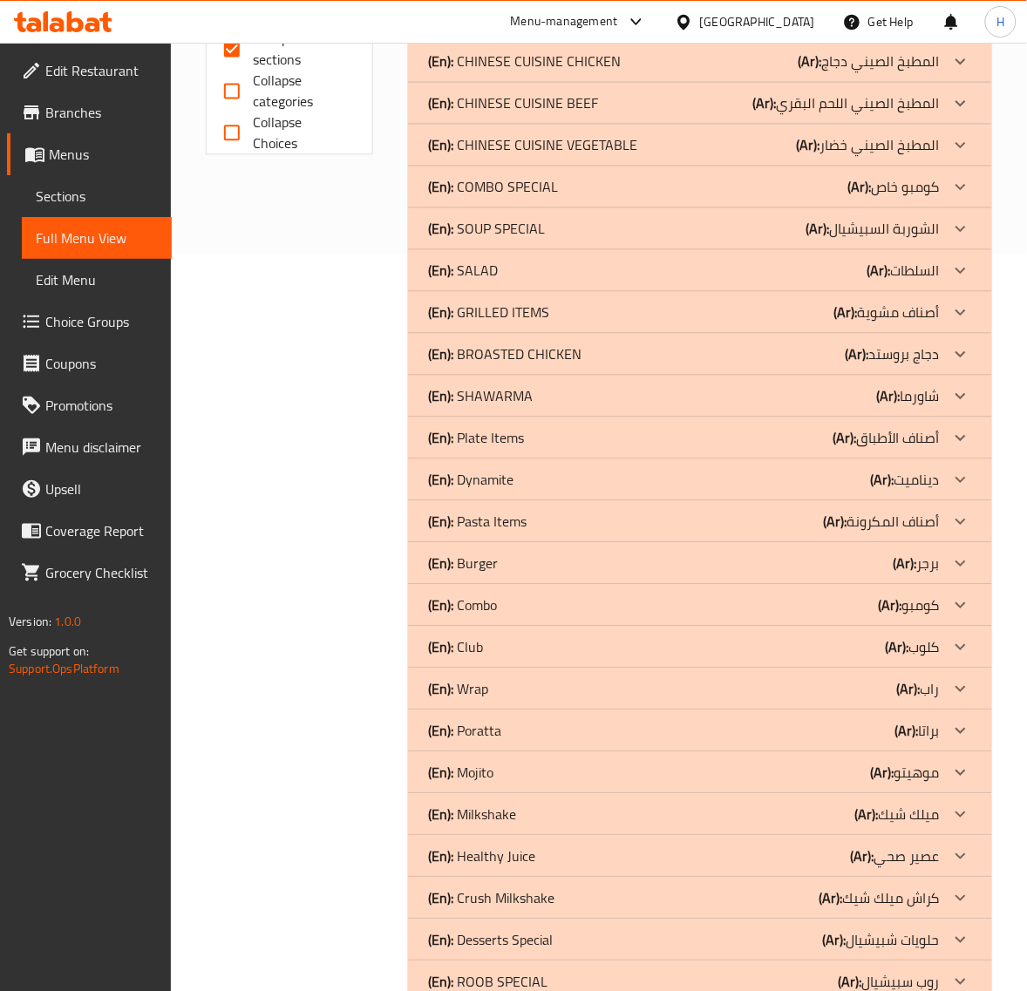
scroll to position [798, 0]
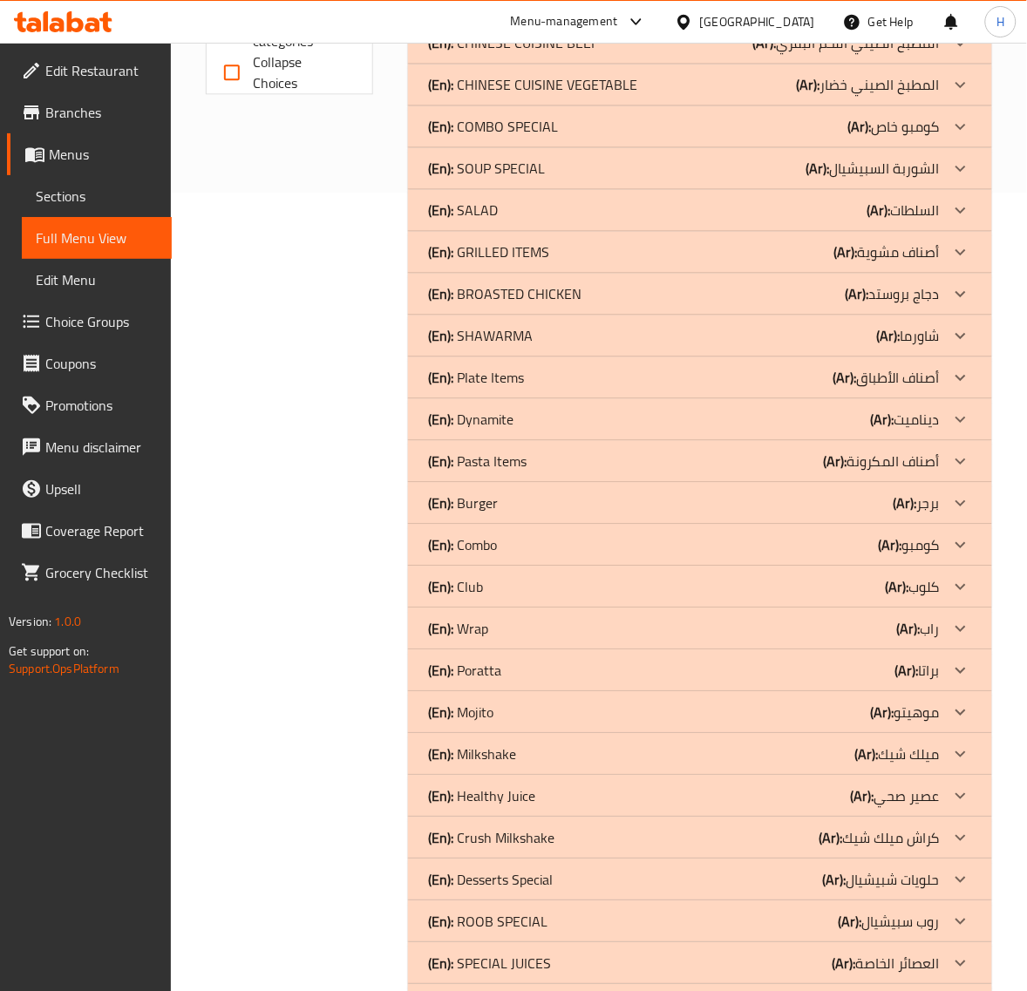
click at [510, 589] on div "(En): Club (Ar): كلوب" at bounding box center [684, 586] width 511 height 21
click at [542, 550] on div "(En): Combo (Ar): كومبو" at bounding box center [684, 544] width 511 height 21
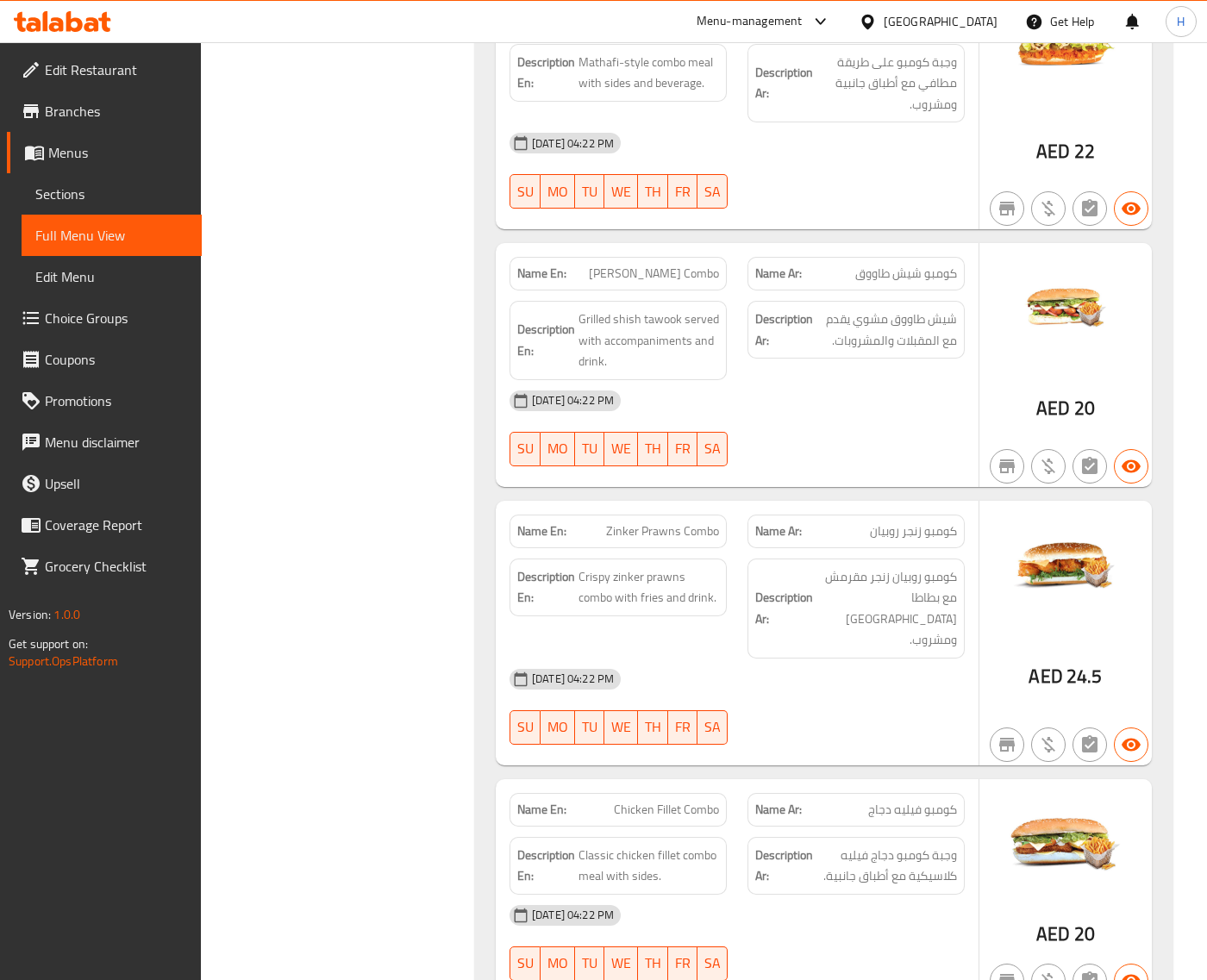
scroll to position [2331, 0]
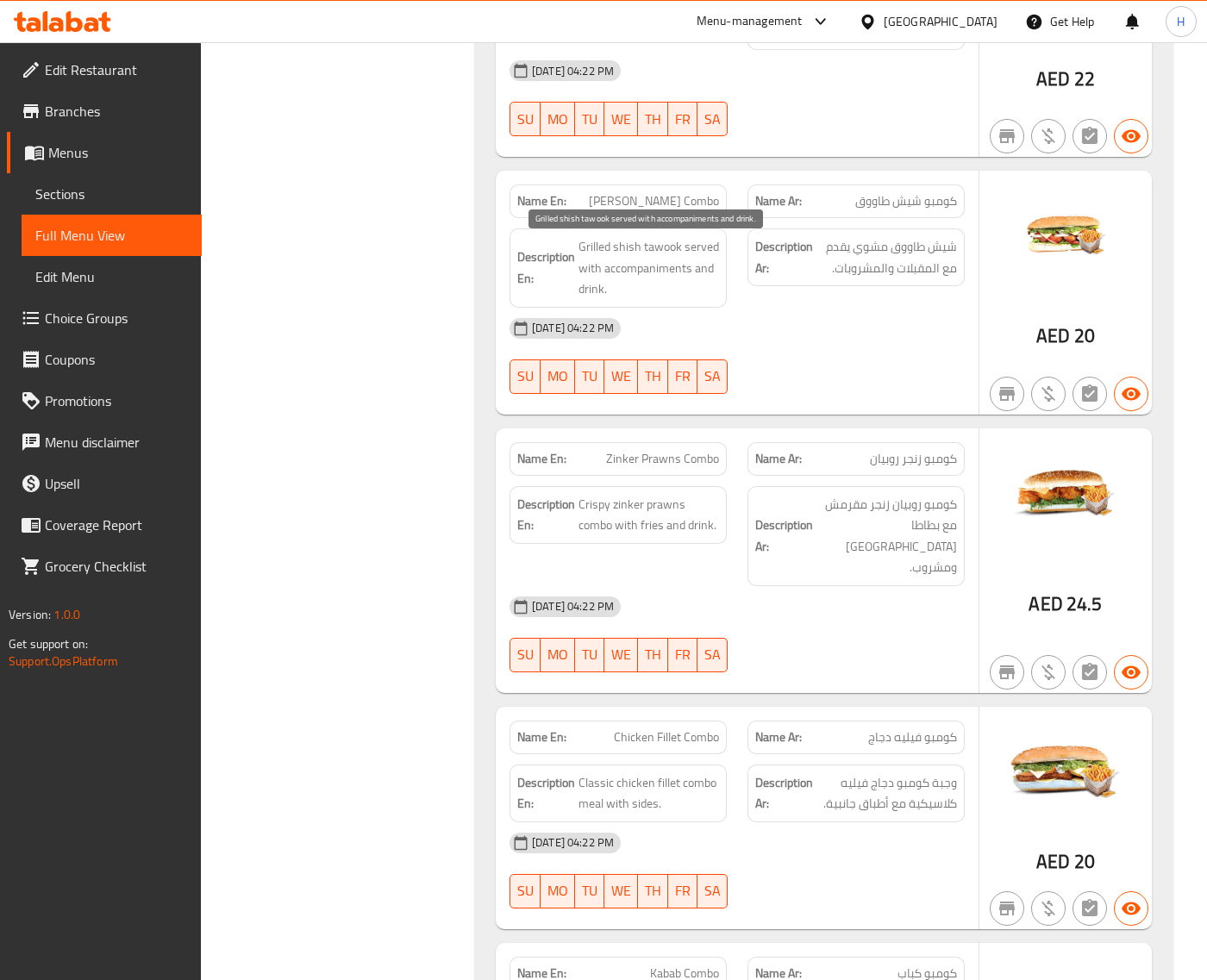
click at [664, 269] on span "Grilled shish tawook served with accompaniments and drink." at bounding box center [649, 268] width 140 height 63
drag, startPoint x: 433, startPoint y: 330, endPoint x: 455, endPoint y: 330, distance: 22.0
click at [634, 268] on span "Grilled shish tawook served with accompaniments and drink." at bounding box center [649, 268] width 140 height 63
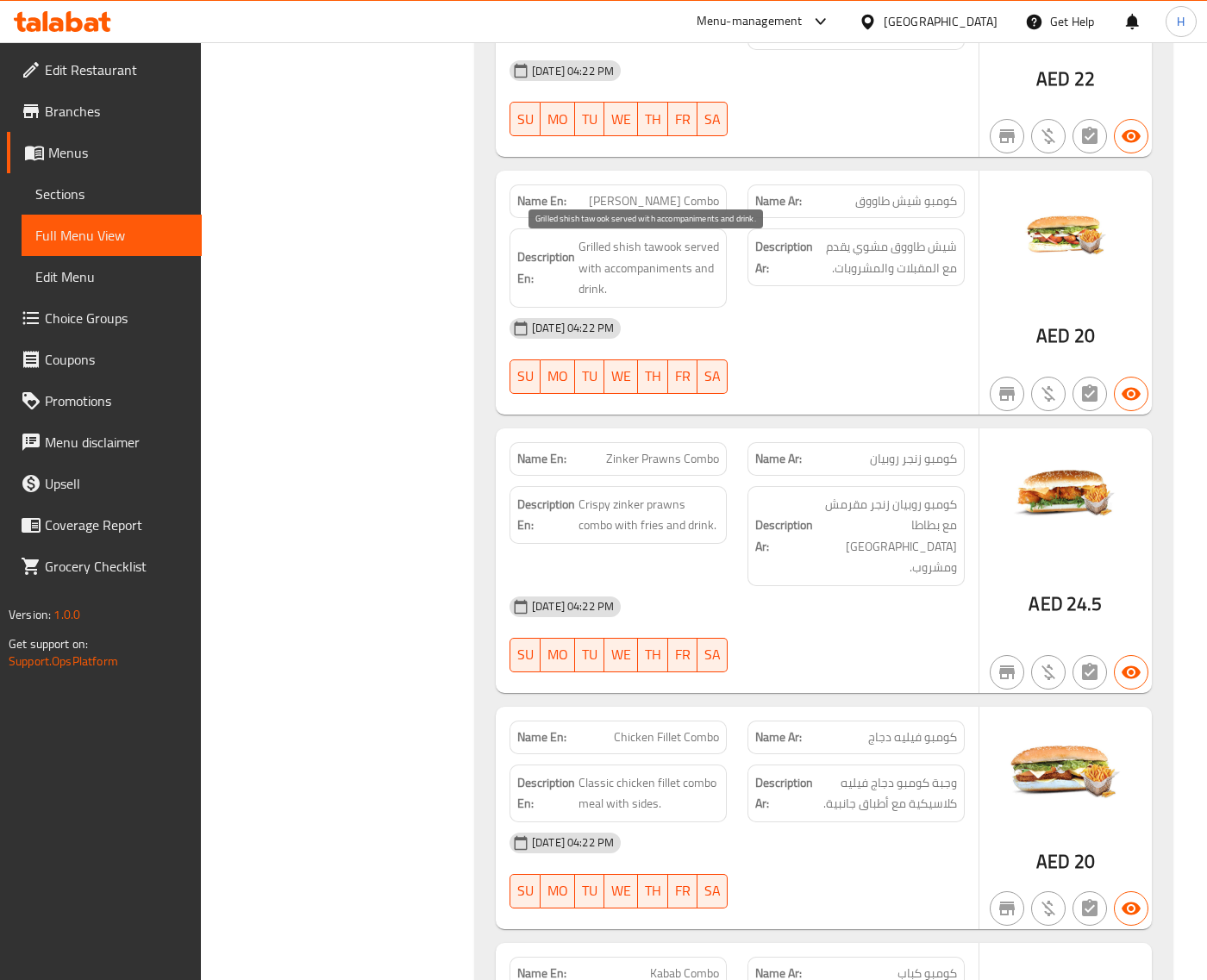
click at [634, 268] on span "Grilled shish tawook served with accompaniments and drink." at bounding box center [649, 268] width 140 height 63
copy span "accompaniments"
click at [645, 269] on span "Grilled shish tawook served with accompaniments and drink." at bounding box center [649, 268] width 140 height 63
click at [657, 271] on span "Grilled shish tawook served with accompaniments and drink." at bounding box center [649, 268] width 140 height 63
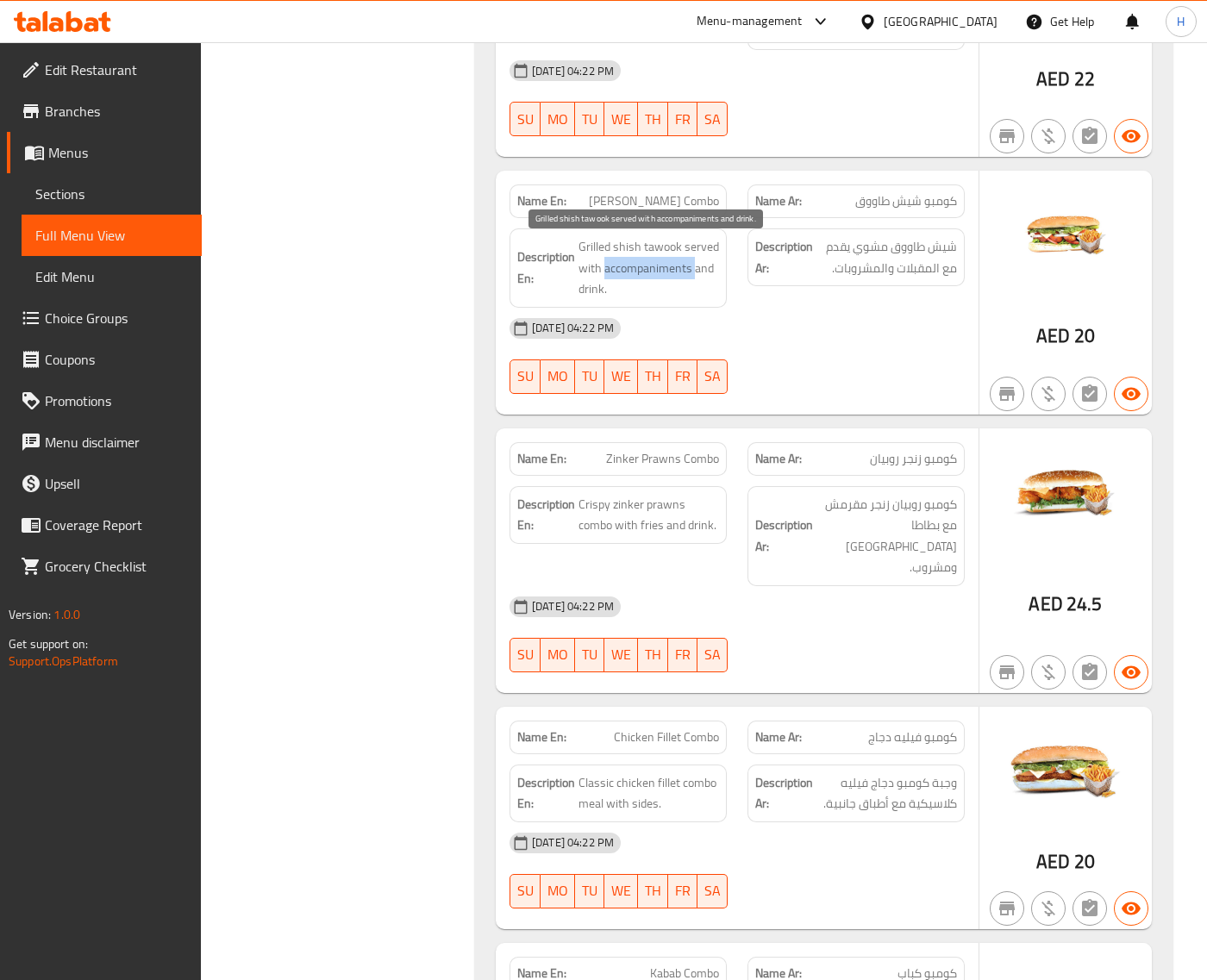
click at [657, 271] on span "Grilled shish tawook served with accompaniments and drink." at bounding box center [649, 268] width 140 height 63
click at [670, 205] on span "[PERSON_NAME] Combo" at bounding box center [654, 201] width 131 height 18
click at [670, 203] on span "[PERSON_NAME] Combo" at bounding box center [654, 201] width 131 height 18
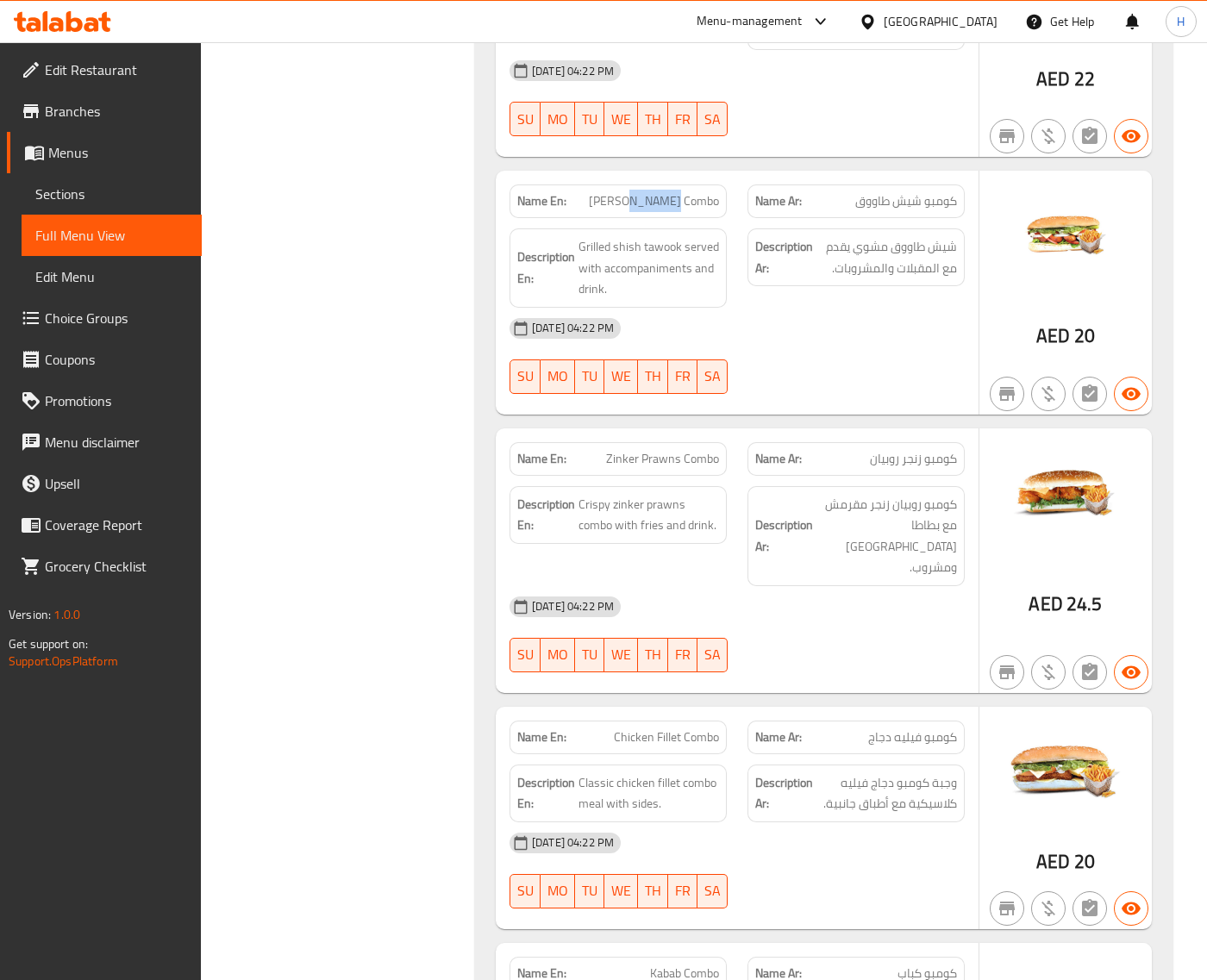
click at [670, 203] on span "[PERSON_NAME] Combo" at bounding box center [654, 201] width 131 height 18
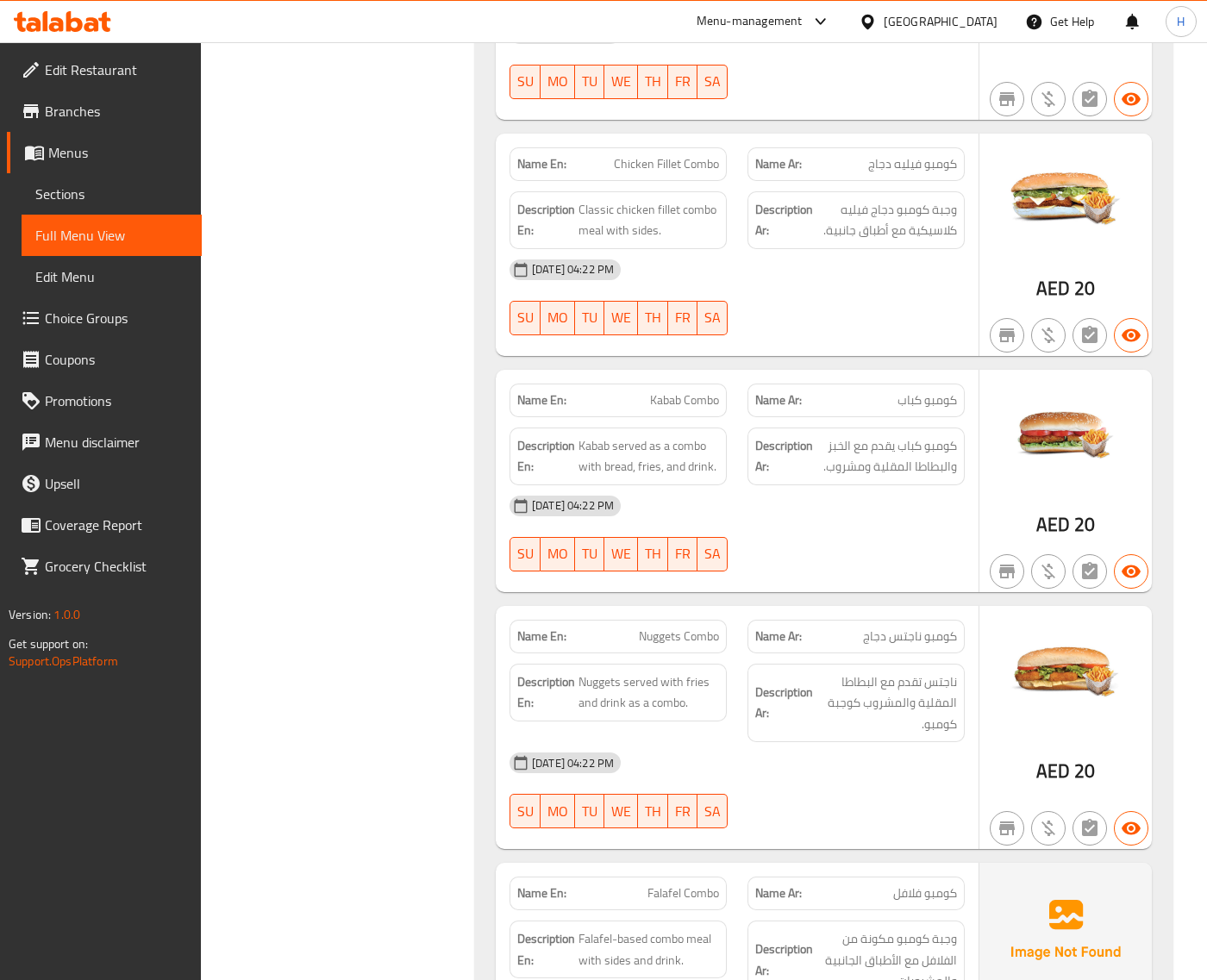
scroll to position [2905, 0]
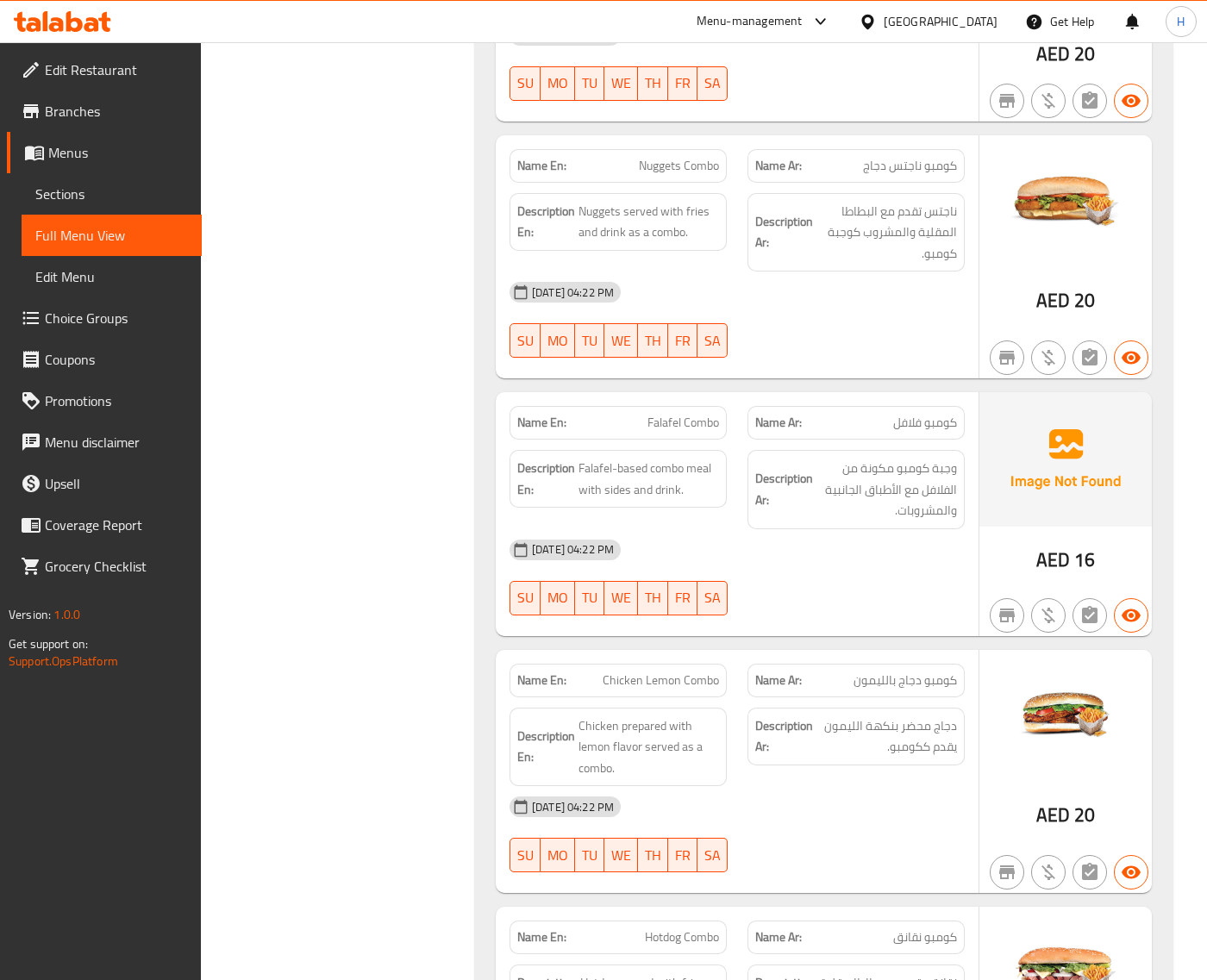
scroll to position [3408, 0]
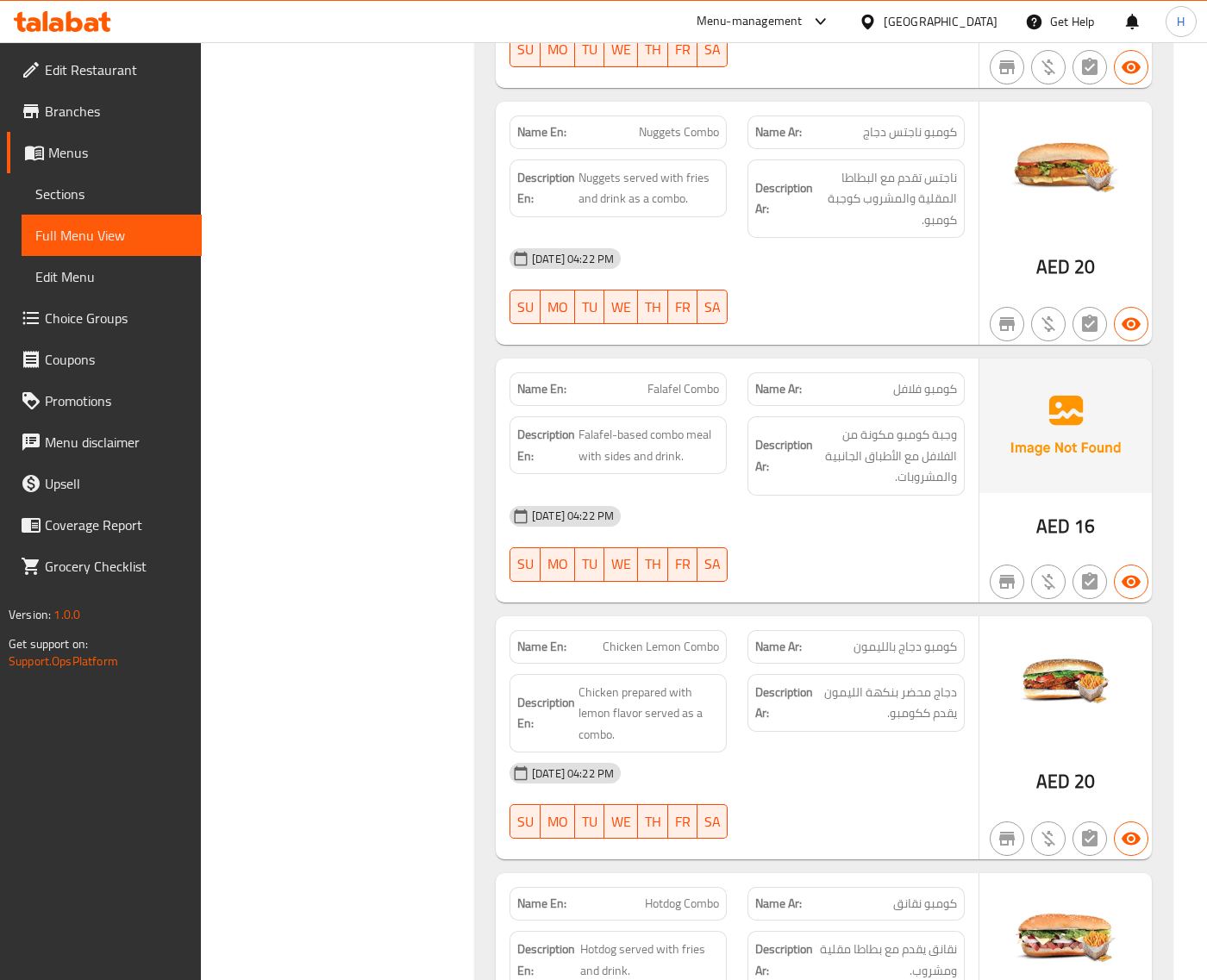
click at [873, 124] on span "كومبو ناجتس دجاج" at bounding box center [909, 133] width 94 height 18
copy span "دجاج"
click at [688, 124] on span "Nuggets Combo" at bounding box center [679, 133] width 80 height 18
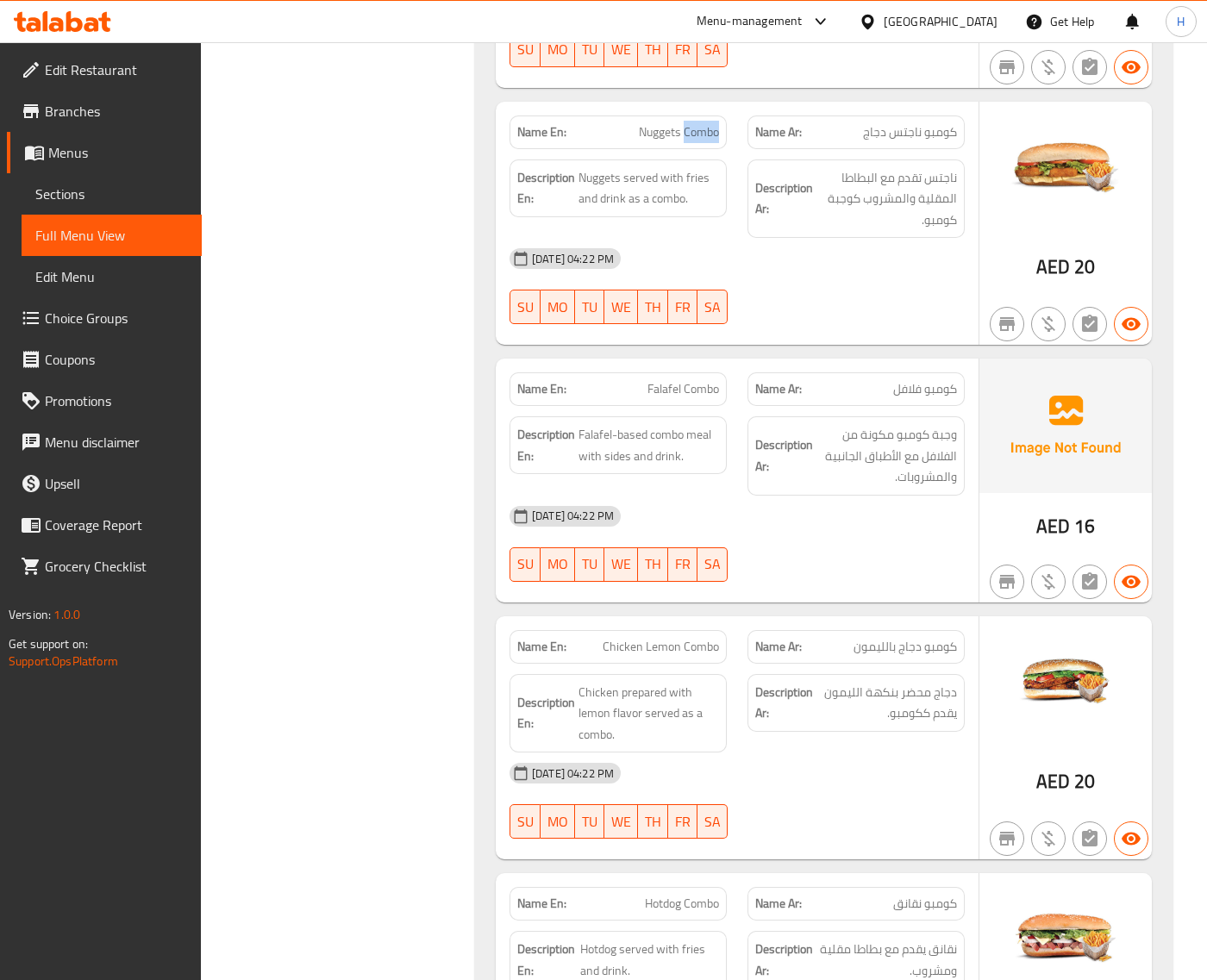
click at [688, 124] on span "Nuggets Combo" at bounding box center [679, 133] width 80 height 18
copy span "Nuggets Combo"
click at [679, 124] on span "Nuggets Combo" at bounding box center [679, 133] width 80 height 18
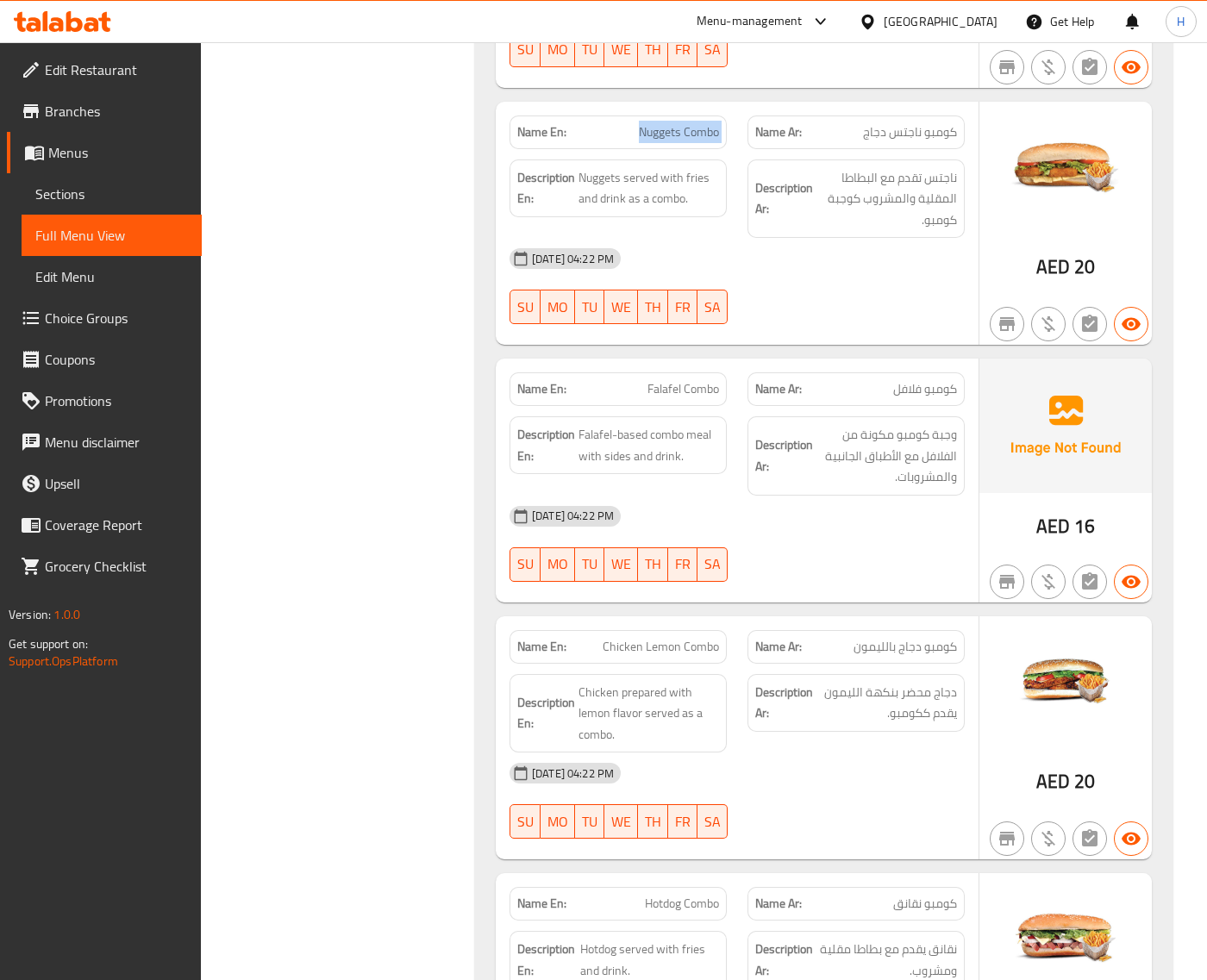
click at [679, 124] on span "Nuggets Combo" at bounding box center [679, 133] width 80 height 18
copy span "Nuggets Combo"
click at [667, 124] on span "Nuggets Combo" at bounding box center [679, 133] width 80 height 18
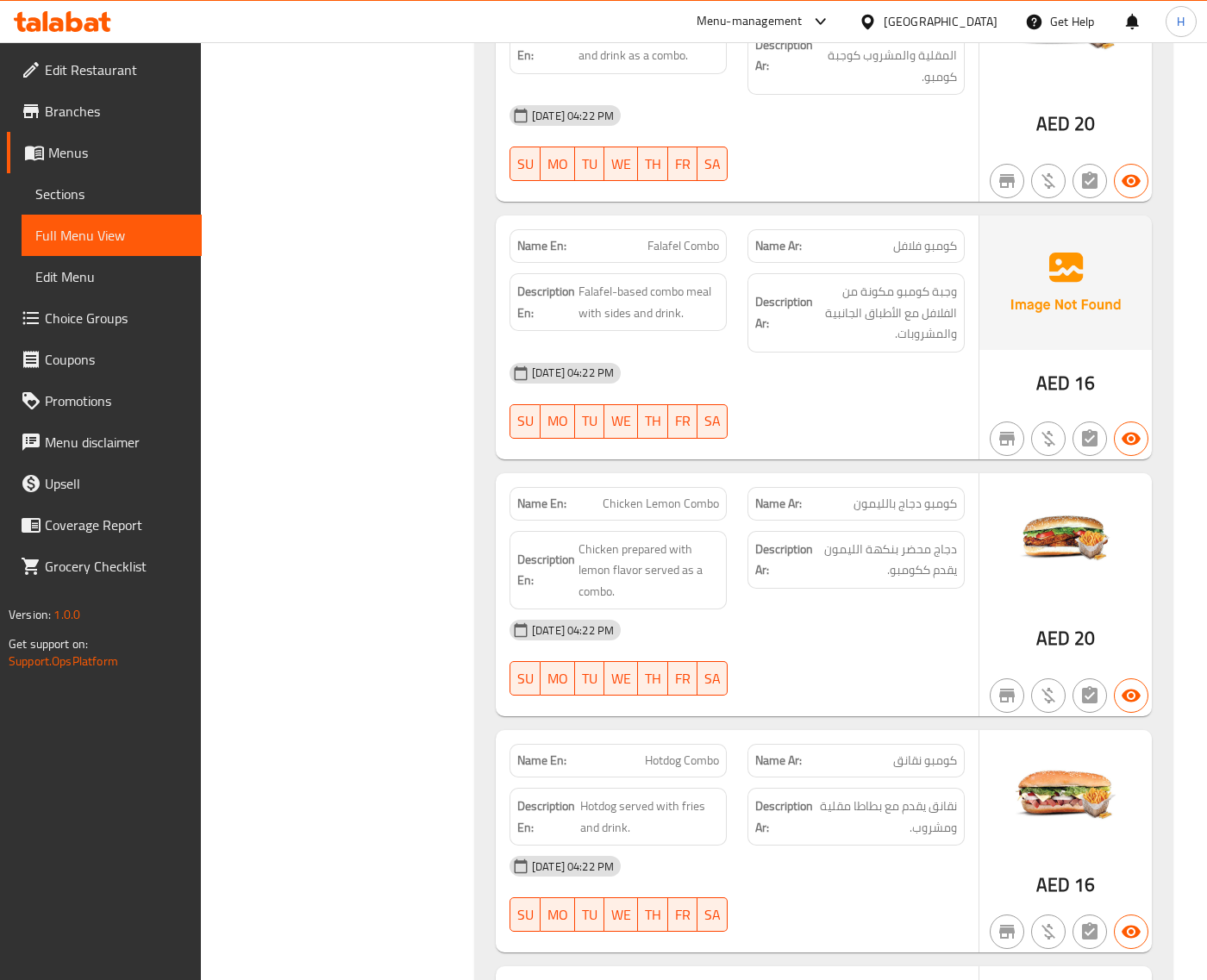
click at [683, 237] on span "Falafel Combo" at bounding box center [683, 246] width 71 height 18
copy span "Falafel Combo"
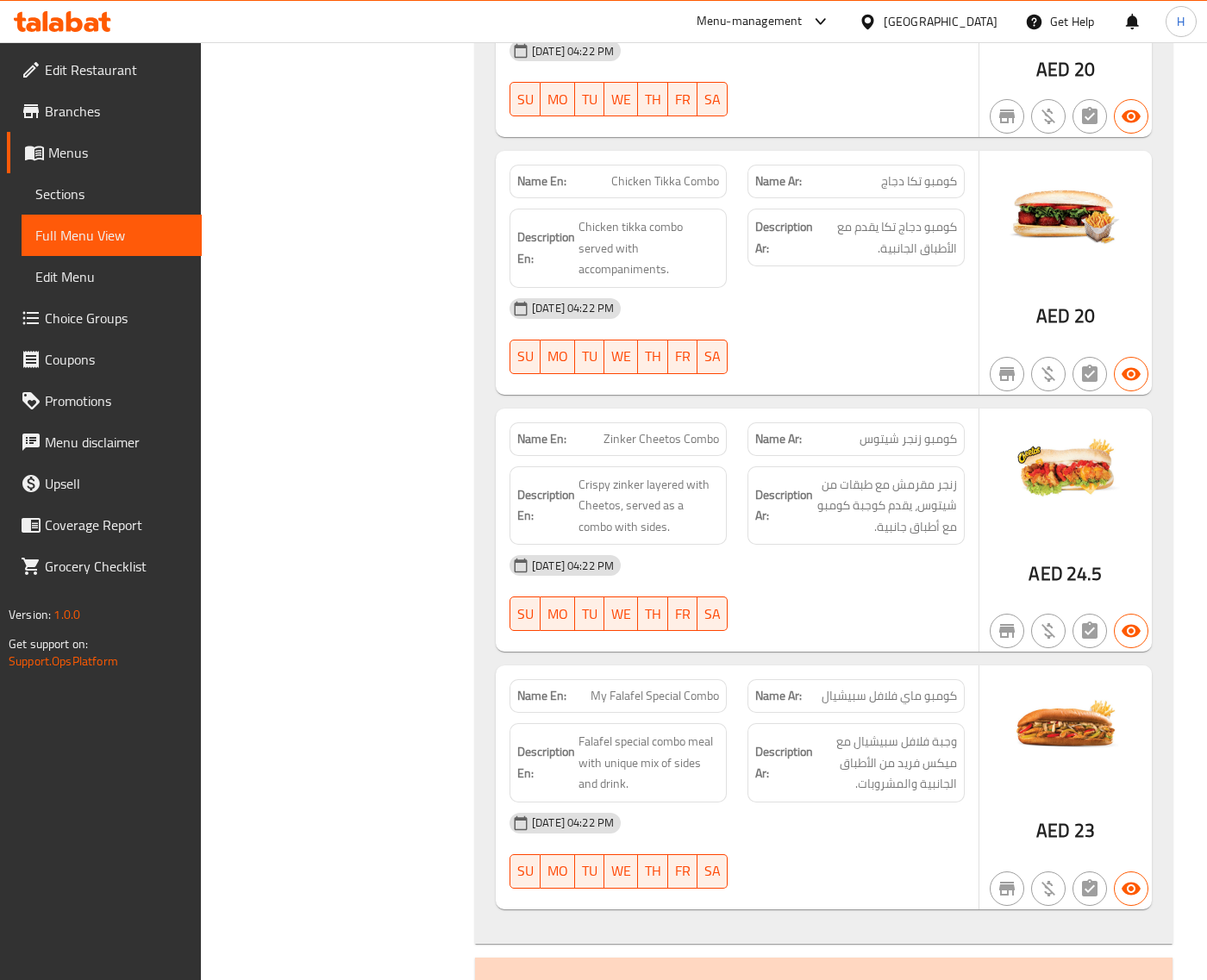
scroll to position [4628, 0]
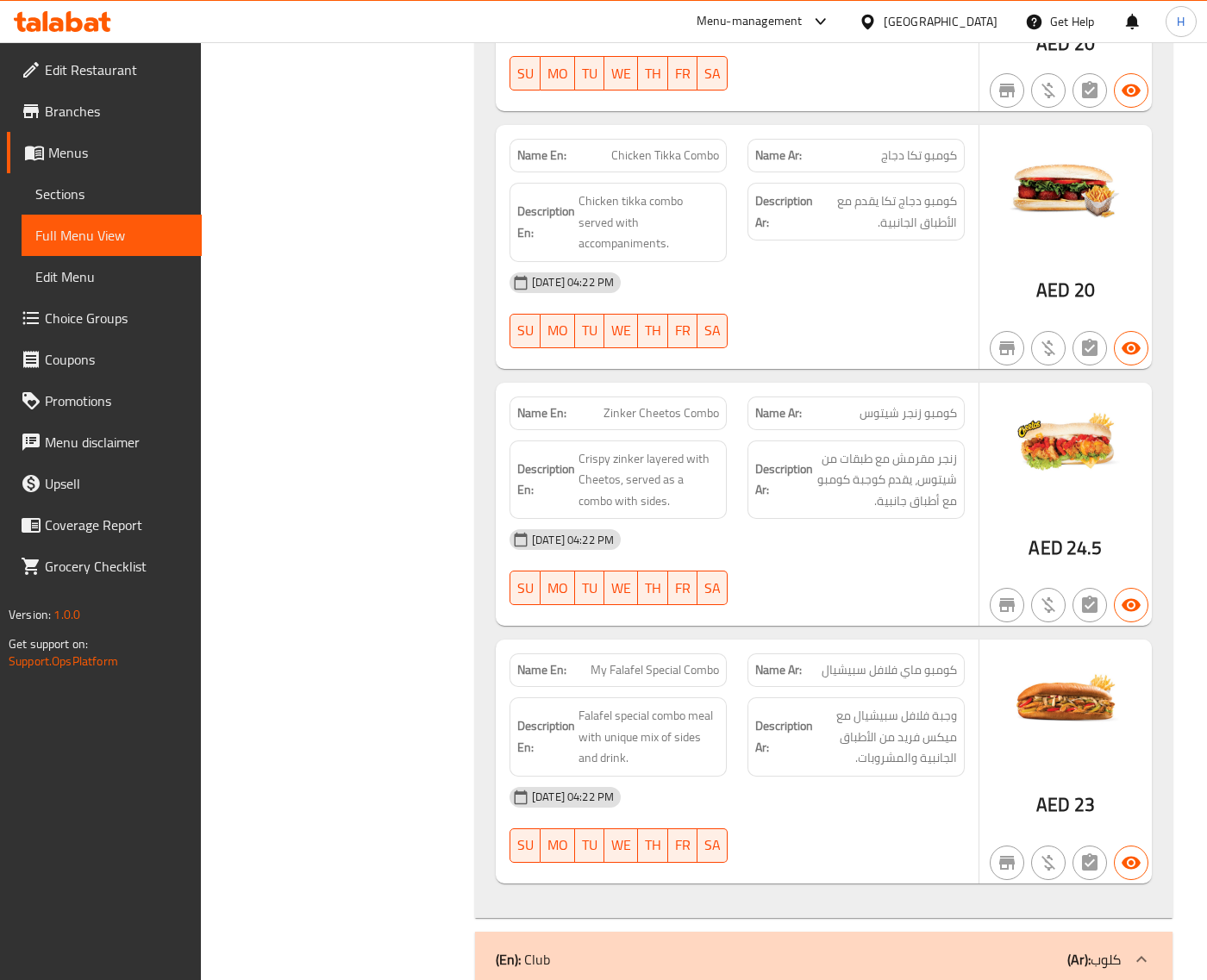
click at [679, 146] on span "Chicken Tikka Combo" at bounding box center [665, 155] width 108 height 18
copy span "Chicken Tikka Combo"
click at [406, 409] on div "Filter Branches Branches Popular filters Free items Branch specific items Has c…" at bounding box center [344, 627] width 239 height 10068
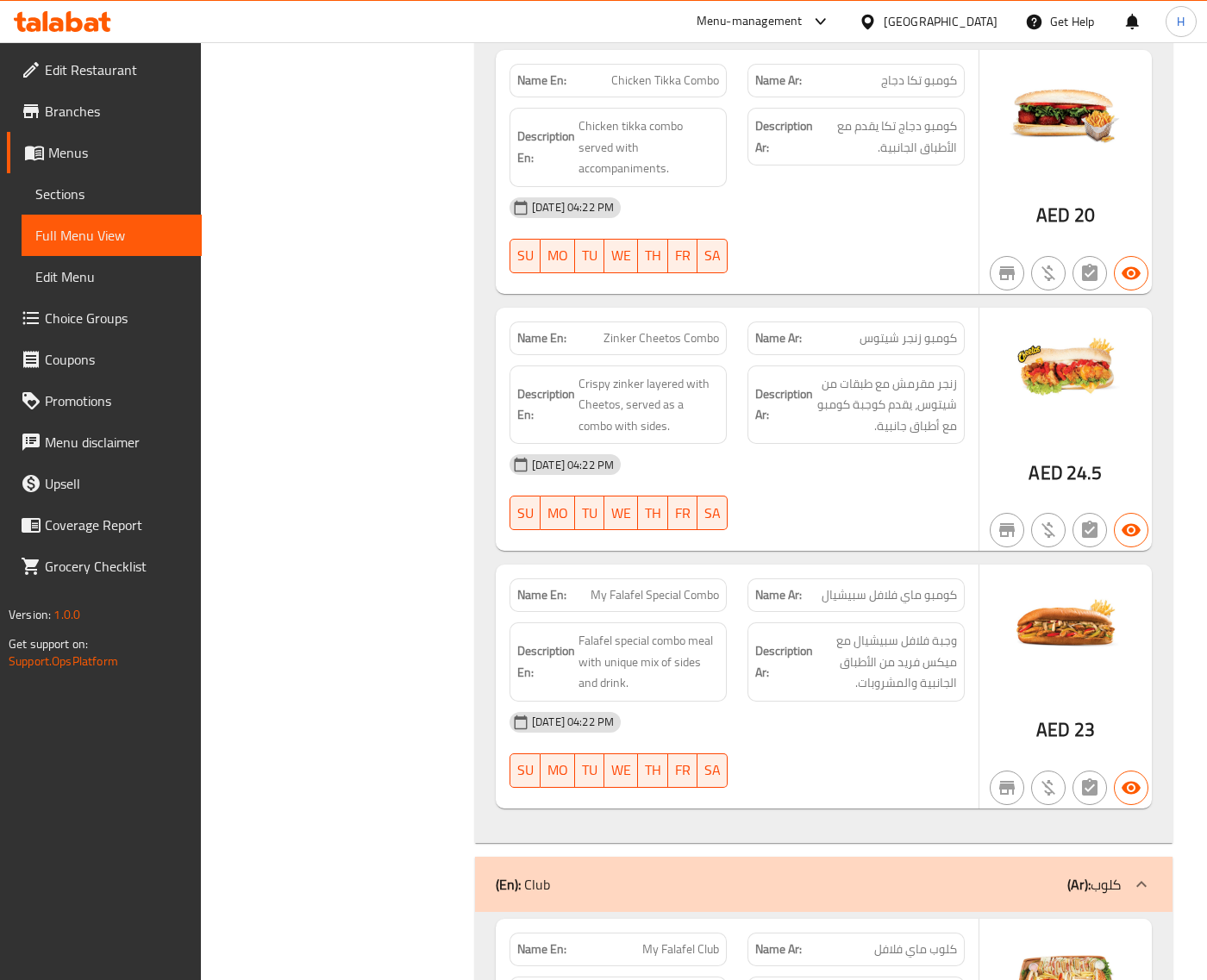
scroll to position [4844, 0]
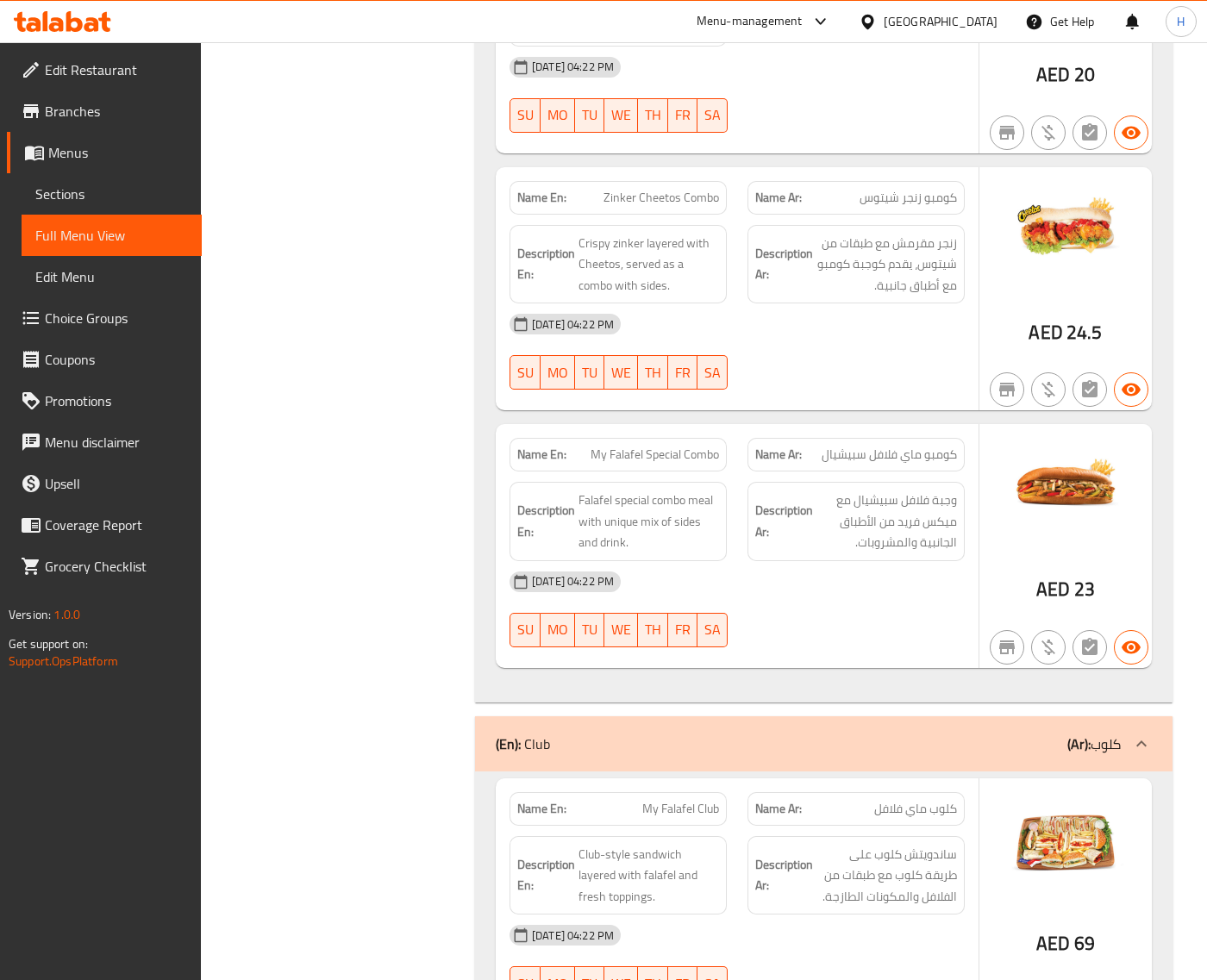
click at [664, 189] on span "Zinker Cheetos Combo" at bounding box center [661, 198] width 116 height 18
copy span "Zinker Cheetos Combo"
click at [397, 347] on div "Filter Branches Branches Popular filters Free items Branch specific items Has c…" at bounding box center [344, 411] width 239 height 10068
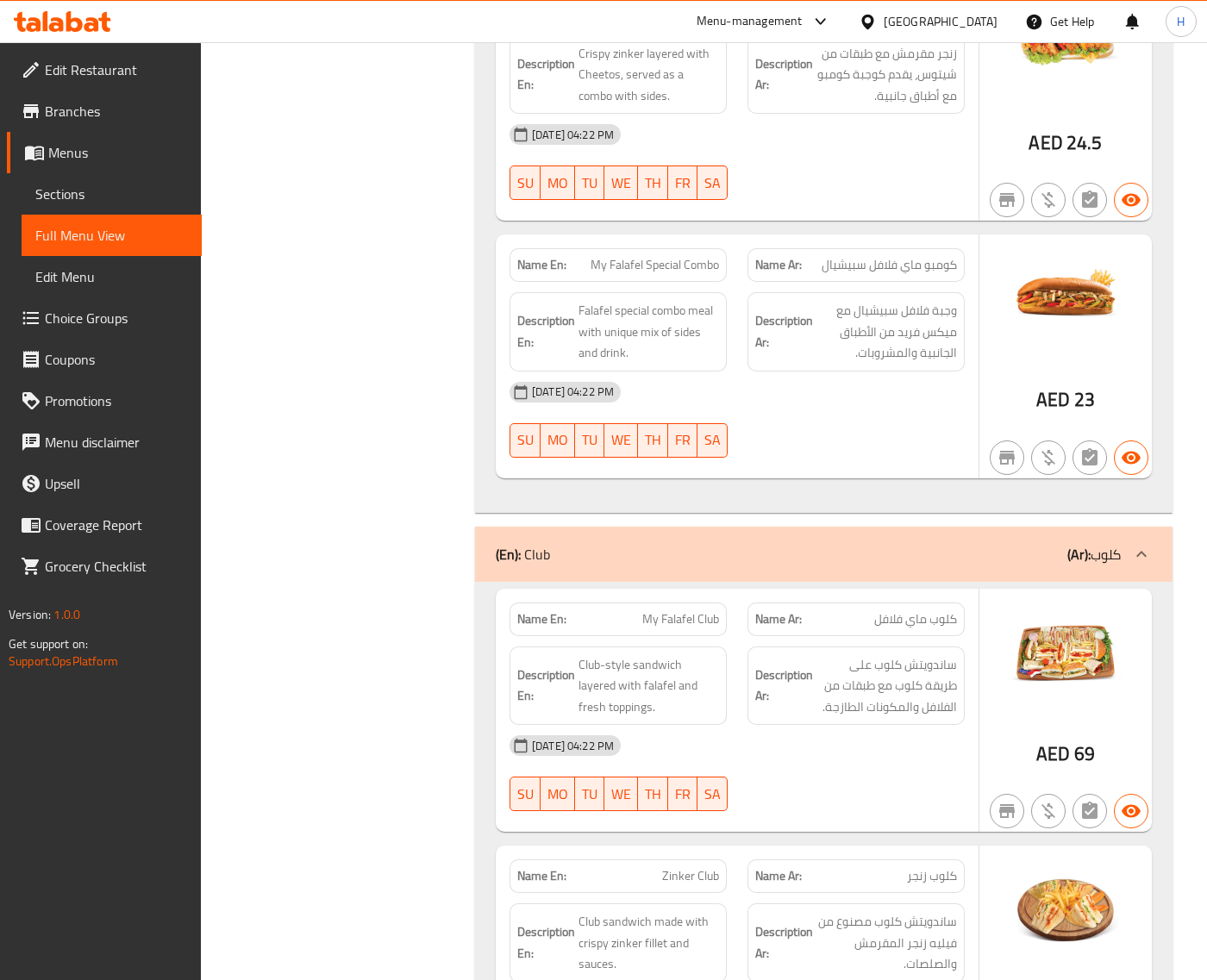
scroll to position [5059, 0]
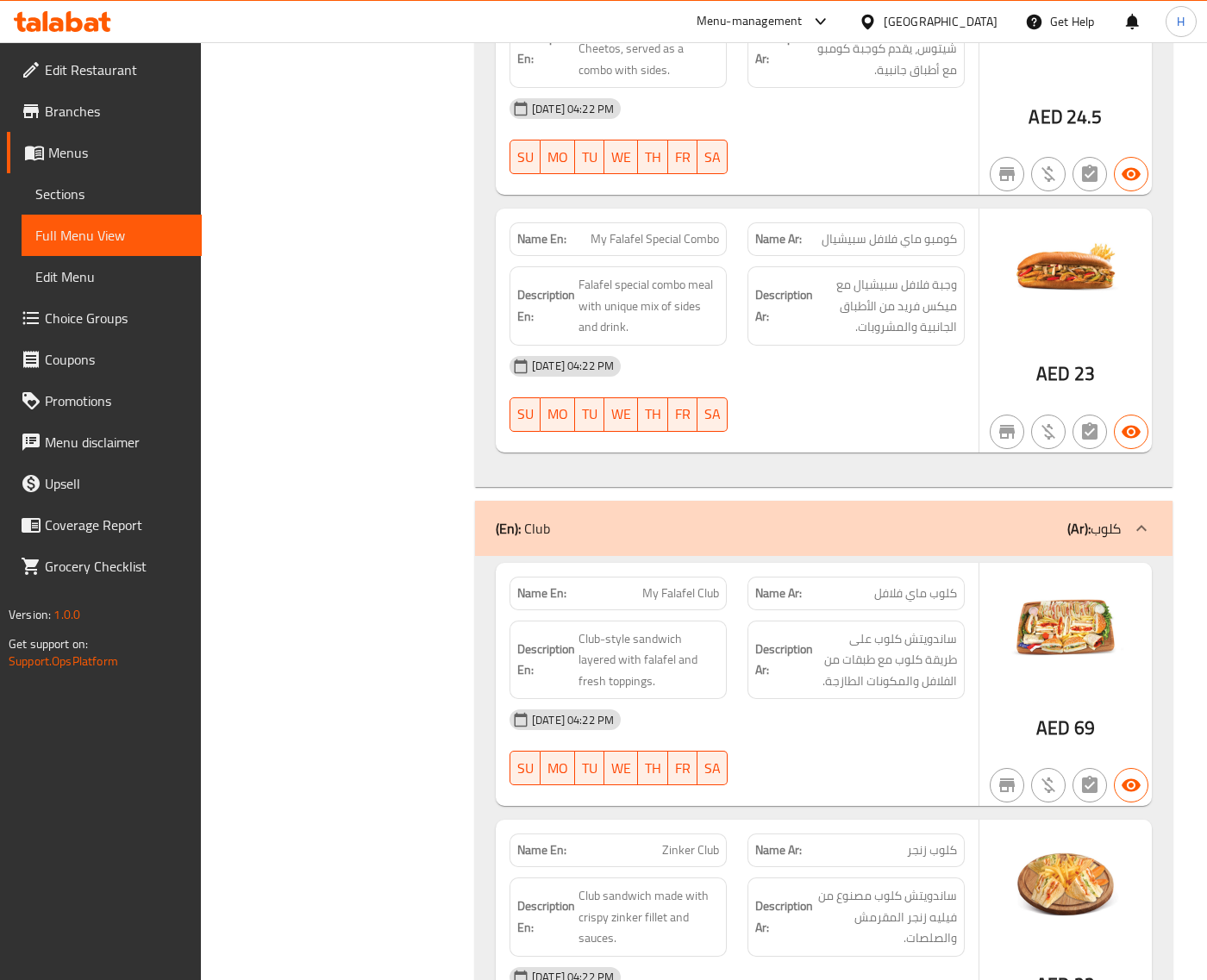
click at [686, 230] on span "My Falafel Special Combo" at bounding box center [655, 239] width 129 height 18
copy span "My Falafel Special Combo"
click at [382, 401] on div "Filter Branches Branches Popular filters Free items Branch specific items Has c…" at bounding box center [344, 196] width 239 height 10068
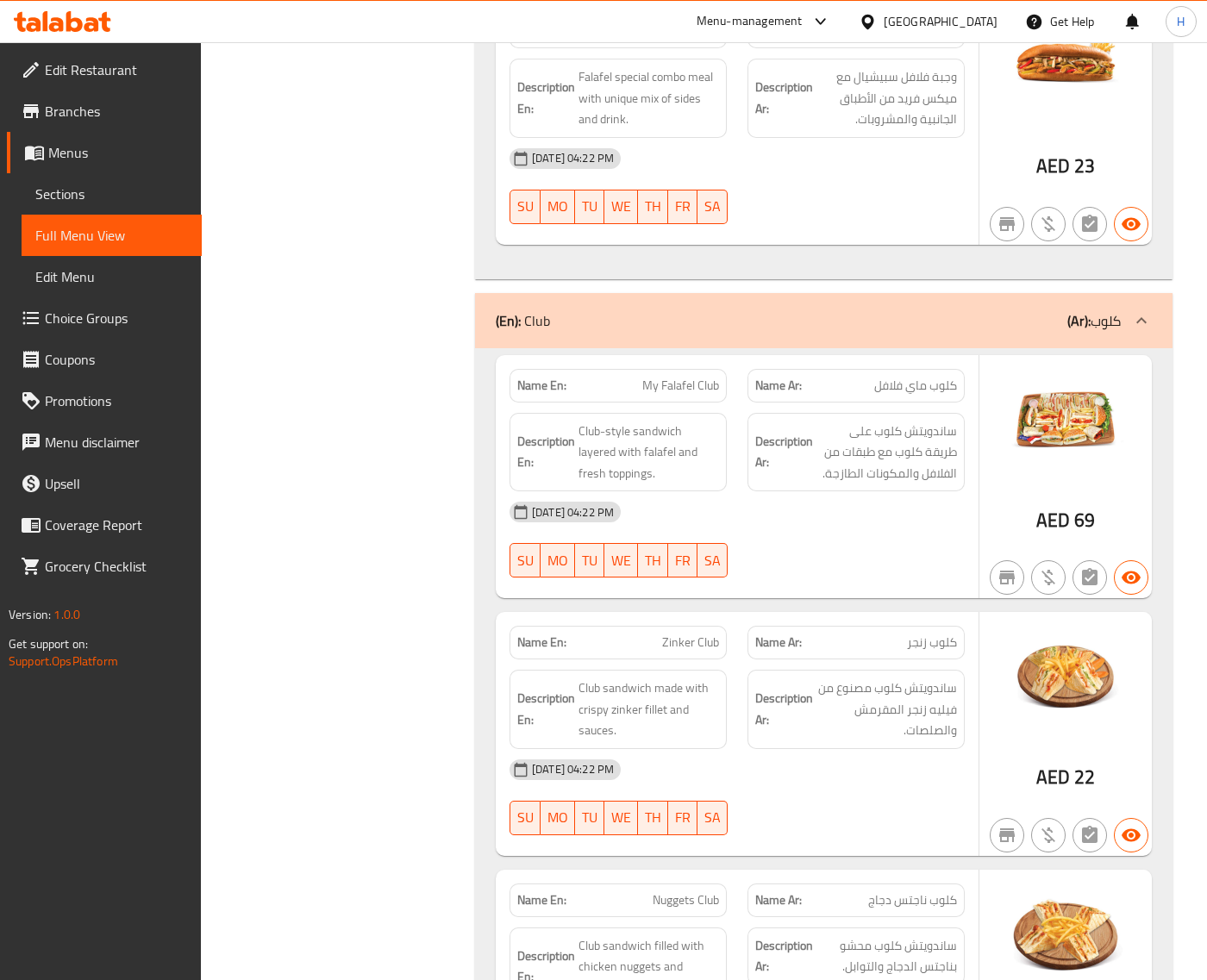
scroll to position [5347, 0]
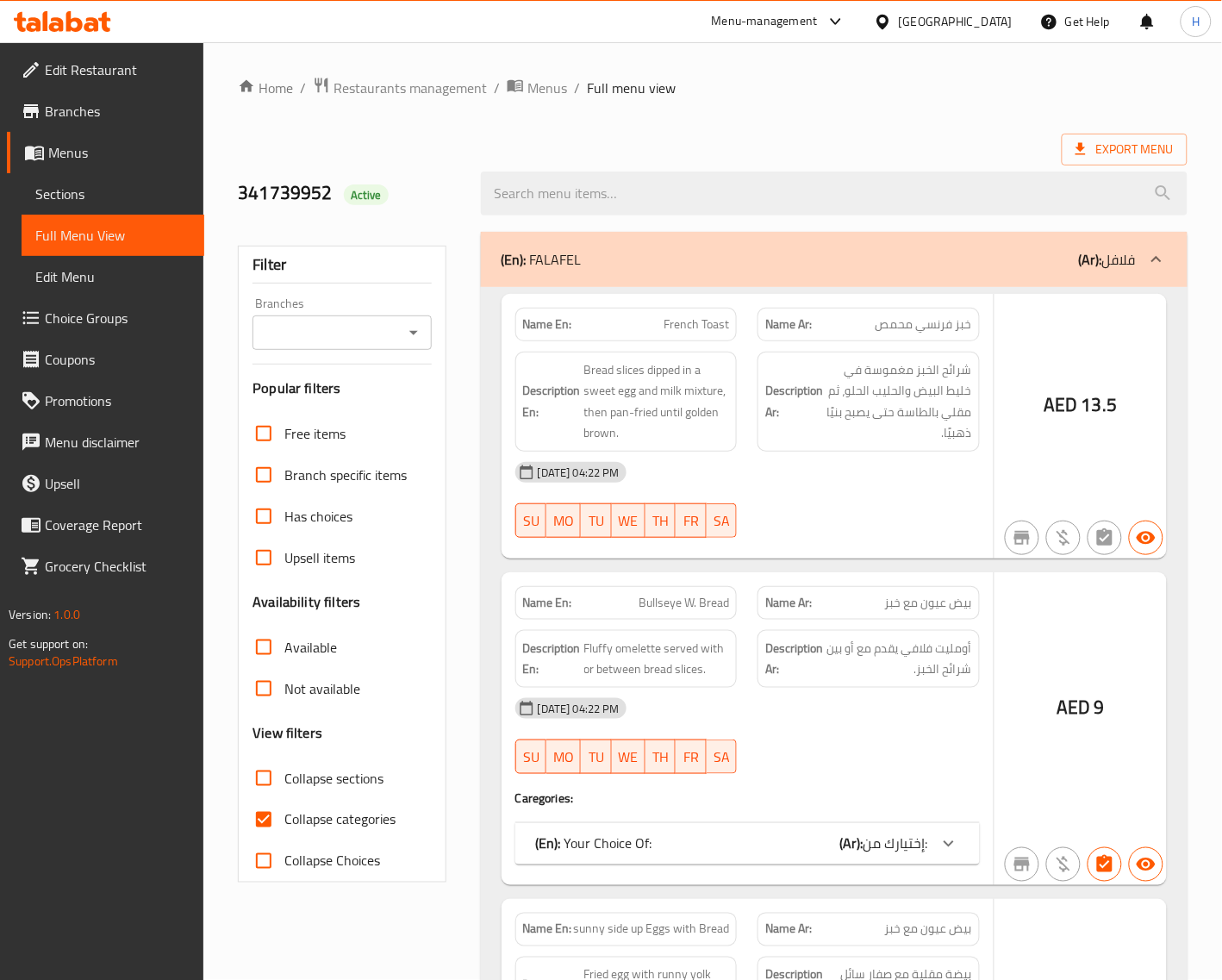
click at [123, 200] on span "Sections" at bounding box center [113, 194] width 155 height 21
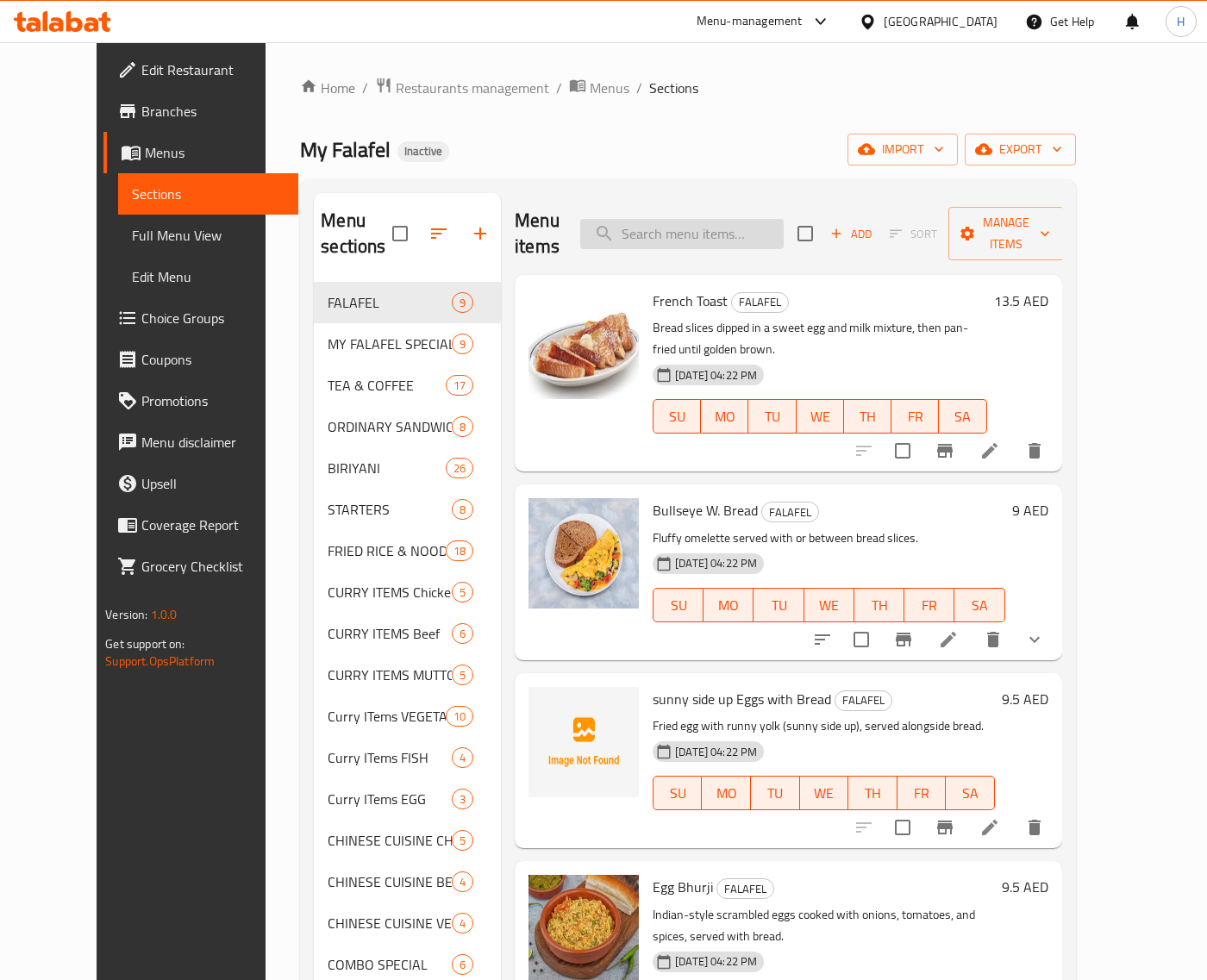
click at [737, 225] on input "search" at bounding box center [682, 233] width 204 height 30
paste input "[PERSON_NAME] Combo"
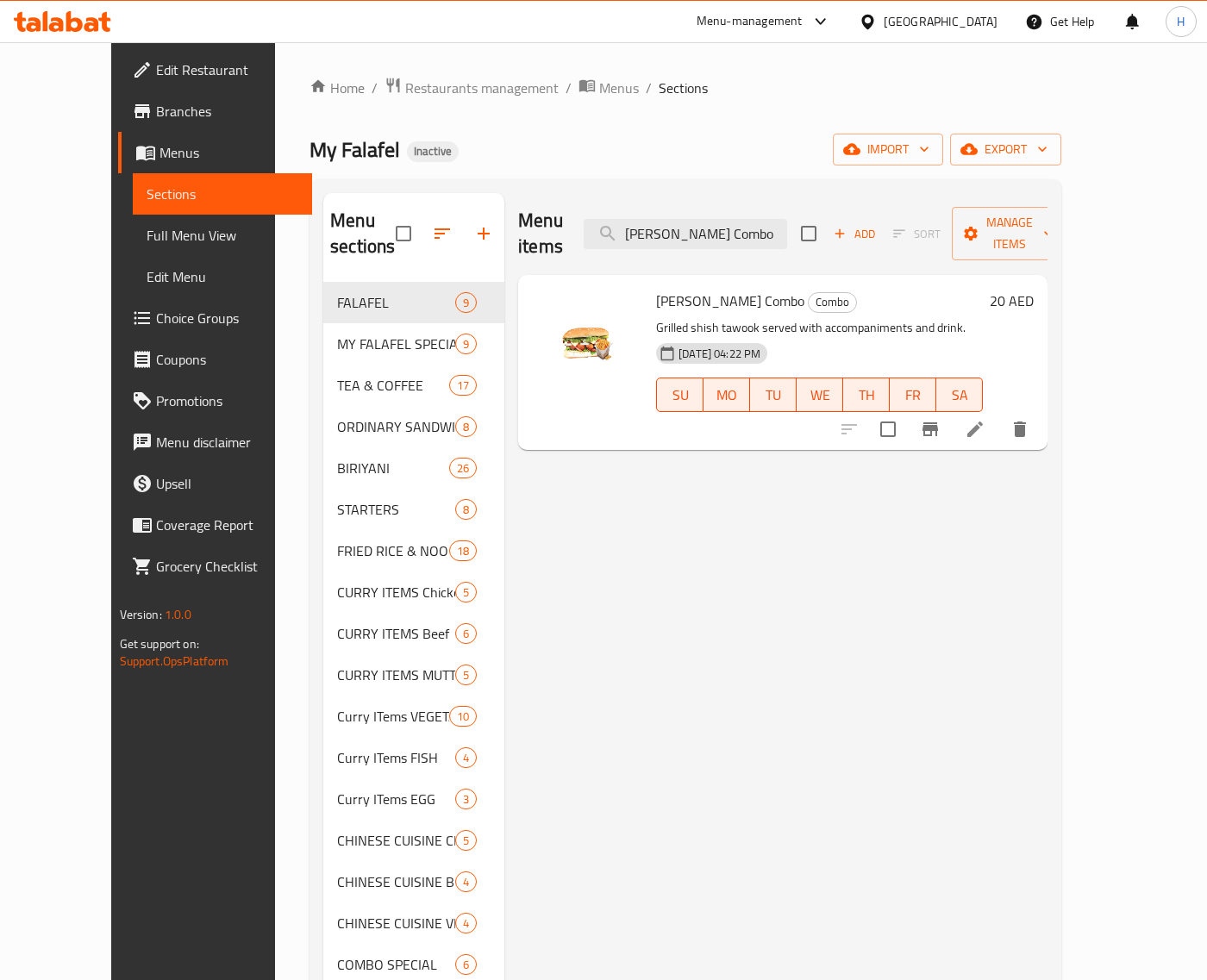
type input "[PERSON_NAME] Combo"
click at [982, 421] on icon at bounding box center [975, 429] width 16 height 16
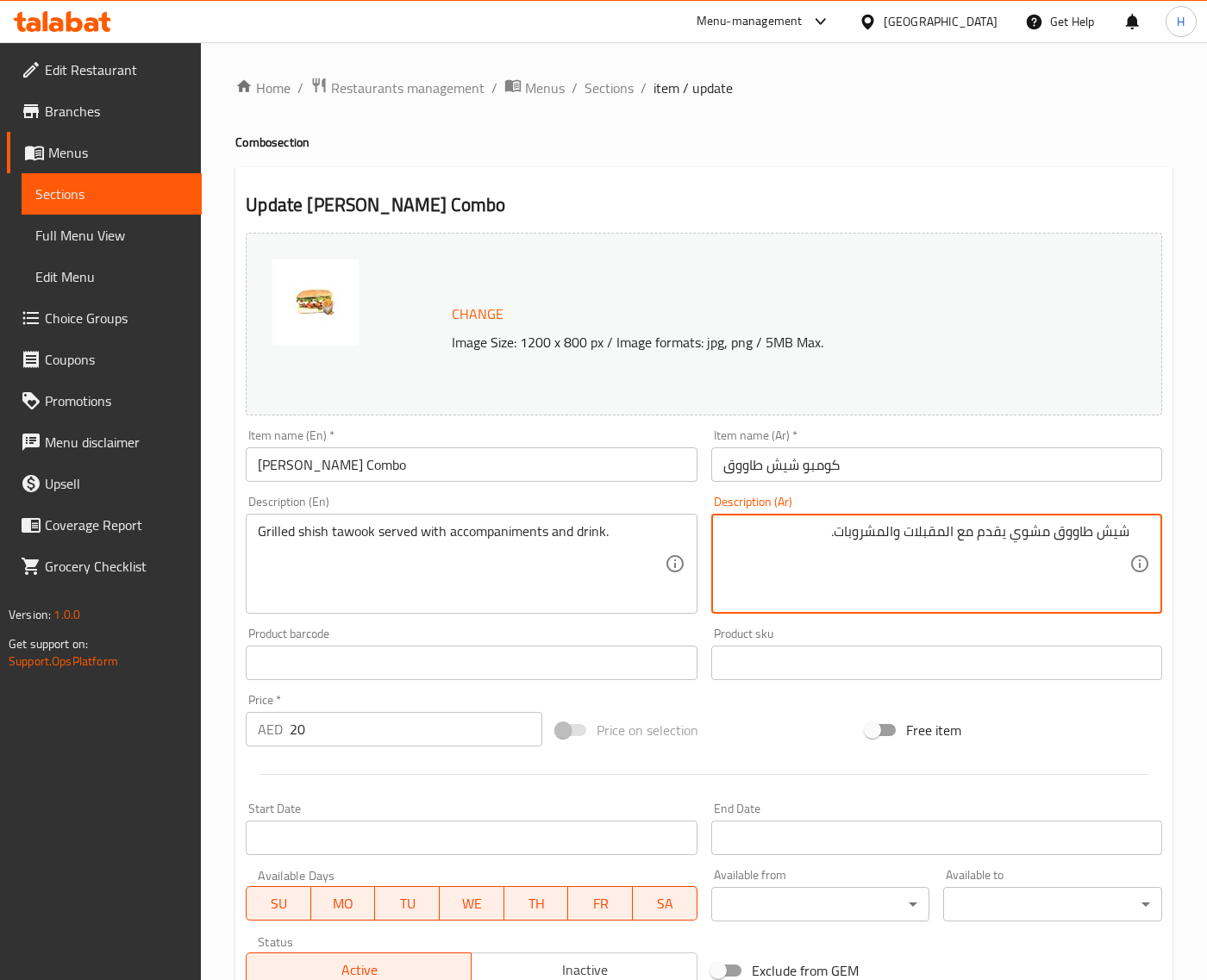
paste textarea "رافقات"
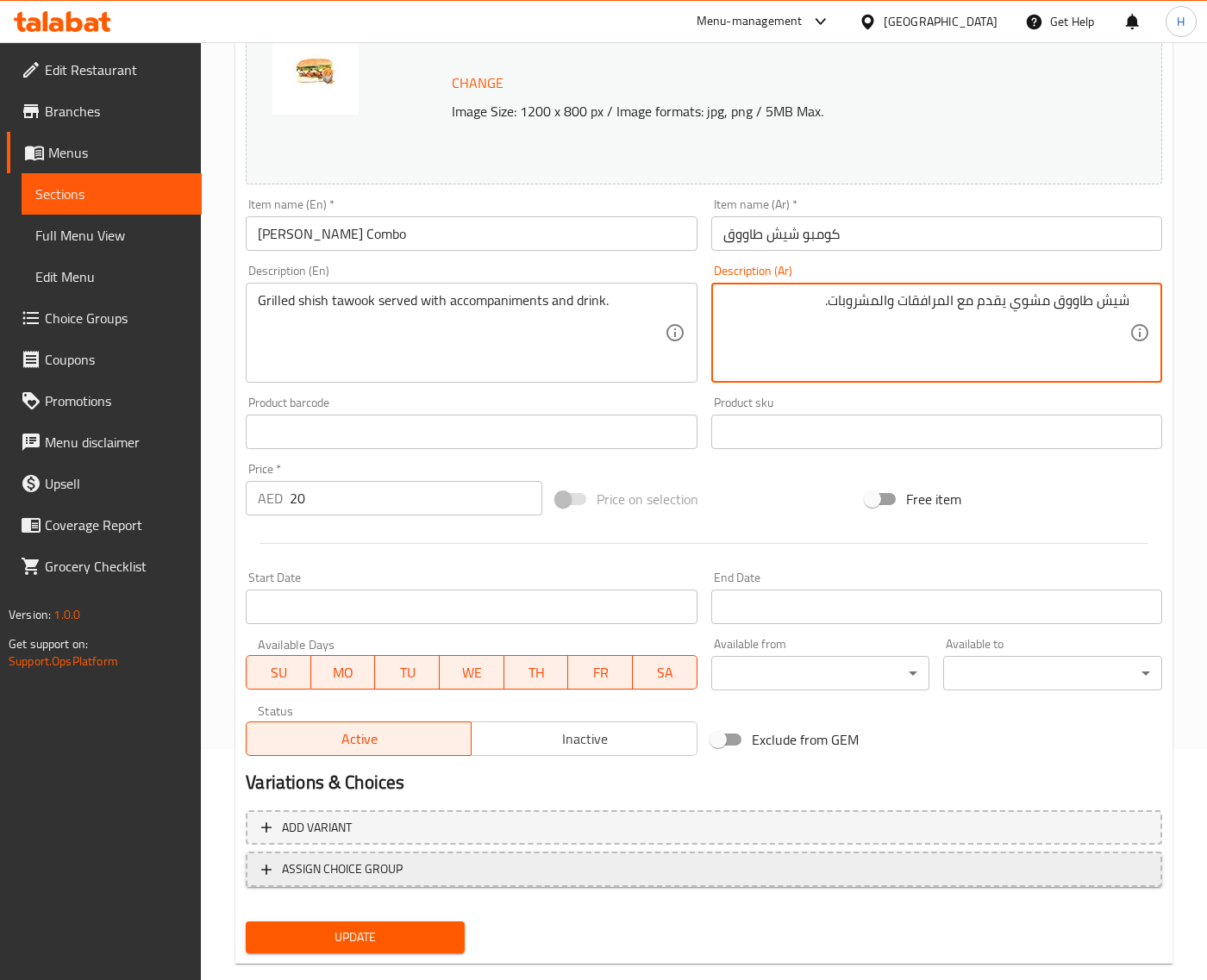
scroll to position [260, 0]
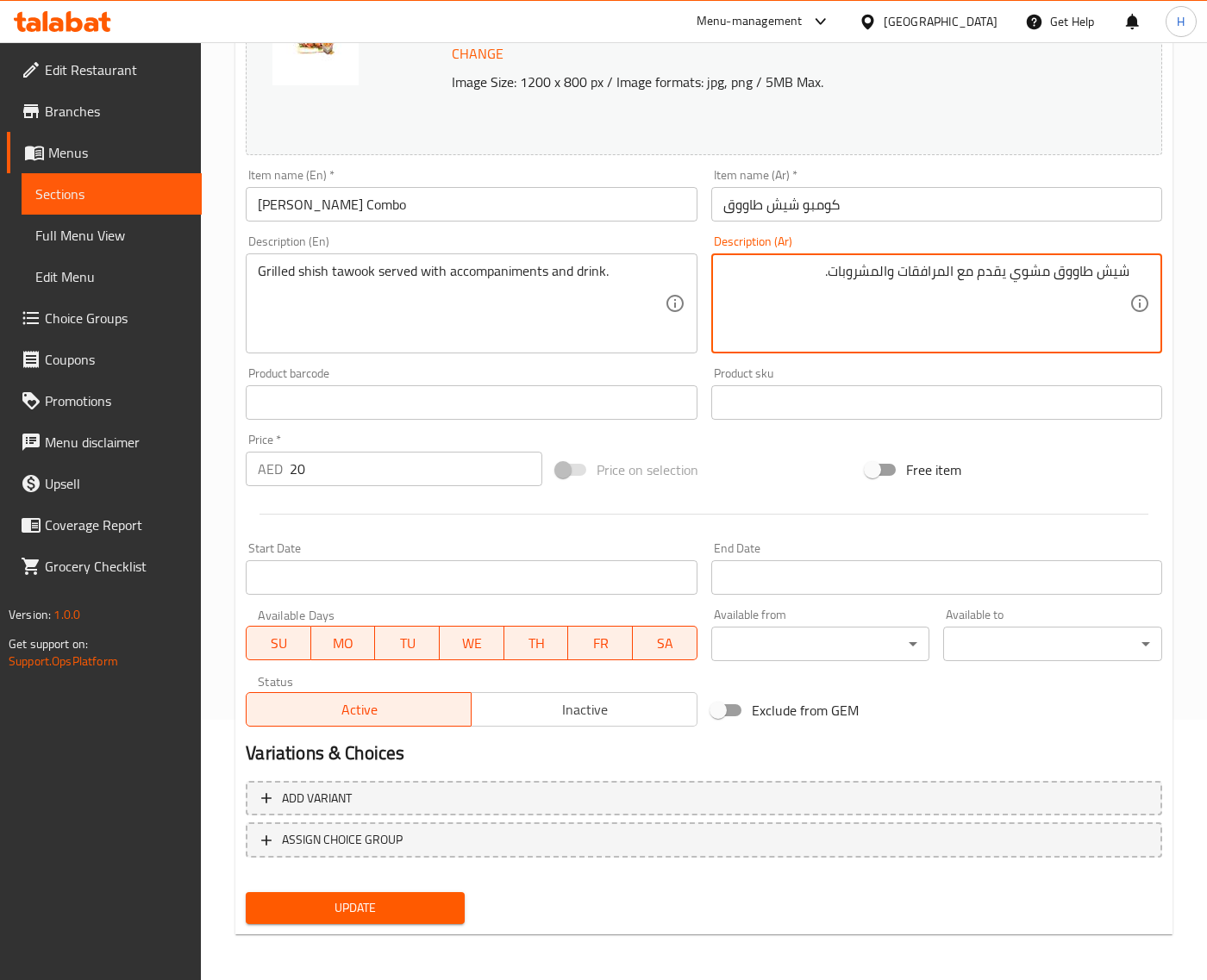
type textarea "شيش طاووق مشوي يقدم مع المرافقات والمشروبات."
click at [433, 897] on span "Update" at bounding box center [354, 908] width 191 height 22
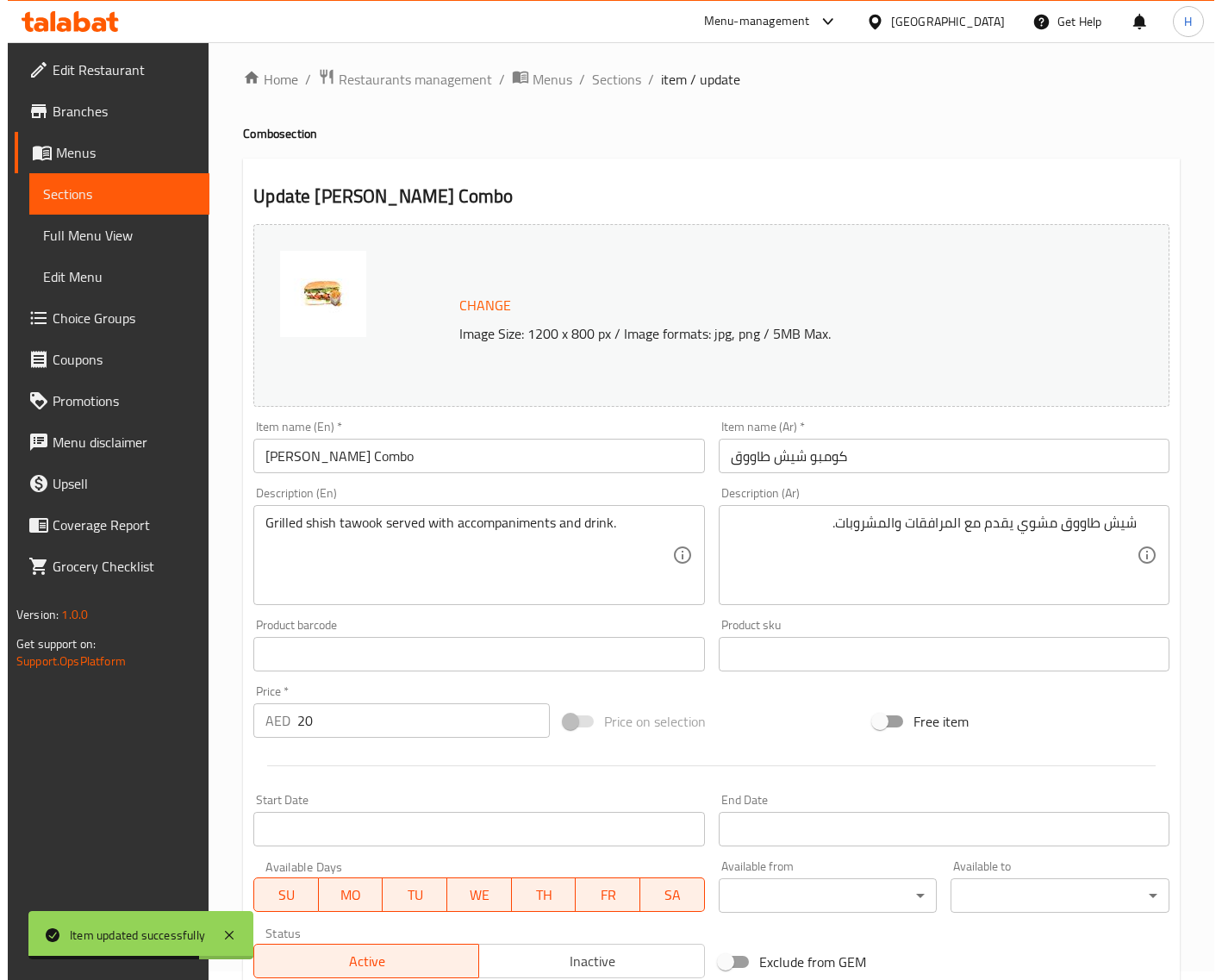
scroll to position [0, 0]
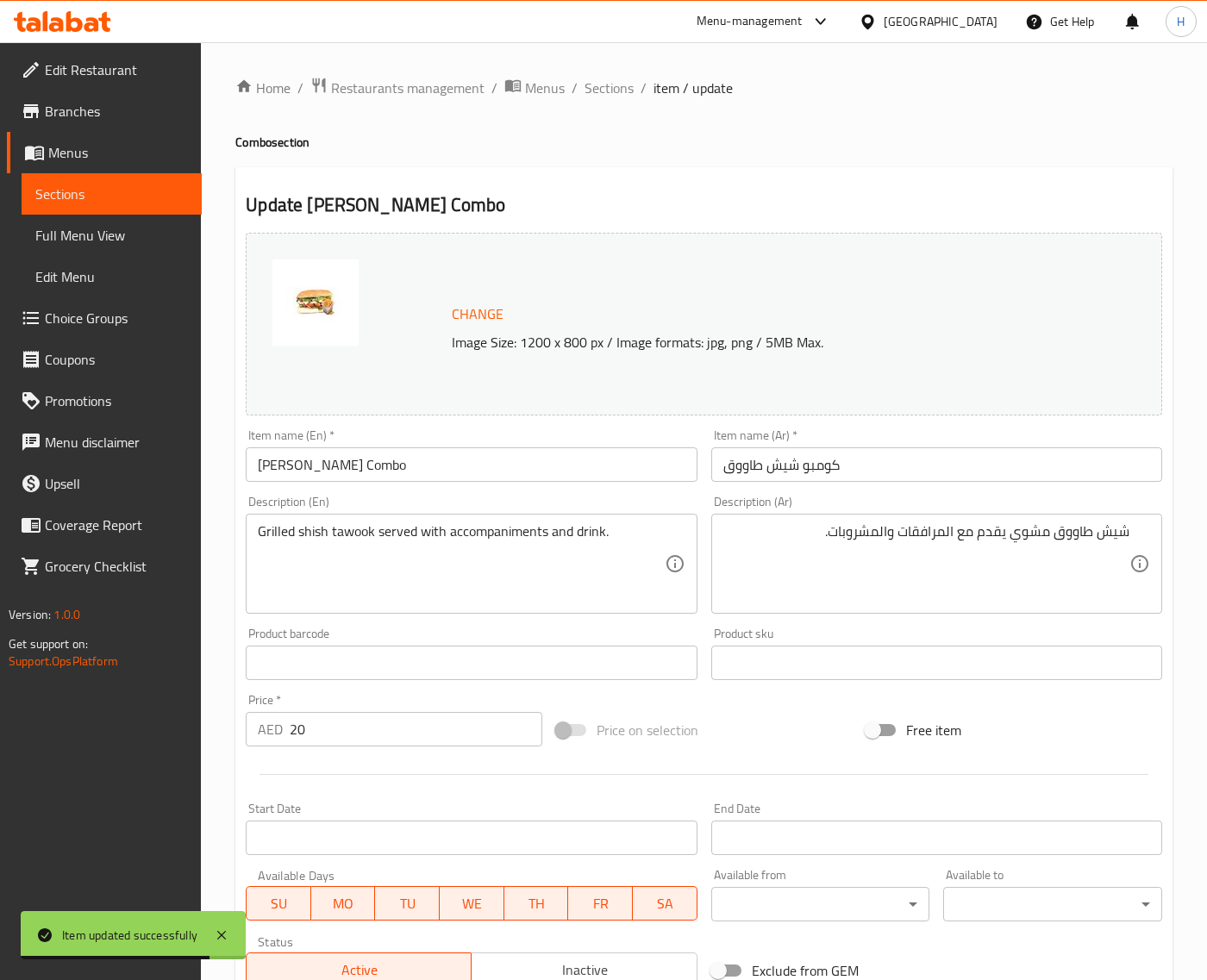
drag, startPoint x: 621, startPoint y: 91, endPoint x: 585, endPoint y: 3, distance: 95.1
click at [621, 91] on span "Sections" at bounding box center [609, 87] width 49 height 21
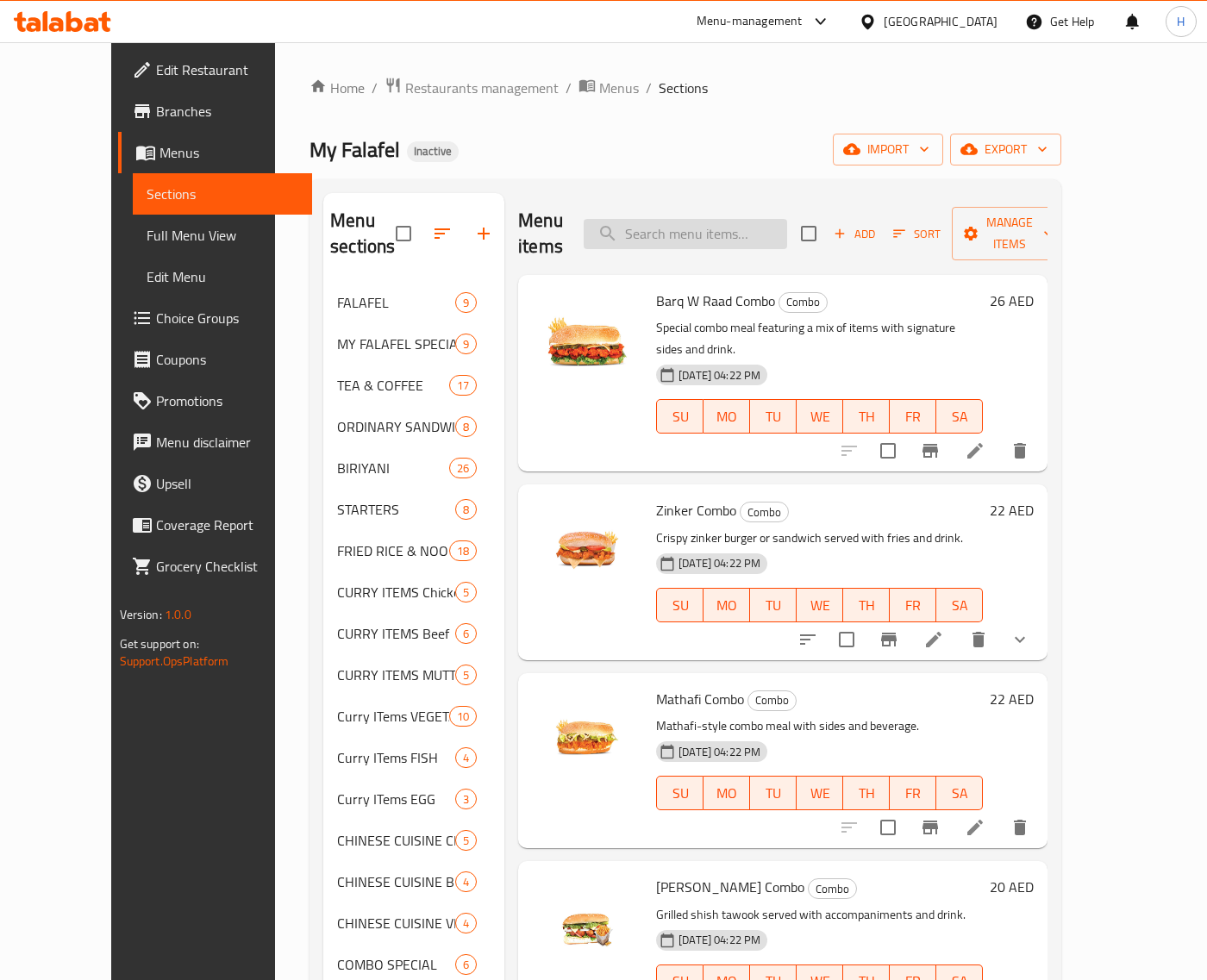
click at [724, 223] on input "search" at bounding box center [686, 233] width 204 height 30
paste input "Nuggets Combo"
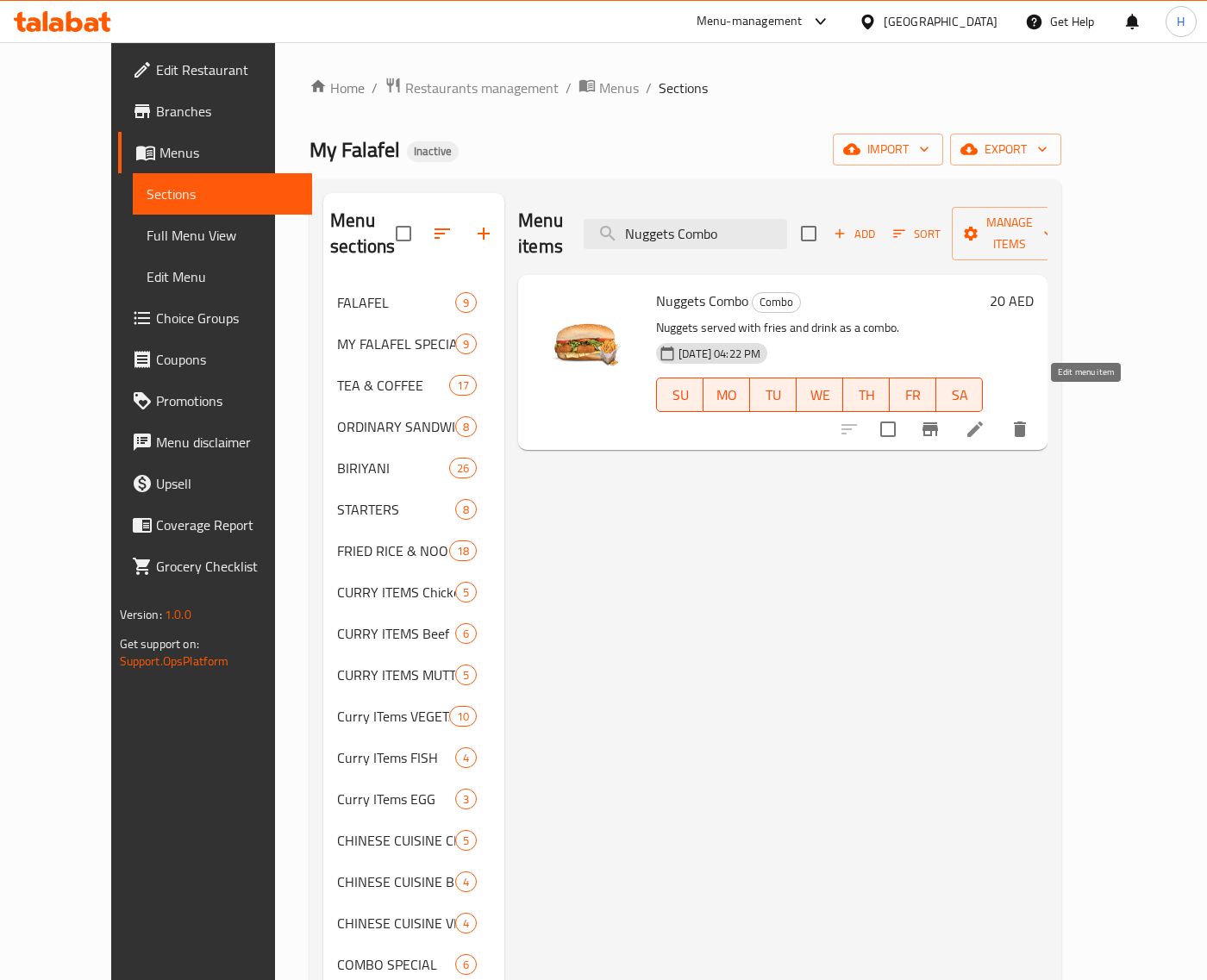
type input "Nuggets Combo"
click at [985, 419] on icon at bounding box center [975, 429] width 21 height 21
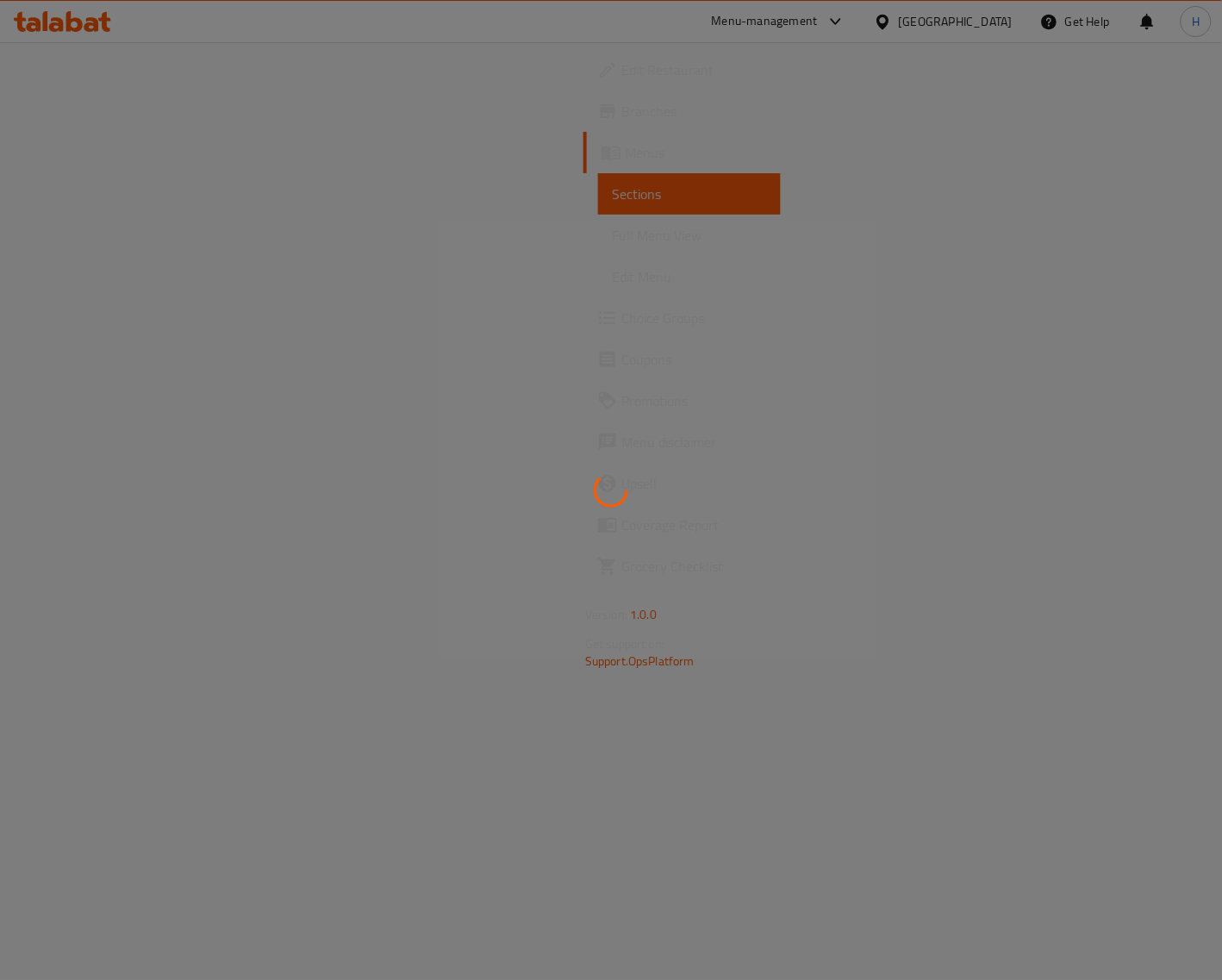
click at [600, 540] on div at bounding box center [611, 490] width 1222 height 980
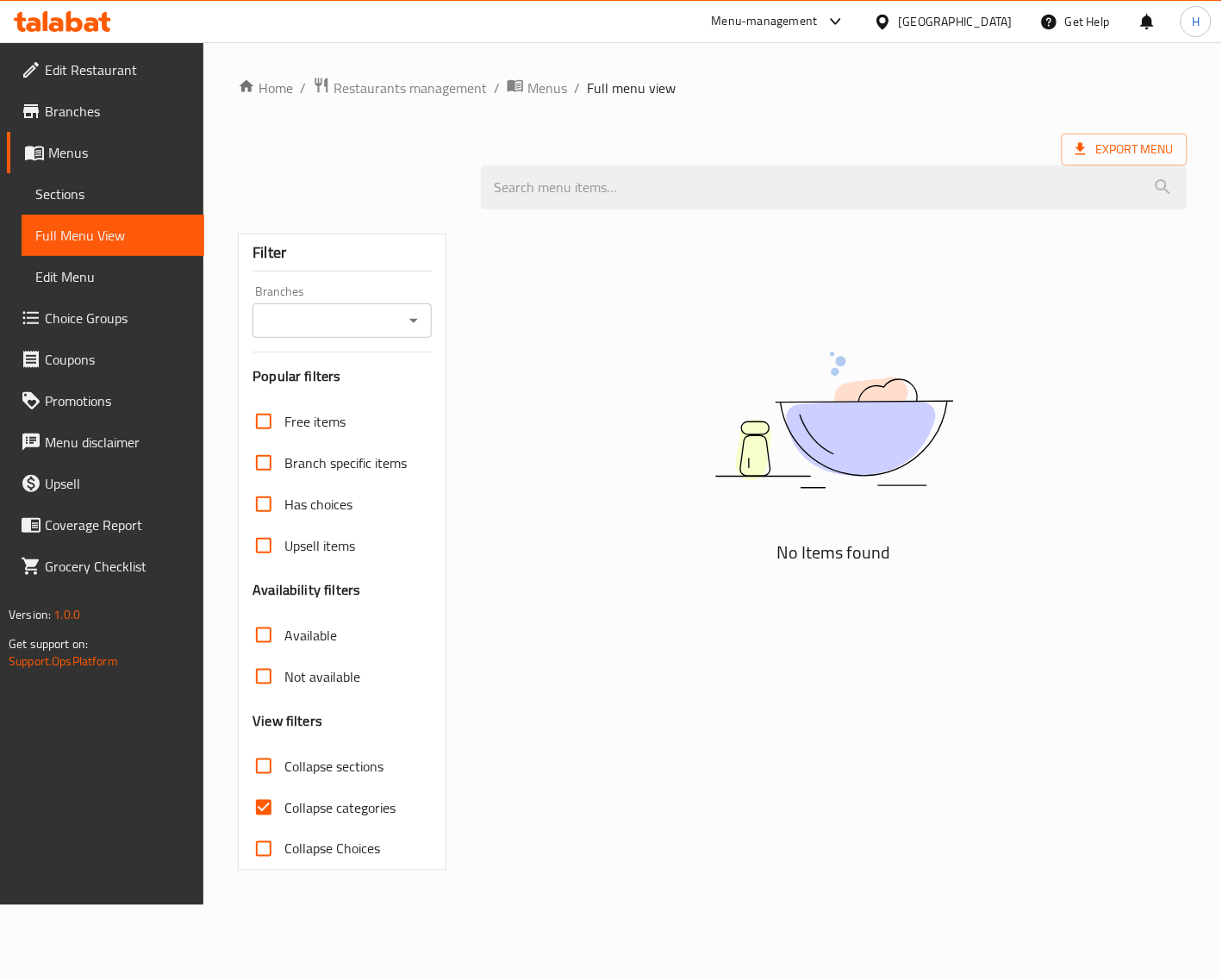
click at [73, 198] on span "Sections" at bounding box center [113, 194] width 155 height 21
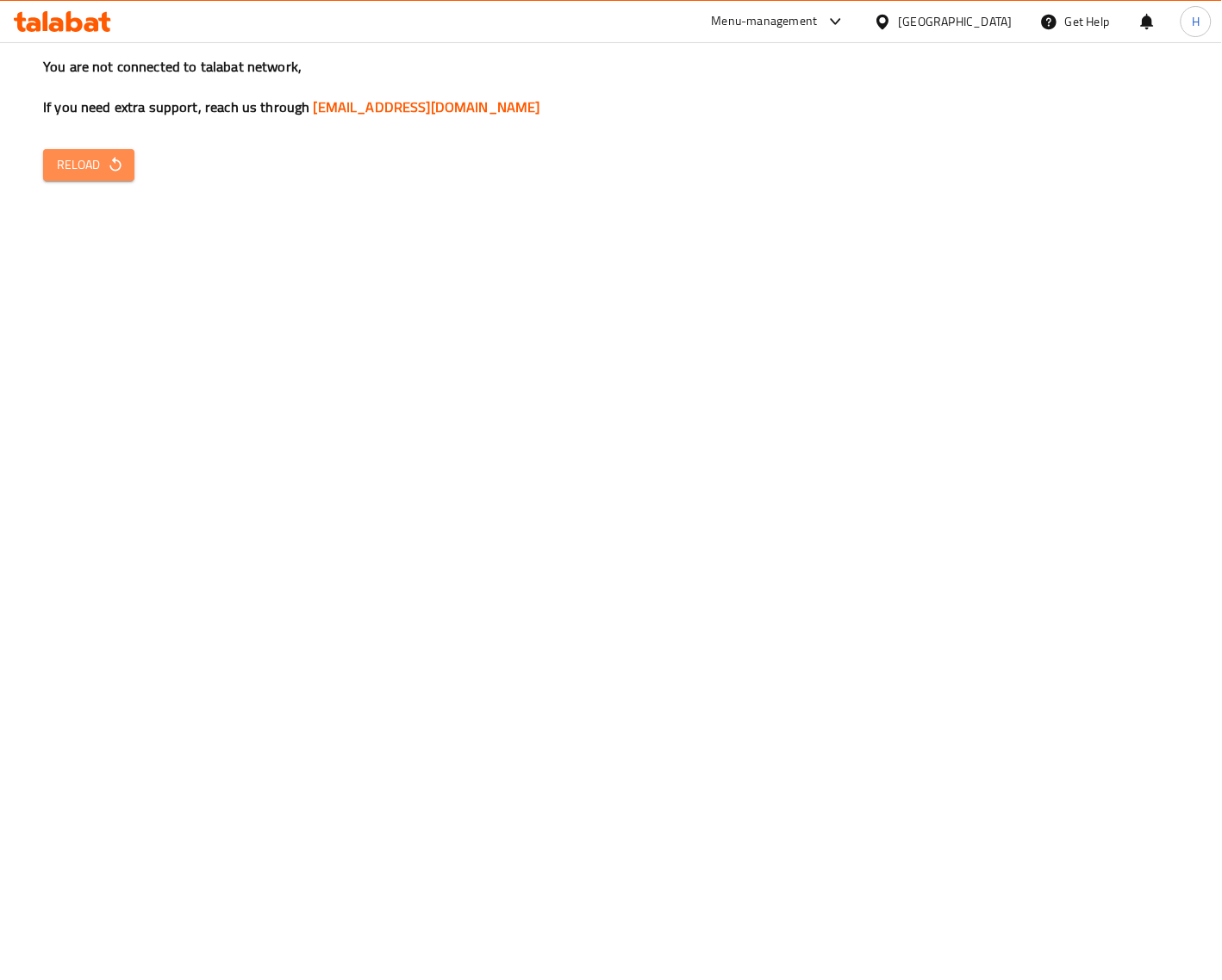
click at [105, 151] on button "Reload" at bounding box center [89, 165] width 91 height 32
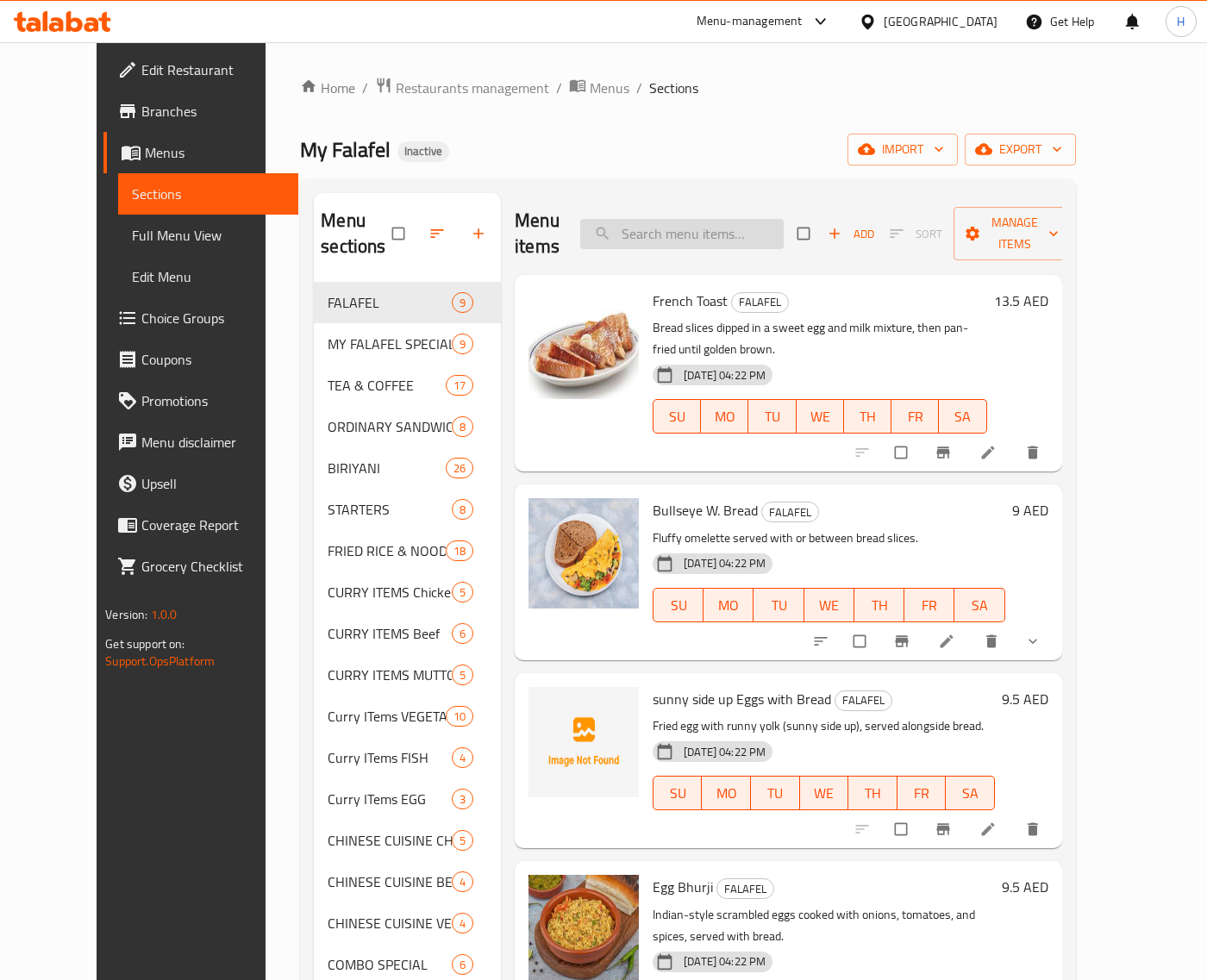
click at [694, 219] on input "search" at bounding box center [682, 233] width 204 height 30
paste input "Nuggets Combo"
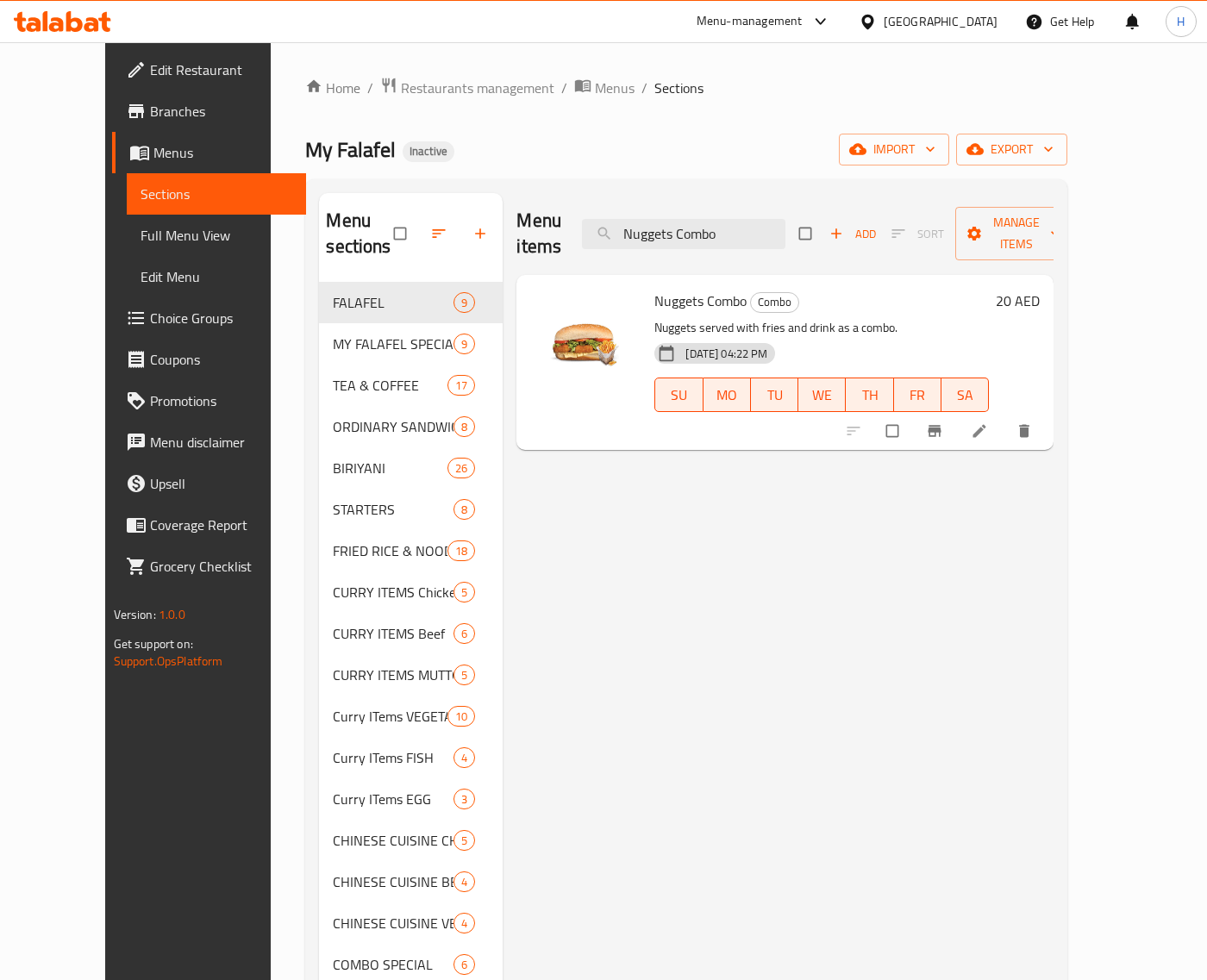
type input "Nuggets Combo"
click at [1005, 417] on li at bounding box center [980, 431] width 48 height 28
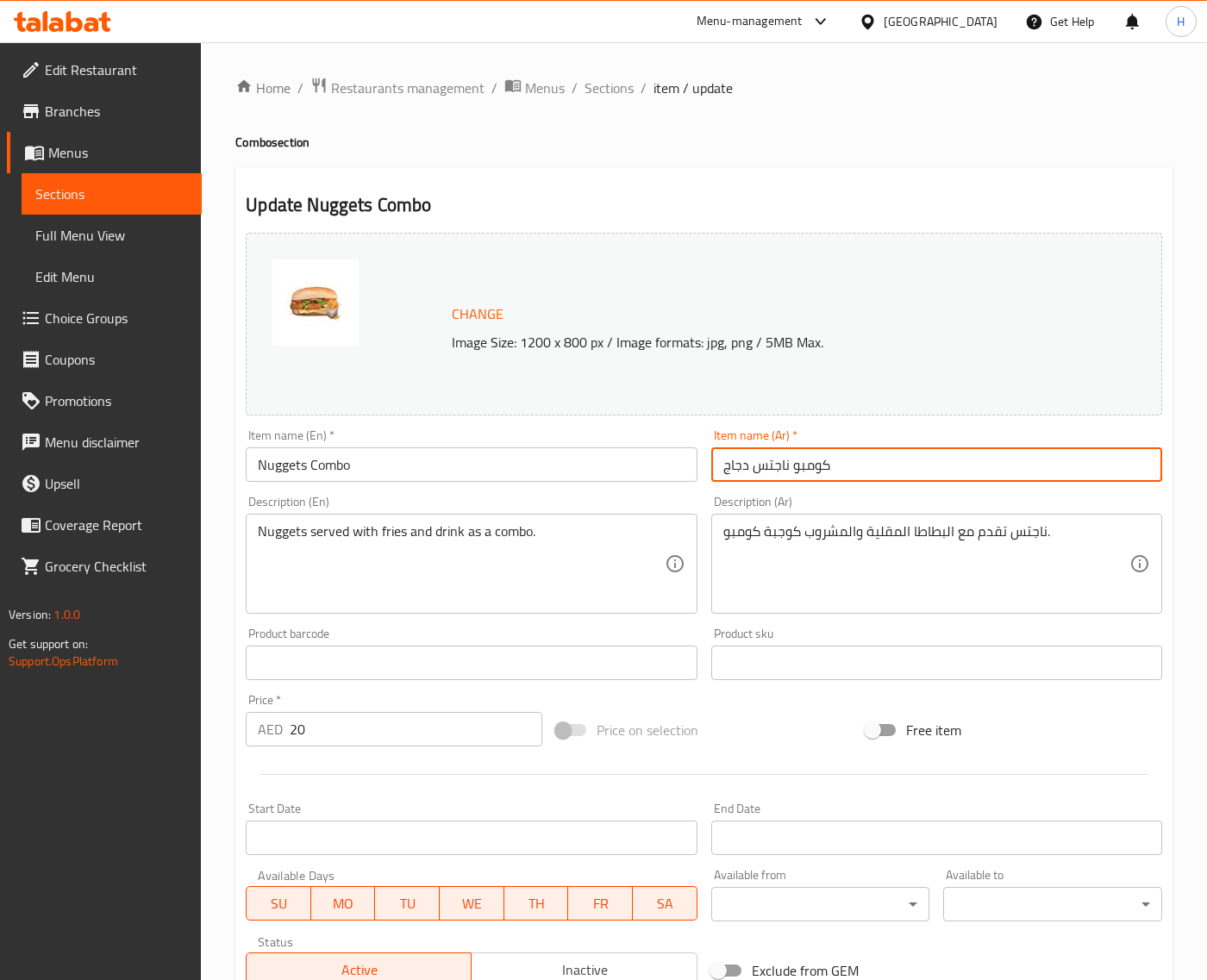
click at [1039, 455] on input "كومبو ناجتس دجاج" at bounding box center [937, 464] width 451 height 35
type input "كومبو ناجتس"
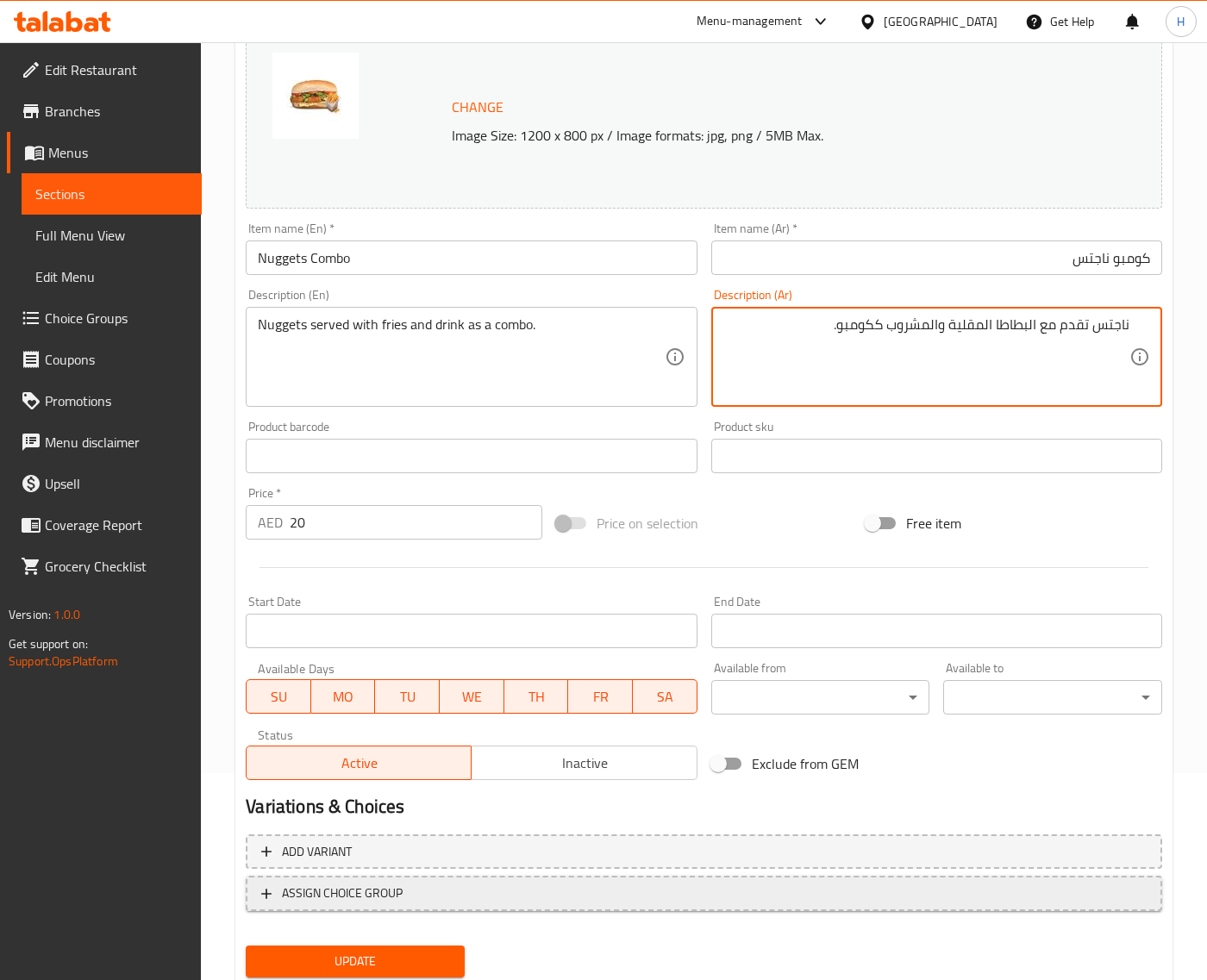
scroll to position [260, 0]
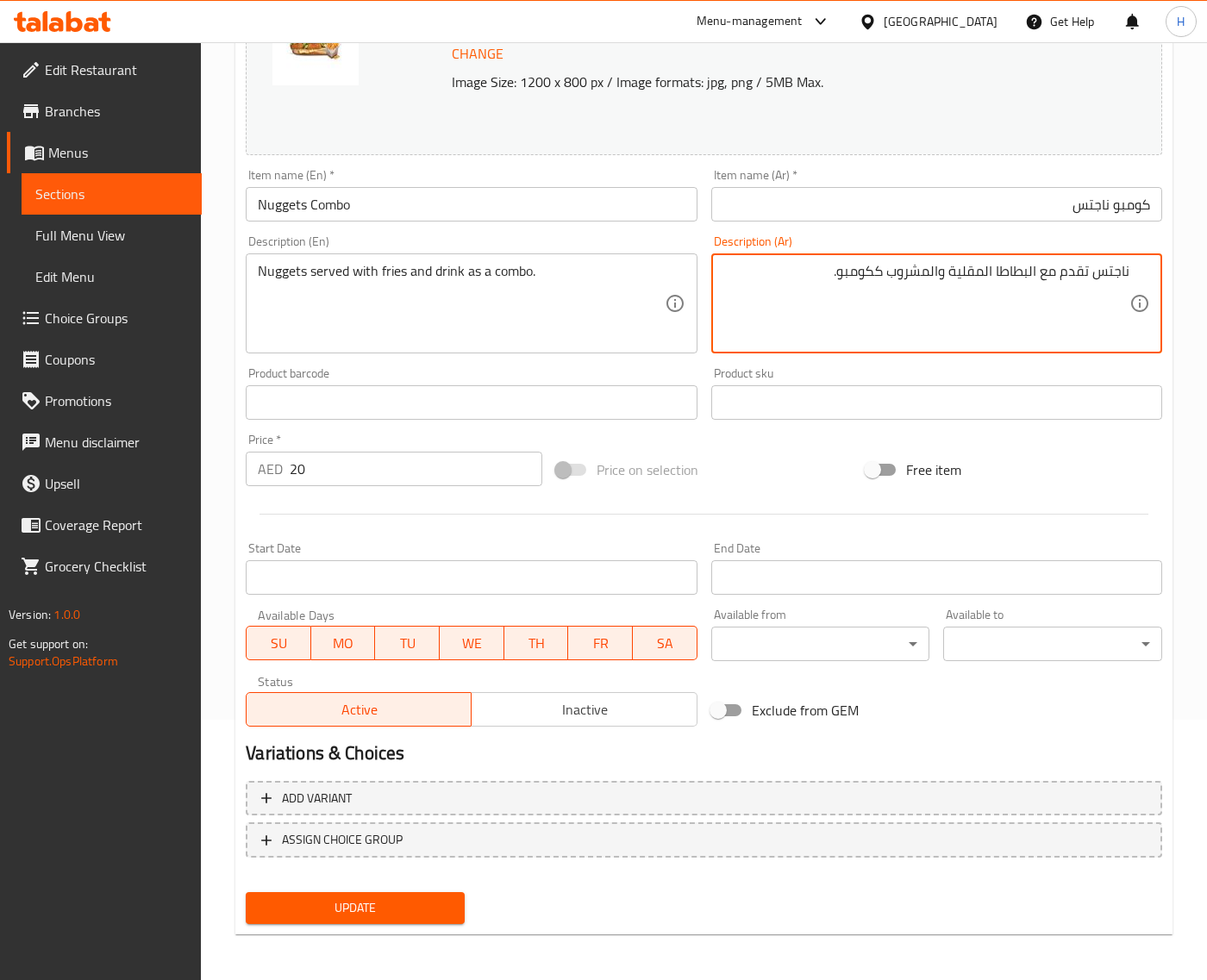
type textarea "ناجتس تقدم مع البطاطا المقلية والمشروب ككومبو."
click at [429, 893] on button "Update" at bounding box center [354, 908] width 219 height 32
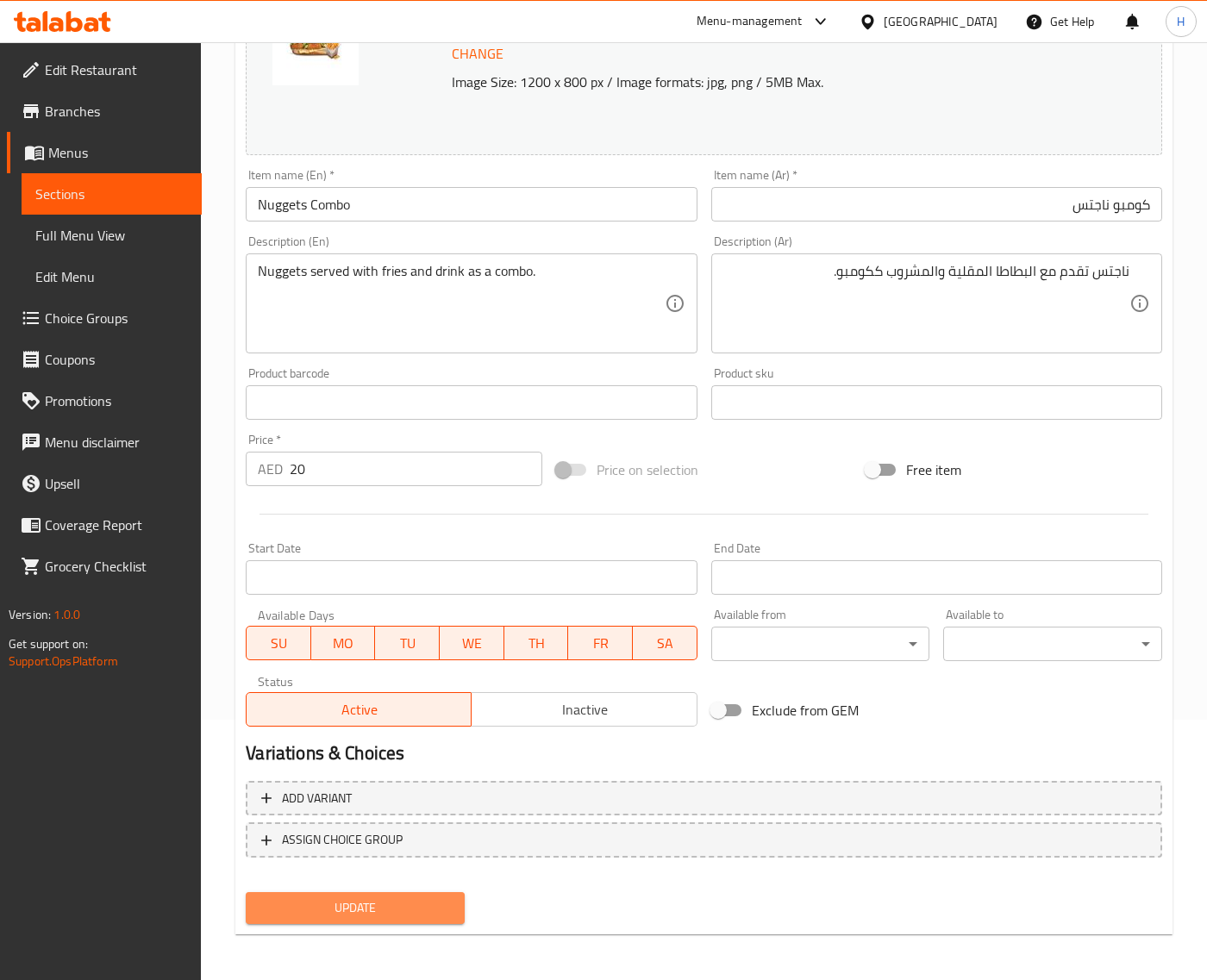
click at [392, 892] on button "Update" at bounding box center [354, 908] width 219 height 32
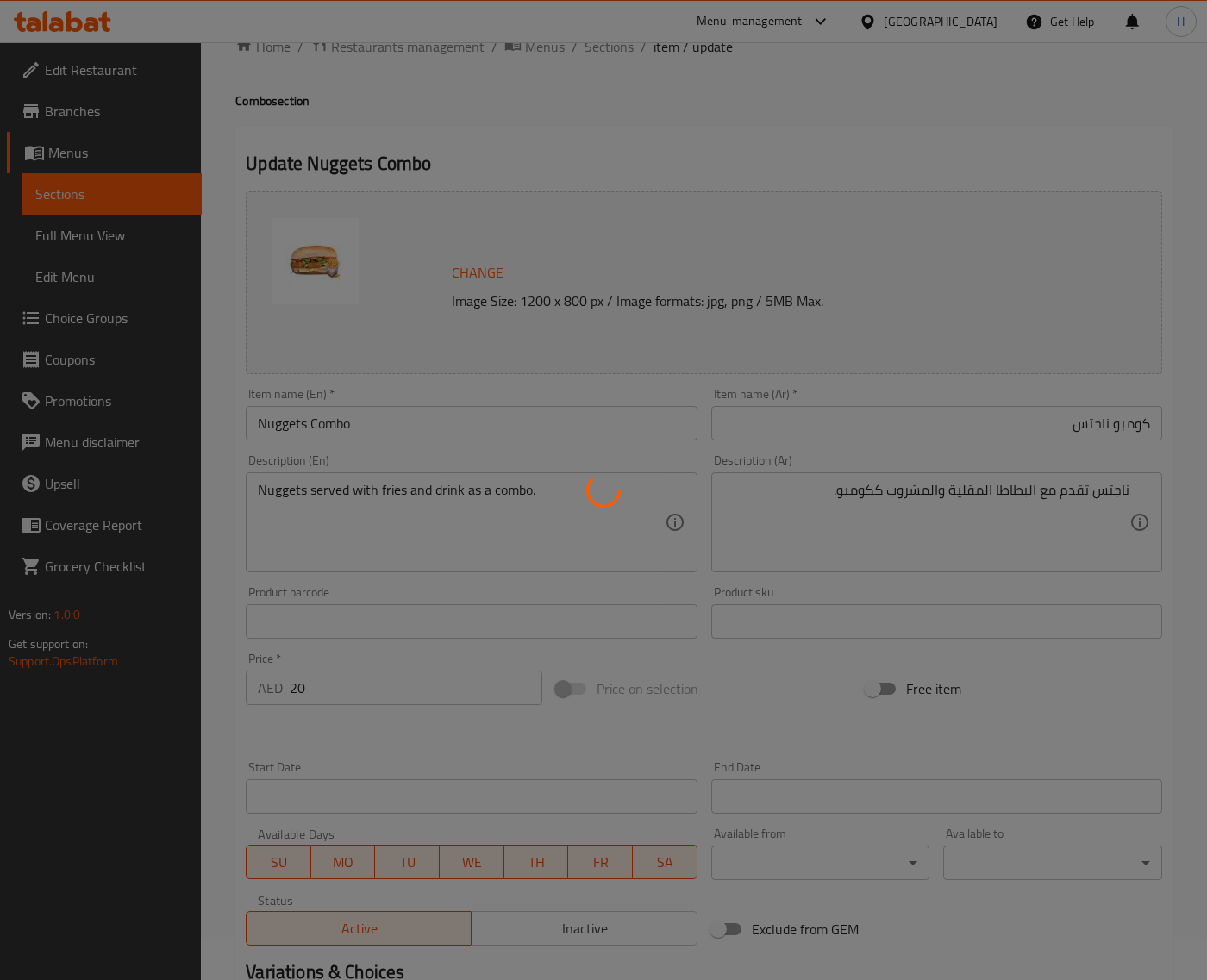
scroll to position [0, 0]
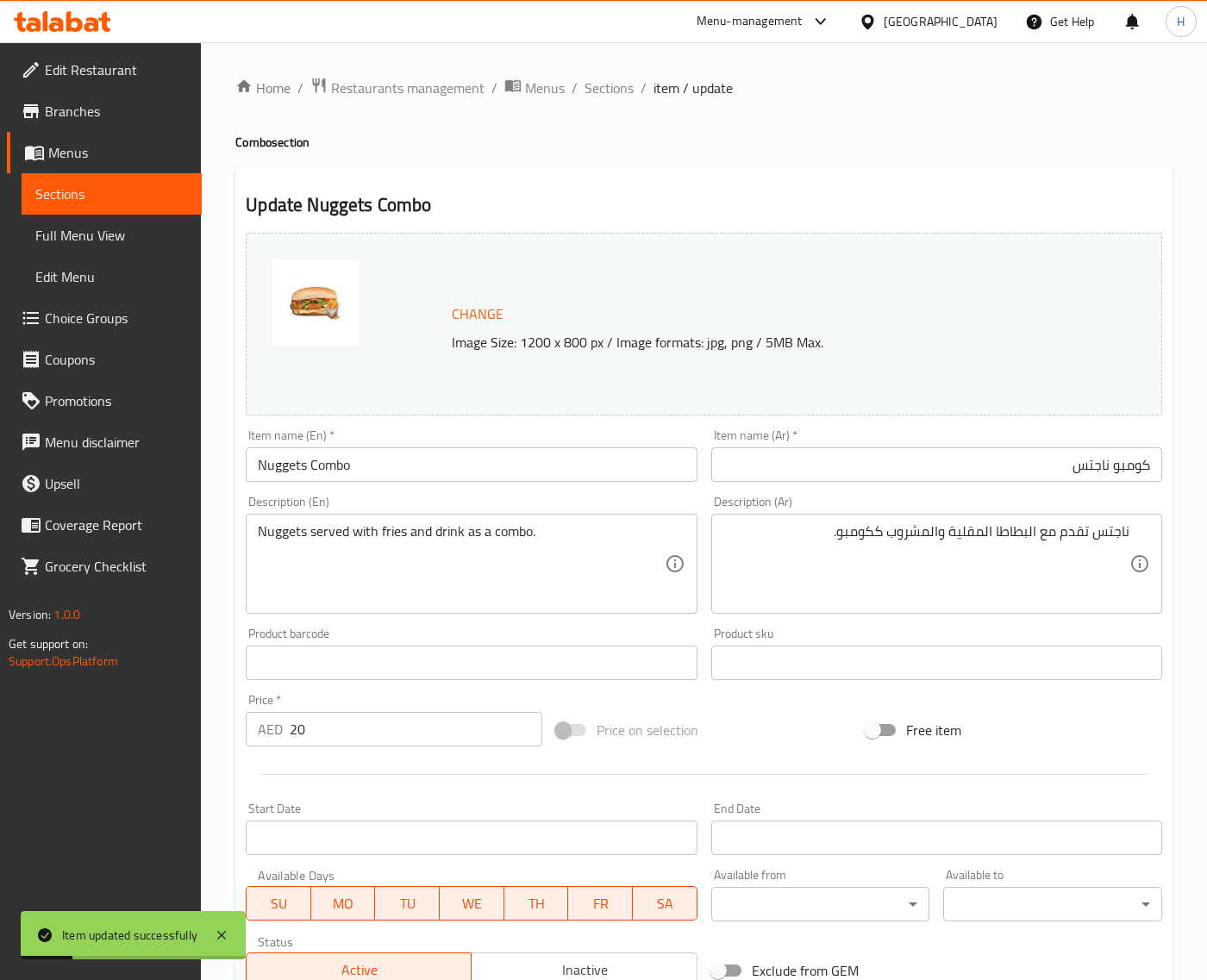
drag, startPoint x: 606, startPoint y: 97, endPoint x: 591, endPoint y: 1, distance: 97.2
click at [606, 97] on span "Sections" at bounding box center [609, 87] width 49 height 21
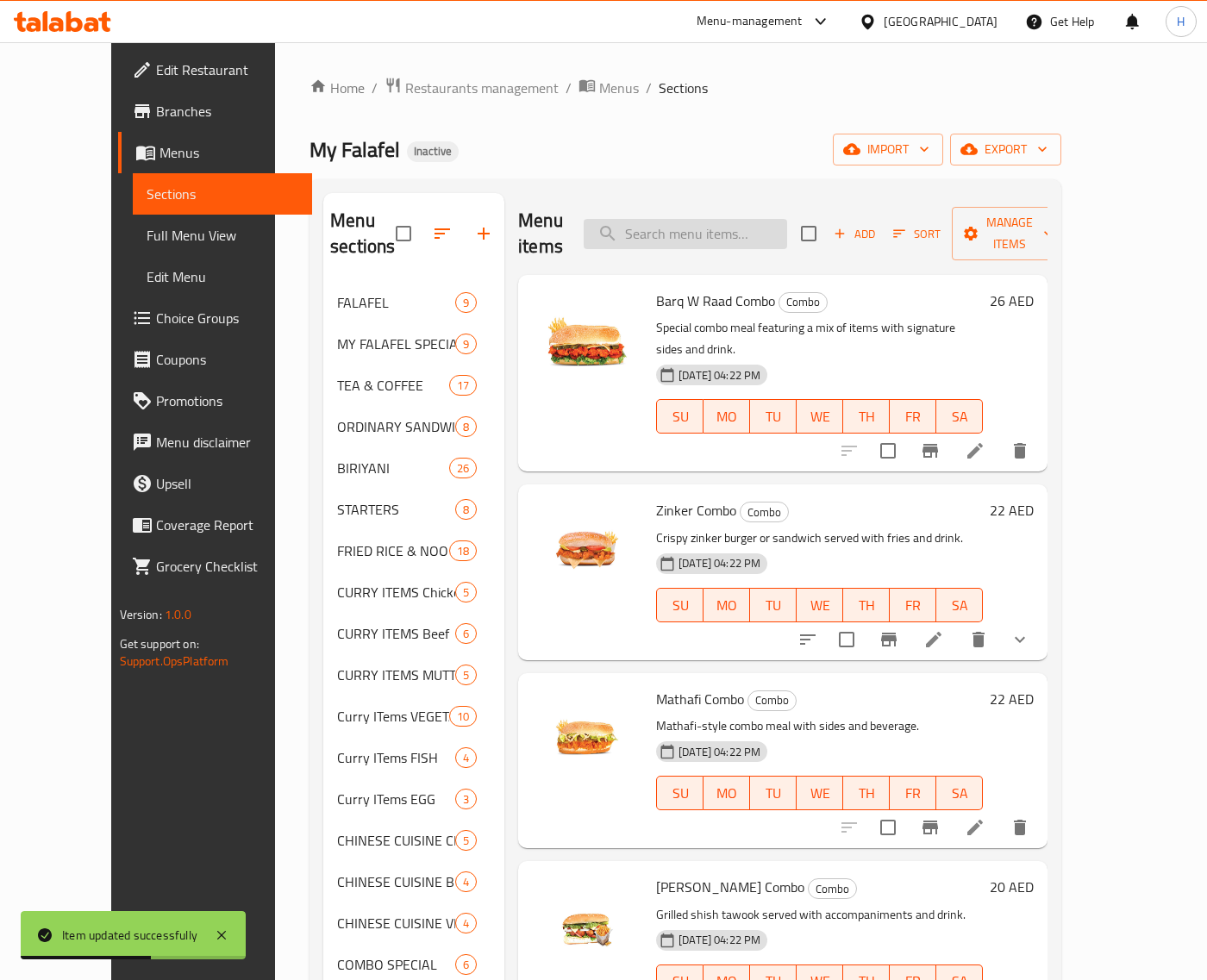
click at [734, 229] on input "search" at bounding box center [686, 233] width 204 height 30
paste input "Falafel Combo"
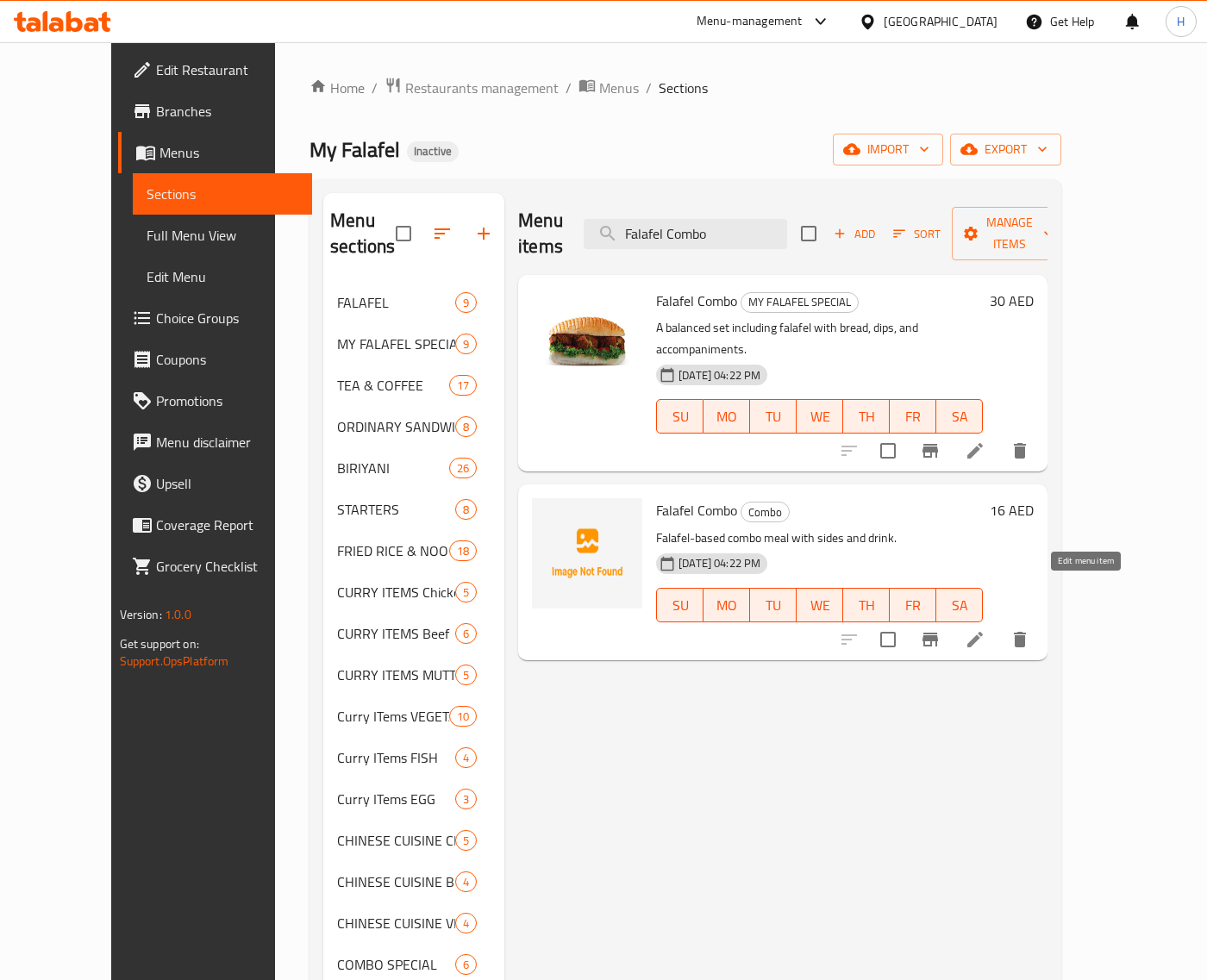
type input "Falafel Combo"
click at [982, 632] on icon at bounding box center [975, 640] width 16 height 16
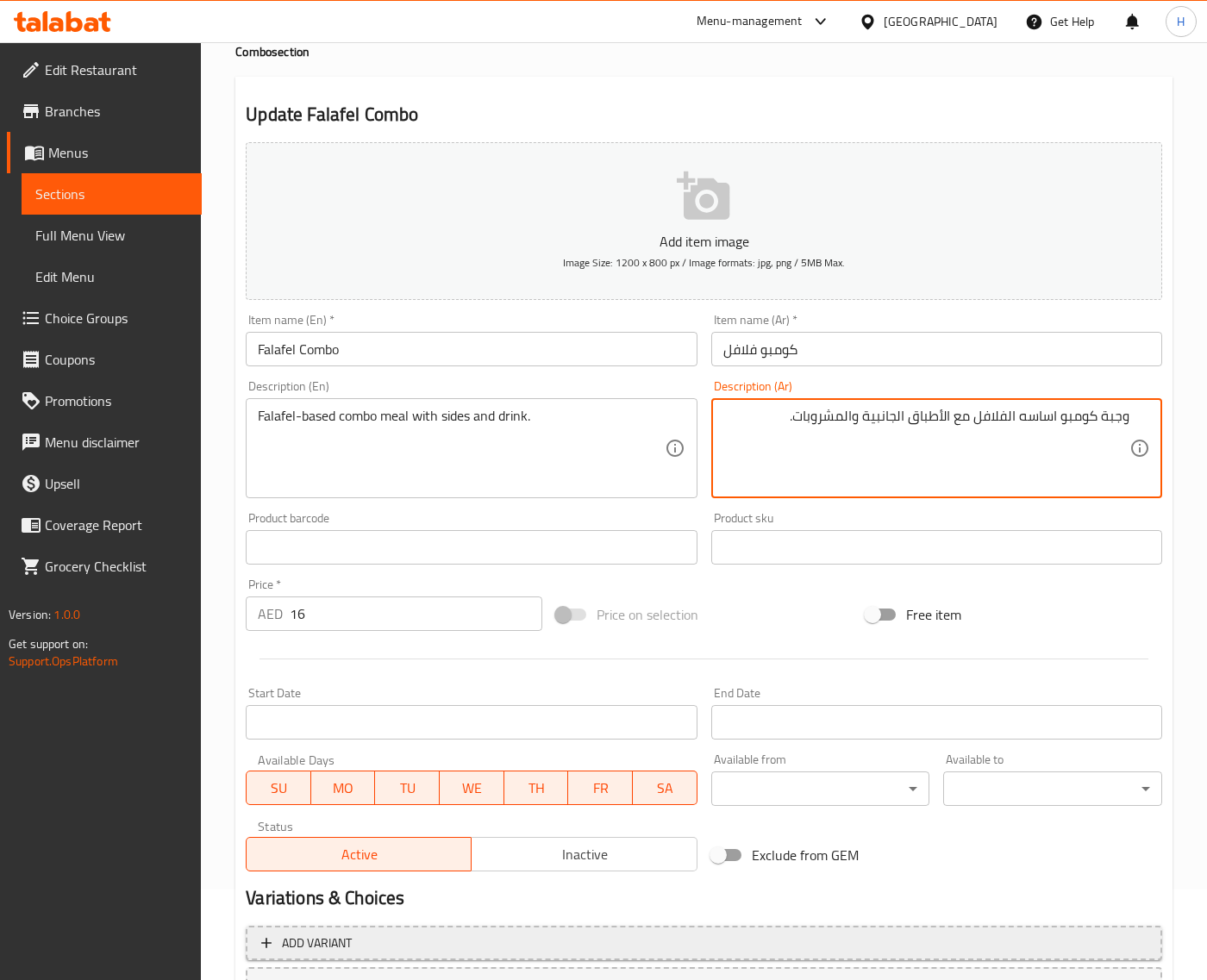
scroll to position [234, 0]
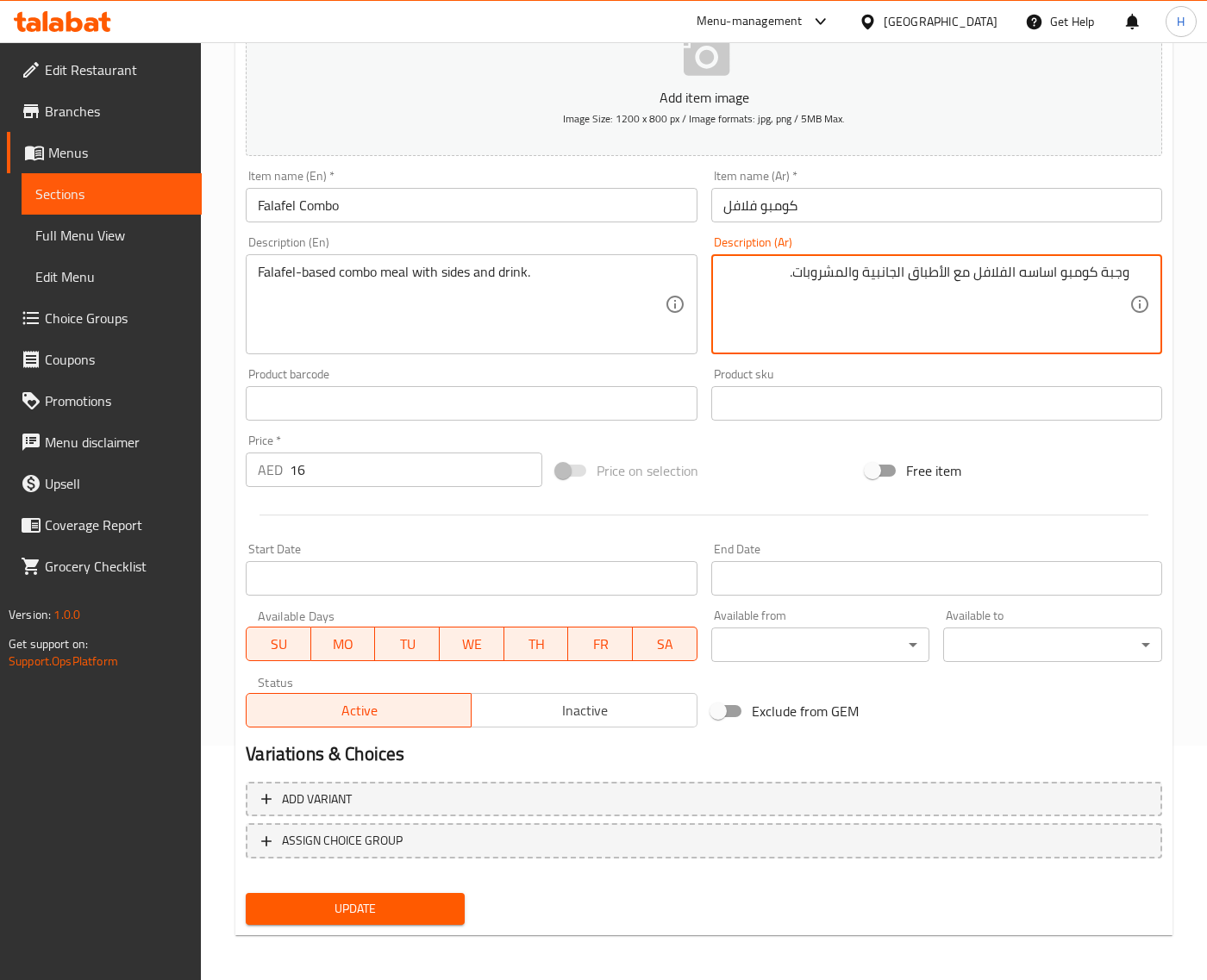
type textarea "وجبة كومبو اساسه الفلافل مع الأطباق الجانبية والمشروبات."
click at [449, 894] on button "Update" at bounding box center [354, 909] width 219 height 32
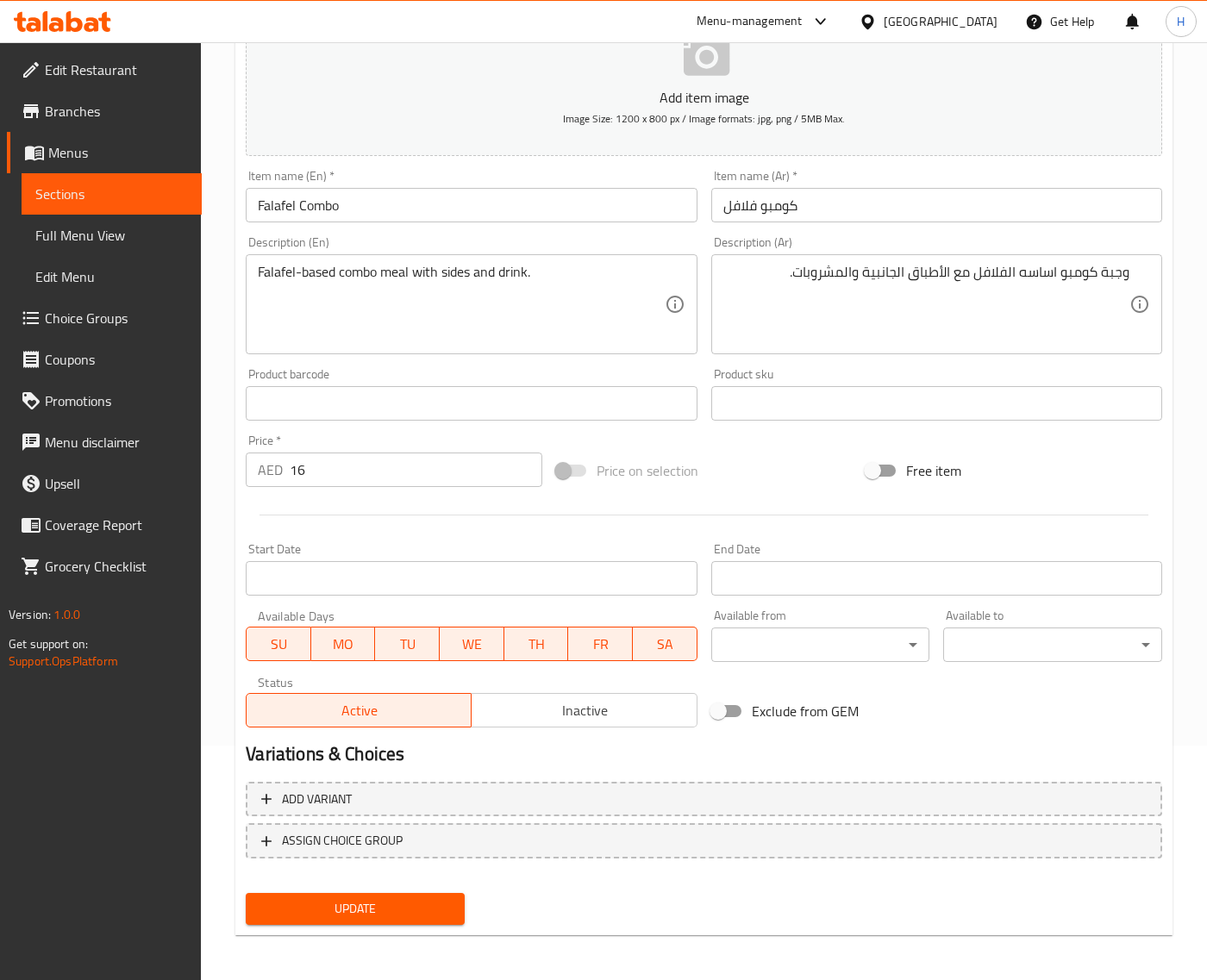
click at [338, 901] on span "Update" at bounding box center [354, 909] width 191 height 22
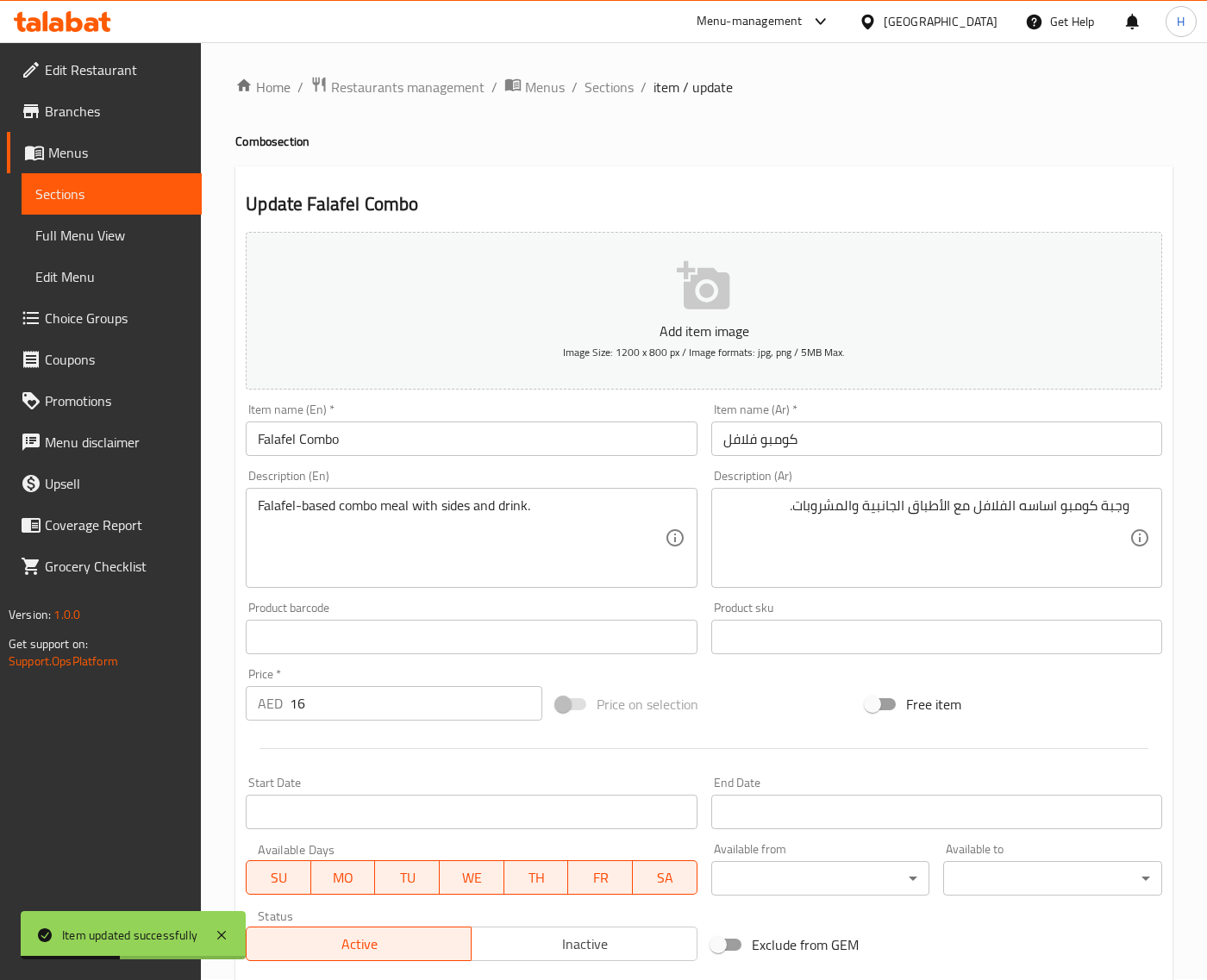
scroll to position [0, 0]
click at [595, 93] on span "Sections" at bounding box center [609, 87] width 49 height 21
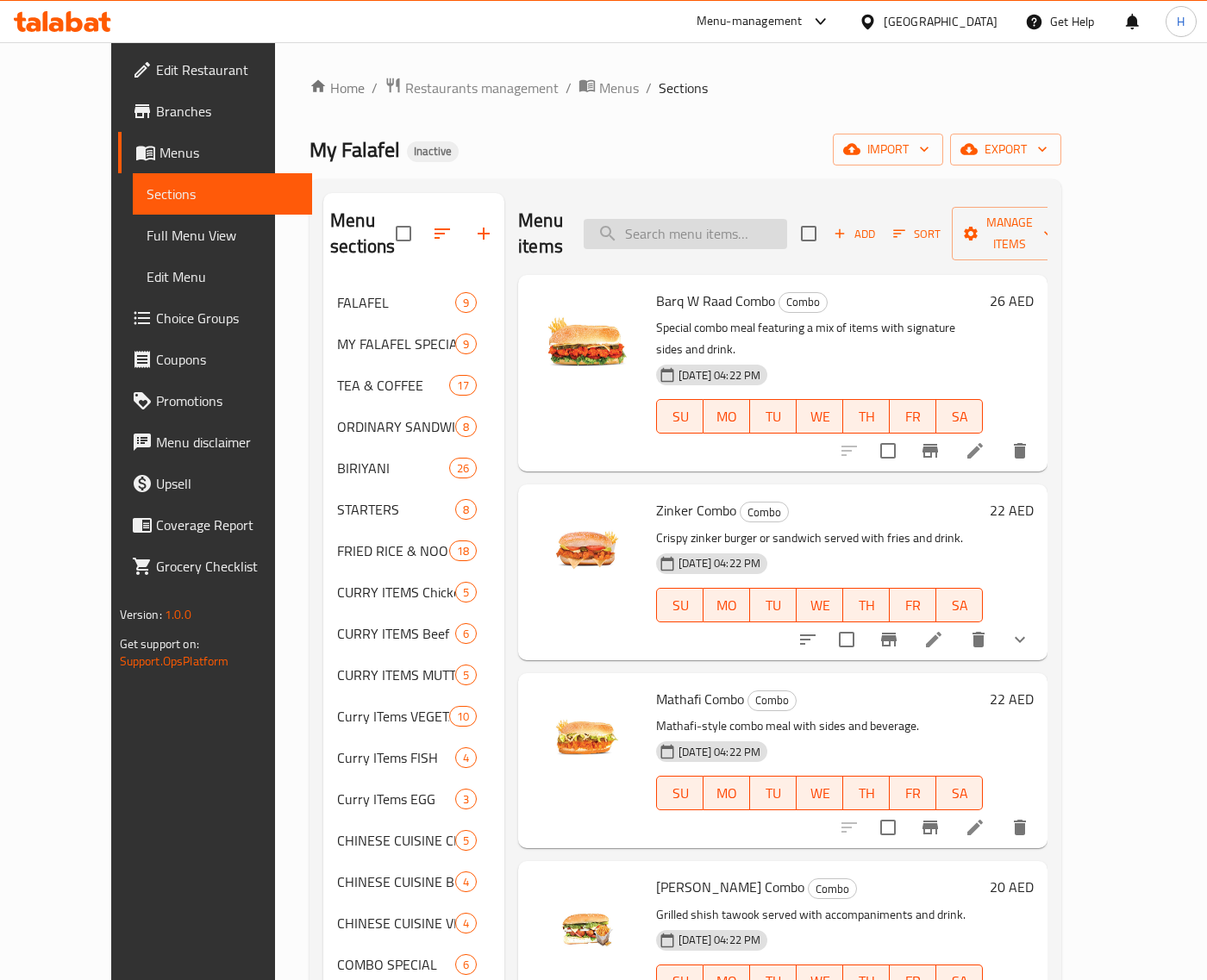
click at [694, 233] on input "search" at bounding box center [686, 233] width 204 height 30
paste input "Chicken Tikka Combo"
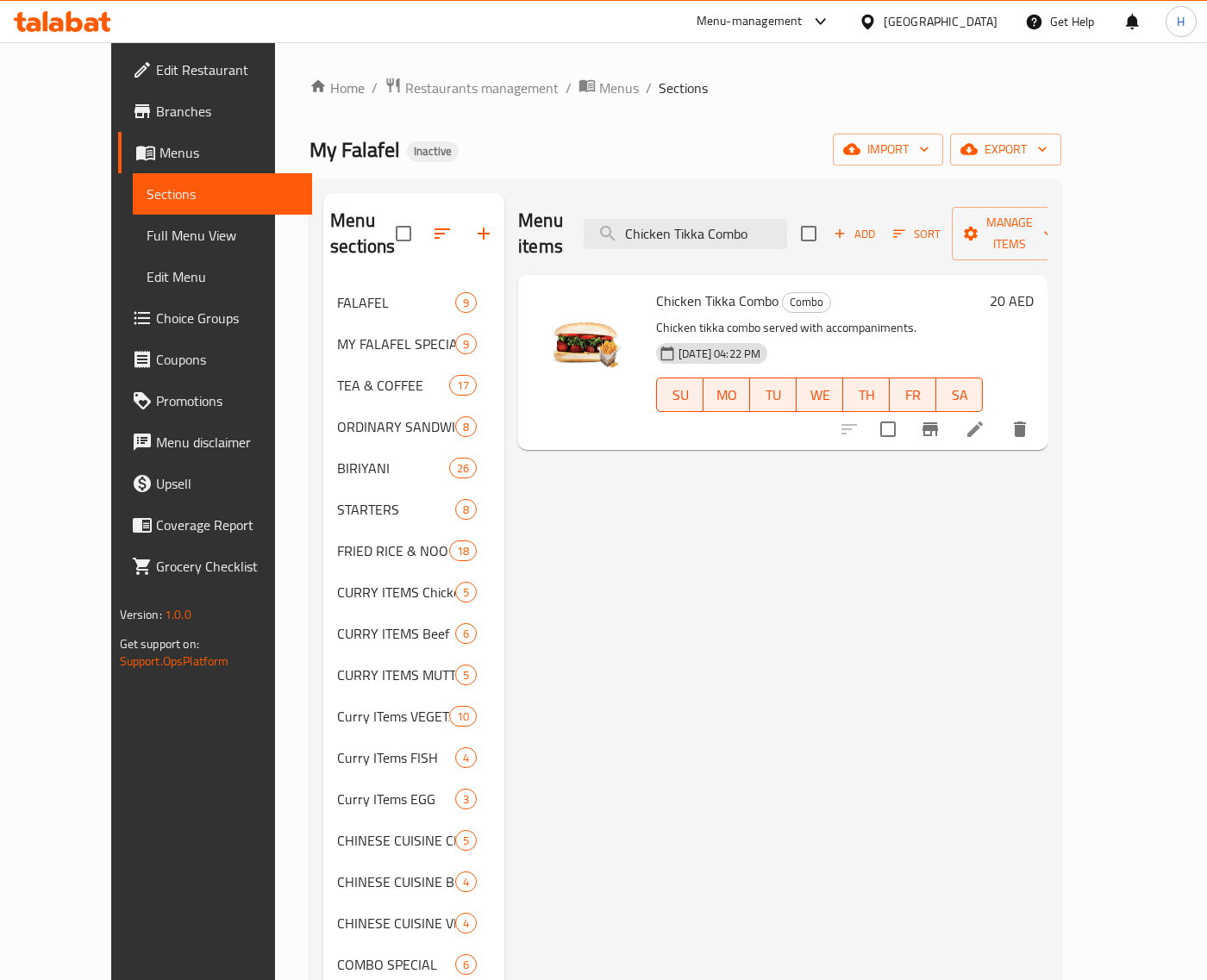
type input "Chicken Tikka Combo"
click at [985, 419] on icon at bounding box center [975, 429] width 21 height 21
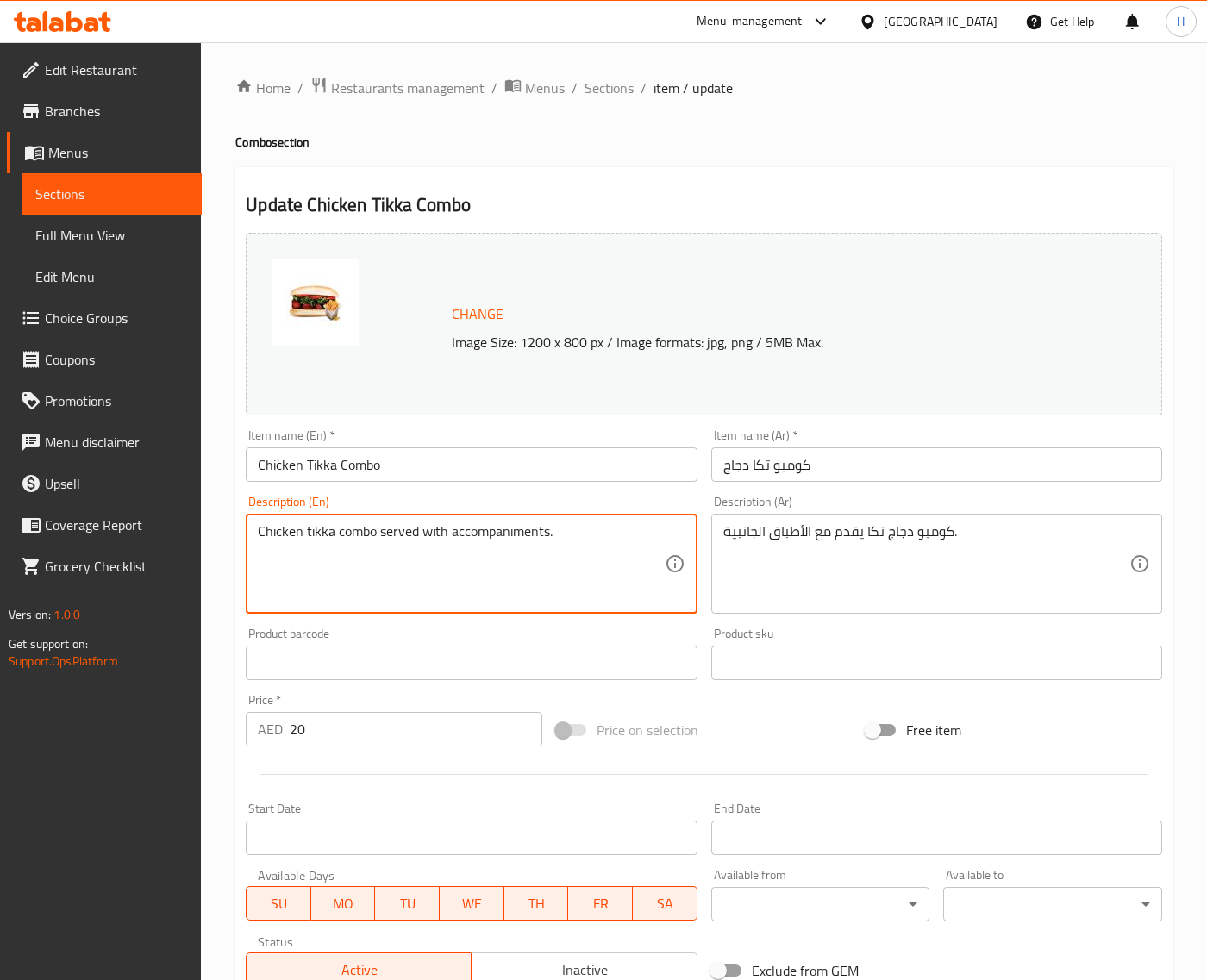
click at [488, 539] on textarea "Chicken tikka combo served with accompaniments." at bounding box center [461, 564] width 406 height 82
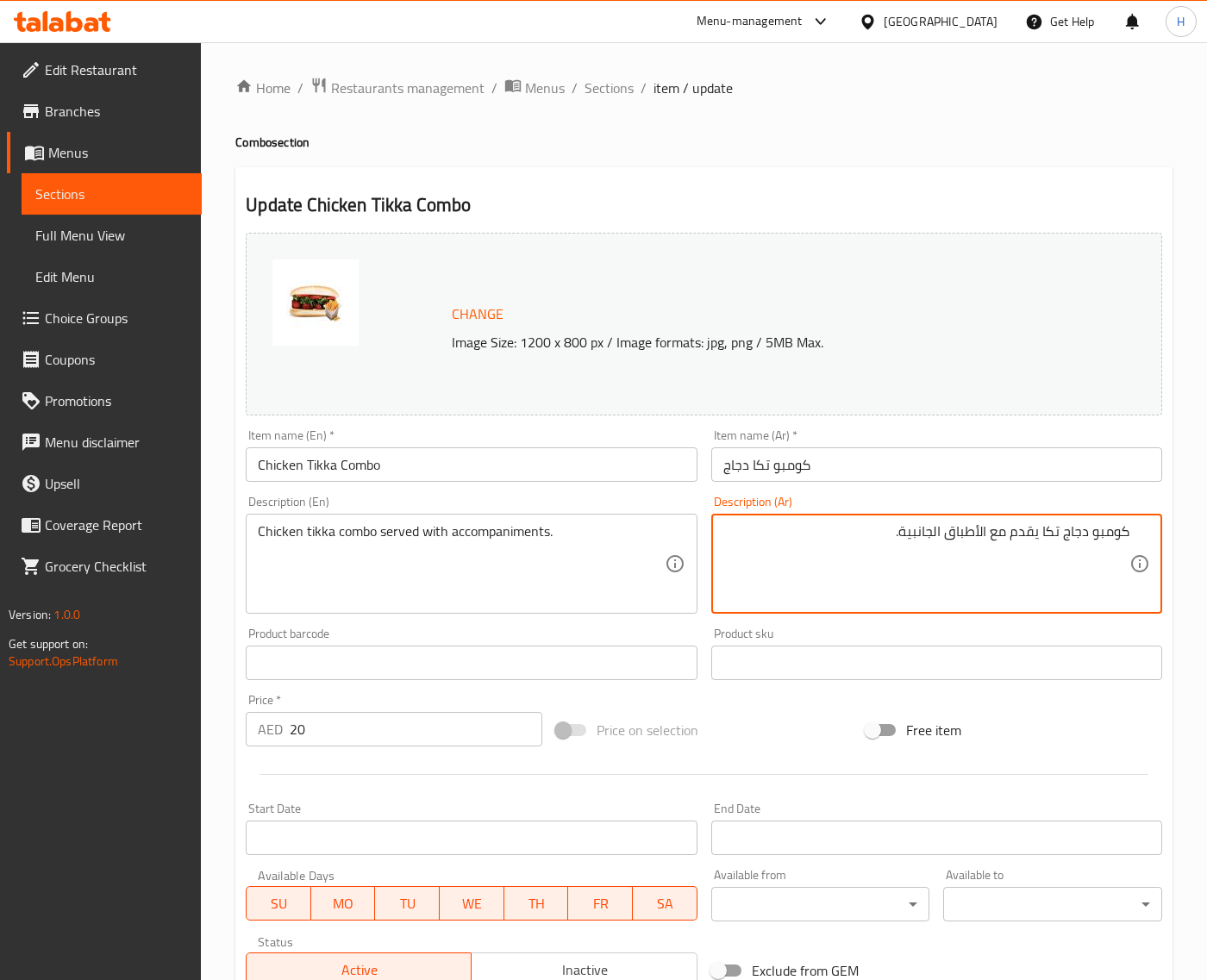
paste textarea "مرافقات"
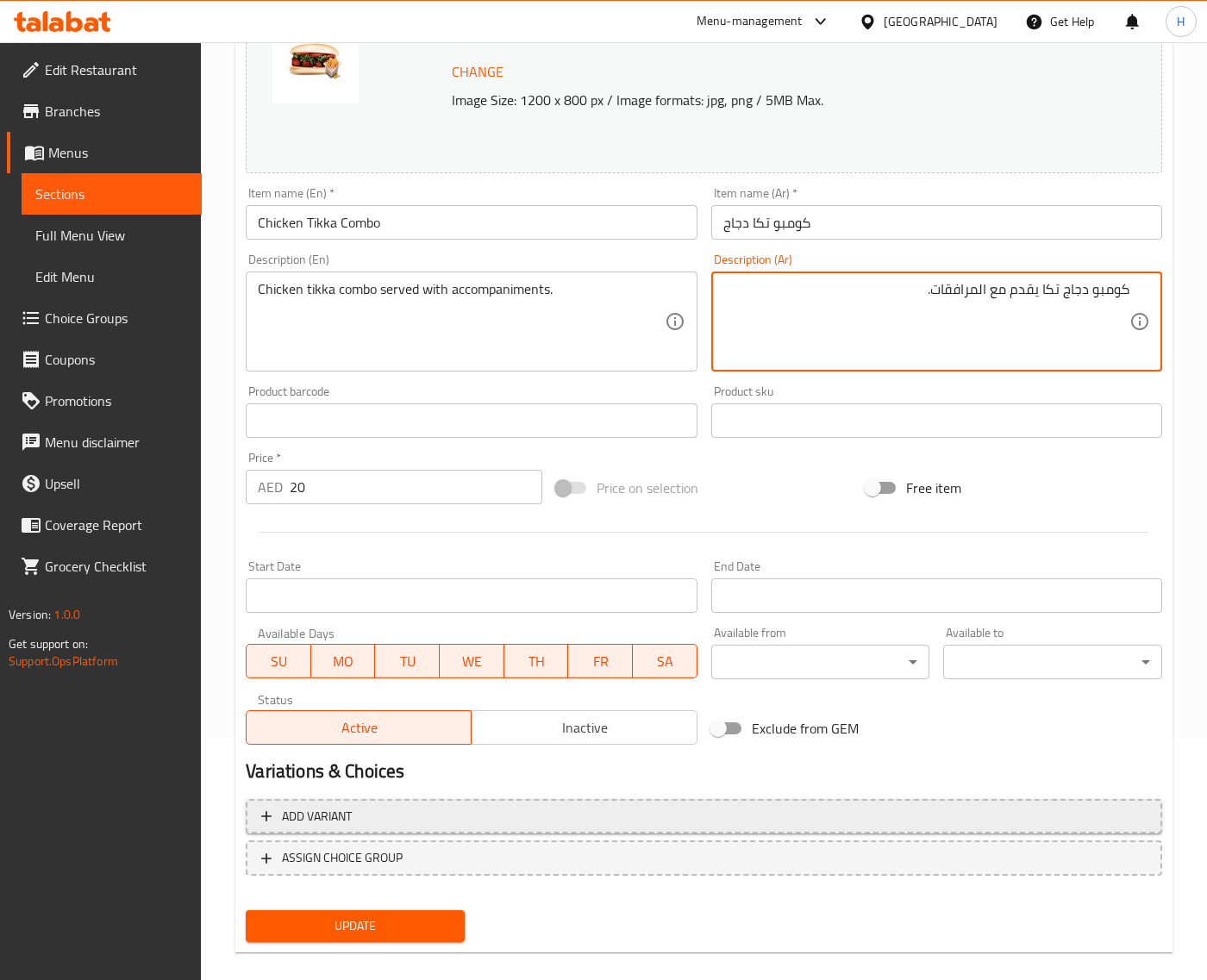
scroll to position [260, 0]
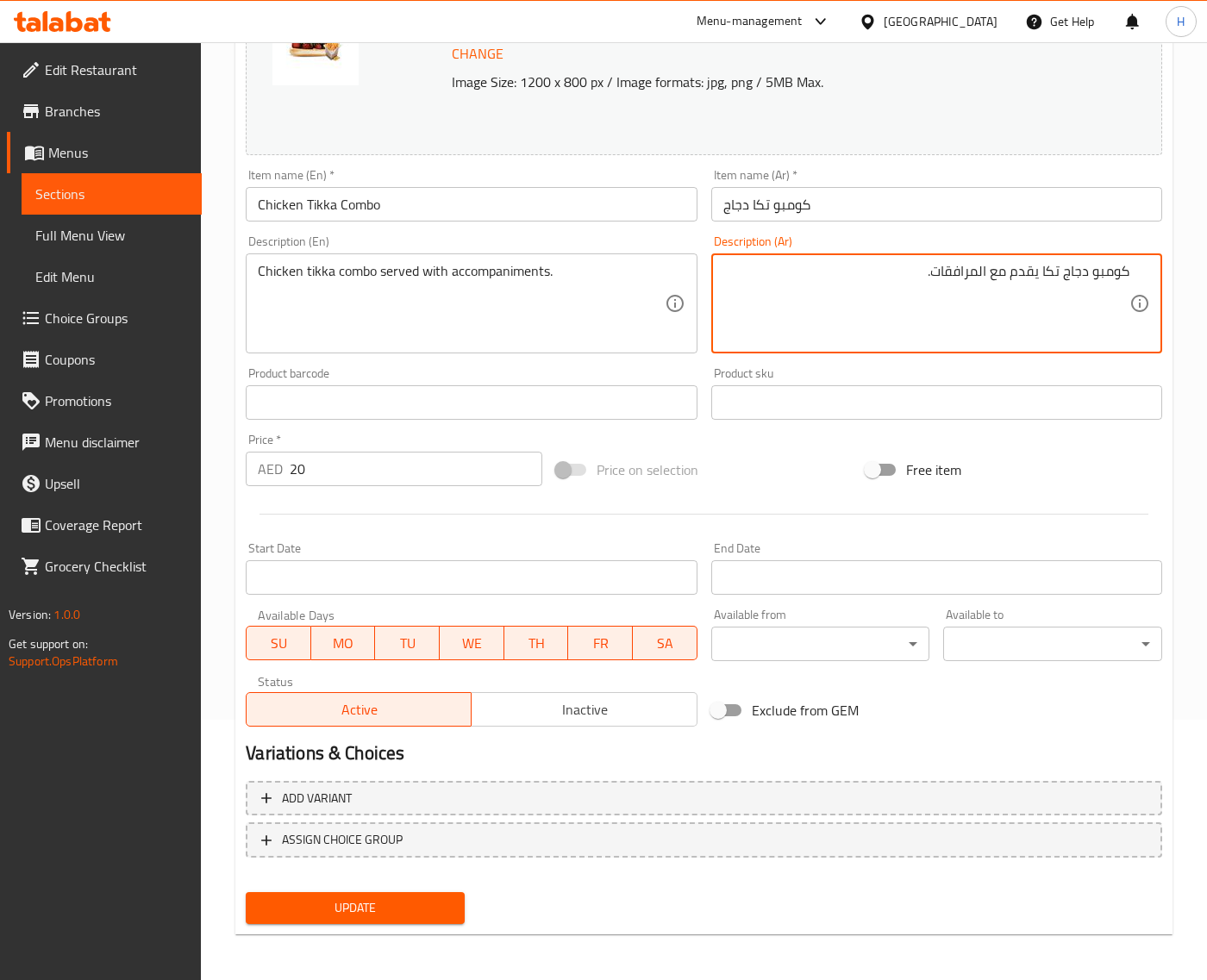
type textarea "كومبو دجاج تكا يقدم مع المرافقات."
click at [452, 893] on button "Update" at bounding box center [354, 908] width 219 height 32
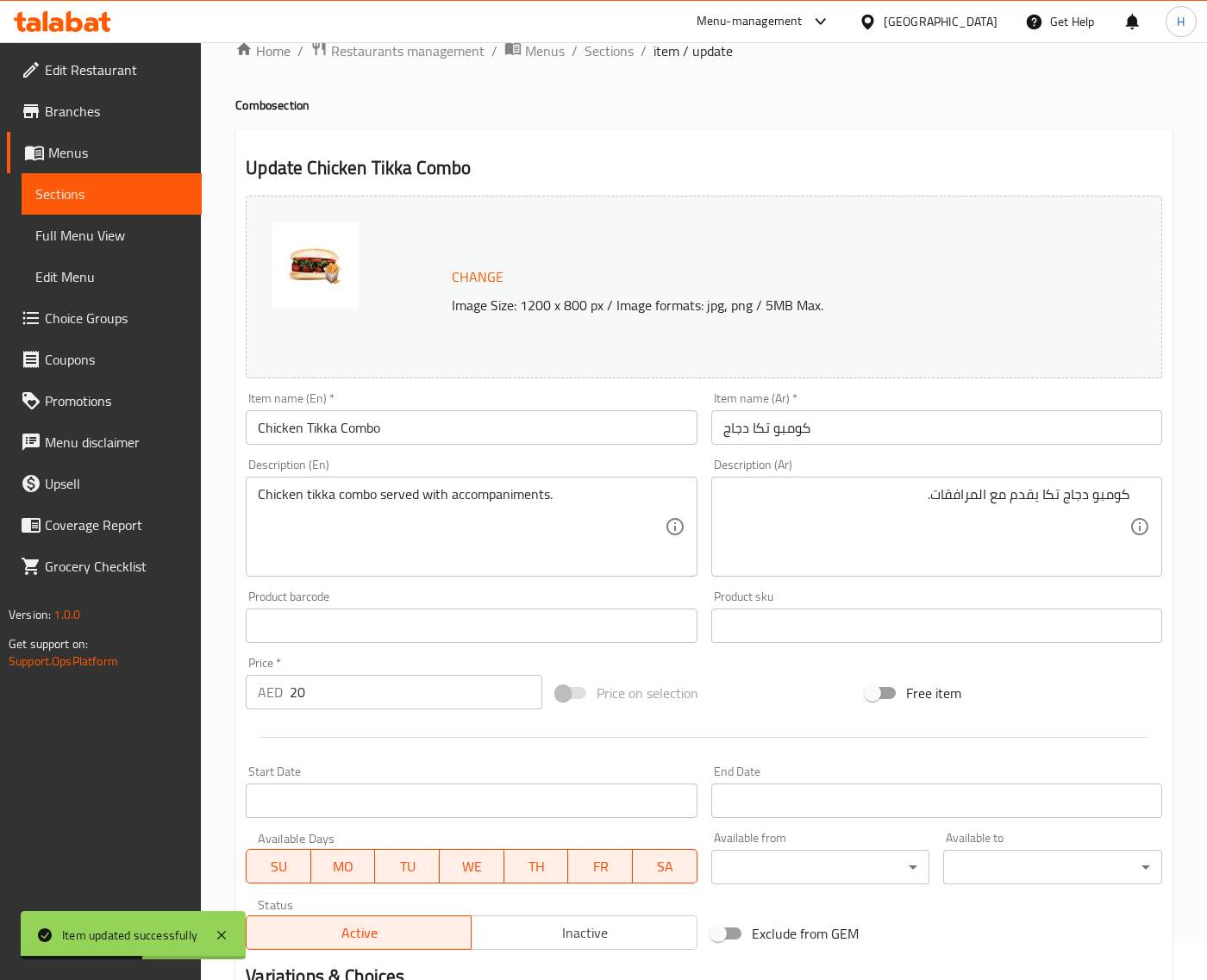
scroll to position [0, 0]
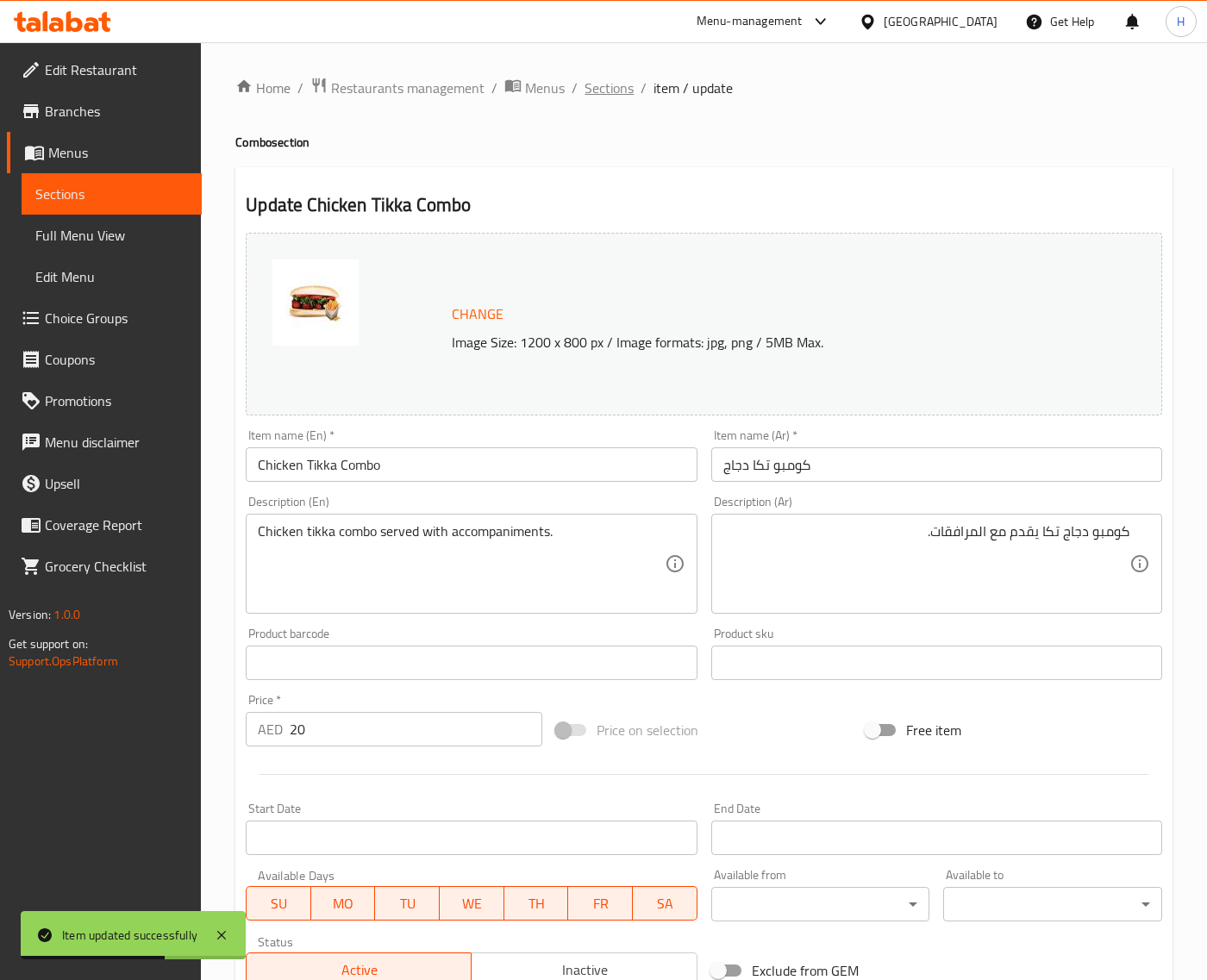
click at [626, 83] on span "Sections" at bounding box center [609, 87] width 49 height 21
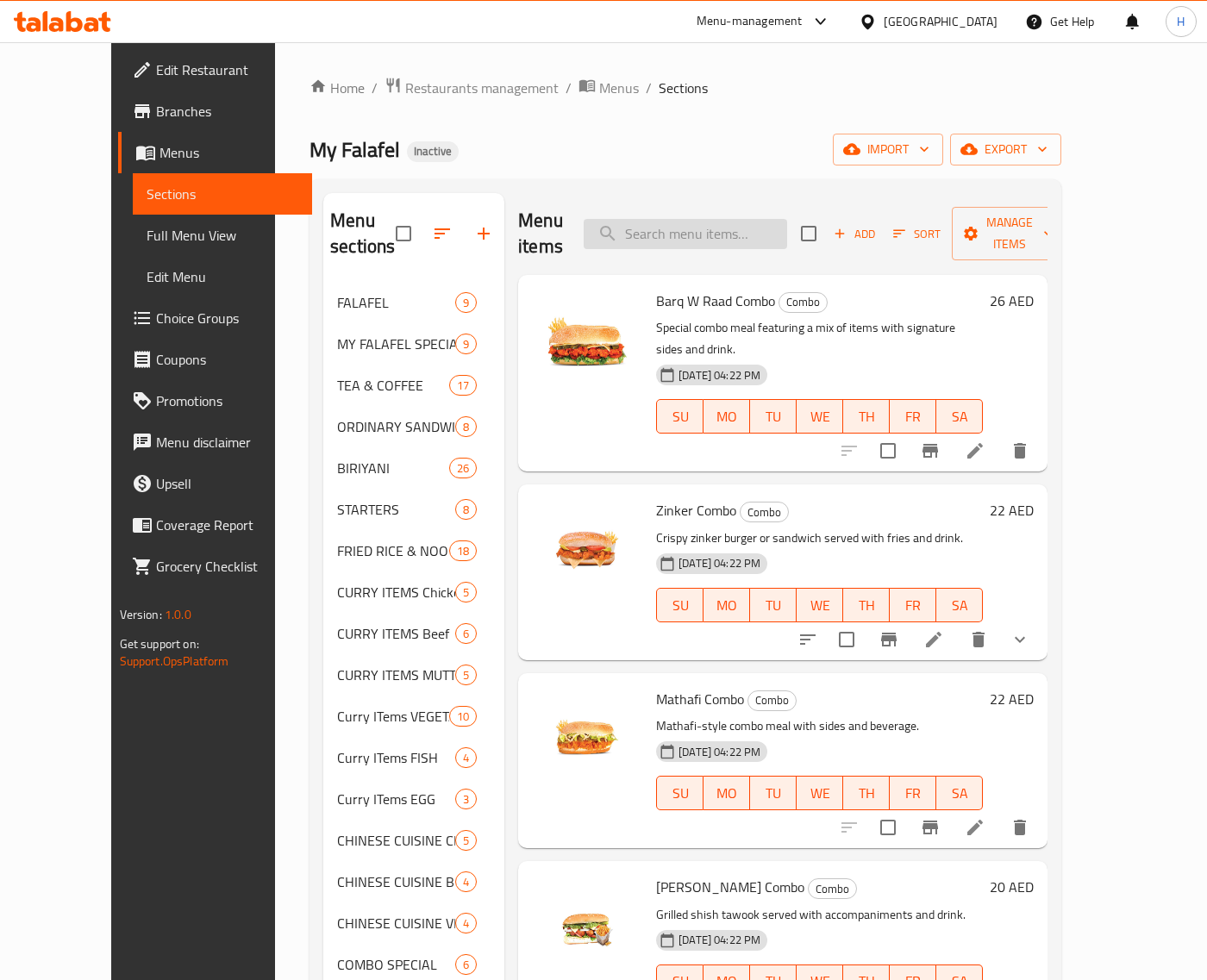
click at [684, 219] on input "search" at bounding box center [686, 233] width 204 height 30
paste input "Zinker Cheetos Combo"
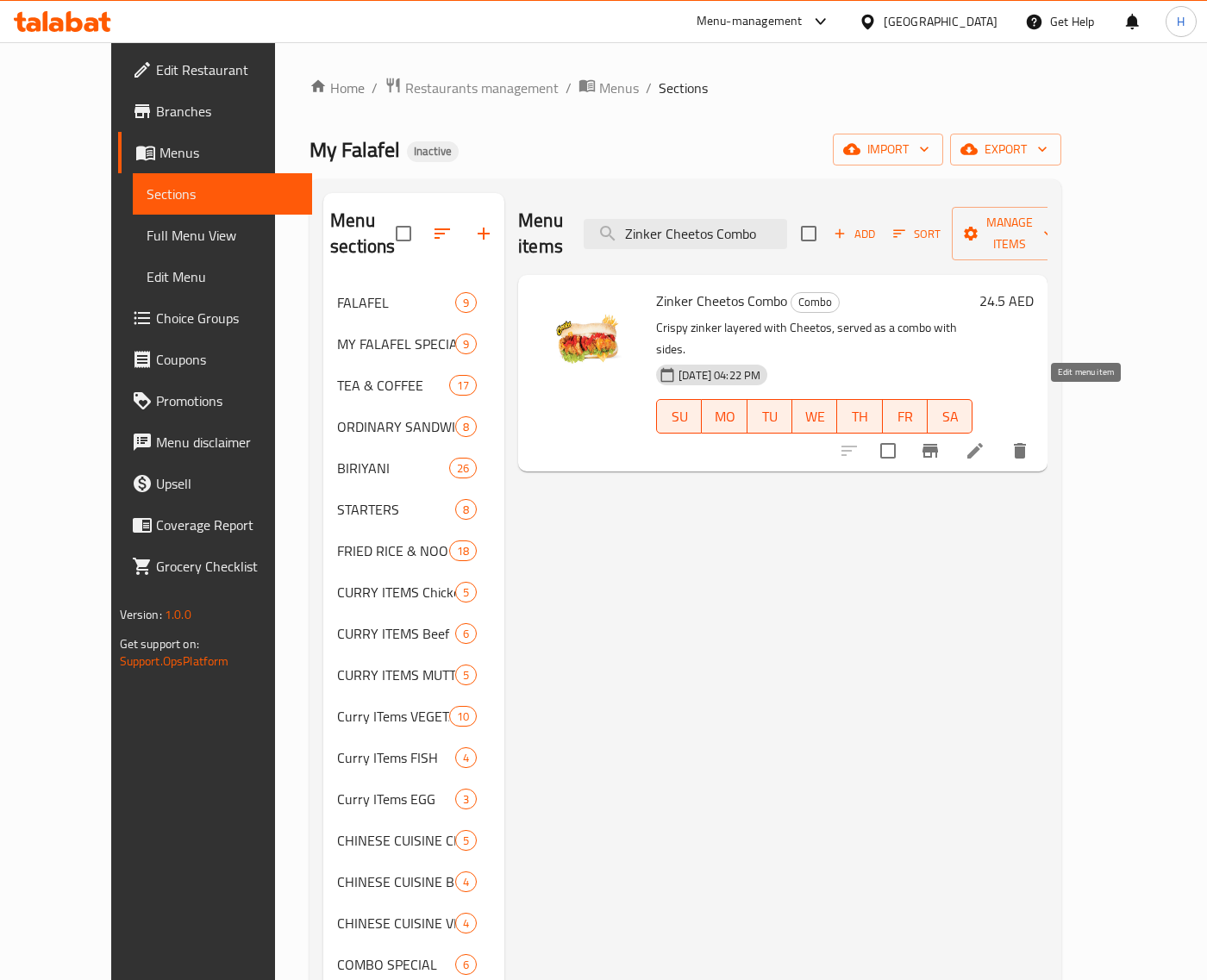
type input "Zinker Cheetos Combo"
click at [985, 440] on icon at bounding box center [975, 450] width 21 height 21
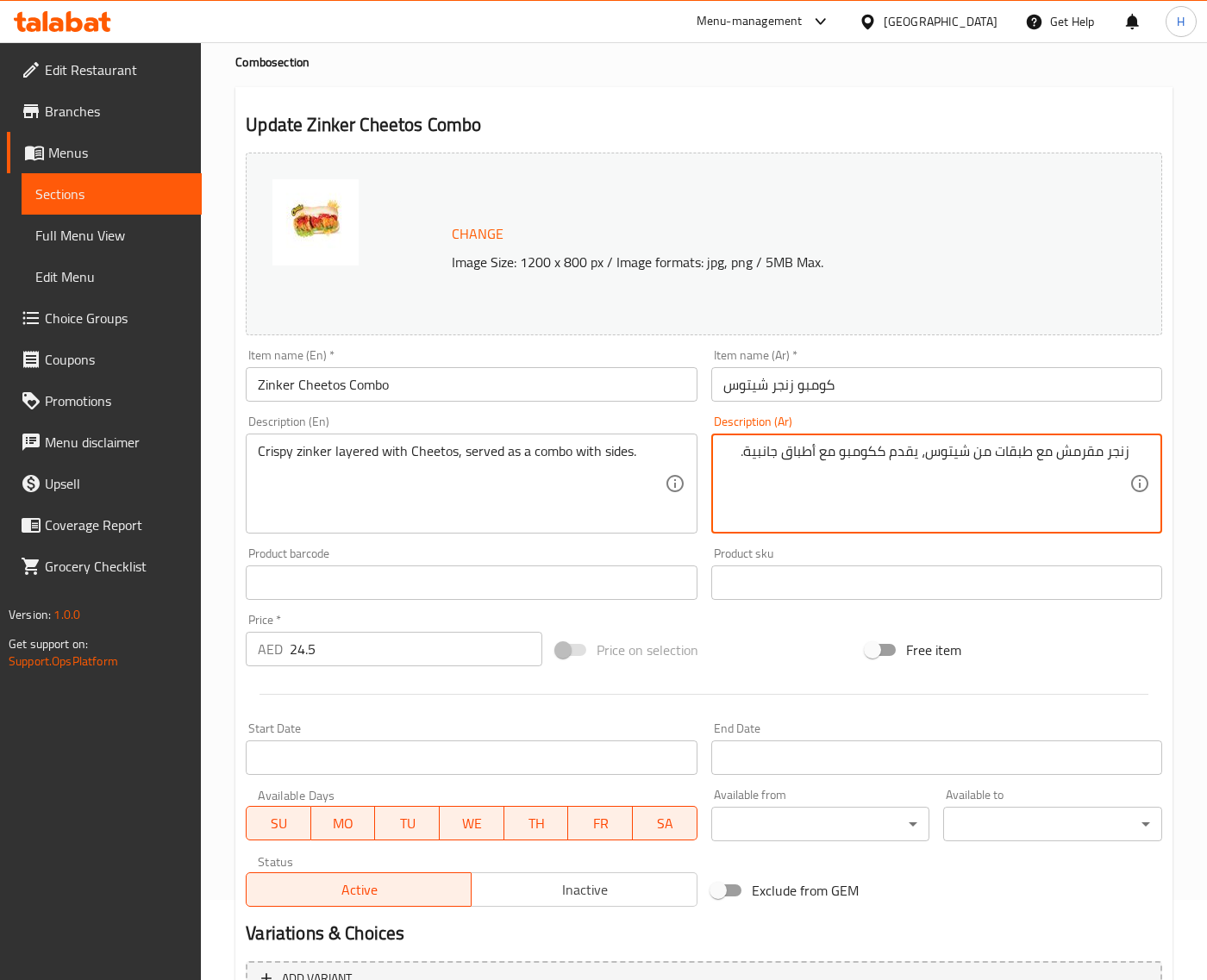
scroll to position [260, 0]
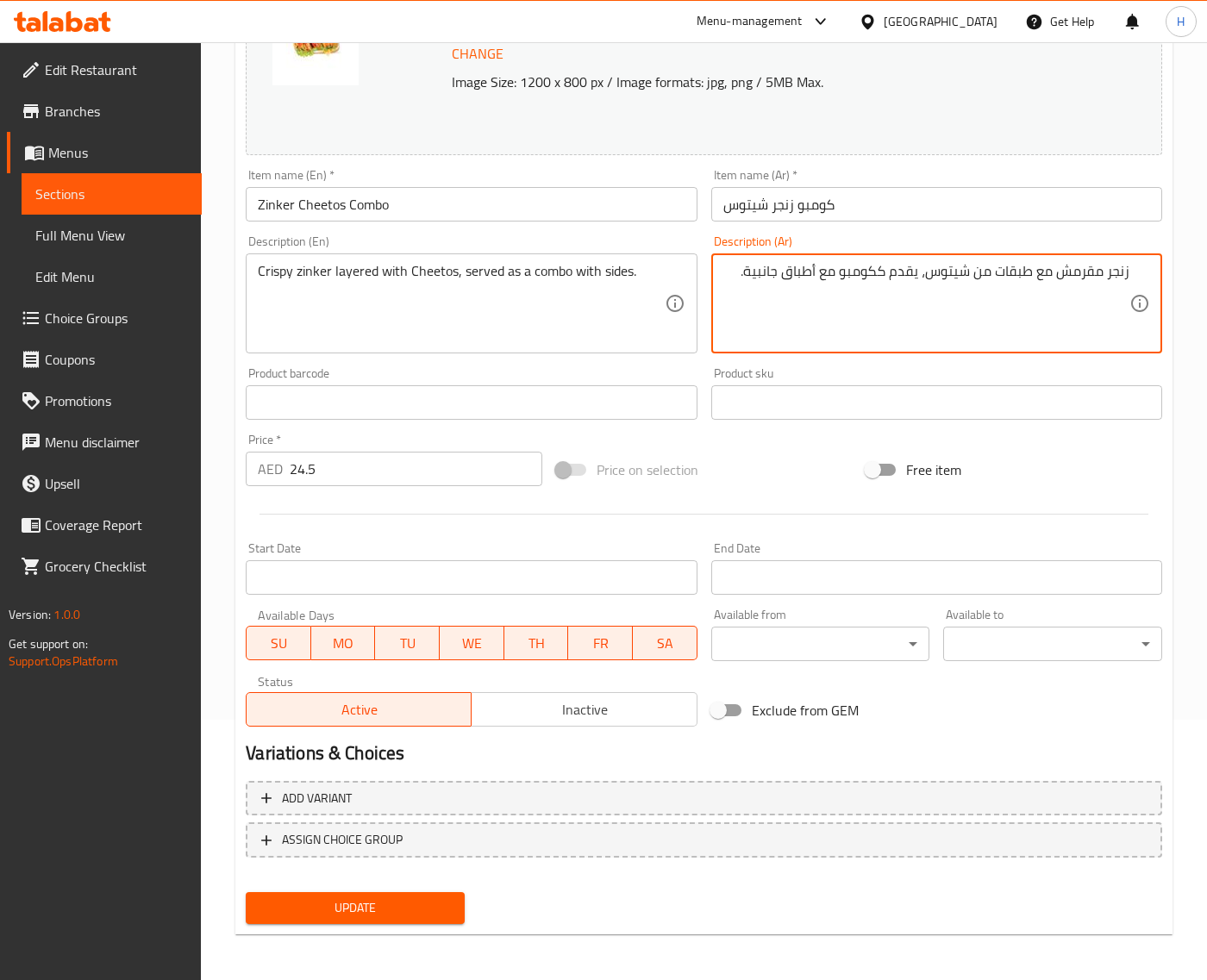
type textarea "زنجر مقرمش مع طبقات من شيتوس، يقدم ككومبو مع أطباق جانبية."
click at [439, 897] on span "Update" at bounding box center [354, 908] width 191 height 22
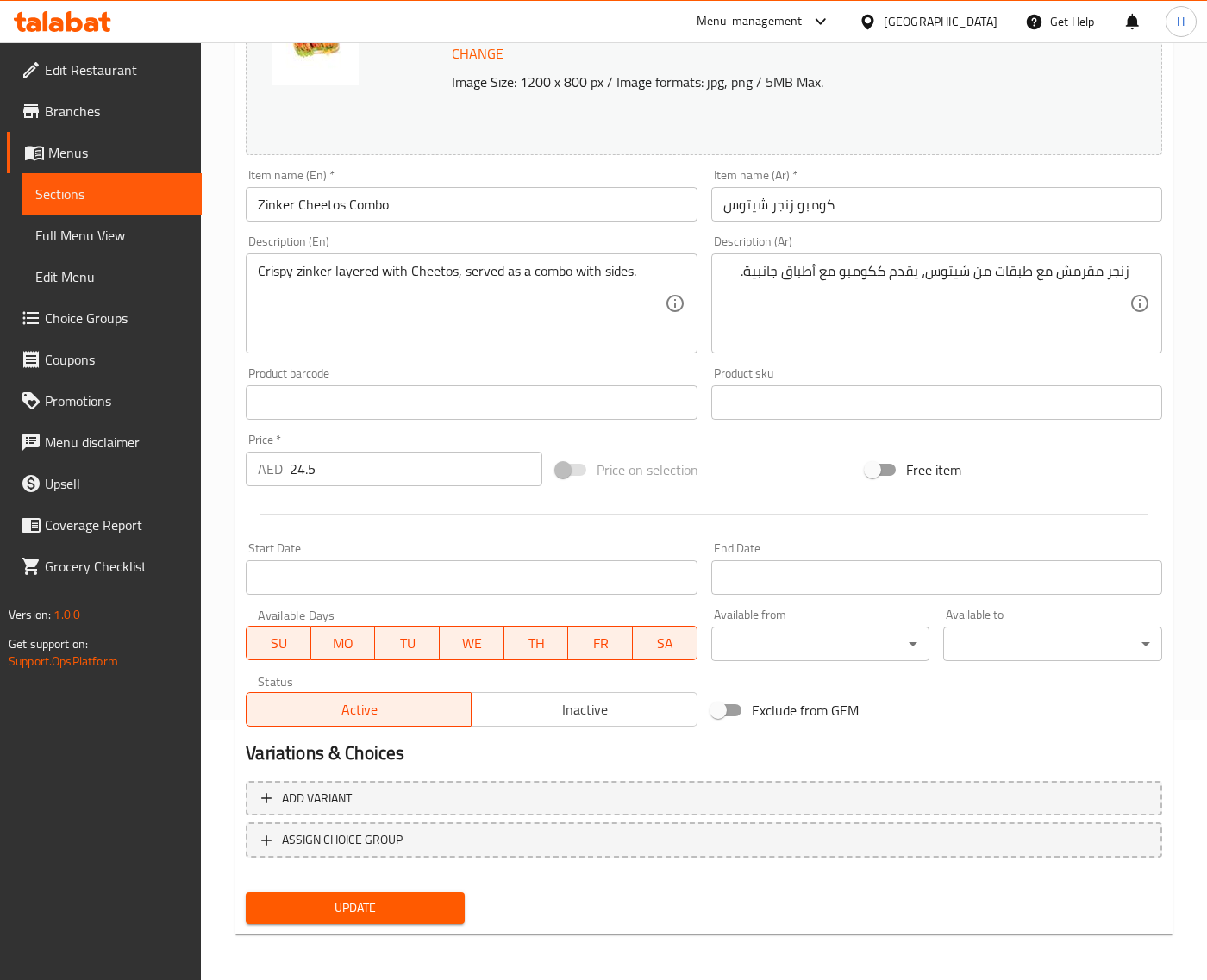
click at [442, 892] on button "Update" at bounding box center [354, 908] width 219 height 32
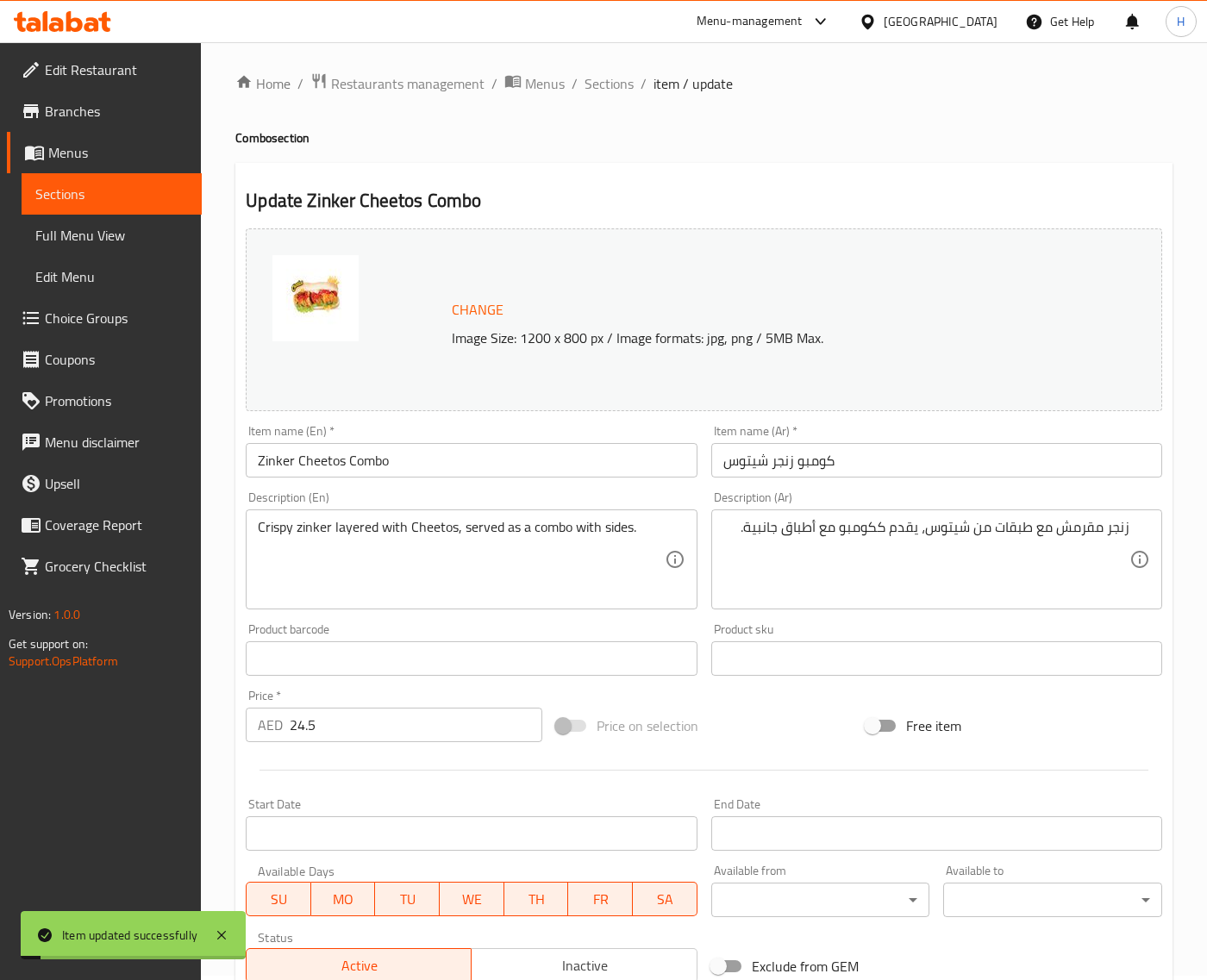
scroll to position [0, 0]
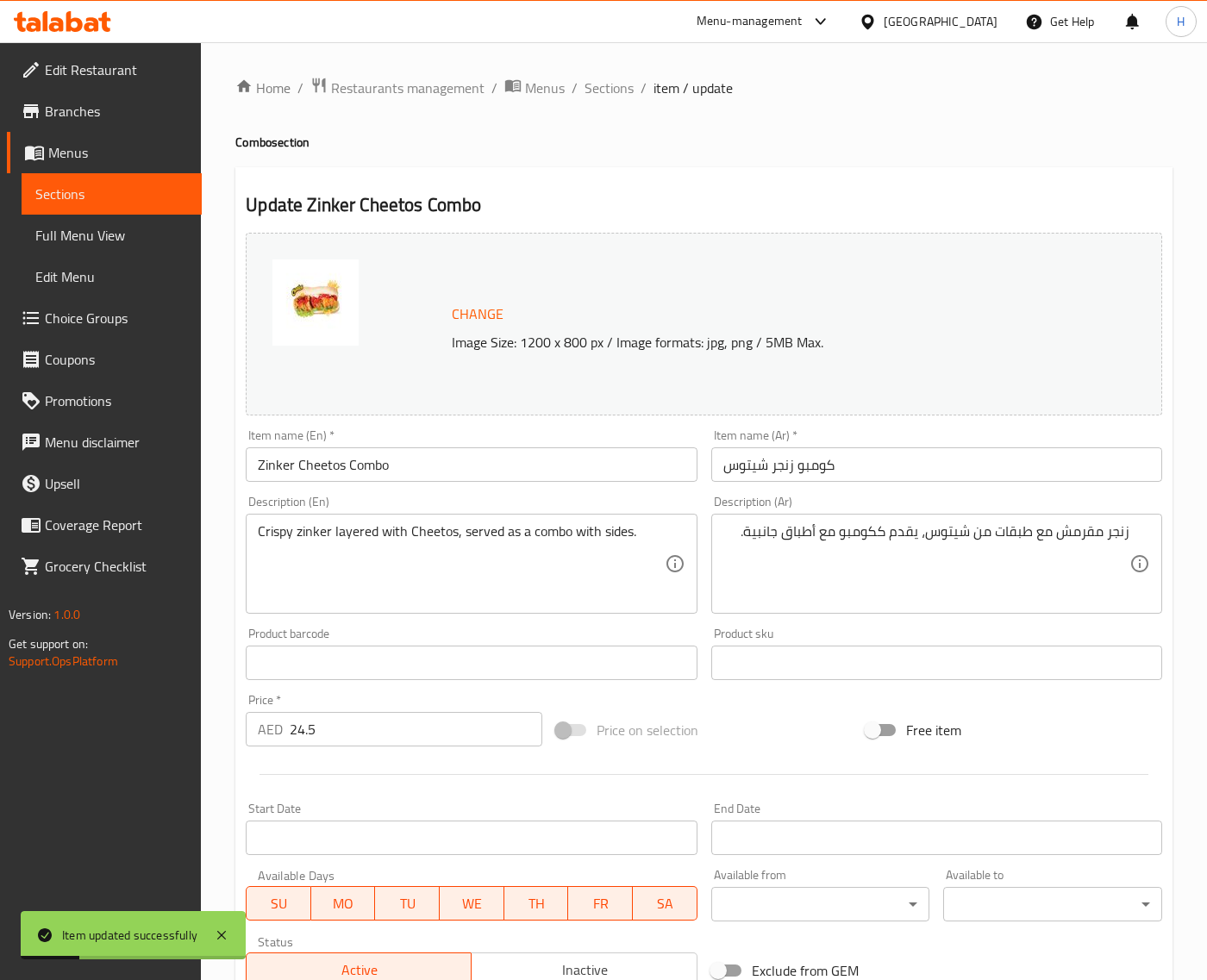
drag, startPoint x: 630, startPoint y: 90, endPoint x: 587, endPoint y: 10, distance: 90.8
click at [630, 90] on span "Sections" at bounding box center [609, 87] width 49 height 21
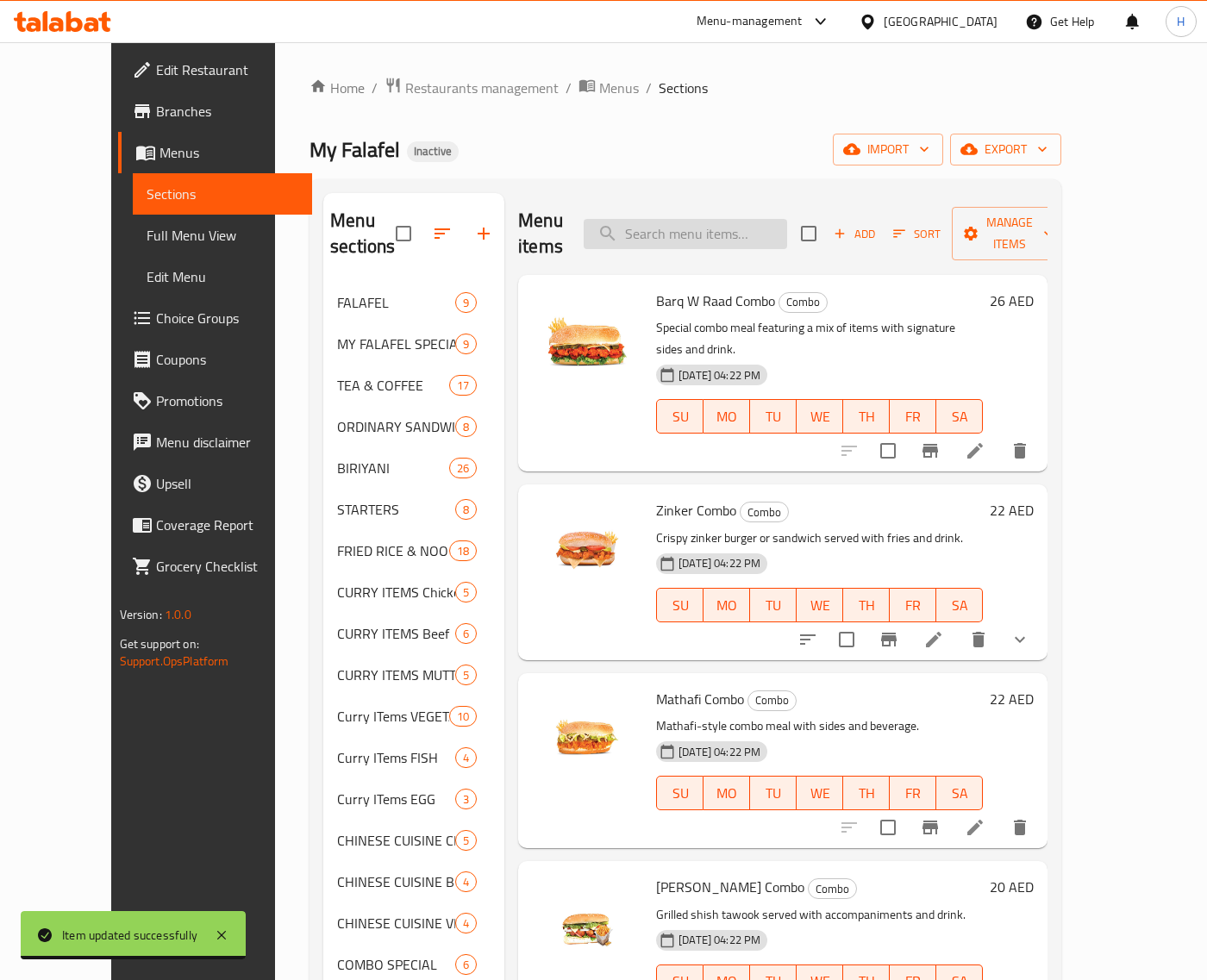
click at [744, 219] on input "search" at bounding box center [686, 233] width 204 height 30
paste input "My Falafel Special Combo"
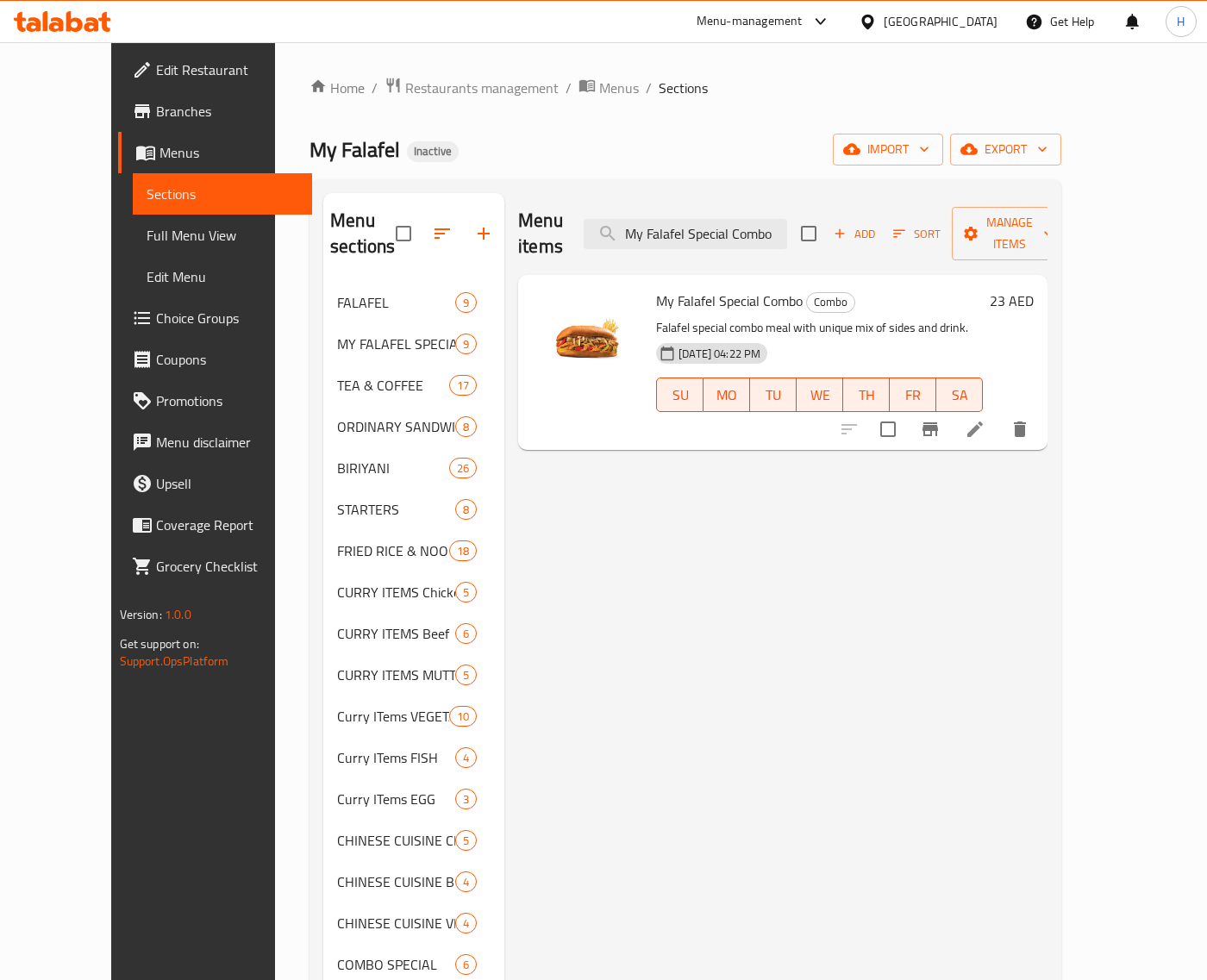
type input "My Falafel Special Combo"
click at [985, 419] on icon at bounding box center [975, 429] width 21 height 21
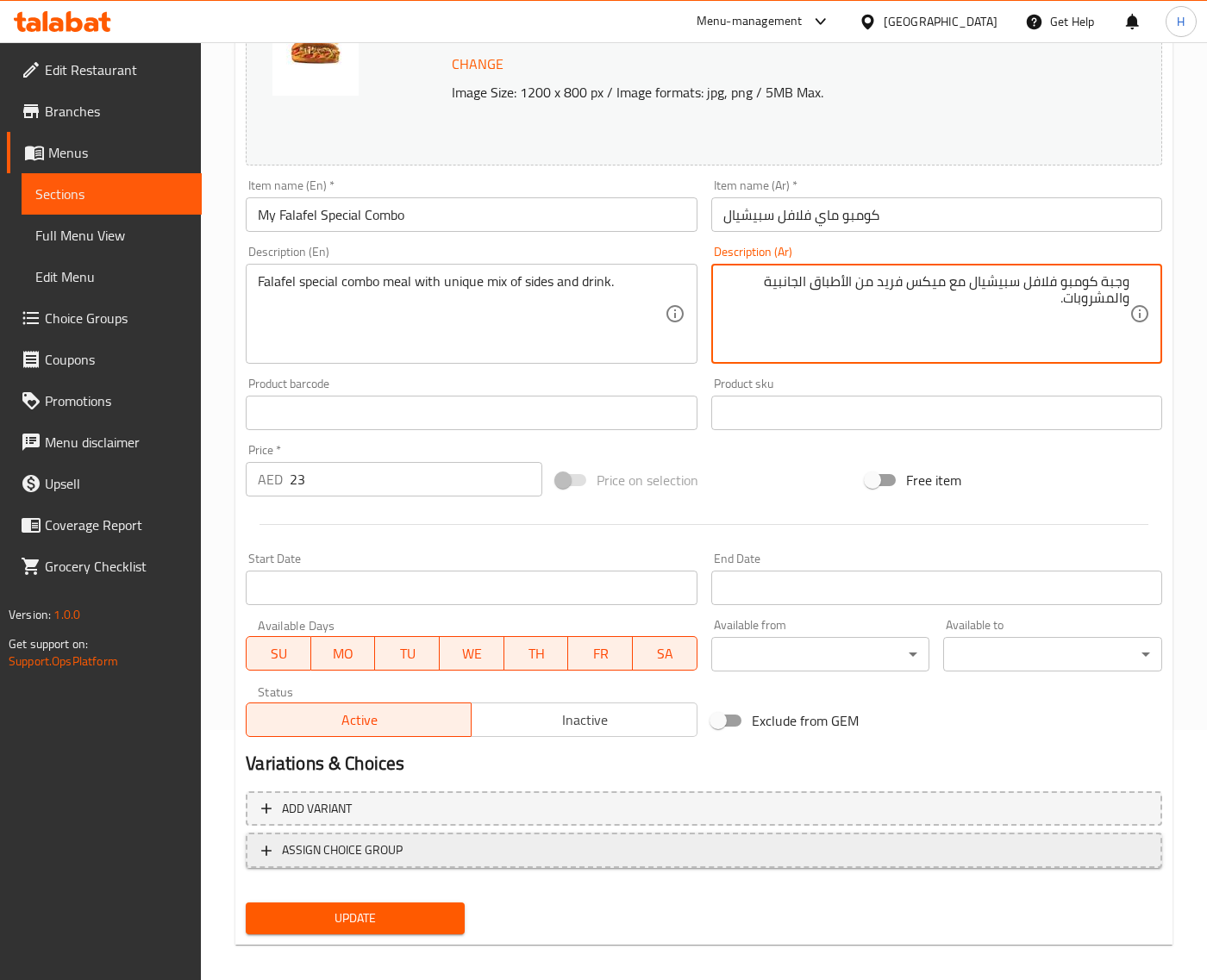
scroll to position [260, 0]
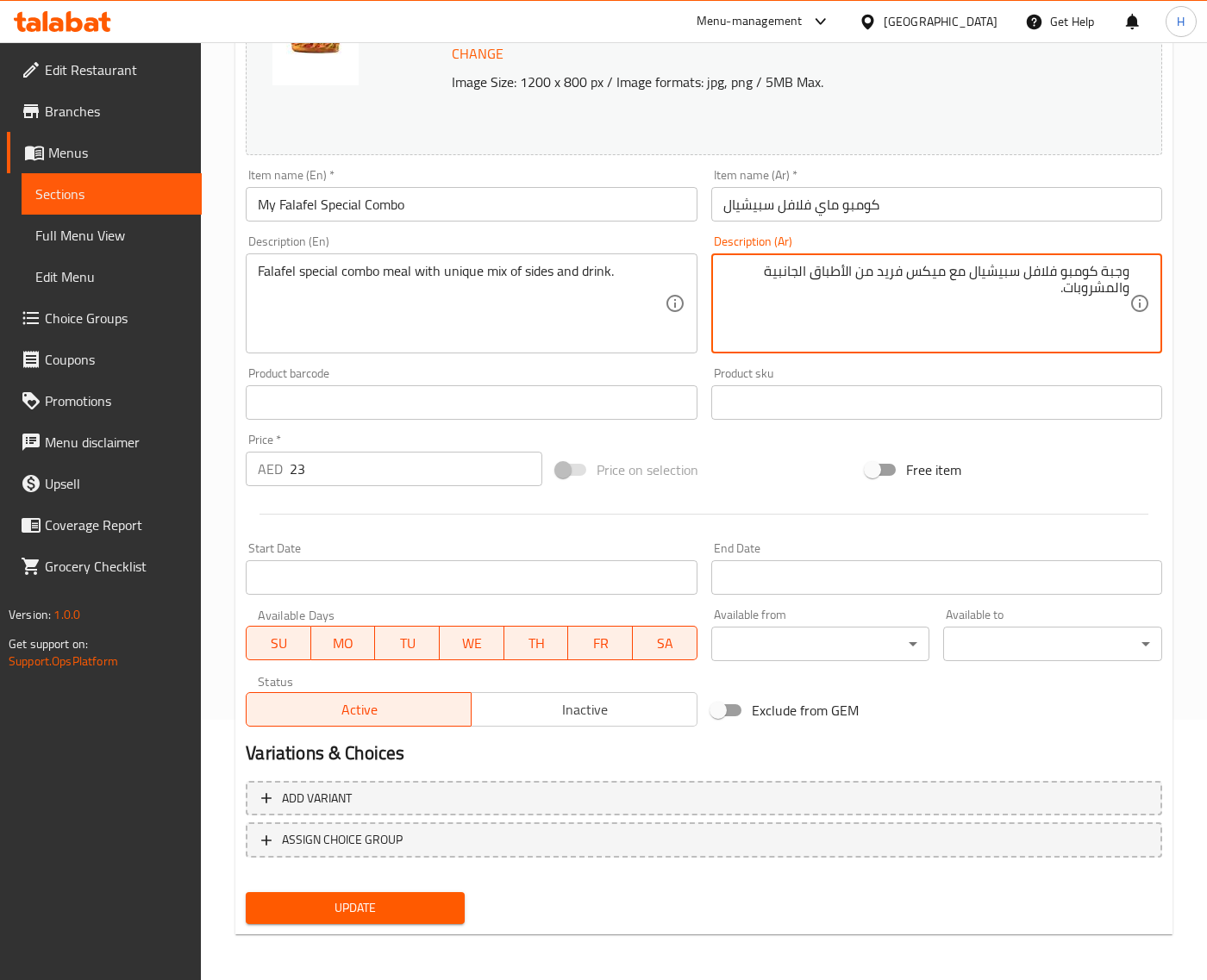
type textarea "وجبة كومبو فلافل سبيشيال مع ميكس فريد من الأطباق الجانبية والمشروبات."
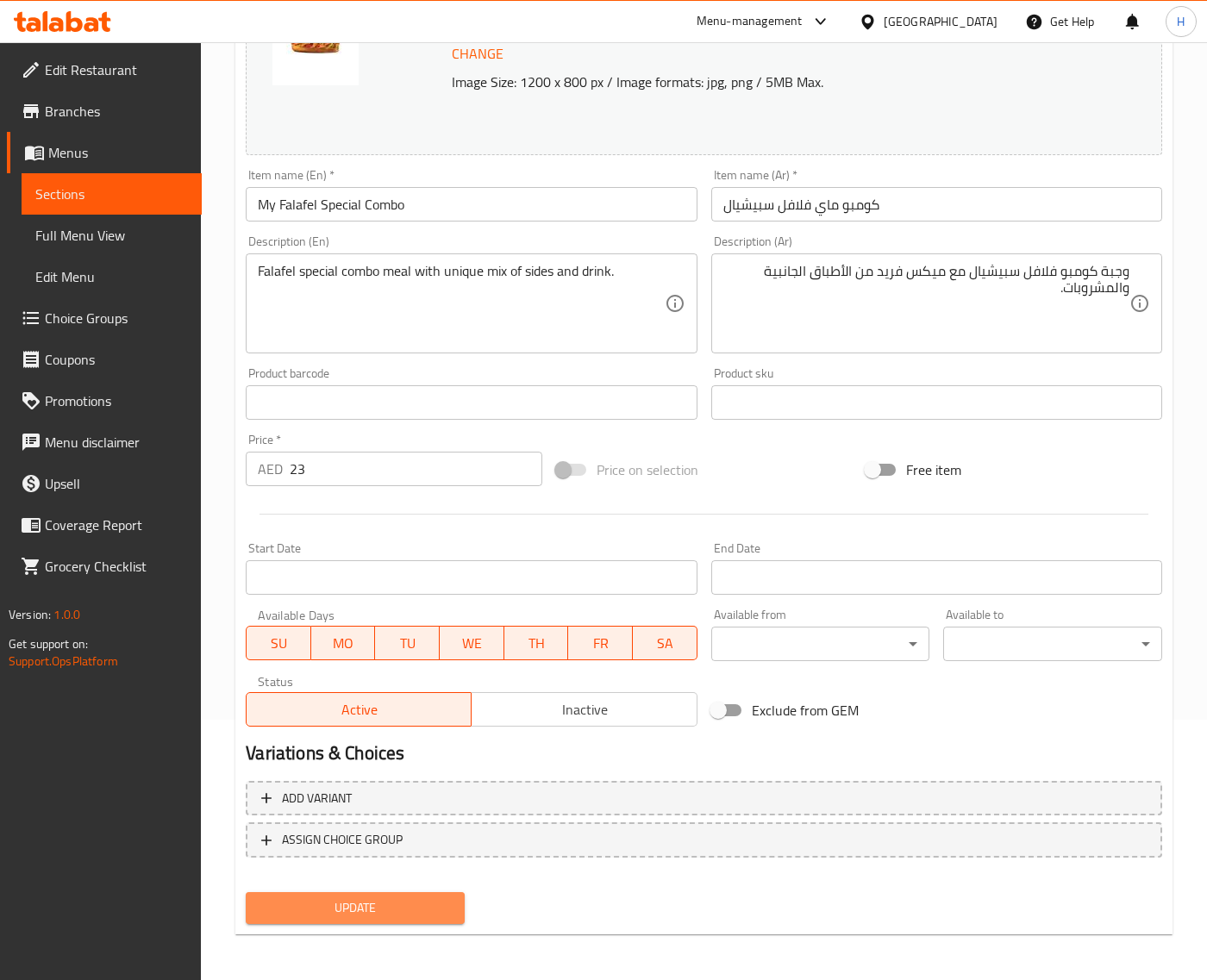
click at [404, 899] on span "Update" at bounding box center [354, 908] width 191 height 22
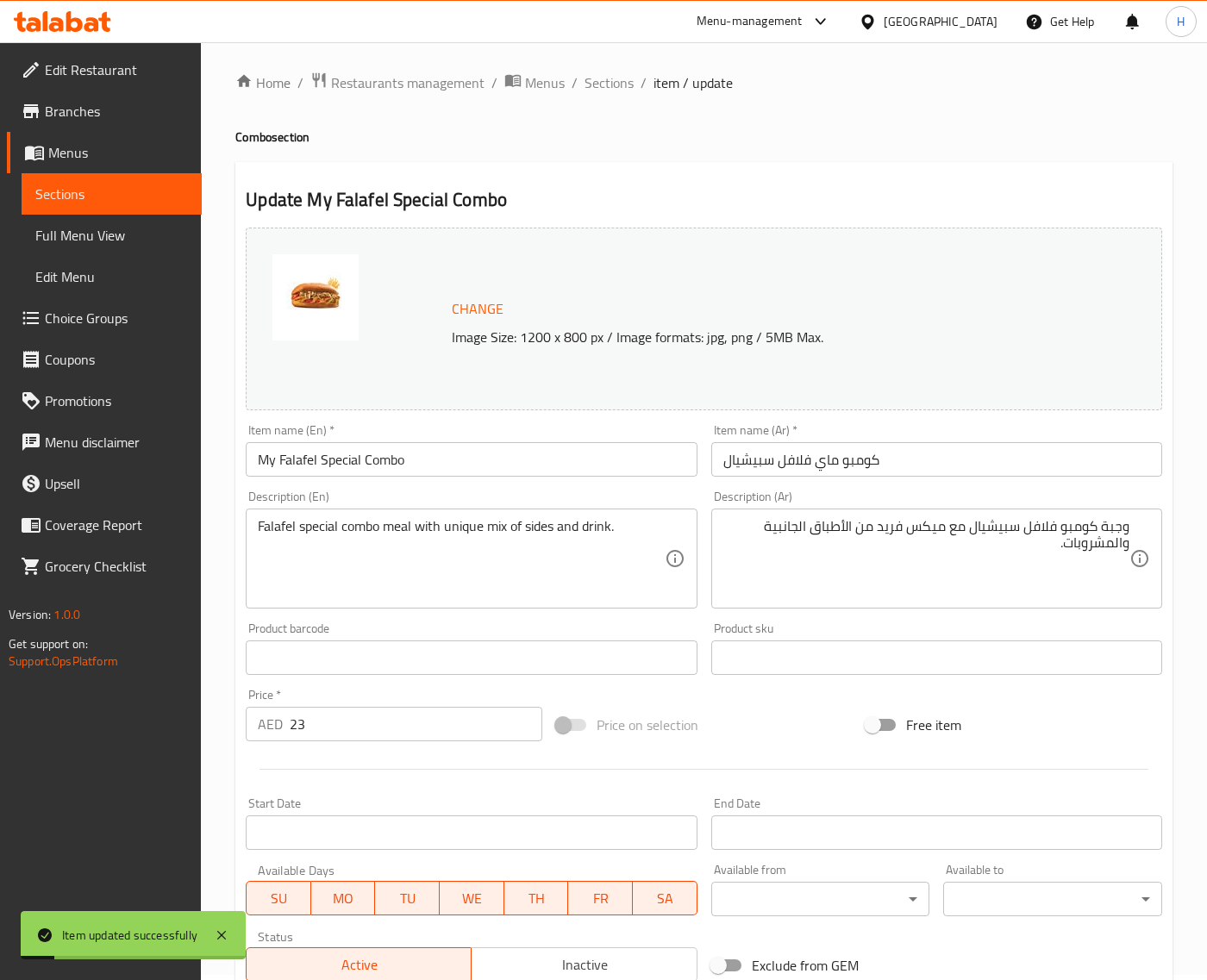
scroll to position [0, 0]
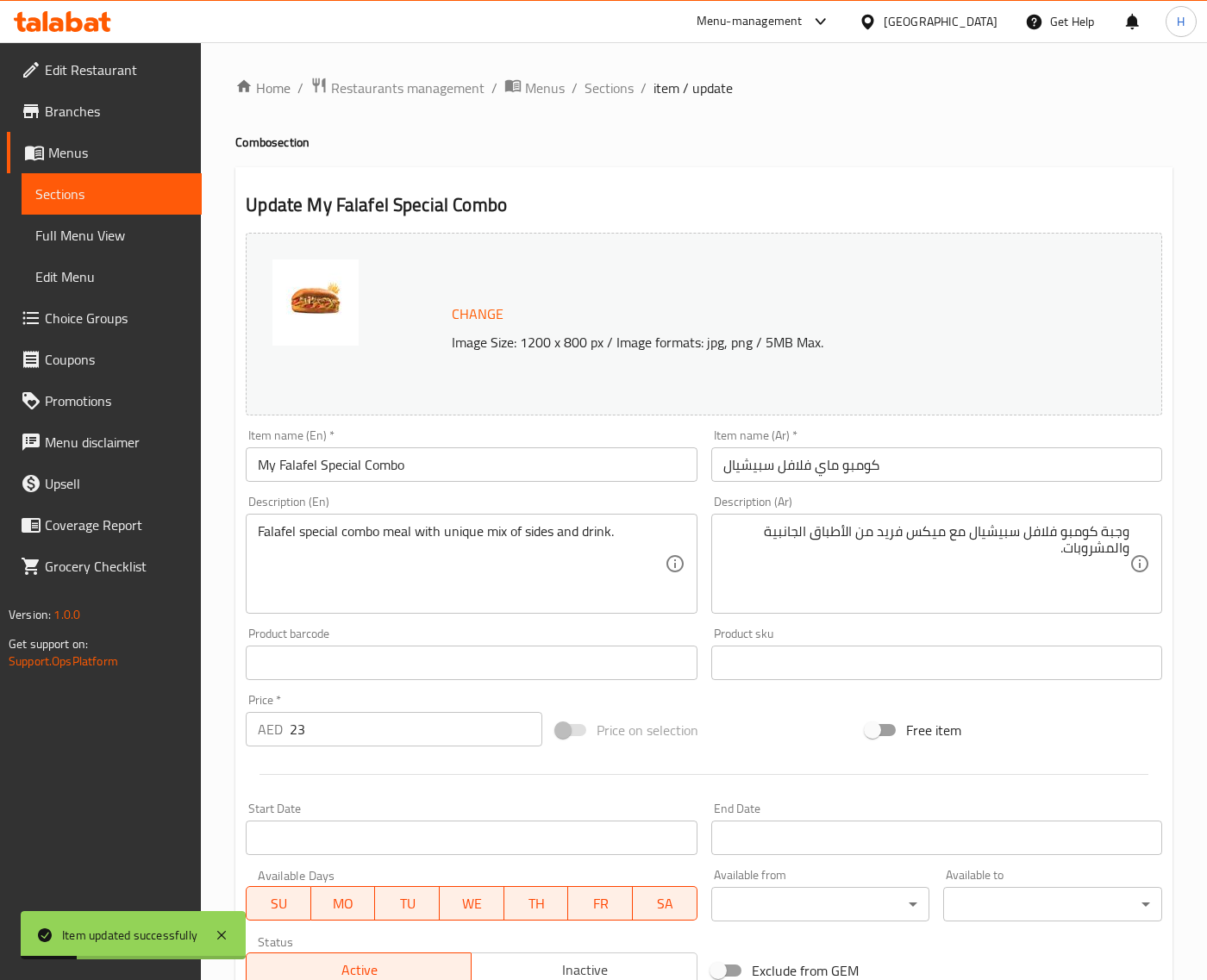
drag, startPoint x: 589, startPoint y: 90, endPoint x: 589, endPoint y: 6, distance: 84.0
click at [589, 90] on span "Sections" at bounding box center [609, 87] width 49 height 21
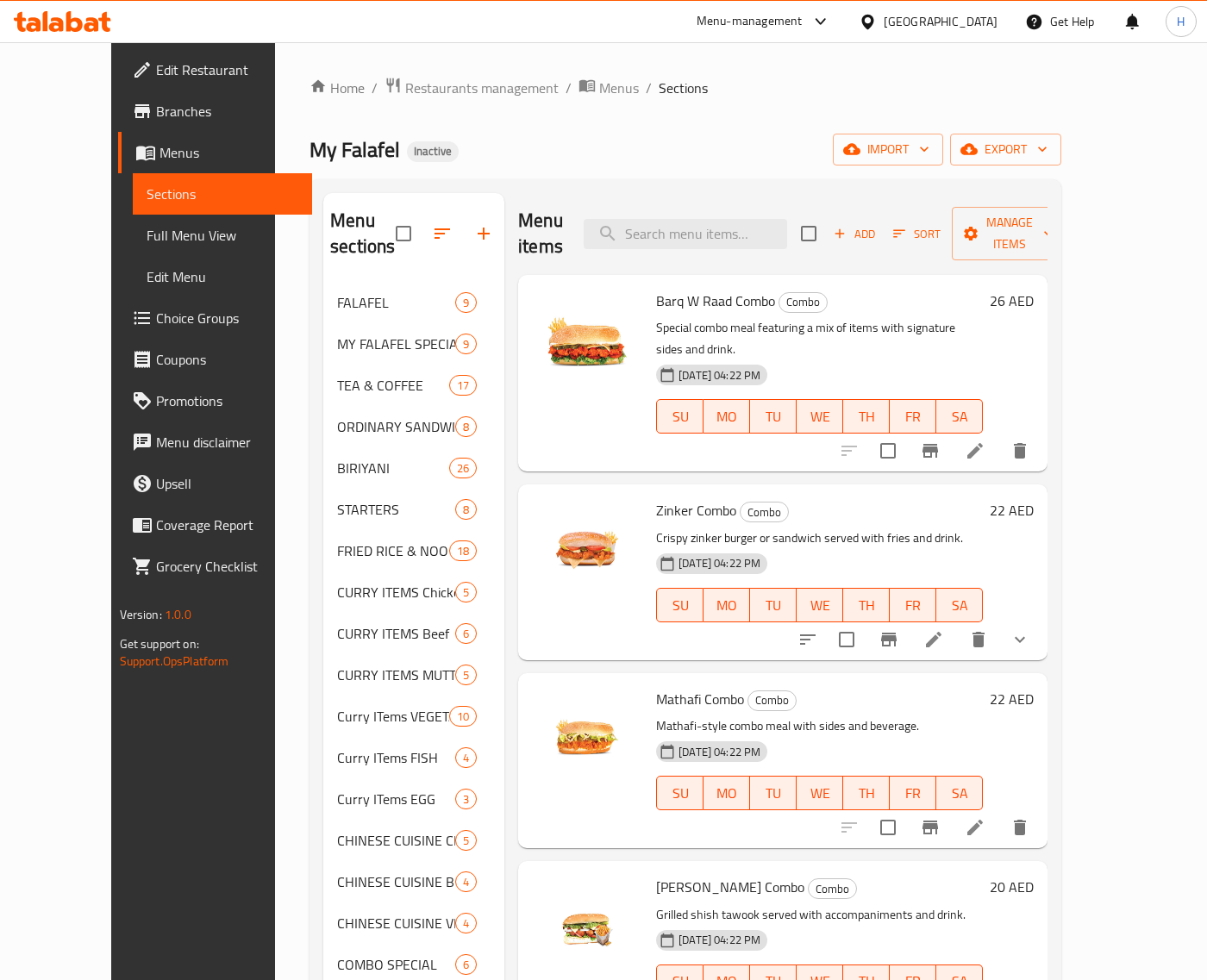
drag, startPoint x: 56, startPoint y: 241, endPoint x: 485, endPoint y: 5, distance: 489.6
click at [146, 241] on span "Full Menu View" at bounding box center [223, 234] width 152 height 21
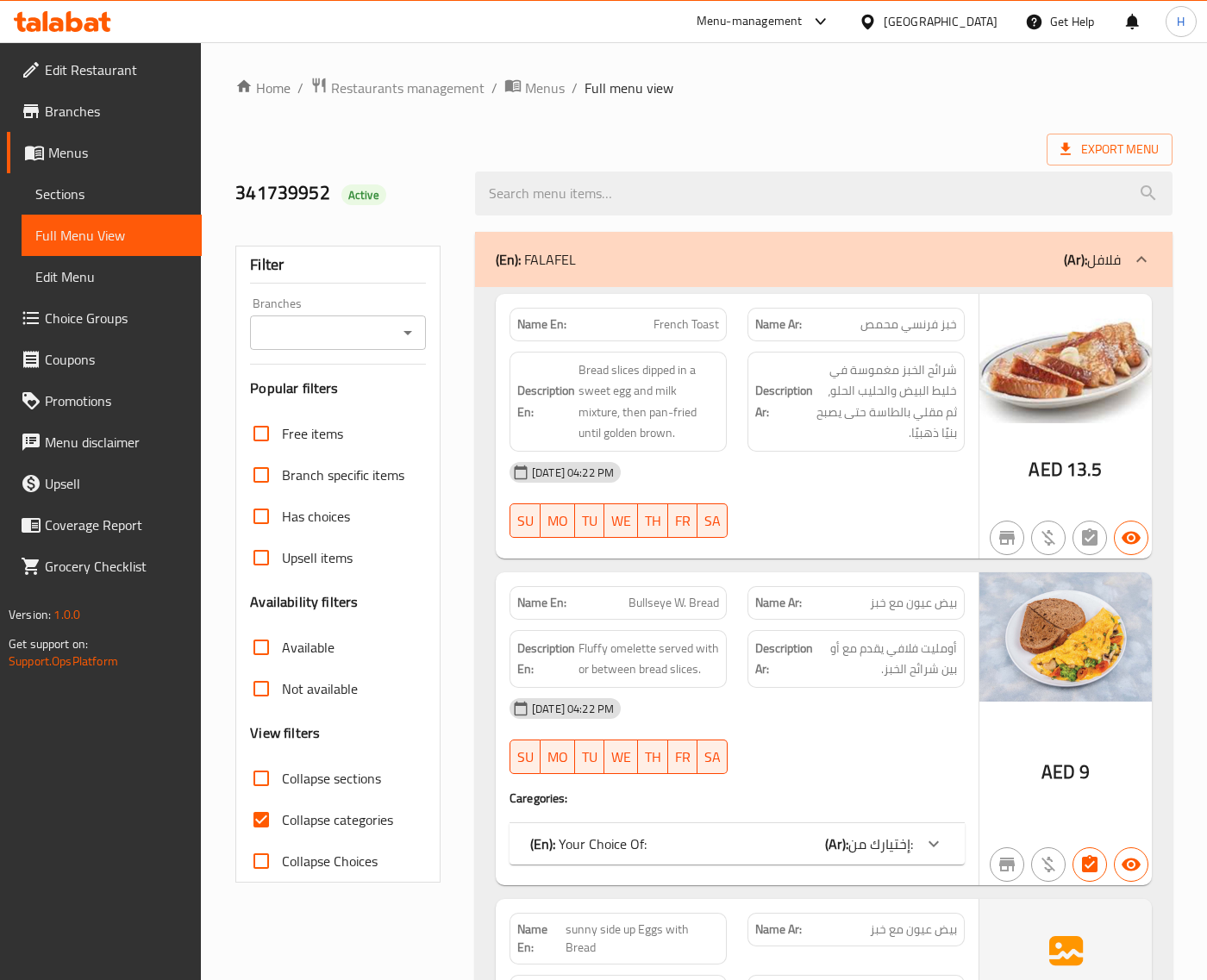
scroll to position [216, 0]
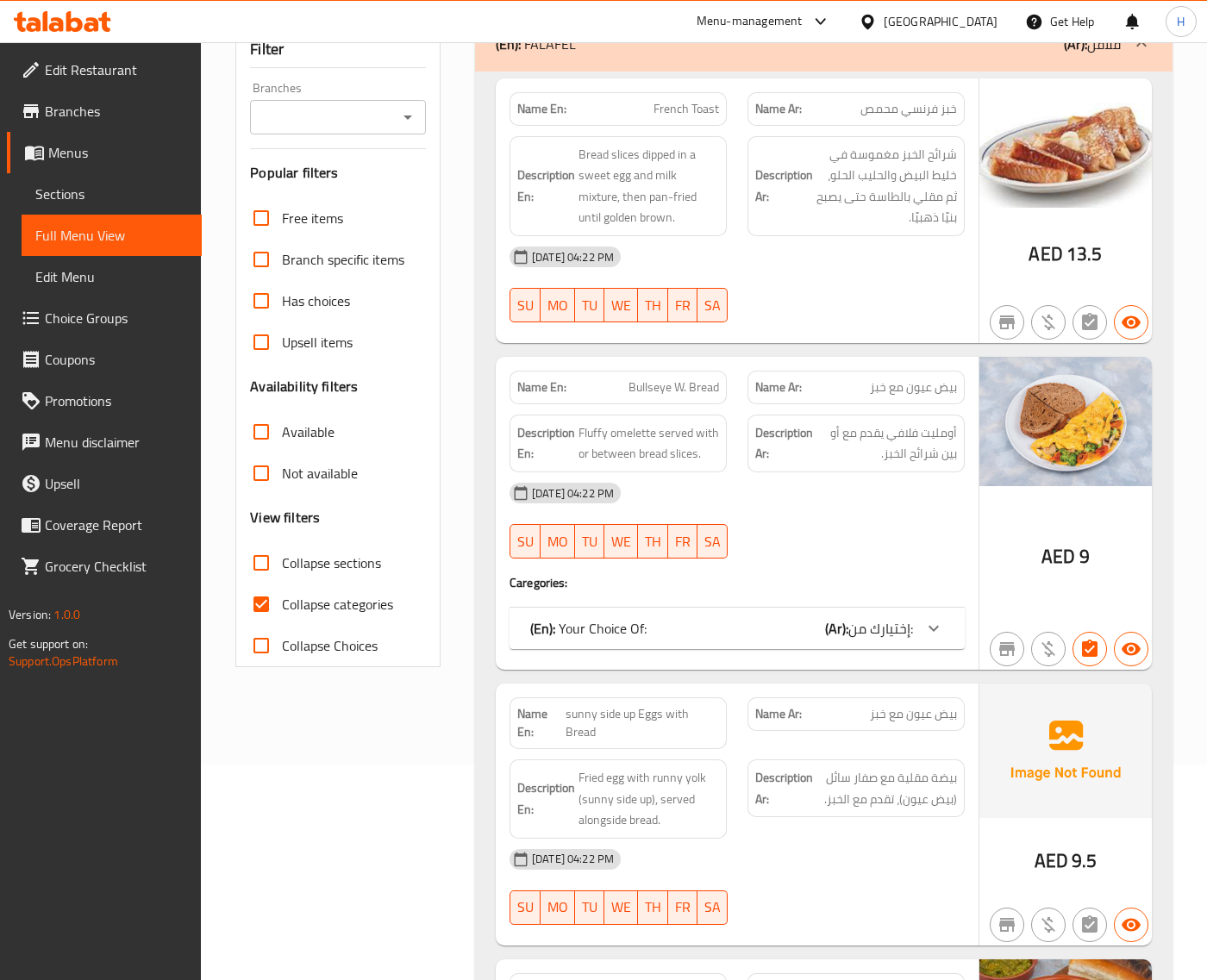
click at [287, 556] on span "Collapse sections" at bounding box center [331, 563] width 99 height 21
click at [282, 556] on input "Collapse sections" at bounding box center [261, 563] width 42 height 42
checkbox input "true"
click at [307, 605] on span "Collapse categories" at bounding box center [337, 603] width 111 height 21
click at [282, 605] on input "Collapse categories" at bounding box center [261, 604] width 42 height 42
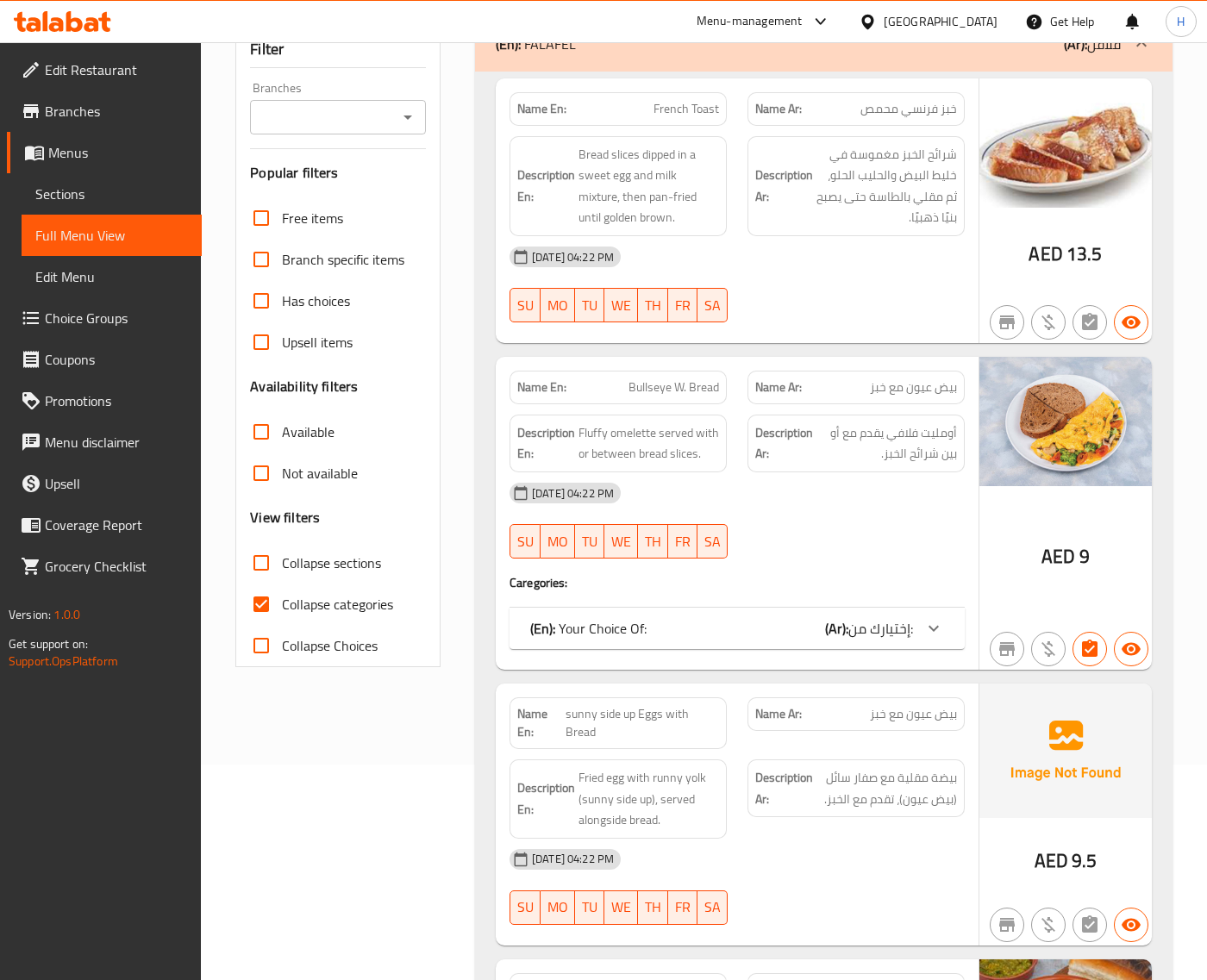
checkbox input "false"
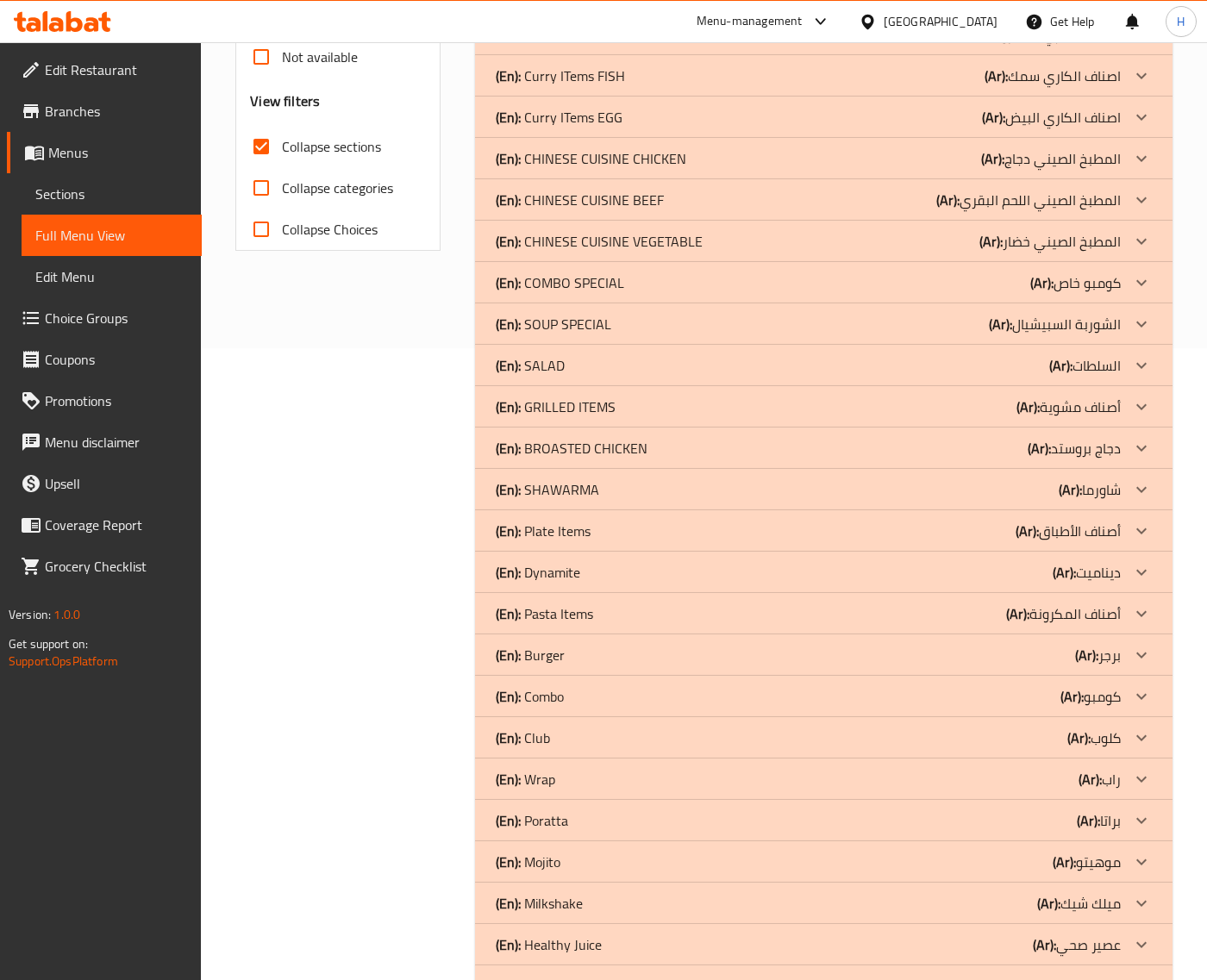
scroll to position [647, 0]
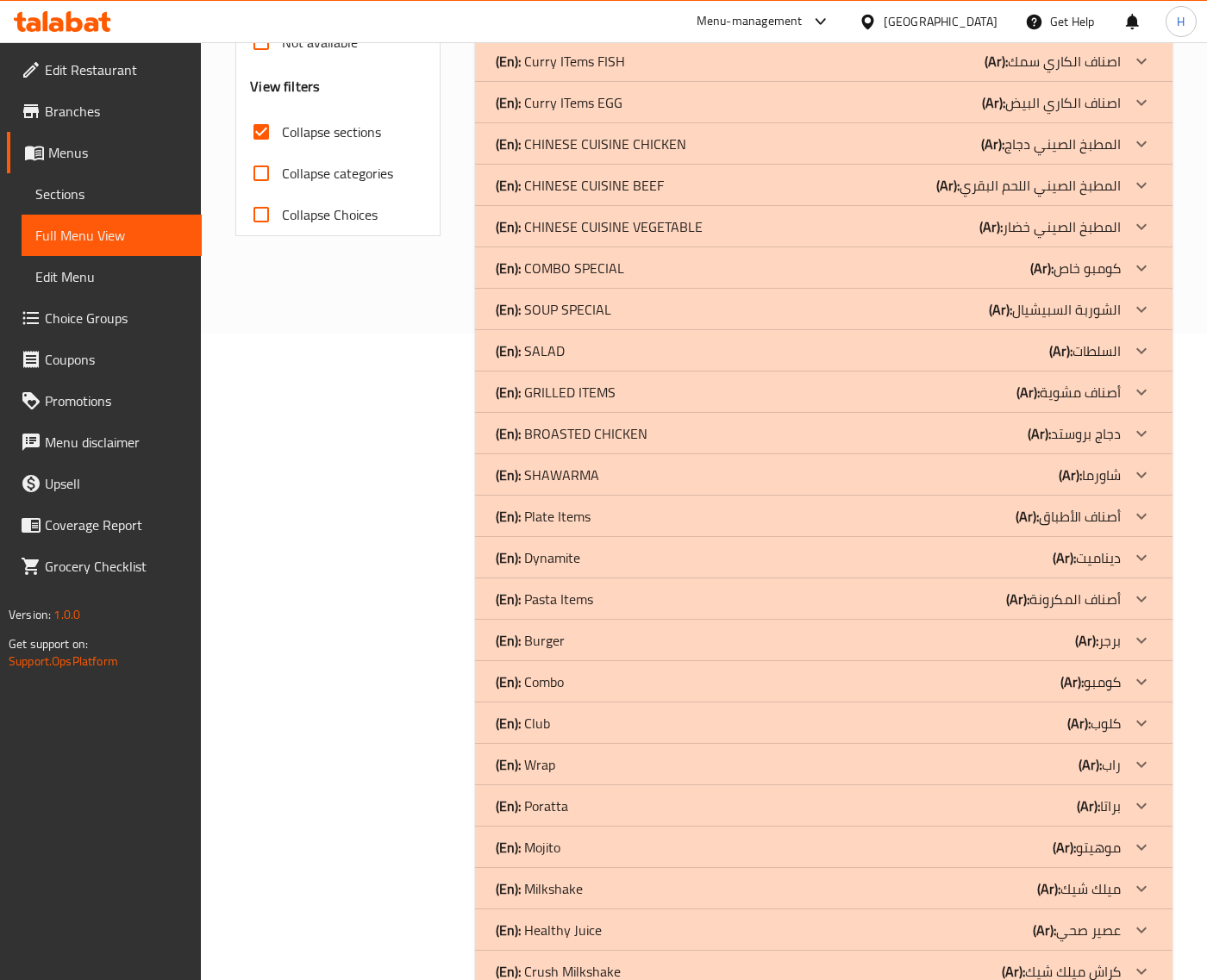
click at [645, 676] on div "(En): Combo (Ar): كومبو" at bounding box center [808, 681] width 625 height 21
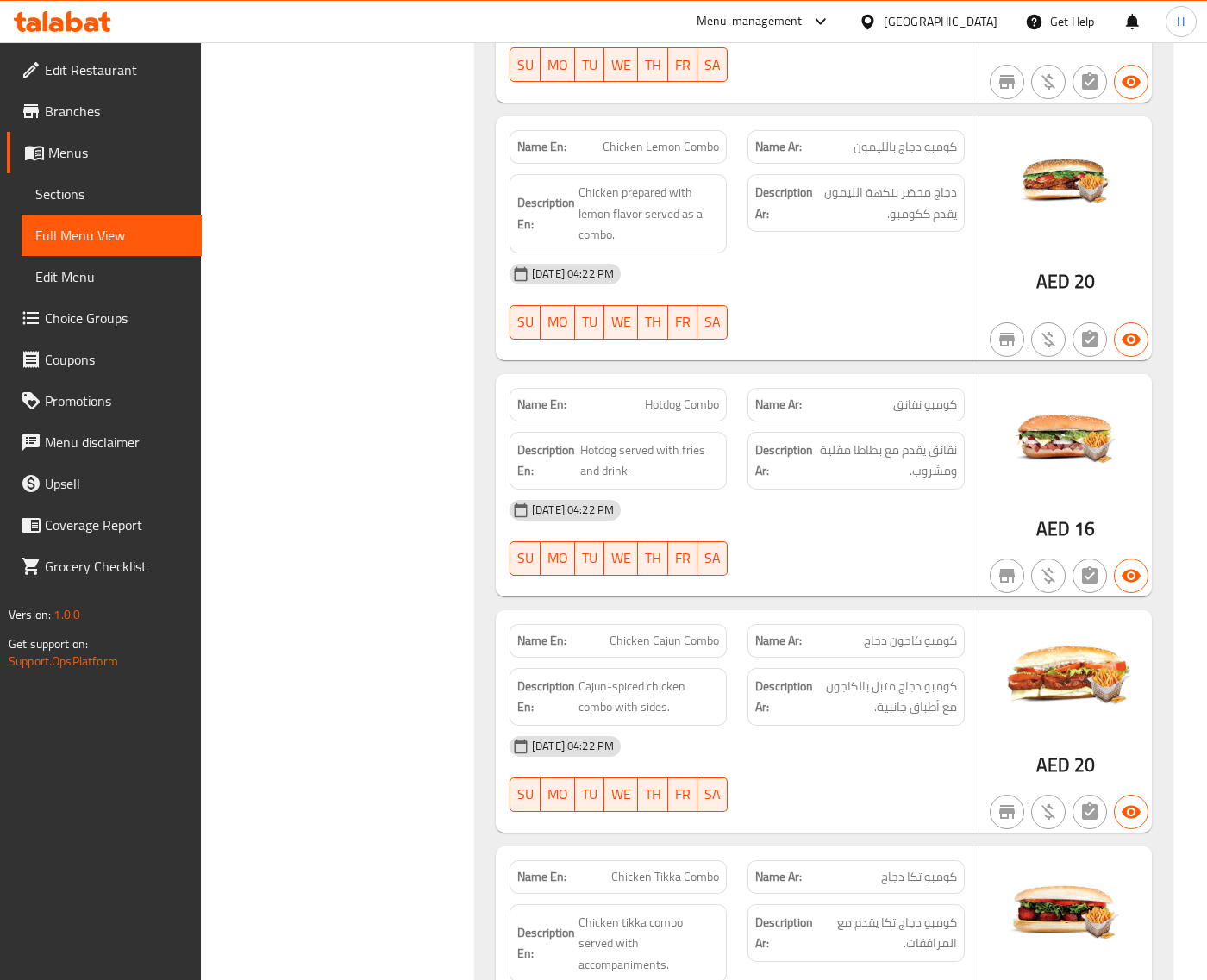
scroll to position [3817, 0]
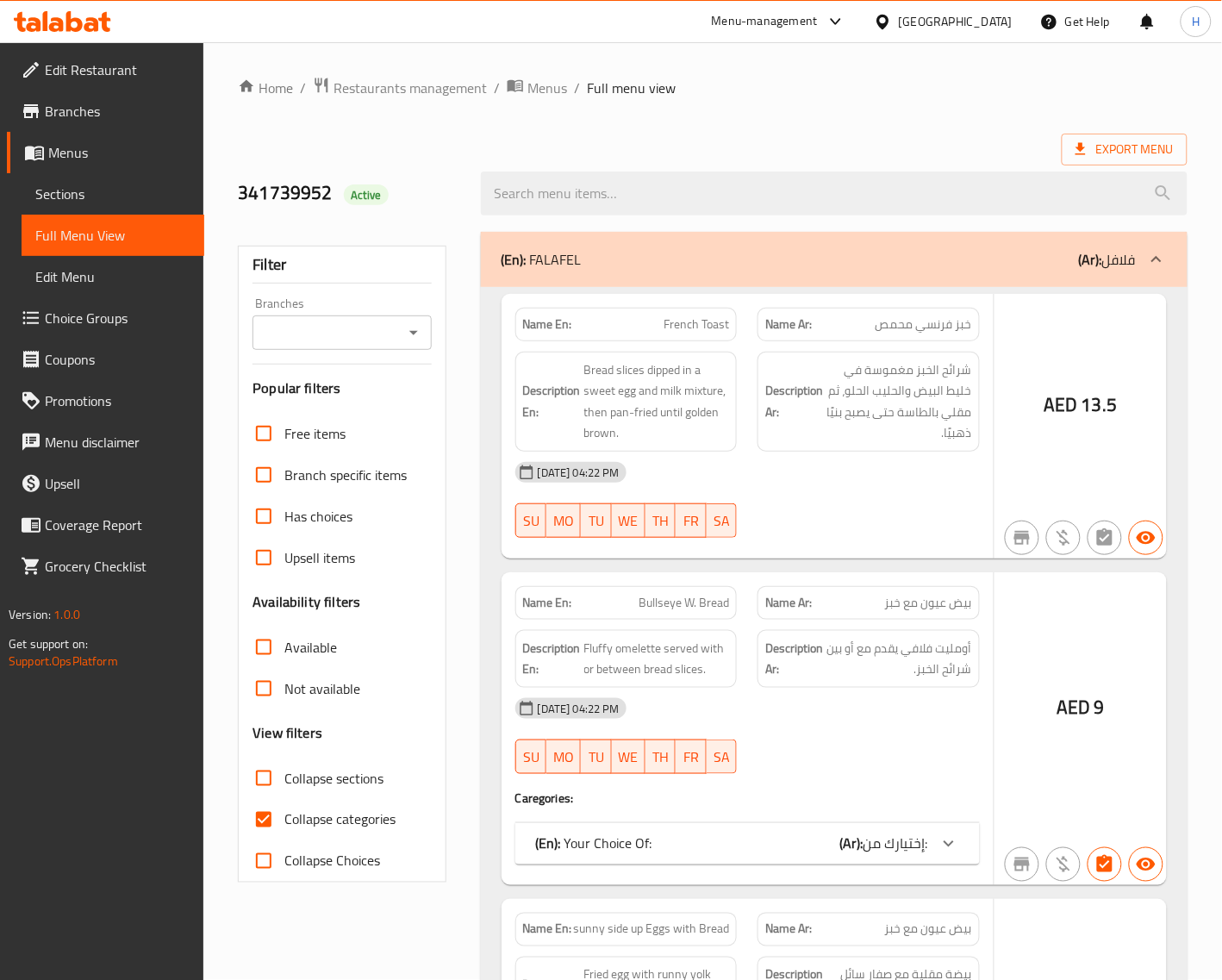
click at [269, 780] on input "Collapse sections" at bounding box center [264, 778] width 42 height 42
checkbox input "true"
click at [277, 816] on input "Collapse categories" at bounding box center [264, 820] width 42 height 42
checkbox input "false"
